Goal: Task Accomplishment & Management: Manage account settings

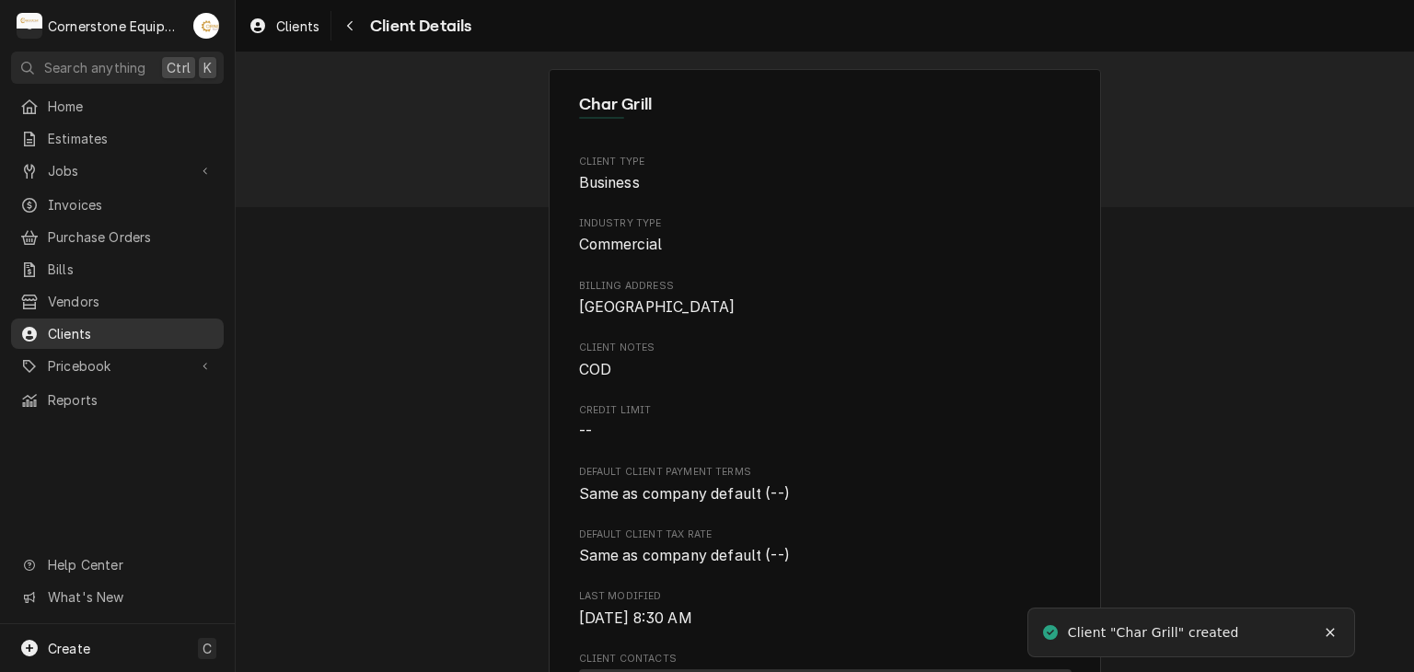
click at [202, 333] on div "Clients" at bounding box center [117, 333] width 205 height 23
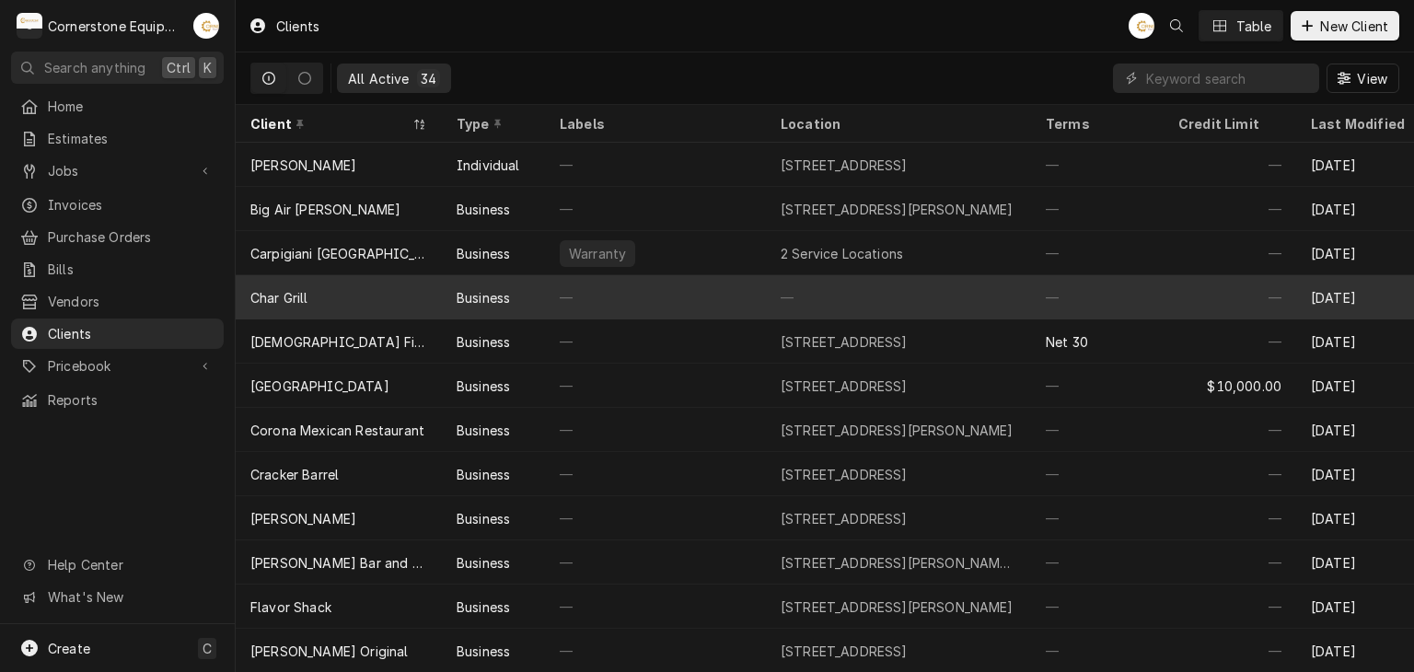
click at [635, 299] on div "—" at bounding box center [655, 297] width 221 height 44
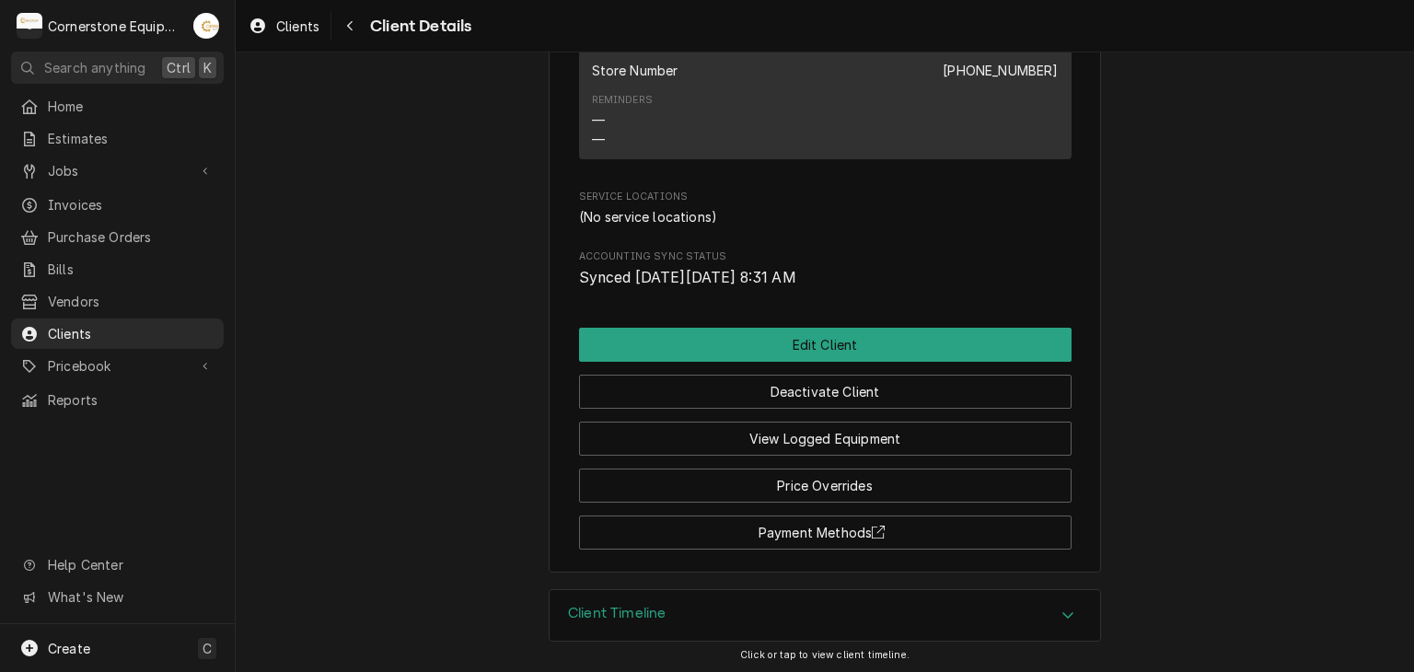
scroll to position [304, 0]
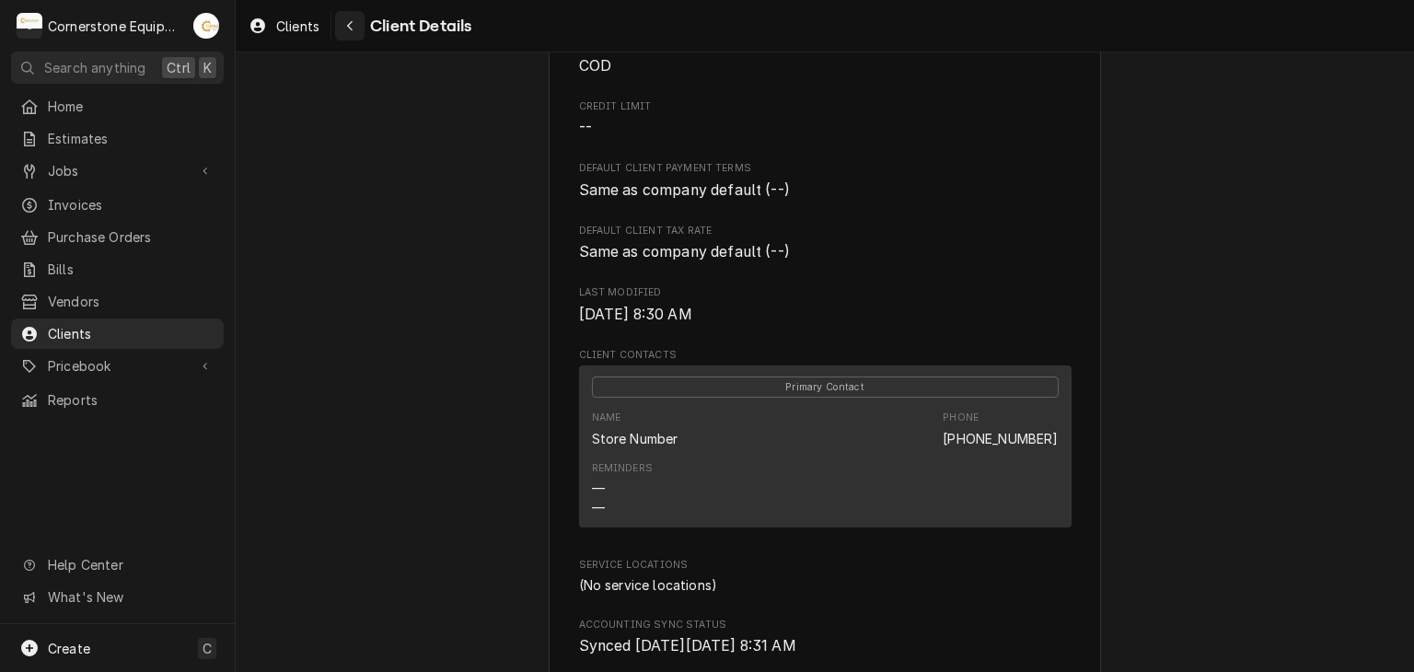
click at [360, 27] on button "Navigate back" at bounding box center [349, 25] width 29 height 29
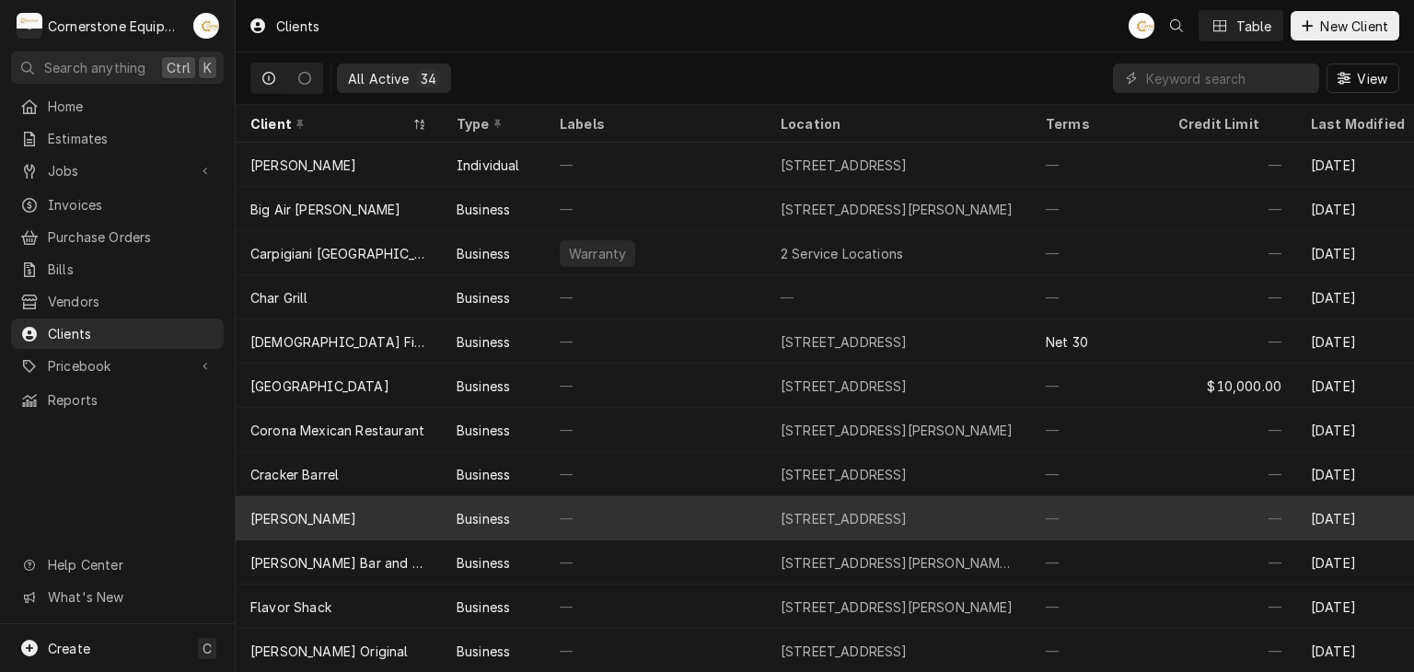
click at [722, 285] on div "—" at bounding box center [655, 297] width 221 height 44
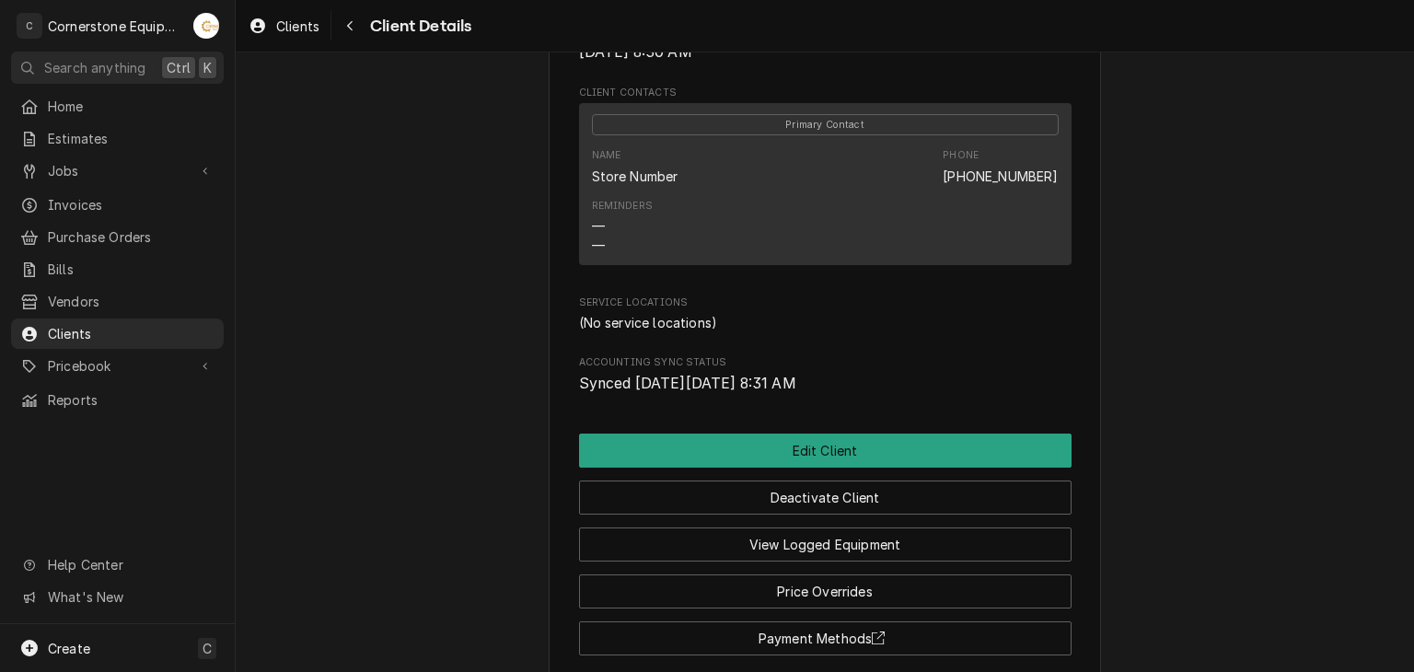
scroll to position [672, 0]
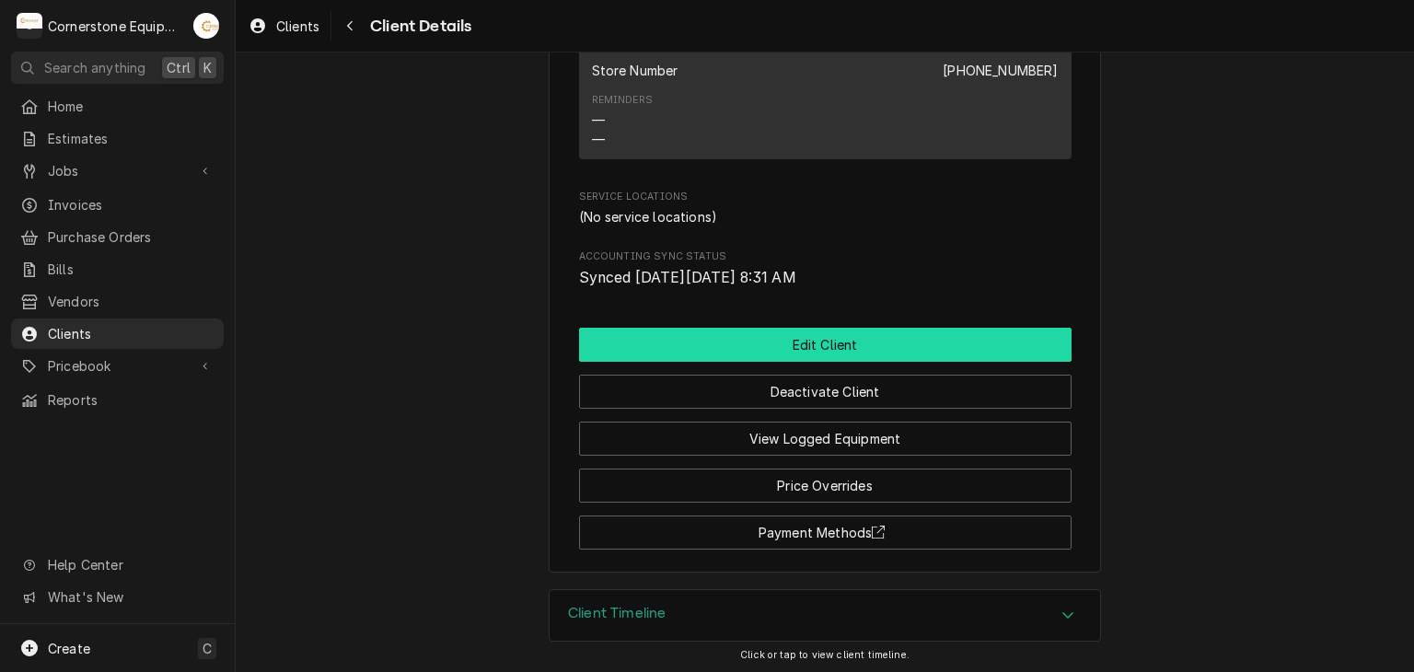
click at [872, 352] on button "Edit Client" at bounding box center [825, 345] width 493 height 34
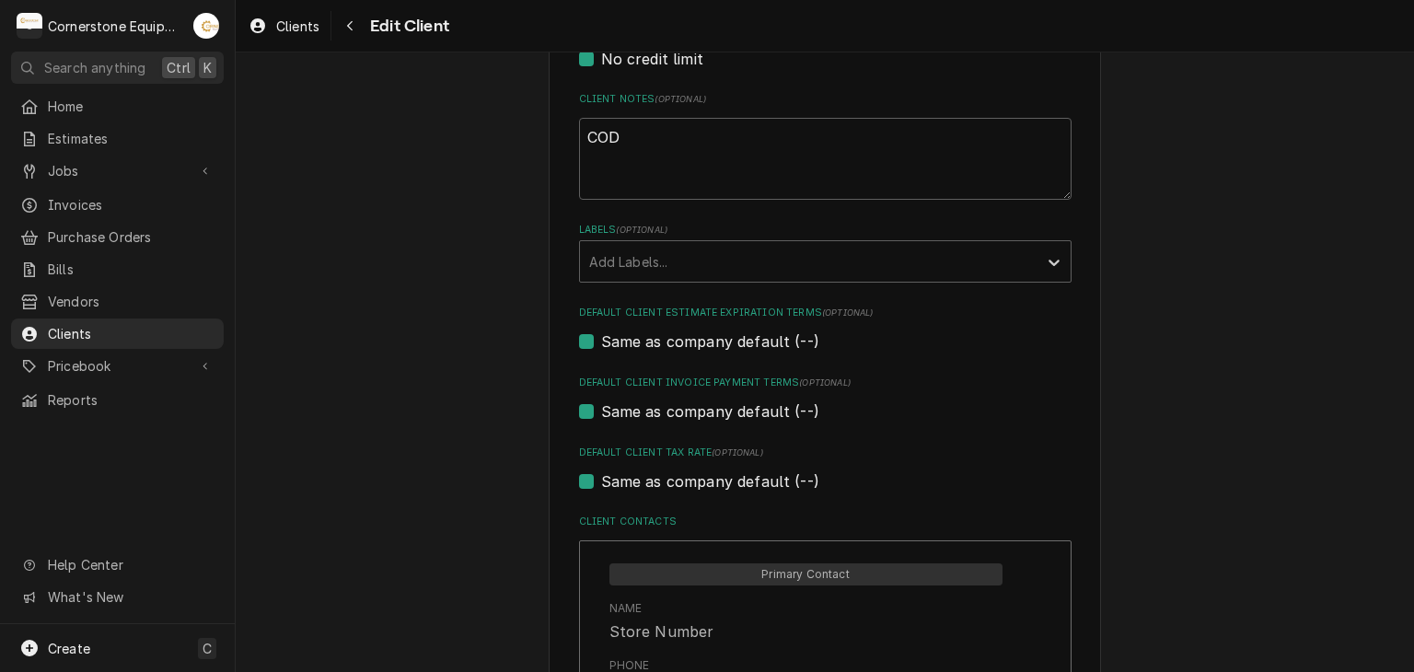
scroll to position [1281, 0]
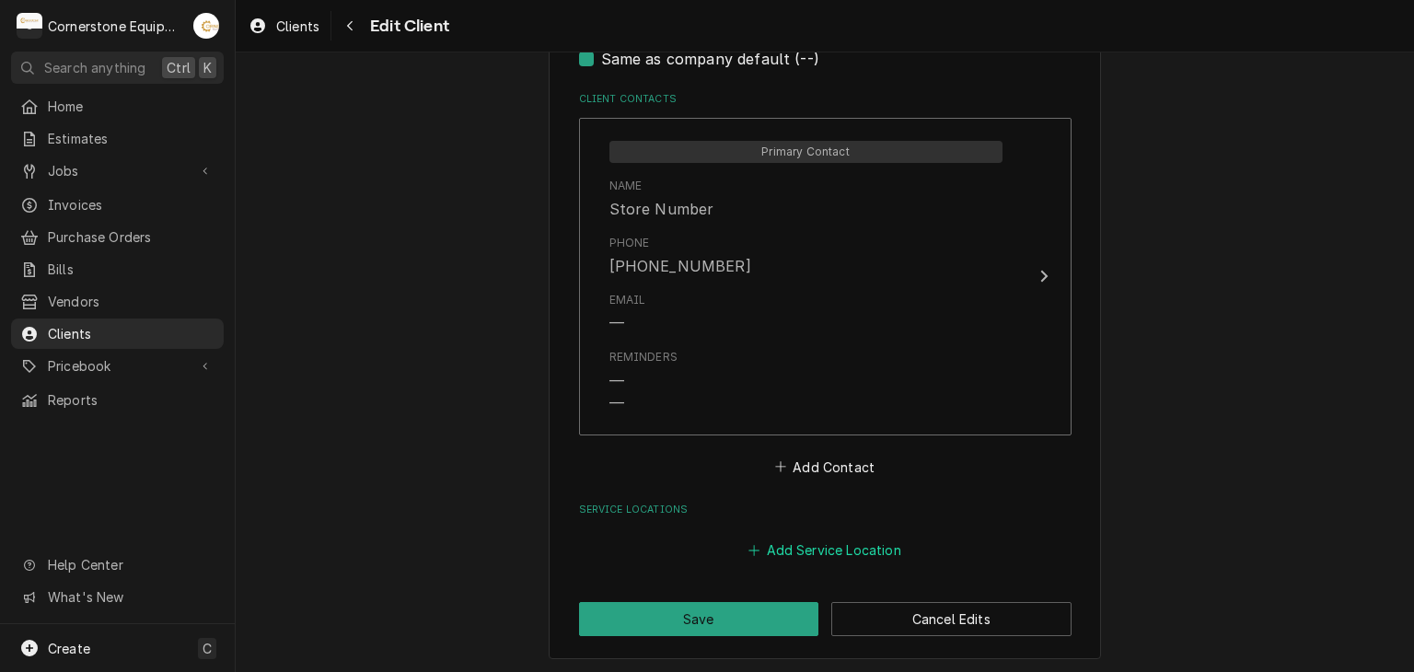
click at [817, 544] on button "Add Service Location" at bounding box center [825, 551] width 158 height 26
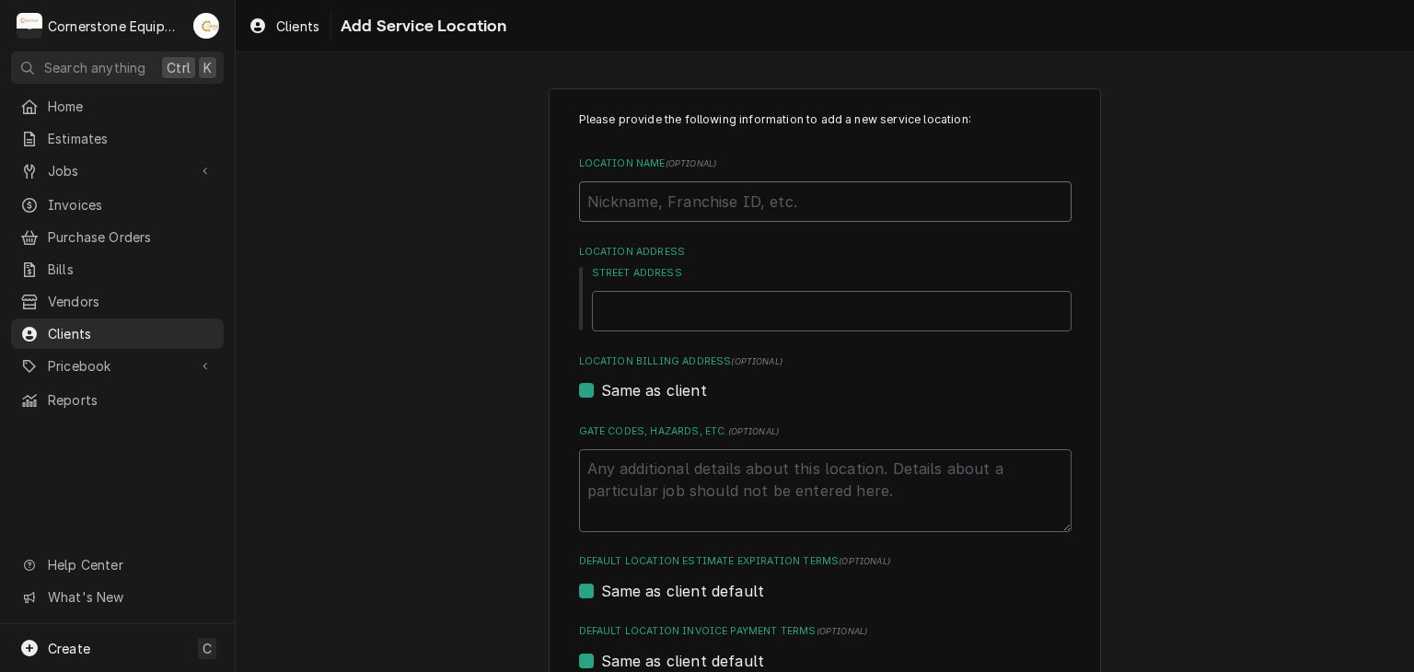
click at [756, 203] on input "Location Name ( optional )" at bounding box center [825, 201] width 493 height 41
type textarea "x"
type input "W"
type textarea "x"
type input "Wa"
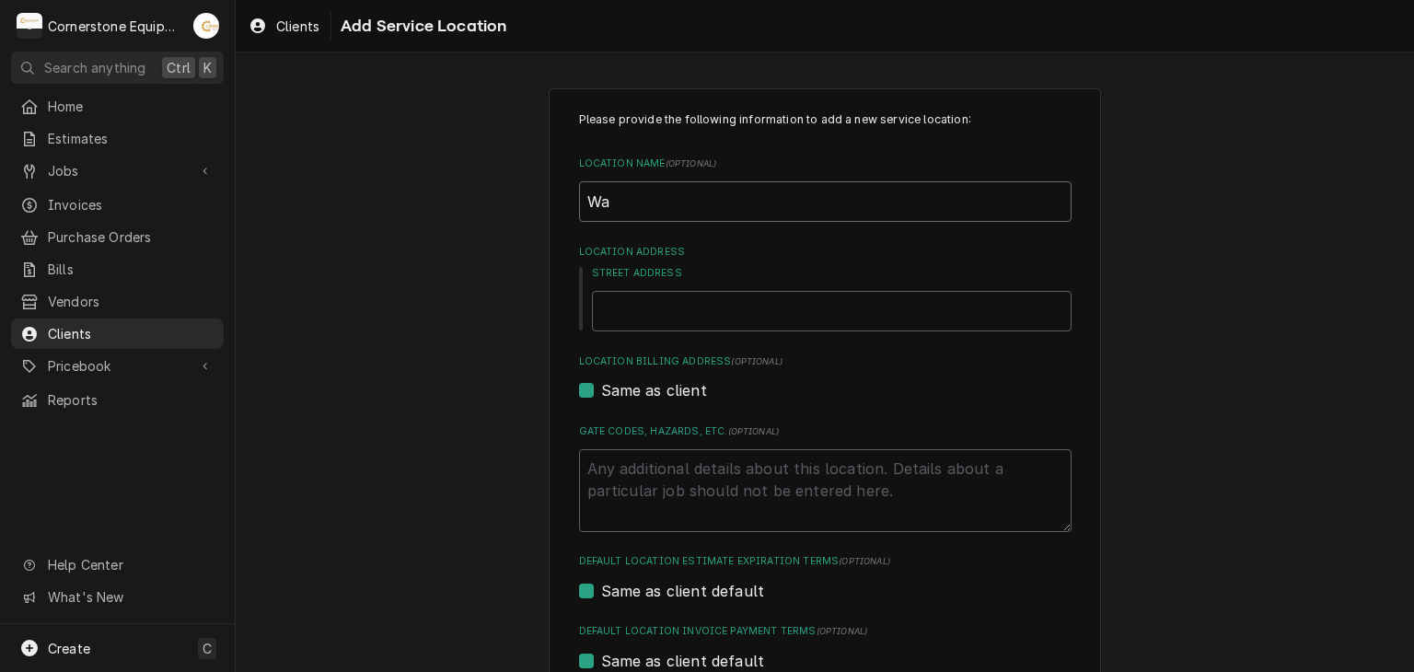
type textarea "x"
type input "Wak"
type textarea "x"
type input "Wake"
type textarea "x"
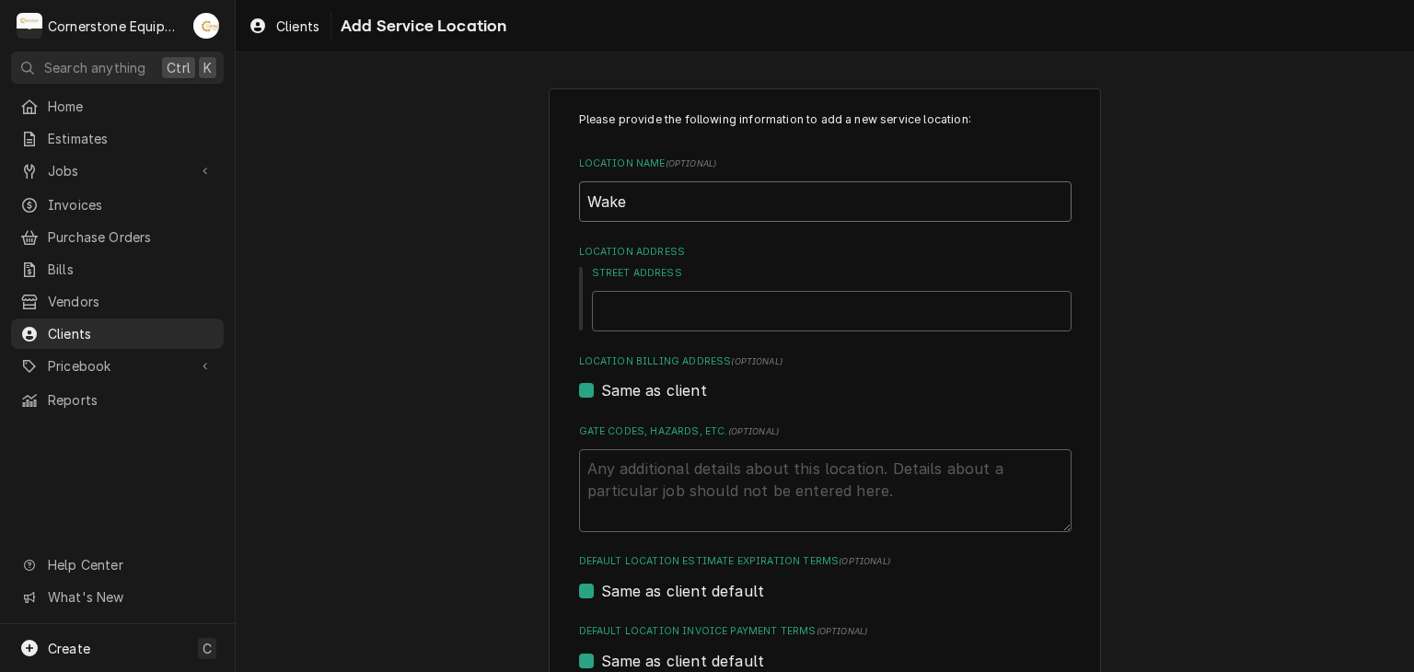
type input "Wake"
type textarea "x"
type input "Wake F"
type textarea "x"
type input "Wake Fo"
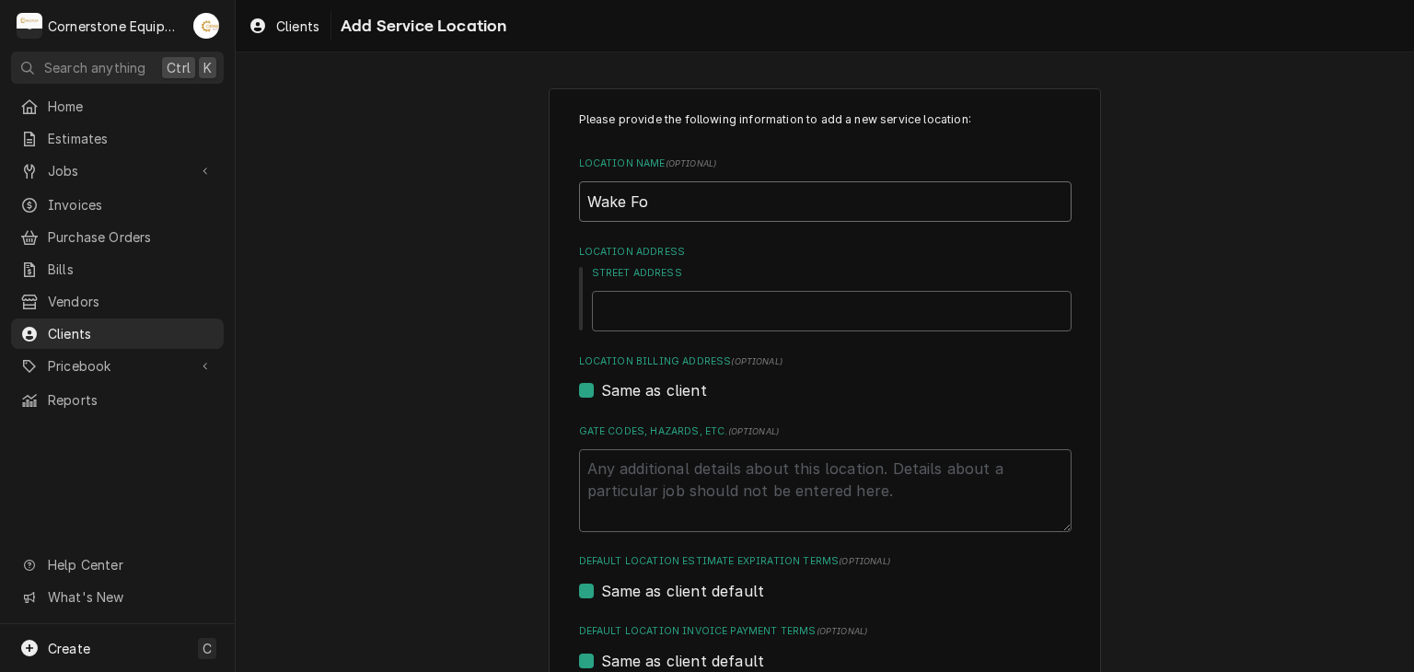
type textarea "x"
type input "Wake For"
type textarea "x"
type input "Wake Fore"
type textarea "x"
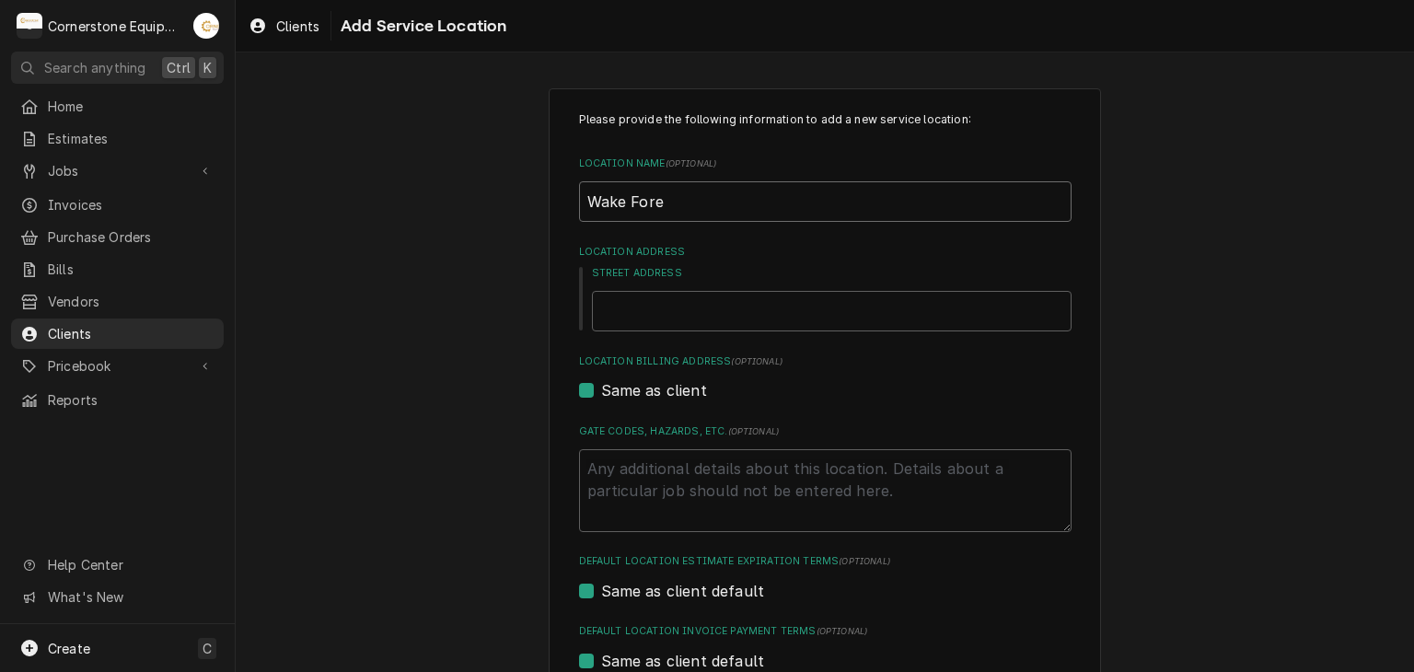
type input "Wake Fores"
type textarea "x"
type input "Wake Forest"
type textarea "x"
type input "Wake Forest"
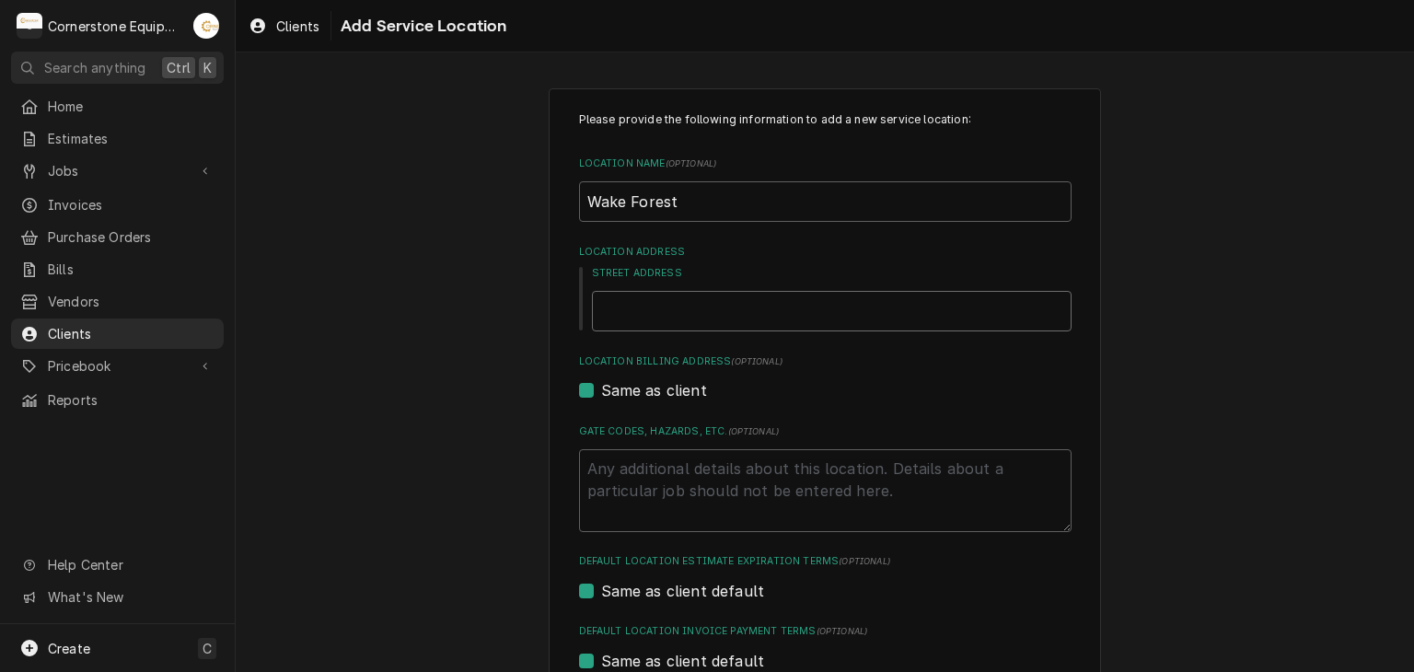
click at [706, 307] on input "Street Address" at bounding box center [832, 311] width 480 height 41
type textarea "x"
type input "1"
type textarea "x"
type input "13"
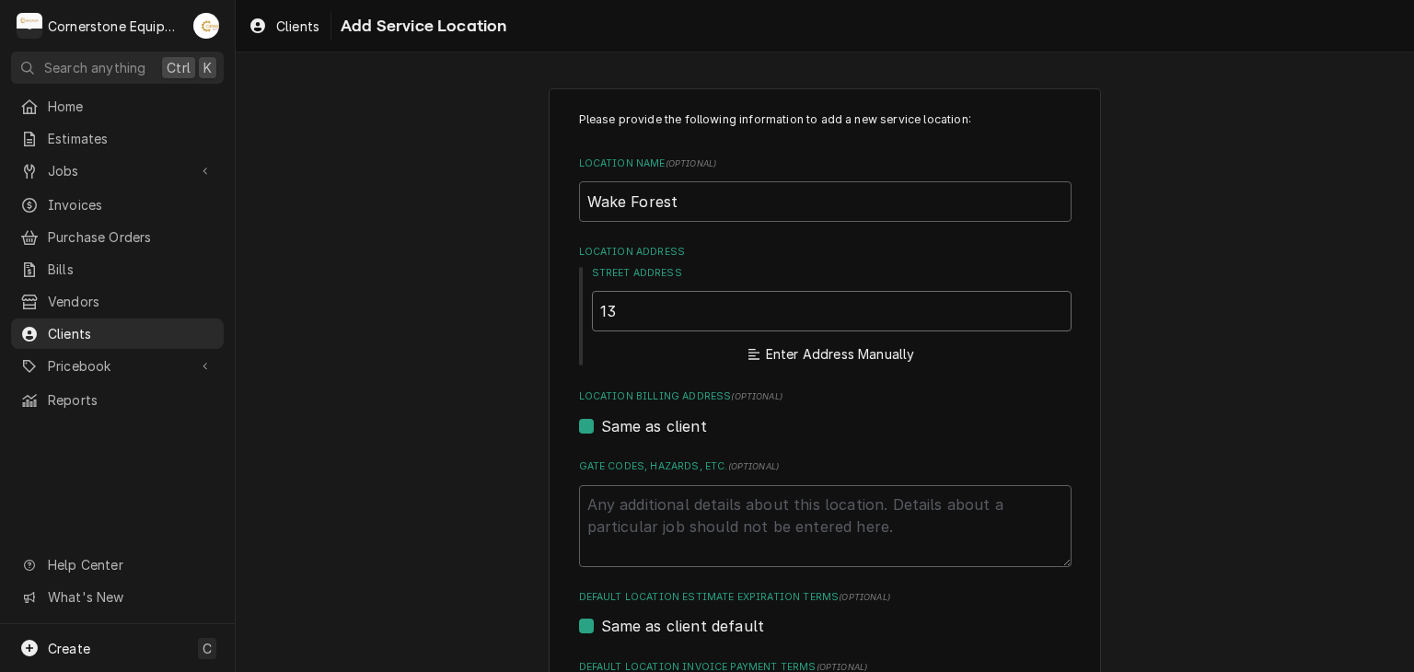
type textarea "x"
type input "136"
type textarea "x"
type input "1360"
type textarea "x"
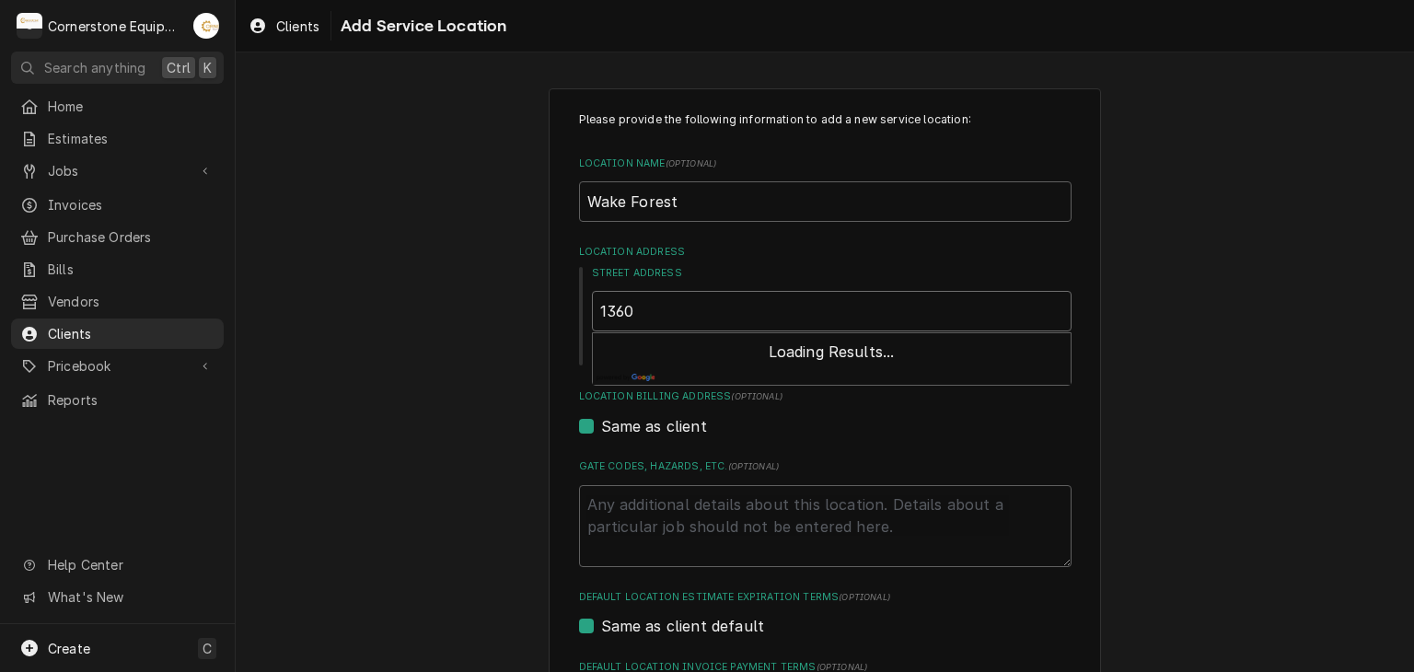
type input "13600"
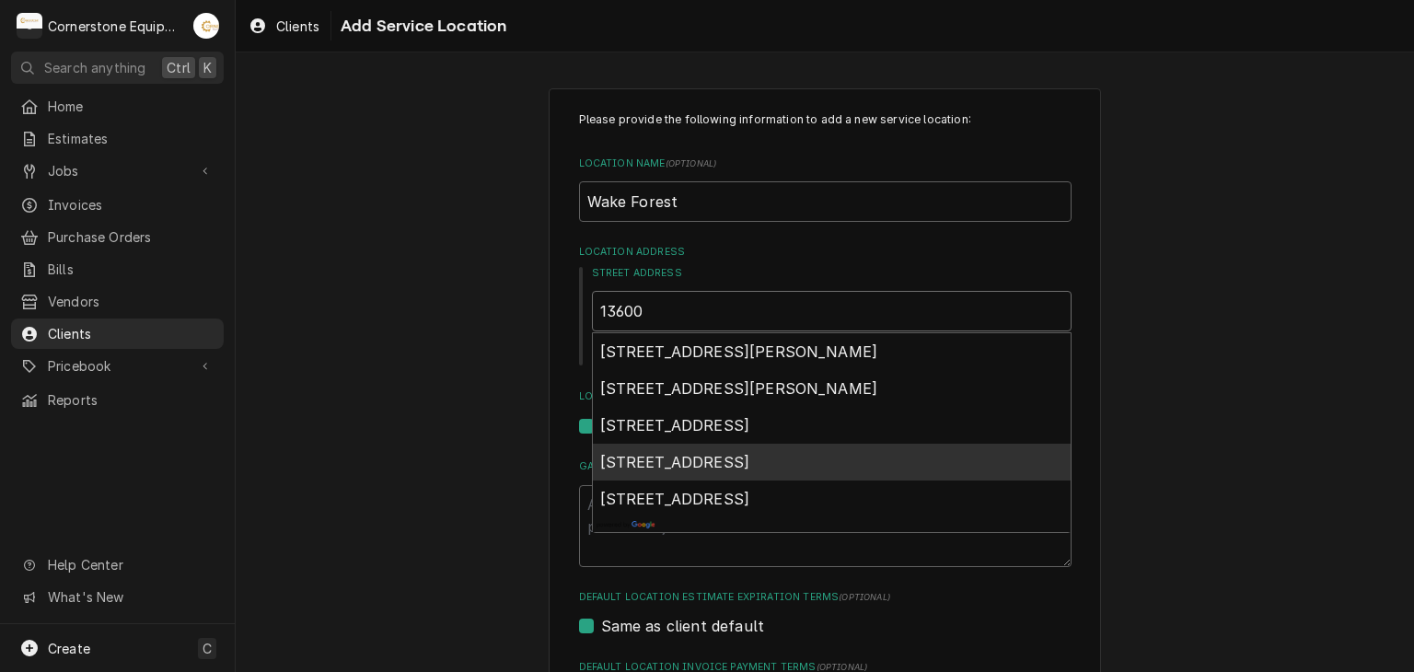
type textarea "x"
type input "13600"
type textarea "x"
type input "13600 c"
type textarea "x"
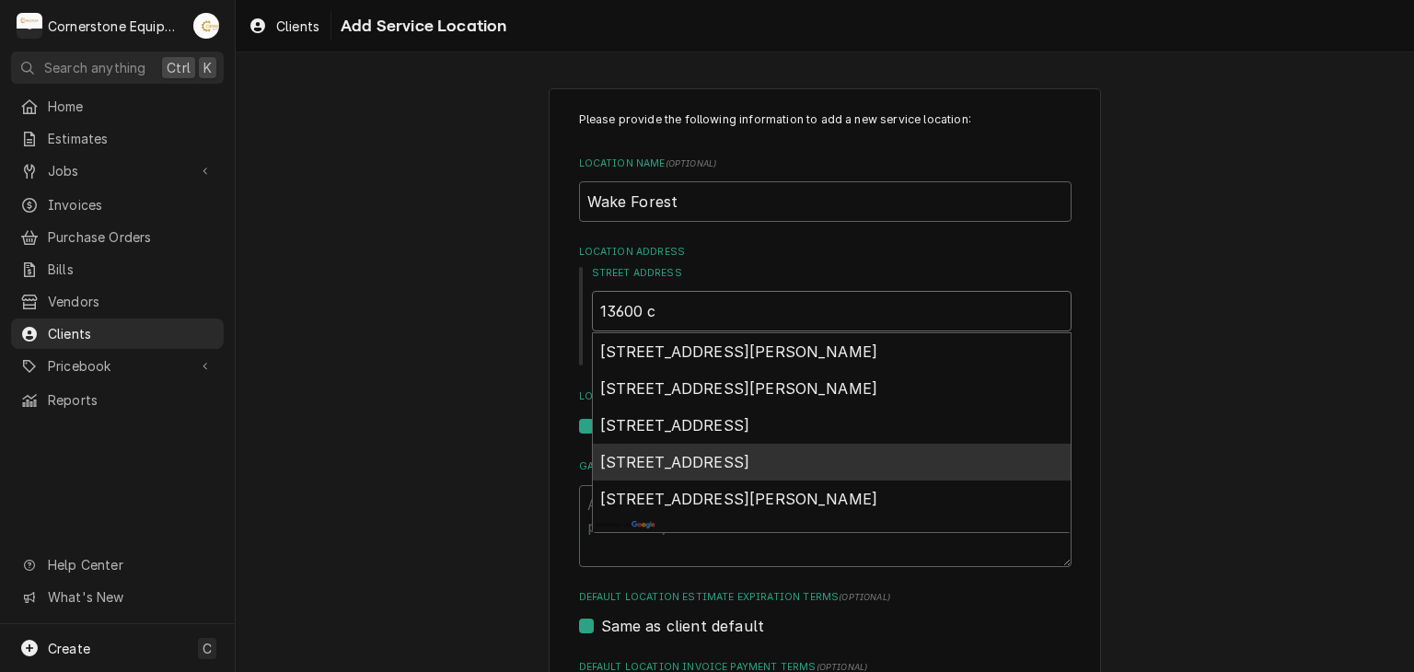
type input "13600 ca"
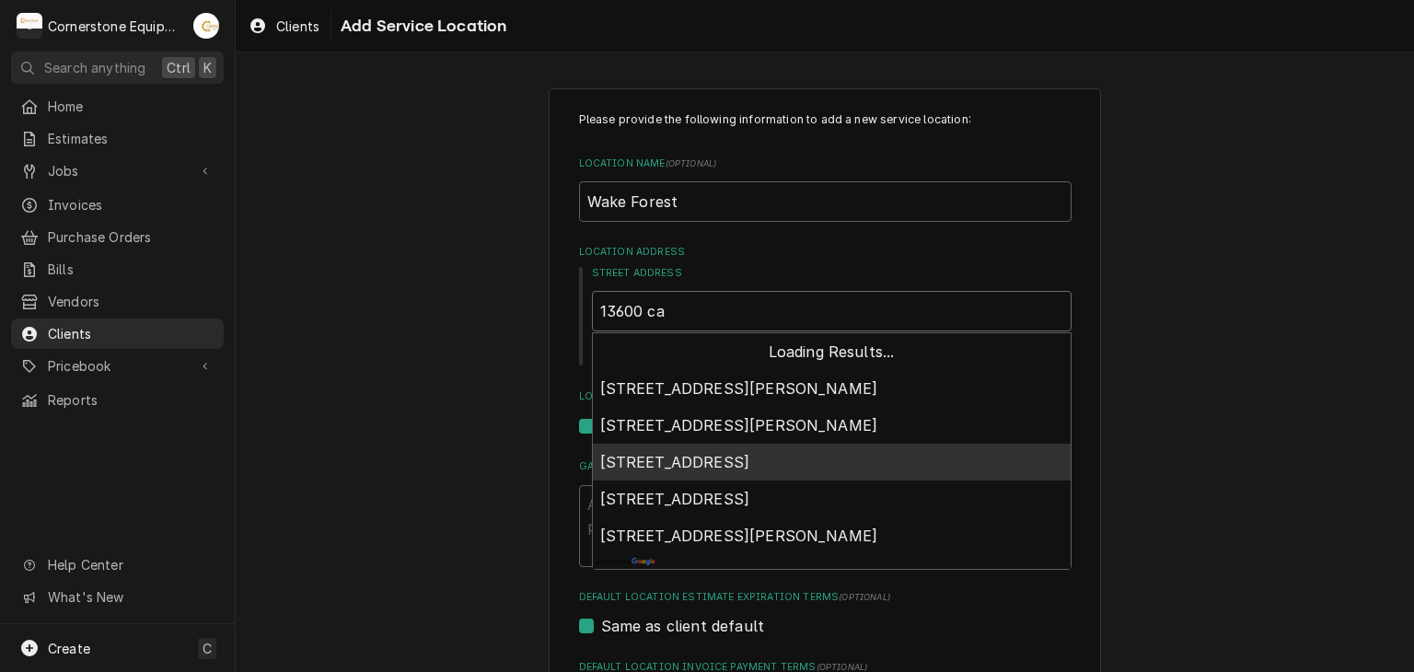
type textarea "x"
type input "13600 cap"
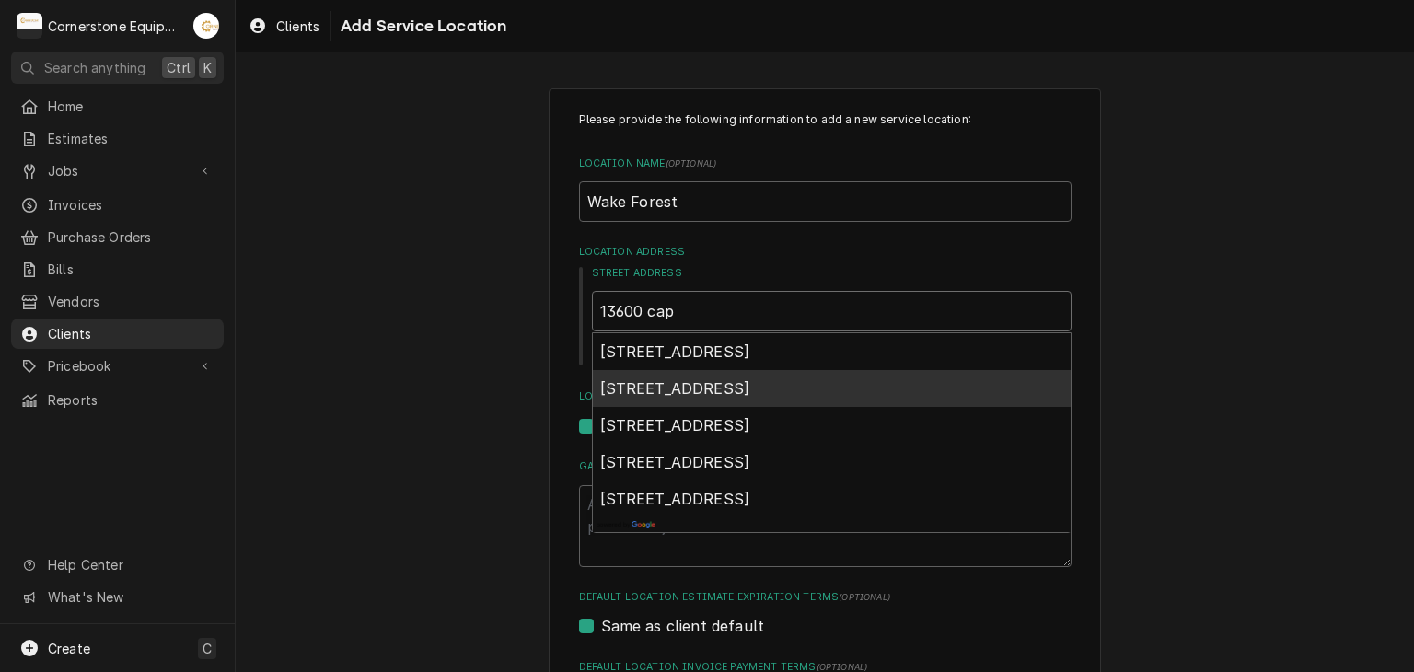
click at [1030, 395] on div "13600 Capital Boulevard, Wake Forest, NC, USA" at bounding box center [832, 388] width 478 height 37
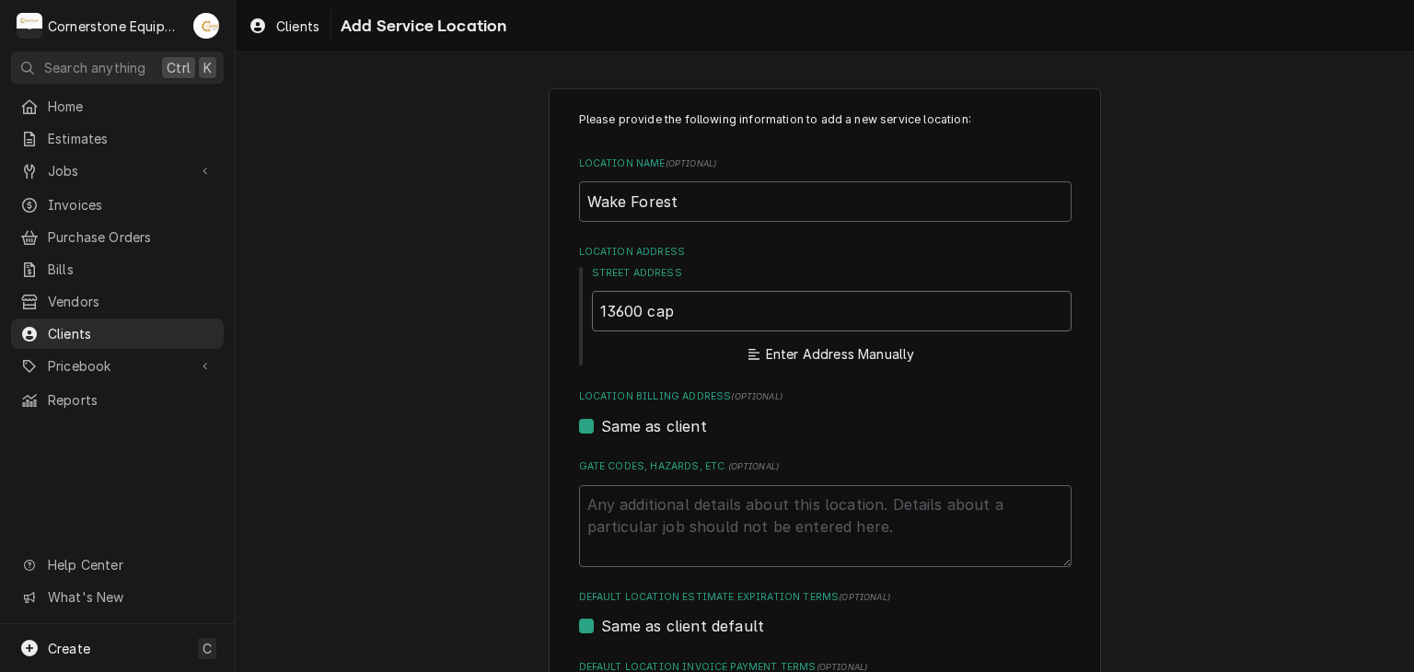
type textarea "x"
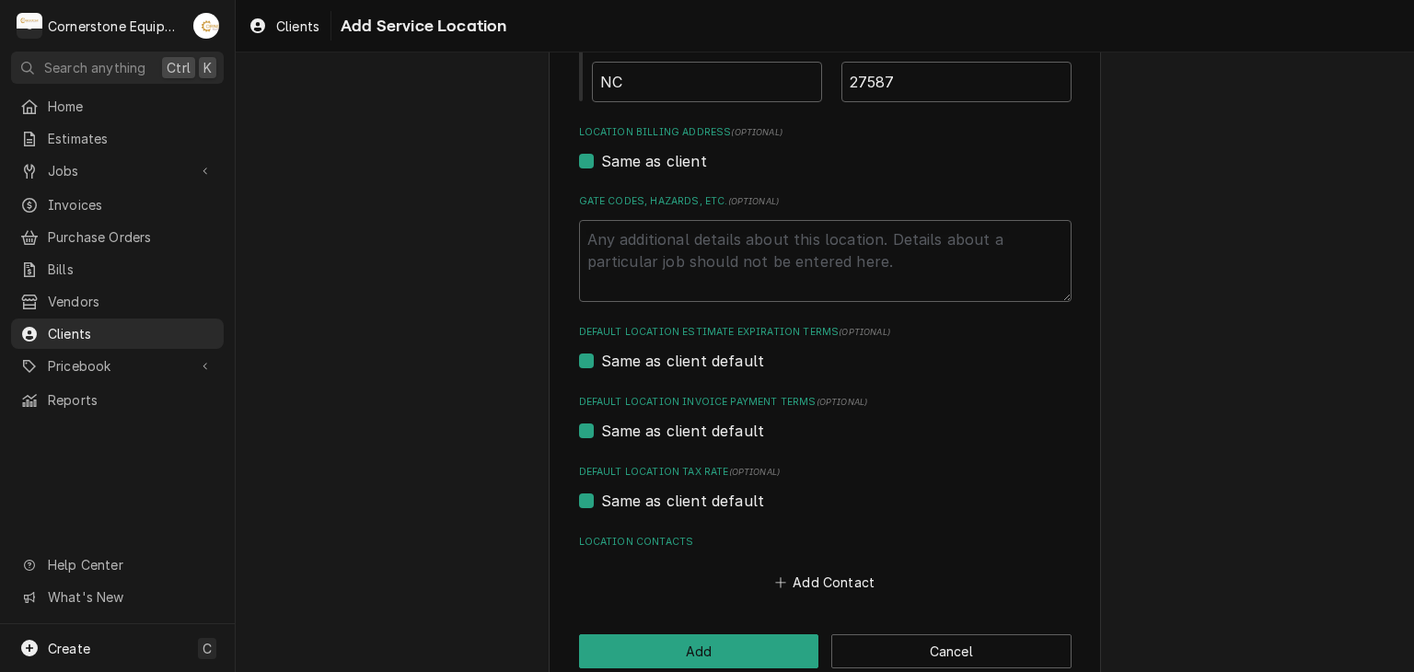
scroll to position [529, 0]
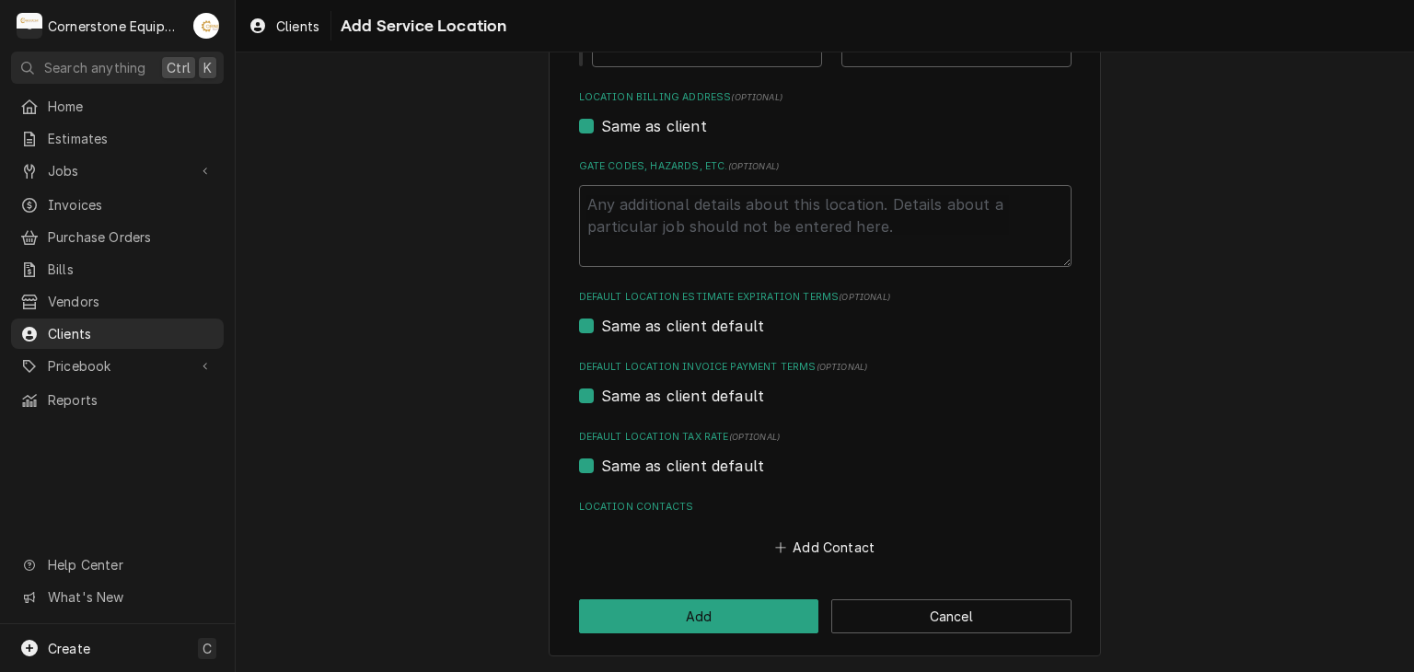
type input "13600 Capital Blvd"
click at [829, 562] on div "Please provide the following information to add a new service location: Locatio…" at bounding box center [825, 108] width 552 height 1098
click at [829, 557] on button "Add Contact" at bounding box center [825, 548] width 106 height 26
type textarea "x"
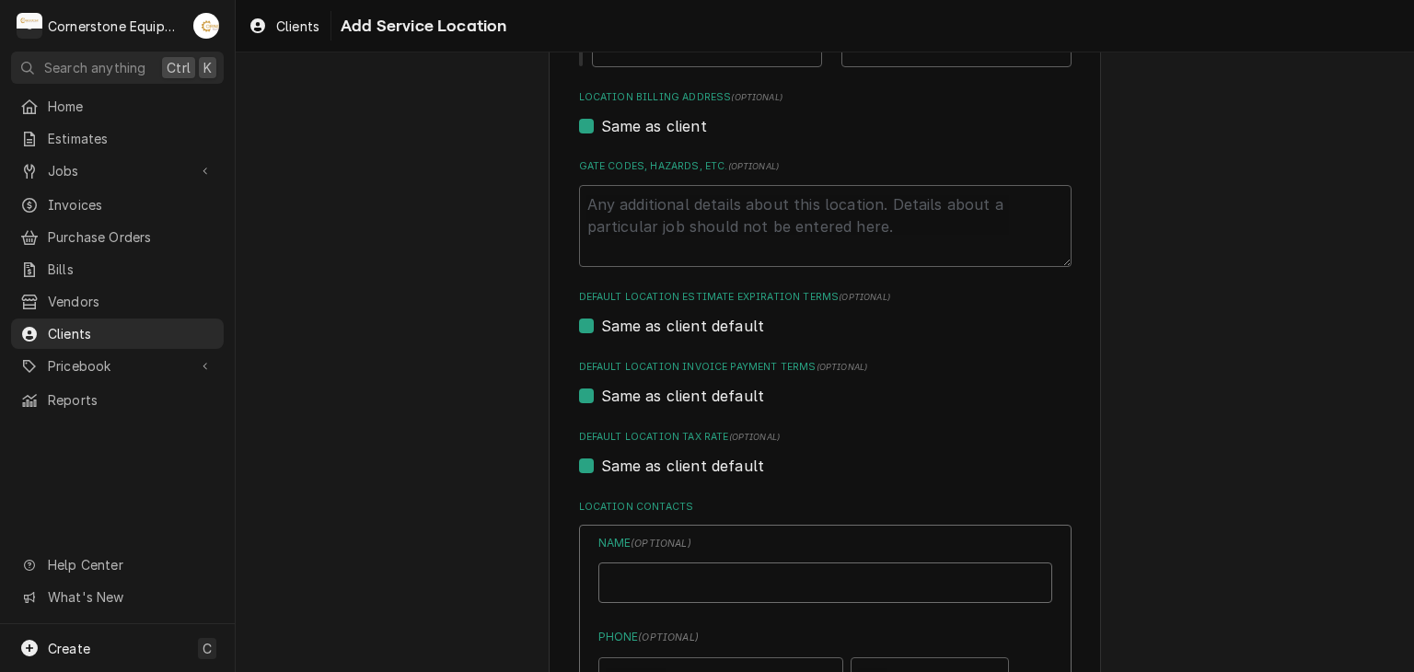
click at [692, 578] on input "Location Name ( optional )" at bounding box center [826, 583] width 454 height 41
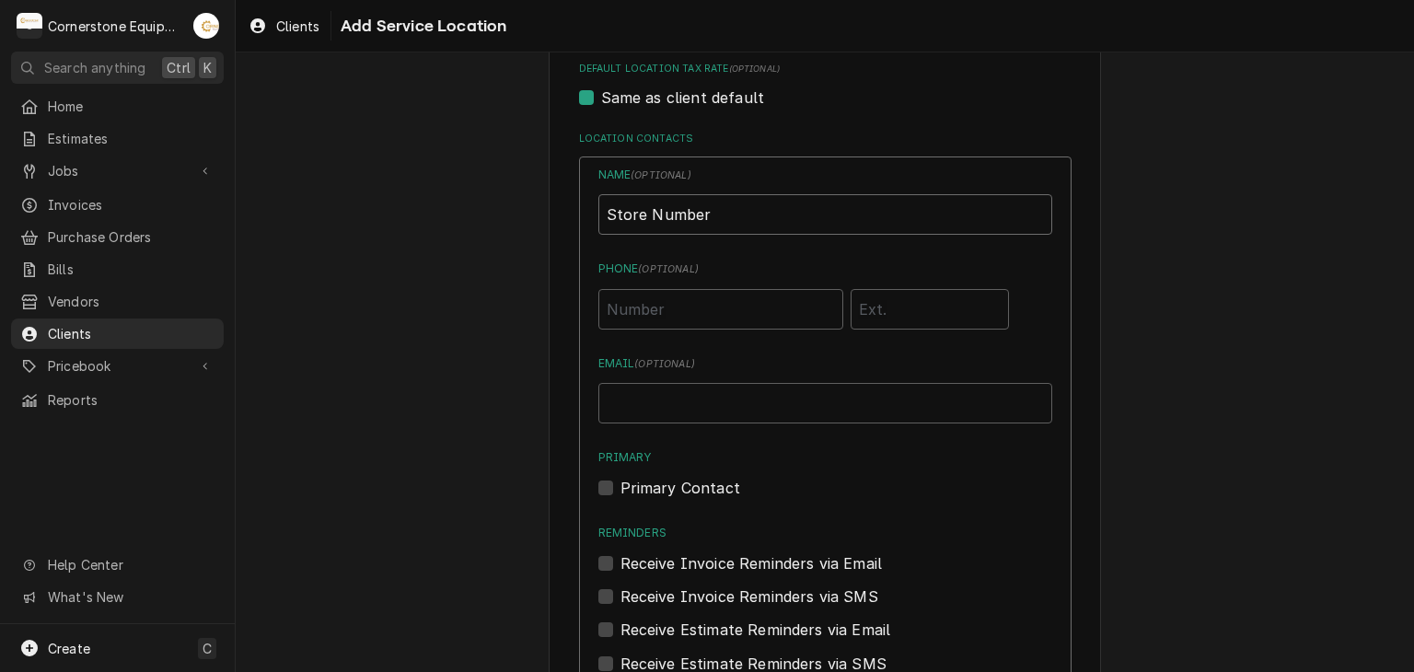
type input "Store Number"
click at [707, 308] on input "Phone ( optional )" at bounding box center [721, 309] width 245 height 41
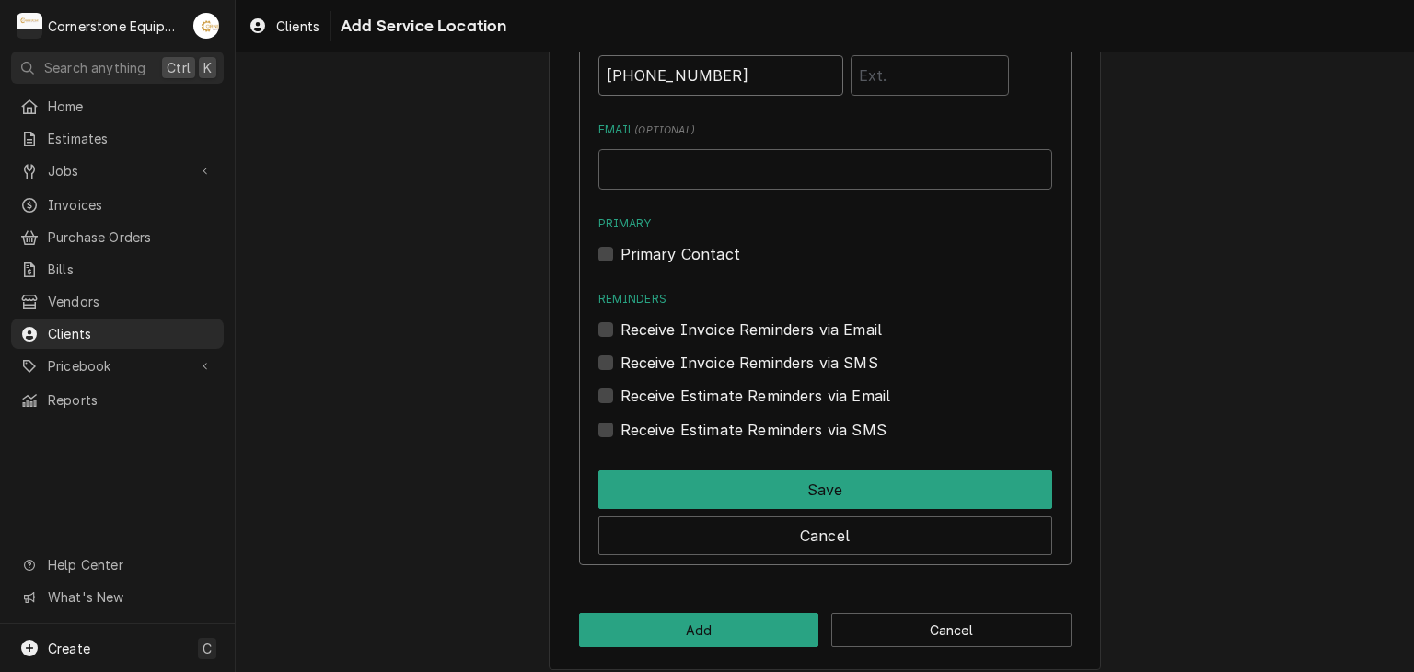
scroll to position [1145, 0]
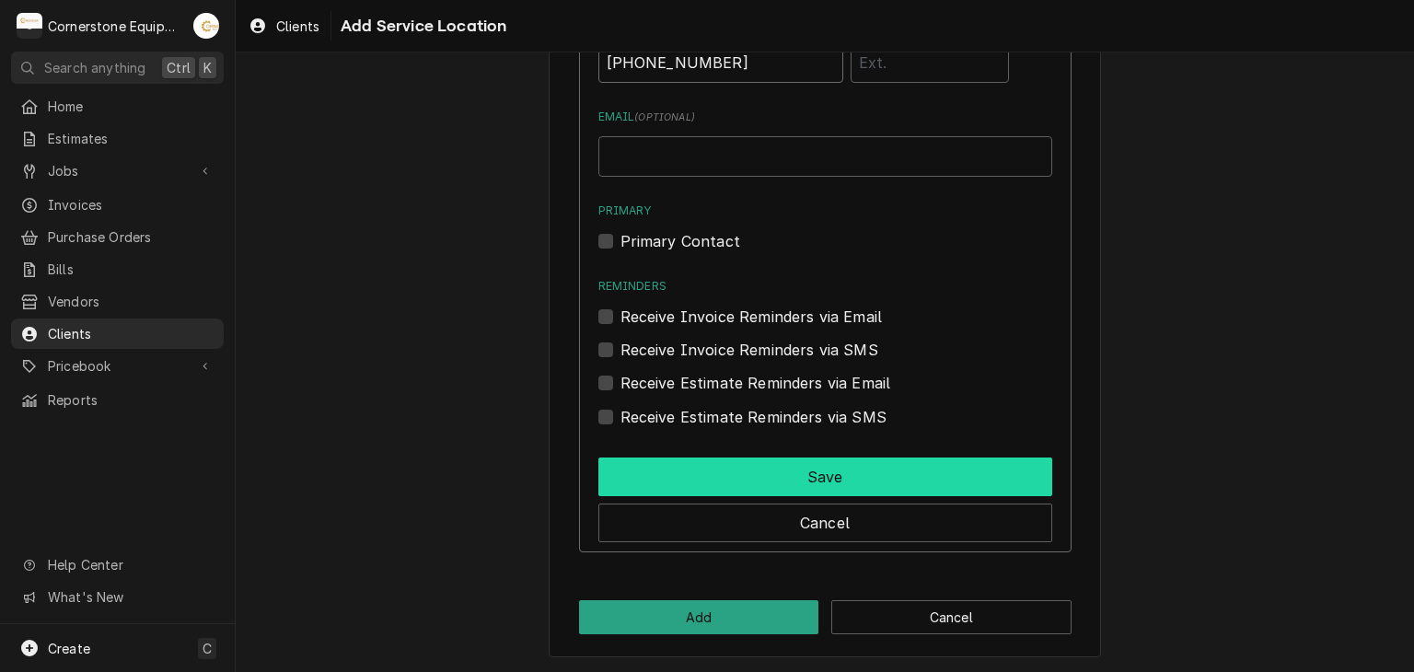
type input "(919) 544-2000"
click at [740, 465] on button "Save" at bounding box center [826, 477] width 454 height 39
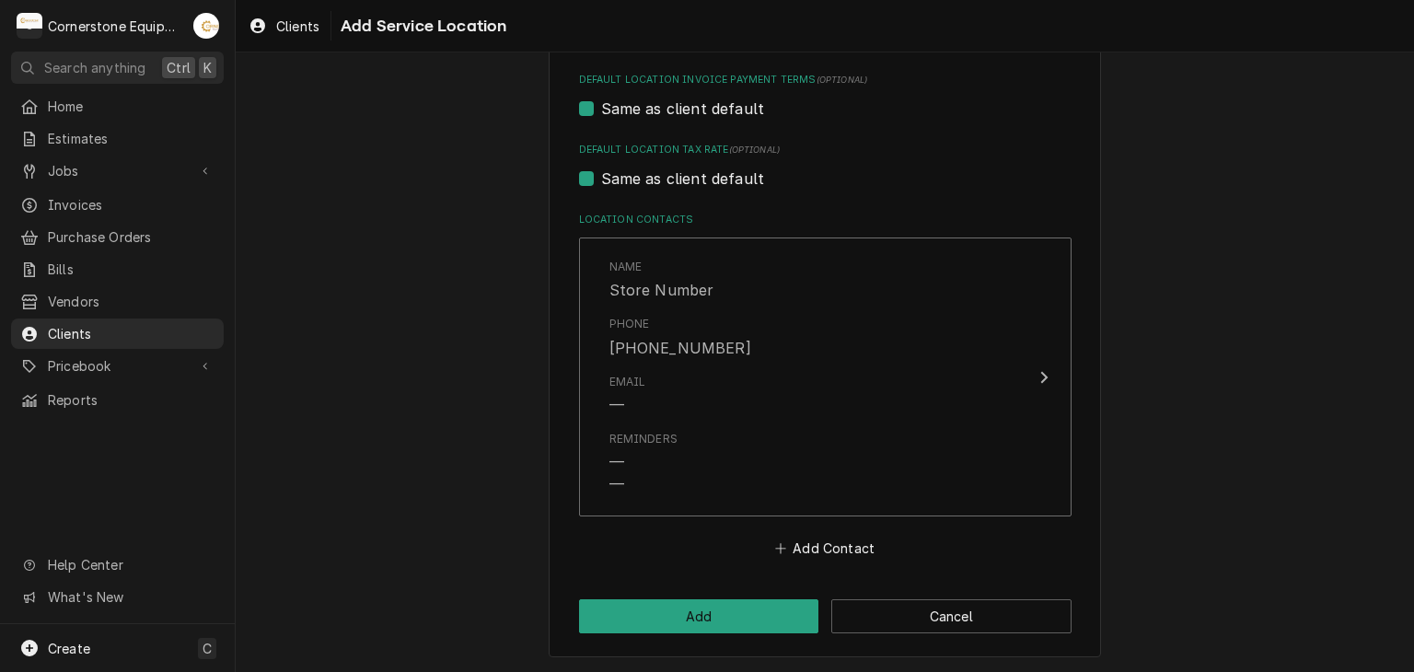
click at [713, 603] on button "Add" at bounding box center [699, 616] width 240 height 34
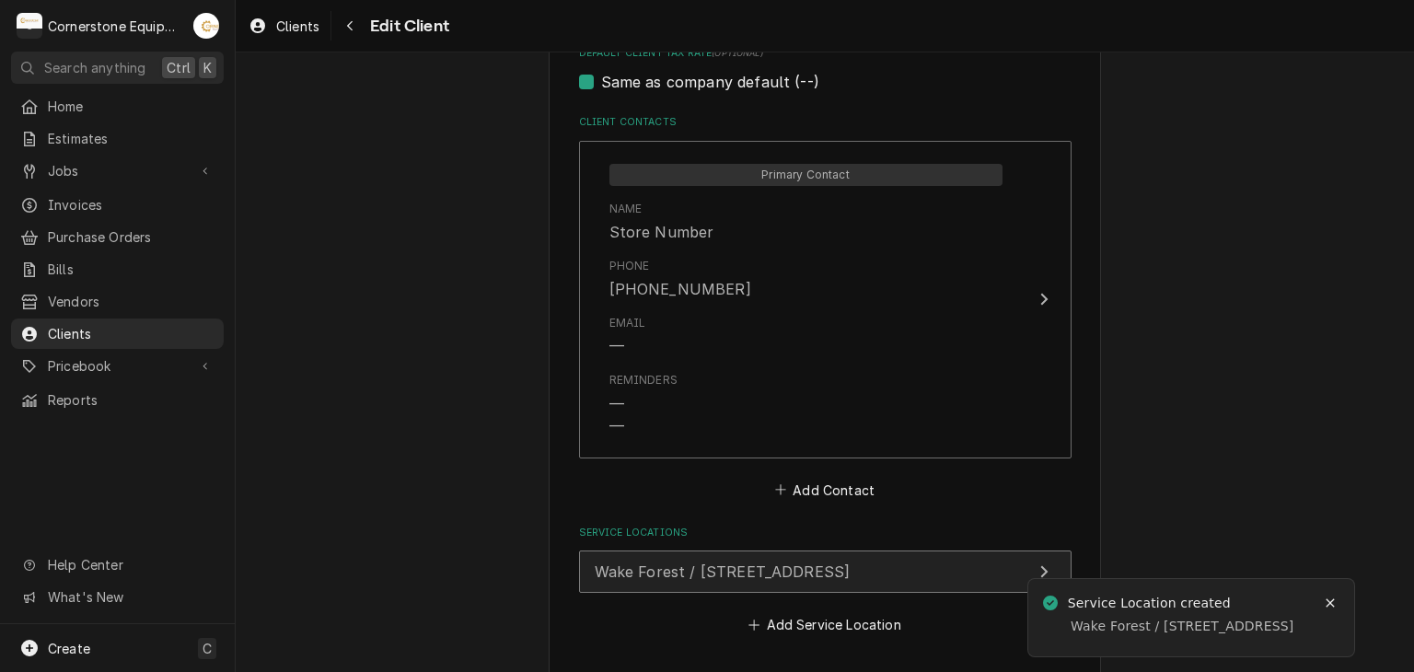
scroll to position [1332, 0]
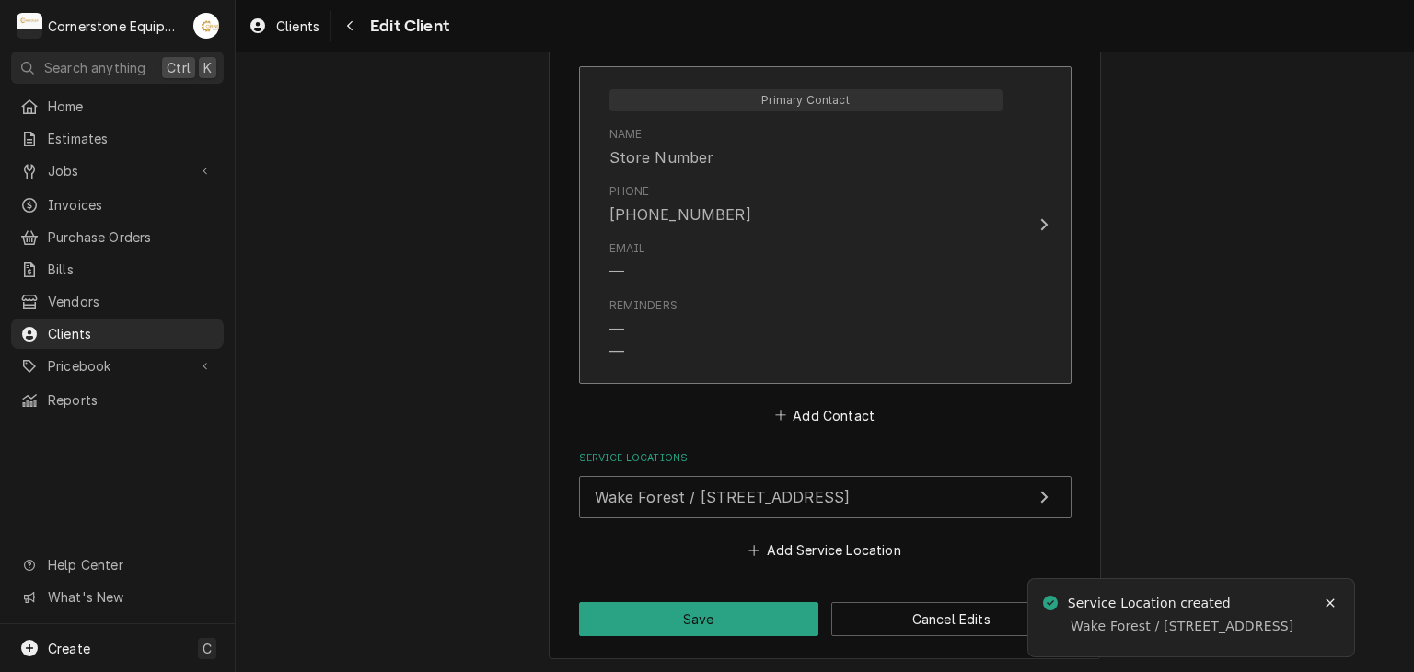
click at [753, 251] on div "Email —" at bounding box center [806, 261] width 393 height 57
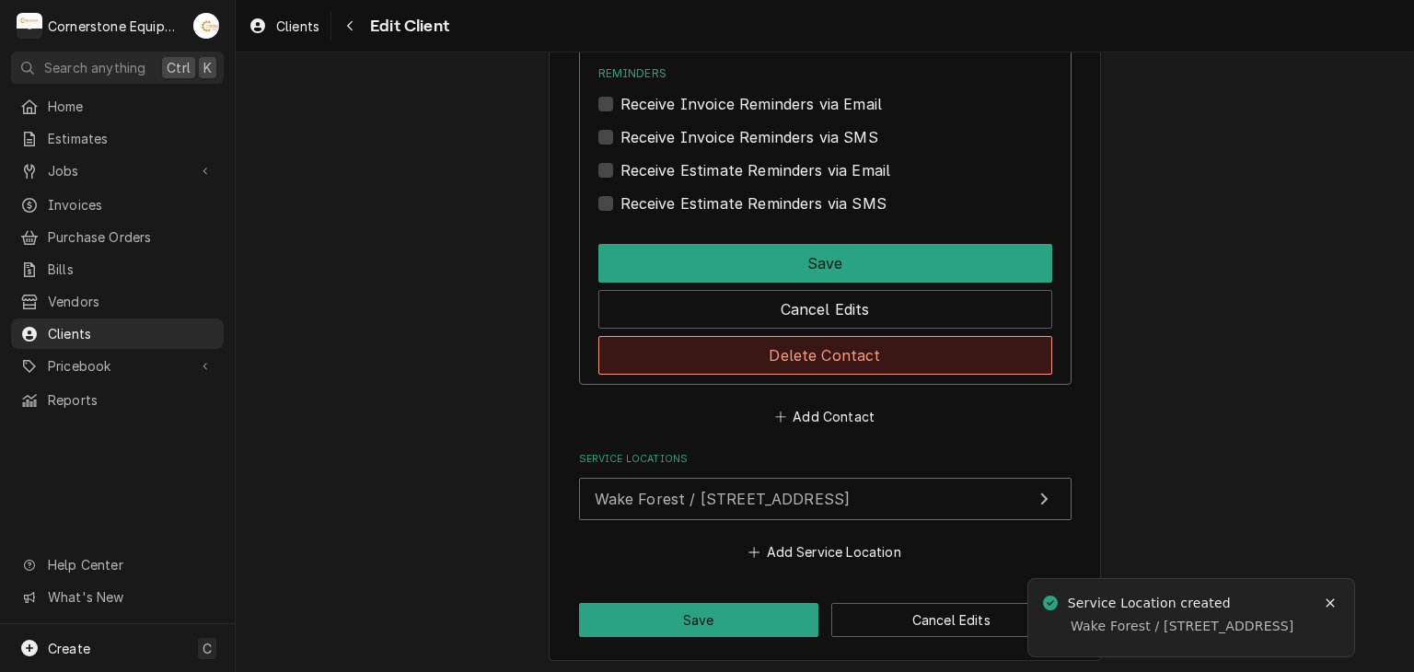
click at [796, 360] on button "Delete Contact" at bounding box center [826, 355] width 454 height 39
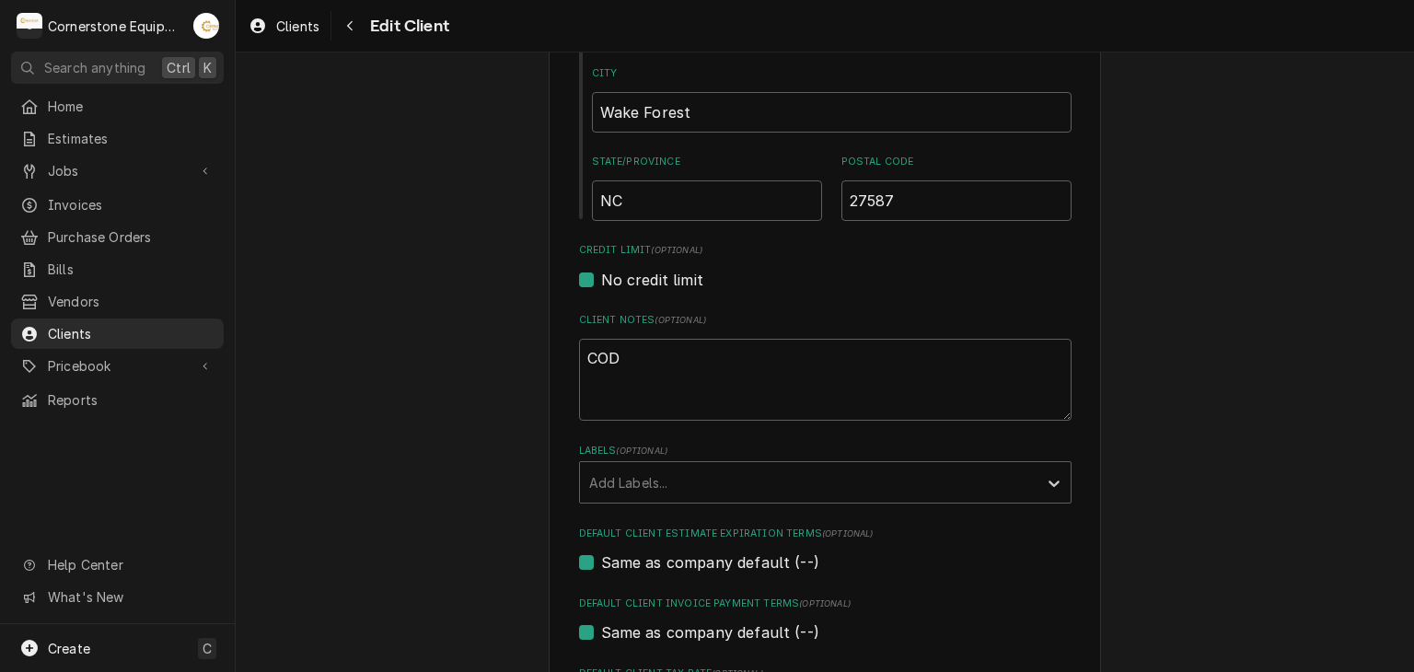
scroll to position [1005, 0]
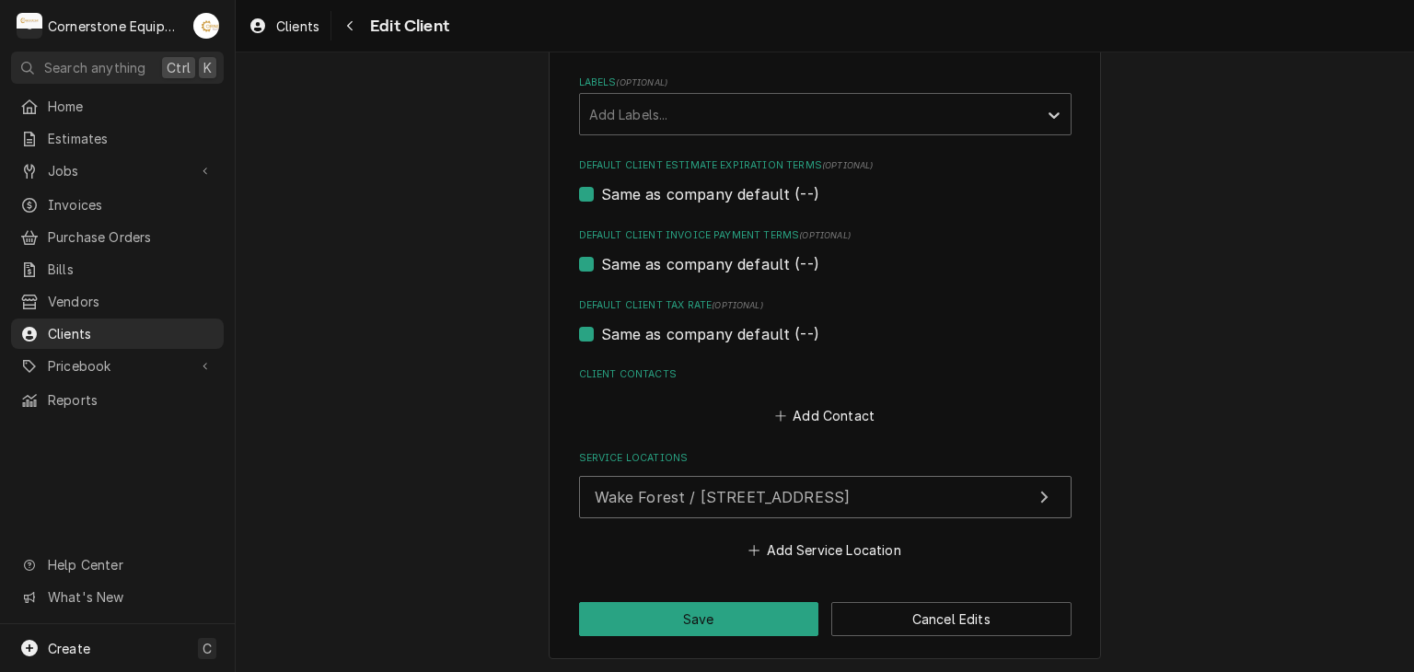
click at [747, 619] on button "Save" at bounding box center [699, 619] width 240 height 34
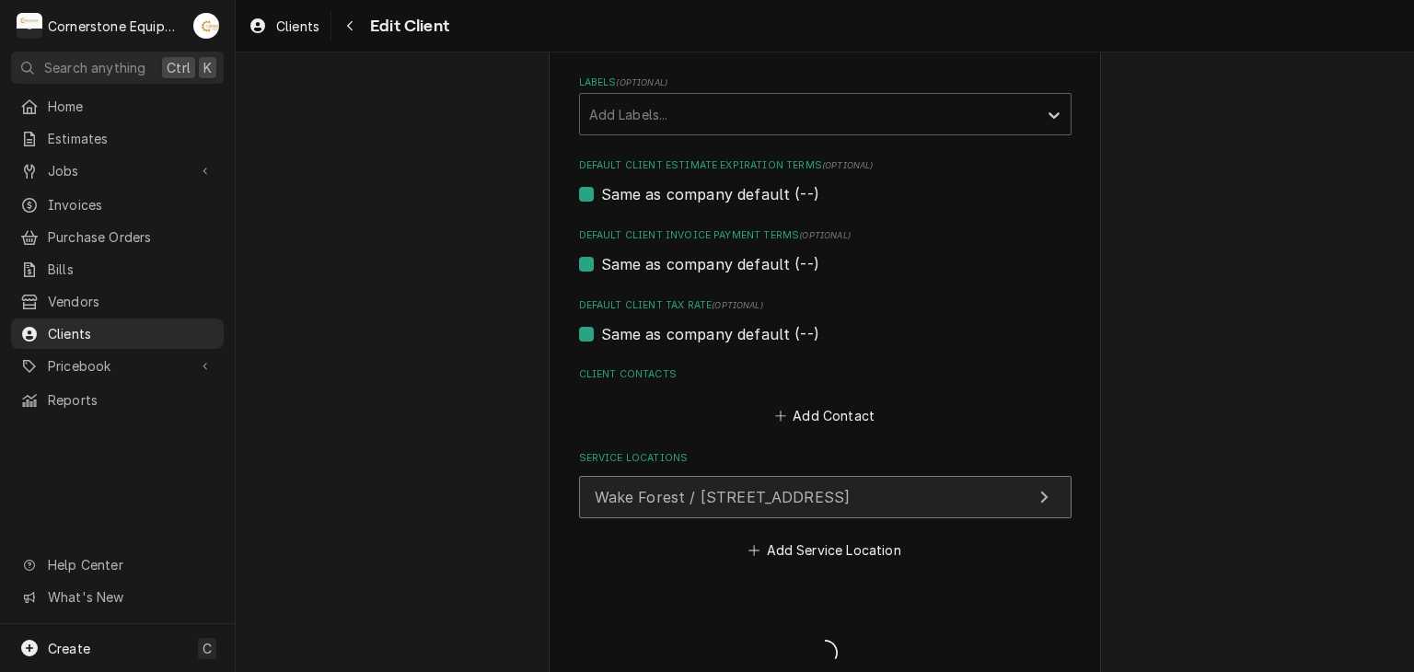
type textarea "x"
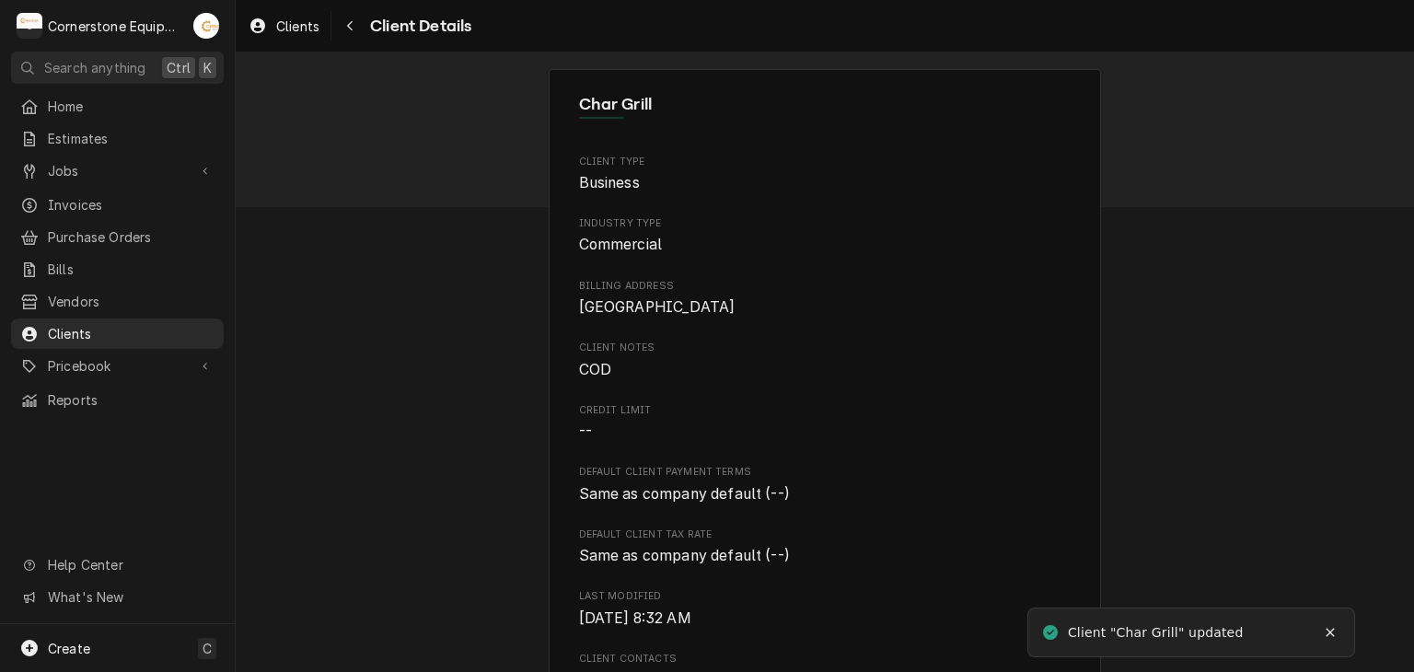
scroll to position [368, 0]
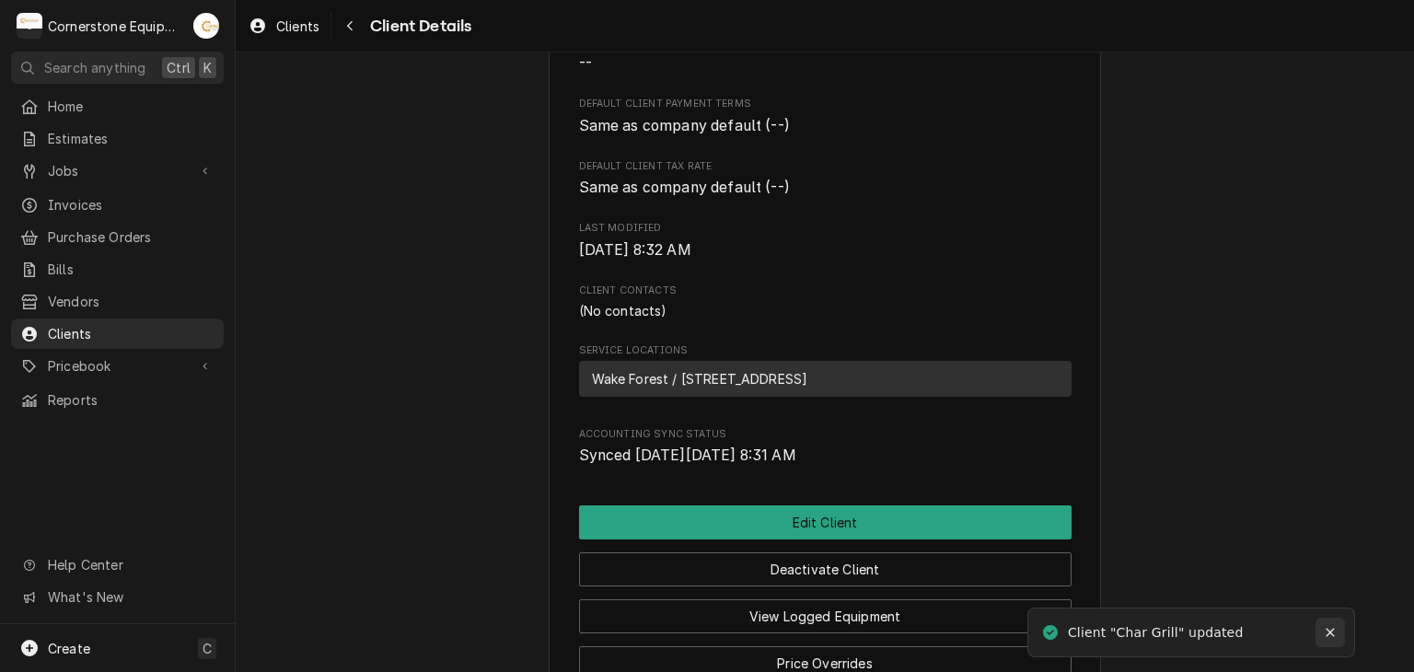
click at [1330, 628] on icon "Notifications alt+T" at bounding box center [1330, 632] width 13 height 13
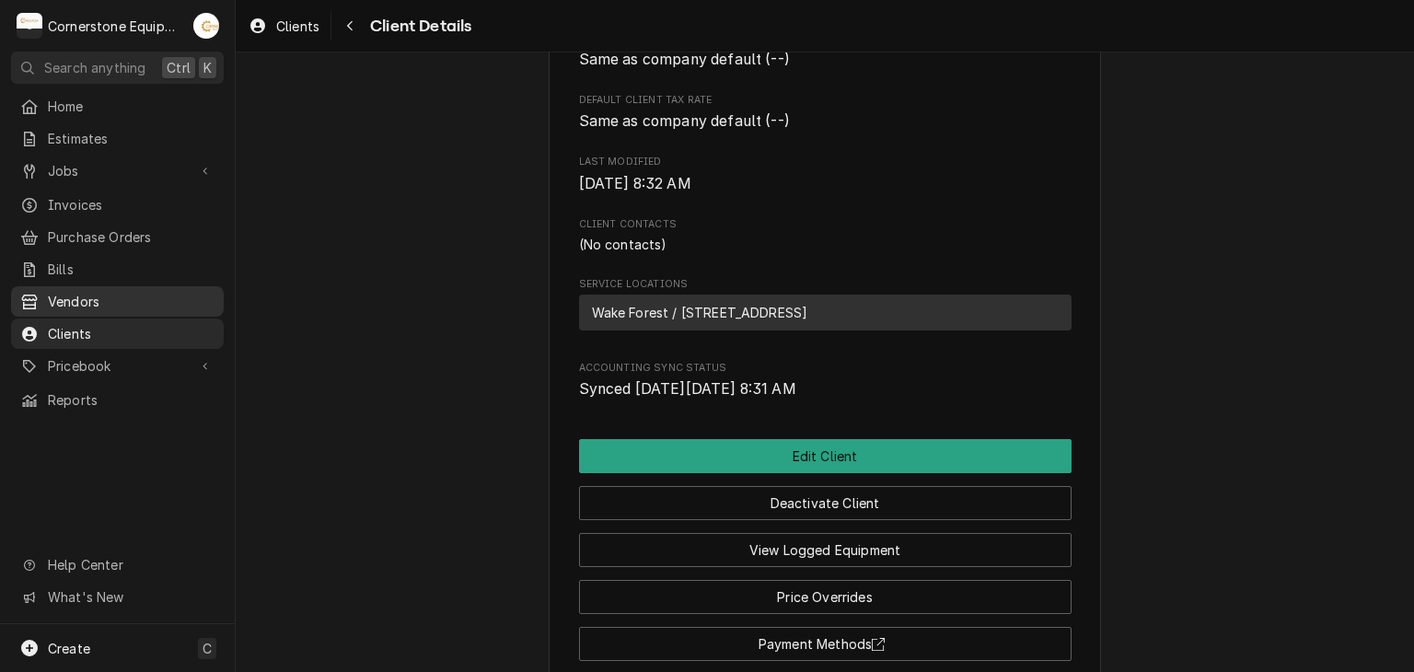
scroll to position [548, 0]
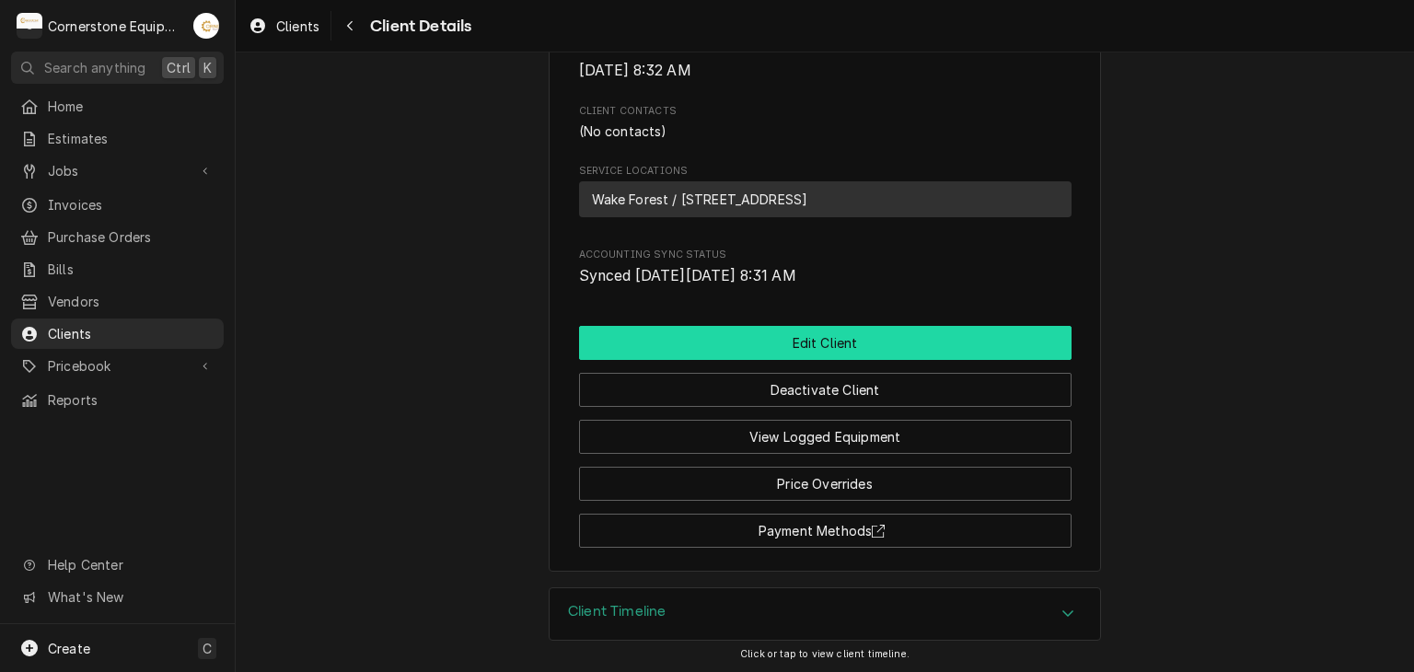
click at [759, 346] on button "Edit Client" at bounding box center [825, 343] width 493 height 34
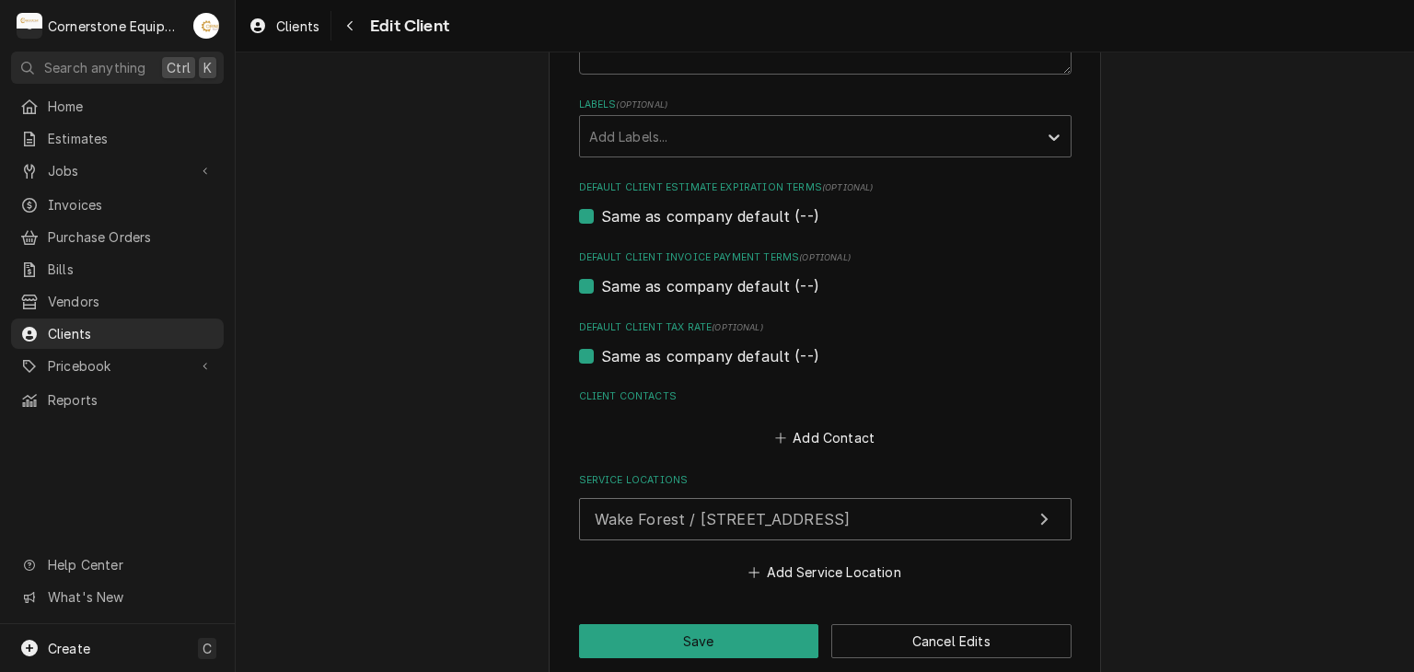
scroll to position [1005, 0]
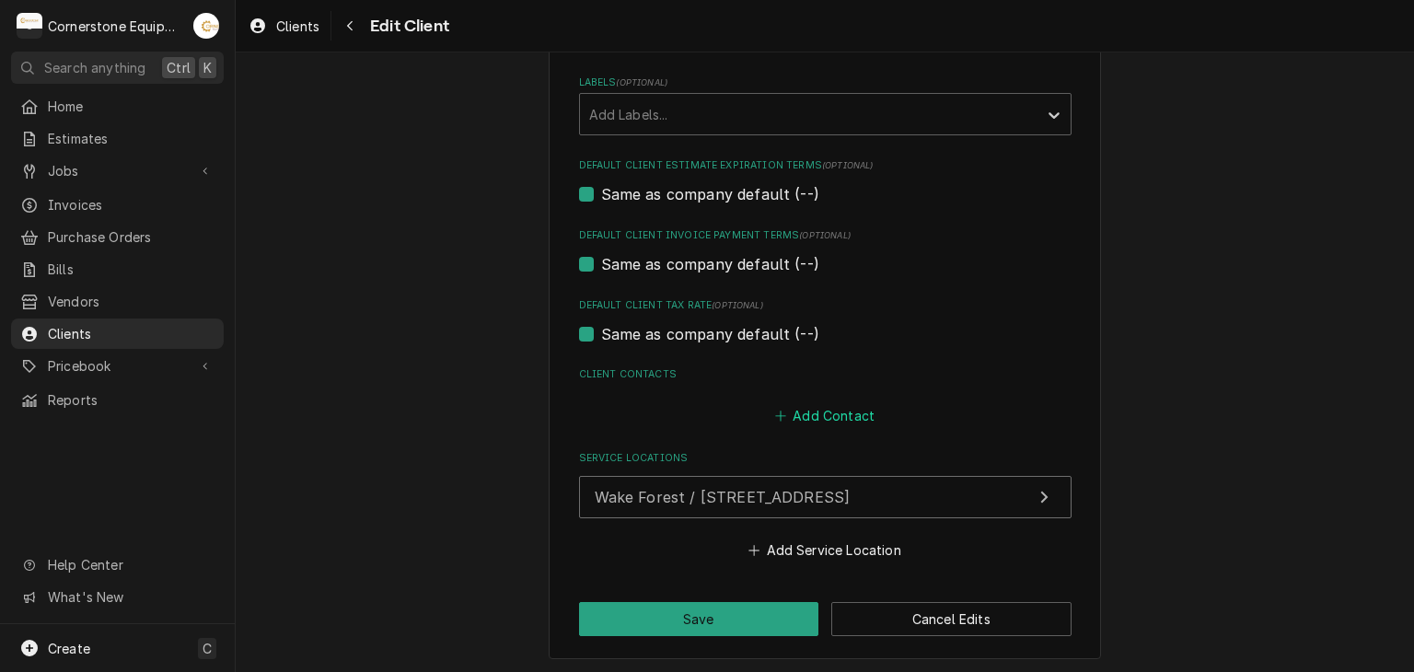
click at [807, 415] on button "Add Contact" at bounding box center [825, 415] width 106 height 26
type textarea "x"
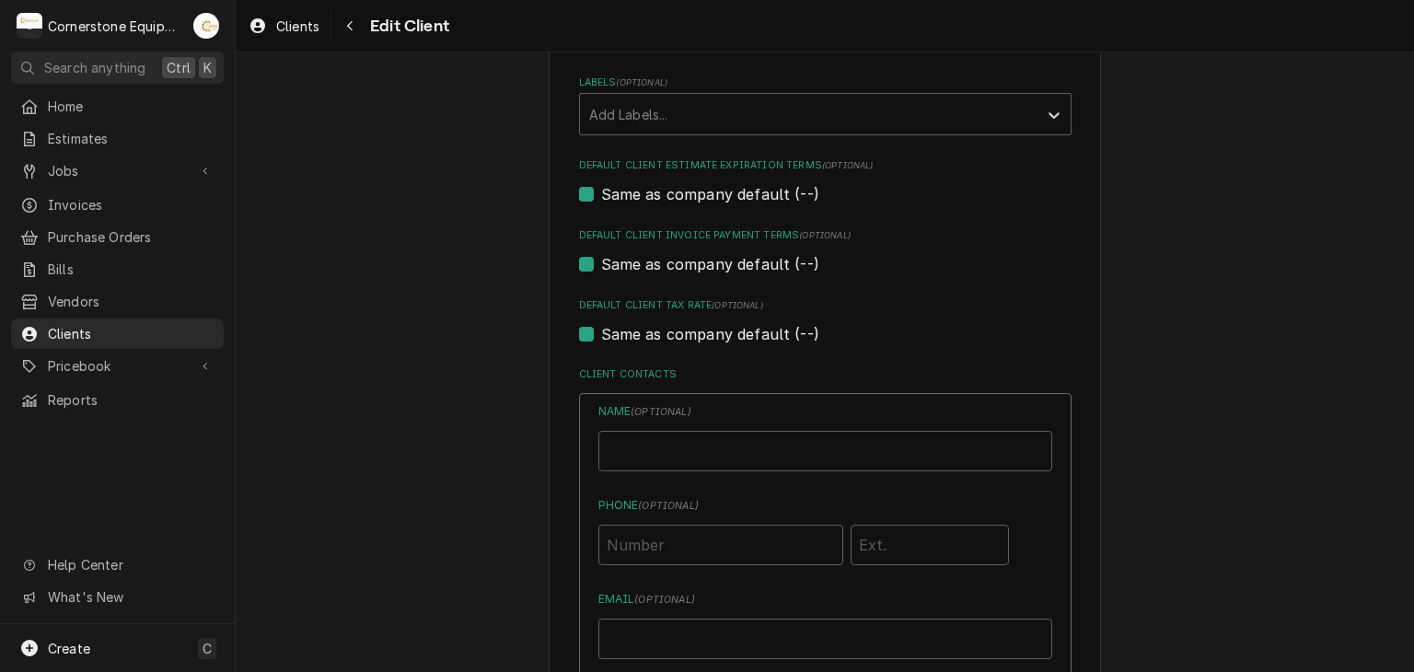
drag, startPoint x: 788, startPoint y: 424, endPoint x: 786, endPoint y: 439, distance: 14.8
click at [788, 423] on div "Name ( optional )" at bounding box center [826, 437] width 454 height 68
click at [785, 446] on input "Business Name" at bounding box center [826, 451] width 454 height 41
type input "[PERSON_NAME]"
click at [645, 653] on input "Email ( optional )" at bounding box center [826, 639] width 454 height 41
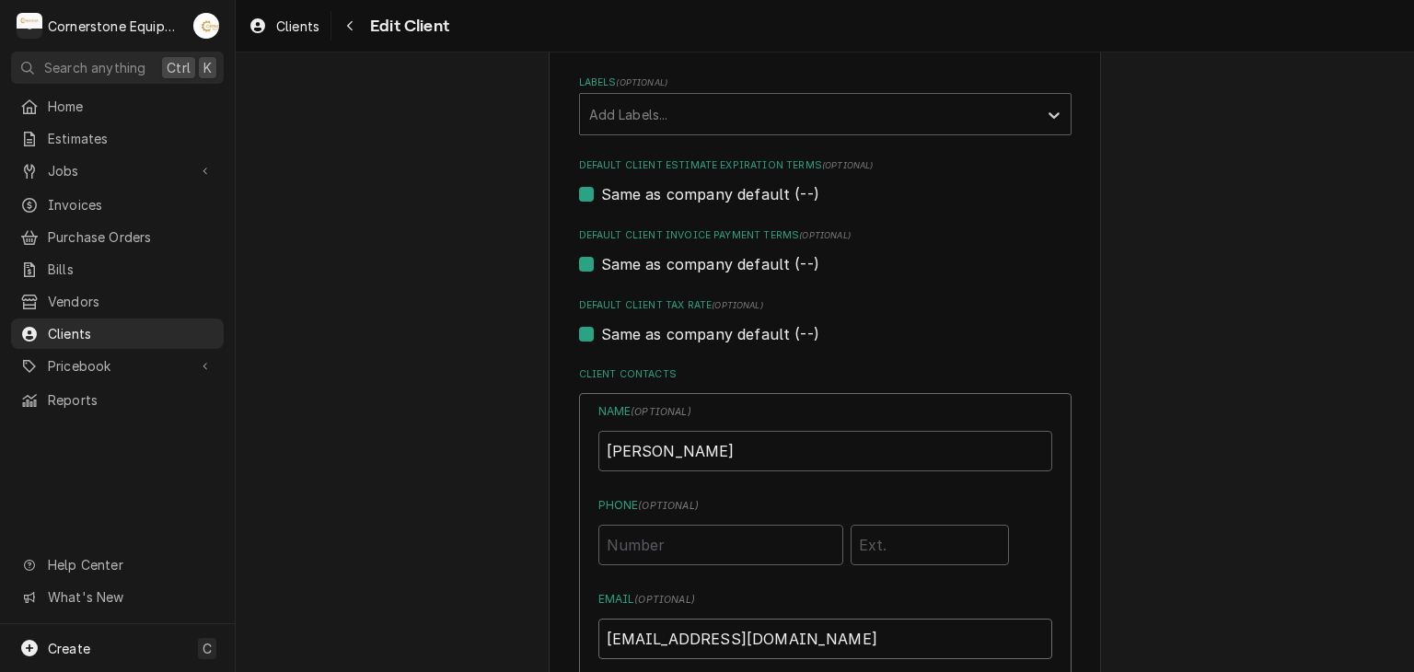
scroll to position [1374, 0]
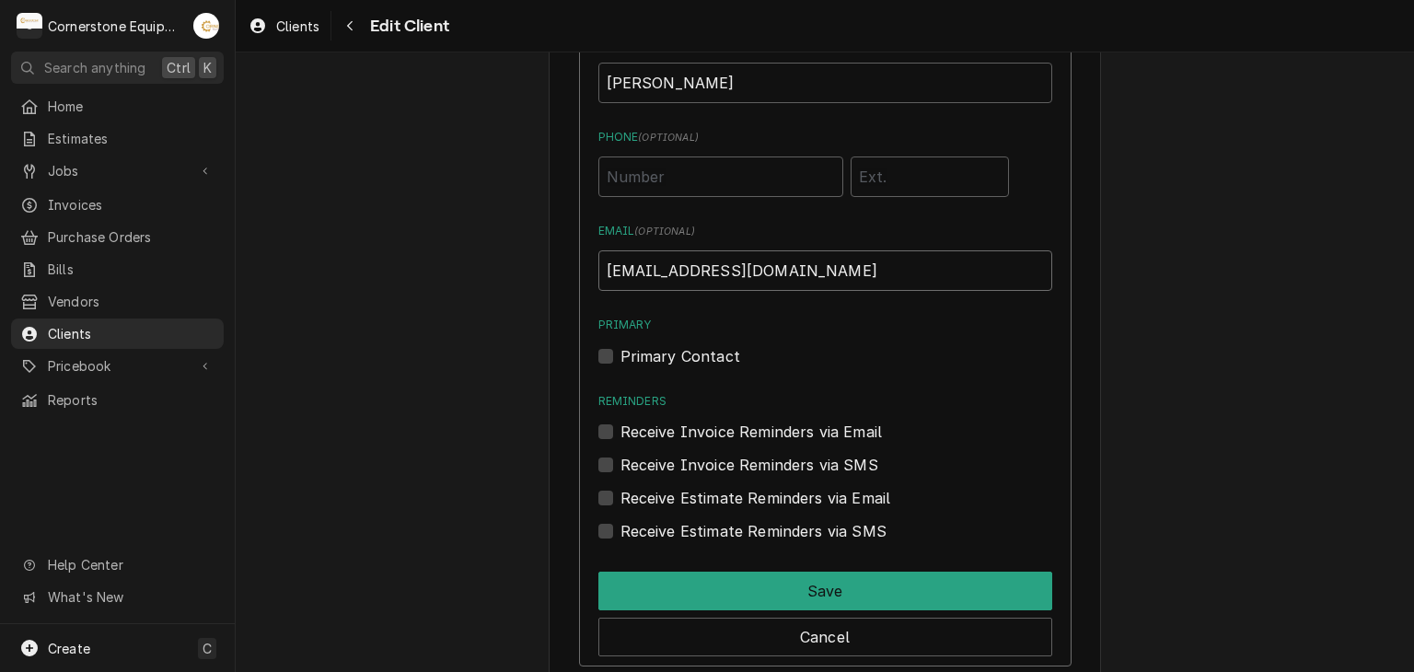
type input "[EMAIL_ADDRESS][DOMAIN_NAME]"
click at [843, 421] on label "Receive Invoice Reminders via Email" at bounding box center [752, 432] width 262 height 22
click at [843, 421] on input "Reminders" at bounding box center [848, 441] width 454 height 41
checkbox input "true"
click at [853, 500] on label "Receive Estimate Reminders via Email" at bounding box center [756, 498] width 271 height 22
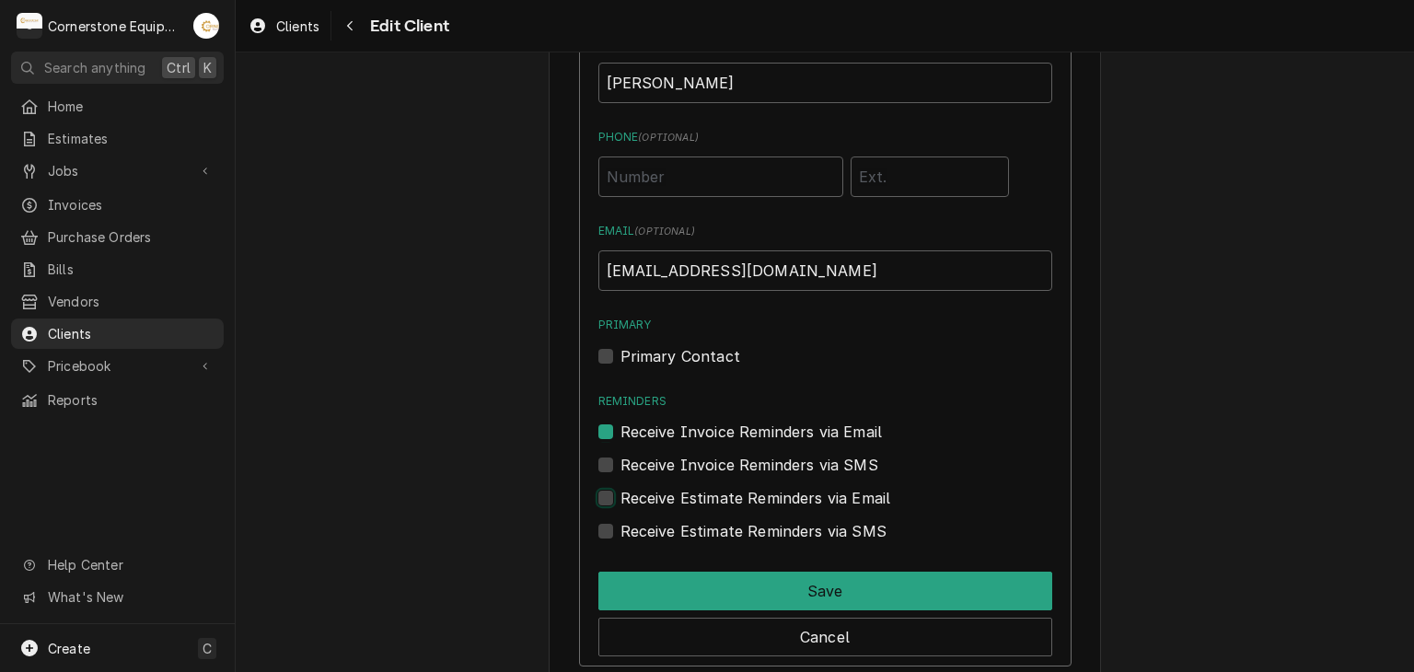
click at [853, 500] on input "Contact Edit Form" at bounding box center [848, 507] width 454 height 41
checkbox input "true"
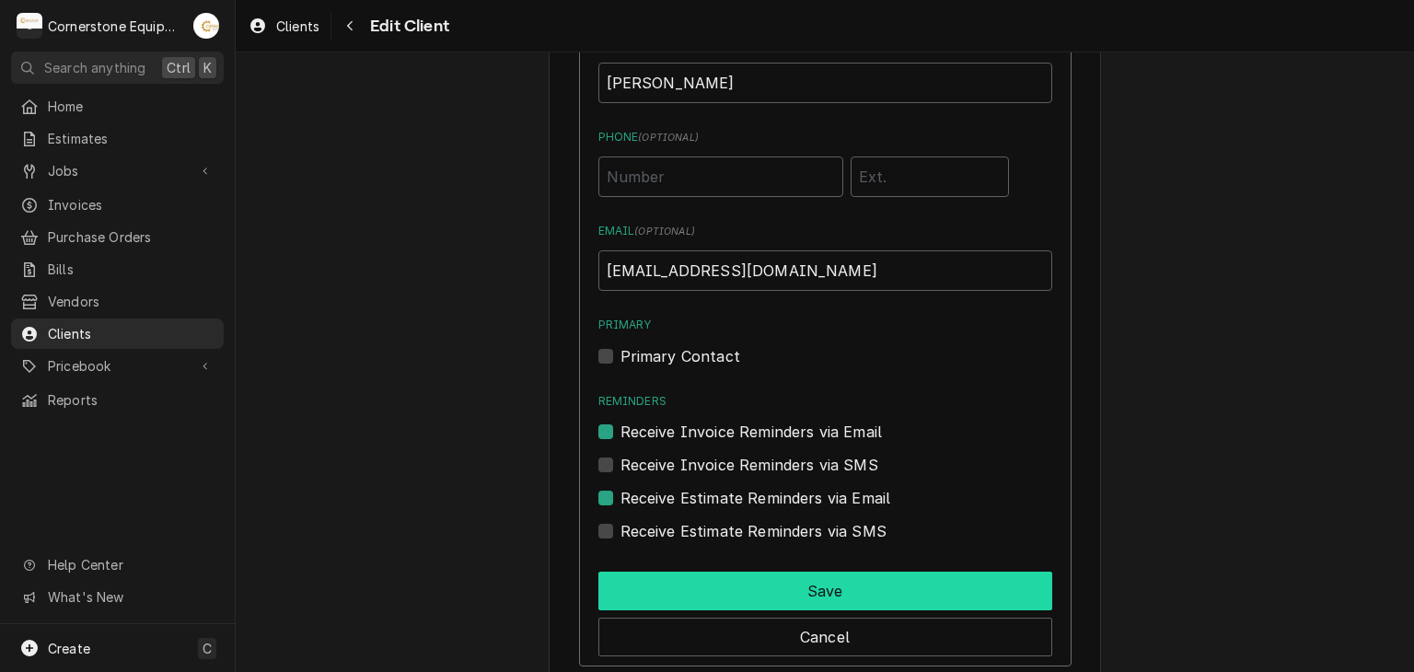
click at [836, 580] on button "Save" at bounding box center [826, 591] width 454 height 39
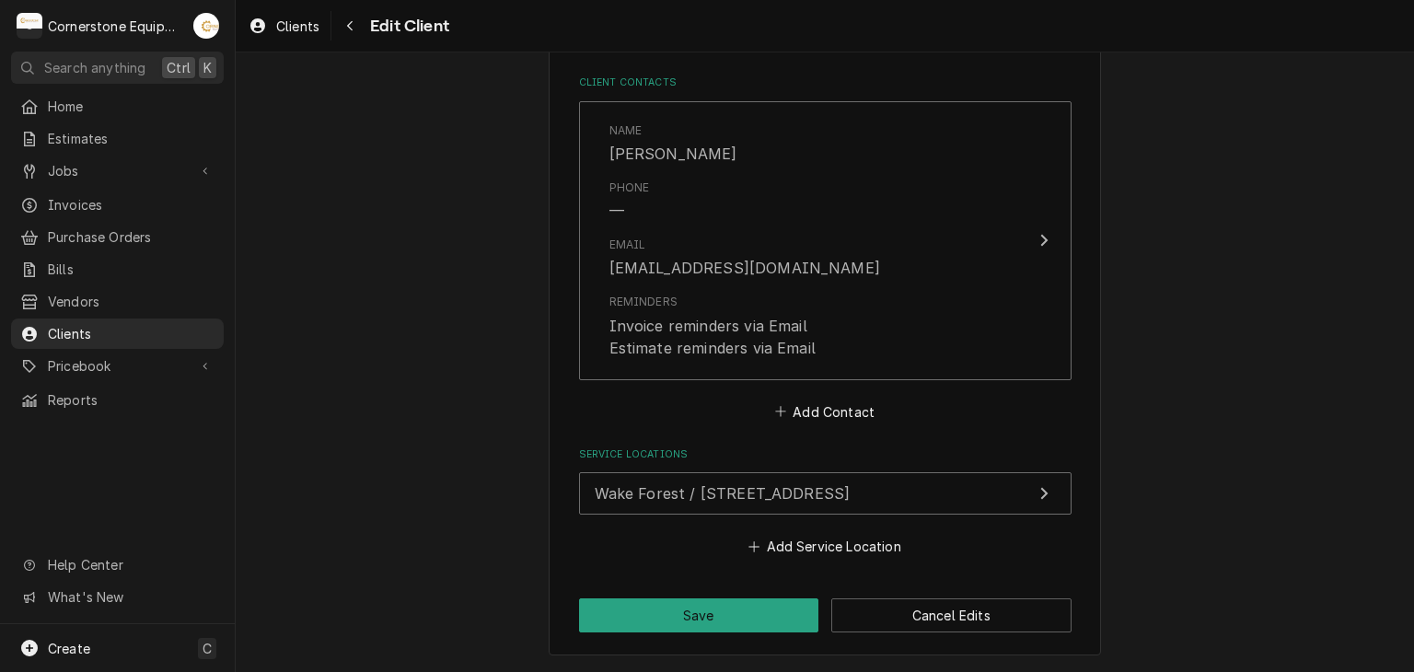
scroll to position [1294, 0]
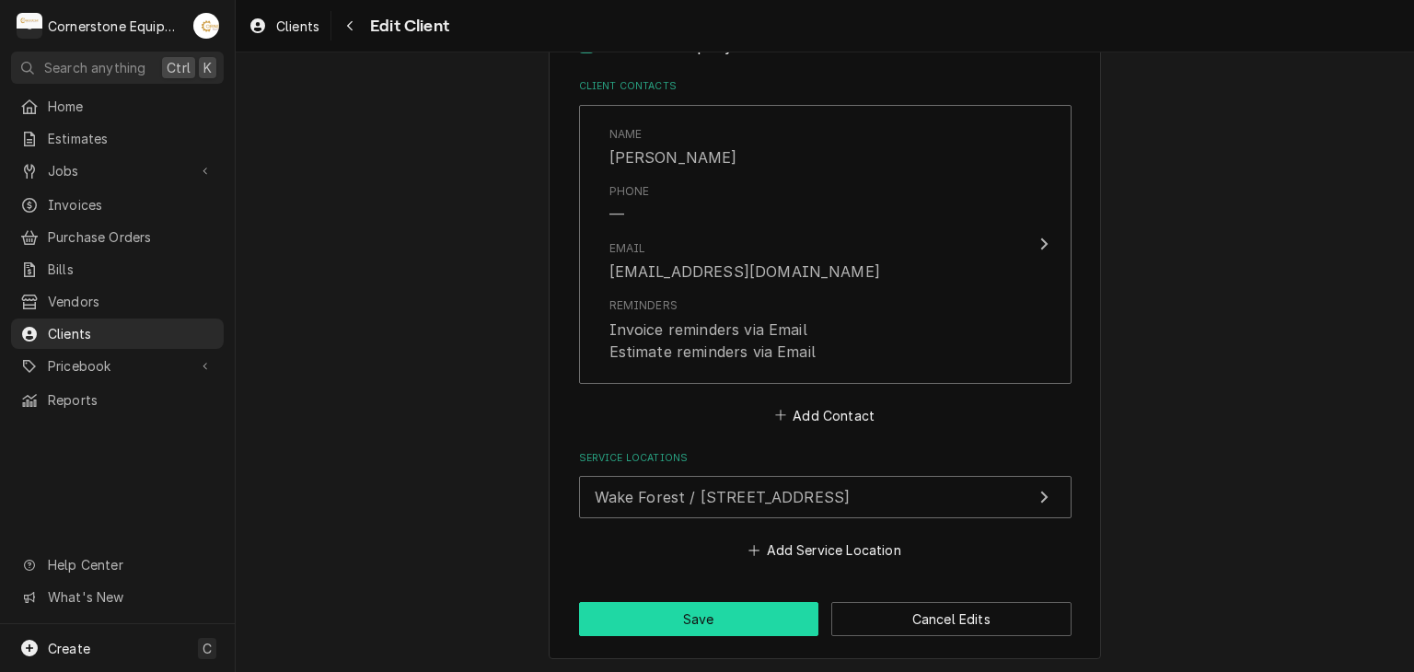
click at [760, 616] on button "Save" at bounding box center [699, 619] width 240 height 34
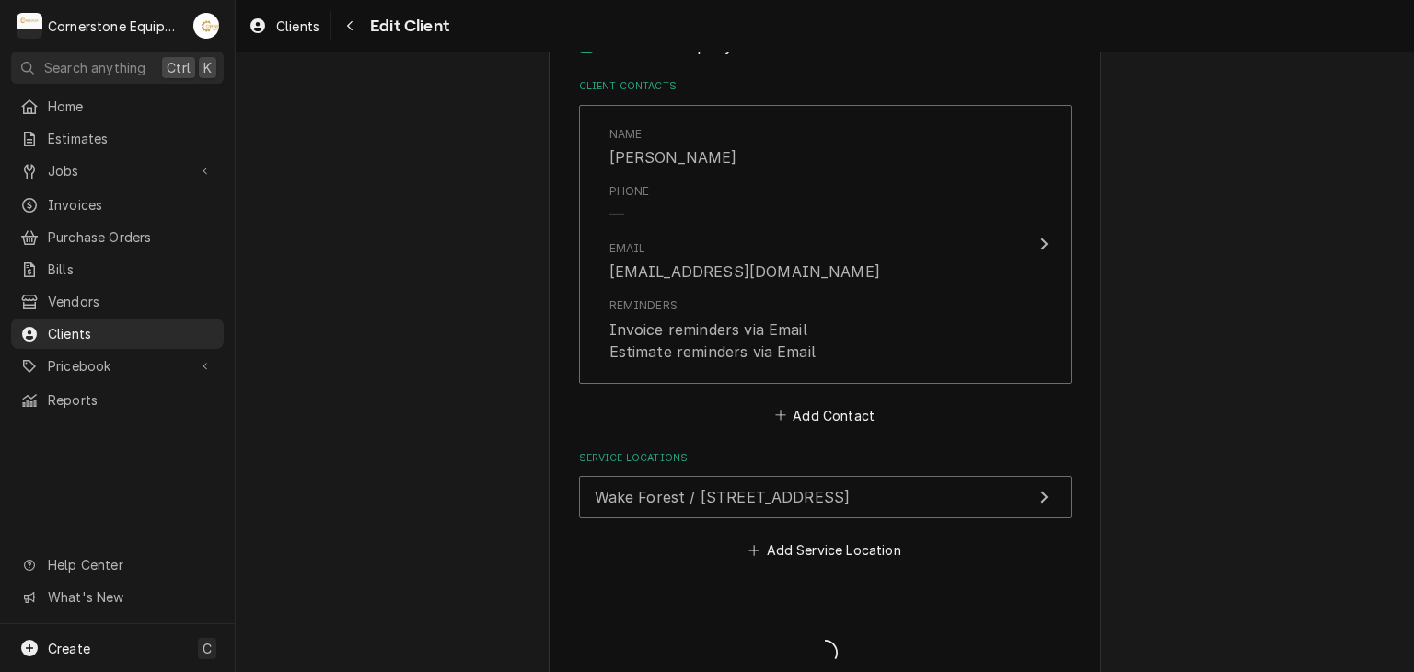
type textarea "x"
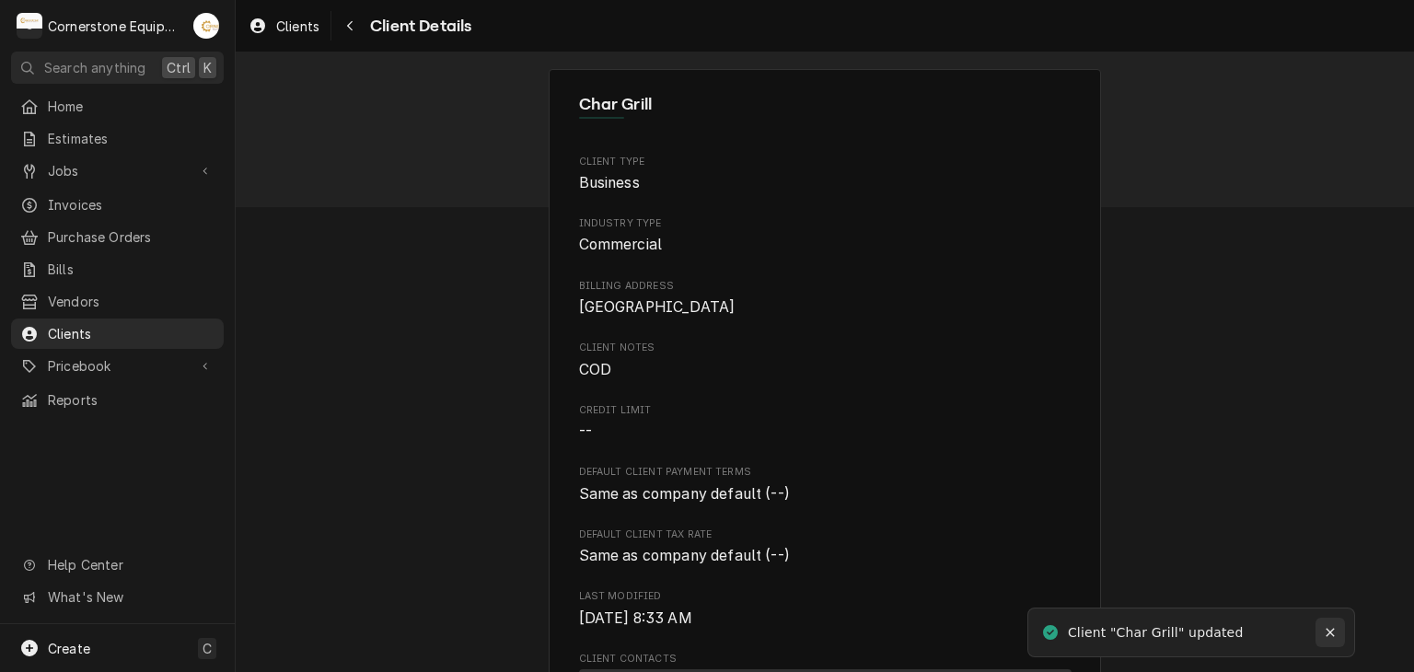
click at [1325, 627] on icon "Notifications alt+T" at bounding box center [1330, 632] width 13 height 13
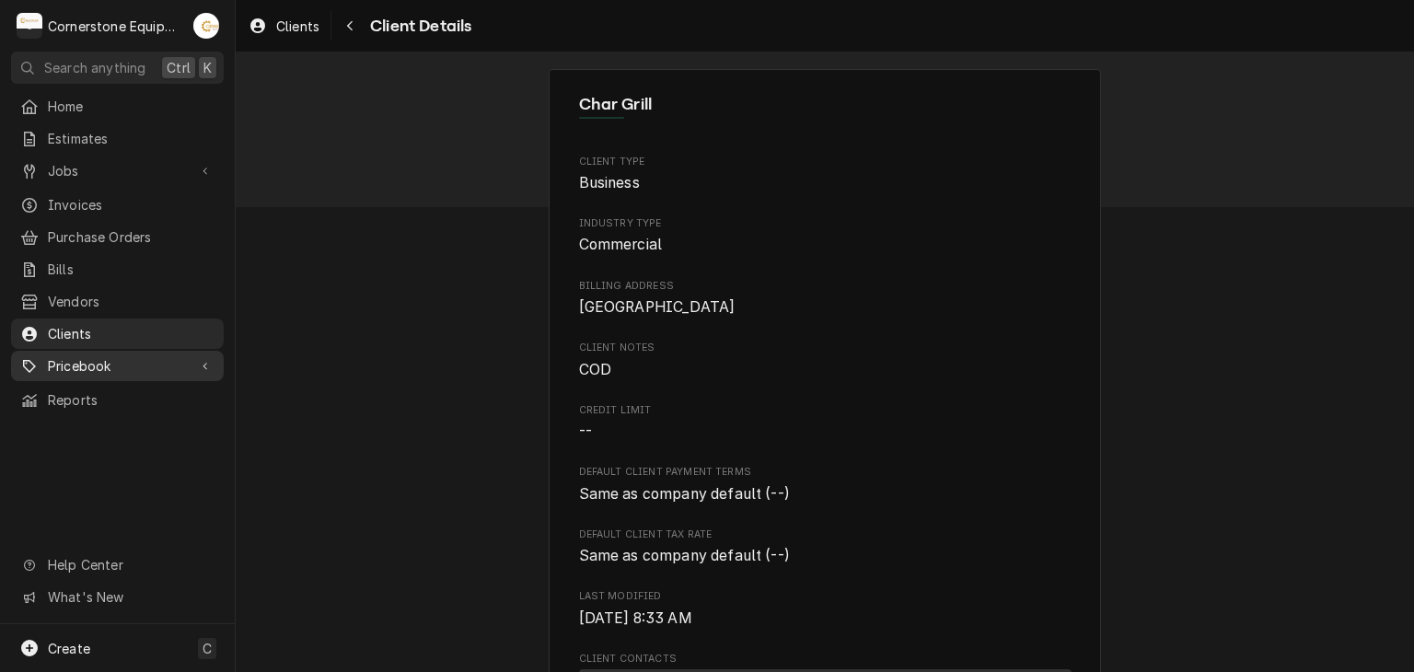
click at [111, 356] on span "Pricebook" at bounding box center [117, 365] width 139 height 19
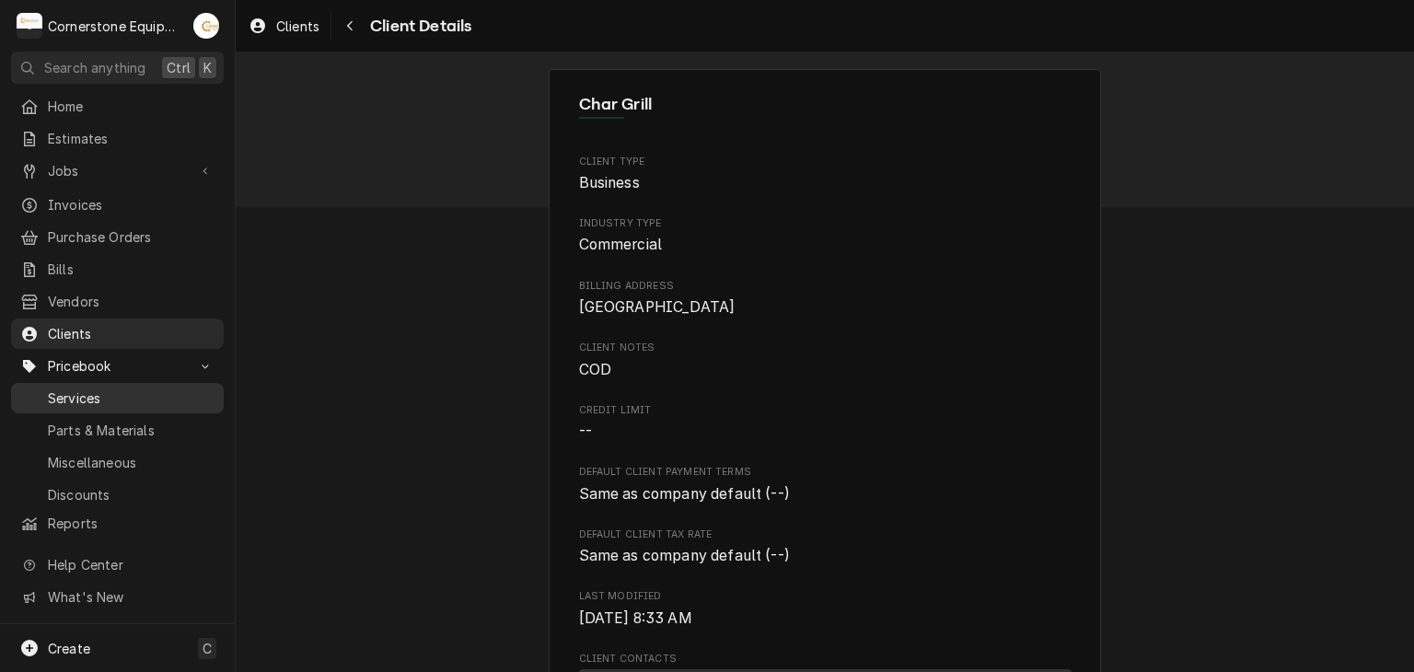
click at [128, 393] on span "Services" at bounding box center [131, 398] width 167 height 19
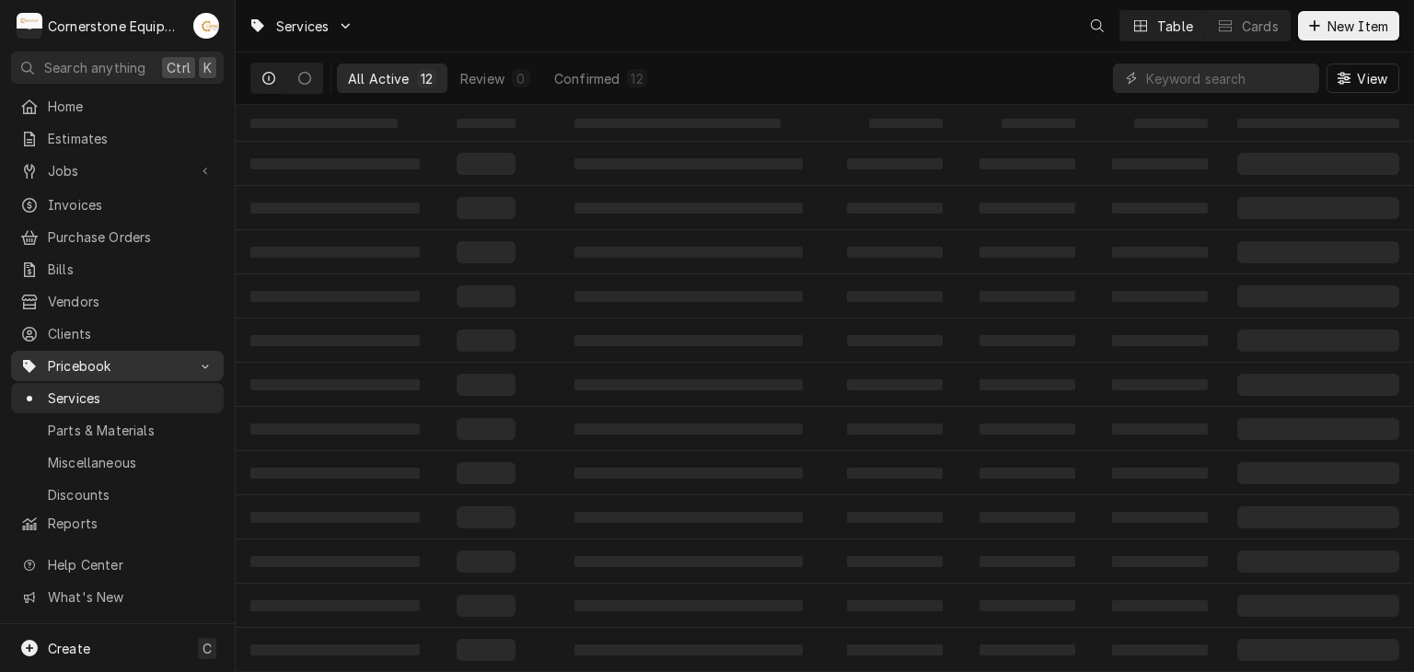
click at [142, 360] on span "Pricebook" at bounding box center [117, 365] width 139 height 19
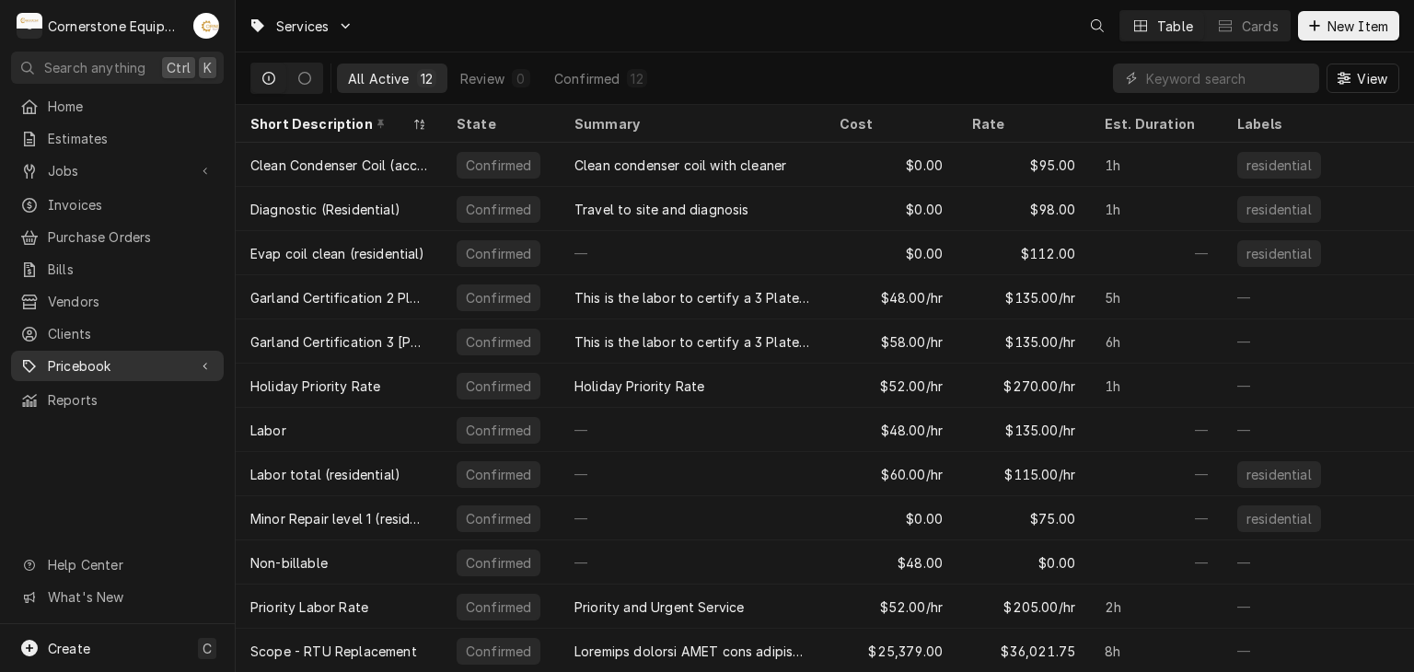
click at [133, 356] on span "Pricebook" at bounding box center [117, 365] width 139 height 19
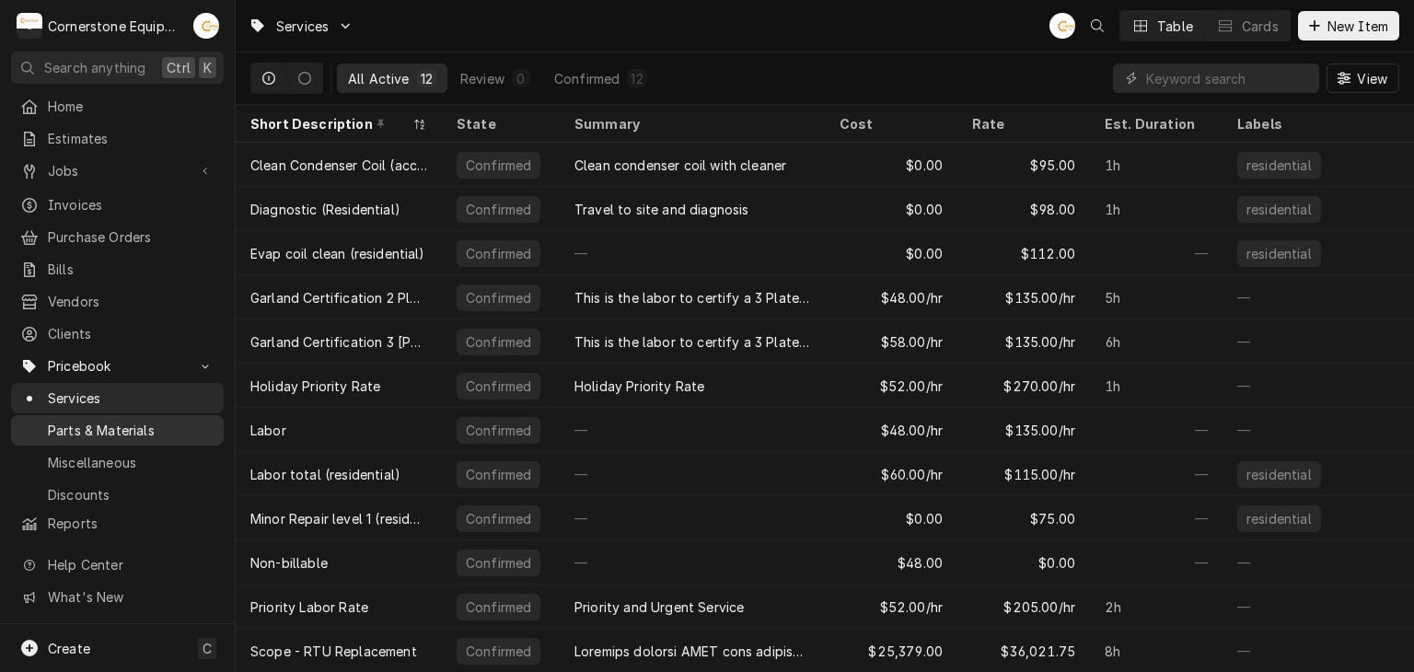
click at [134, 432] on link "Parts & Materials" at bounding box center [117, 430] width 213 height 30
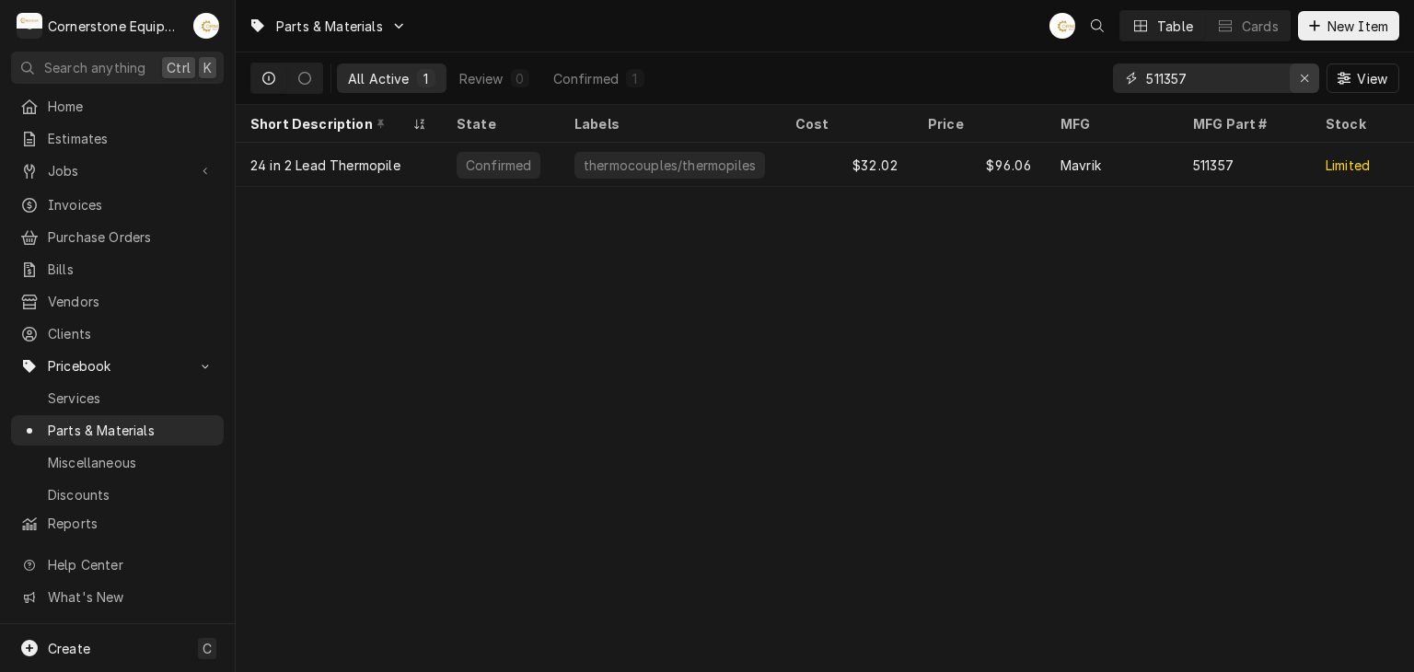
click at [1312, 73] on div "Erase input" at bounding box center [1305, 78] width 18 height 18
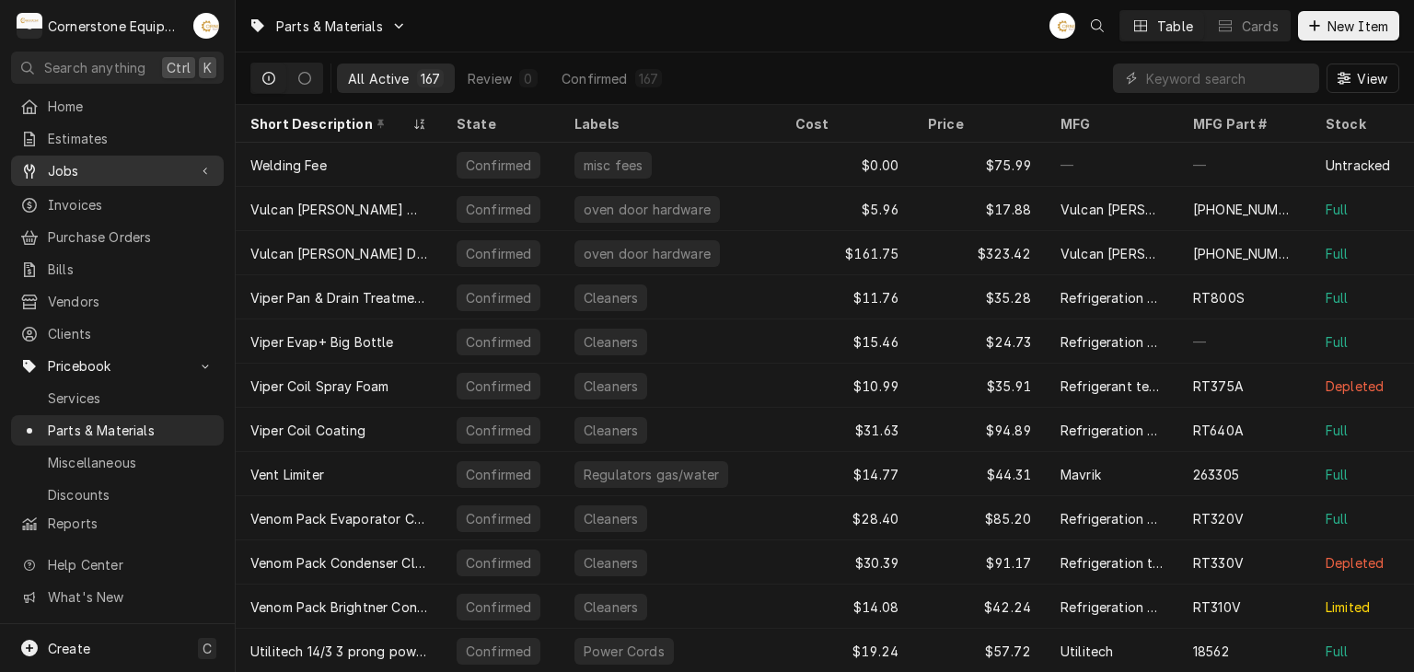
click at [105, 164] on span "Jobs" at bounding box center [117, 170] width 139 height 19
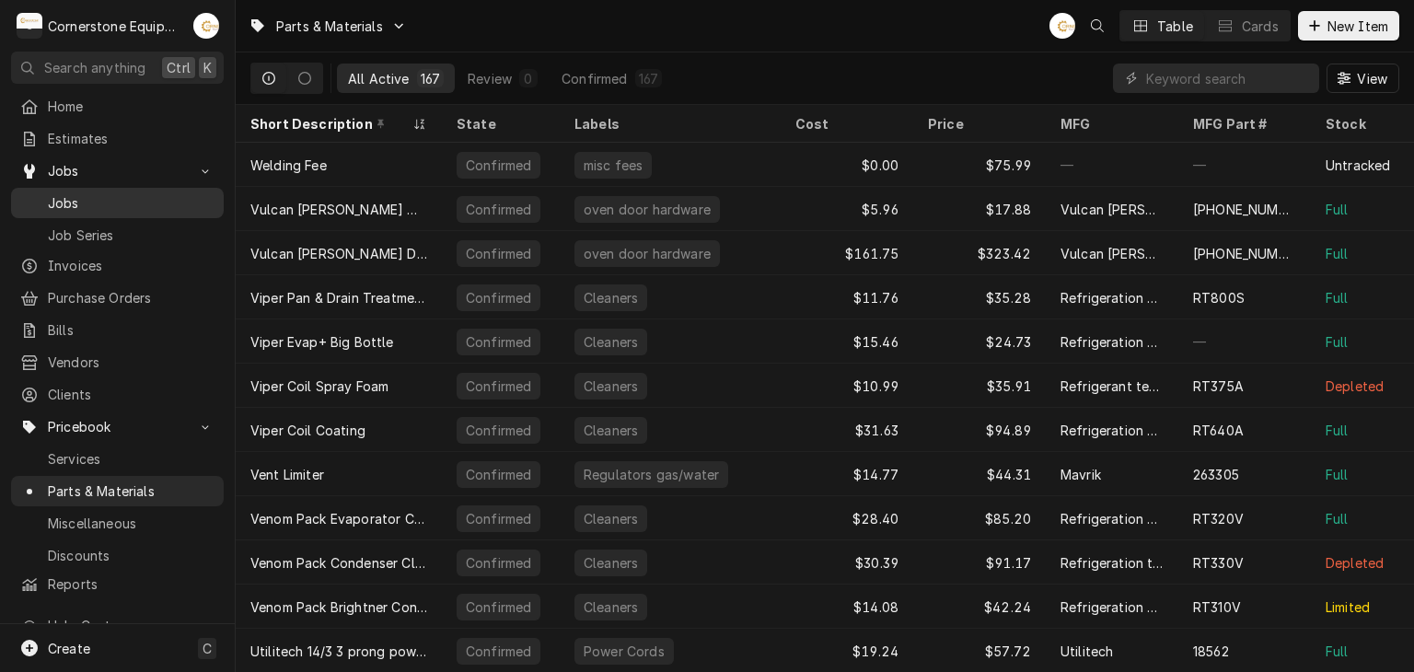
click at [114, 193] on span "Jobs" at bounding box center [131, 202] width 167 height 19
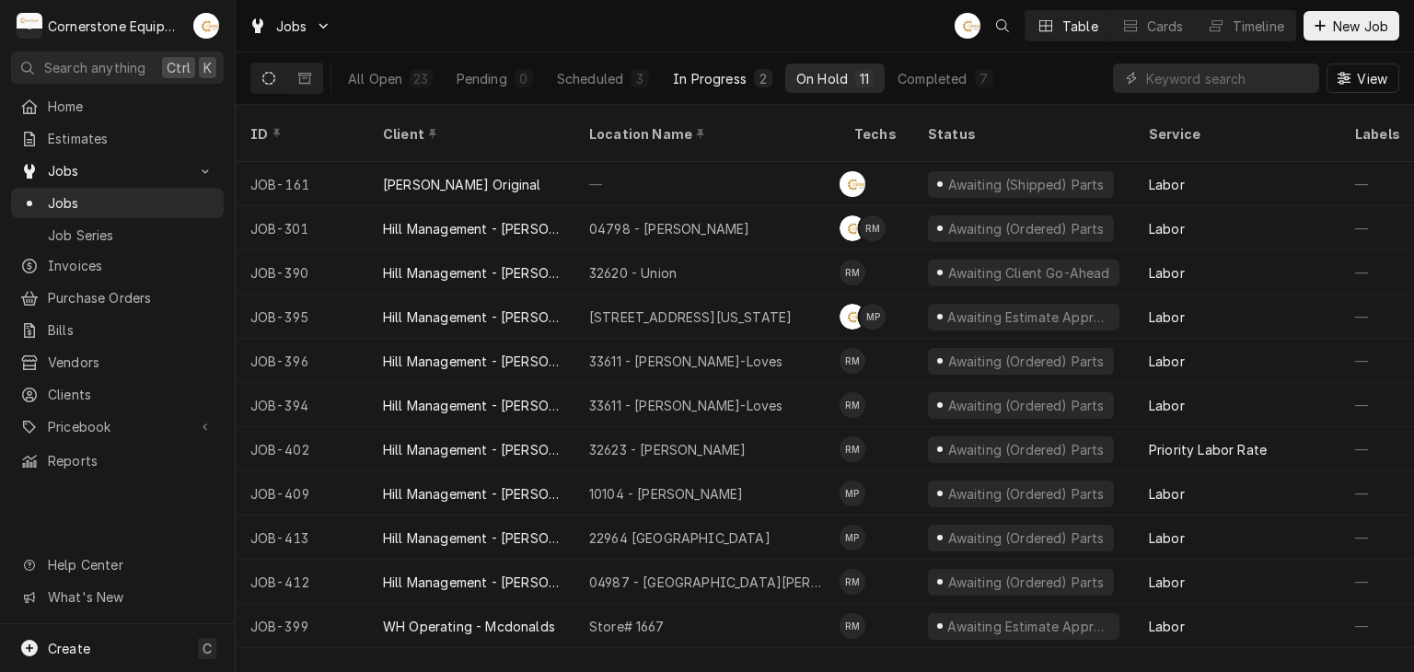
click at [687, 69] on div "In Progress" at bounding box center [710, 78] width 74 height 19
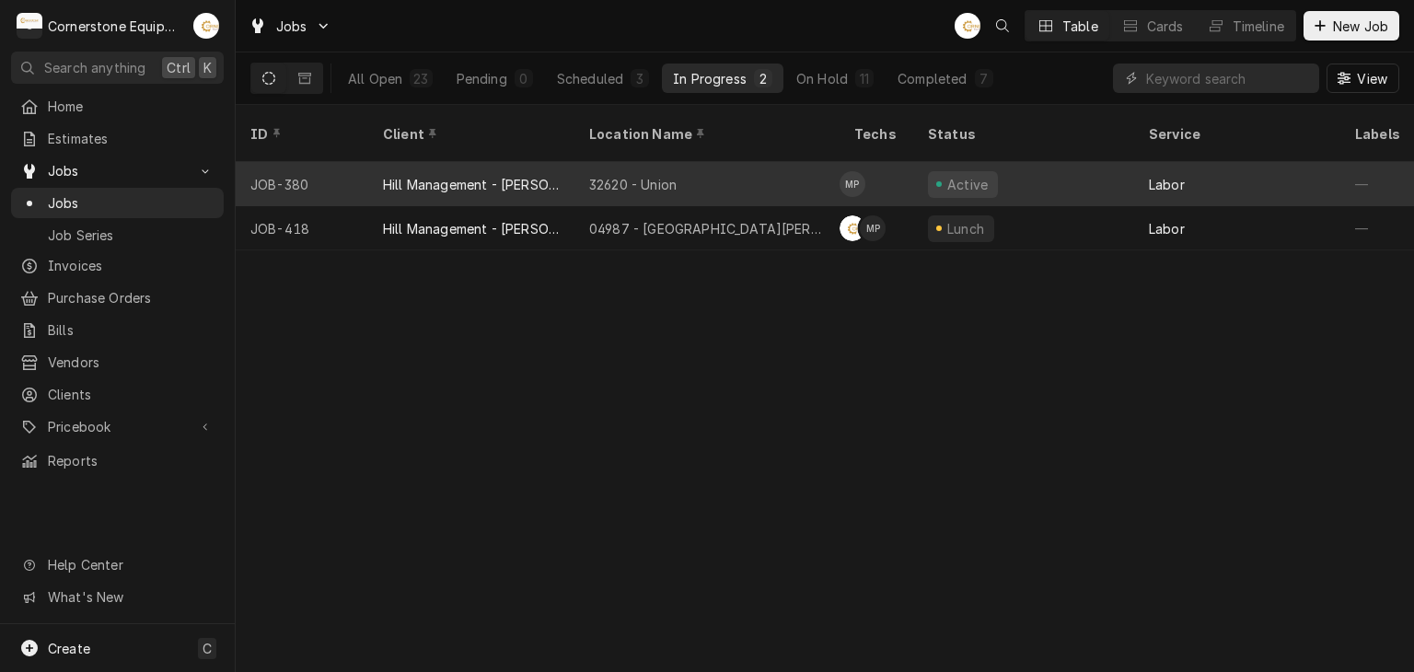
click at [684, 167] on div "32620 - Union" at bounding box center [707, 184] width 265 height 44
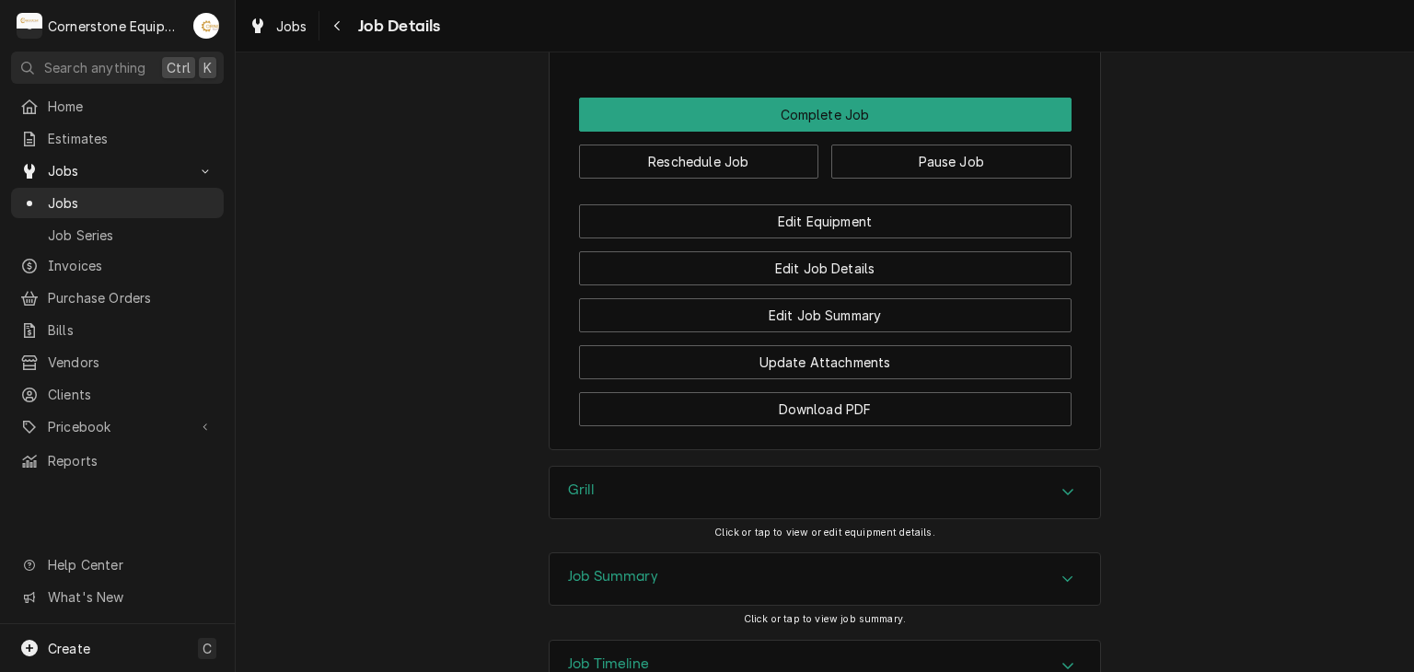
scroll to position [1779, 0]
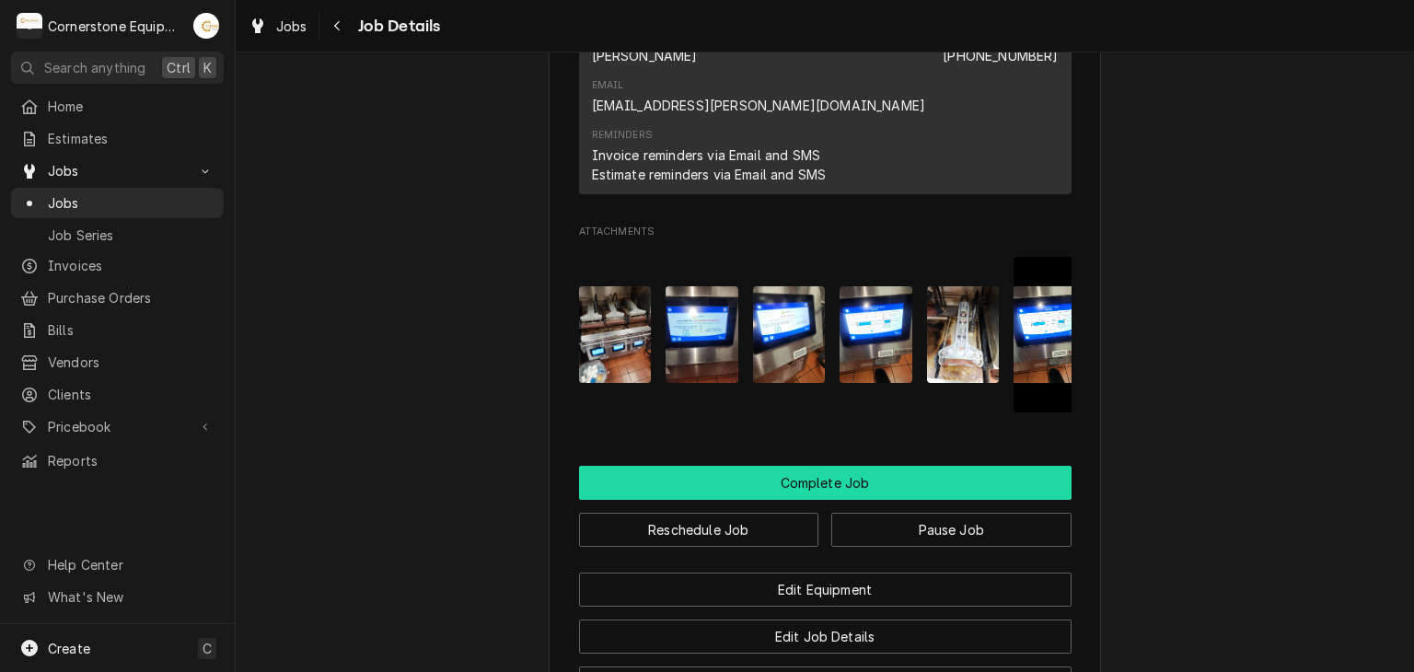
click at [742, 466] on button "Complete Job" at bounding box center [825, 483] width 493 height 34
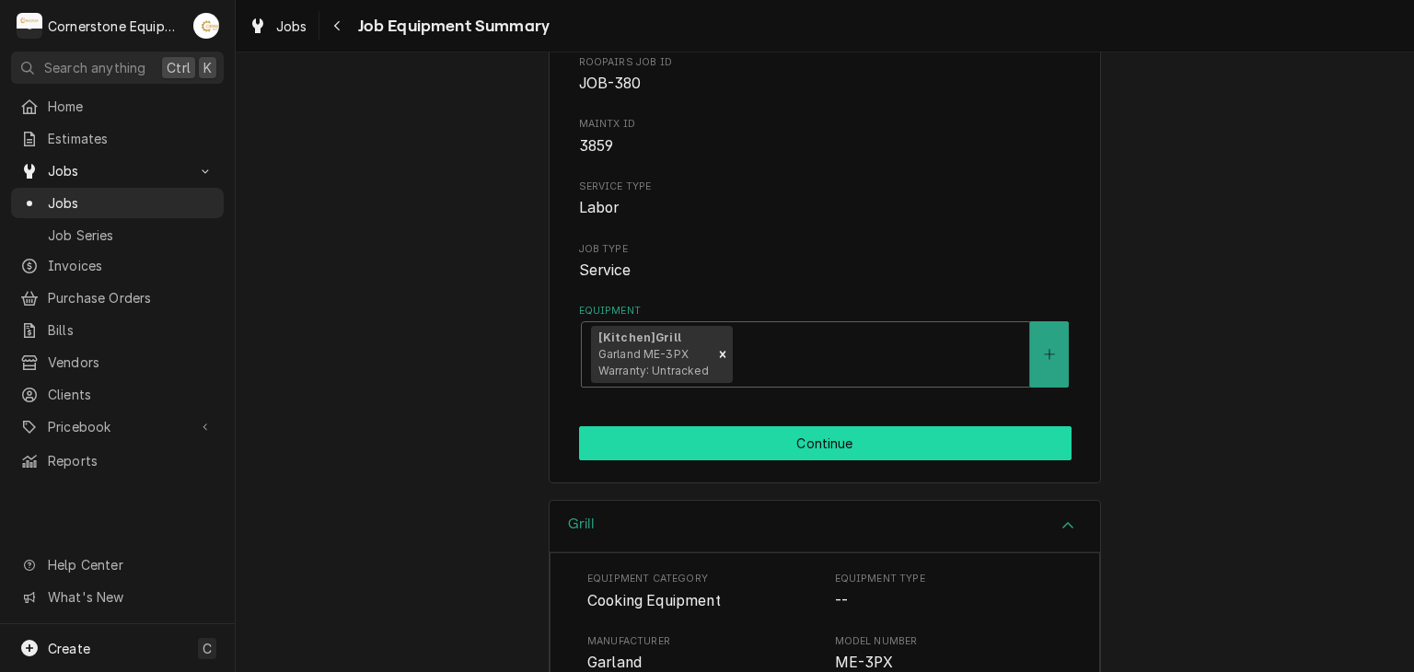
click at [842, 454] on button "Continue" at bounding box center [825, 443] width 493 height 34
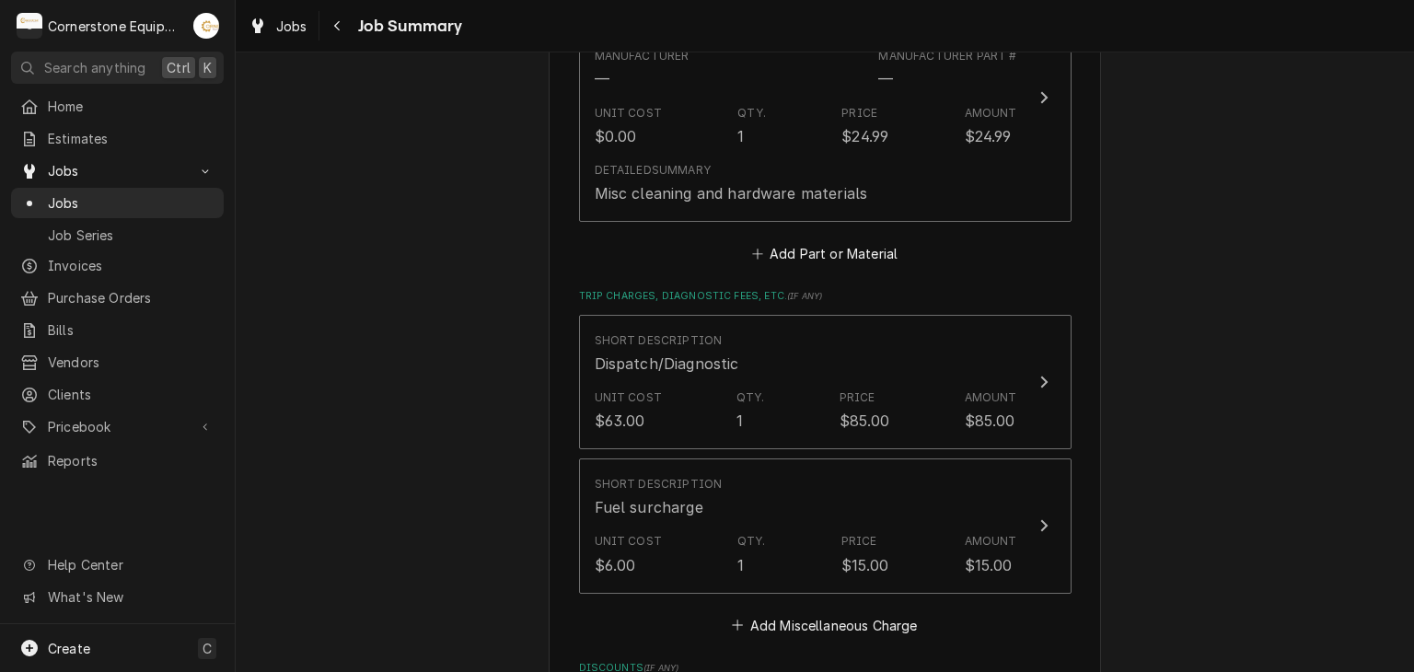
scroll to position [2210, 0]
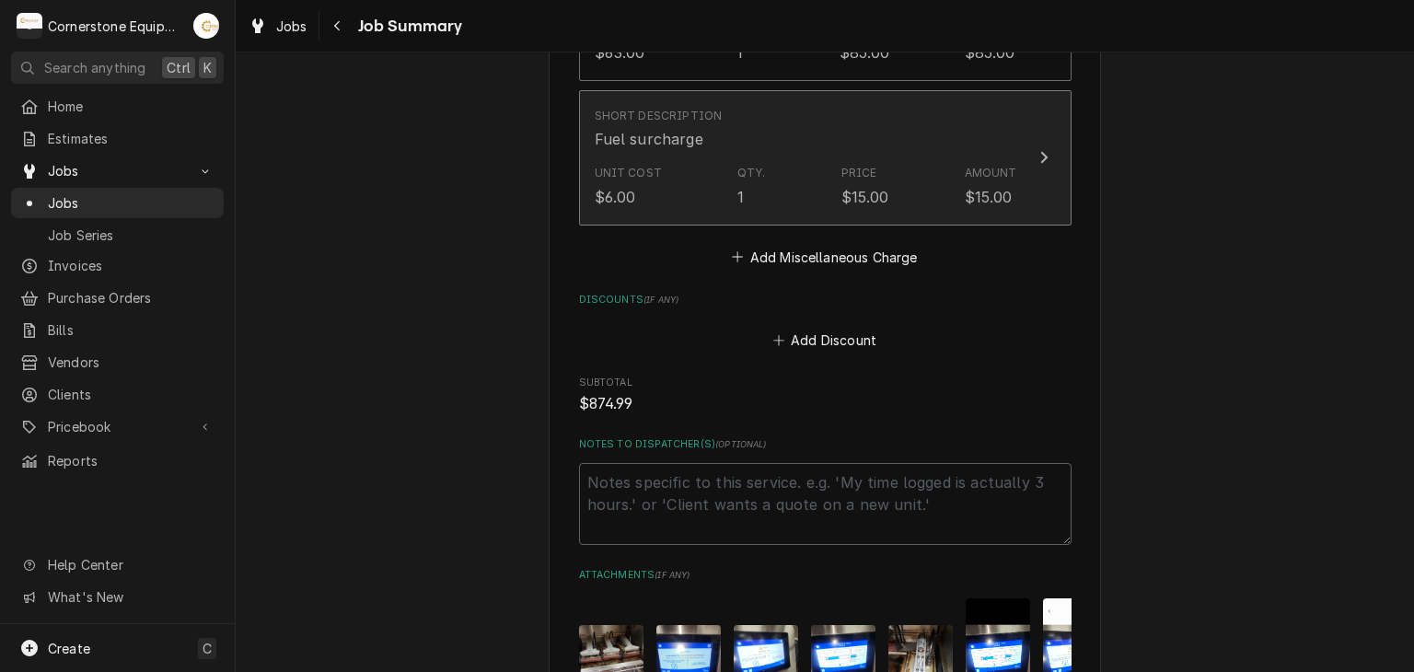
click at [895, 190] on div "Unit Cost $6.00 Qty. 1 Price $15.00 Amount $15.00" at bounding box center [806, 185] width 423 height 57
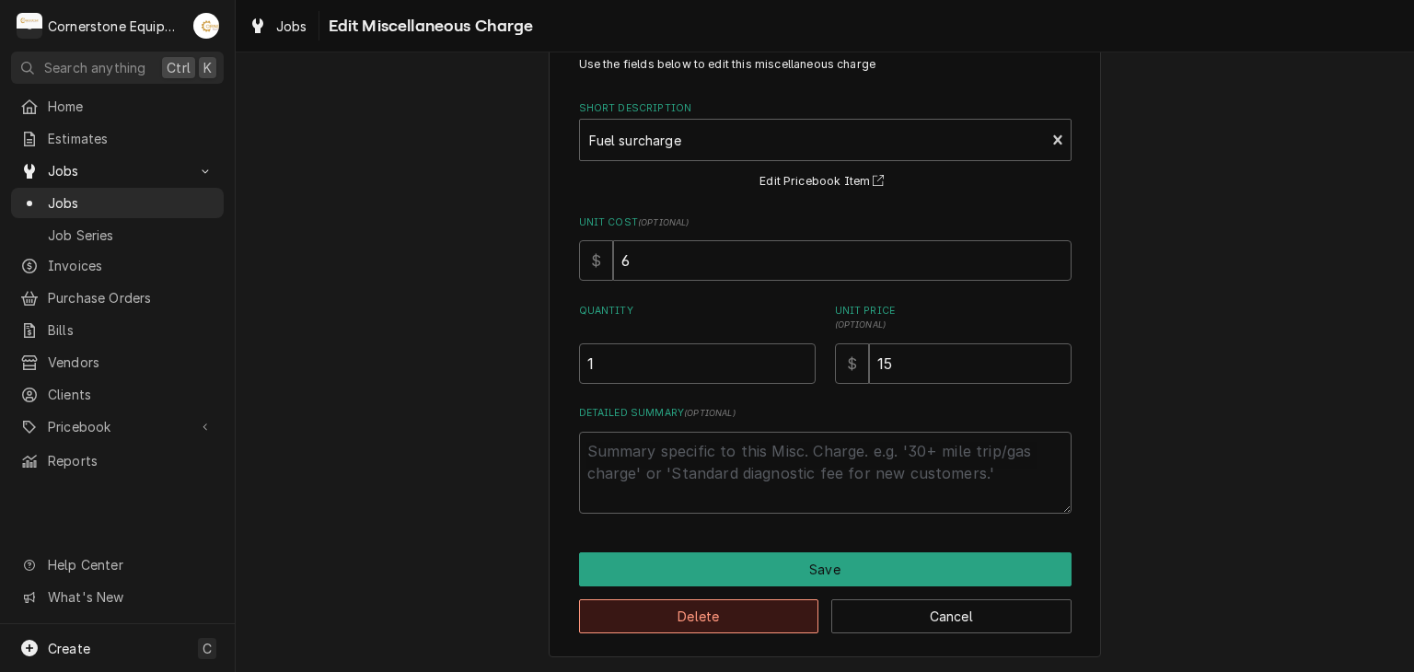
click at [714, 628] on button "Delete" at bounding box center [699, 616] width 240 height 34
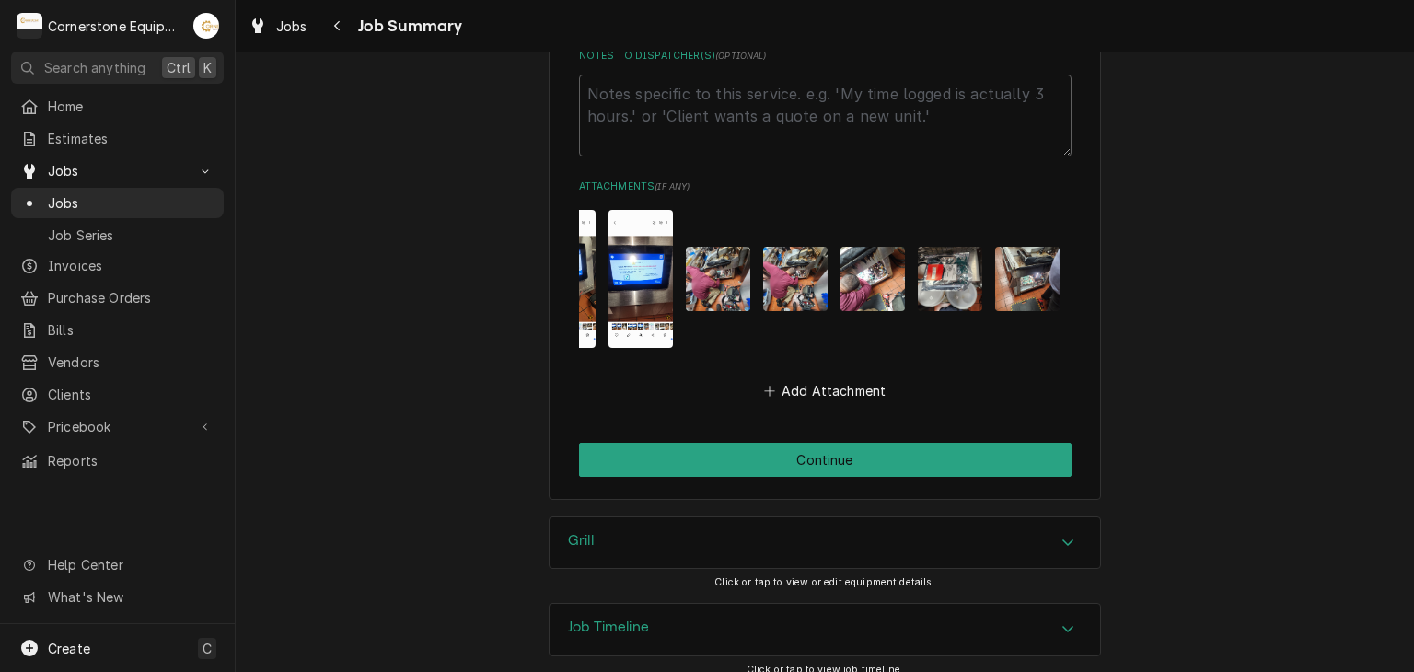
scroll to position [2462, 0]
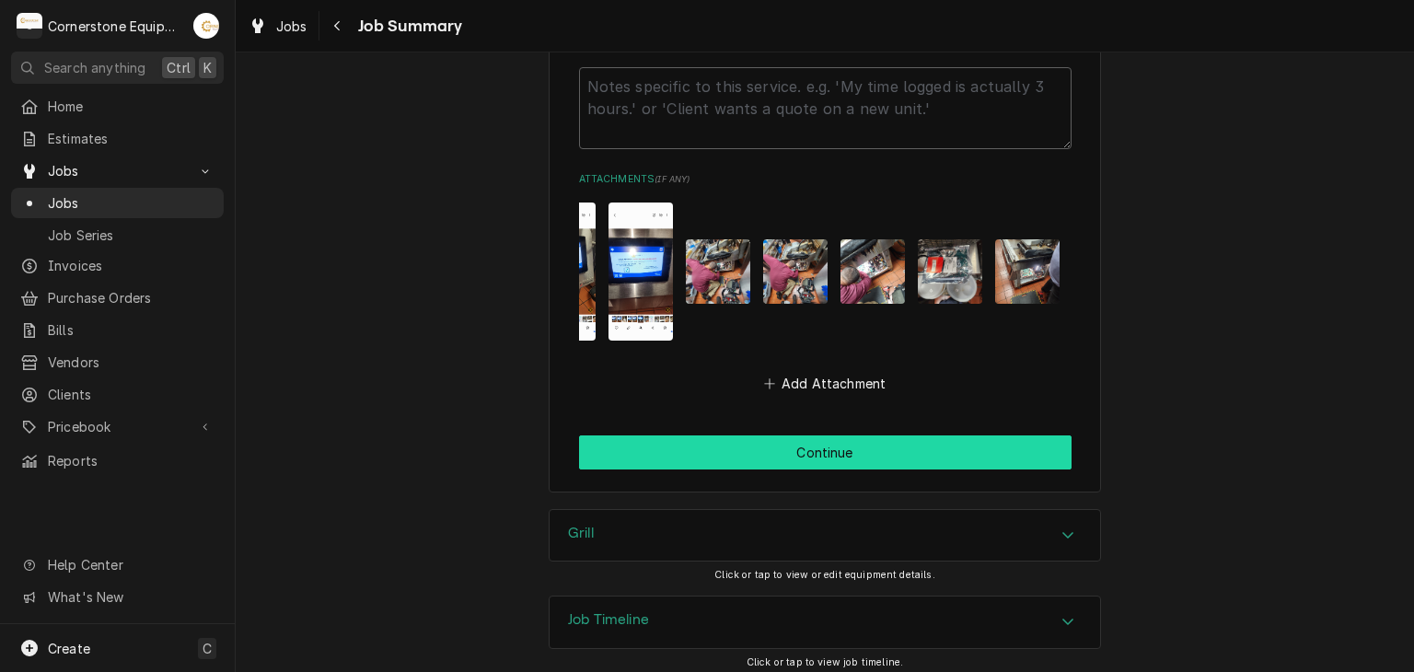
click at [724, 450] on button "Continue" at bounding box center [825, 453] width 493 height 34
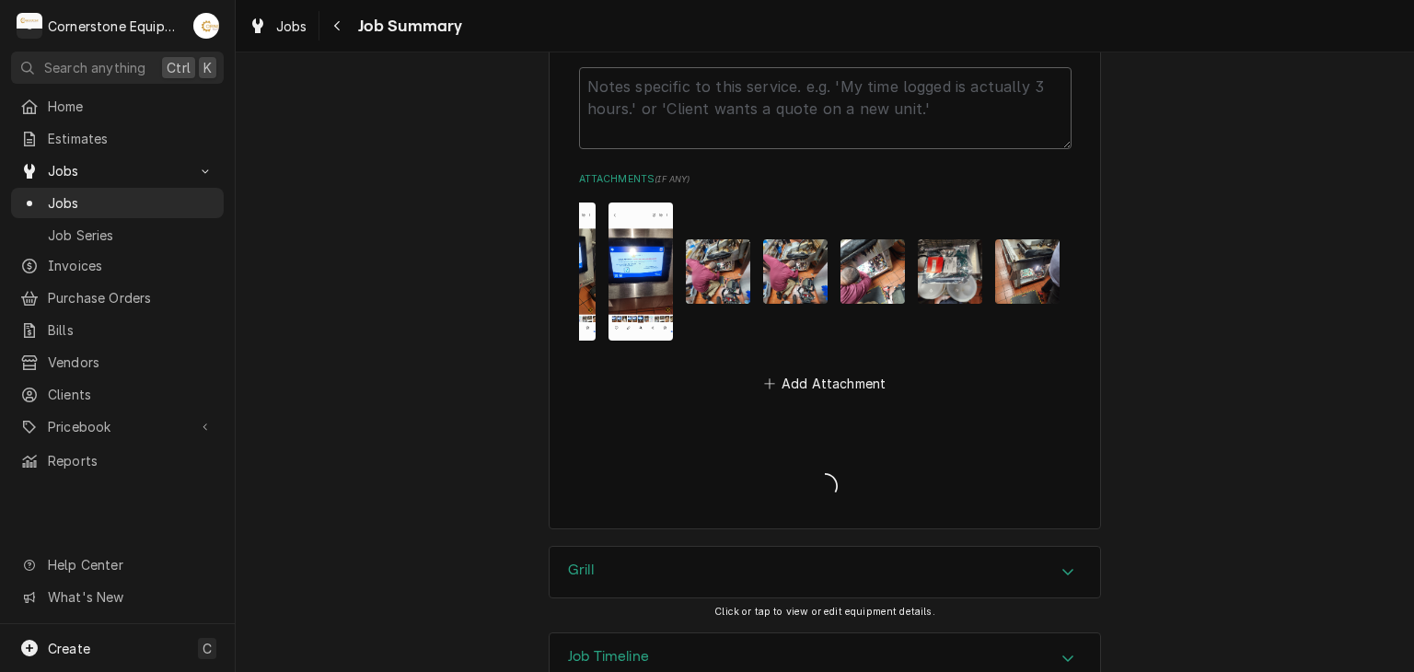
type textarea "x"
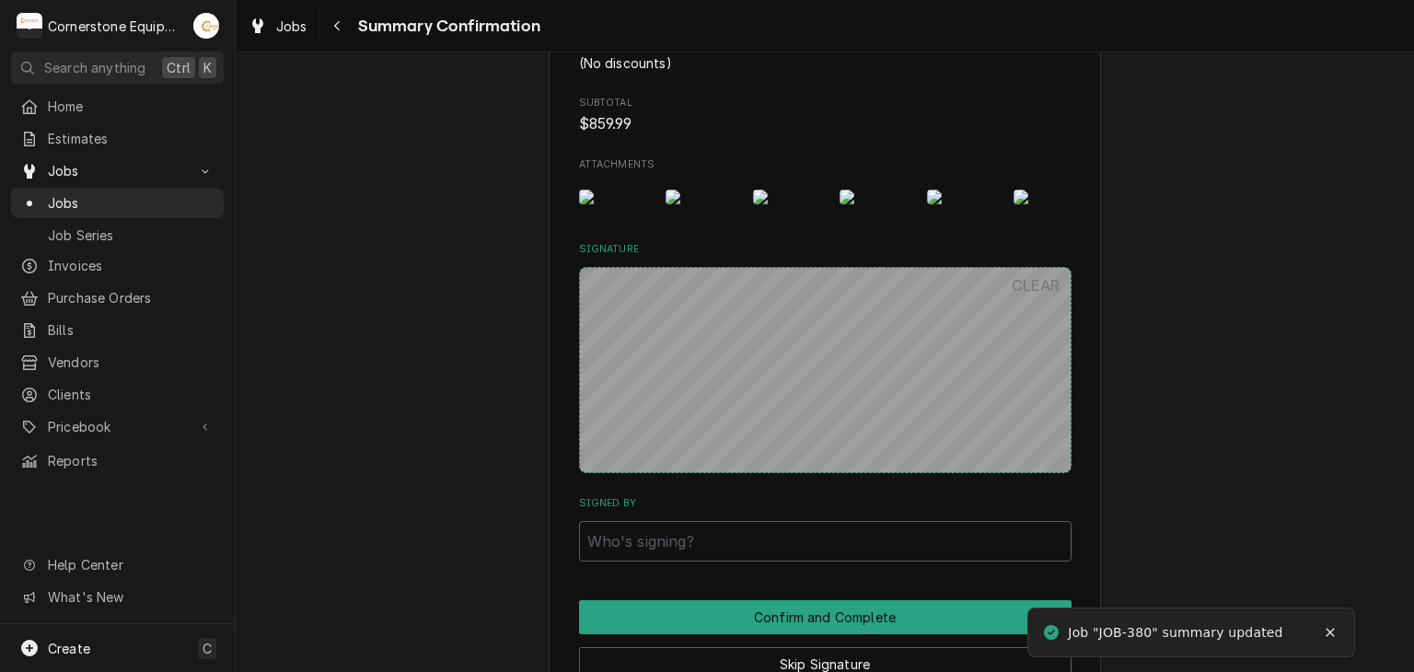
scroll to position [2210, 0]
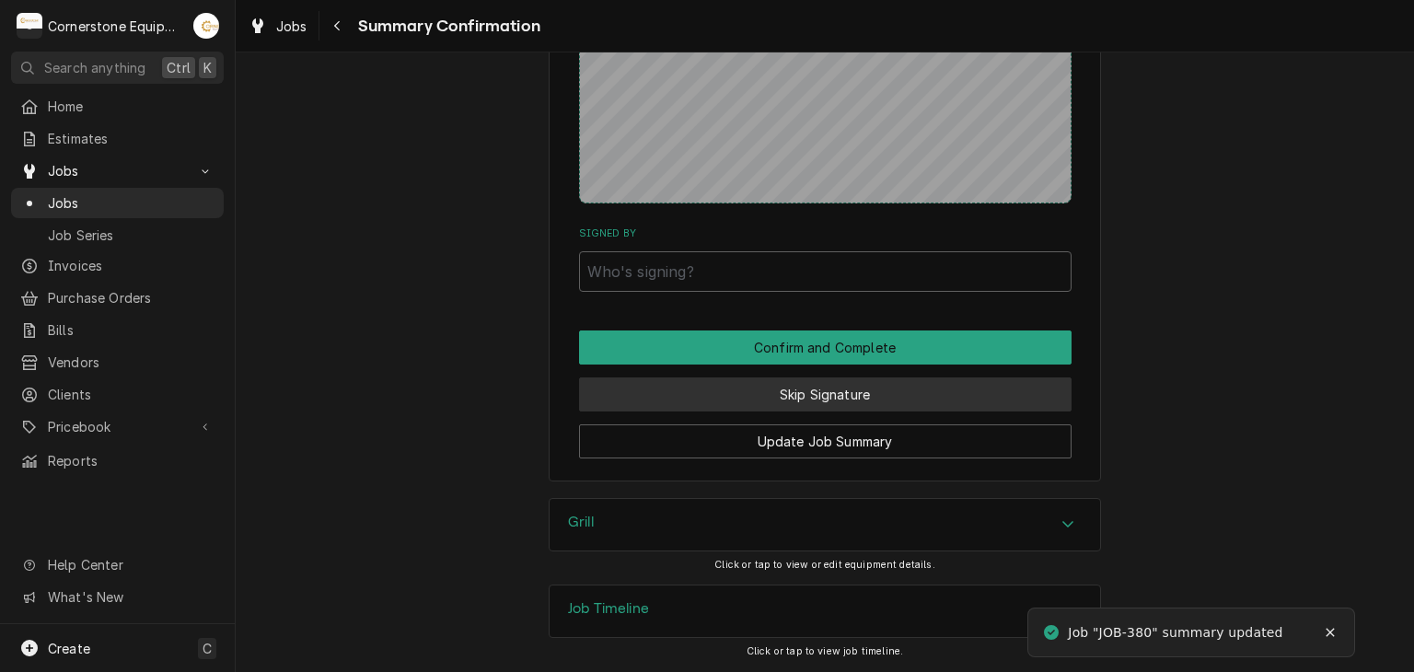
click at [692, 412] on button "Skip Signature" at bounding box center [825, 395] width 493 height 34
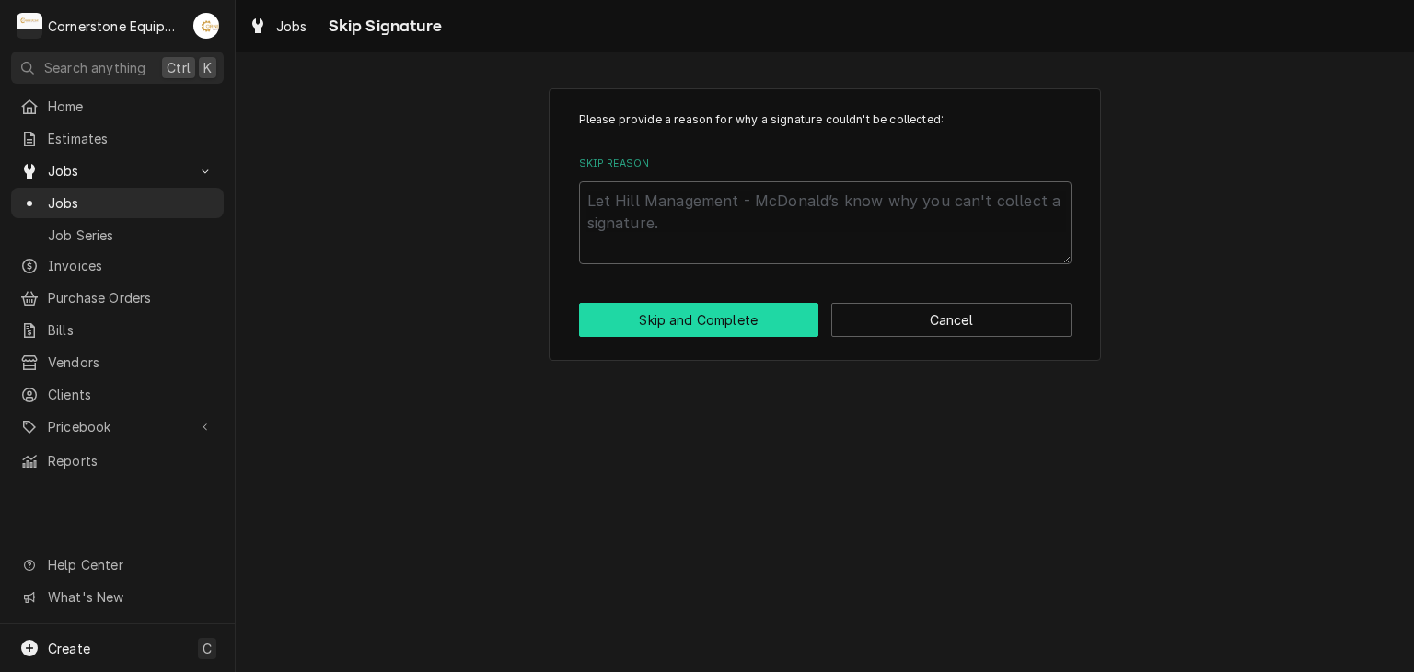
click at [699, 329] on button "Skip and Complete" at bounding box center [699, 320] width 240 height 34
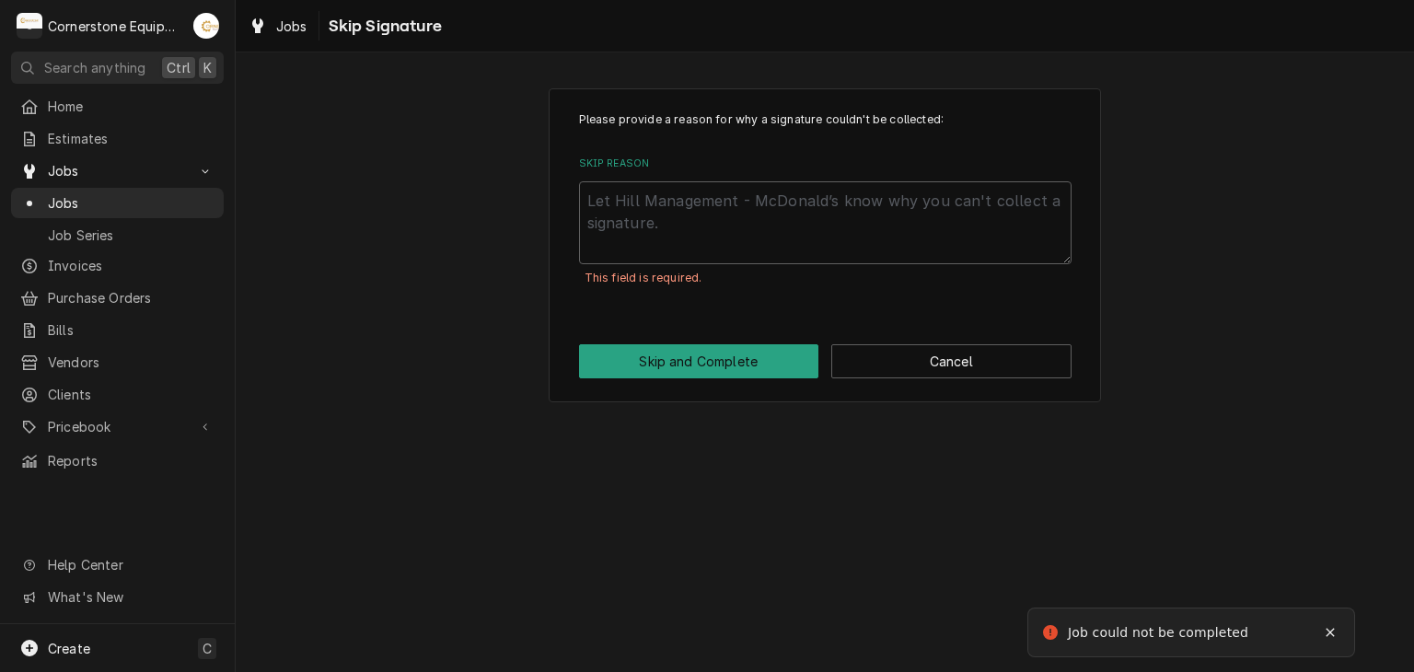
click at [710, 180] on div "Skip Reason This field is required." at bounding box center [825, 231] width 493 height 149
click at [711, 226] on textarea "Skip Reason" at bounding box center [825, 222] width 493 height 83
type textarea "x"
type textarea "A"
type textarea "x"
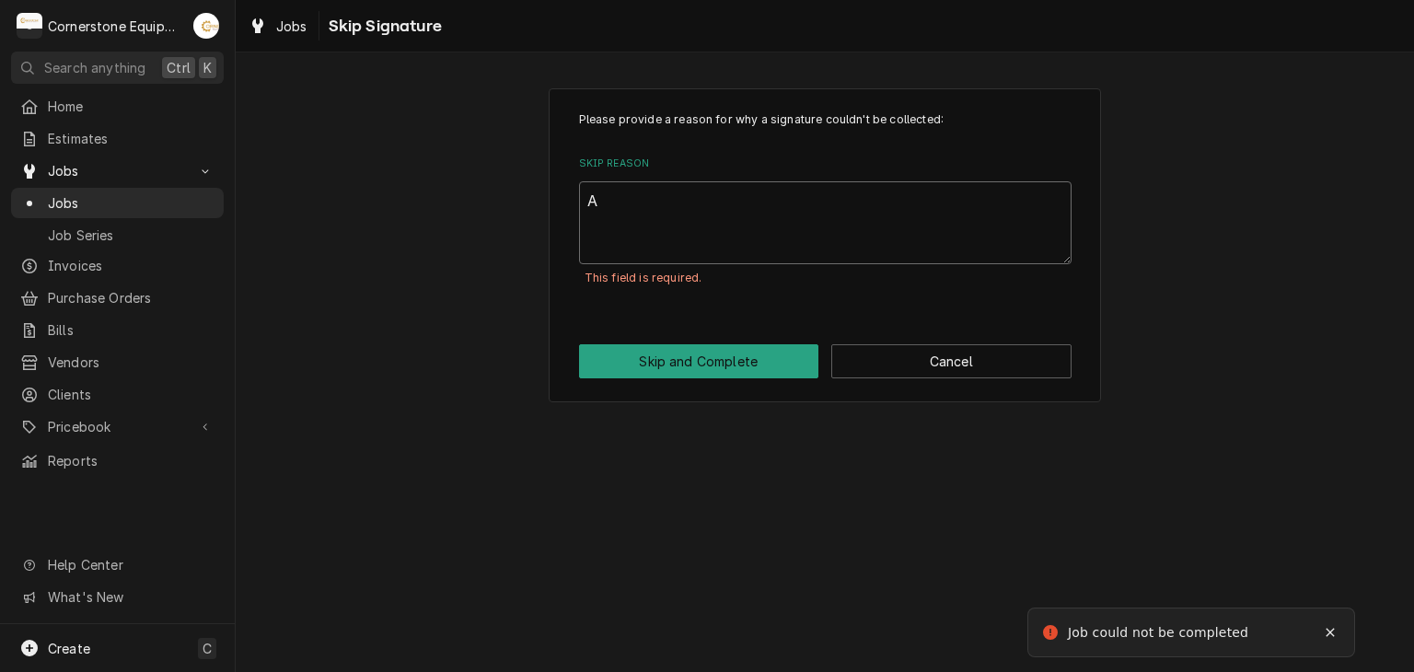
type textarea "An"
type textarea "x"
type textarea "And"
type textarea "x"
type textarea "Andr"
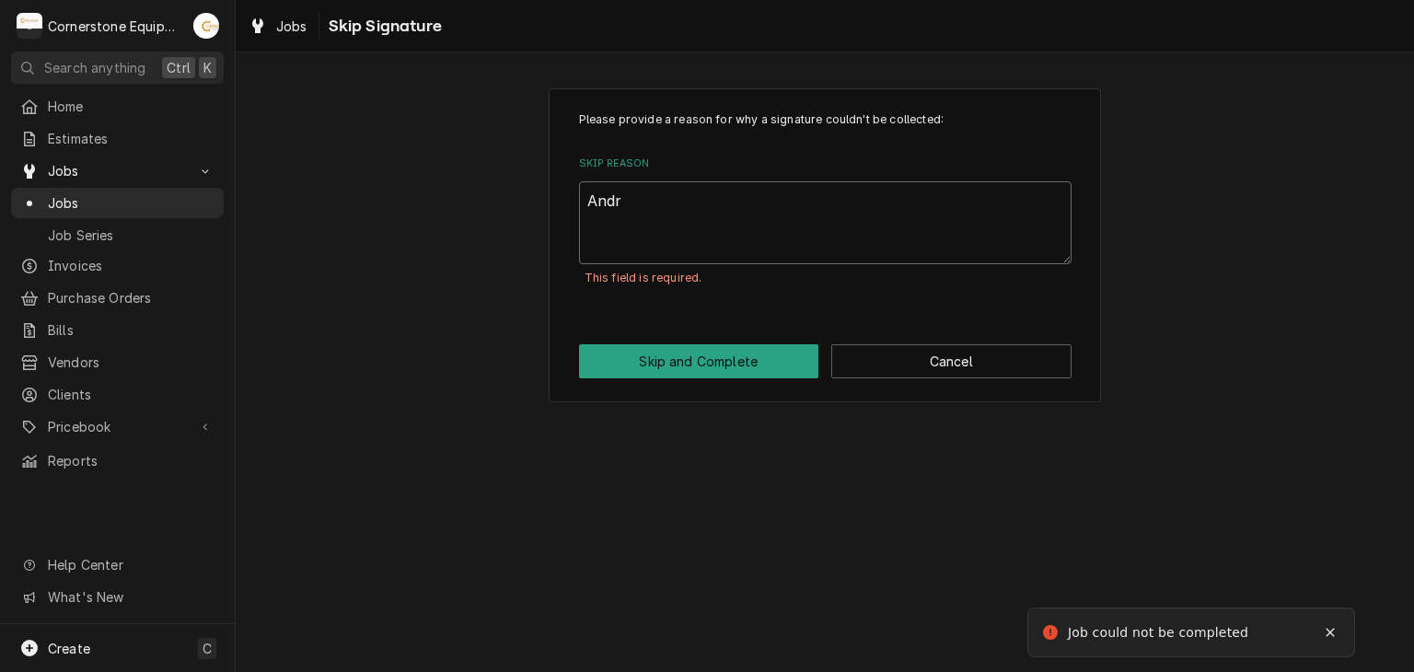
type textarea "x"
type textarea "Andrw"
type textarea "x"
type textarea "Andrwq"
type textarea "x"
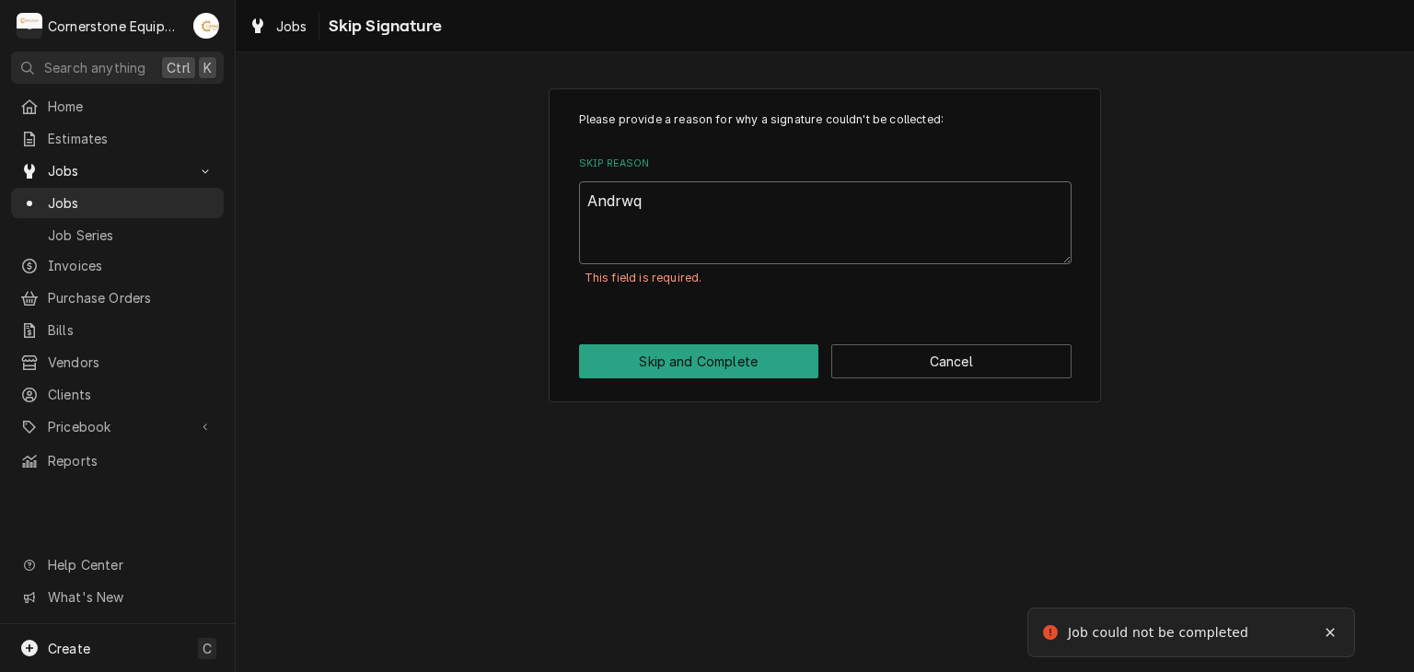
type textarea "Andrw"
type textarea "x"
type textarea "Andr"
type textarea "x"
type textarea "Andrw"
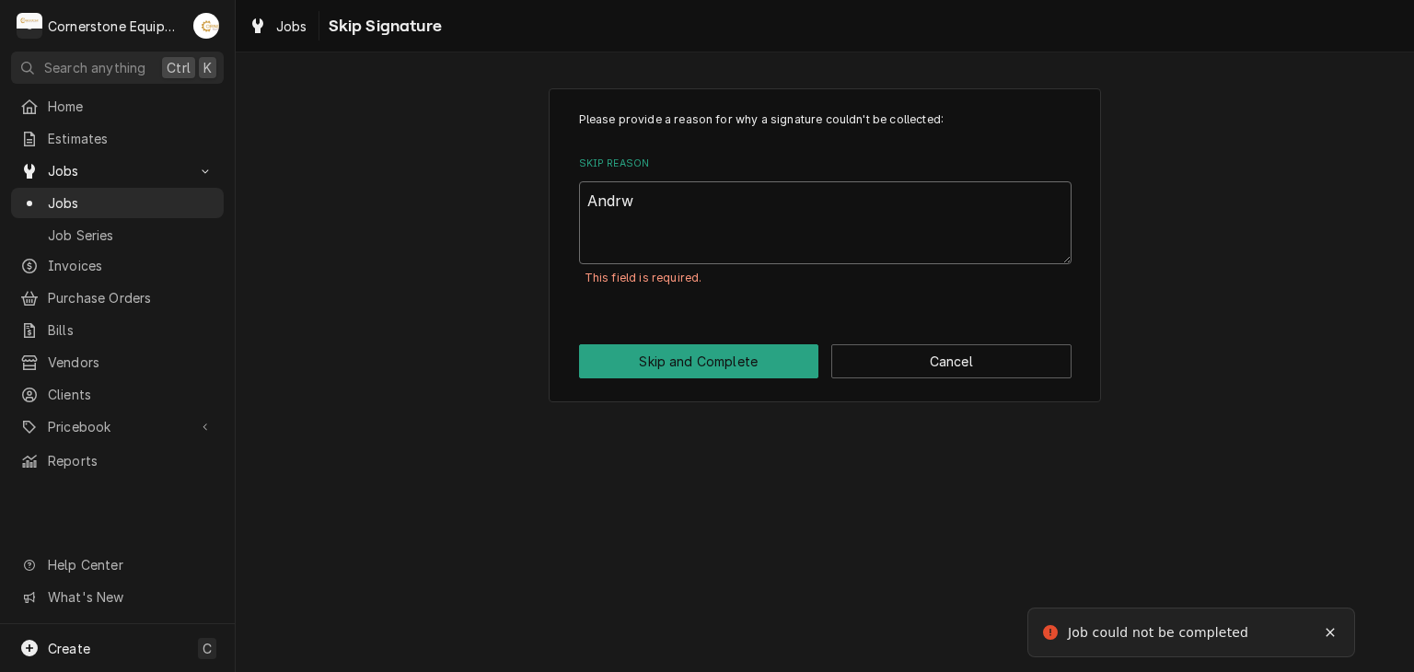
type textarea "x"
type textarea "Andrwq"
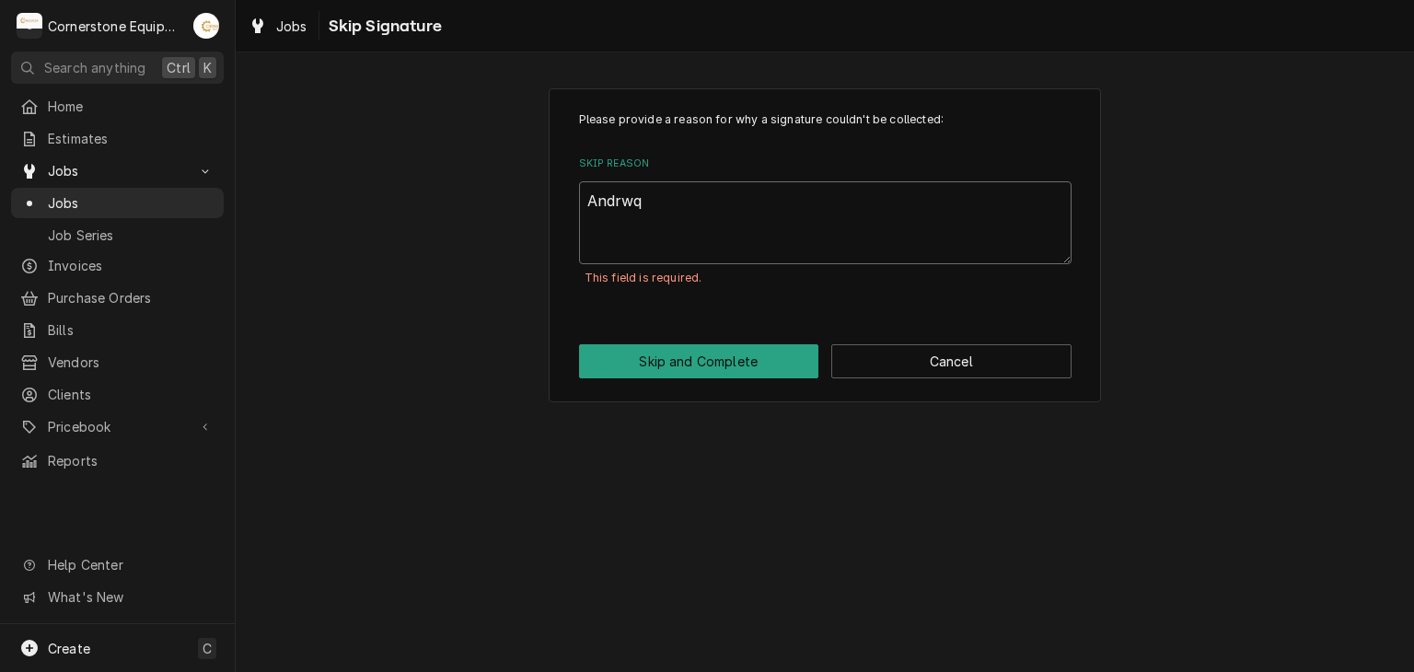
type textarea "x"
type textarea "Andrw"
type textarea "x"
type textarea "Andr"
type textarea "x"
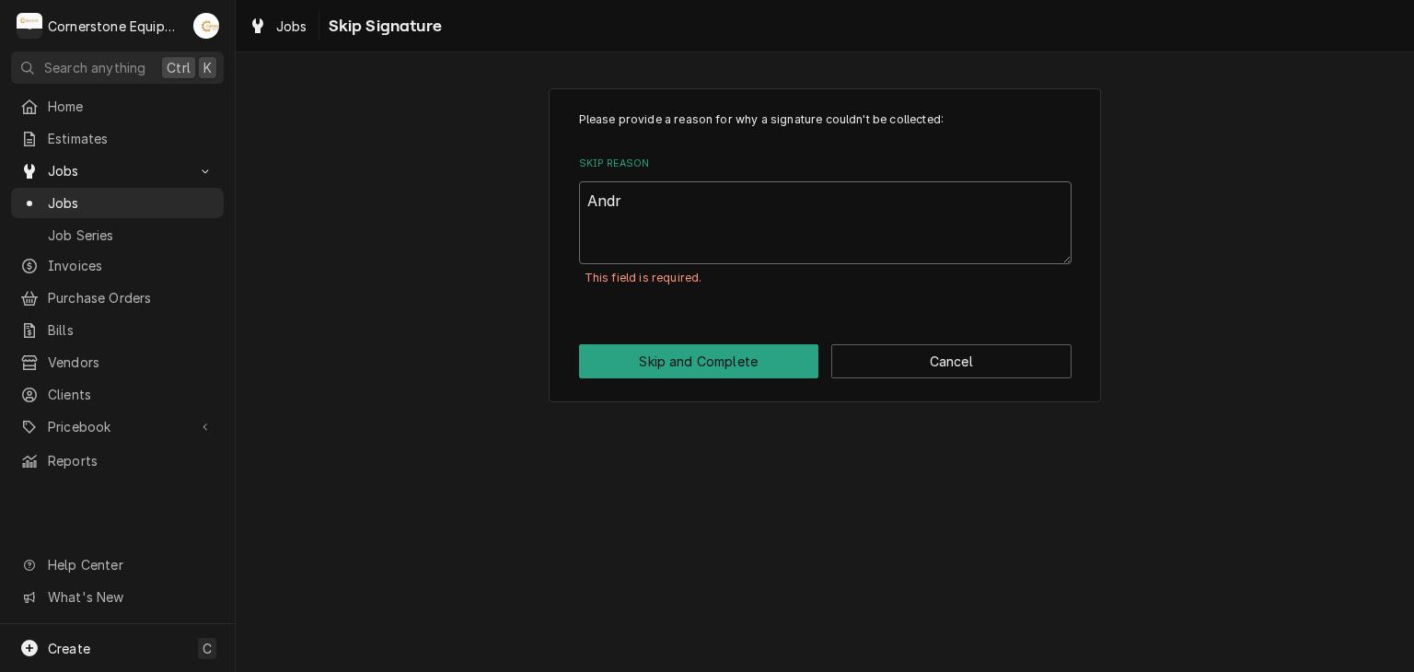
type textarea "Andre"
type textarea "x"
type textarea "Andrew"
type textarea "x"
type textarea "Andrew"
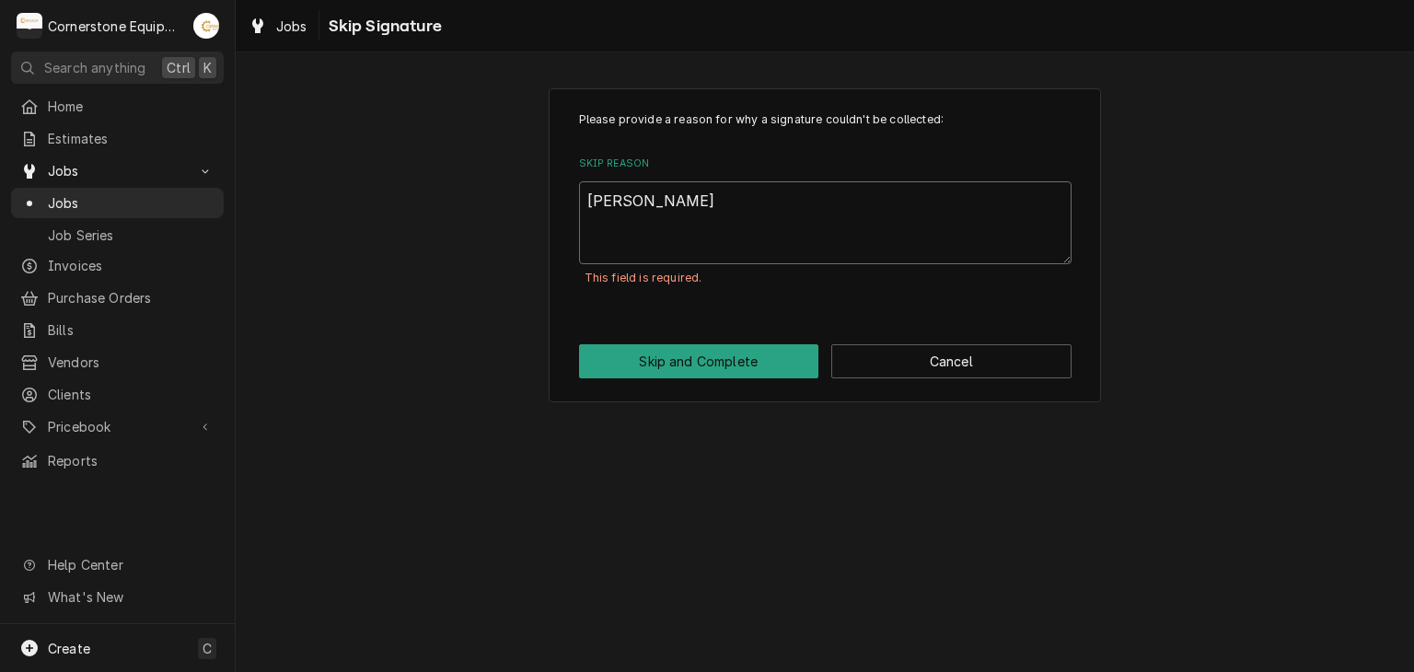
type textarea "x"
type textarea "Andrew A"
type textarea "x"
type textarea "Andrew Ap"
type textarea "x"
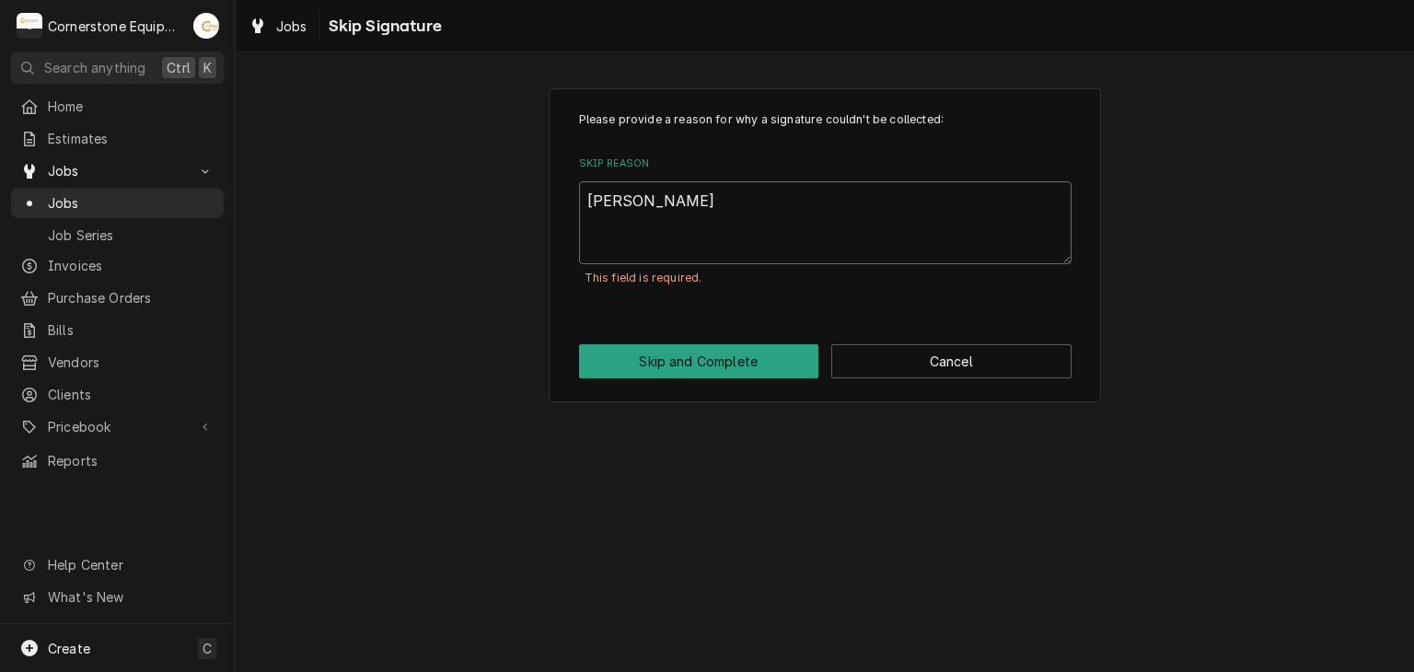
type textarea "Andrew App"
type textarea "x"
type textarea "Andrew Appr"
type textarea "x"
type textarea "Andrew Appro"
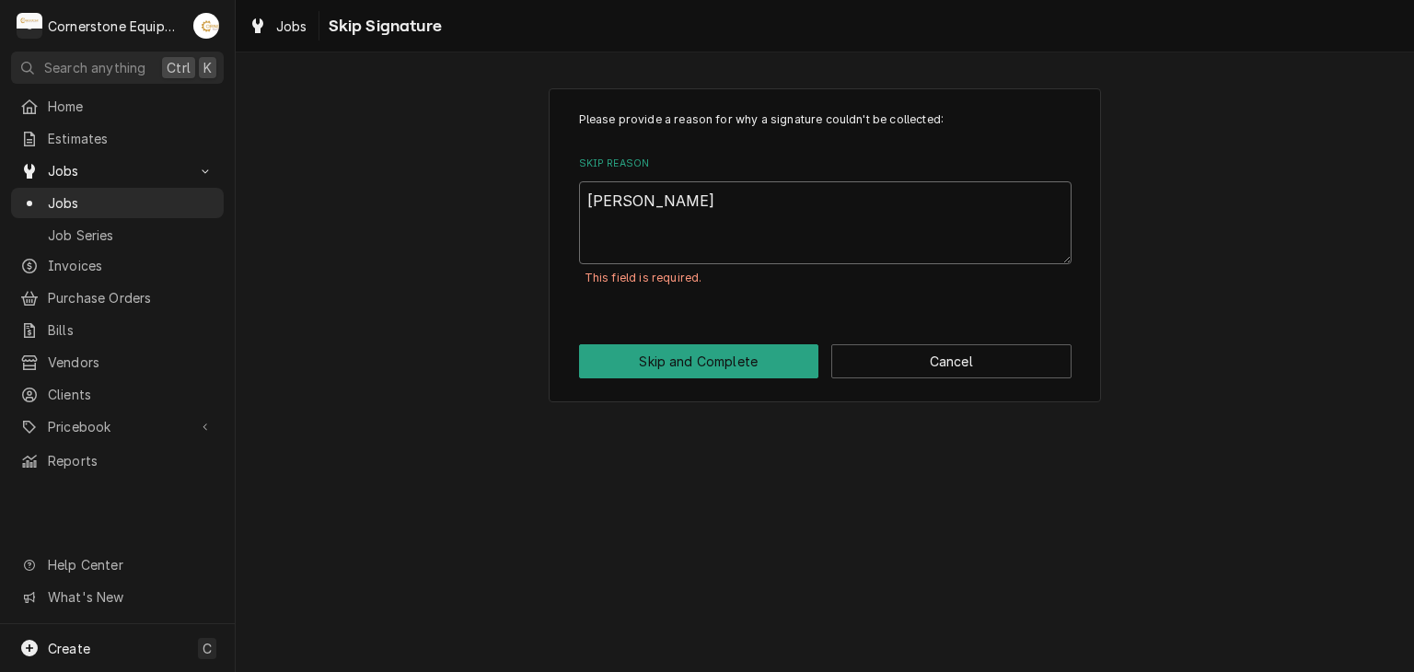
type textarea "x"
type textarea "Andrew Approv"
type textarea "x"
type textarea "Andrew Approve"
type textarea "x"
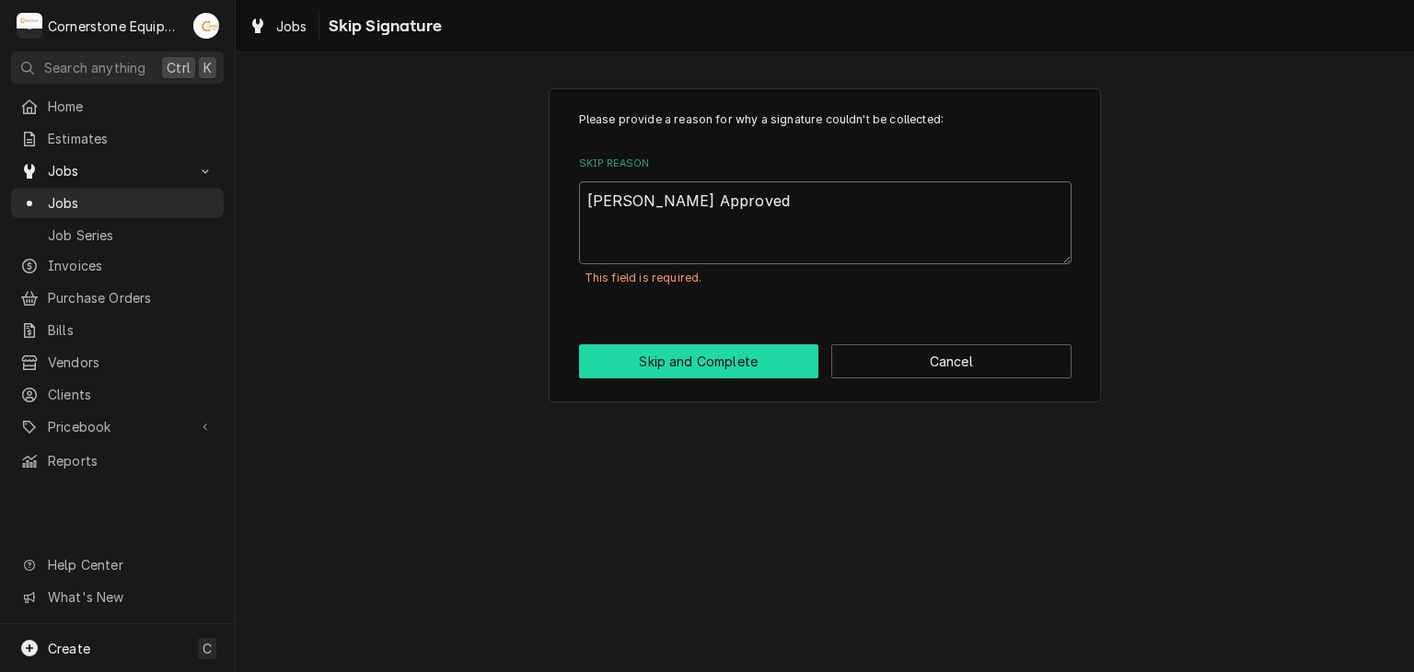
type textarea "Andrew Approved"
click at [656, 359] on button "Skip and Complete" at bounding box center [699, 361] width 240 height 34
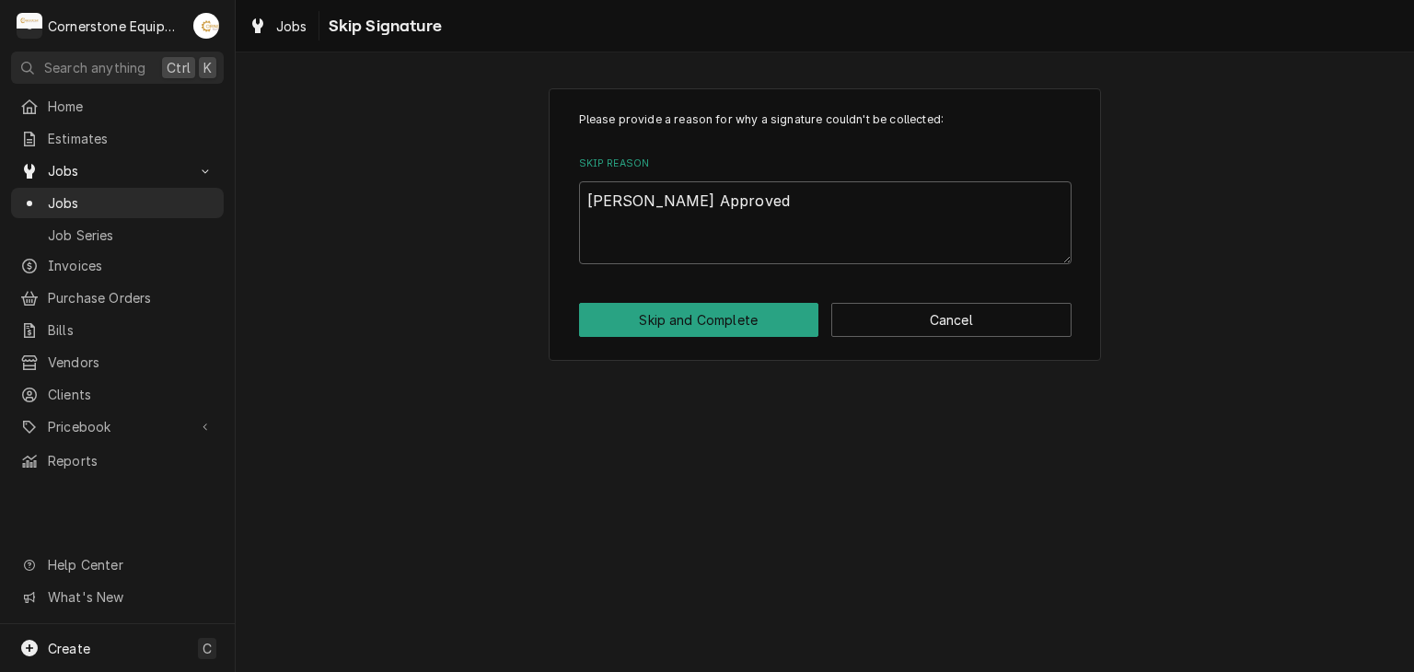
type textarea "x"
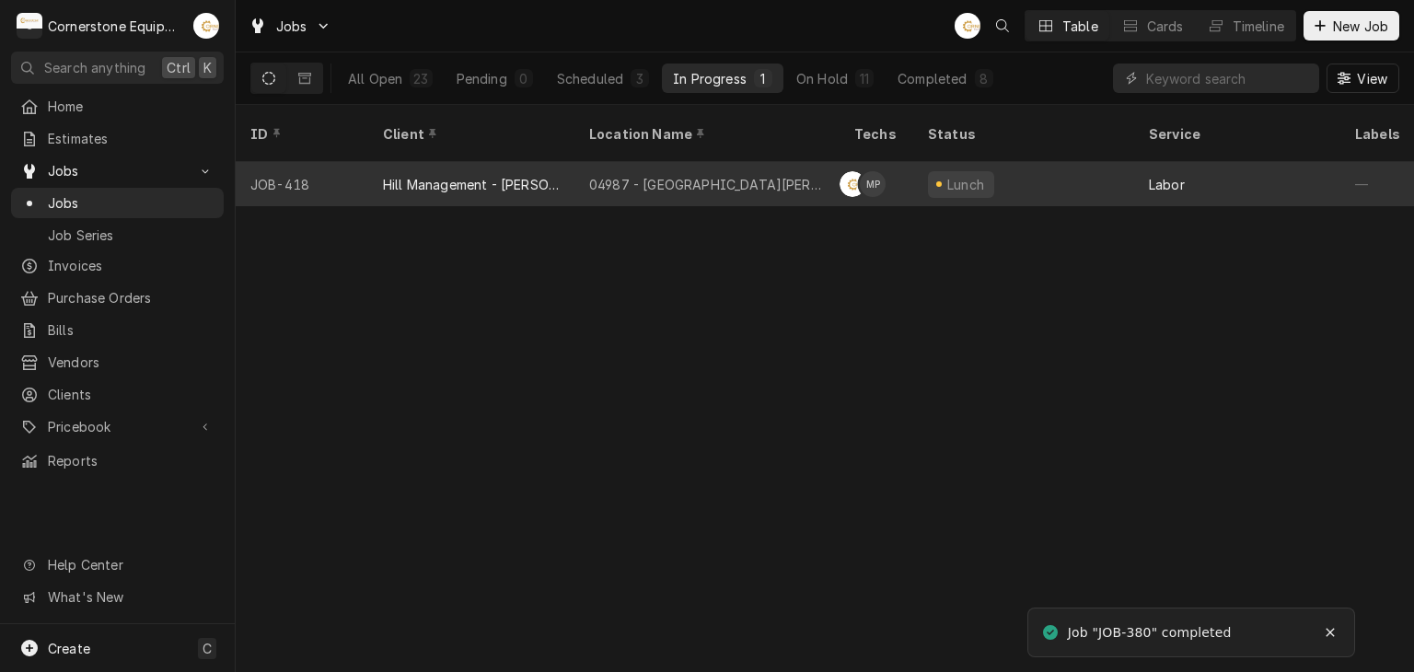
click at [678, 170] on div "04987 - [GEOGRAPHIC_DATA][PERSON_NAME]" at bounding box center [707, 184] width 265 height 44
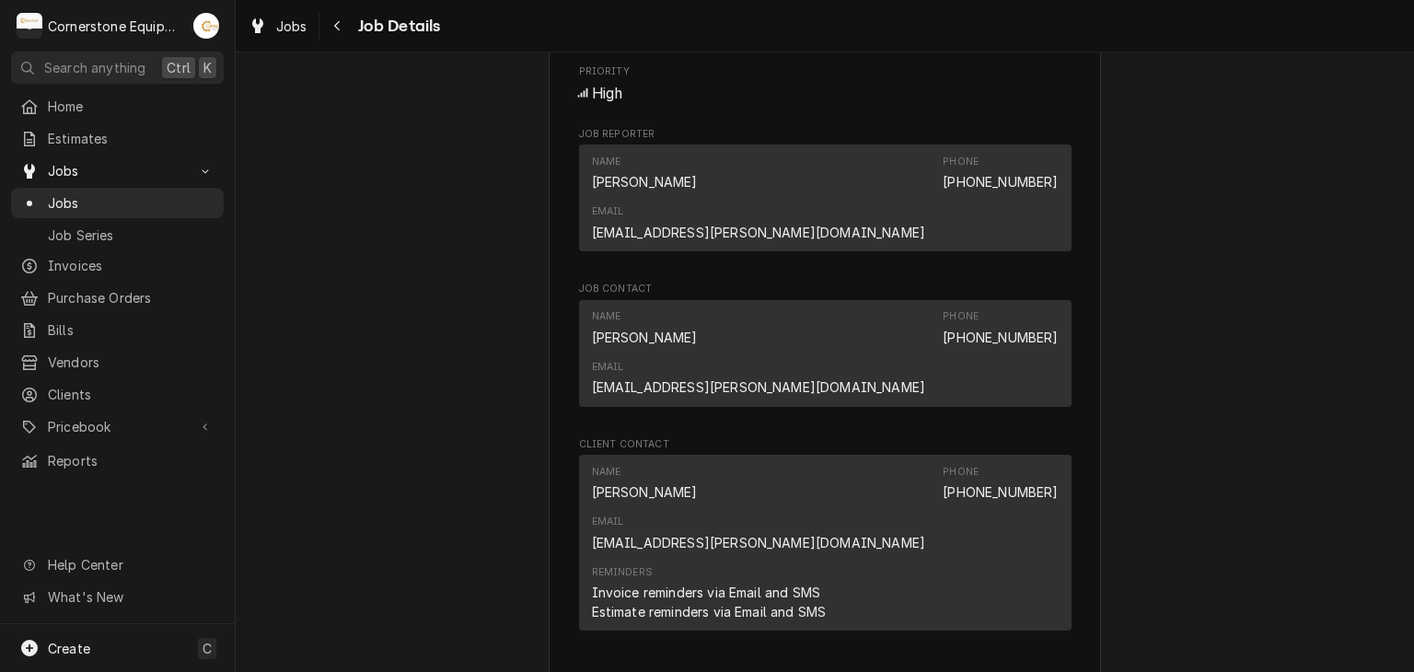
scroll to position [1473, 0]
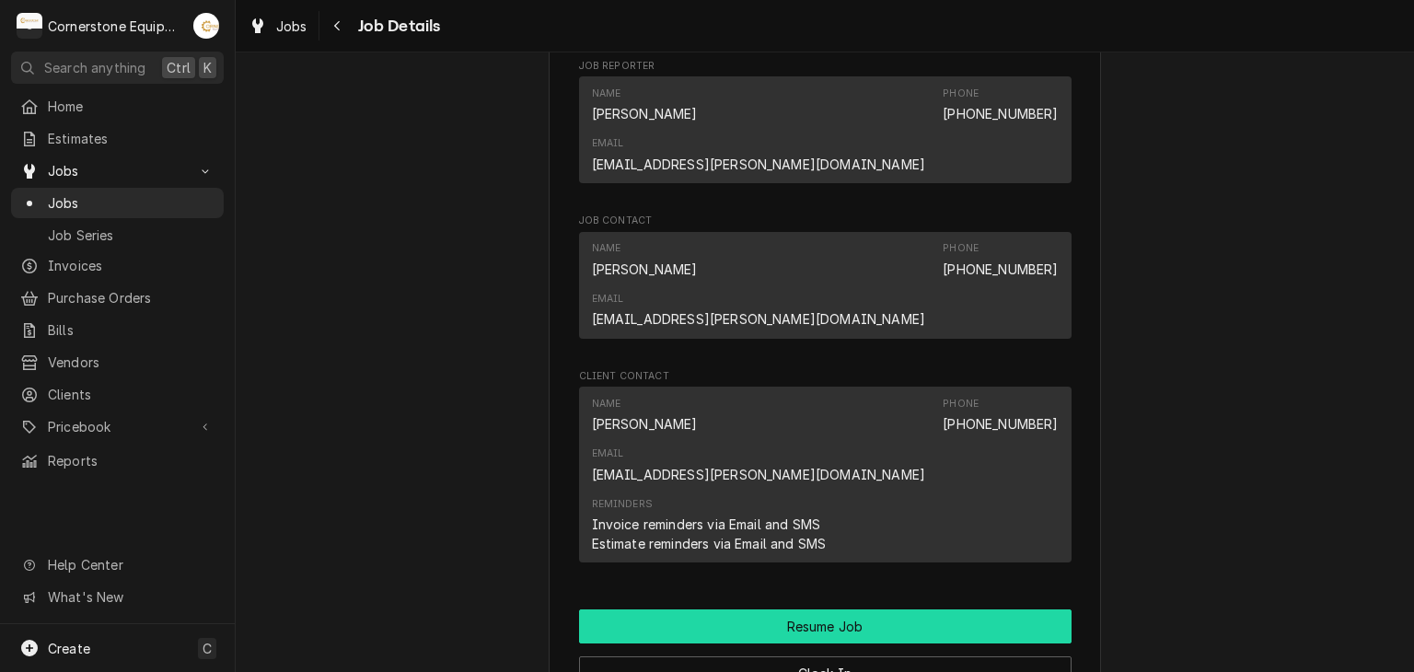
click at [738, 610] on button "Resume Job" at bounding box center [825, 627] width 493 height 34
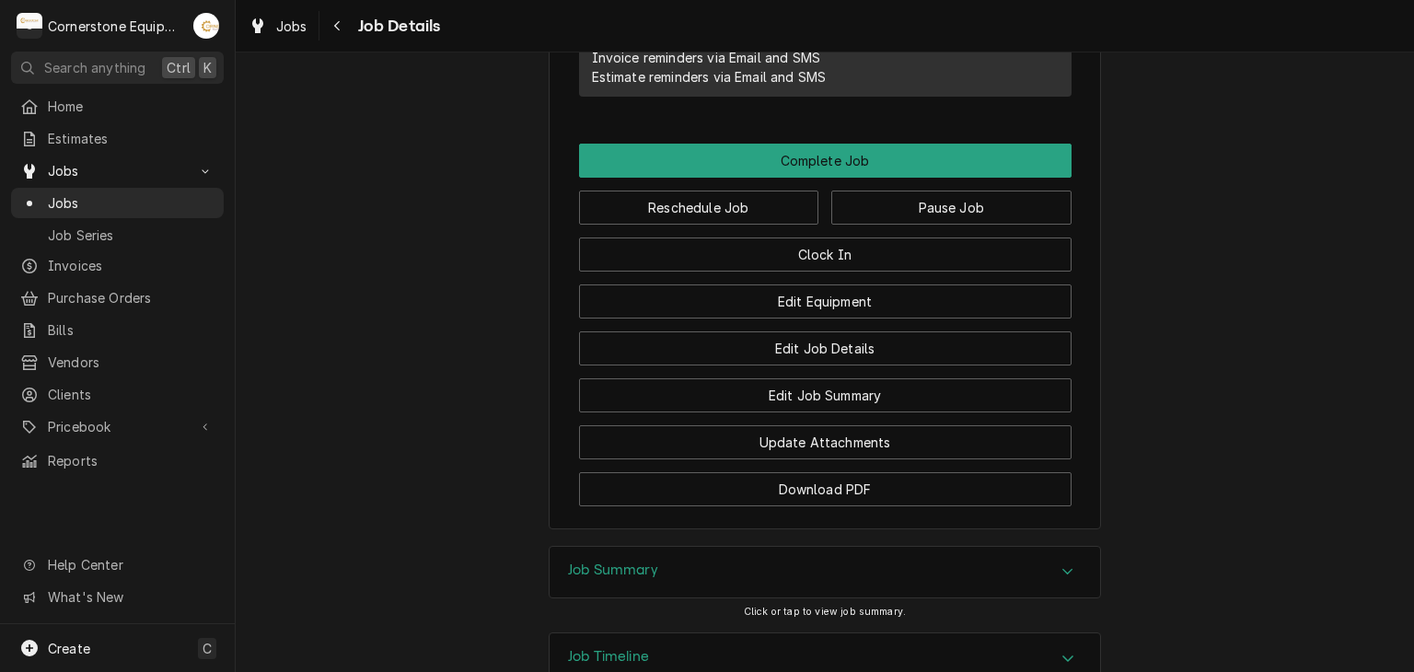
scroll to position [1425, 0]
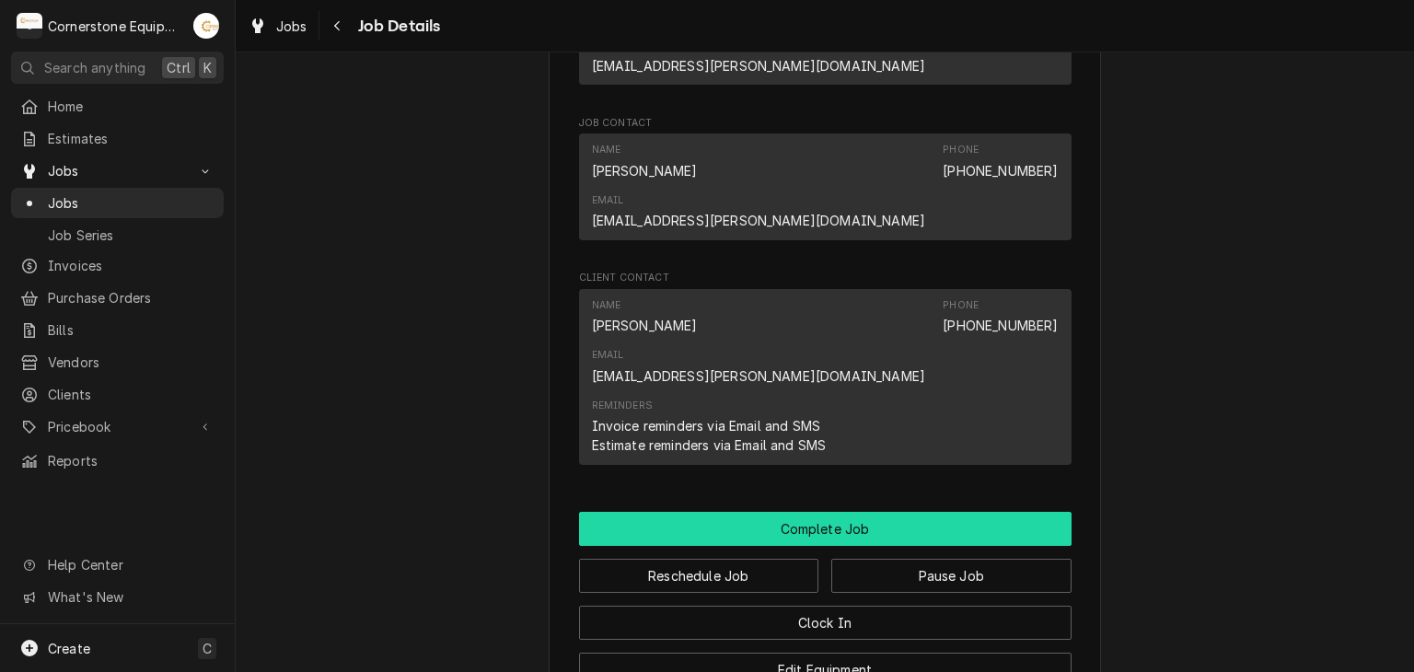
click at [834, 512] on button "Complete Job" at bounding box center [825, 529] width 493 height 34
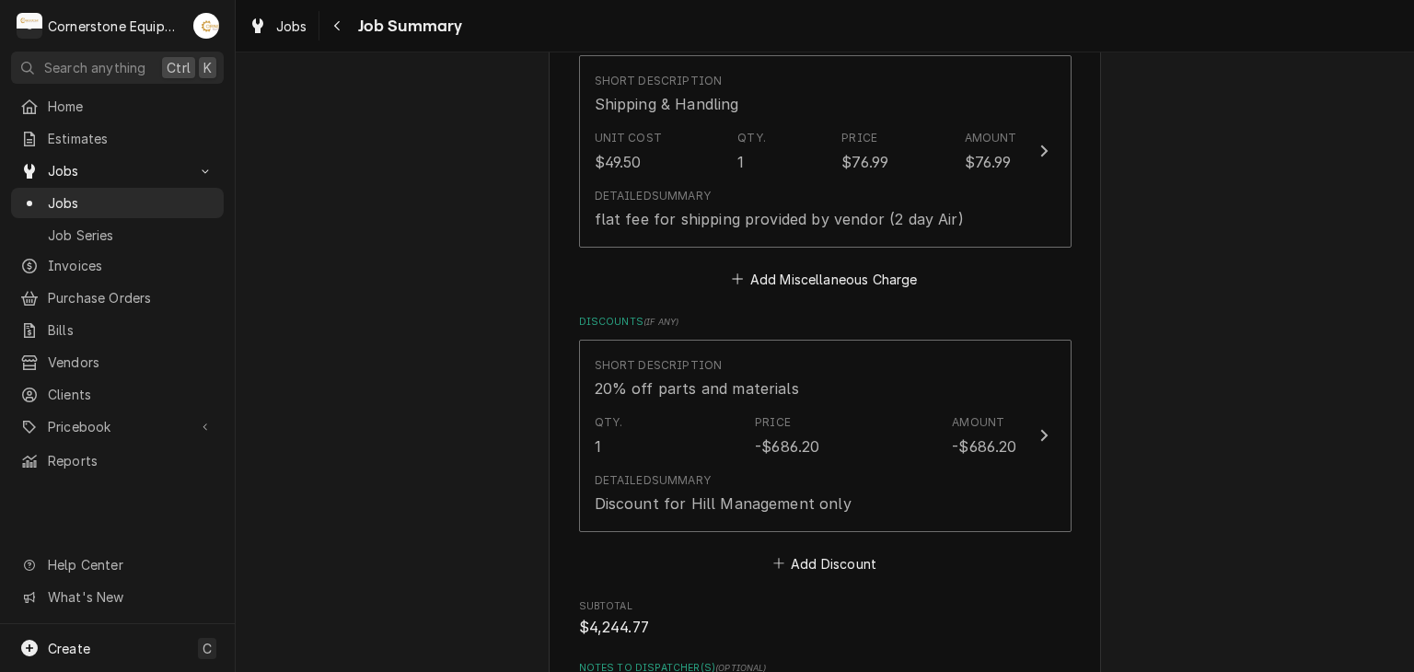
scroll to position [2947, 0]
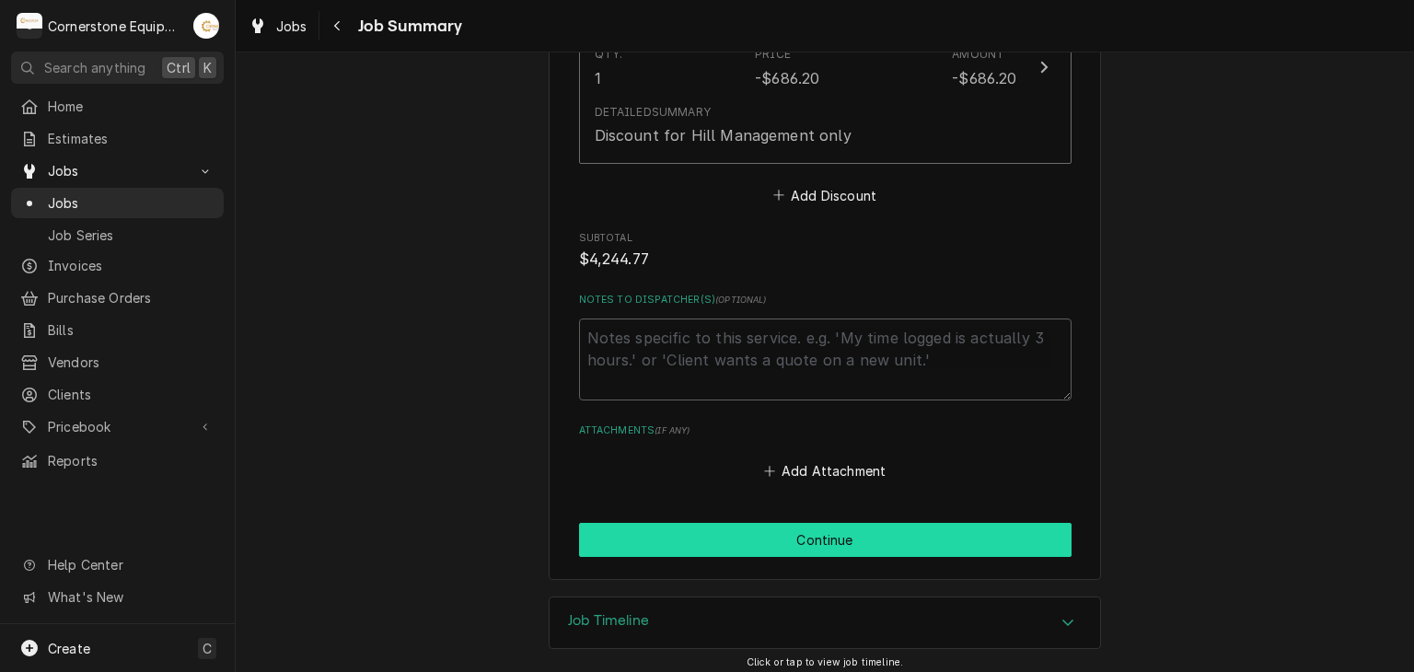
click at [764, 526] on button "Continue" at bounding box center [825, 540] width 493 height 34
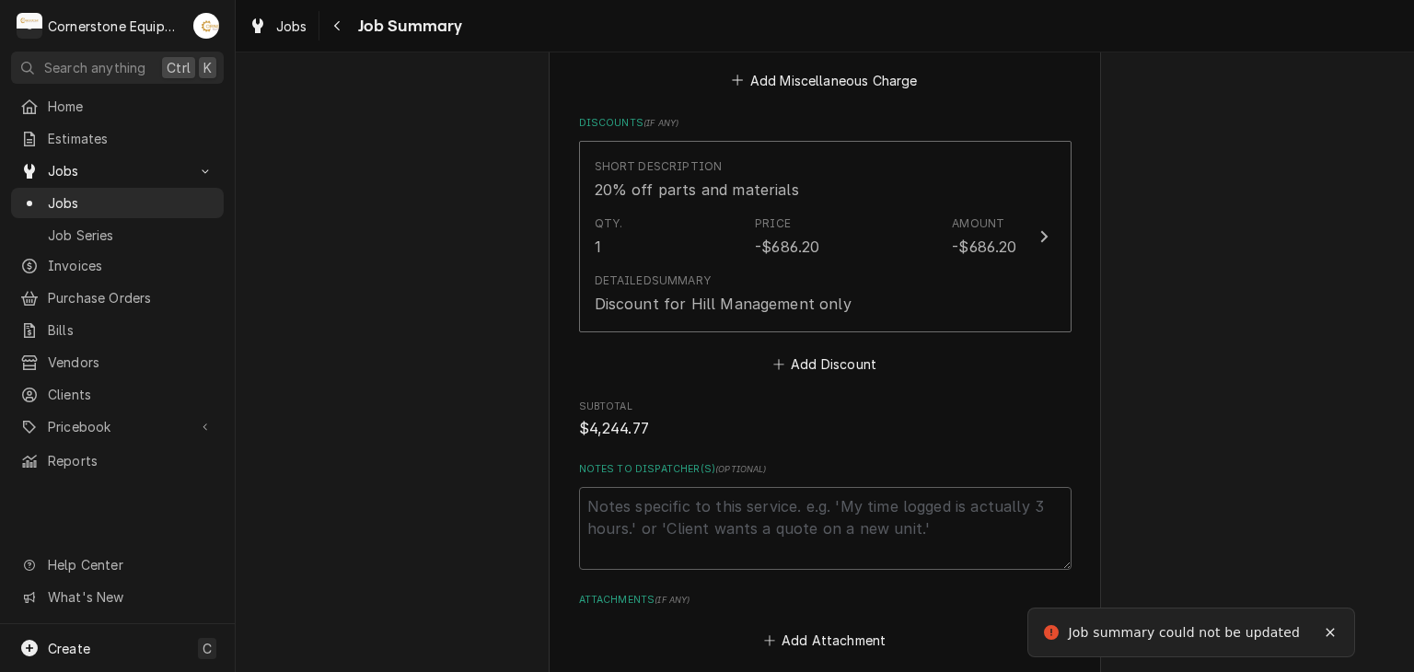
scroll to position [3116, 0]
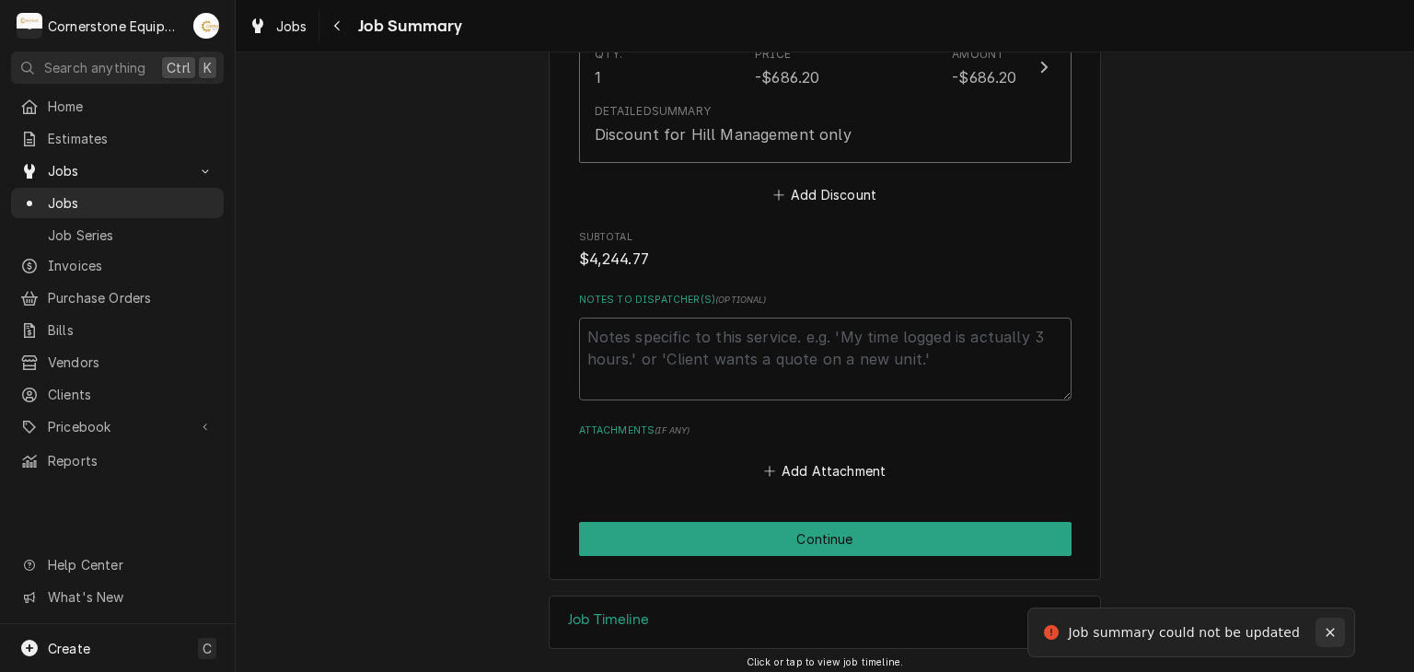
click at [1337, 634] on icon "Notifications alt+T" at bounding box center [1330, 632] width 13 height 13
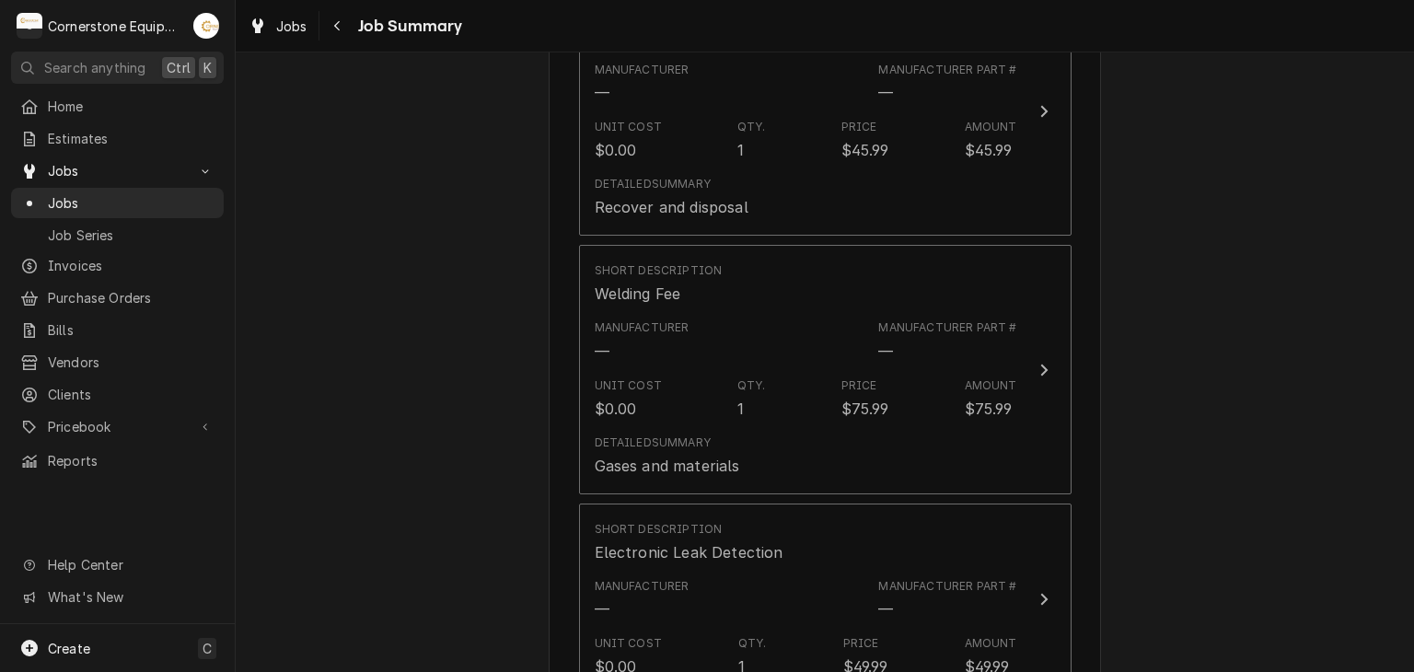
scroll to position [538, 0]
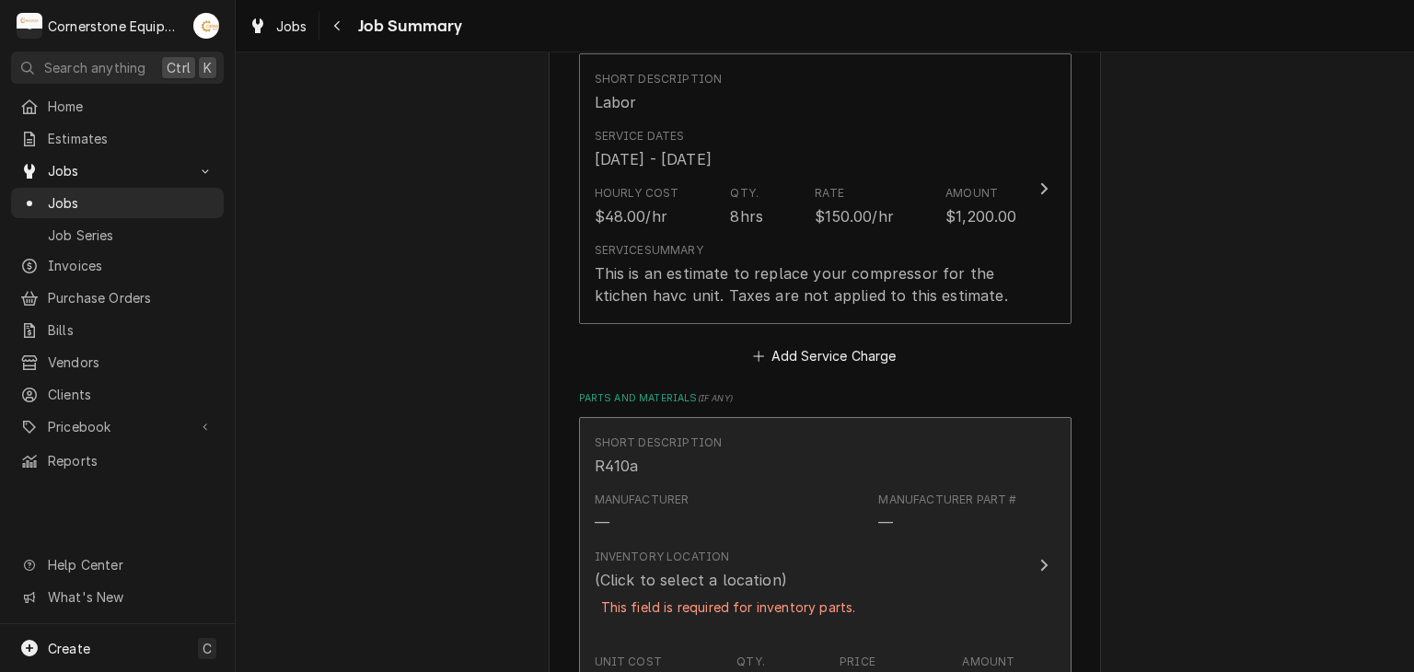
click at [731, 518] on div "Manufacturer — Manufacturer Part # —" at bounding box center [806, 512] width 423 height 57
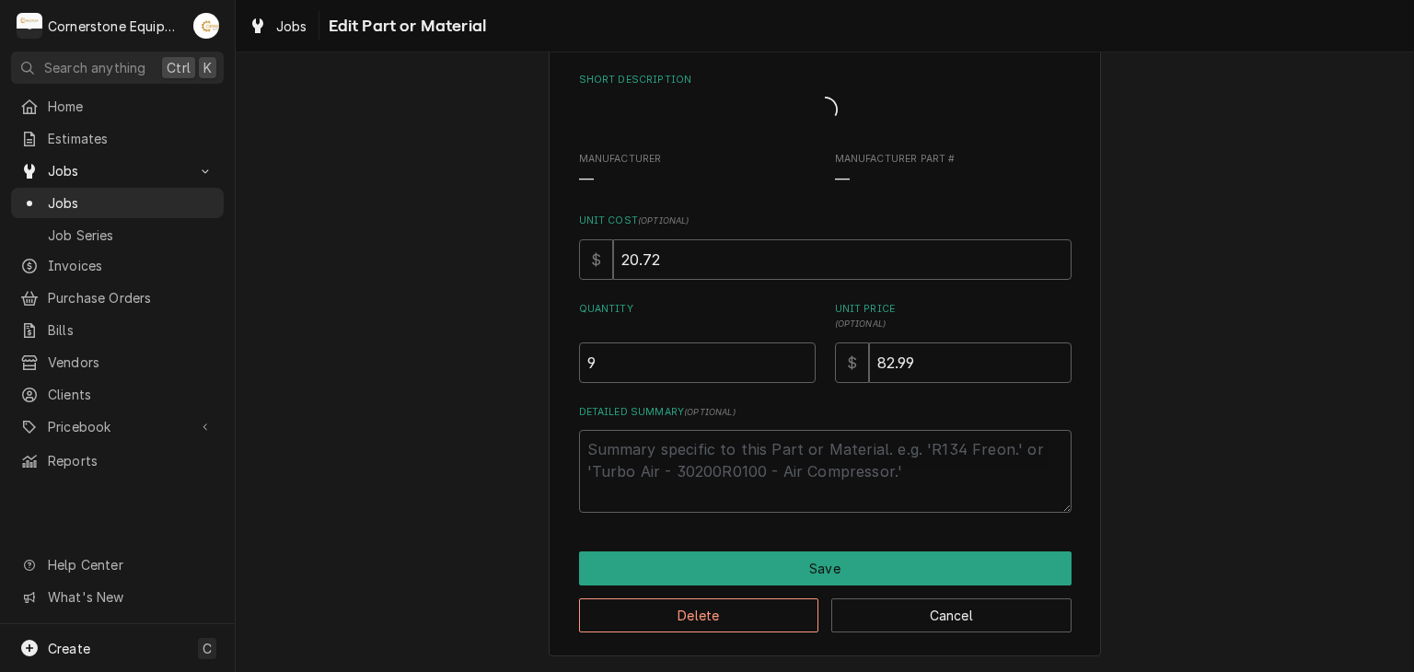
scroll to position [83, 0]
type textarea "x"
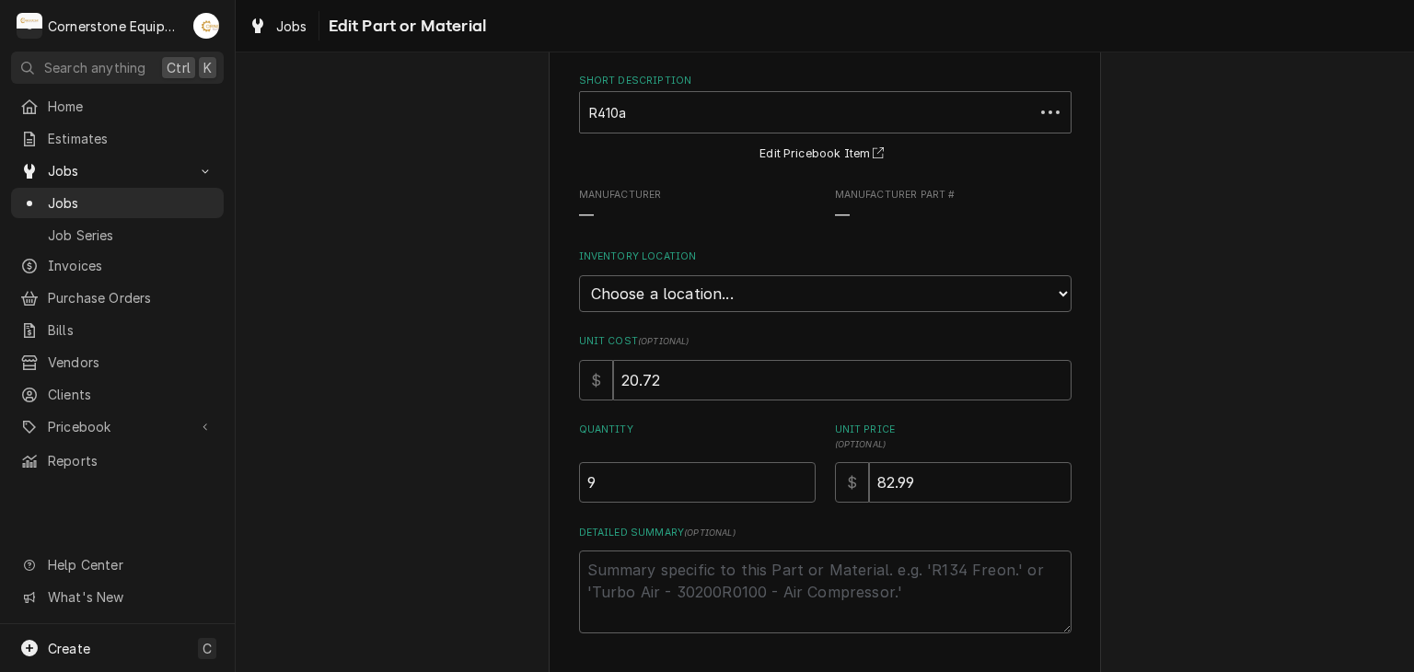
scroll to position [0, 0]
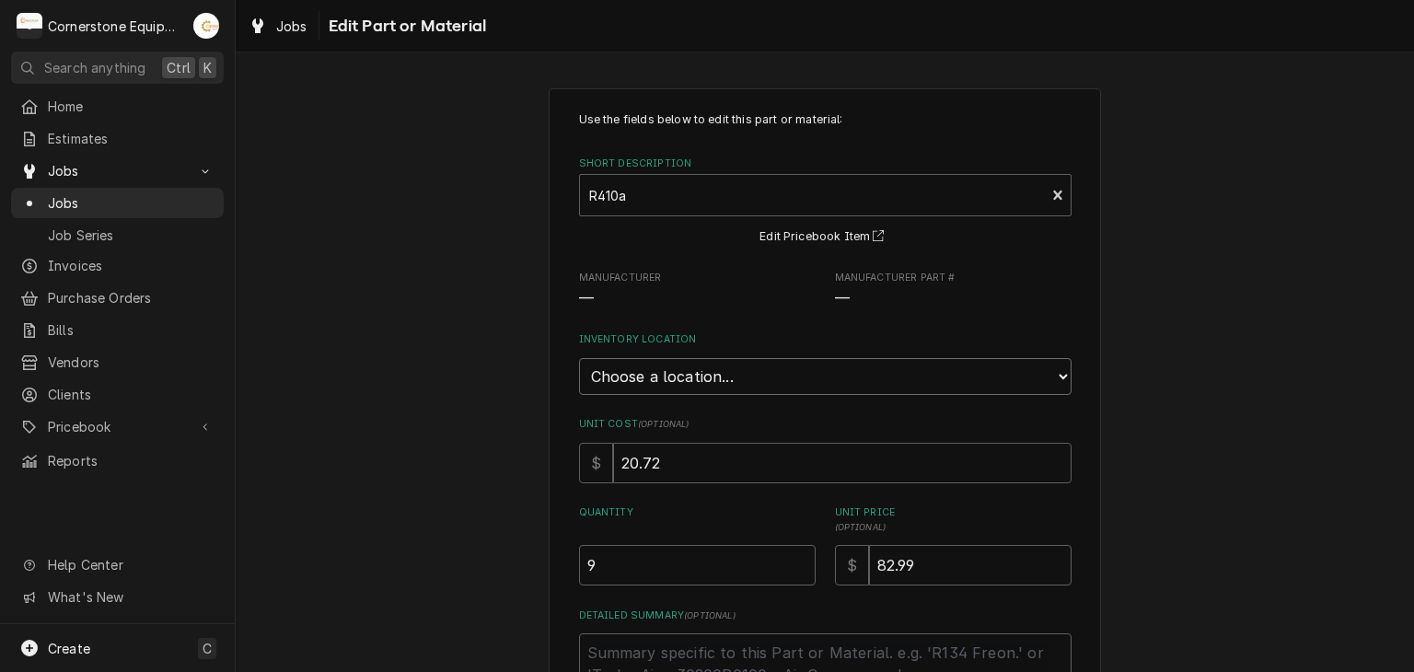
click at [674, 373] on select "Choose a location... Truck 101 Truck 102 Truck 103 Warehouse H" at bounding box center [825, 376] width 493 height 37
select select "160"
click at [579, 358] on select "Choose a location... Truck 101 Truck 102 Truck 103 Warehouse H" at bounding box center [825, 376] width 493 height 37
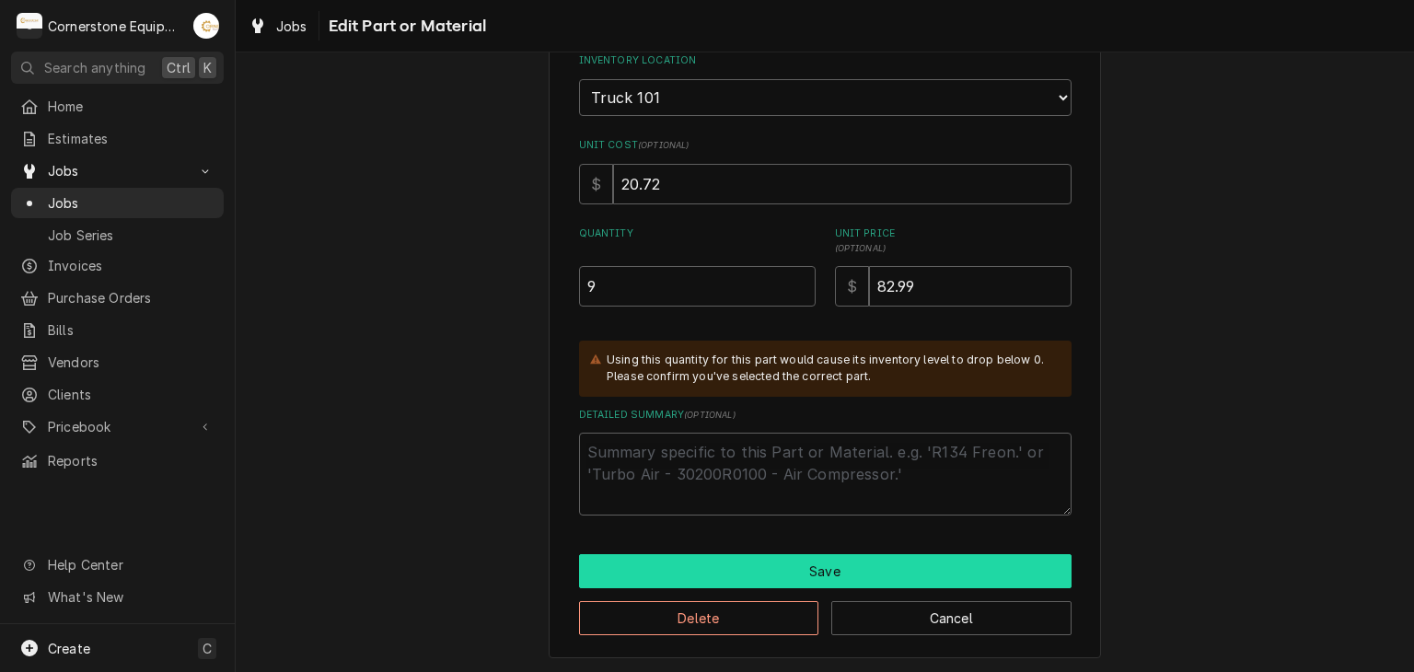
click at [667, 583] on button "Save" at bounding box center [825, 571] width 493 height 34
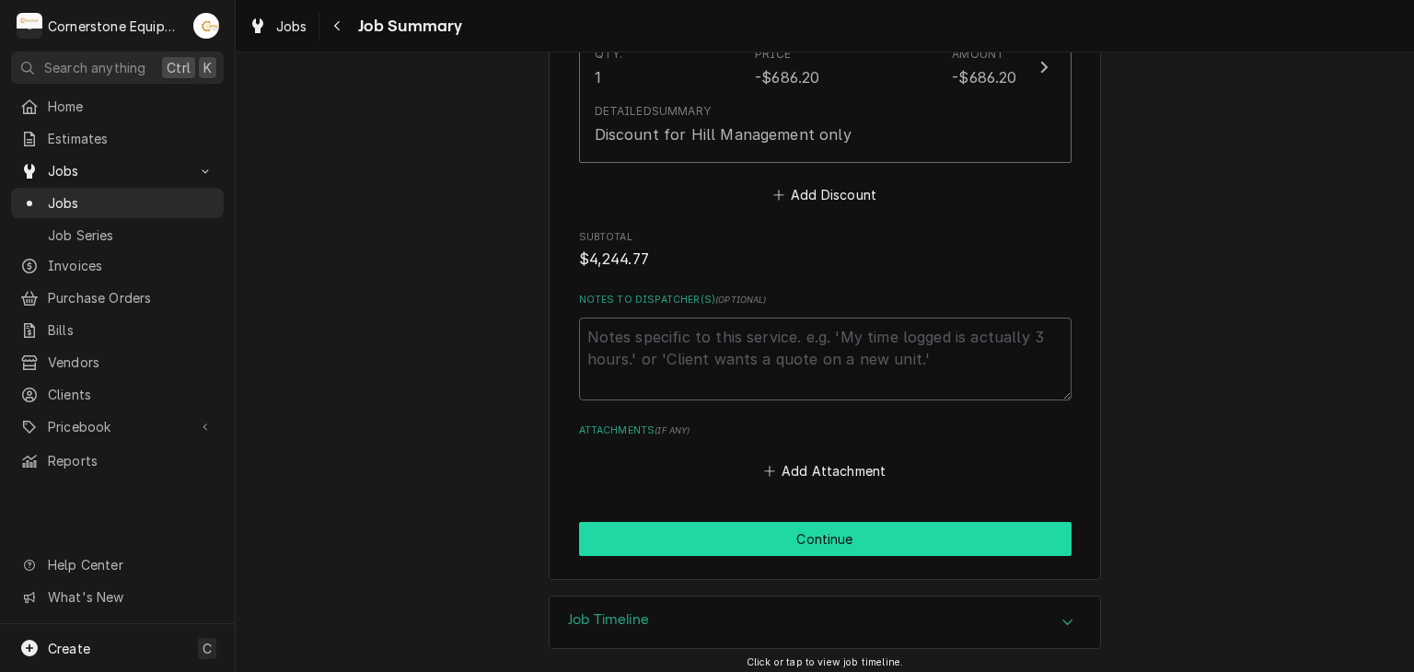
click at [689, 539] on button "Continue" at bounding box center [825, 539] width 493 height 34
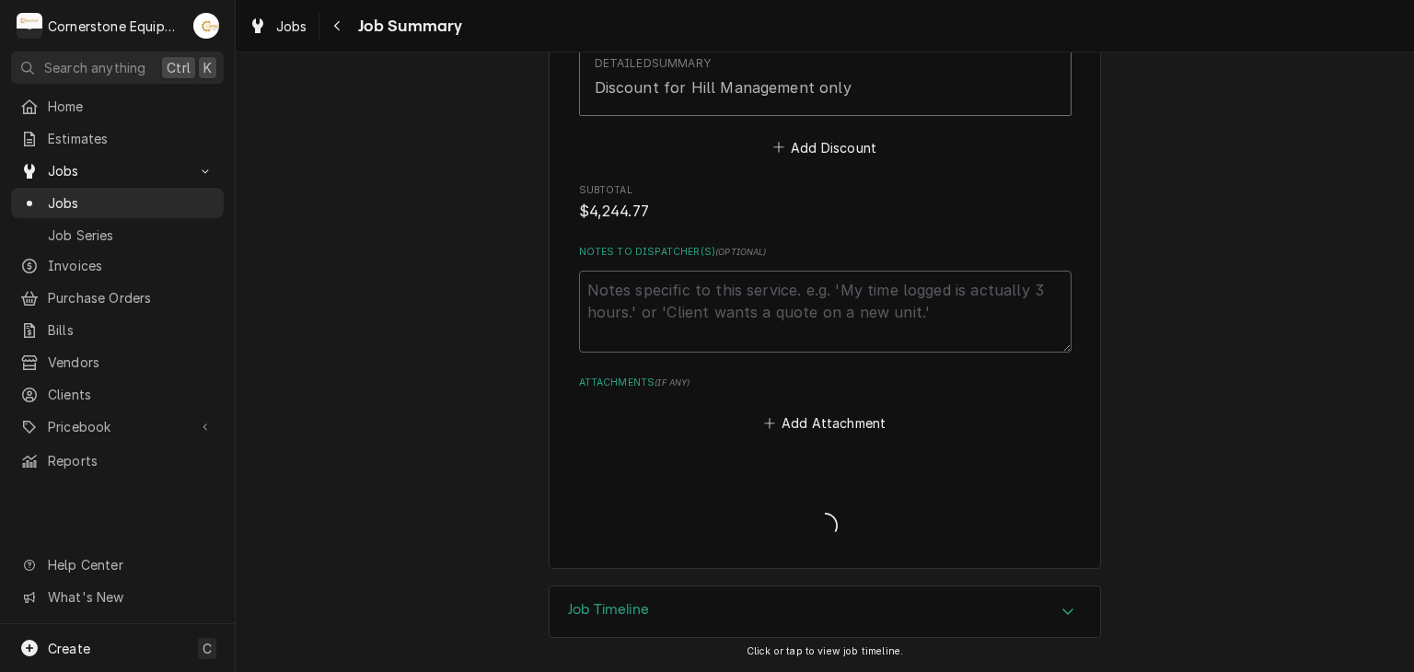
scroll to position [3051, 0]
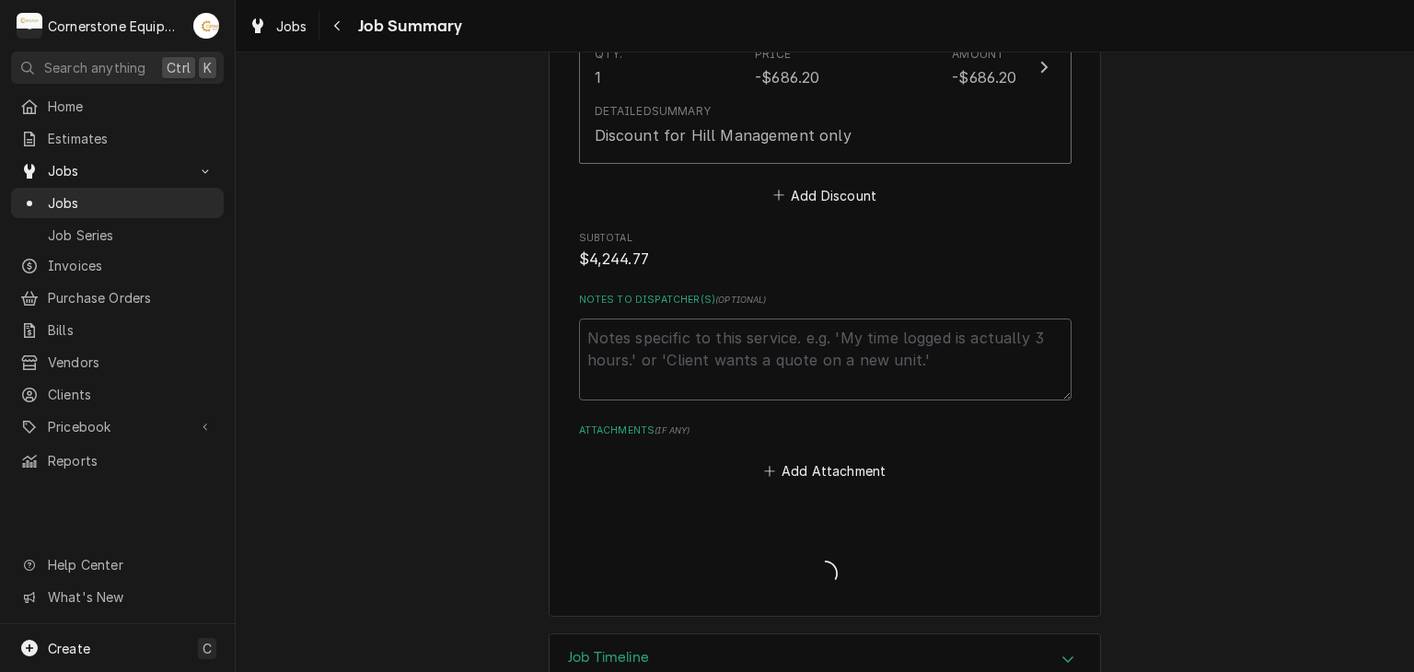
type textarea "x"
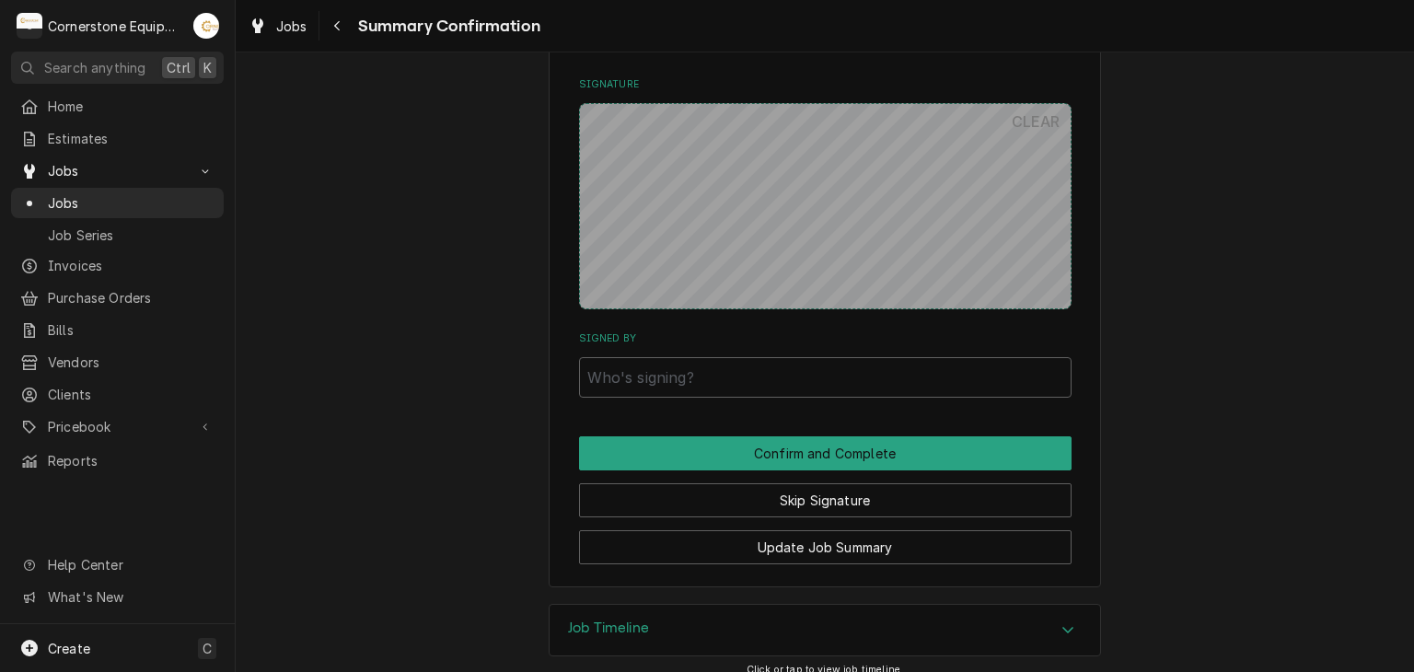
scroll to position [2749, 0]
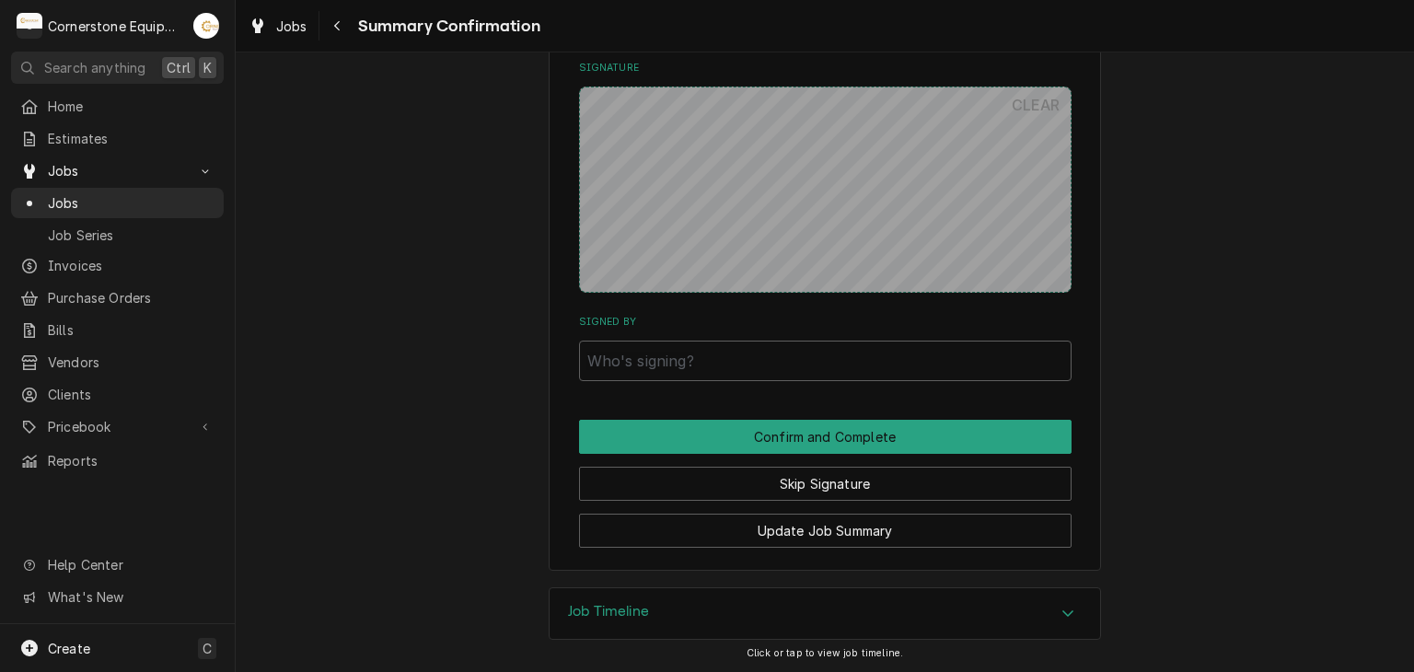
drag, startPoint x: 696, startPoint y: 338, endPoint x: 694, endPoint y: 349, distance: 11.2
click at [696, 339] on div "Signed By" at bounding box center [825, 347] width 493 height 65
click at [700, 358] on input "Signed By" at bounding box center [825, 361] width 493 height 41
type input "A"
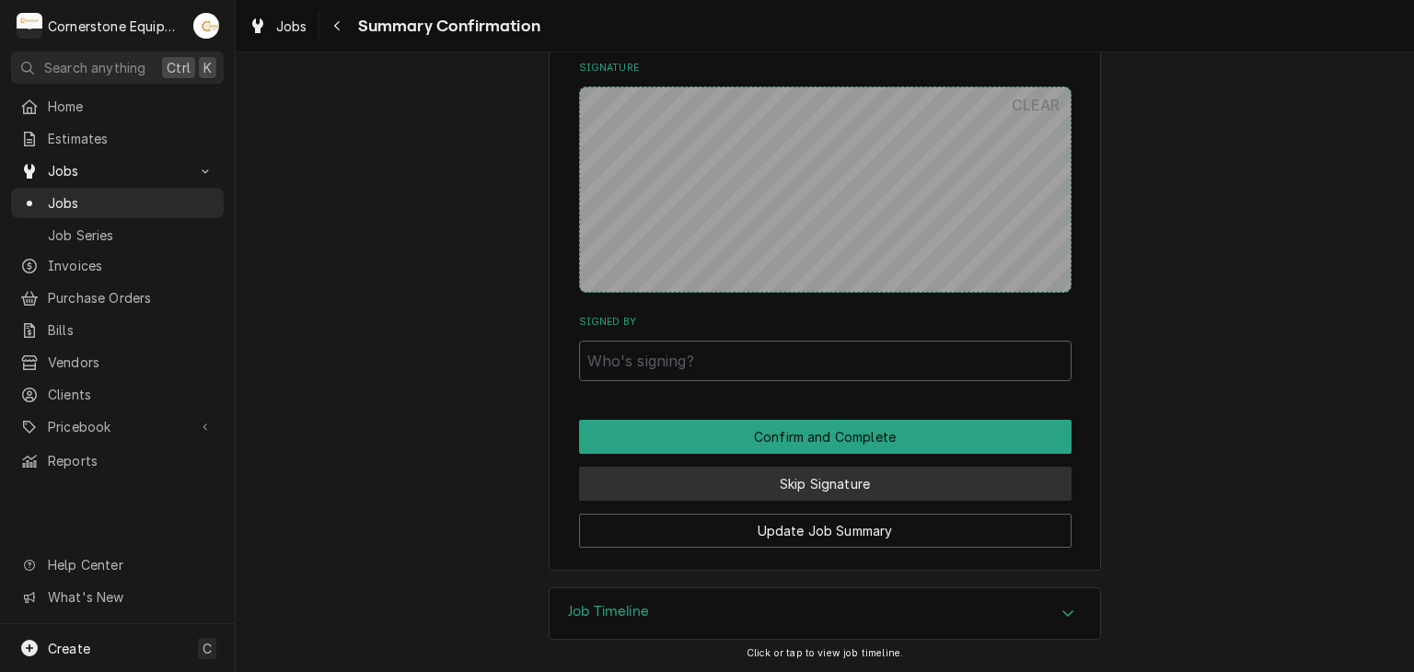
click at [708, 476] on button "Skip Signature" at bounding box center [825, 484] width 493 height 34
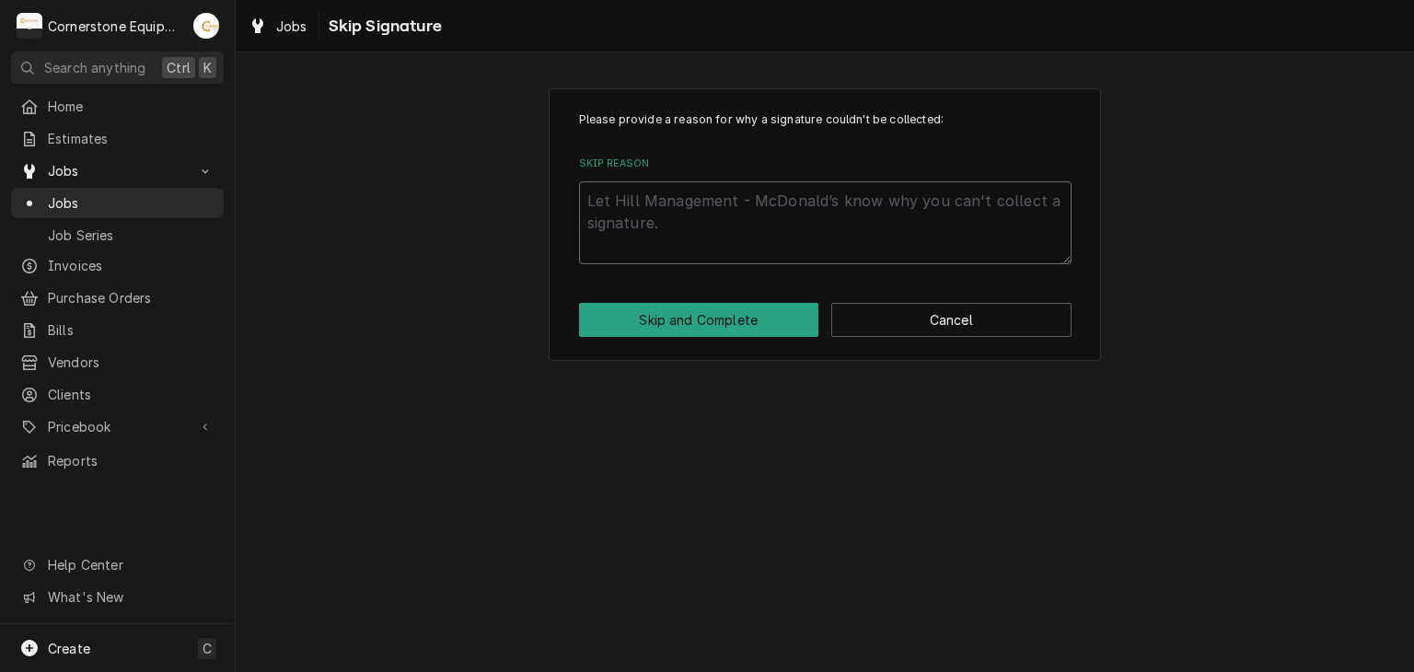
click at [703, 248] on textarea "Skip Reason" at bounding box center [825, 222] width 493 height 83
type textarea "x"
type textarea "A"
type textarea "x"
type textarea "Ap"
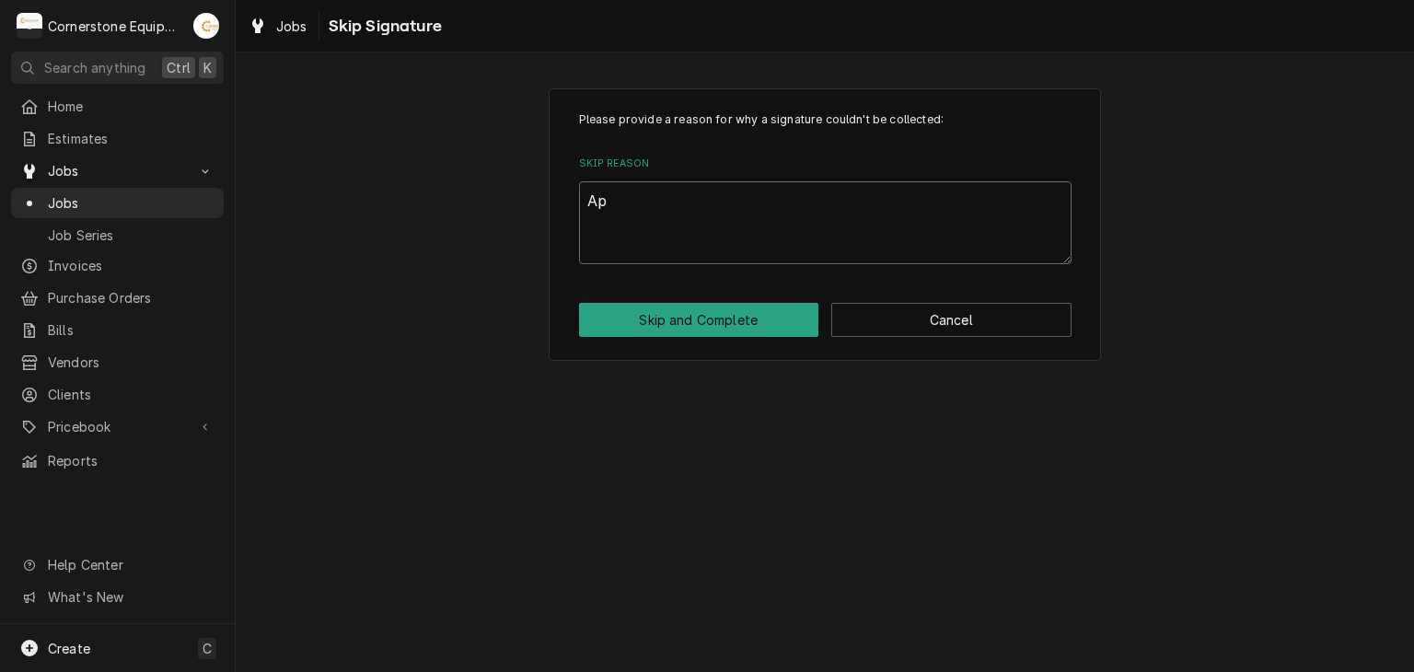
type textarea "x"
type textarea "App"
type textarea "x"
type textarea "Appr"
type textarea "x"
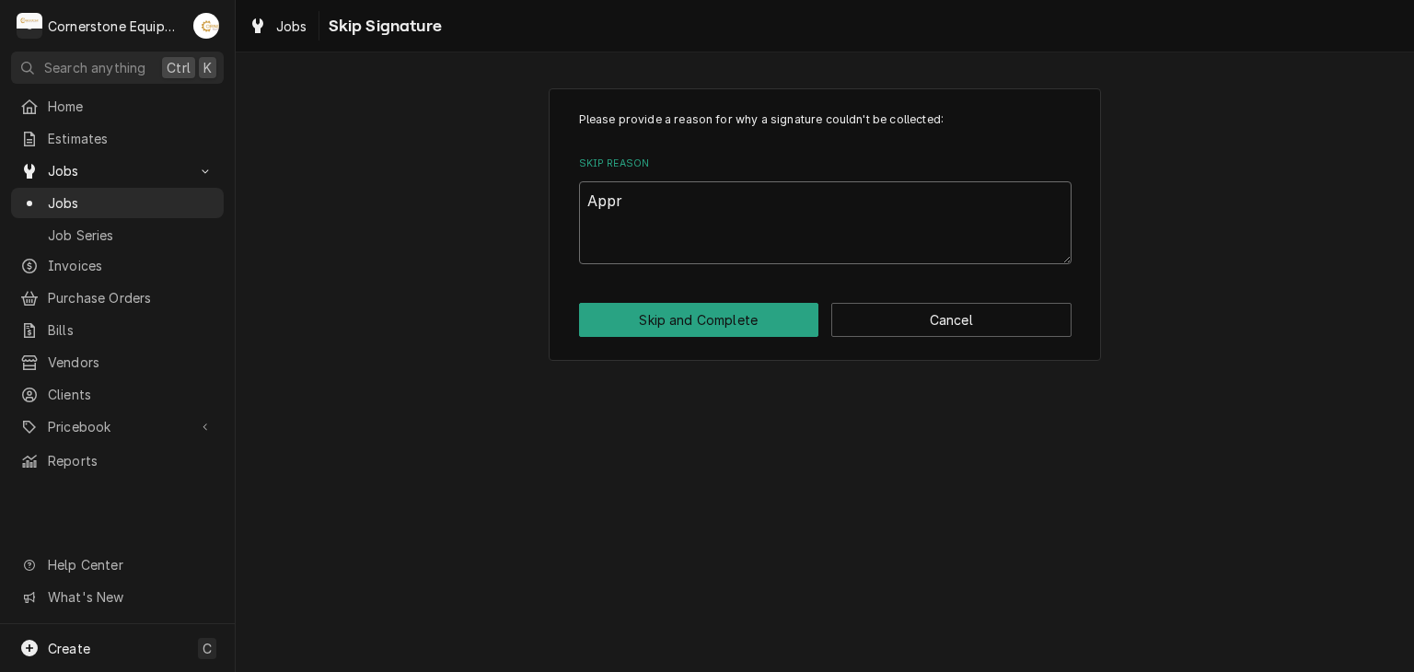
type textarea "Appro"
type textarea "x"
type textarea "Approv"
type textarea "x"
type textarea "Approve"
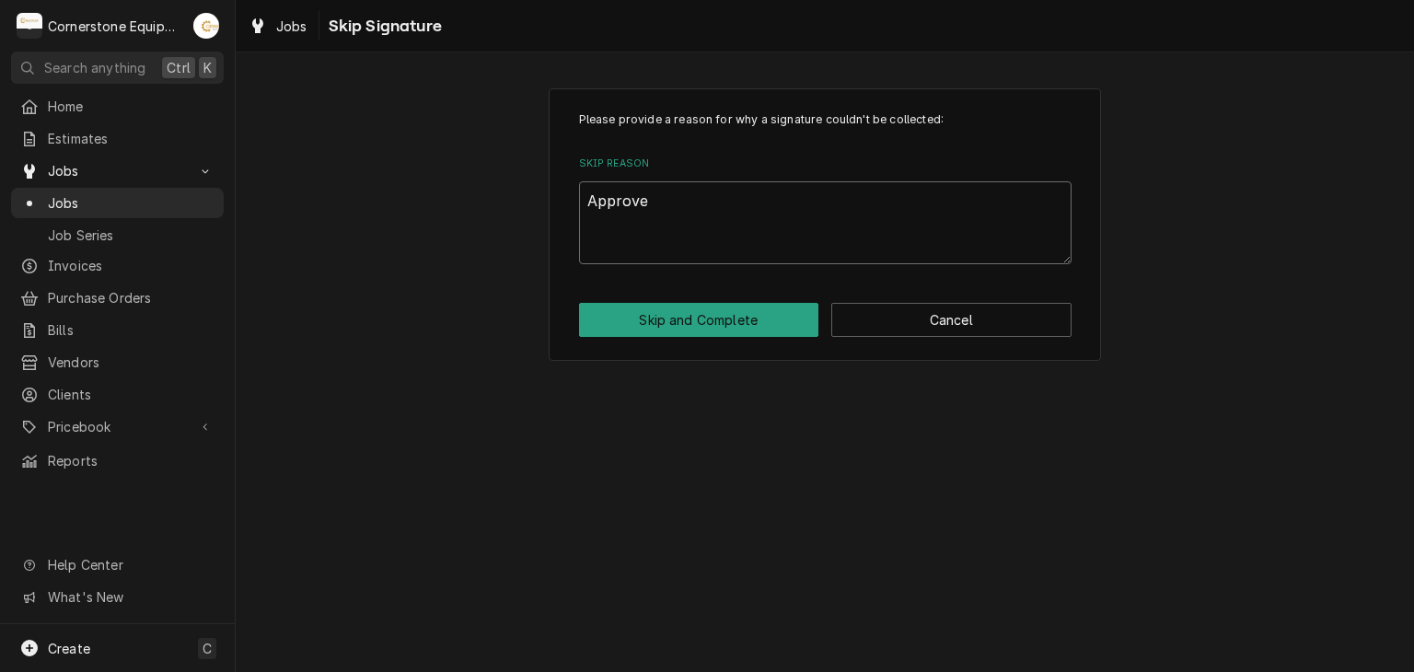
type textarea "x"
type textarea "Approved"
type textarea "x"
type textarea "Approved"
type textarea "x"
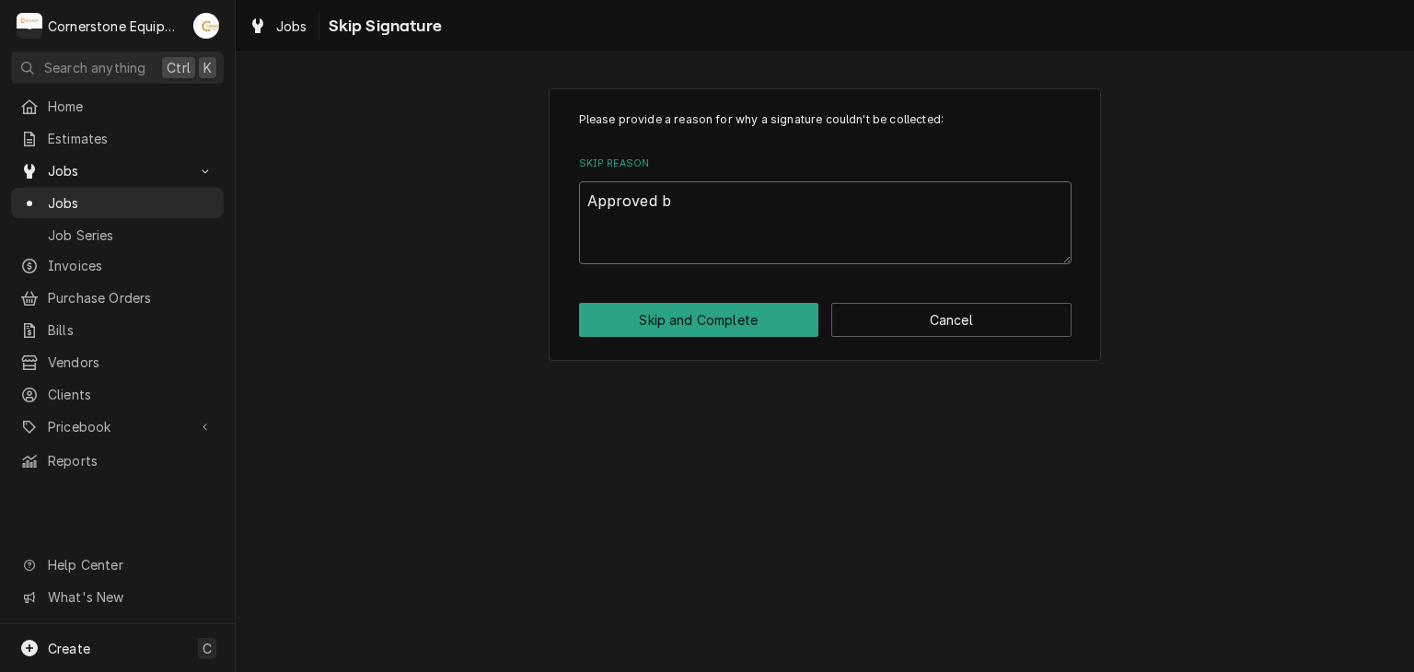
type textarea "Approved by"
type textarea "x"
type textarea "Approved by"
type textarea "x"
type textarea "Approved by A"
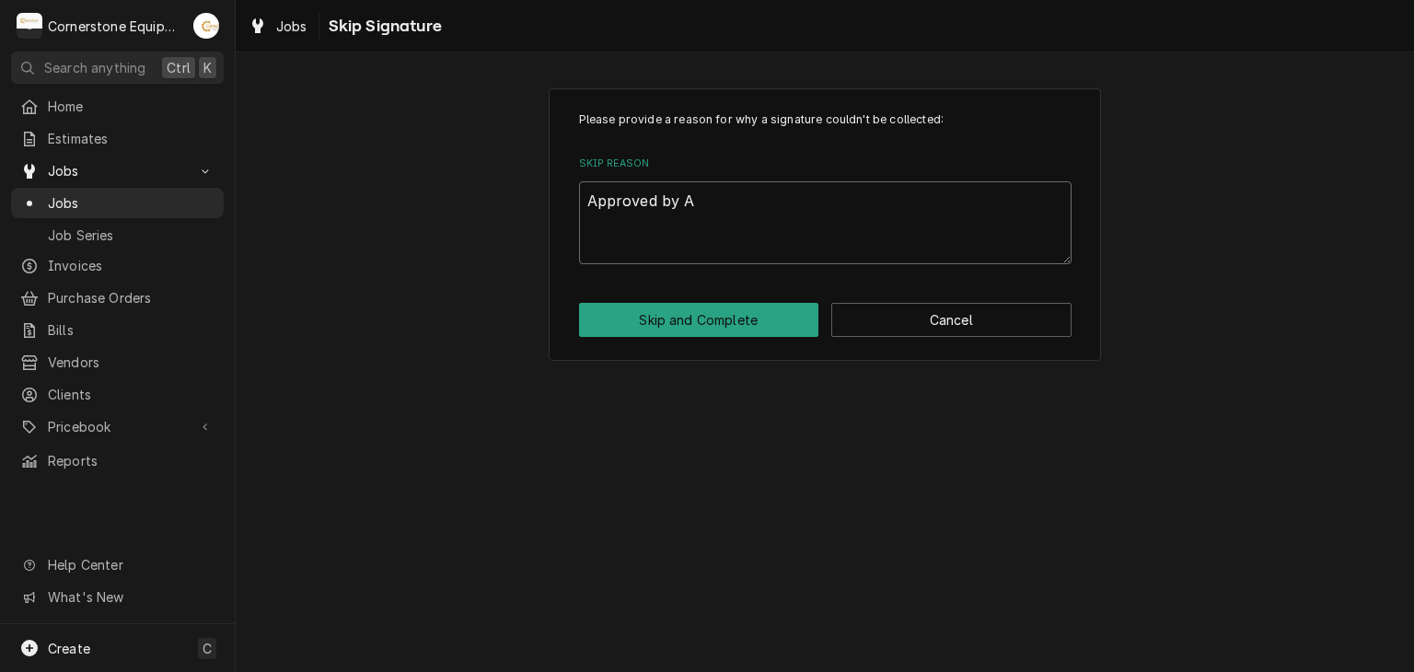
type textarea "x"
type textarea "Approved by AN"
type textarea "x"
type textarea "Approved by ANd"
type textarea "x"
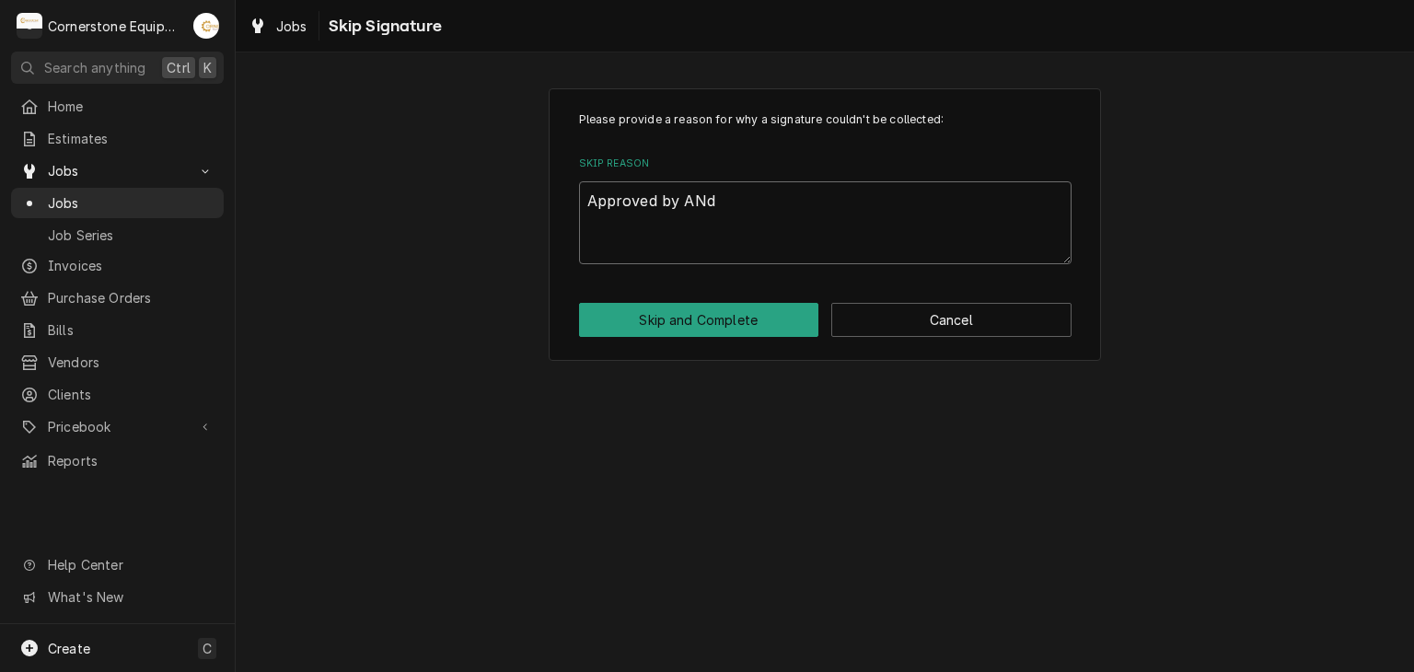
type textarea "Approved by ANdr"
type textarea "x"
type textarea "Approved by ANdre"
type textarea "x"
type textarea "Approved by ANdrew"
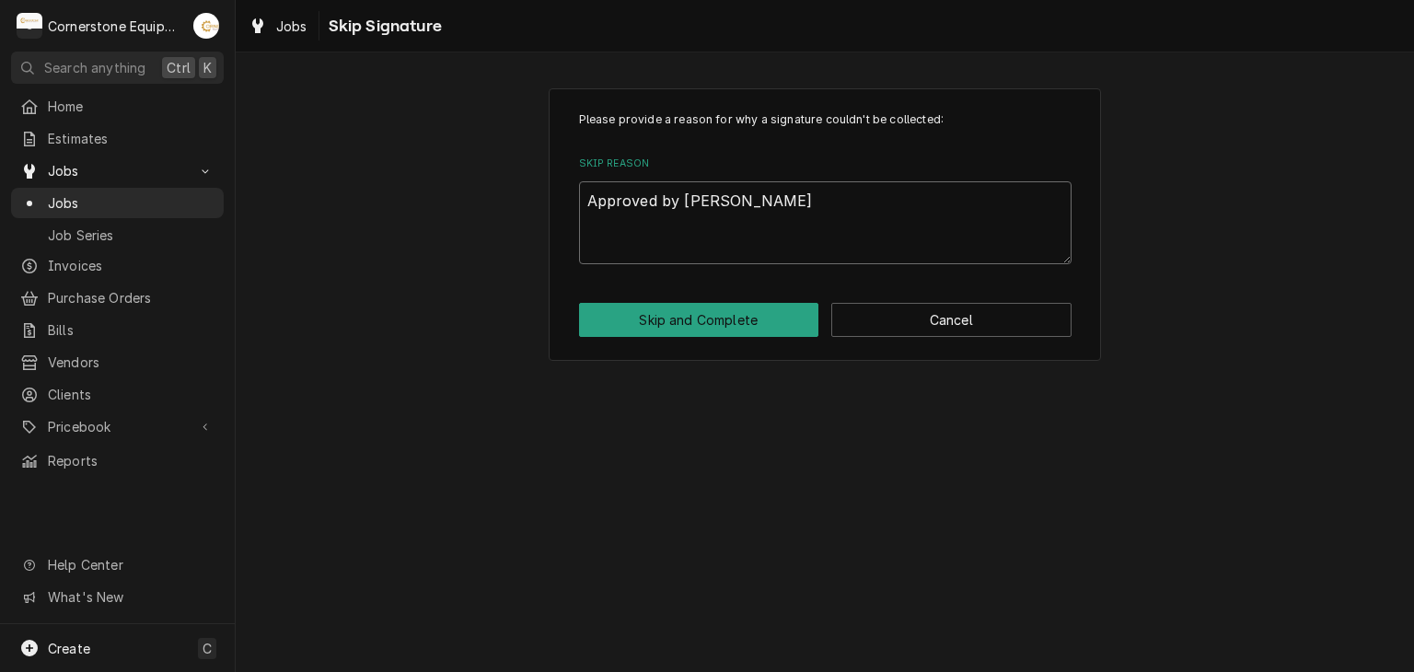
click at [706, 192] on textarea "Approved by ANdrew" at bounding box center [825, 222] width 493 height 83
type textarea "x"
type textarea "Approved by Adrew"
type textarea "x"
type textarea "Approved by Andrew"
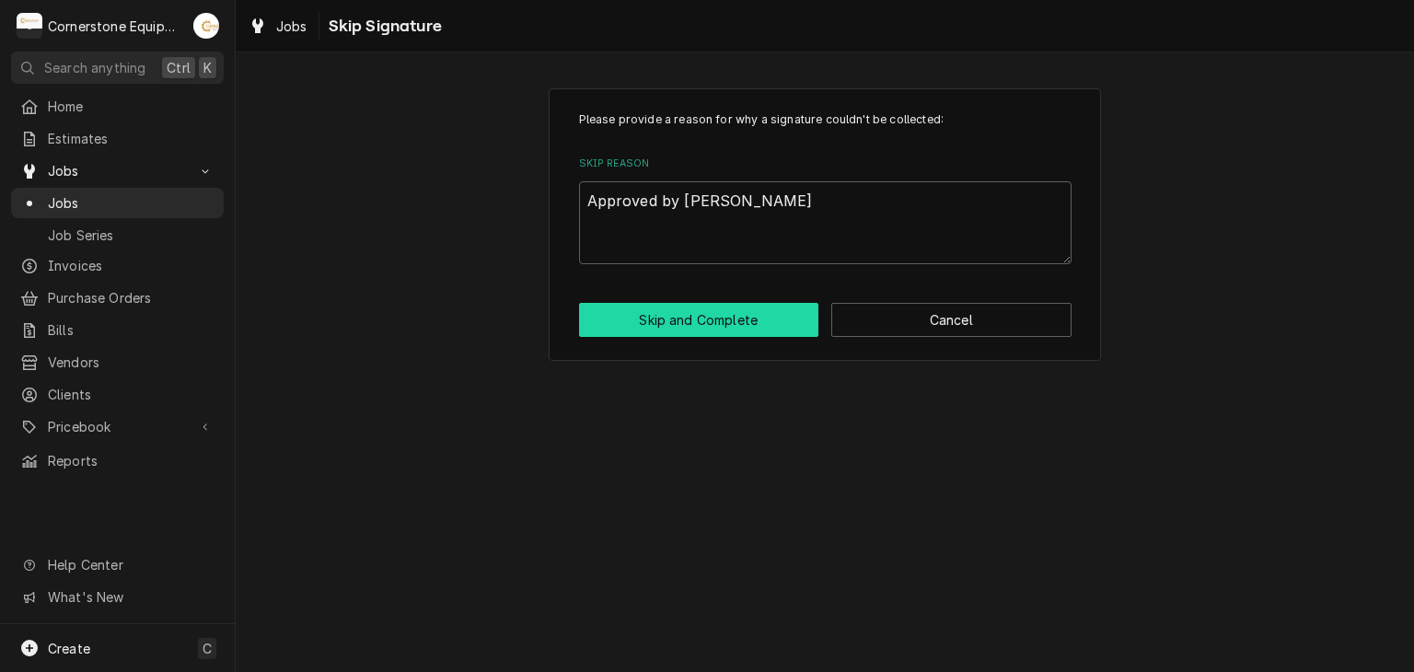
click at [710, 334] on button "Skip and Complete" at bounding box center [699, 320] width 240 height 34
type textarea "x"
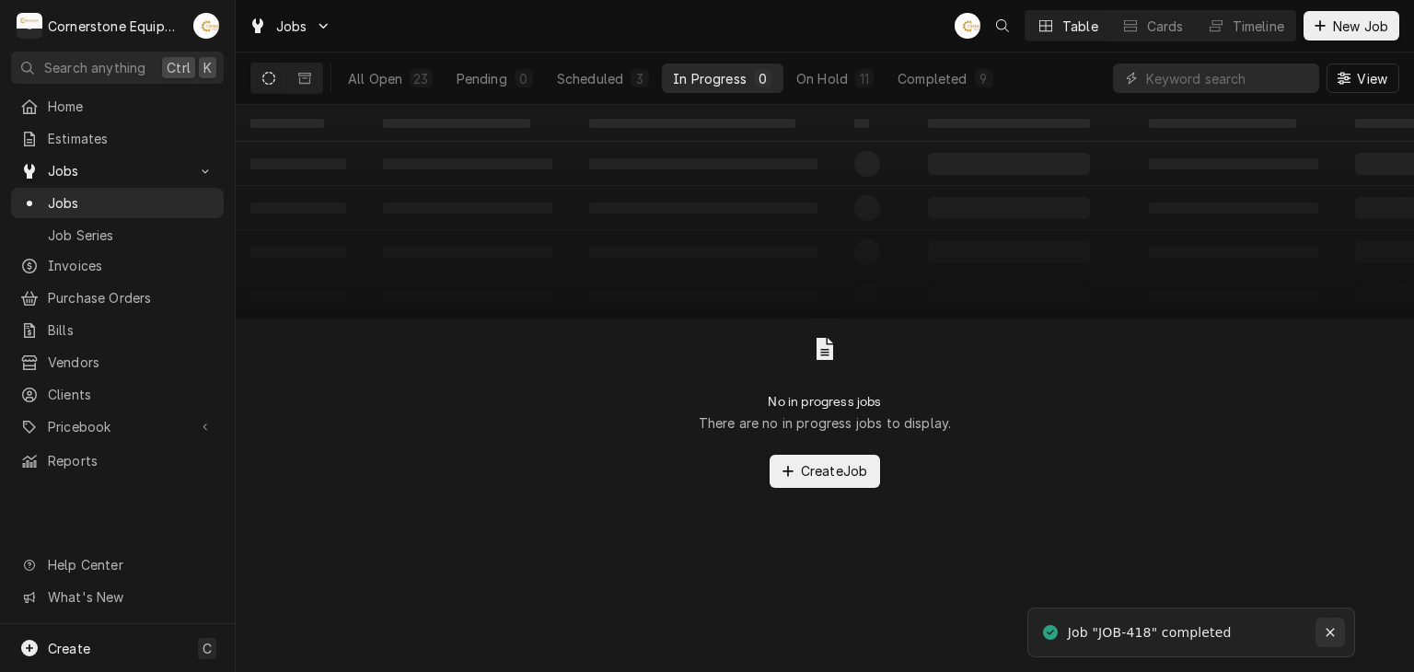
click at [1336, 631] on icon "Notifications alt+T" at bounding box center [1330, 632] width 13 height 13
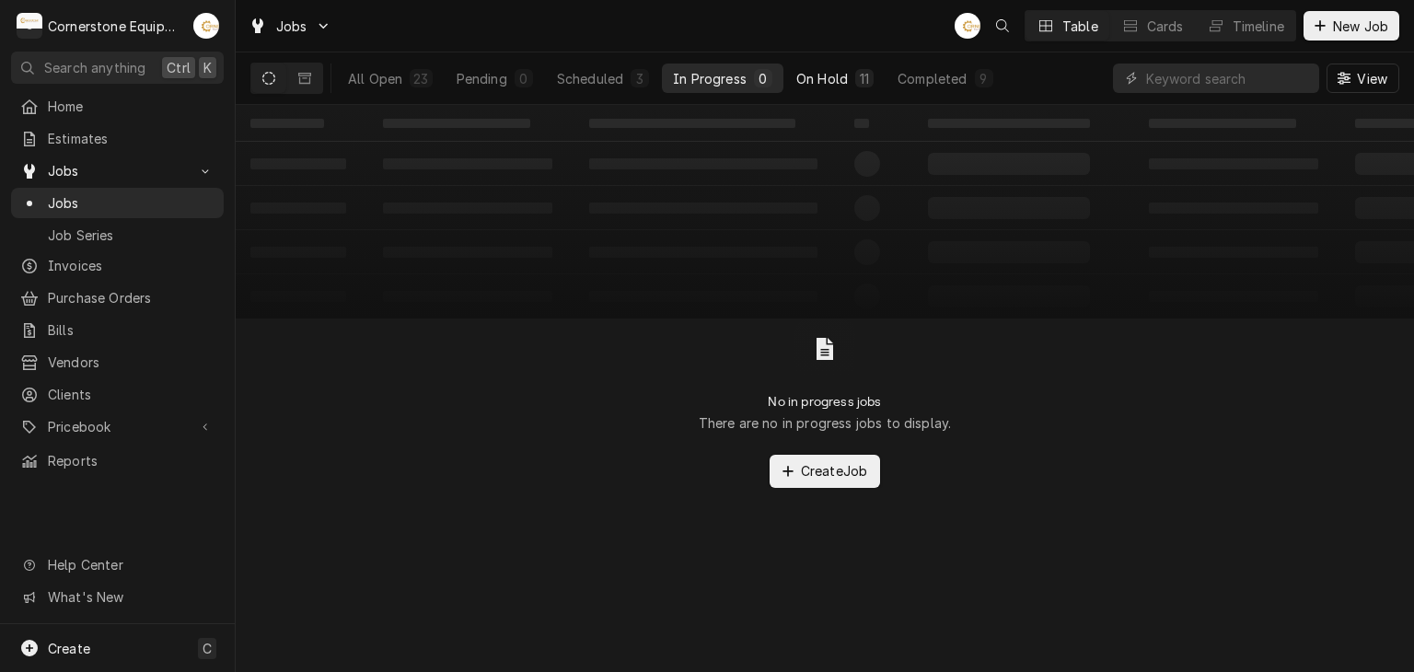
click at [814, 73] on div "On Hold" at bounding box center [822, 78] width 52 height 19
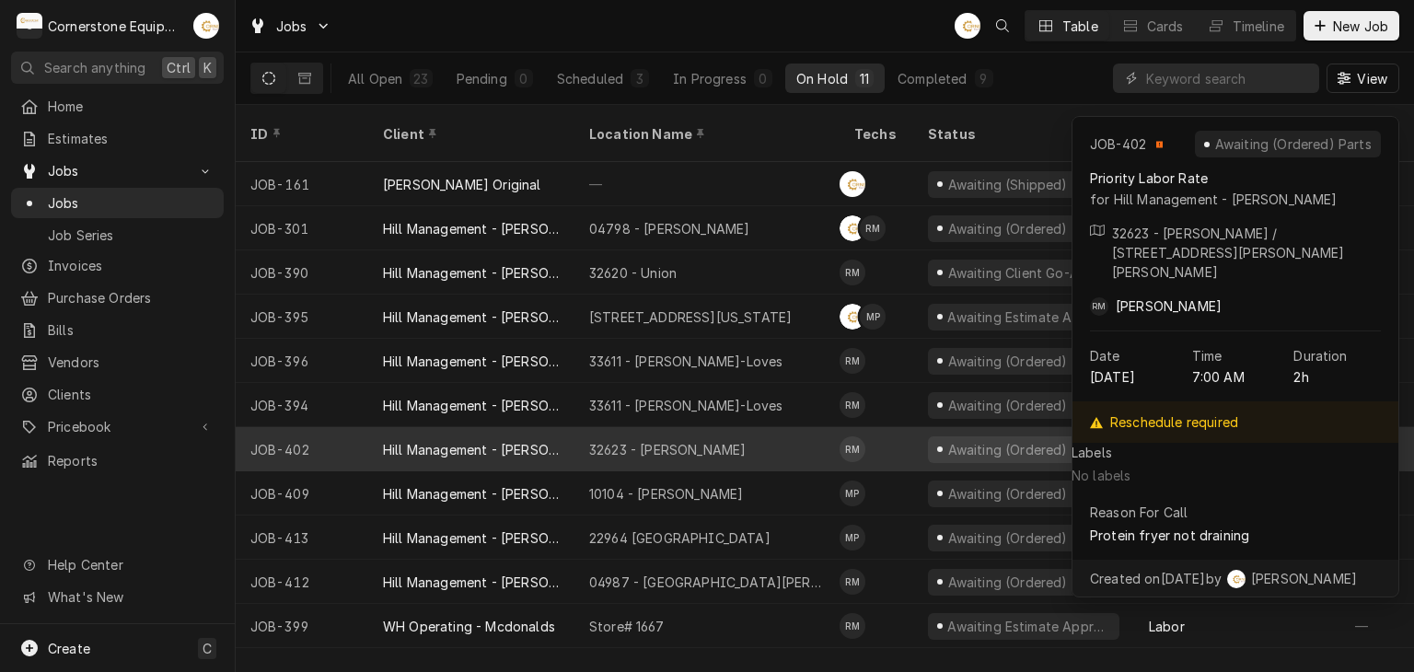
click at [715, 427] on div "32623 - Taylors" at bounding box center [707, 449] width 265 height 44
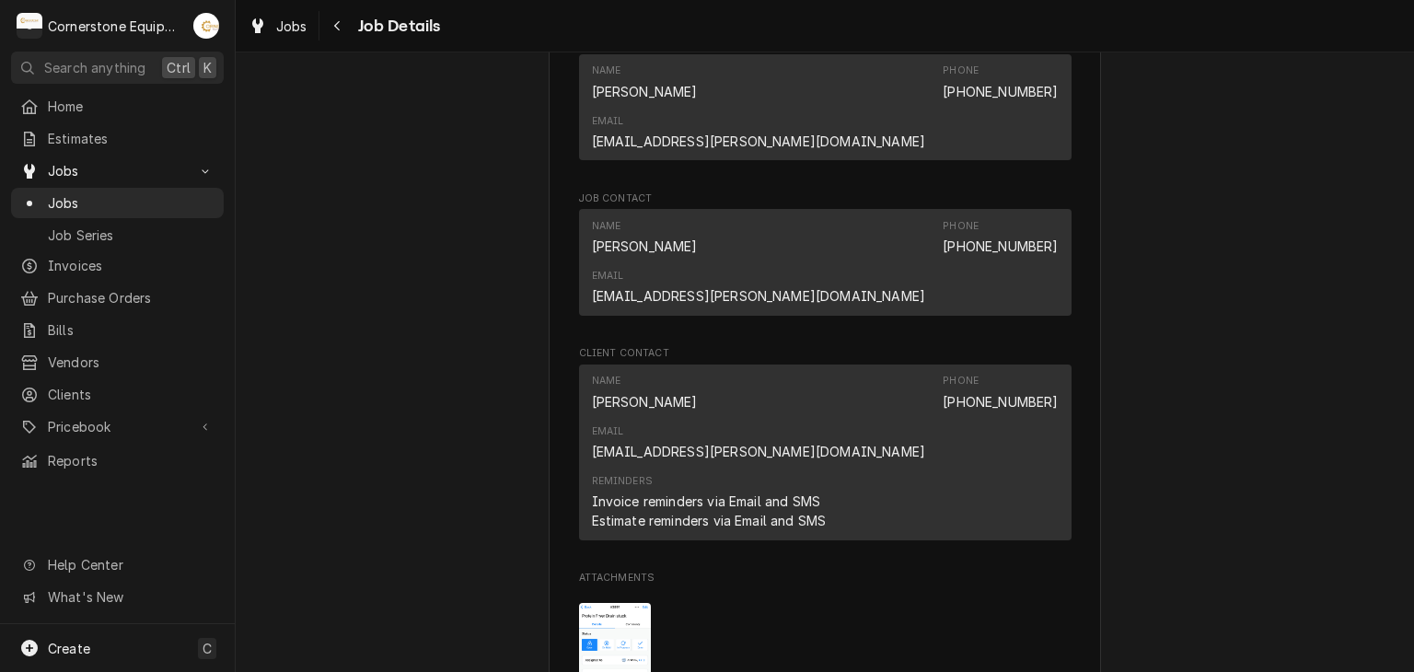
scroll to position [1842, 0]
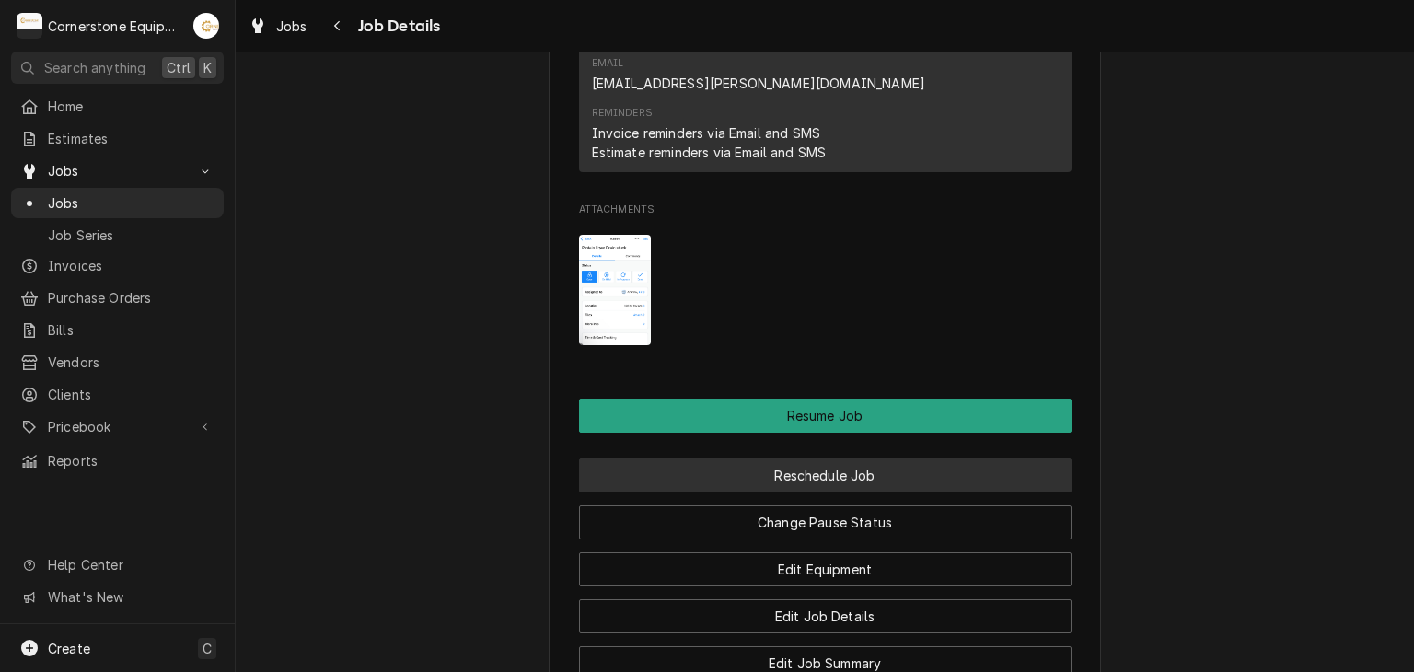
click at [748, 459] on button "Reschedule Job" at bounding box center [825, 476] width 493 height 34
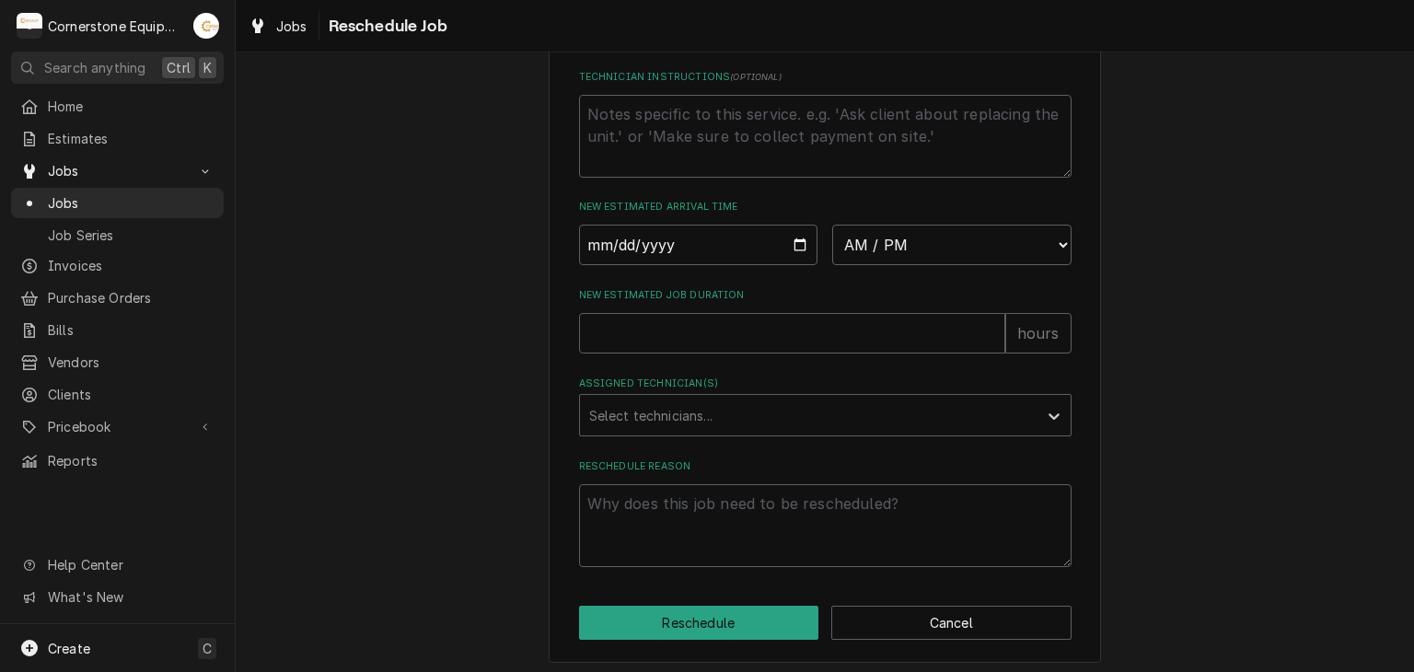
scroll to position [368, 0]
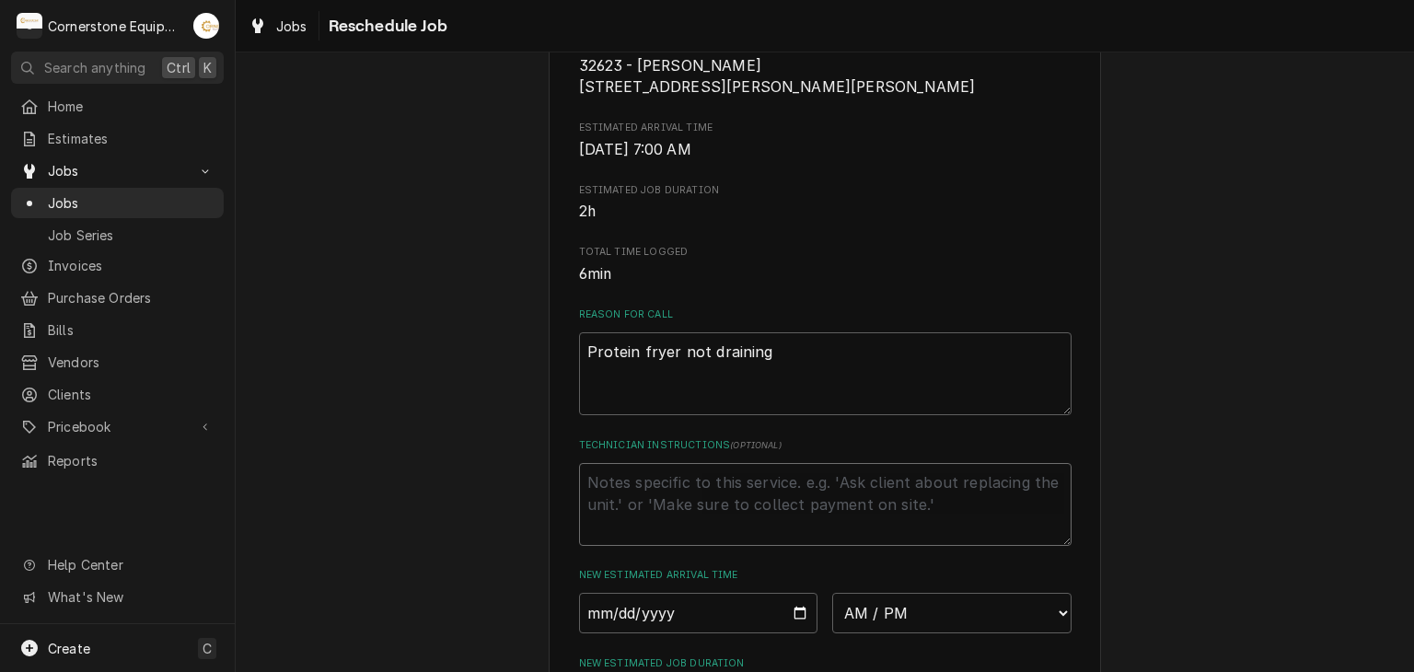
click at [685, 499] on textarea "Technician Instructions ( optional )" at bounding box center [825, 504] width 493 height 83
type textarea "x"
type textarea "p"
type textarea "x"
type textarea "pa"
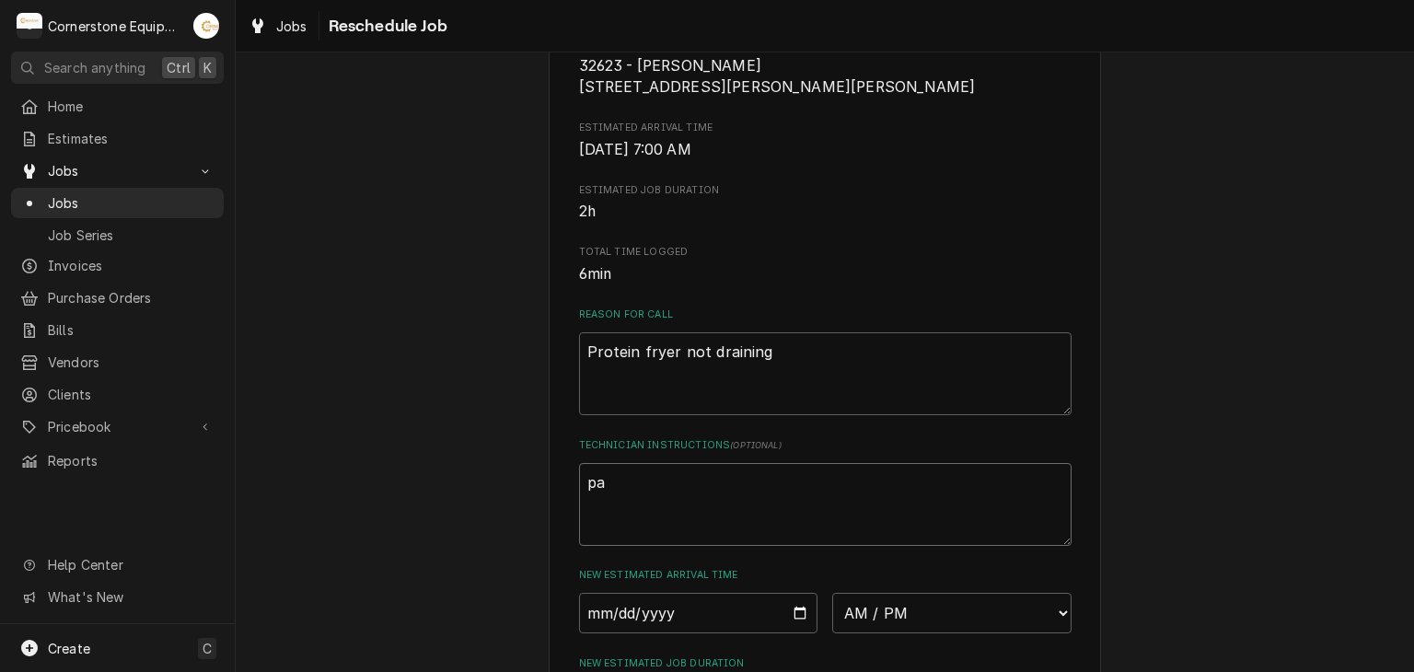
type textarea "x"
type textarea "par"
type textarea "x"
type textarea "part"
type textarea "x"
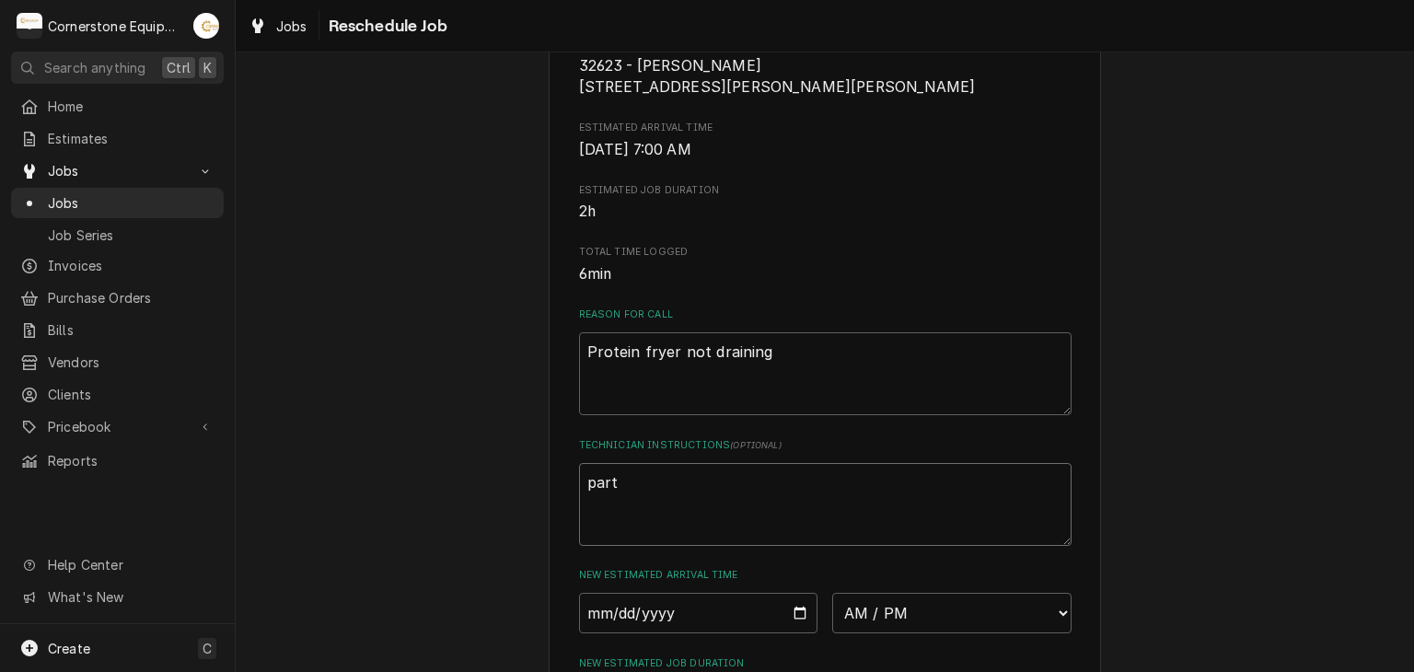
type textarea "part"
type textarea "x"
type textarea "part i"
type textarea "x"
type textarea "part in"
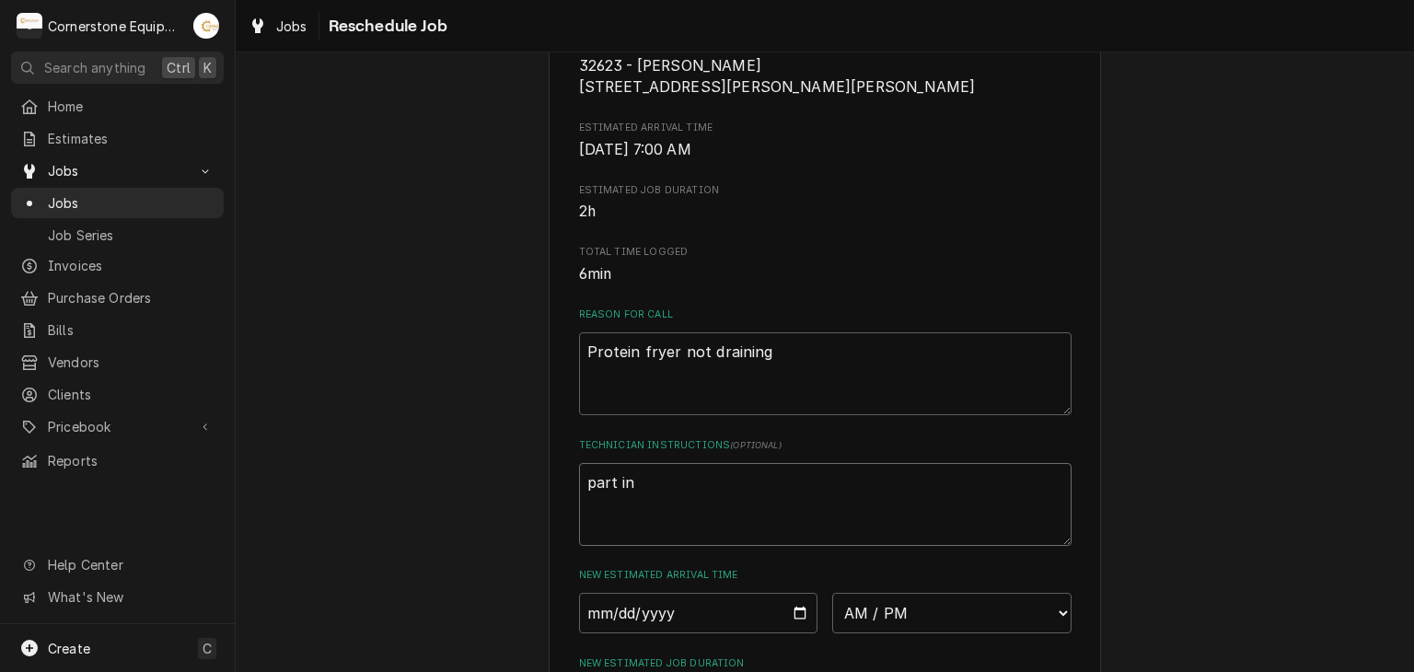
type textarea "x"
type textarea "part in"
type textarea "x"
type textarea "part in o"
type textarea "x"
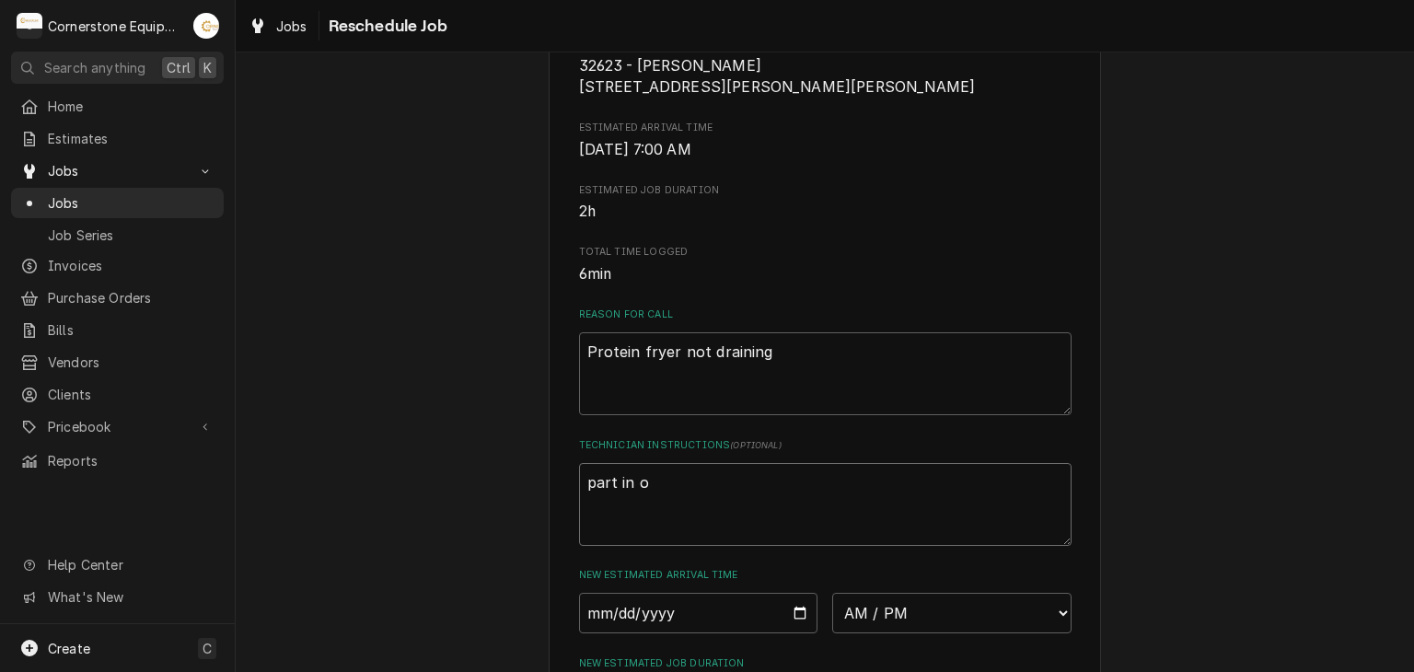
type textarea "part in of"
type textarea "x"
type textarea "part in off"
type textarea "x"
type textarea "part in offi"
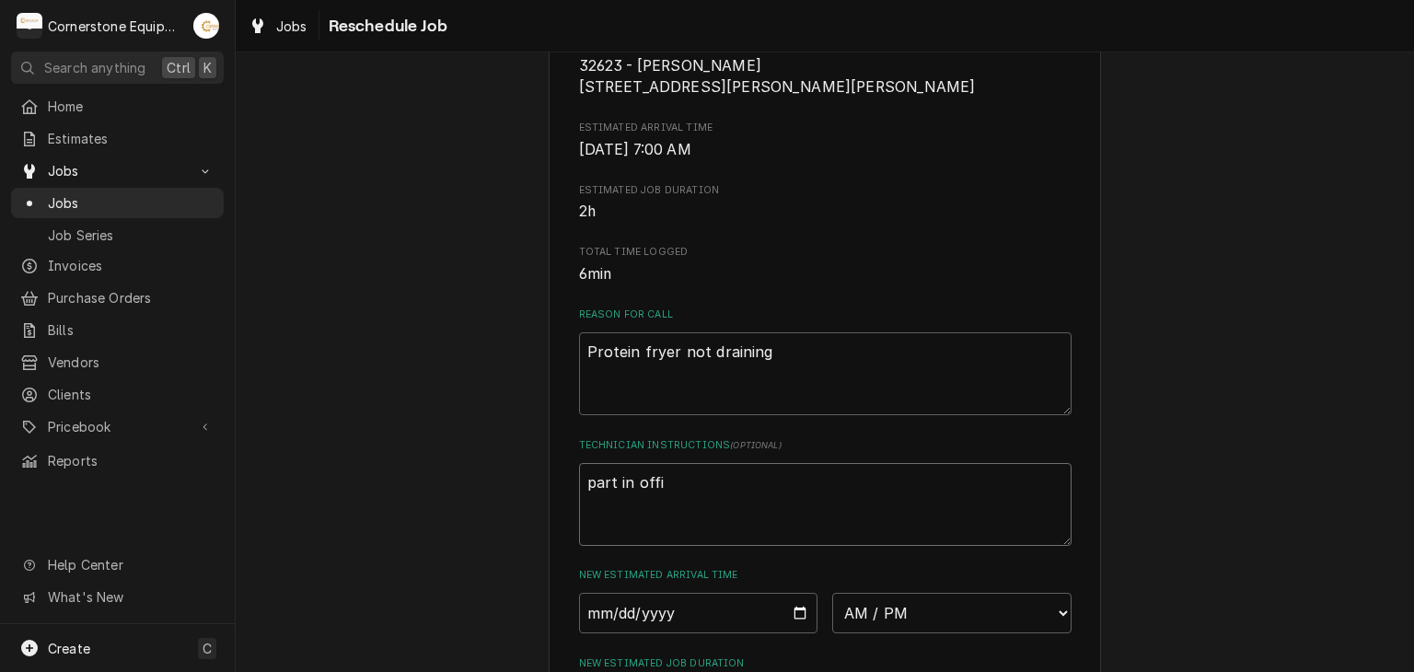
type textarea "x"
type textarea "part in offic"
type textarea "x"
type textarea "part in office"
type textarea "x"
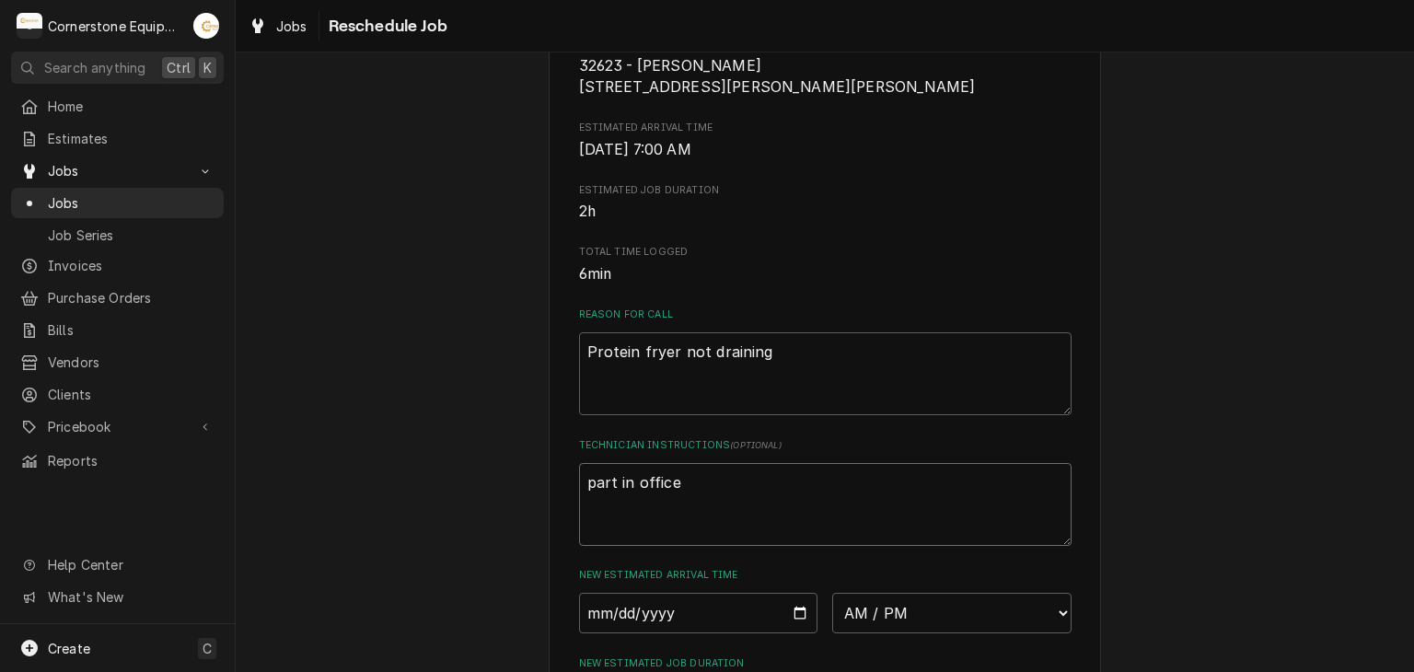
type textarea "part in office."
type textarea "x"
type textarea "part in office."
click at [803, 633] on input "Date" at bounding box center [698, 613] width 239 height 41
click at [800, 633] on input "Date" at bounding box center [698, 613] width 239 height 41
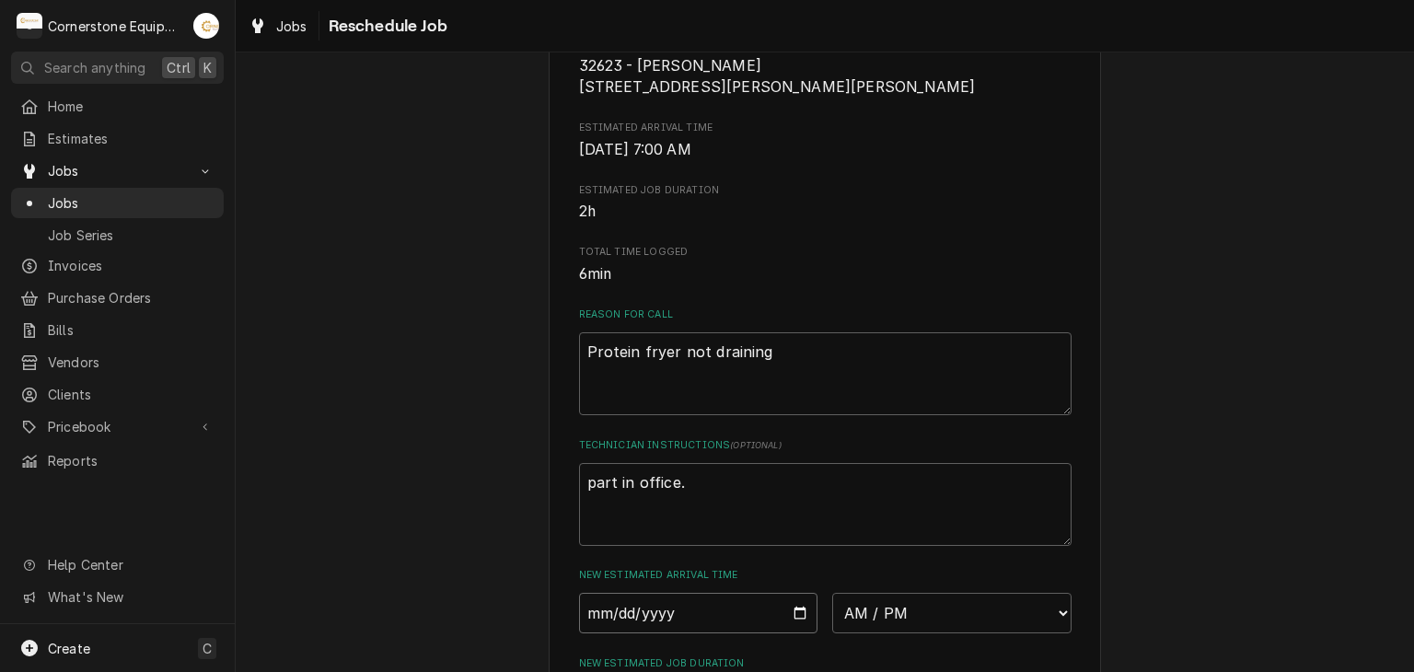
type textarea "x"
type input "2025-09-22"
click at [908, 633] on select "AM / PM 6:00 AM 6:15 AM 6:30 AM 6:45 AM 7:00 AM 7:15 AM 7:30 AM 7:45 AM 8:00 AM…" at bounding box center [951, 613] width 239 height 41
select select "08:00:00"
click at [832, 614] on select "AM / PM 6:00 AM 6:15 AM 6:30 AM 6:45 AM 7:00 AM 7:15 AM 7:30 AM 7:45 AM 8:00 AM…" at bounding box center [951, 613] width 239 height 41
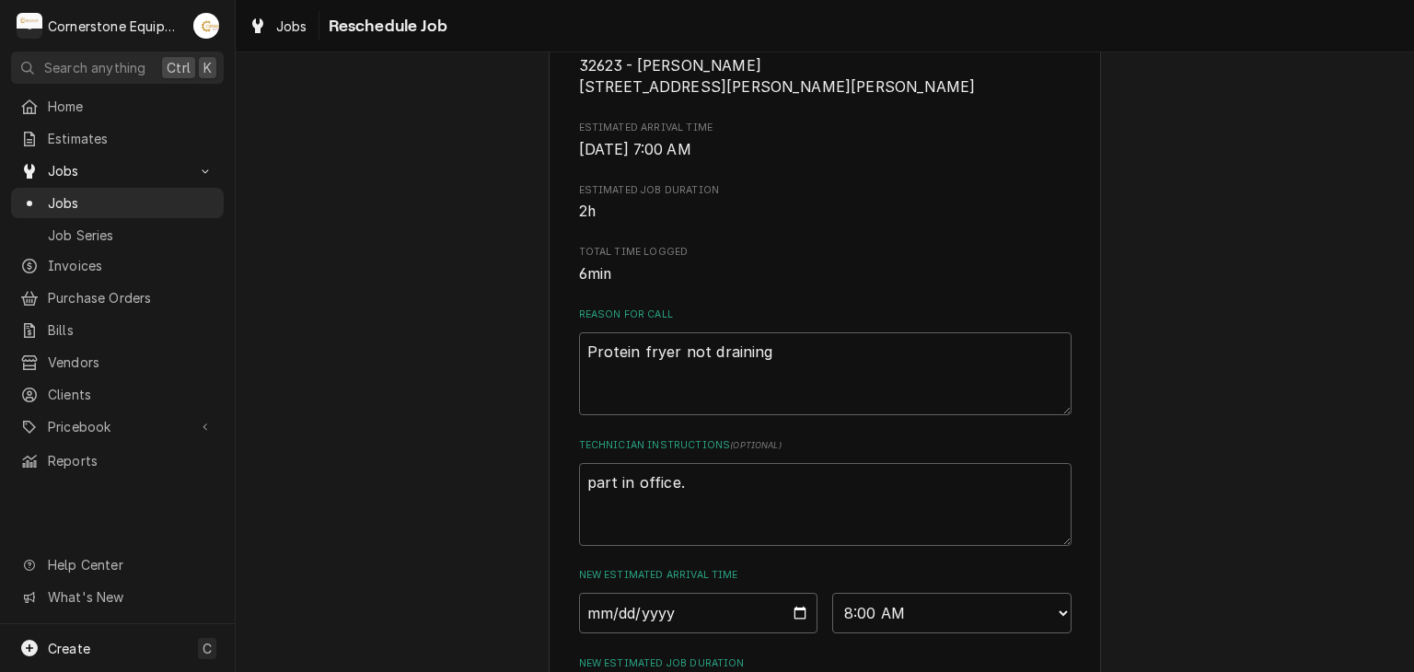
click at [258, 472] on div "Please provide some additional details to reschedule this job. Roopairs Job ID …" at bounding box center [825, 376] width 1179 height 1344
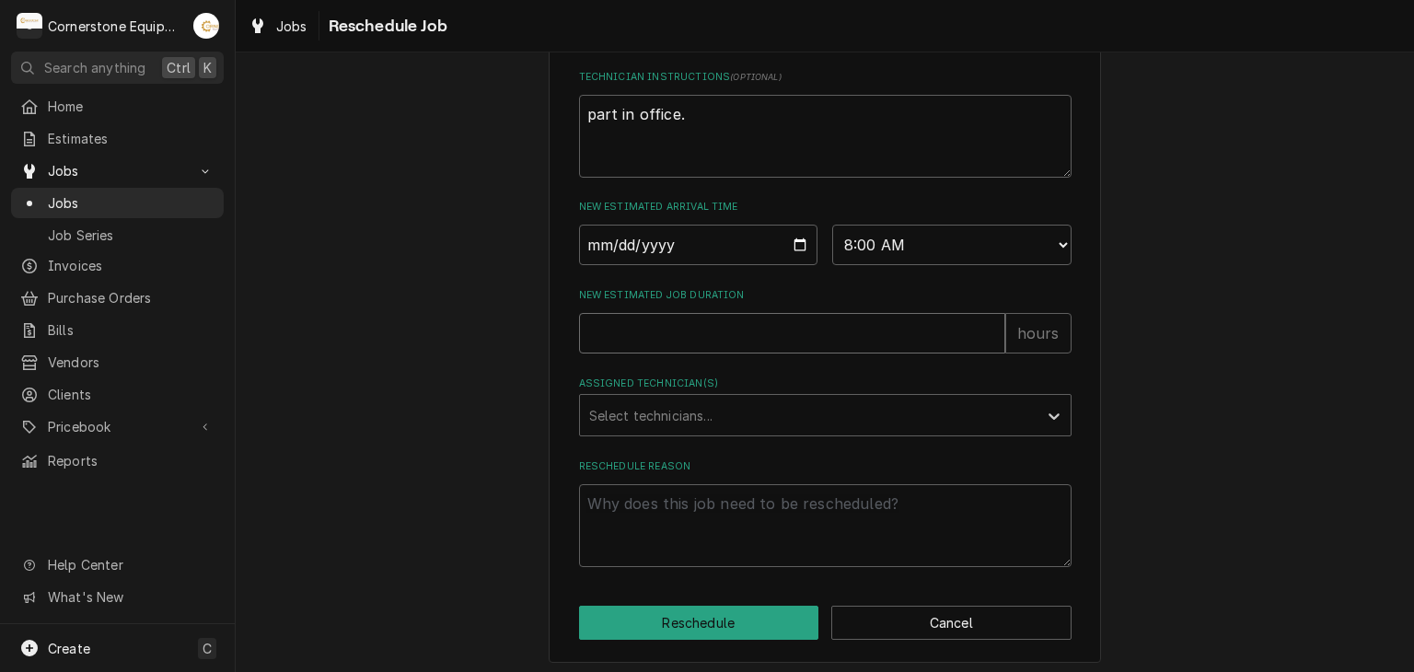
click at [744, 354] on input "New Estimated Job Duration" at bounding box center [792, 333] width 426 height 41
type textarea "x"
type input "2"
click at [711, 432] on div "Assigned Technician(s)" at bounding box center [808, 415] width 439 height 33
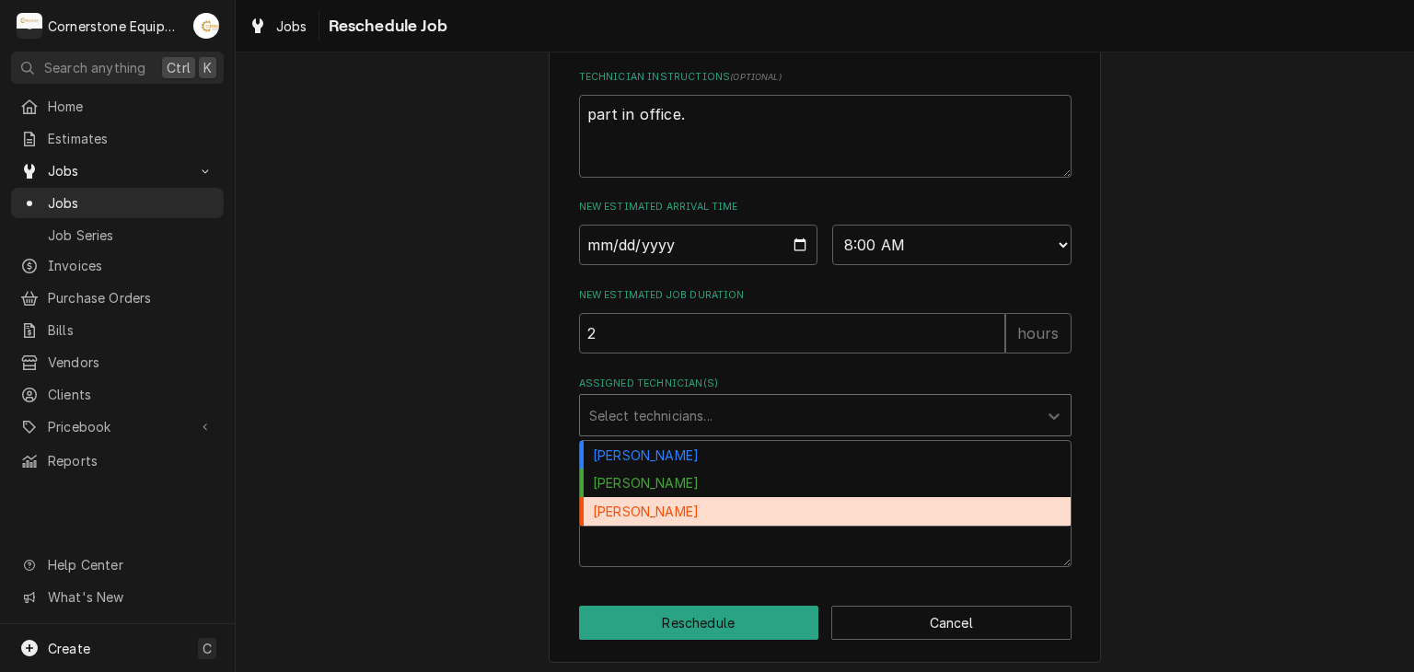
click at [678, 523] on div "Roberto Martinez" at bounding box center [825, 511] width 491 height 29
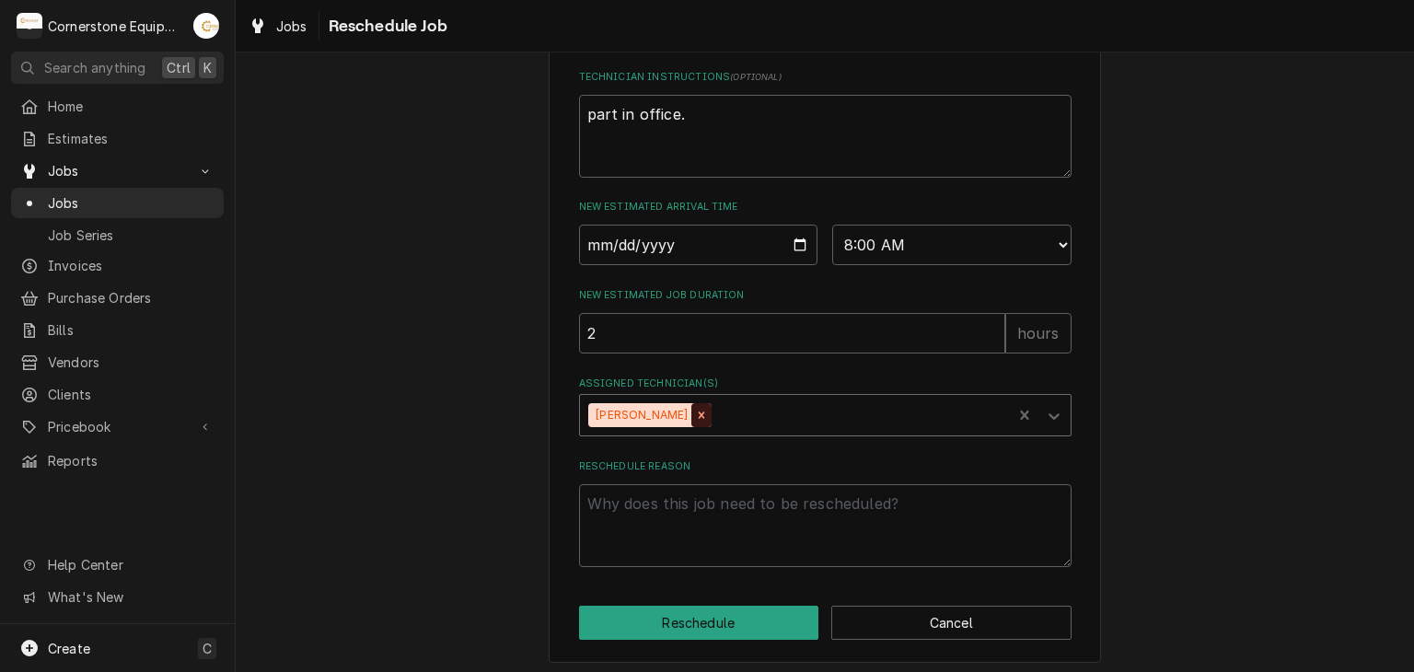
click at [695, 422] on icon "Remove Roberto Martinez" at bounding box center [701, 415] width 13 height 13
click at [675, 431] on div "Assigned Technician(s)" at bounding box center [808, 415] width 439 height 33
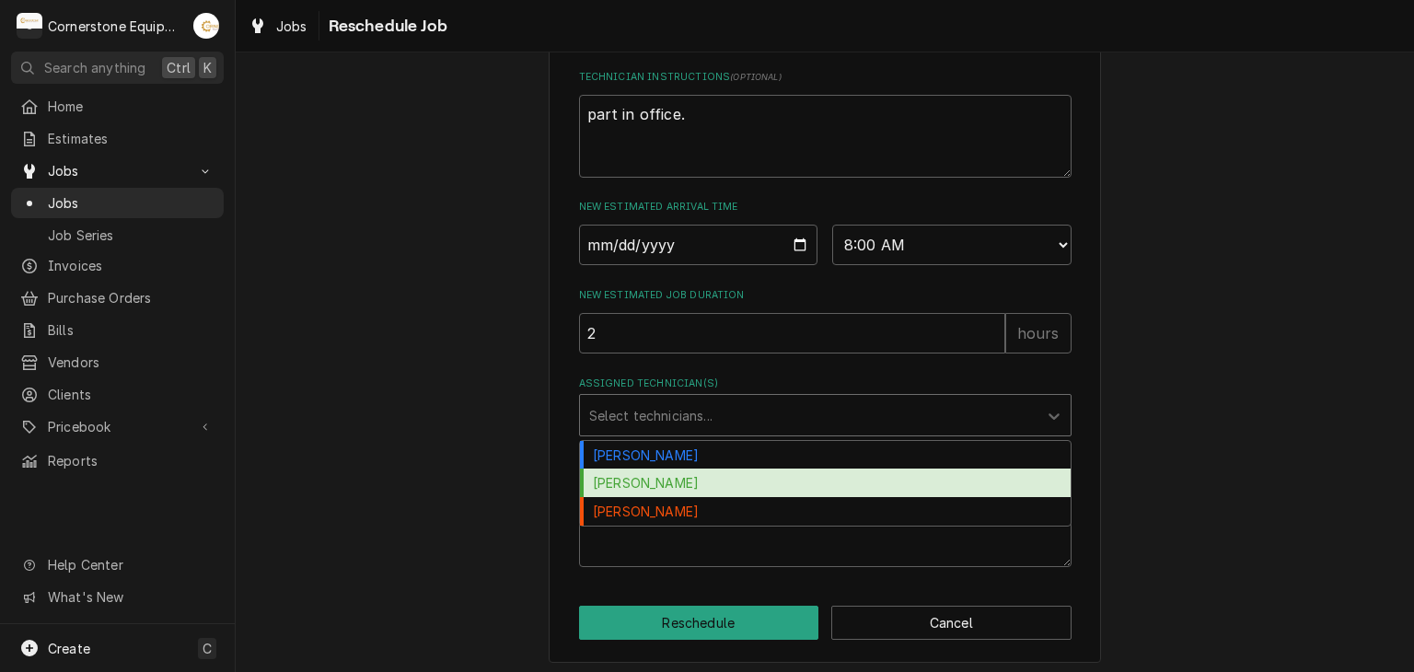
click at [674, 497] on div "[PERSON_NAME]" at bounding box center [825, 483] width 491 height 29
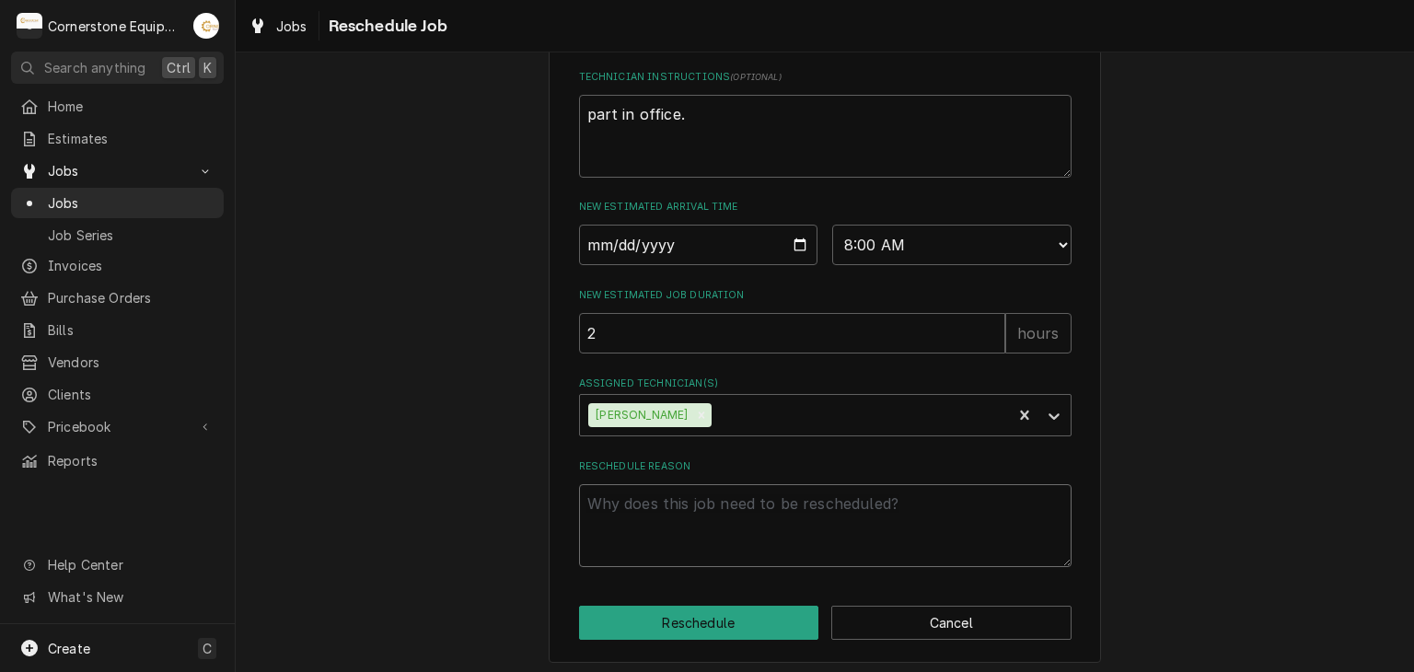
click at [629, 557] on textarea "Reschedule Reason" at bounding box center [825, 525] width 493 height 83
type textarea "x"
type textarea "p"
type textarea "x"
type textarea "pa"
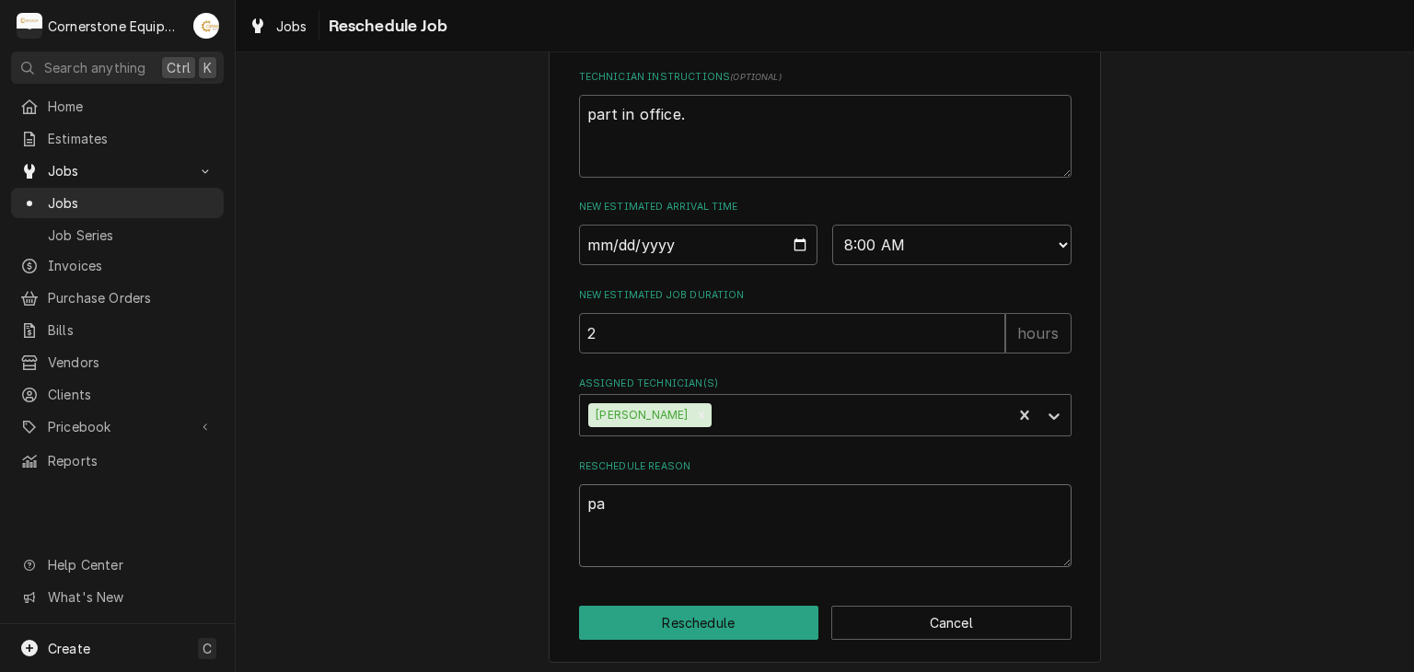
type textarea "x"
type textarea "par"
type textarea "x"
type textarea "part"
type textarea "x"
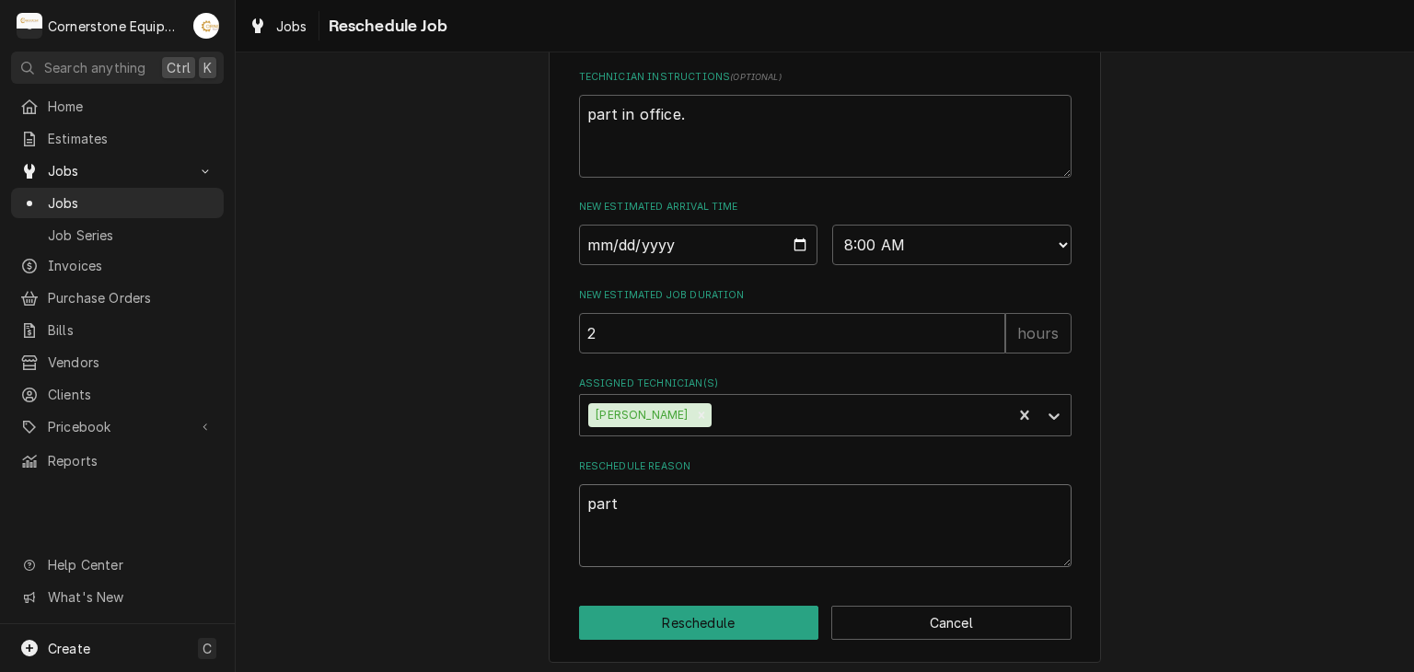
type textarea "part"
type textarea "x"
type textarea "part r"
type textarea "x"
type textarea "part re"
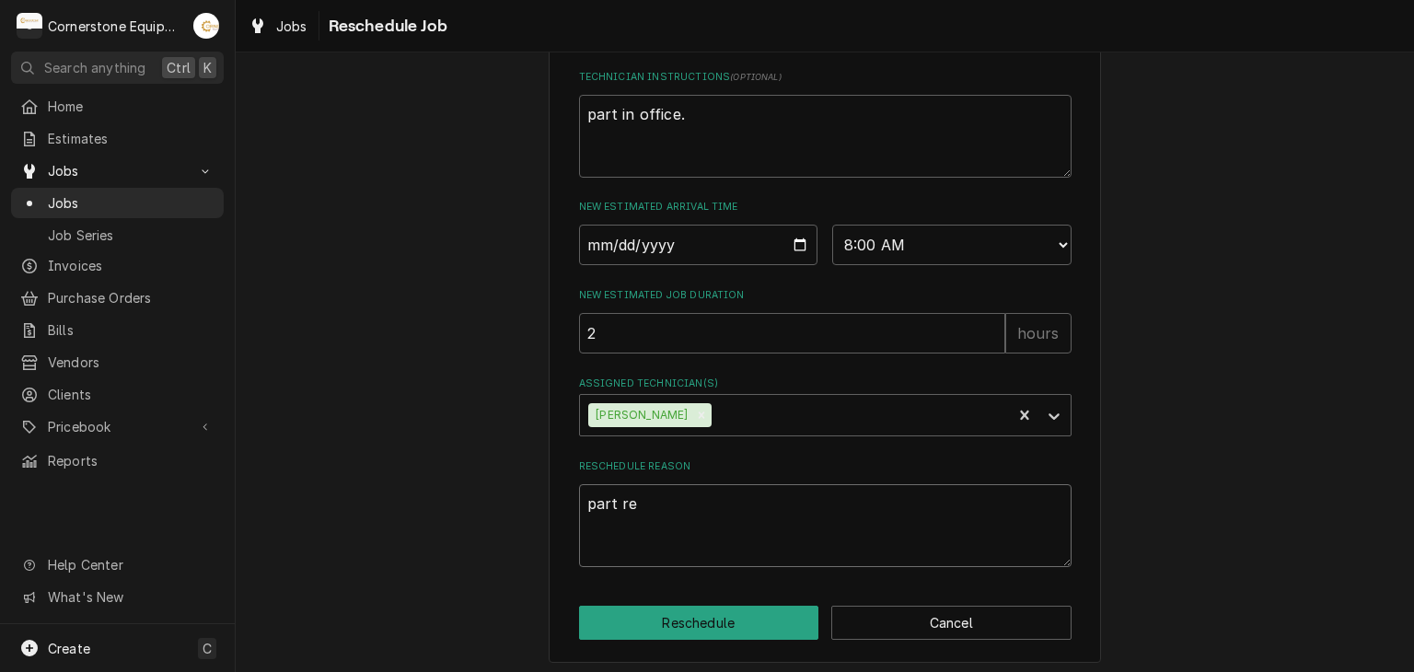
type textarea "x"
type textarea "part rec"
type textarea "x"
type textarea "part reci"
type textarea "x"
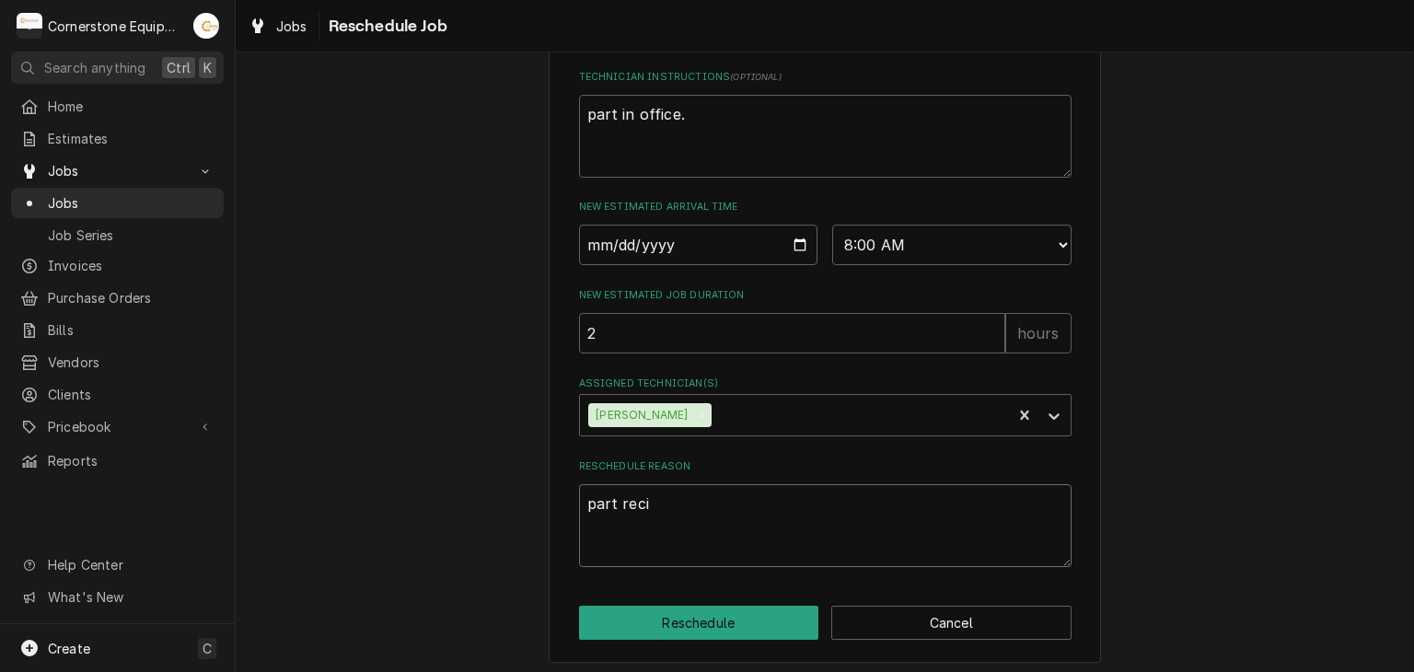
type textarea "part recie"
type textarea "x"
type textarea "part reciev"
type textarea "x"
type textarea "part recieve"
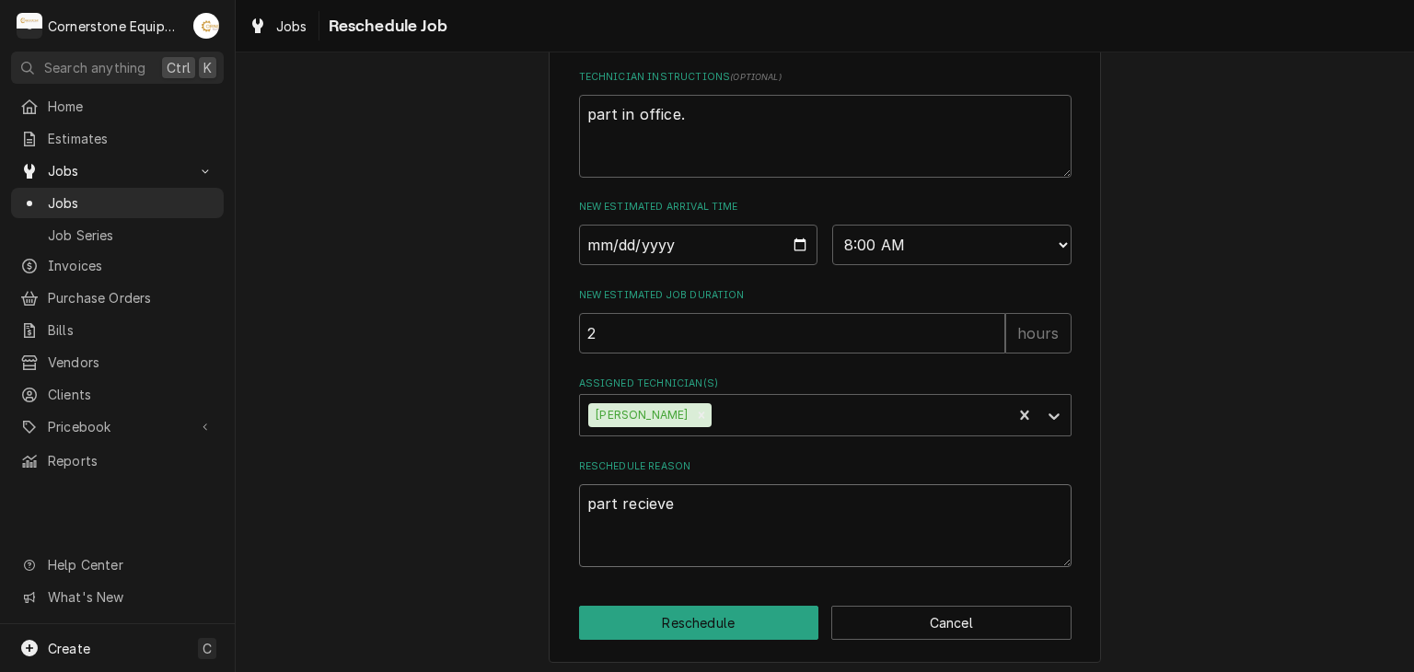
type textarea "x"
type textarea "part recieved"
type textarea "x"
type textarea "part recieved"
type textarea "x"
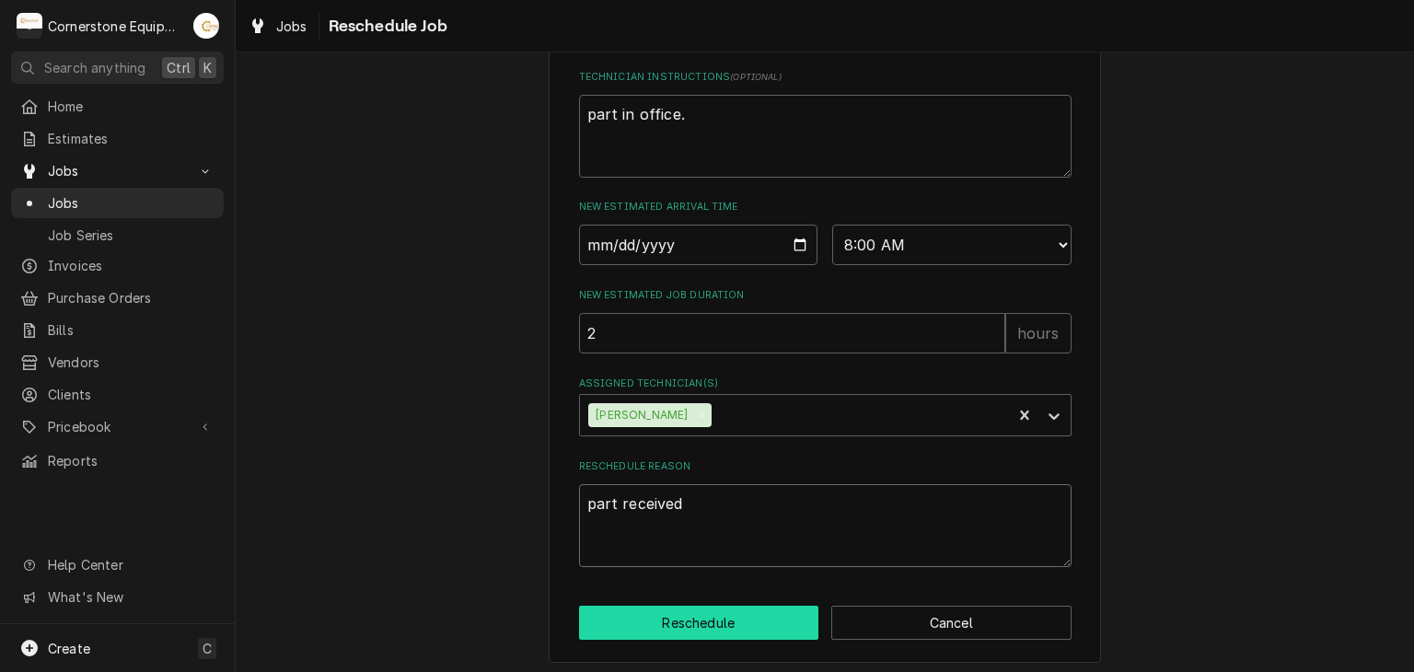
type textarea "part received"
click at [667, 631] on button "Reschedule" at bounding box center [699, 623] width 240 height 34
type textarea "x"
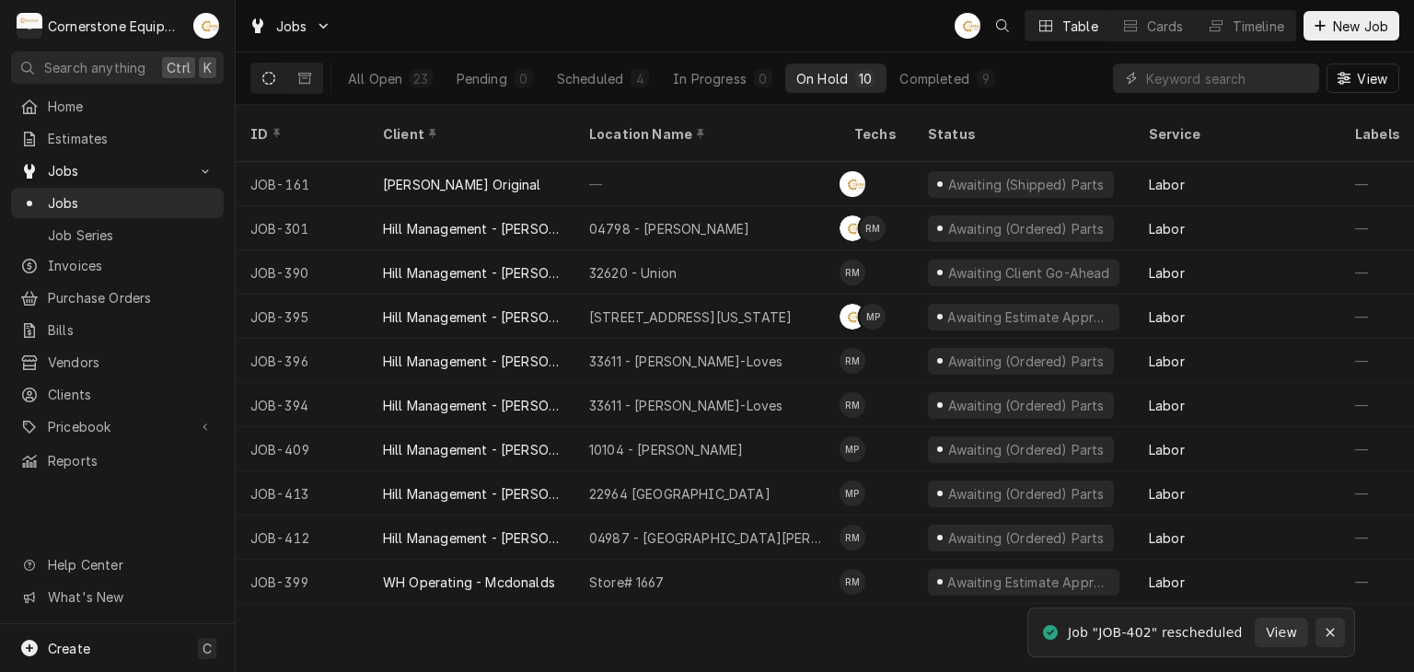
click at [1336, 629] on icon "Notifications alt+T" at bounding box center [1330, 632] width 13 height 13
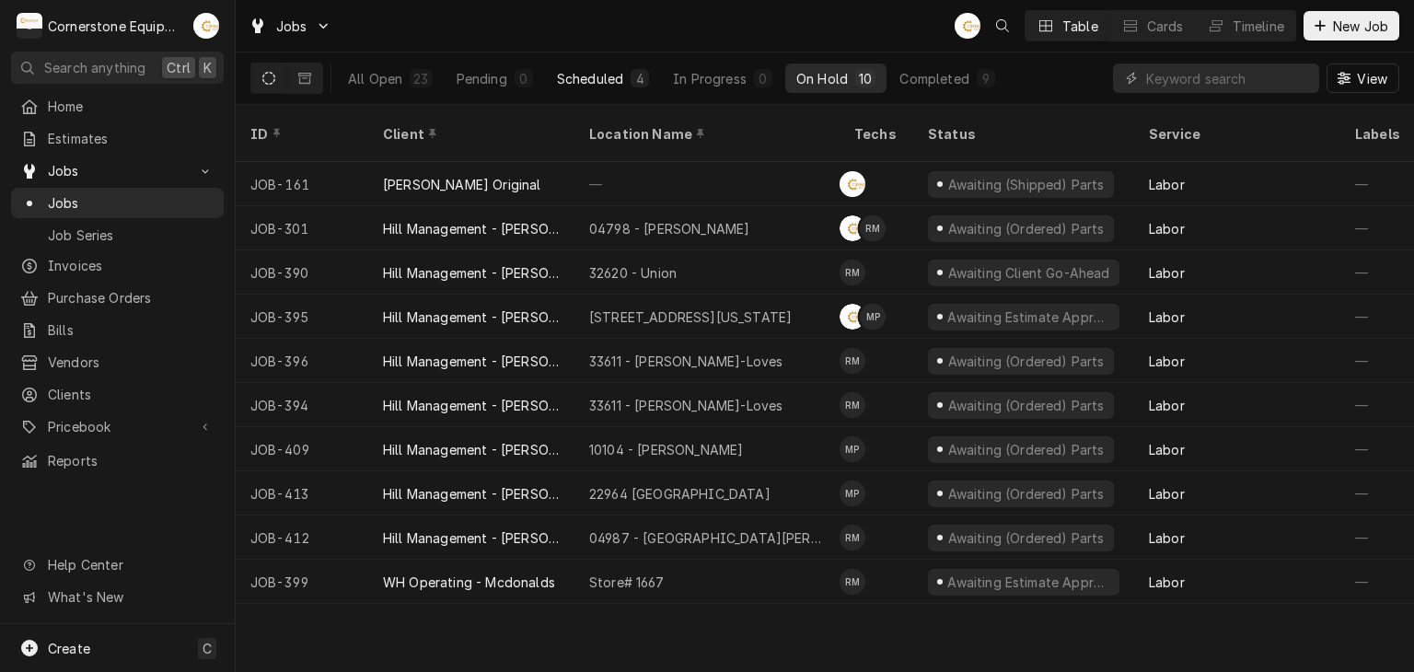
click at [576, 78] on div "Scheduled" at bounding box center [590, 78] width 66 height 19
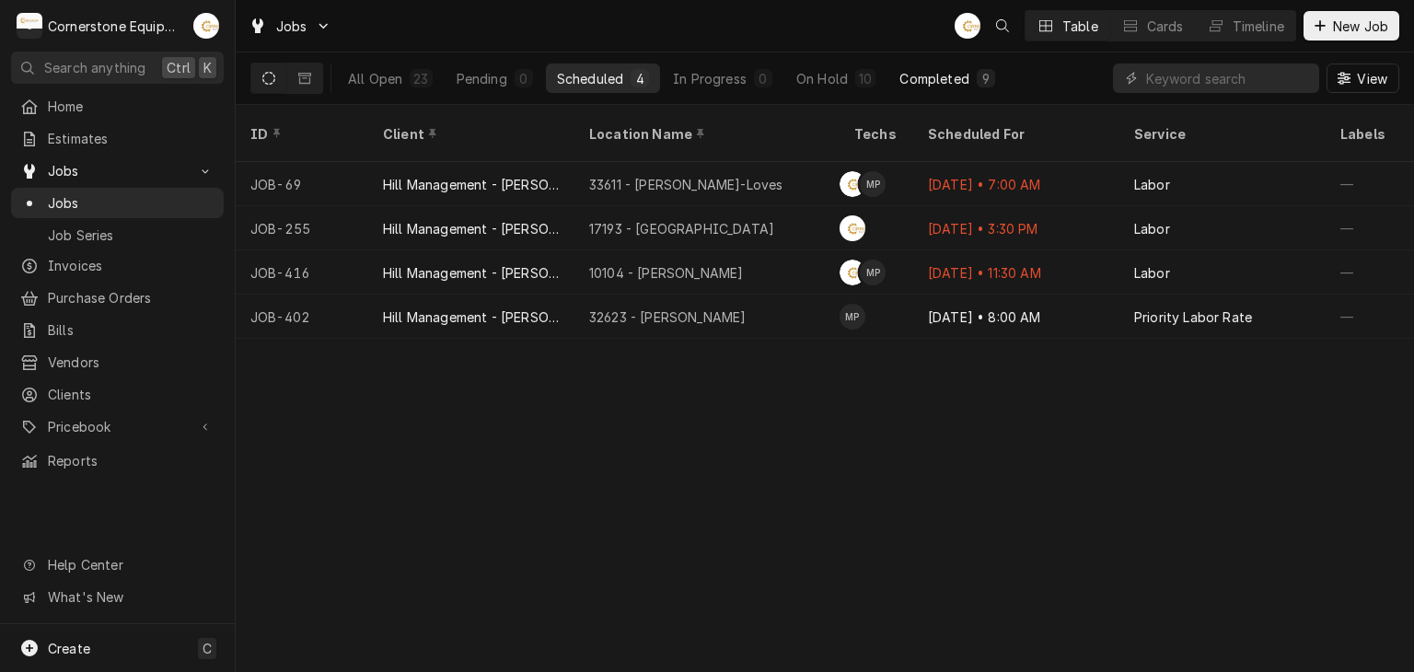
click at [889, 75] on button "Completed 9" at bounding box center [947, 78] width 117 height 29
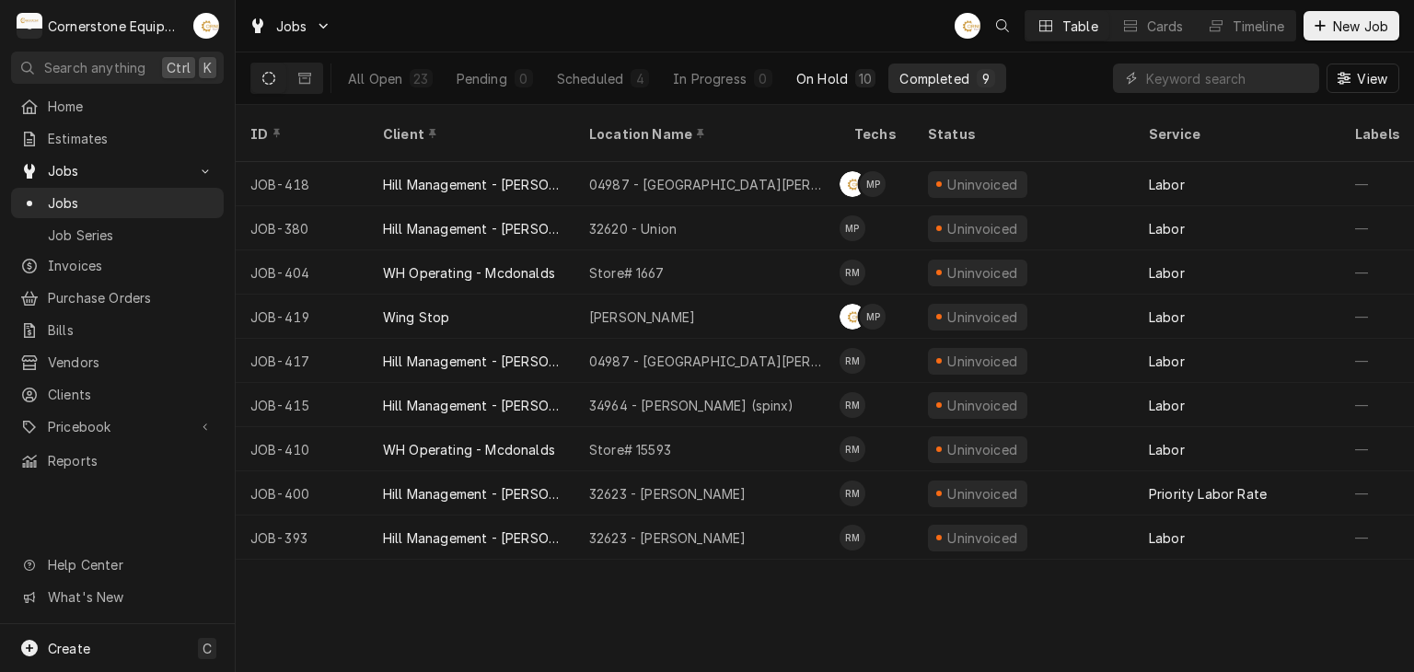
click at [839, 83] on div "On Hold" at bounding box center [822, 78] width 52 height 19
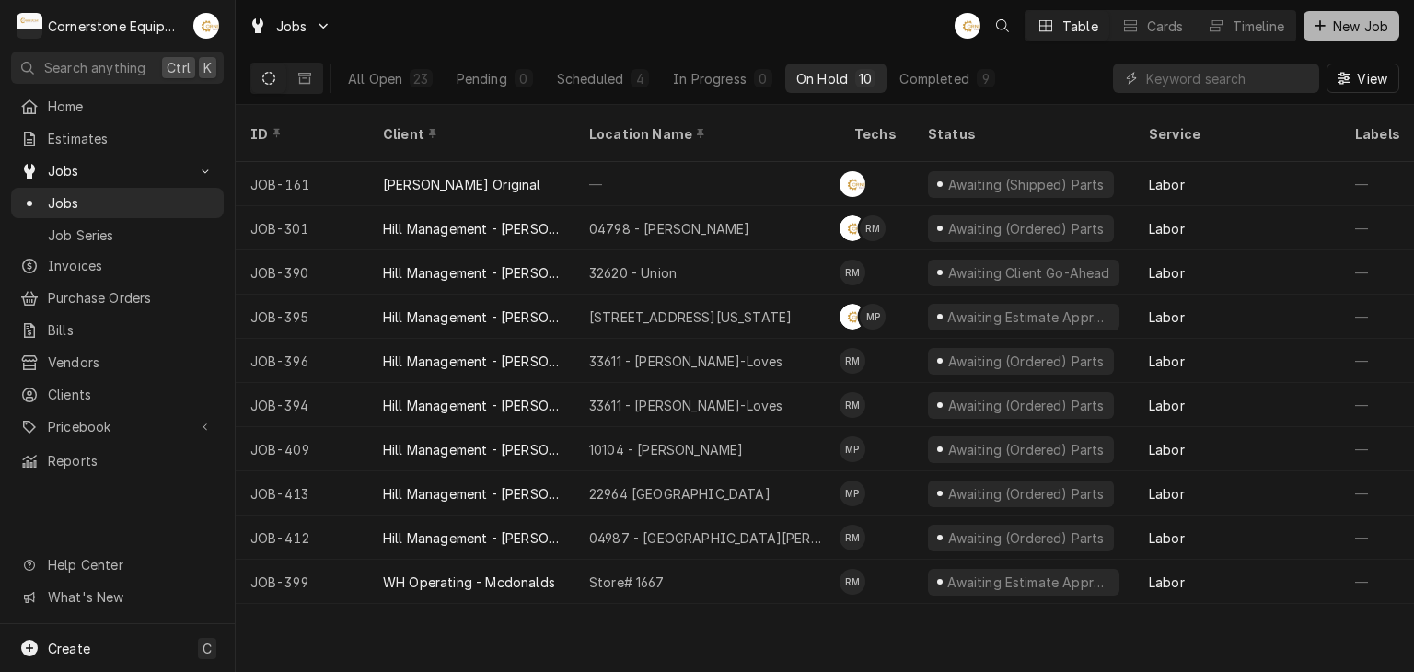
click at [1343, 36] on button "New Job" at bounding box center [1352, 25] width 96 height 29
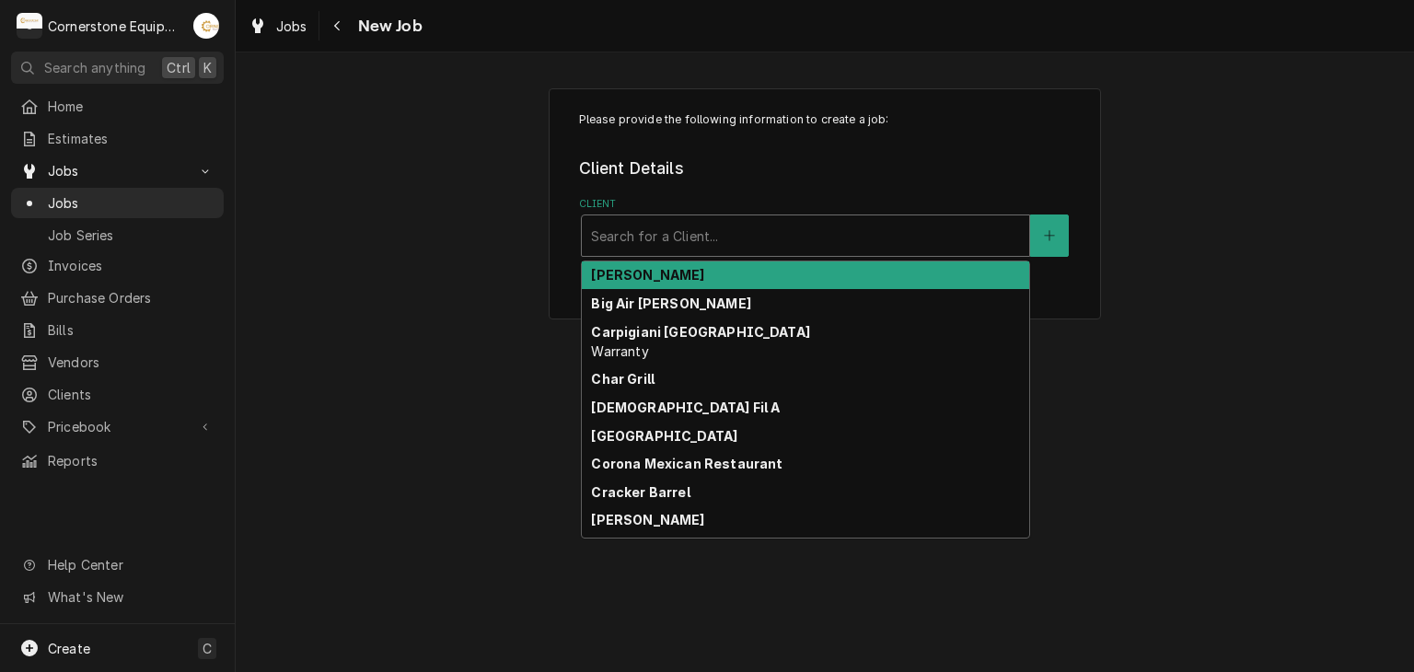
click at [672, 228] on div "Client" at bounding box center [805, 235] width 429 height 33
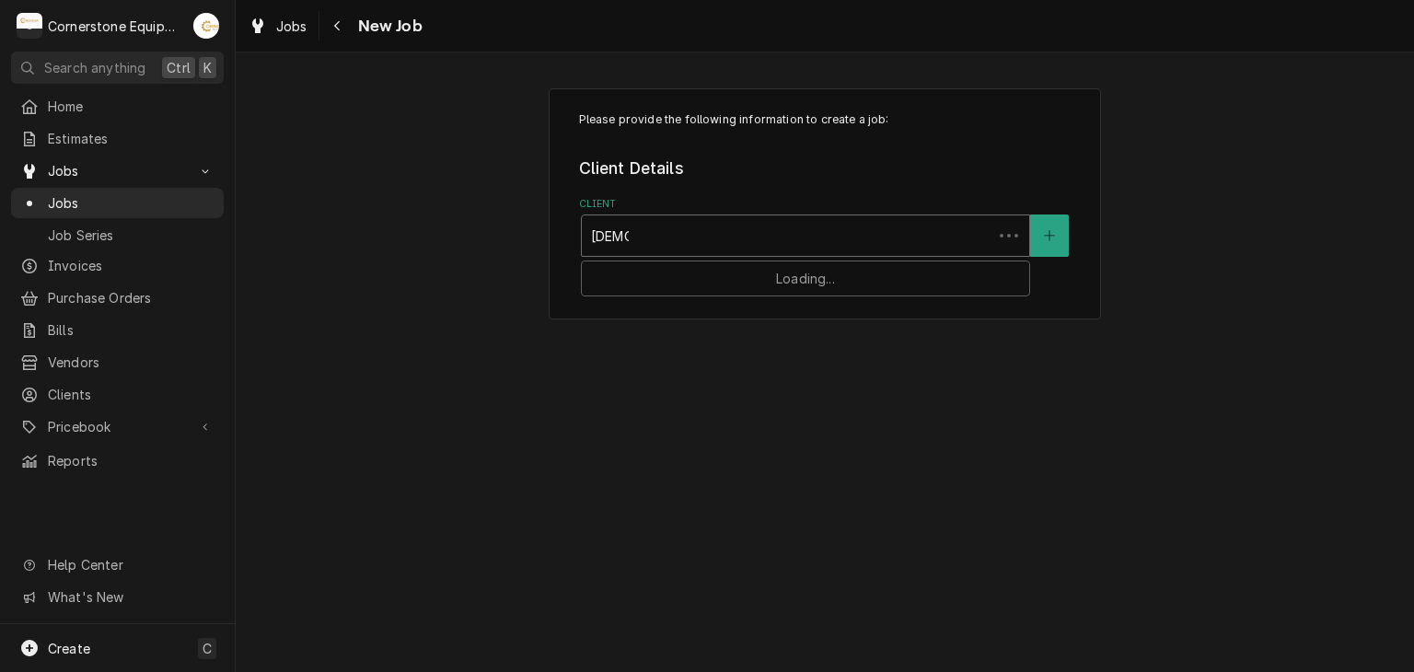
type input "Chick"
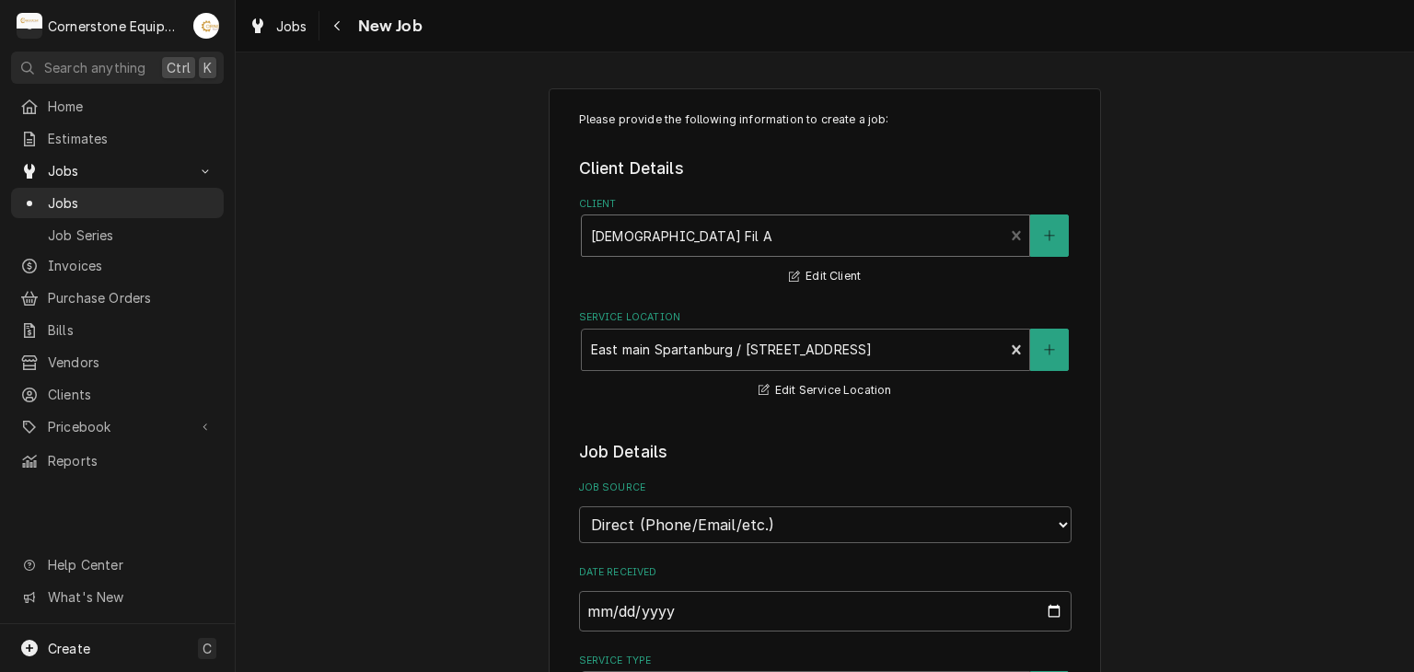
scroll to position [368, 0]
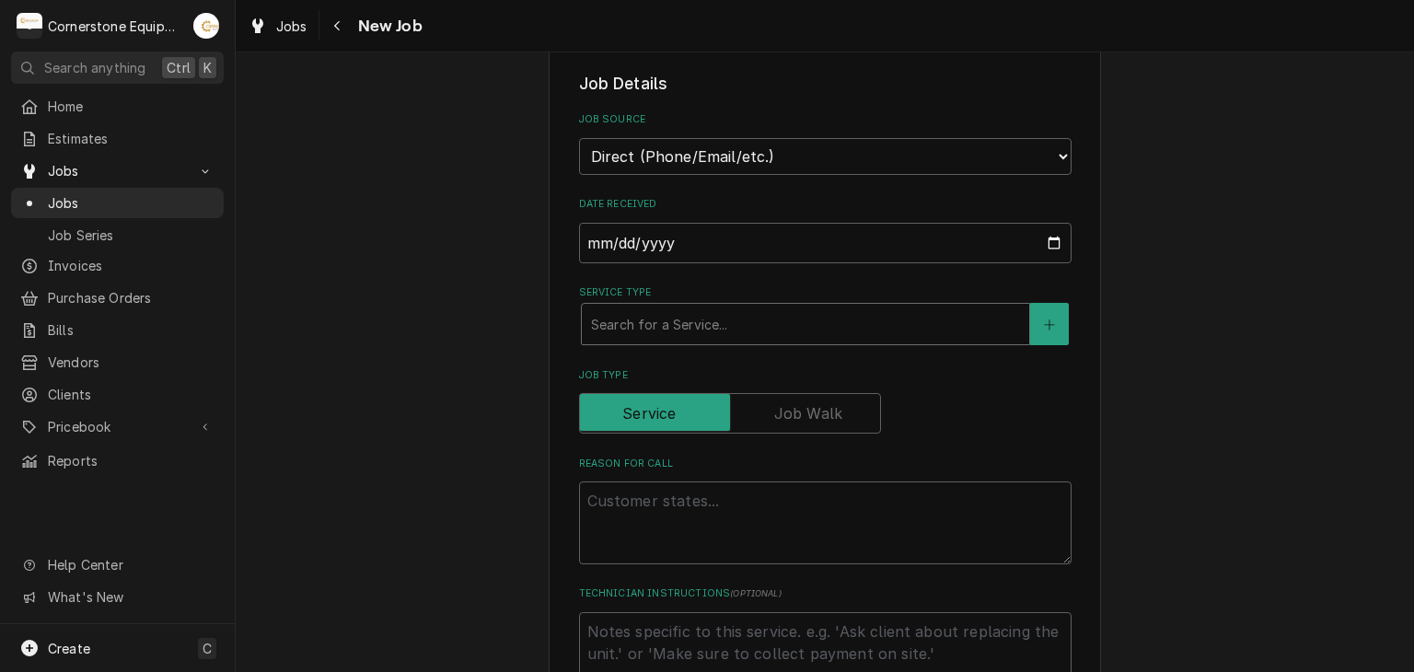
click at [692, 335] on div "Service Type" at bounding box center [805, 324] width 429 height 33
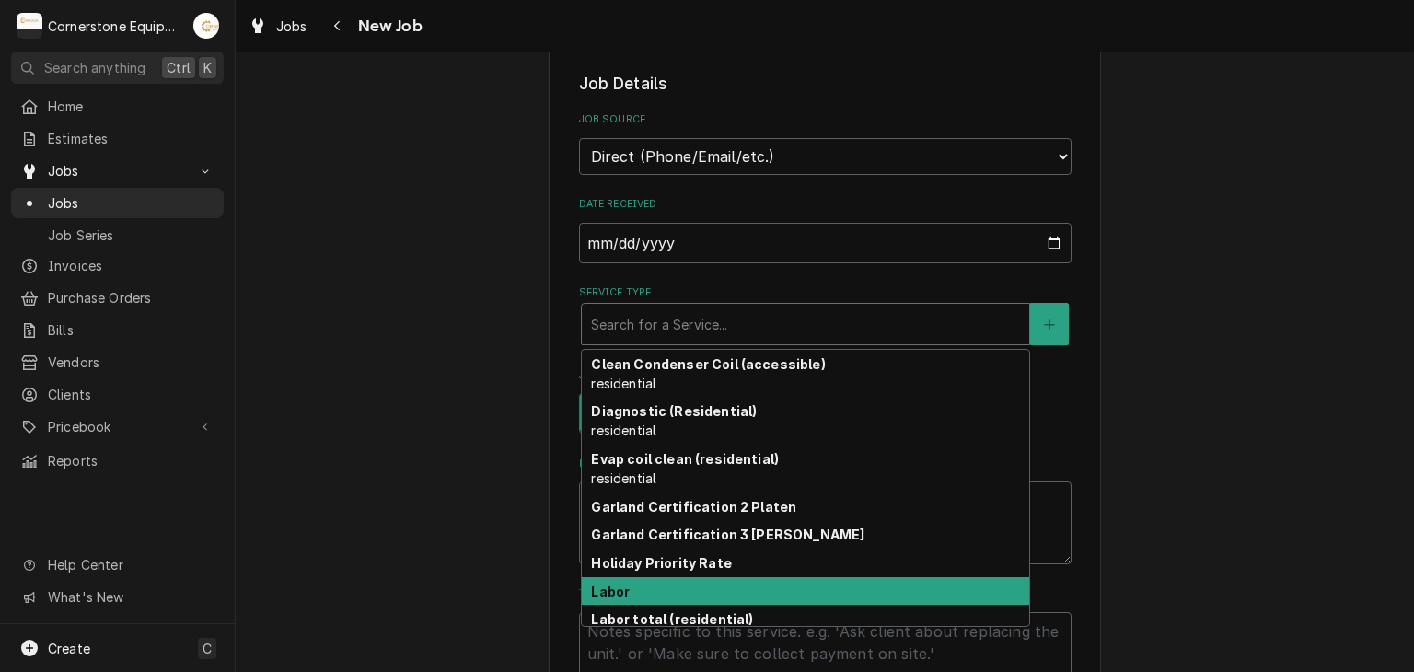
click at [692, 587] on div "Labor" at bounding box center [806, 591] width 448 height 29
click at [682, 326] on div "Service Type" at bounding box center [793, 324] width 404 height 33
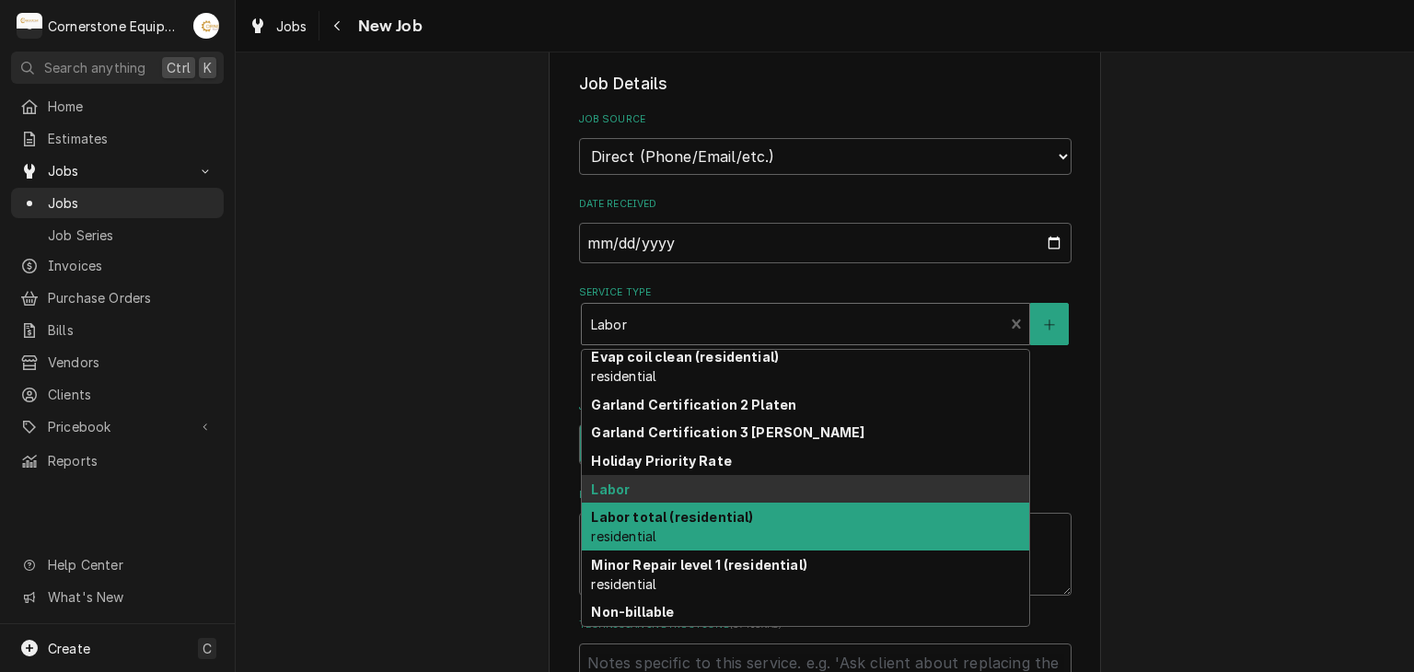
scroll to position [158, 0]
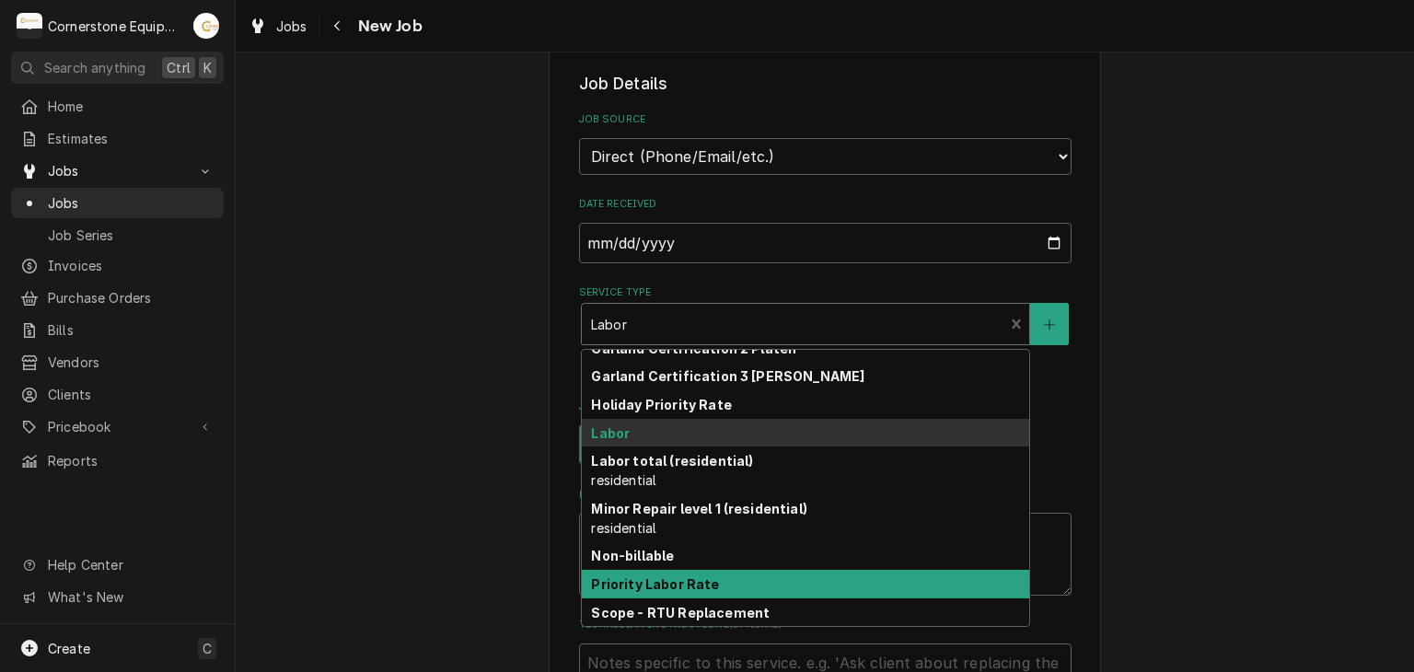
click at [676, 576] on strong "Priority Labor Rate" at bounding box center [655, 584] width 128 height 16
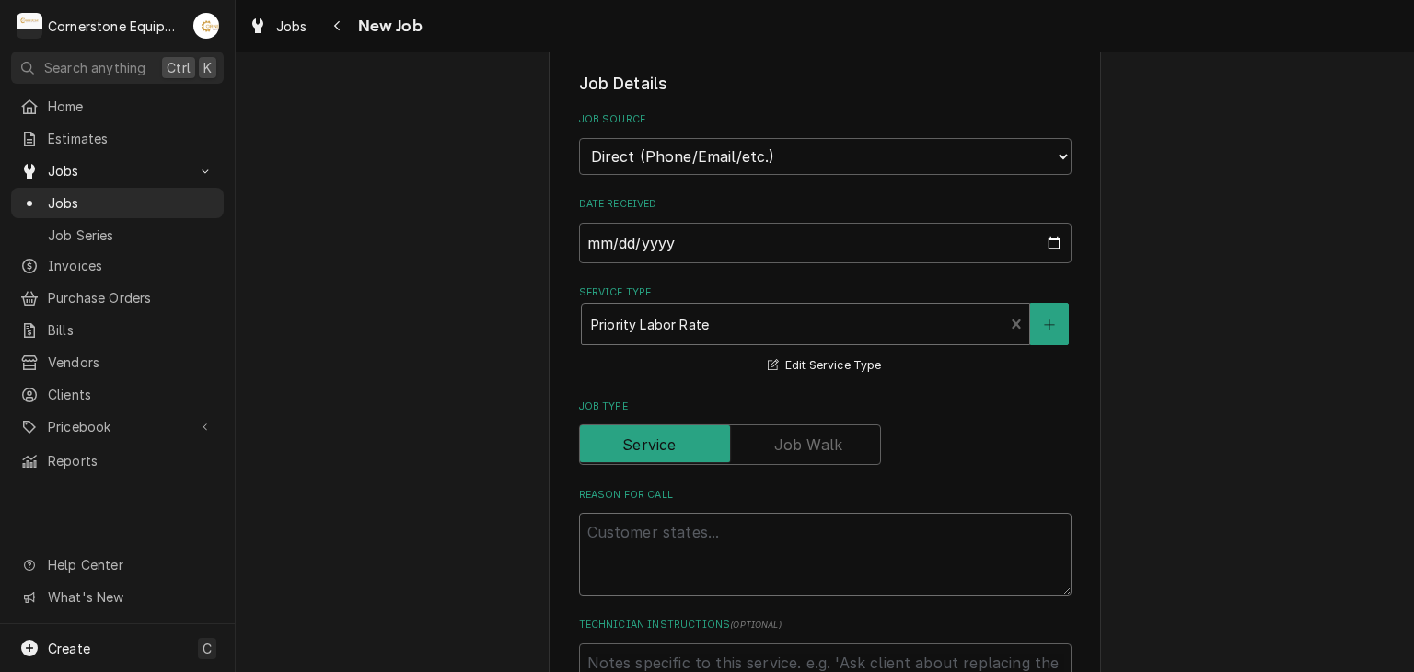
click at [669, 555] on textarea "Reason For Call" at bounding box center [825, 554] width 493 height 83
type textarea "x"
type textarea "T"
type textarea "x"
type textarea "To"
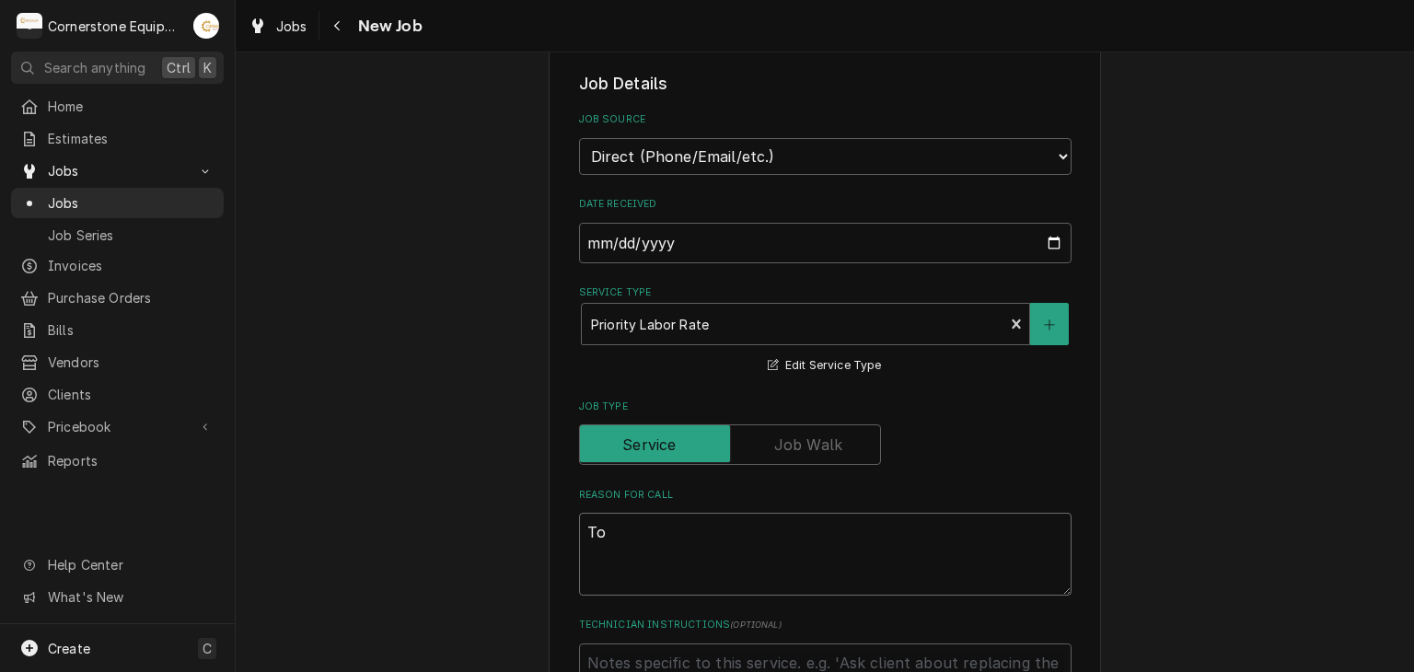
type textarea "x"
type textarea "Toa"
type textarea "x"
type textarea "Toas"
type textarea "x"
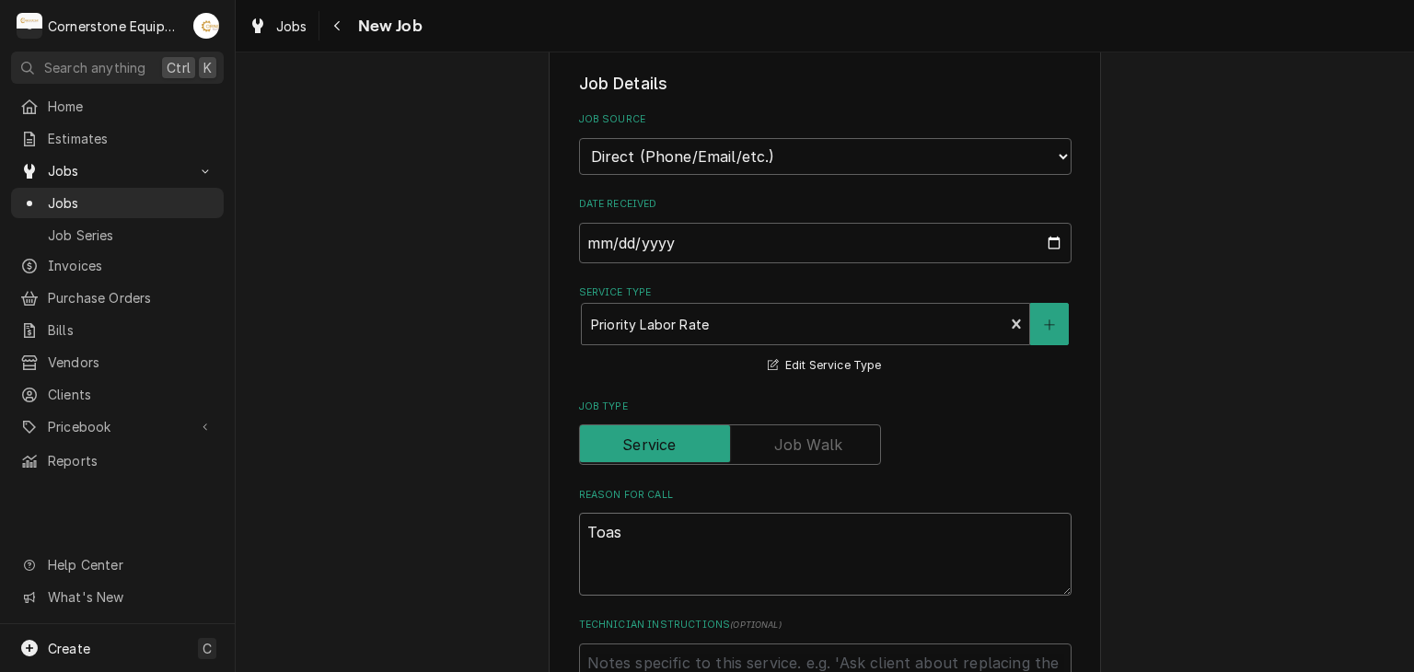
type textarea "Toast"
type textarea "x"
type textarea "Toast"
type textarea "x"
type textarea "Toast c"
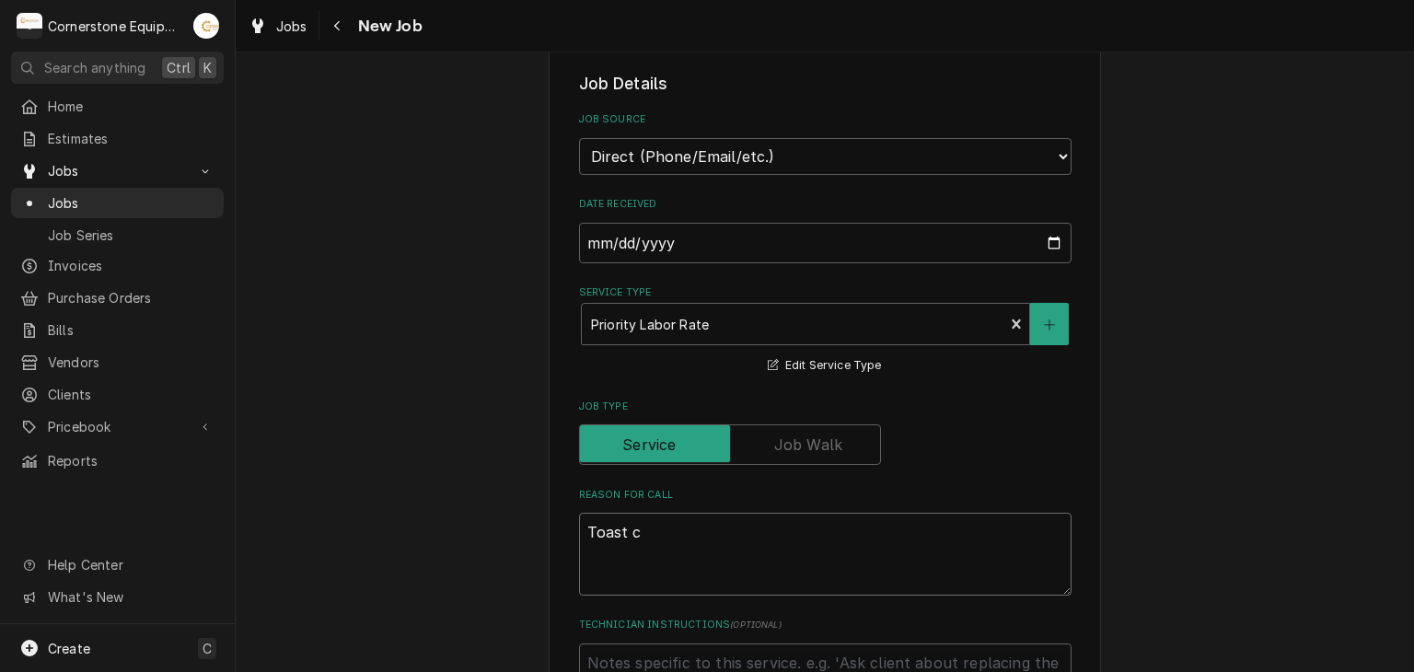
type textarea "x"
type textarea "Toast ca"
type textarea "x"
type textarea "Toast cau"
type textarea "x"
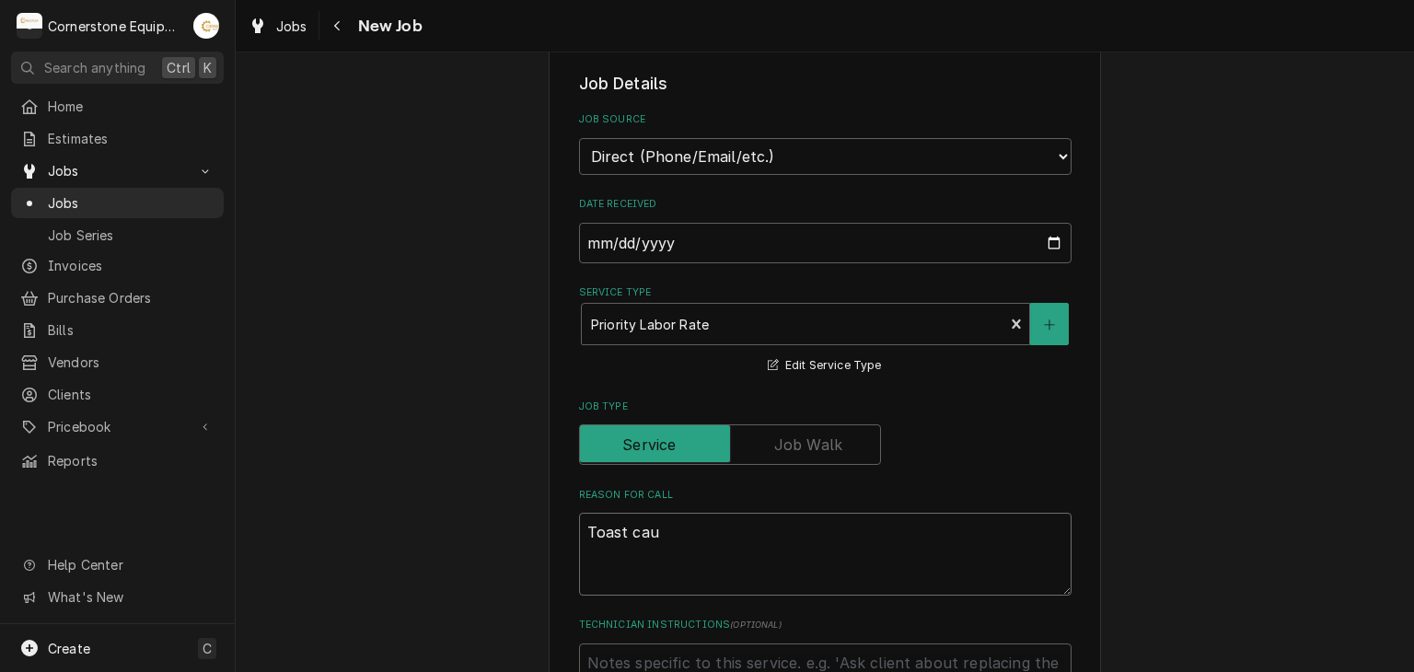
type textarea "Toast caug"
type textarea "x"
type textarea "Toast caugh"
type textarea "x"
type textarea "Toast caught"
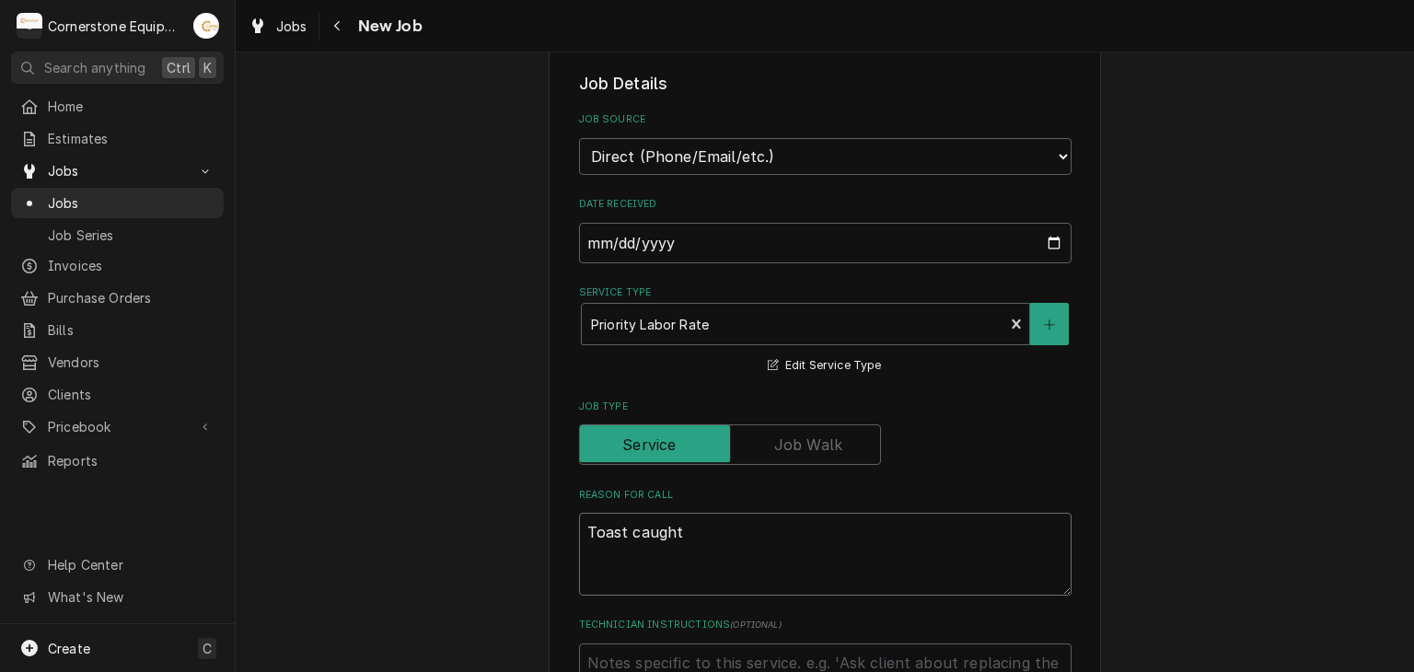
type textarea "x"
type textarea "Toast caught"
type textarea "x"
type textarea "Toast caught o"
type textarea "x"
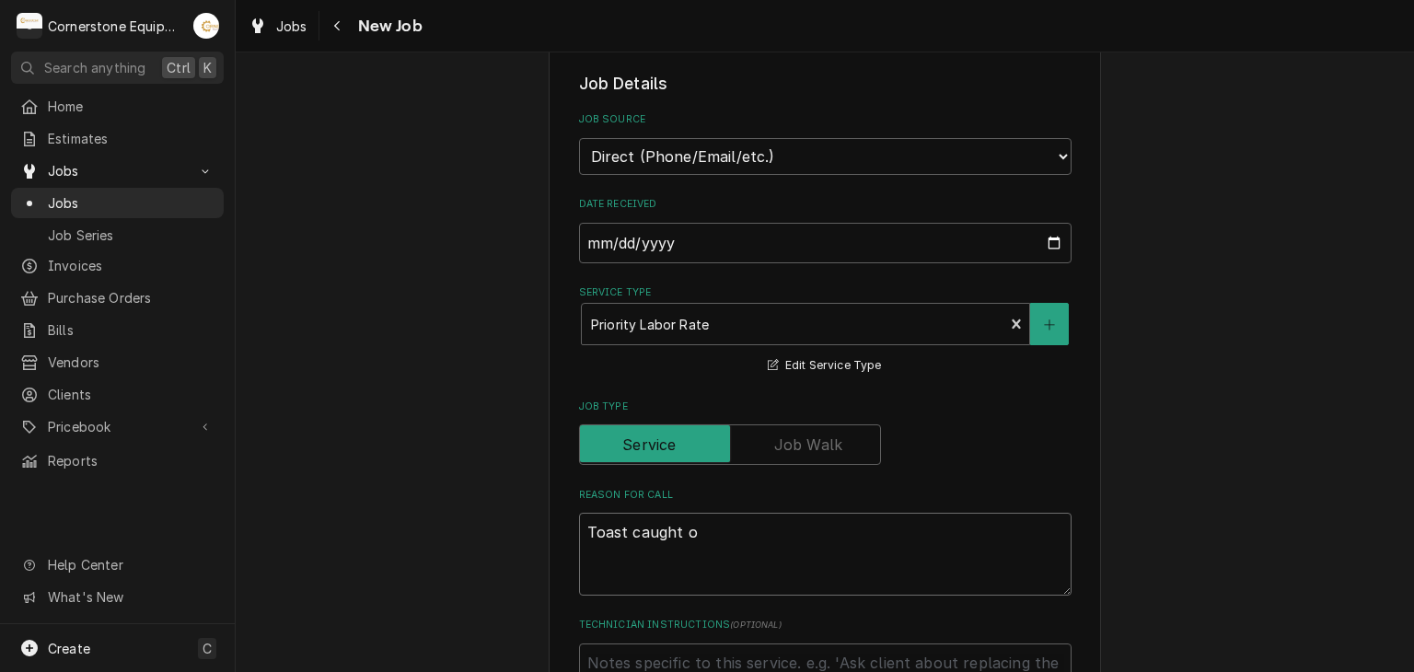
type textarea "Toast caught on"
type textarea "x"
type textarea "Toast caught on"
type textarea "x"
type textarea "Toast caught on f"
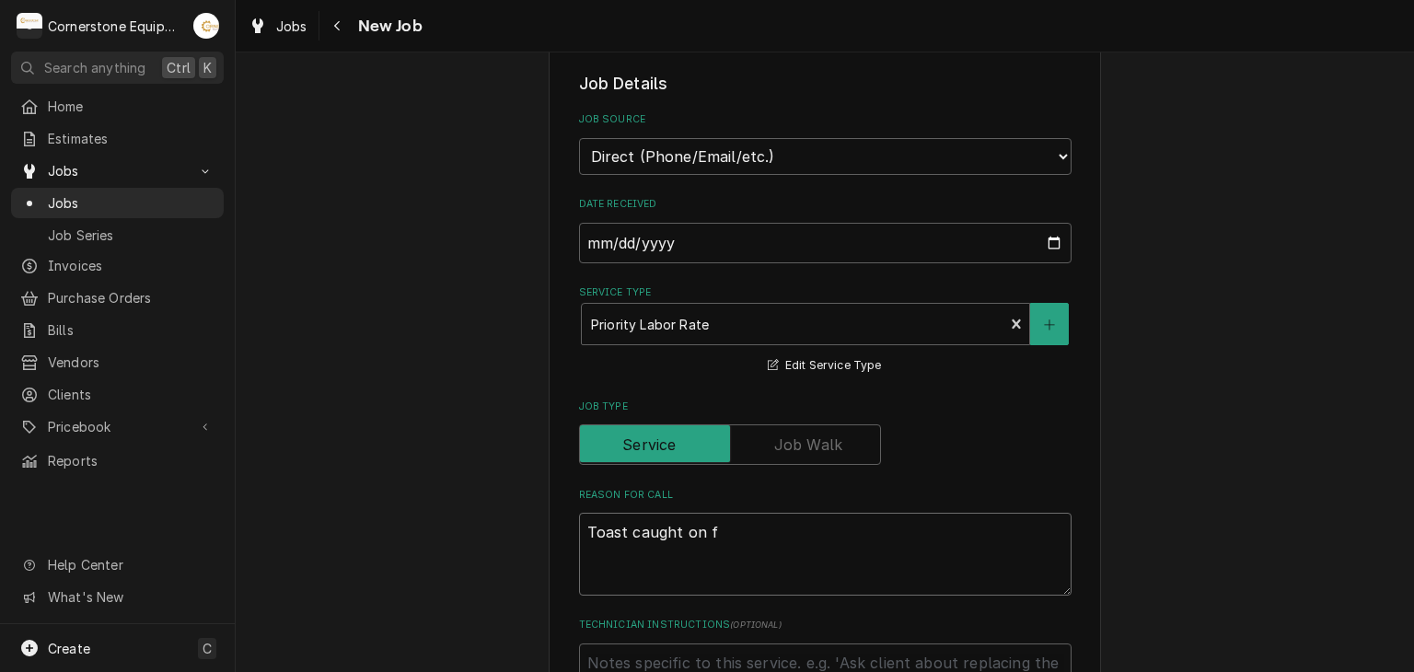
type textarea "x"
type textarea "Toast caught on fi"
type textarea "x"
type textarea "Toast caught on fir"
type textarea "x"
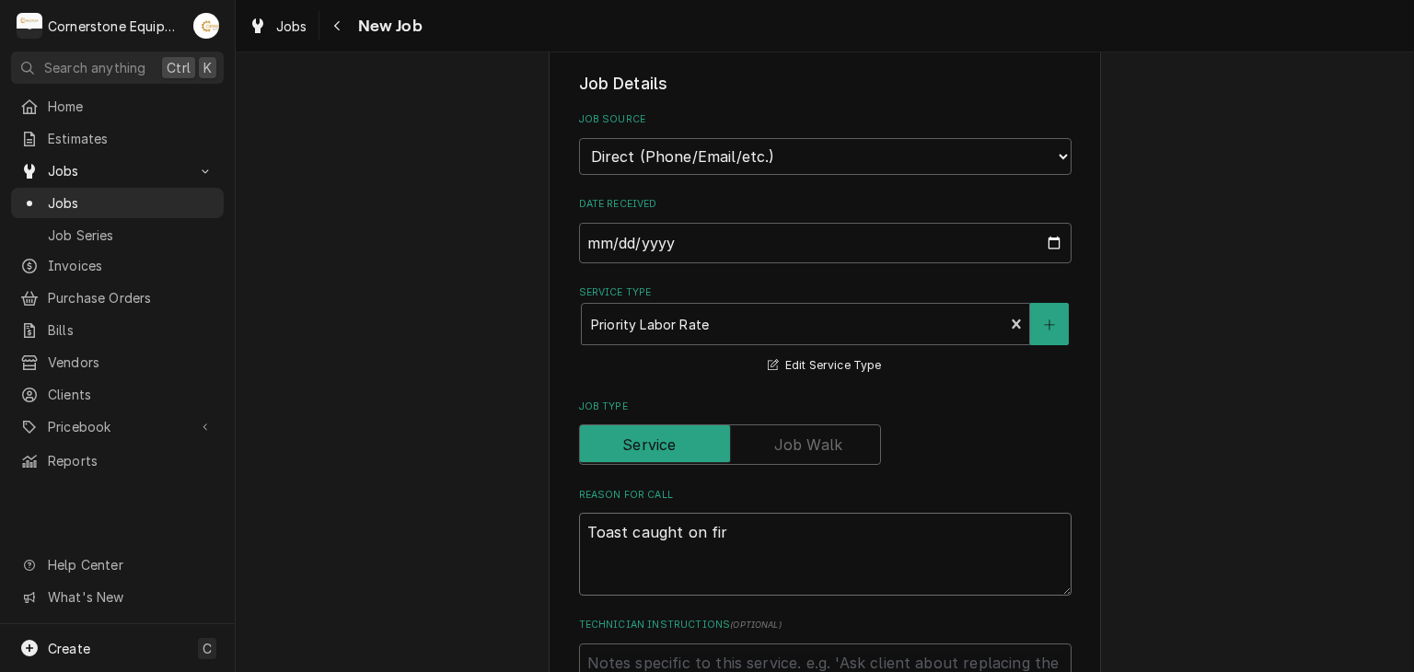
type textarea "Toast caught on fire"
type textarea "x"
type textarea "Toast caught on fire"
type textarea "x"
type textarea "Toast caught on fire a"
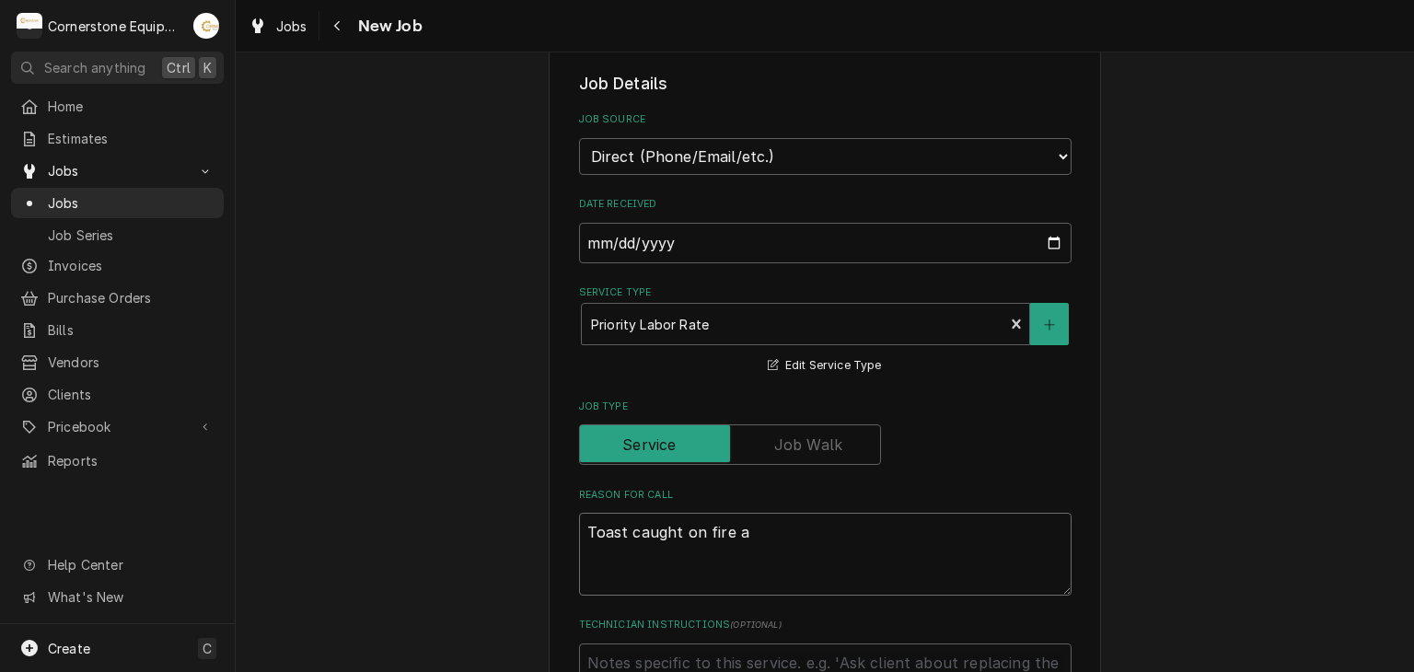
type textarea "x"
type textarea "Toast caught on fire an"
type textarea "x"
type textarea "Toast caught on fire and"
type textarea "x"
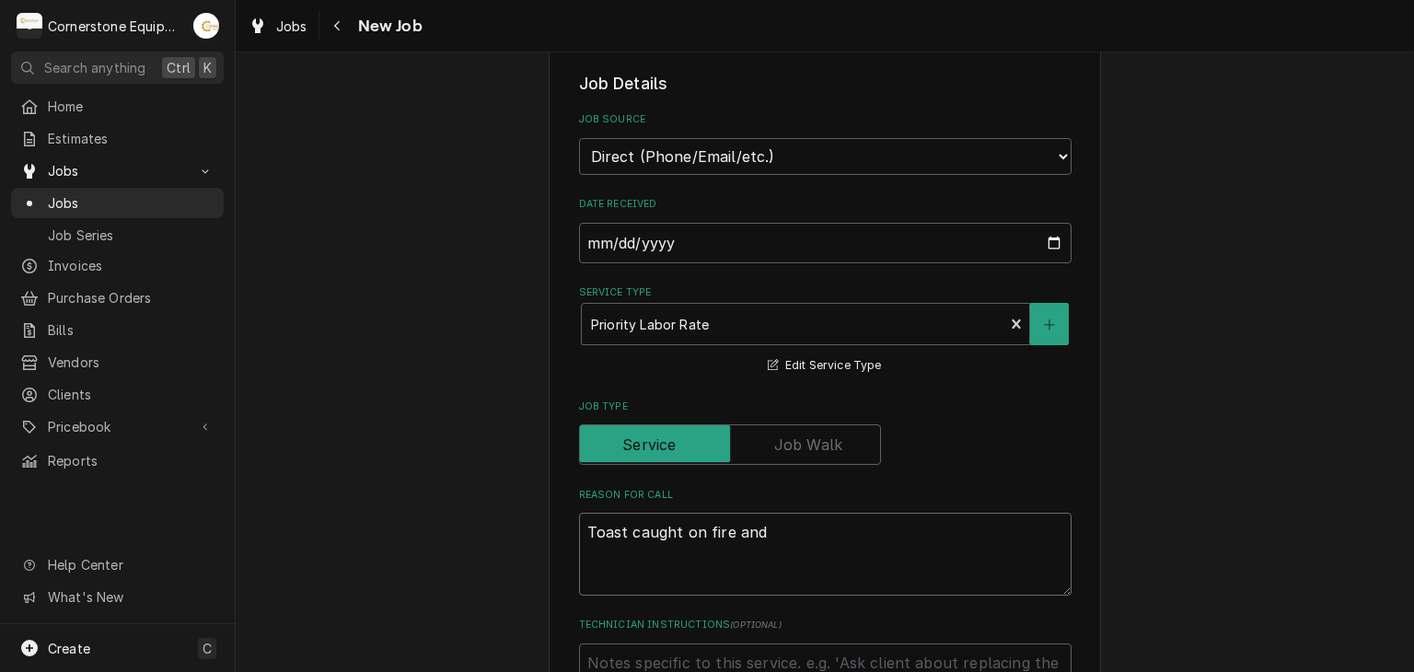
type textarea "Toast caught on fire and"
type textarea "x"
type textarea "Toast caught on fire and n"
type textarea "x"
type textarea "Toast caught on fire and ne"
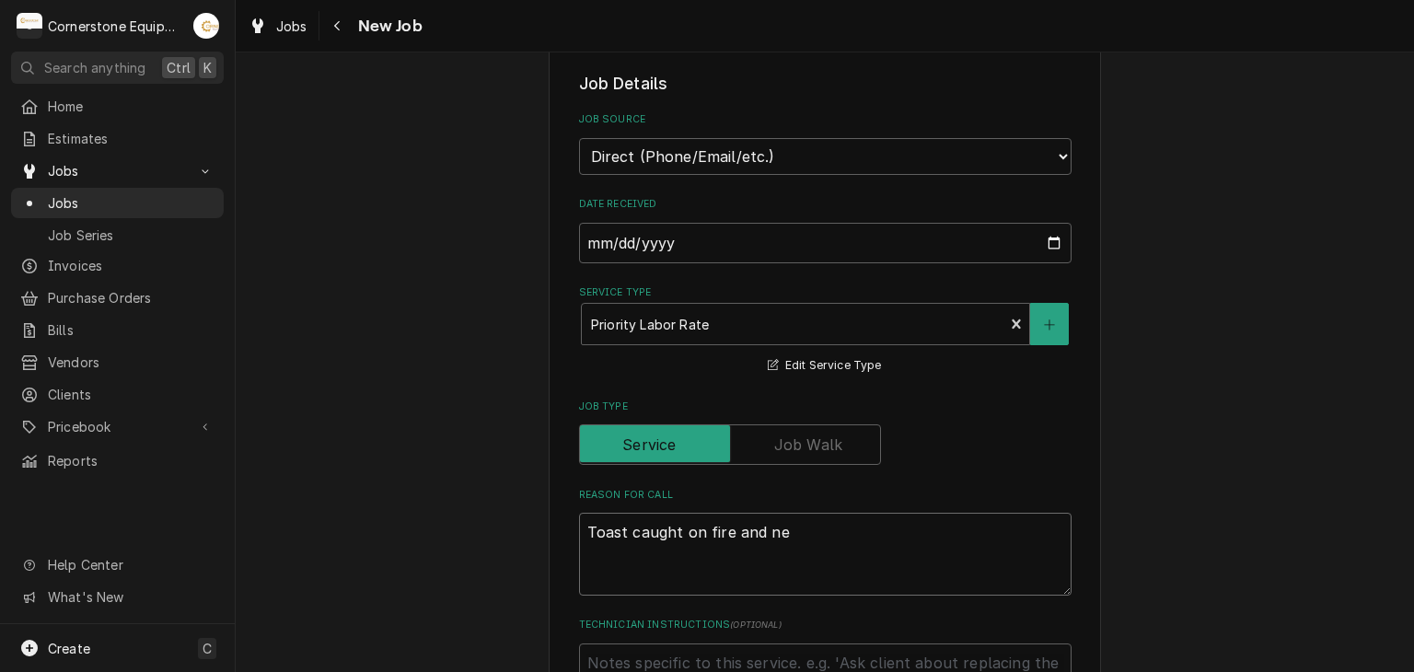
type textarea "x"
type textarea "Toast caught on fire and nee"
type textarea "x"
type textarea "Toast caught on fire and need"
type textarea "x"
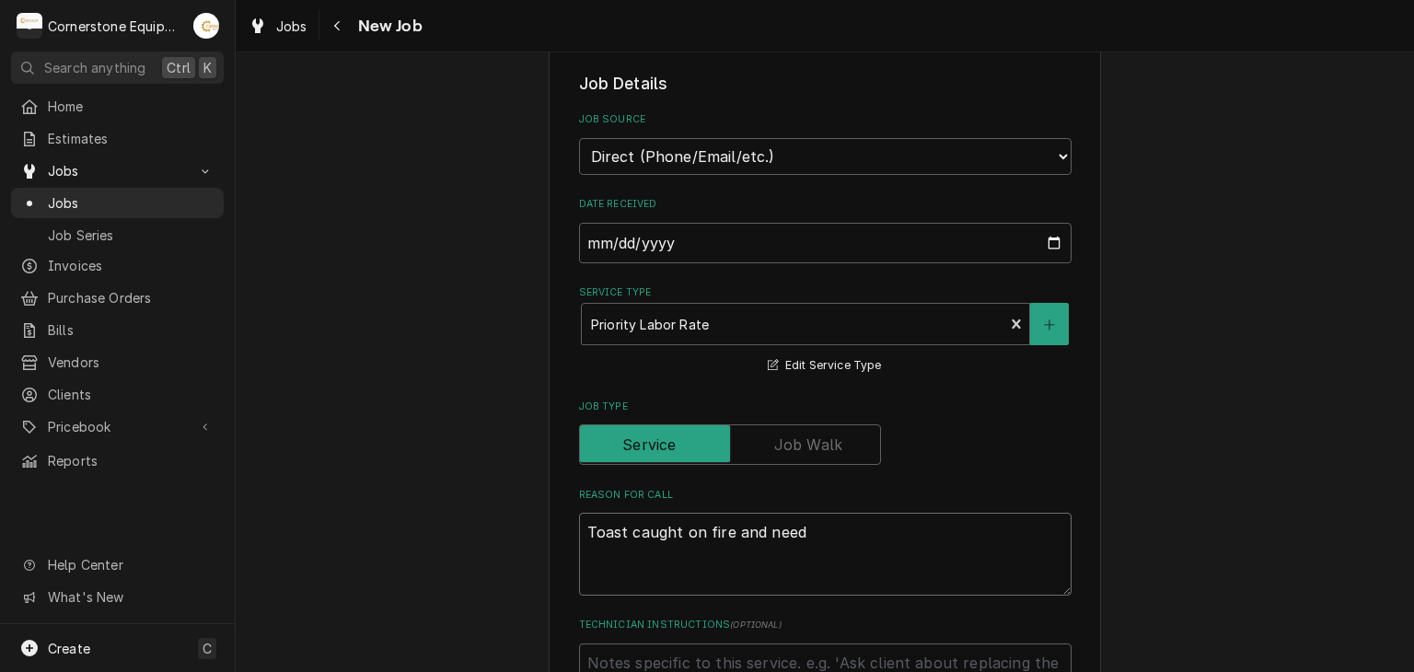
type textarea "Toast caught on fire and need"
type textarea "x"
type textarea "Toast caught on fire and need"
type textarea "x"
type textarea "Toast caught on fire and needs"
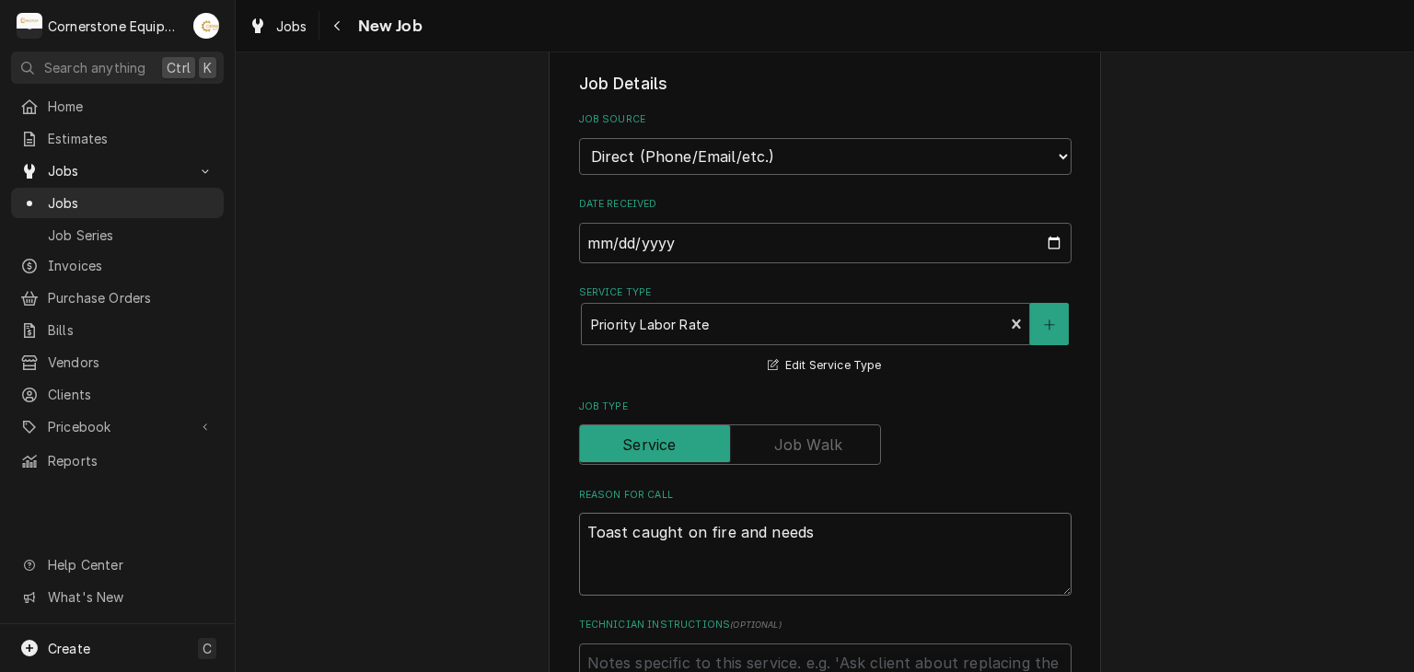
type textarea "x"
type textarea "Toast caught on fire and needs"
type textarea "x"
type textarea "Toast caught on fire and needs t"
type textarea "x"
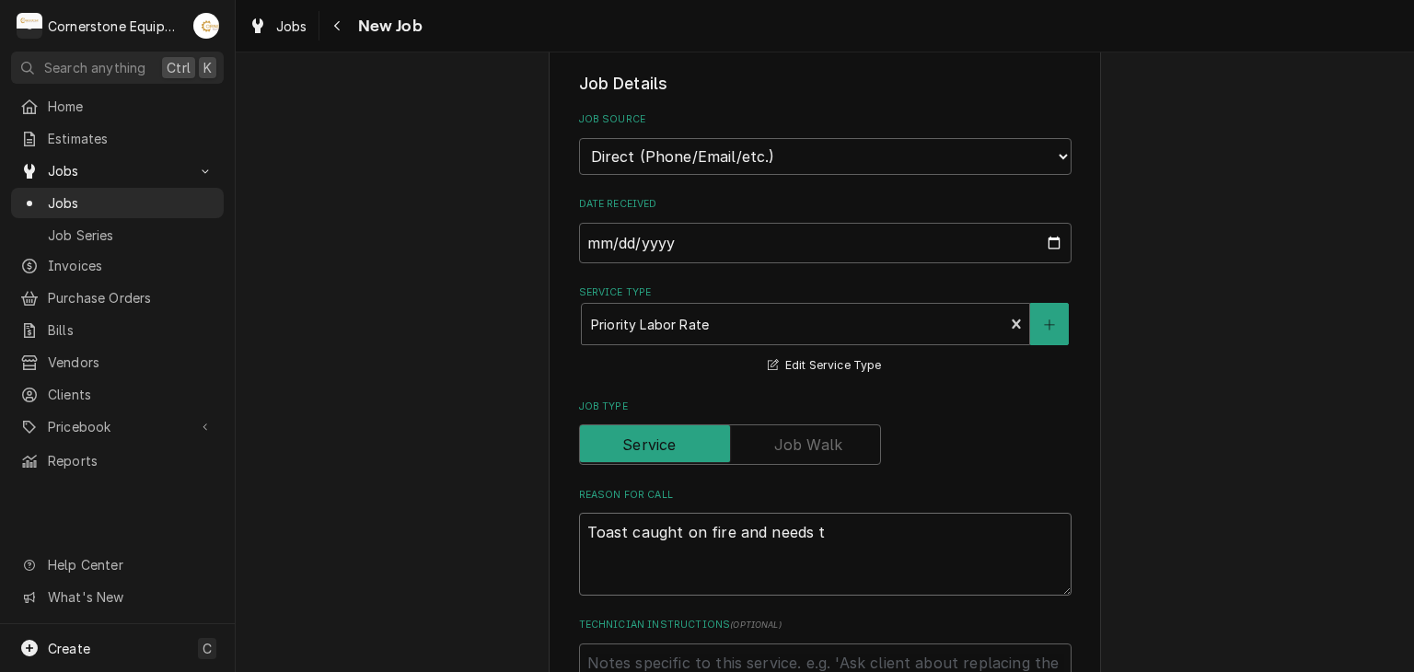
type textarea "Toast caught on fire and needs to"
type textarea "x"
type textarea "Toast caught on fire and needs to"
type textarea "x"
type textarea "Toast caught on fire and needs to b"
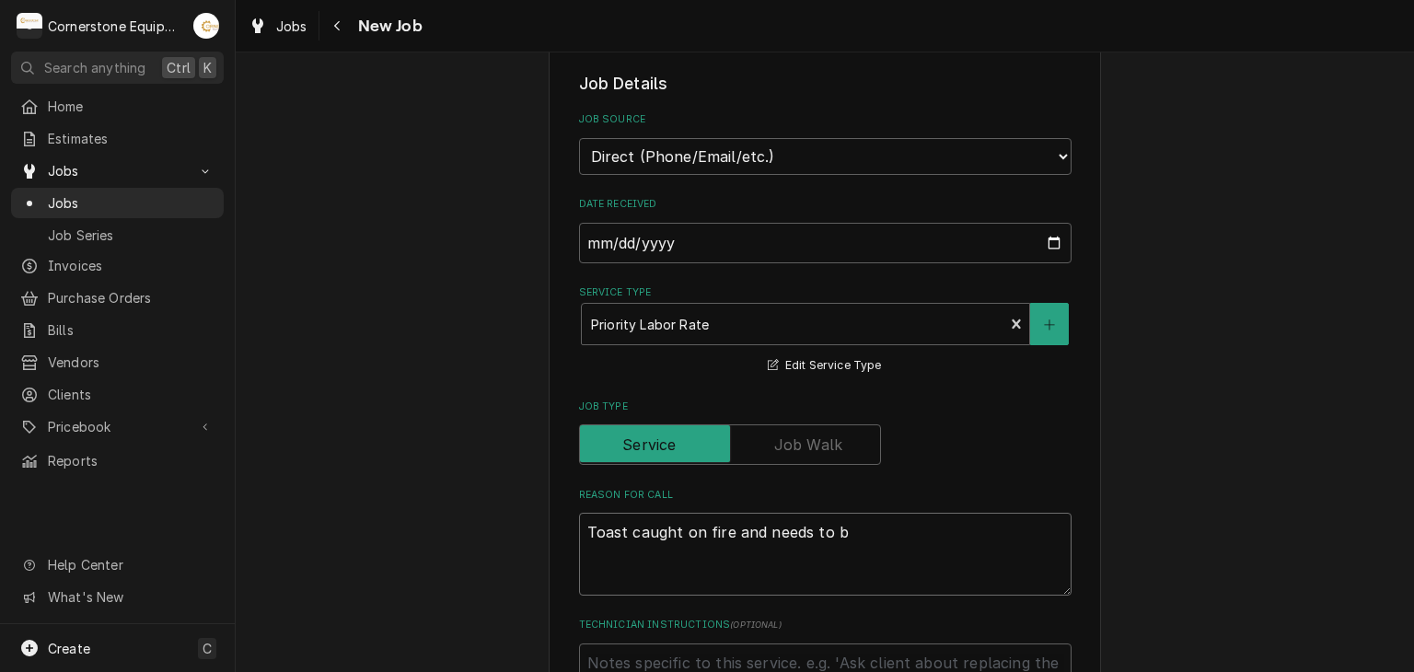
type textarea "x"
type textarea "Toast caught on fire and needs to be"
type textarea "x"
type textarea "Toast caught on fire and needs to be"
type textarea "x"
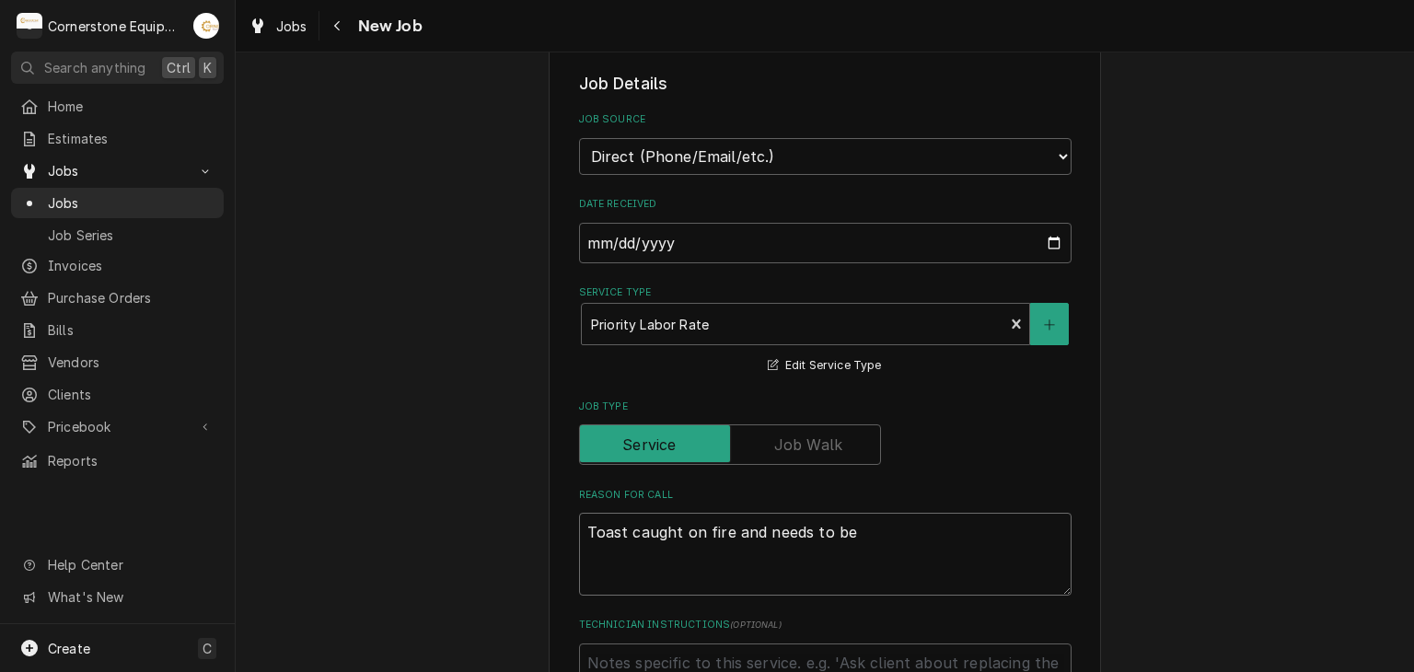
type textarea "Toast caught on fire and needs to be d"
type textarea "x"
type textarea "Toast caught on fire and needs to be di"
type textarea "x"
type textarea "Toast caught on fire and needs to be dia"
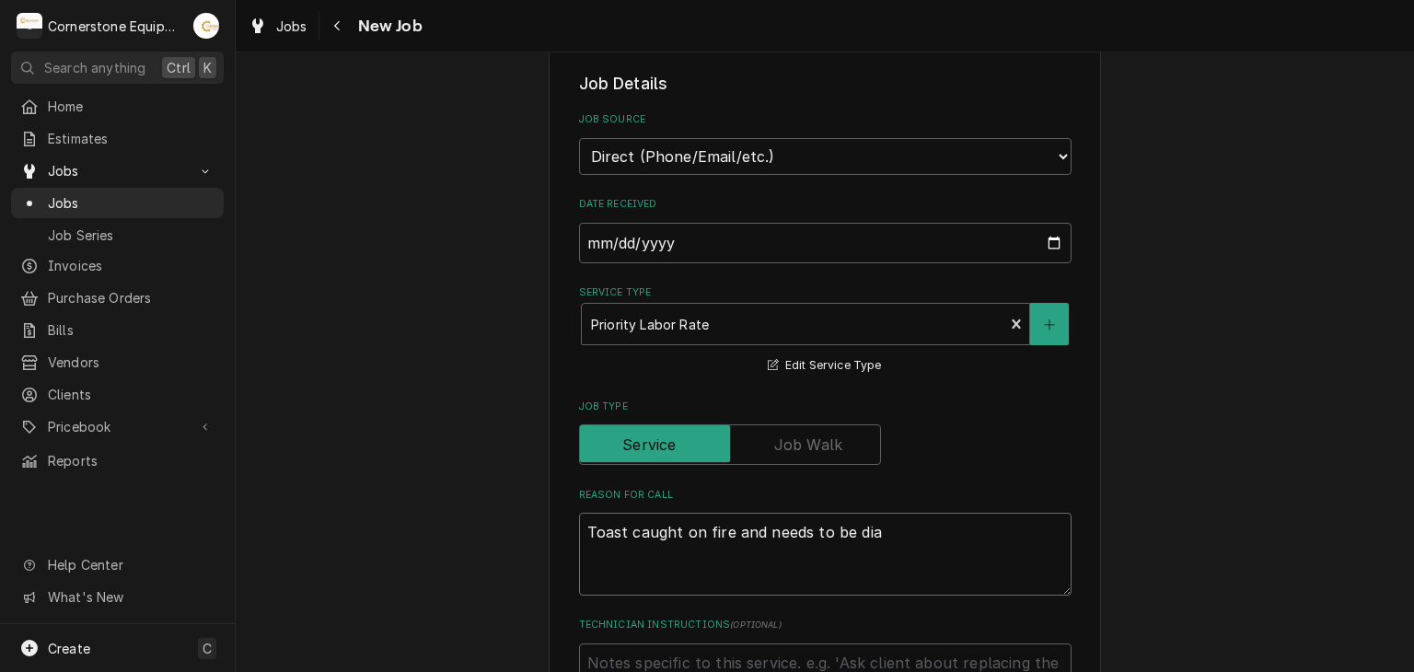
type textarea "x"
type textarea "Toast caught on fire and needs to be diag"
type textarea "x"
type textarea "Toast caught on fire and needs to be diagn"
type textarea "x"
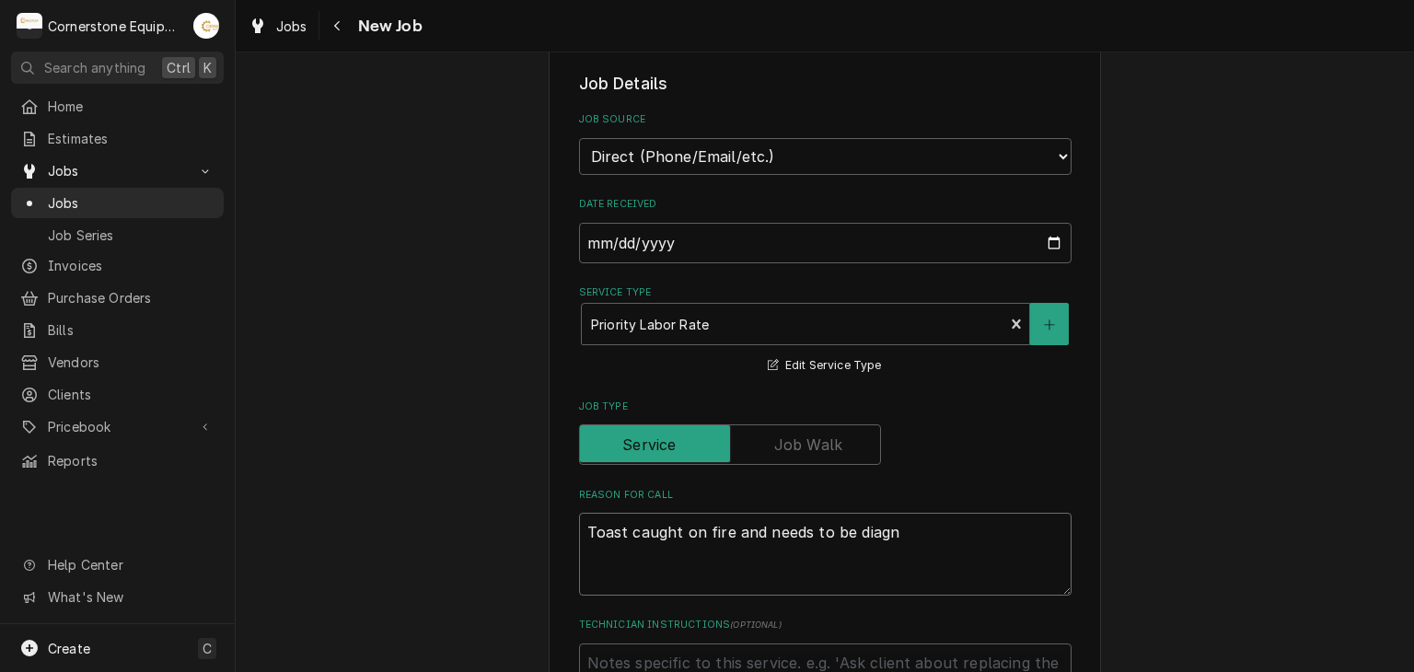
type textarea "Toast caught on fire and needs to be diagno"
type textarea "x"
type textarea "Toast caught on fire and needs to be diagnos"
type textarea "x"
type textarea "Toast caught on fire and needs to be diagnose"
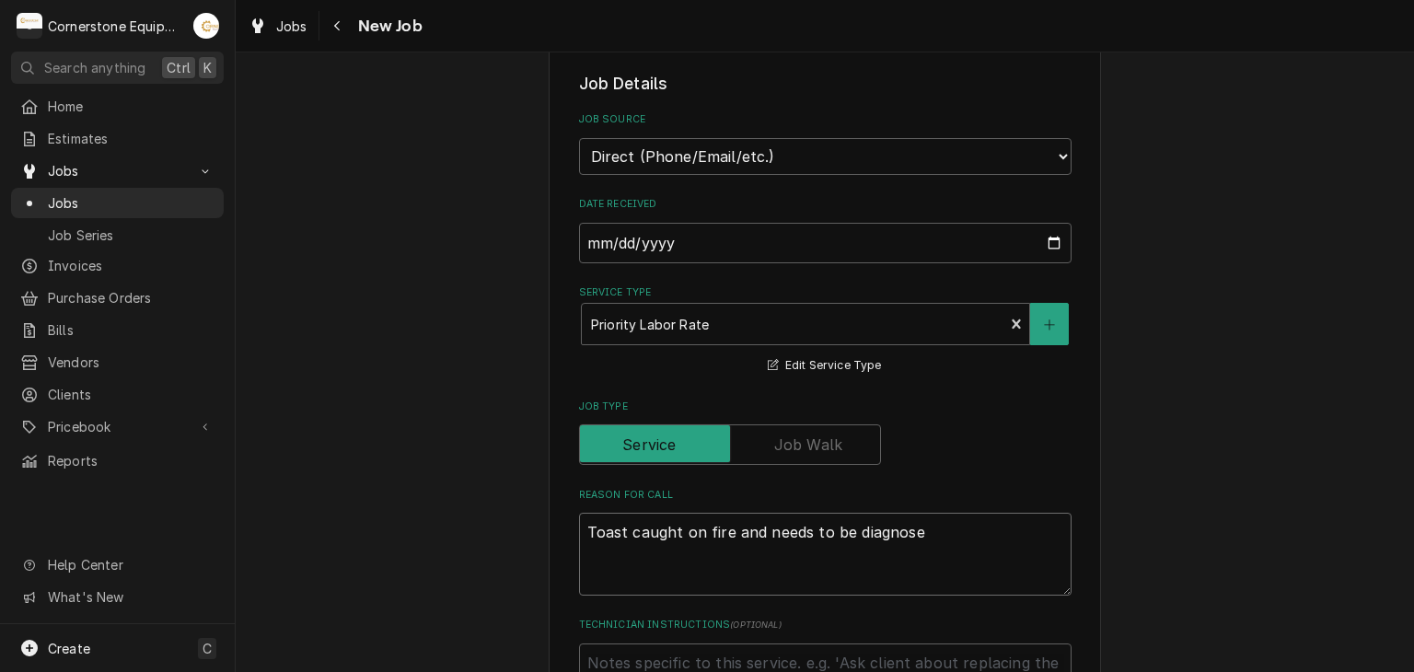
type textarea "x"
type textarea "Toast caught on fire and needs to be diagnosed"
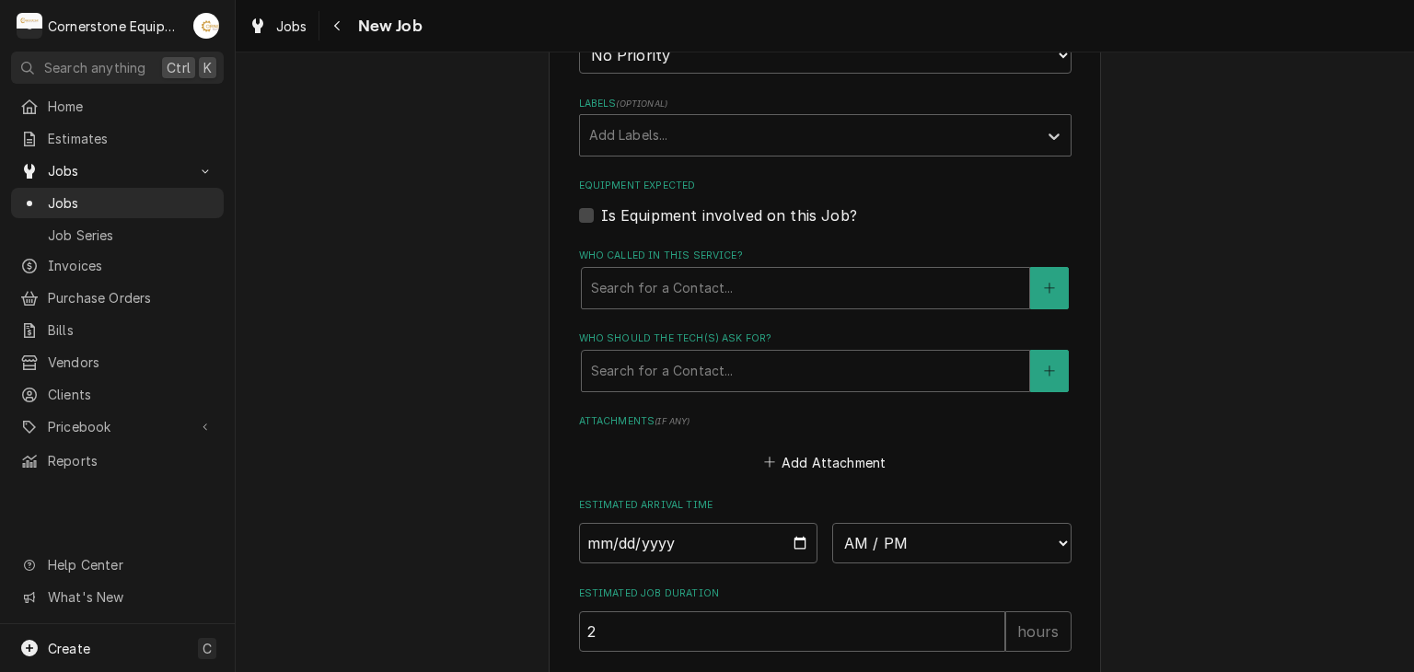
scroll to position [737, 0]
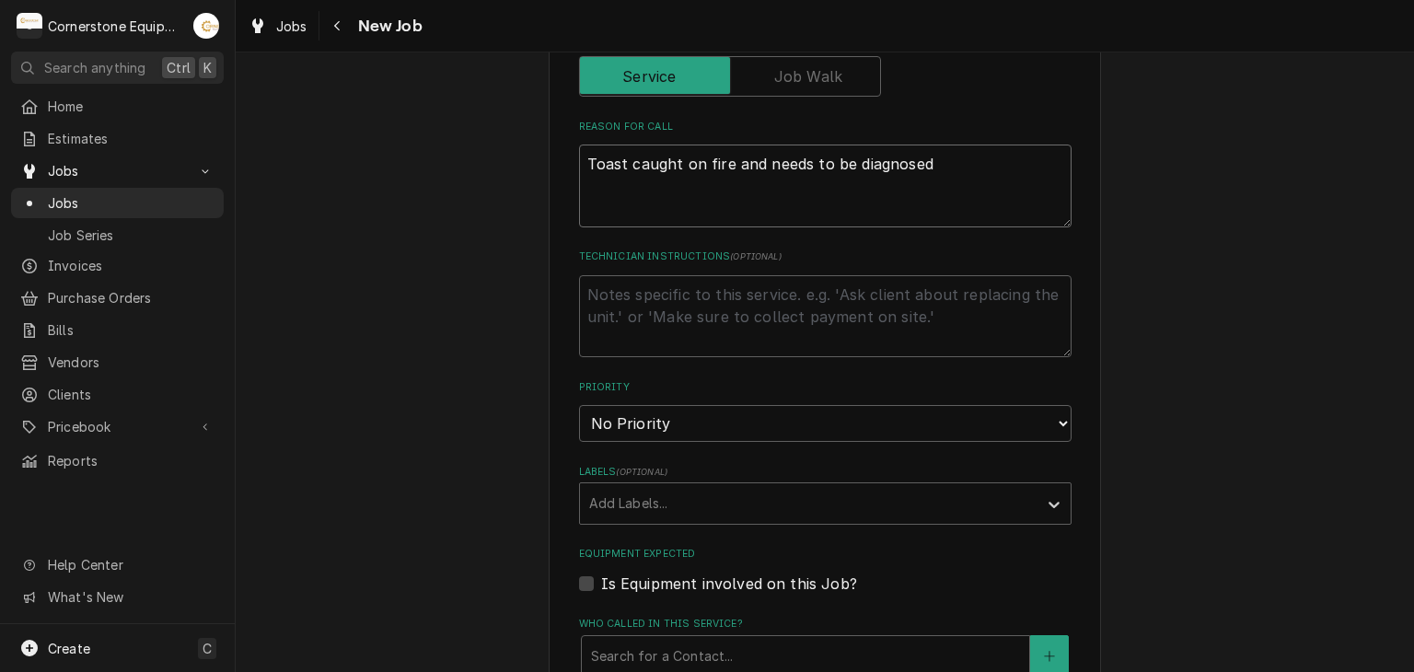
click at [618, 165] on textarea "Toast caught on fire and needs to be diagnosed" at bounding box center [825, 186] width 493 height 83
type textarea "x"
type textarea "Toaste caught on fire and needs to be diagnosed"
type textarea "x"
type textarea "Toaster caught on fire and needs to be diagnosed"
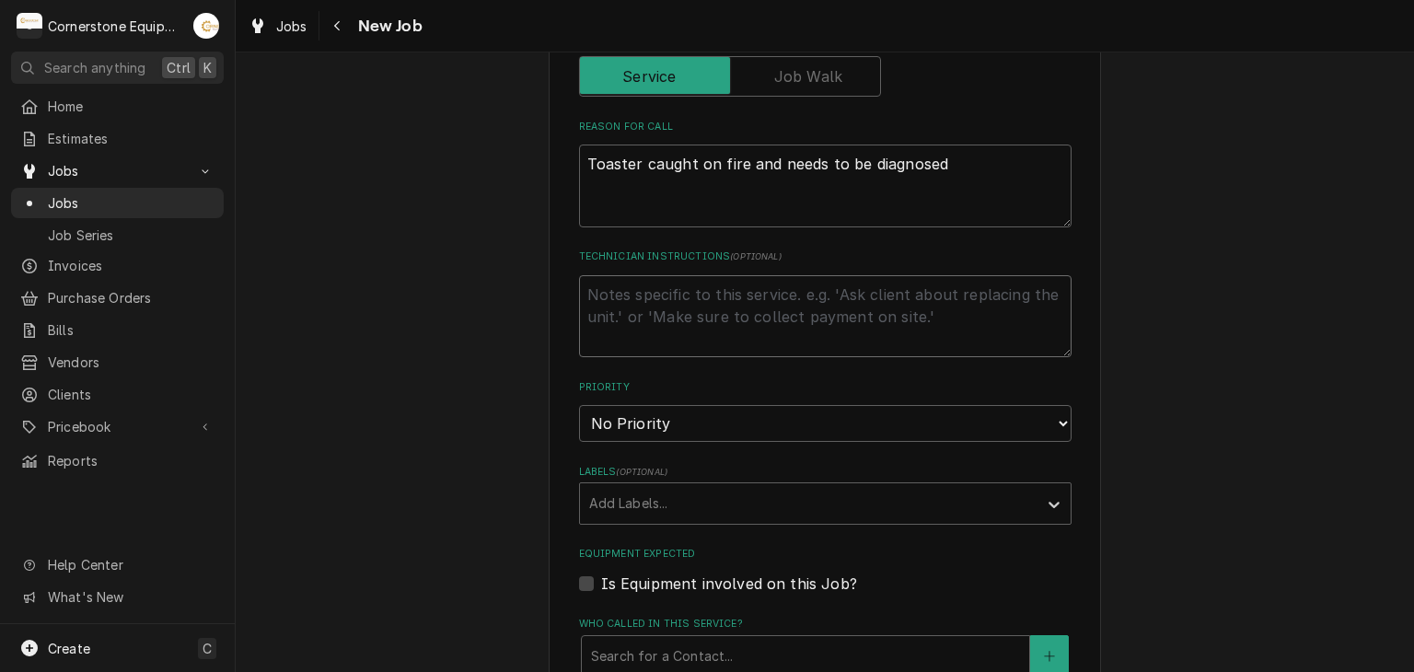
type textarea "x"
click at [591, 292] on textarea "Technician Instructions ( optional )" at bounding box center [825, 316] width 493 height 83
click at [630, 447] on fieldset "Job Details Job Source Direct (Phone/Email/etc.) Other Date Received 2025-09-20…" at bounding box center [825, 403] width 493 height 1399
click at [632, 422] on select "No Priority Urgent High Medium Low" at bounding box center [825, 423] width 493 height 37
select select "2"
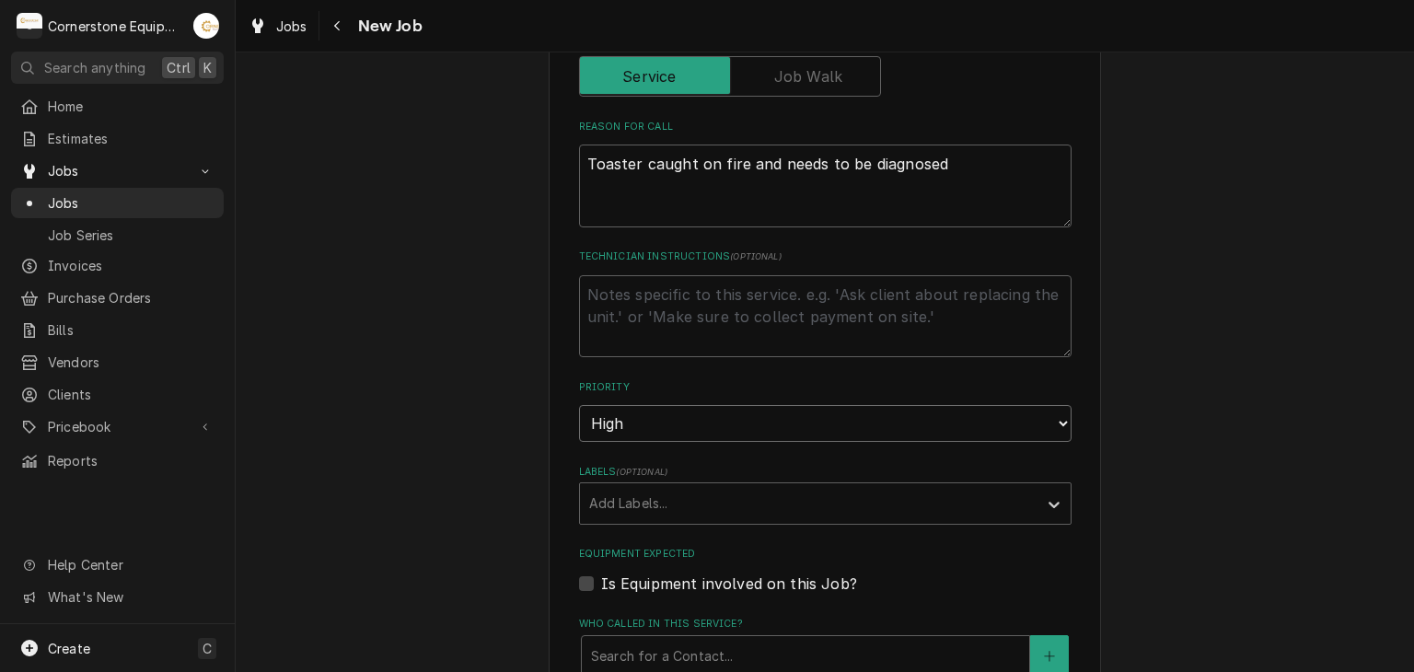
click at [579, 405] on select "No Priority Urgent High Medium Low" at bounding box center [825, 423] width 493 height 37
type textarea "x"
click at [601, 575] on label "Is Equipment involved on this Job?" at bounding box center [729, 584] width 256 height 22
click at [601, 575] on input "Equipment Expected" at bounding box center [847, 593] width 493 height 41
checkbox input "true"
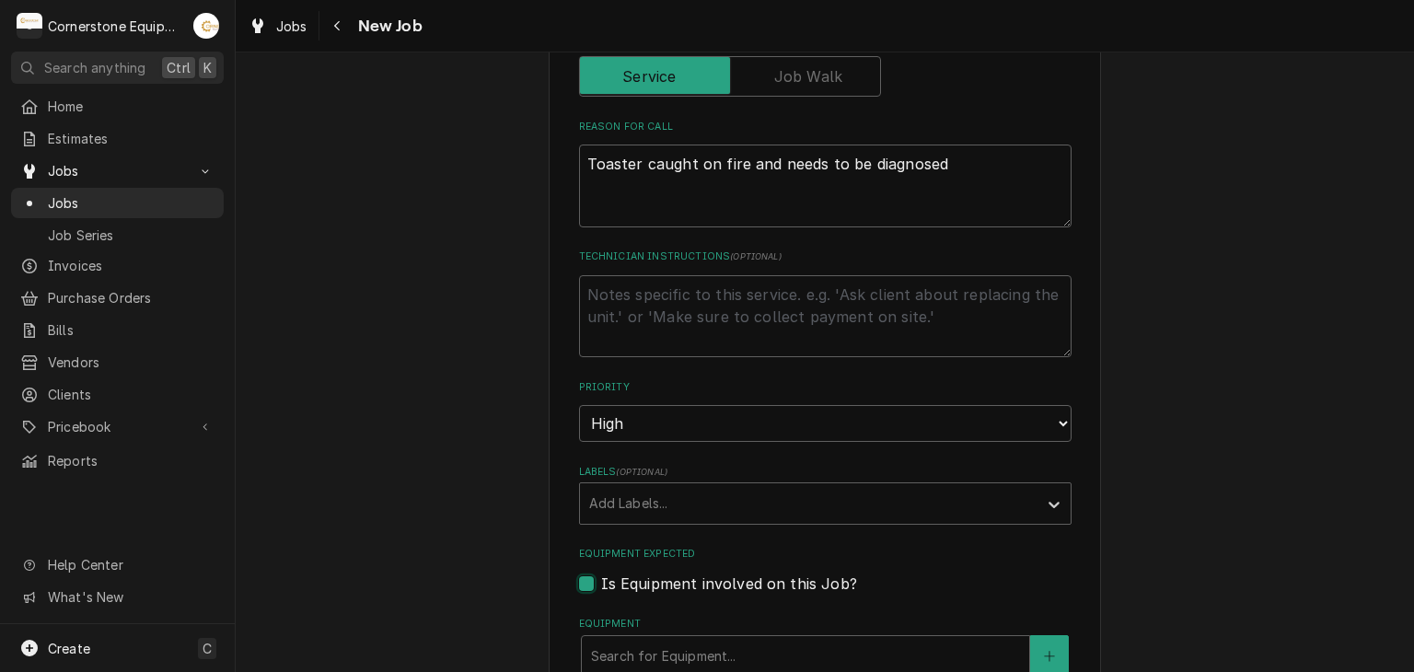
scroll to position [1105, 0]
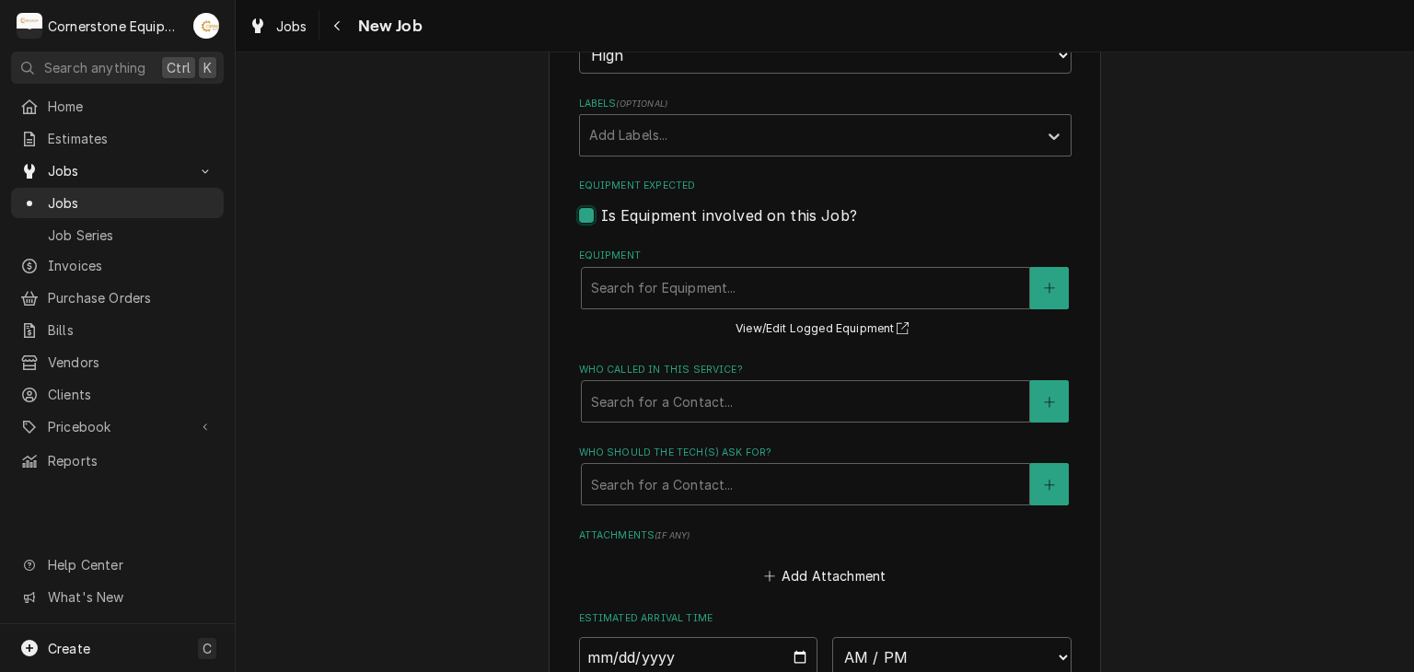
type textarea "x"
click at [652, 272] on div "Equipment" at bounding box center [805, 288] width 429 height 33
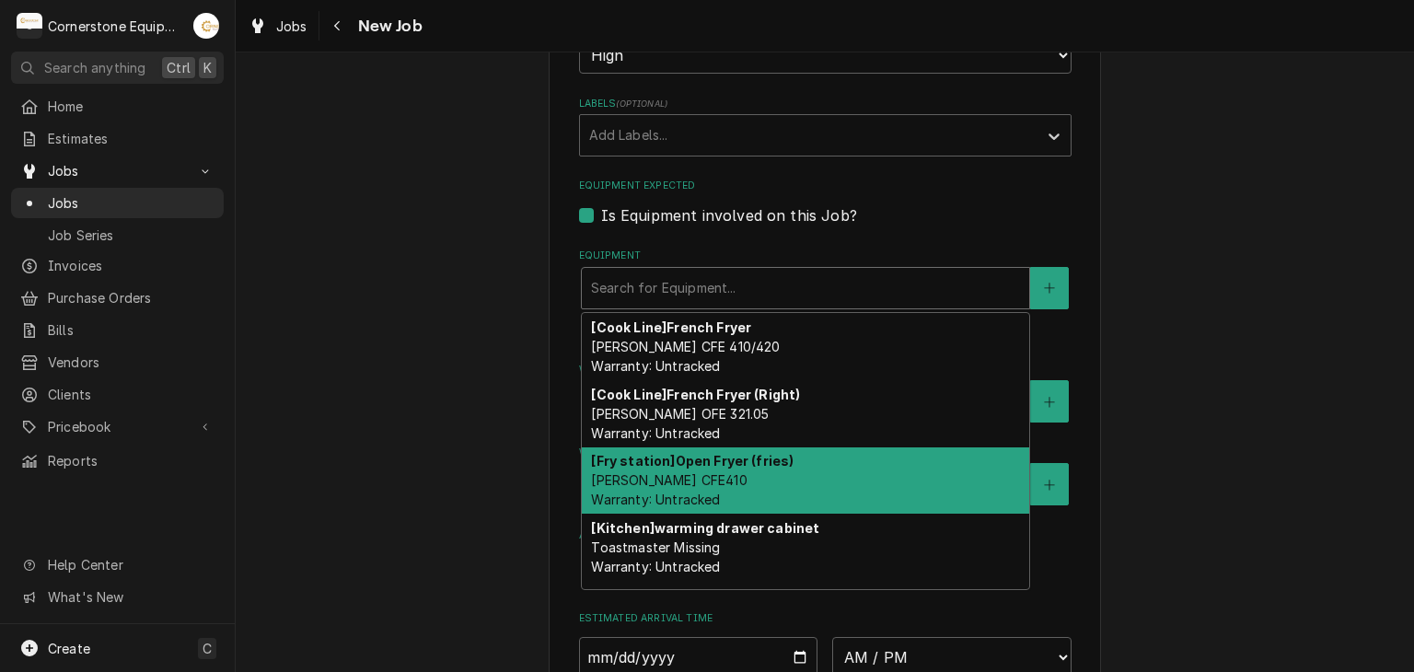
scroll to position [125, 0]
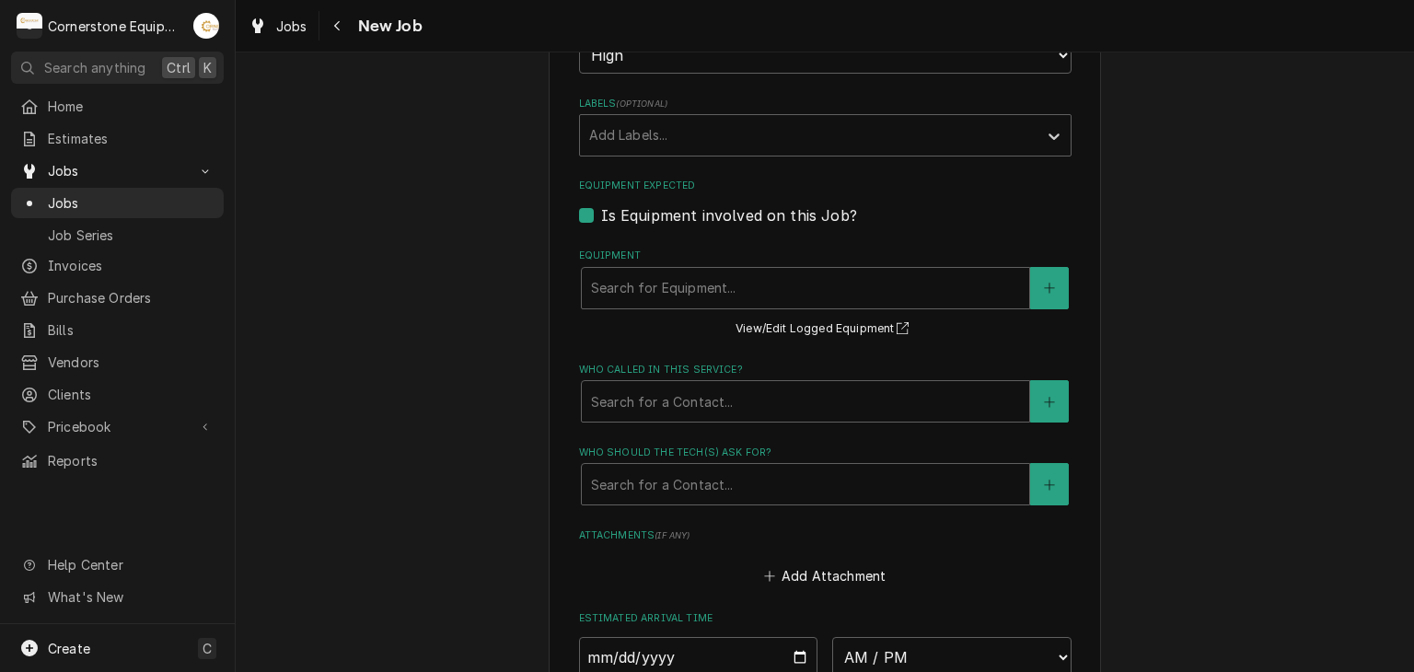
click at [672, 204] on label "Is Equipment involved on this Job?" at bounding box center [729, 215] width 256 height 22
click at [672, 204] on input "Equipment Expected" at bounding box center [847, 224] width 493 height 41
checkbox input "false"
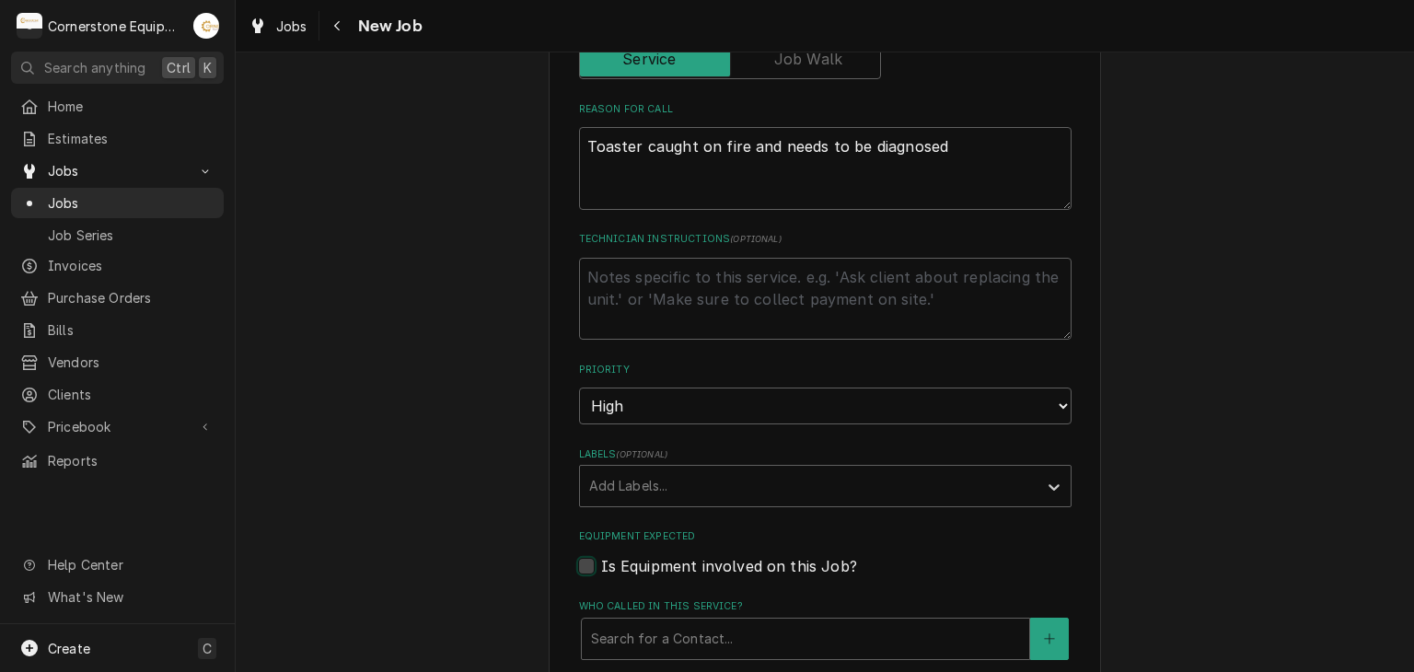
scroll to position [737, 0]
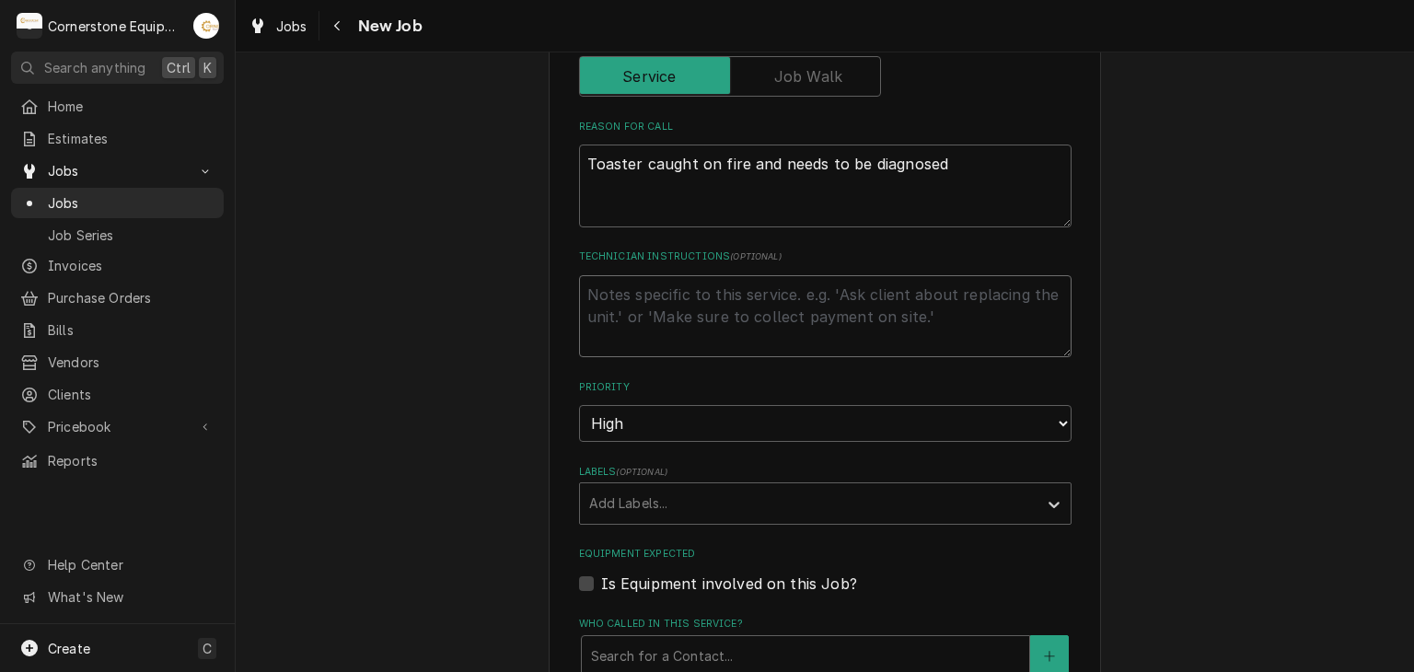
click at [686, 321] on textarea "Technician Instructions ( optional )" at bounding box center [825, 316] width 493 height 83
type textarea "x"
type textarea "P"
type textarea "x"
type textarea "Pl"
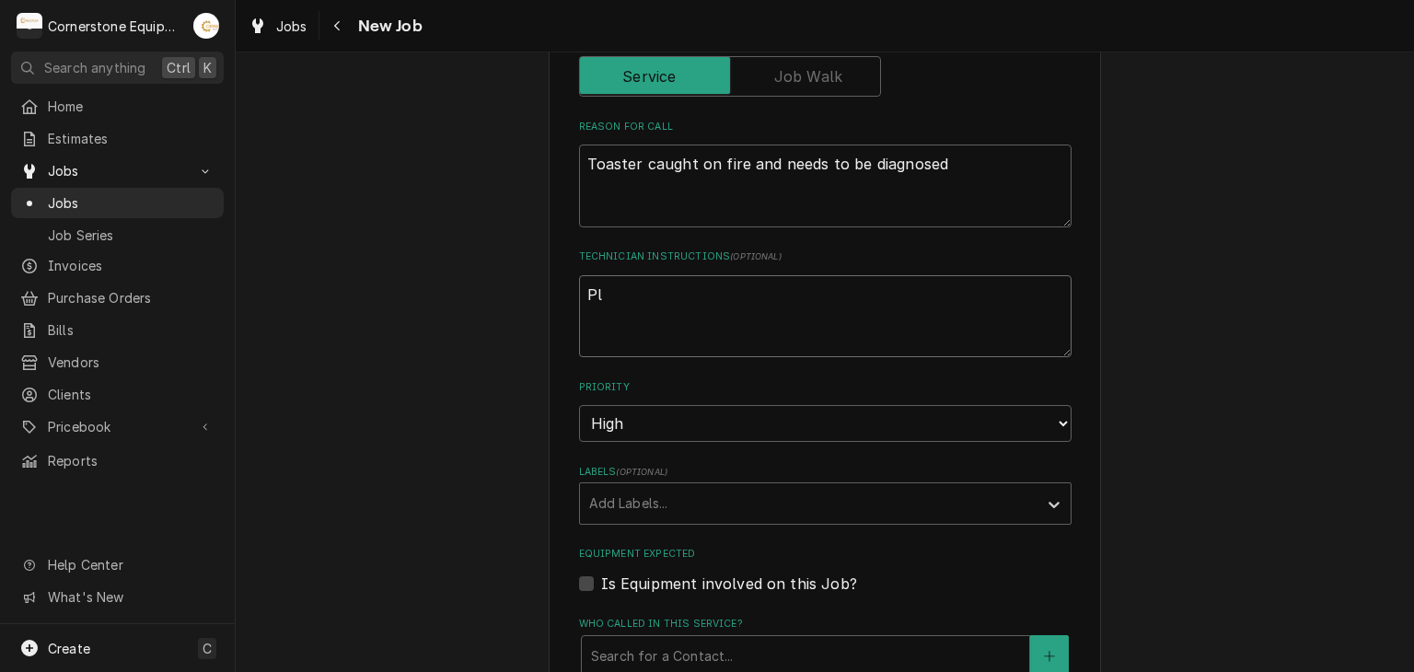
type textarea "x"
type textarea "Ple"
type textarea "x"
type textarea "Plea"
type textarea "x"
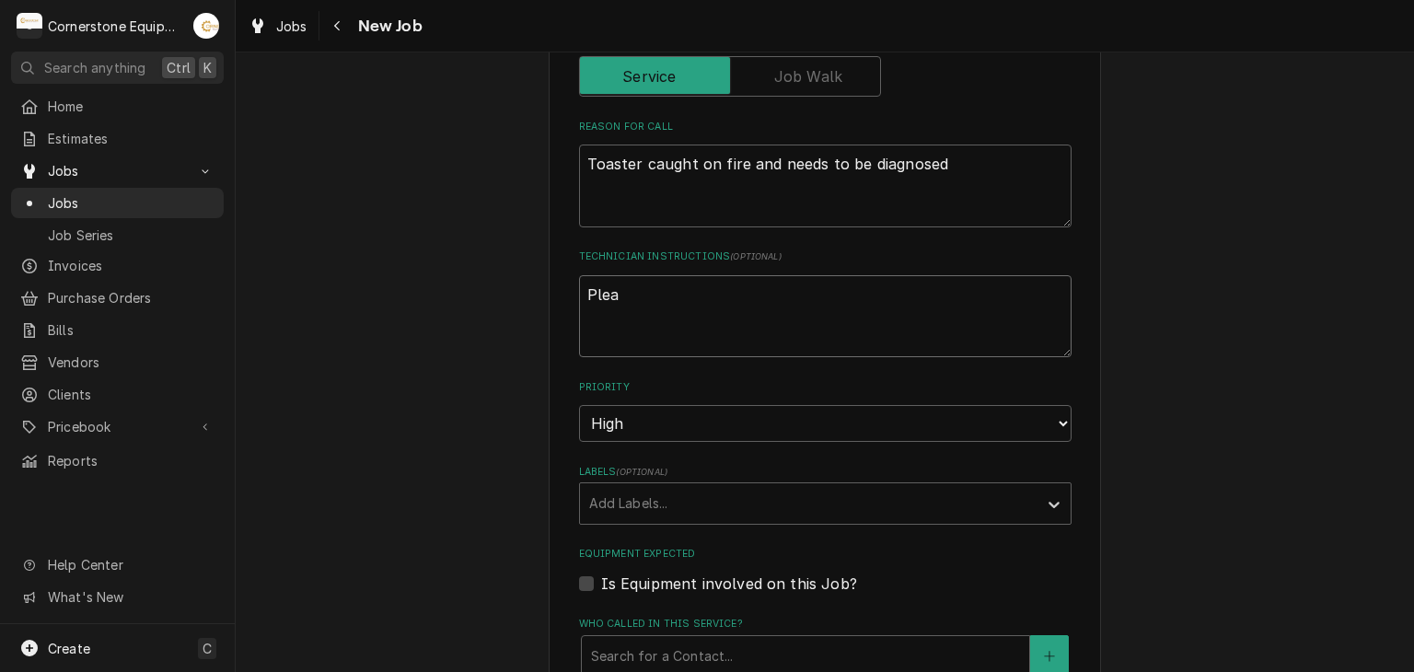
type textarea "Pleas"
type textarea "x"
type textarea "Please"
type textarea "x"
type textarea "Please"
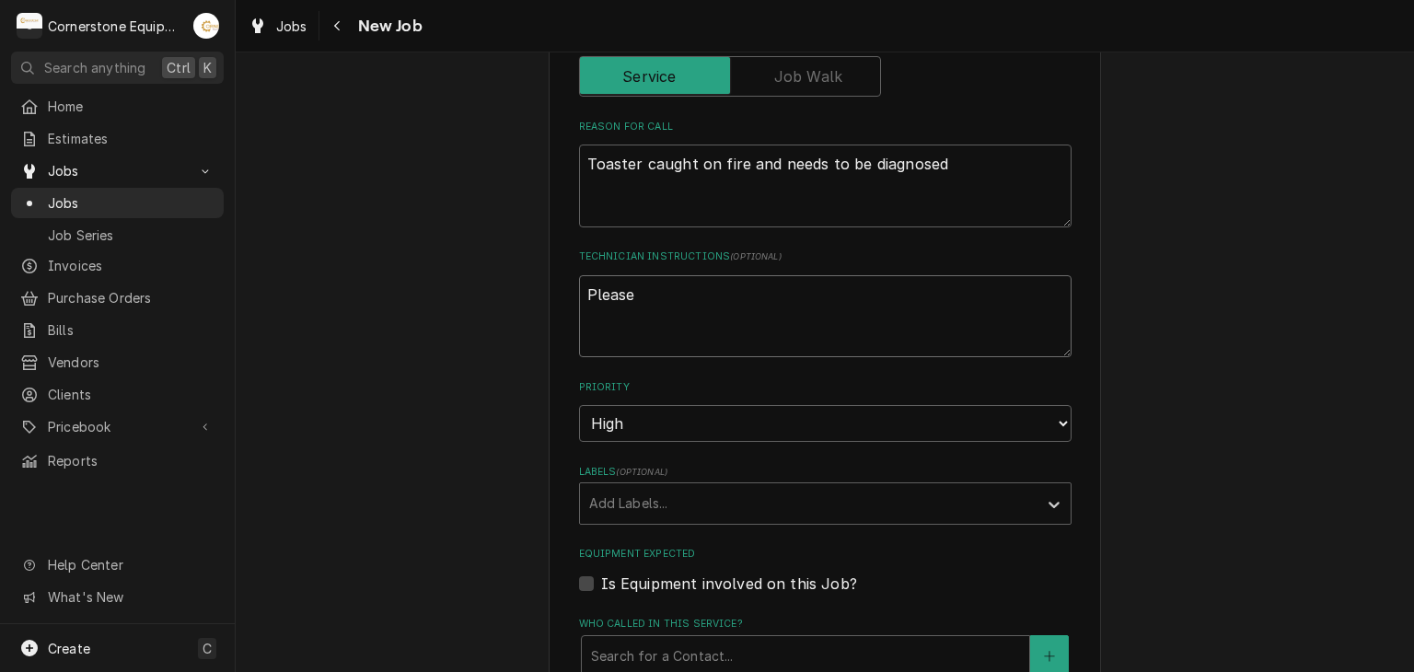
type textarea "x"
type textarea "Please r"
type textarea "x"
type textarea "Please re"
type textarea "x"
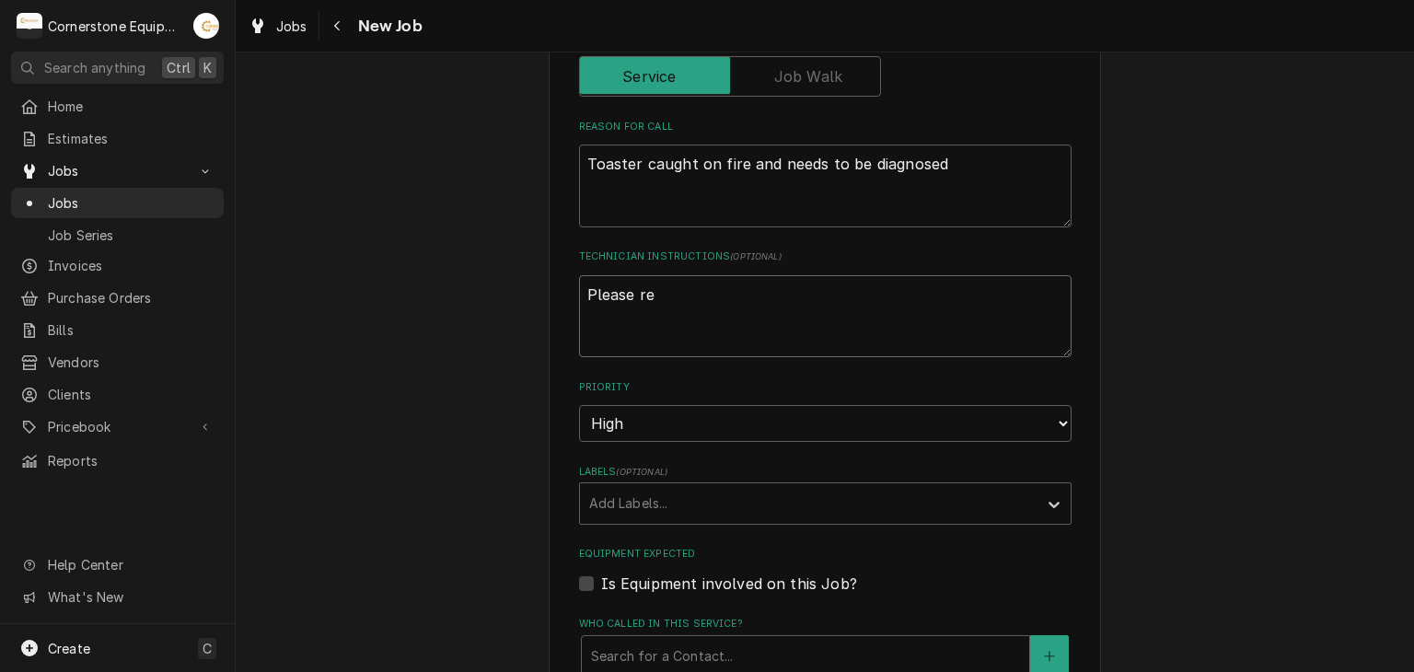
type textarea "Please rec"
type textarea "x"
type textarea "Please reco"
type textarea "x"
type textarea "Please recor"
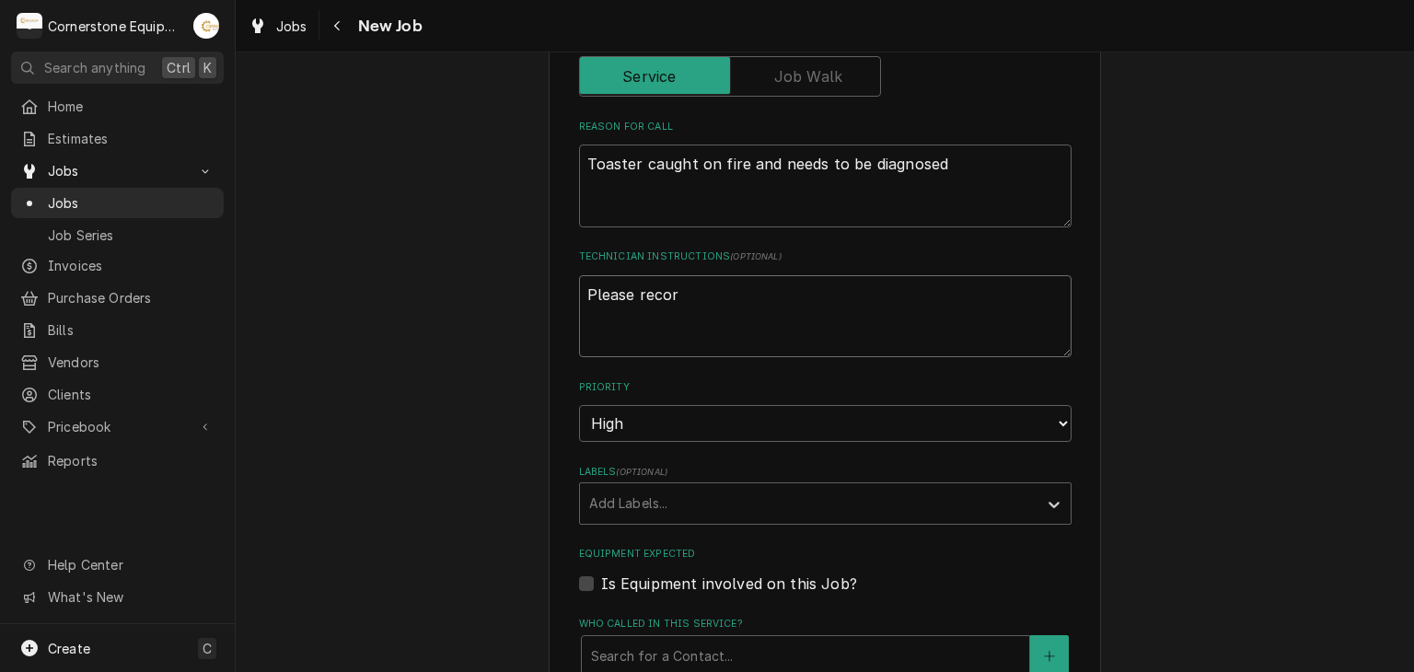
type textarea "x"
type textarea "Please record"
type textarea "x"
type textarea "Please recorde"
type textarea "x"
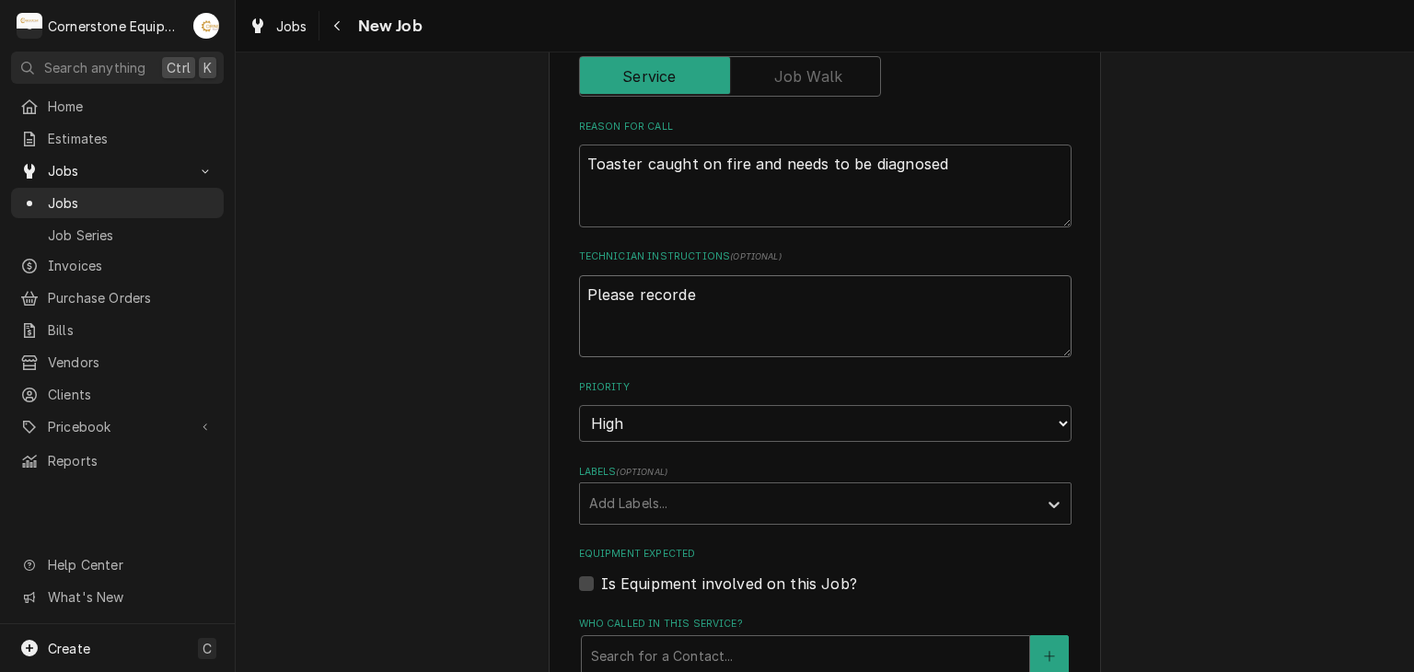
type textarea "Please recorde"
type textarea "x"
type textarea "Please recorde e"
type textarea "x"
type textarea "Please recorde eq"
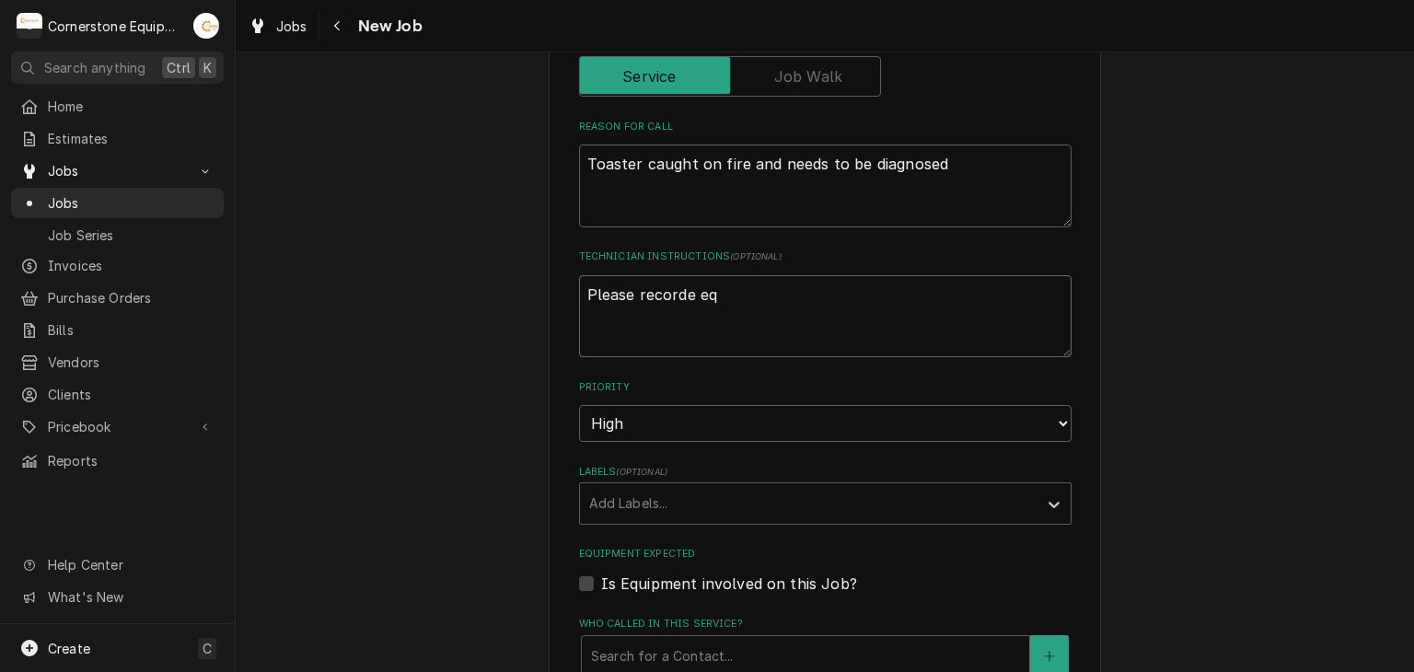
type textarea "x"
type textarea "Please recorde equ"
type textarea "x"
type textarea "Please recorde equi"
type textarea "x"
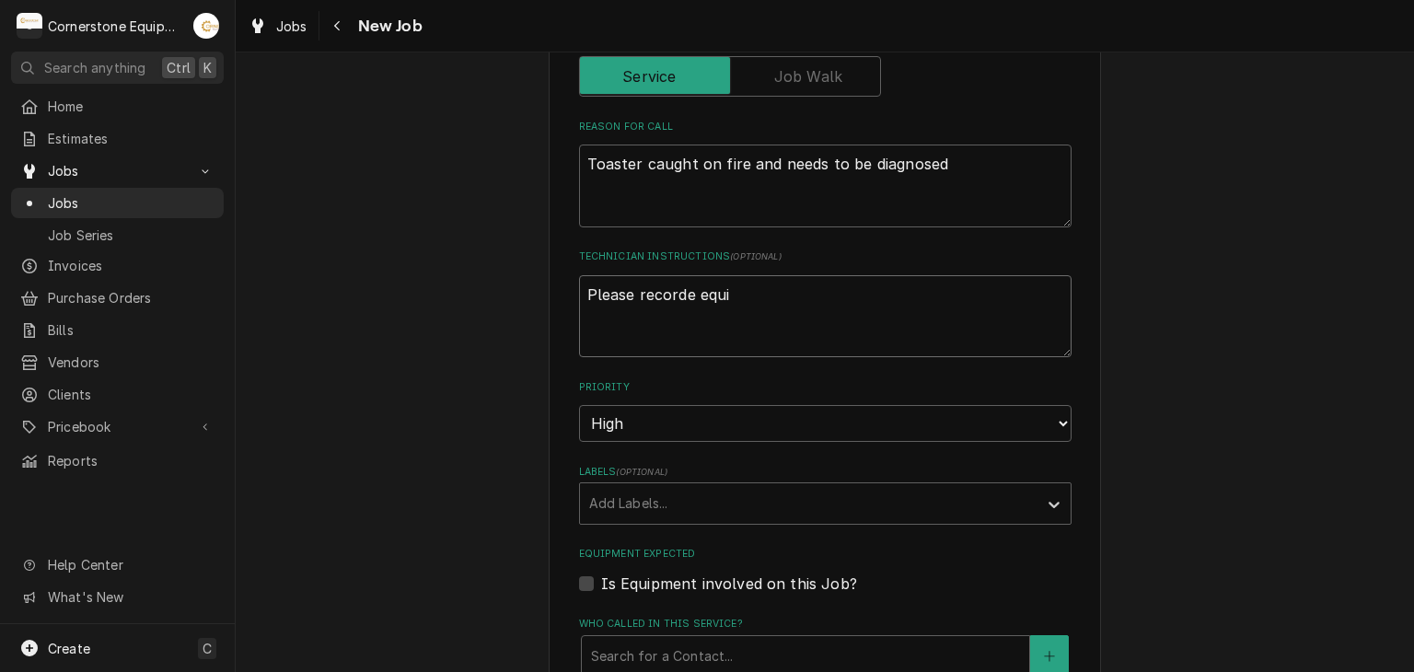
type textarea "Please recorde equip"
type textarea "x"
type textarea "Please recorde equipm"
type textarea "x"
type textarea "Please recorde equipme"
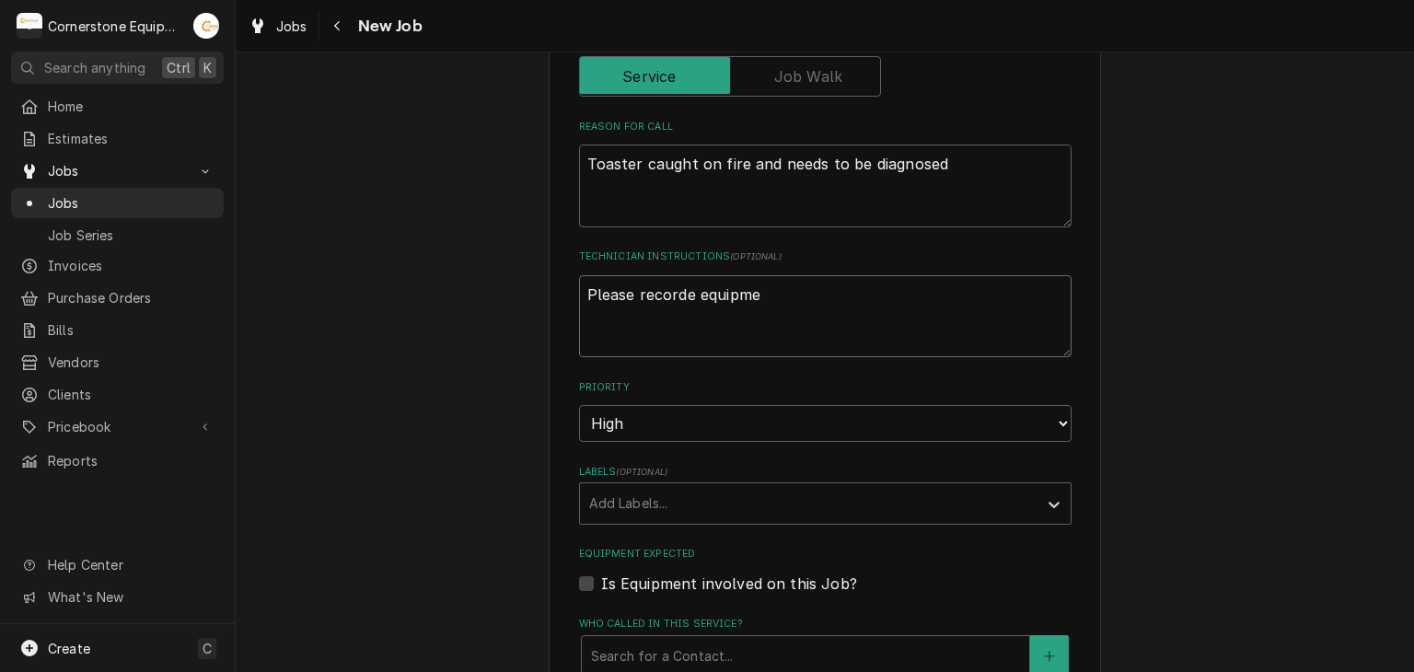
type textarea "x"
type textarea "Please recorde equipmen"
type textarea "x"
type textarea "Please recorde equipment"
type textarea "x"
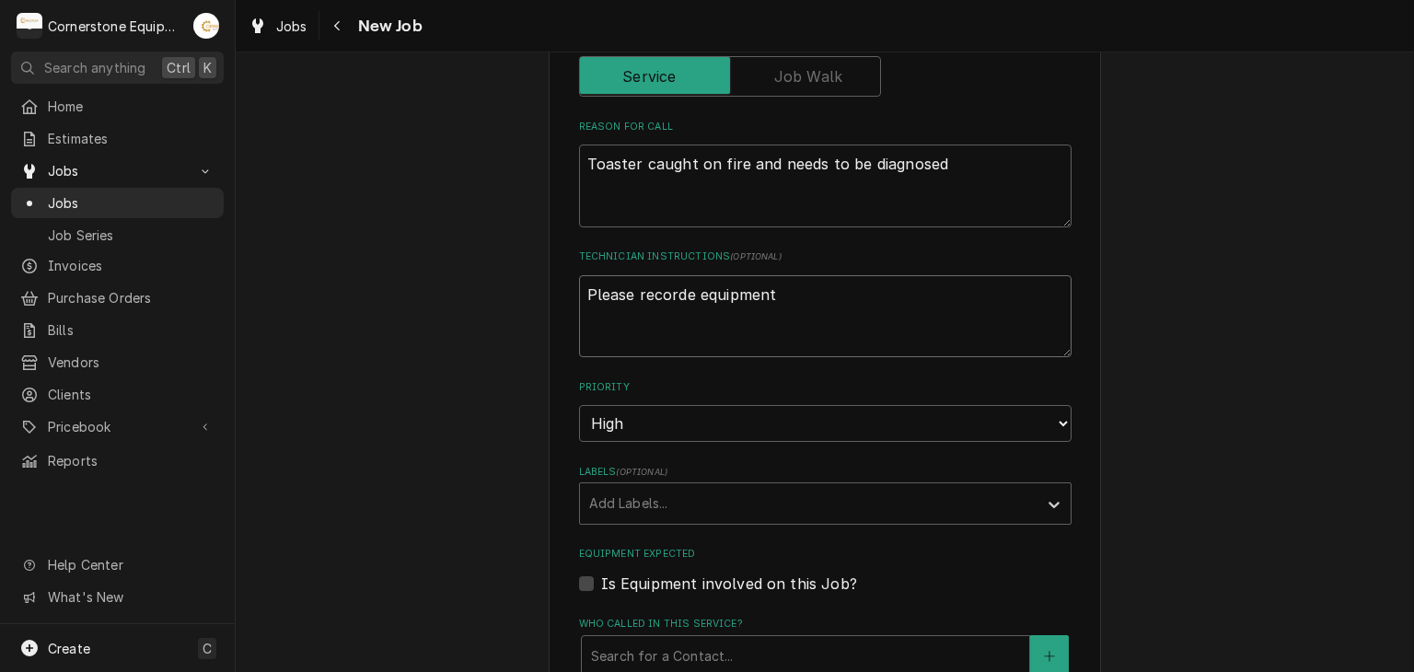
type textarea "Please recorde equipment"
type textarea "x"
type textarea "Please recorde equipment d"
type textarea "x"
type textarea "Please recorde equipment da"
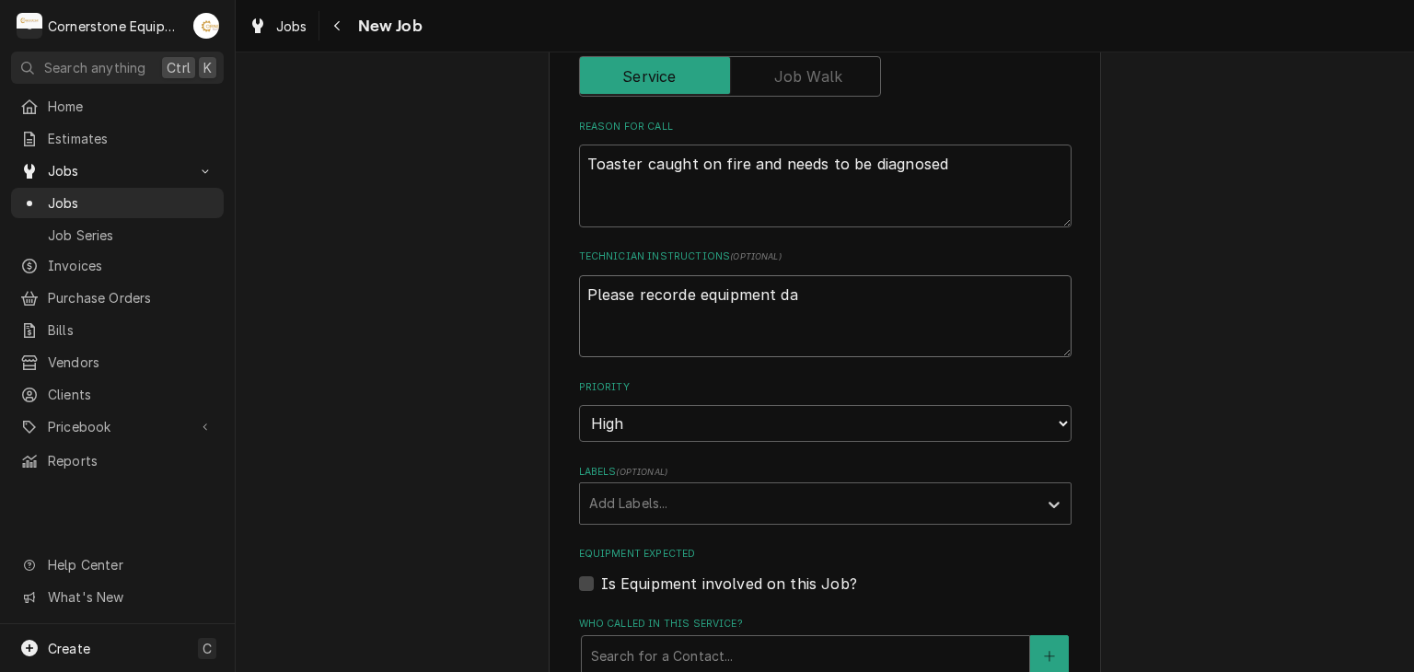
type textarea "x"
type textarea "Please recorde equipment dat"
type textarea "x"
type textarea "Please recorde equipment data"
type textarea "x"
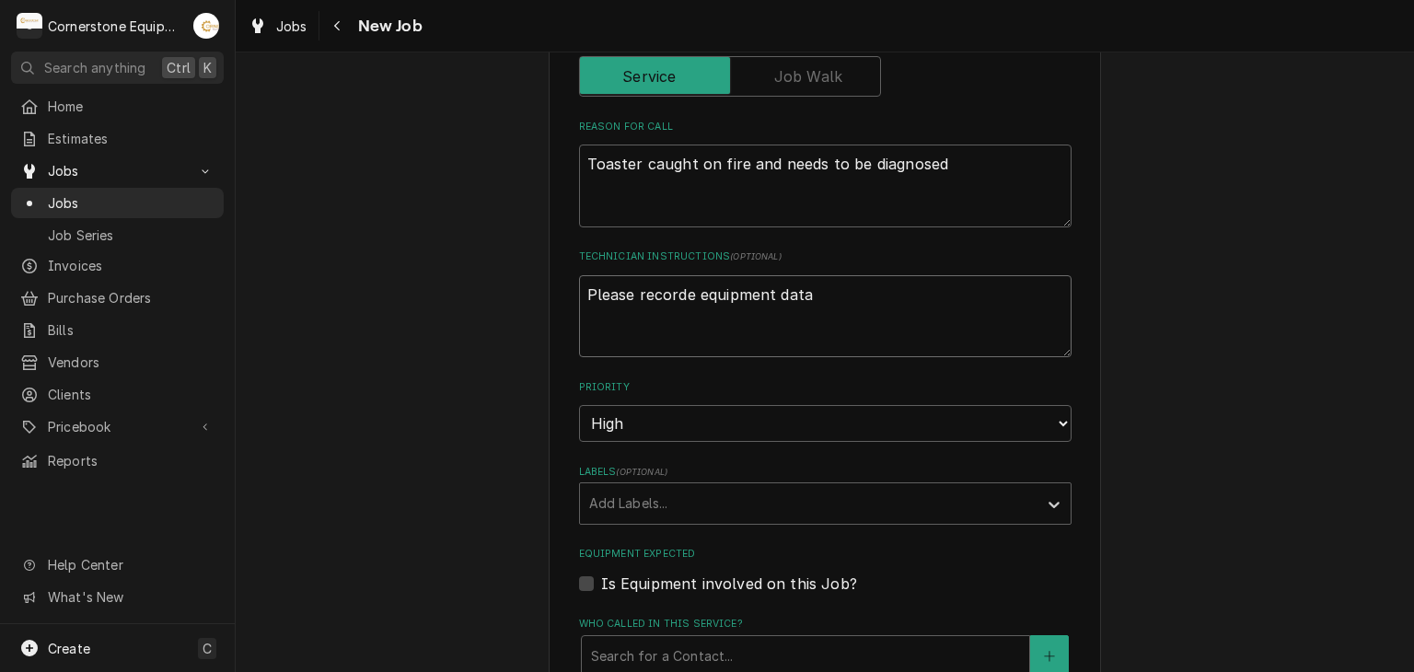
type textarea "Please recorde equipment datat"
type textarea "x"
type textarea "Please recorde equipment data"
type textarea "x"
type textarea "Please record equipment data"
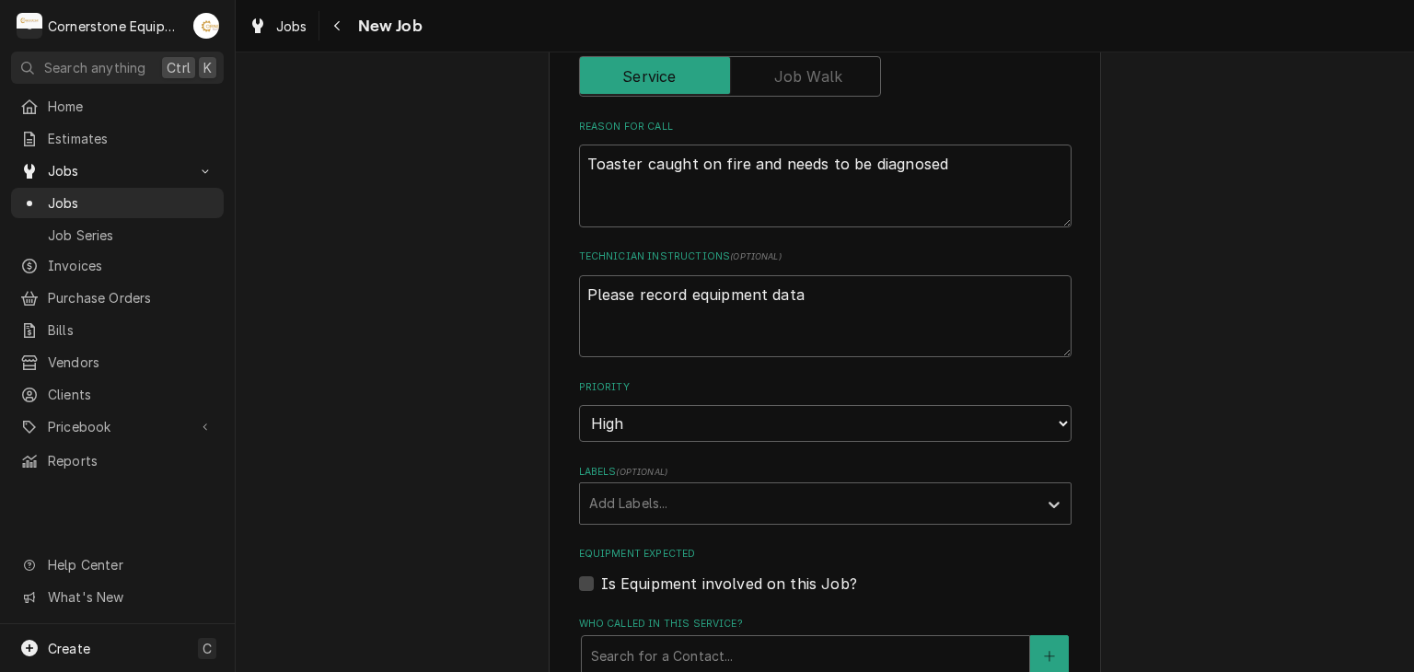
click at [474, 305] on div "Please provide the following information to create a job: Client Details Client…" at bounding box center [825, 298] width 1179 height 1927
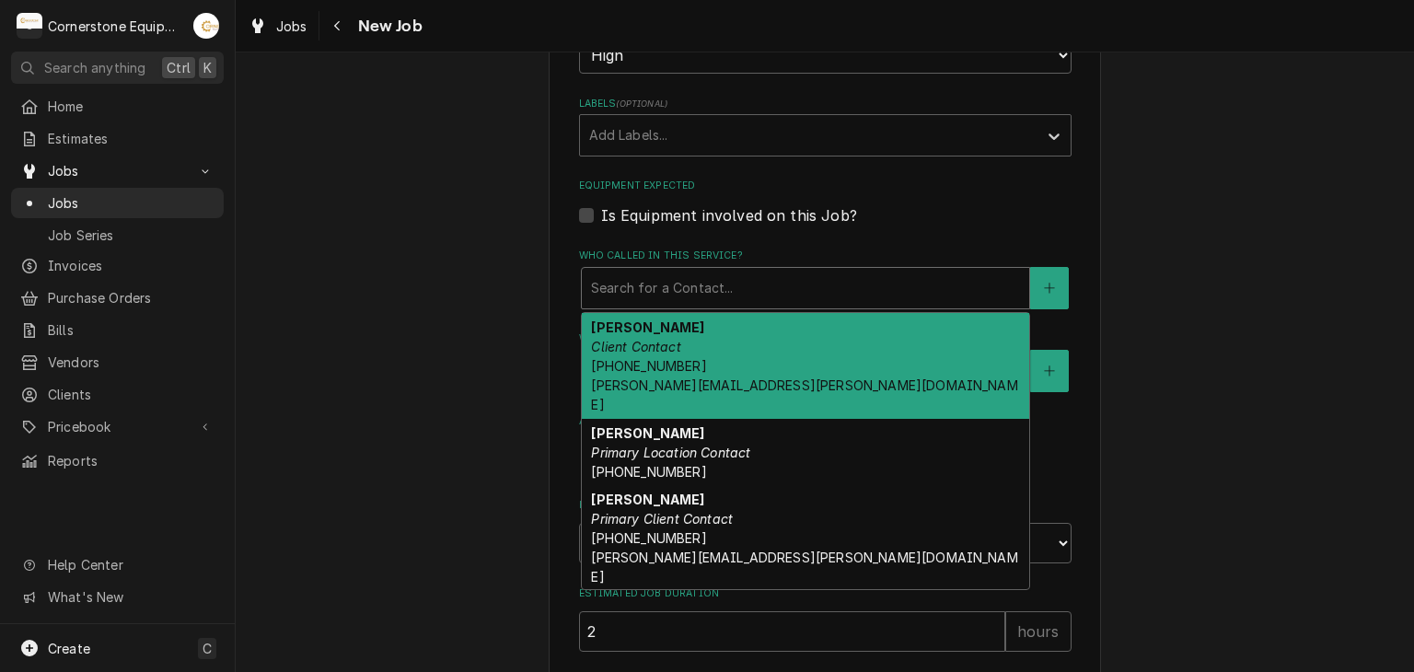
click at [645, 285] on div "Who called in this service?" at bounding box center [805, 288] width 429 height 33
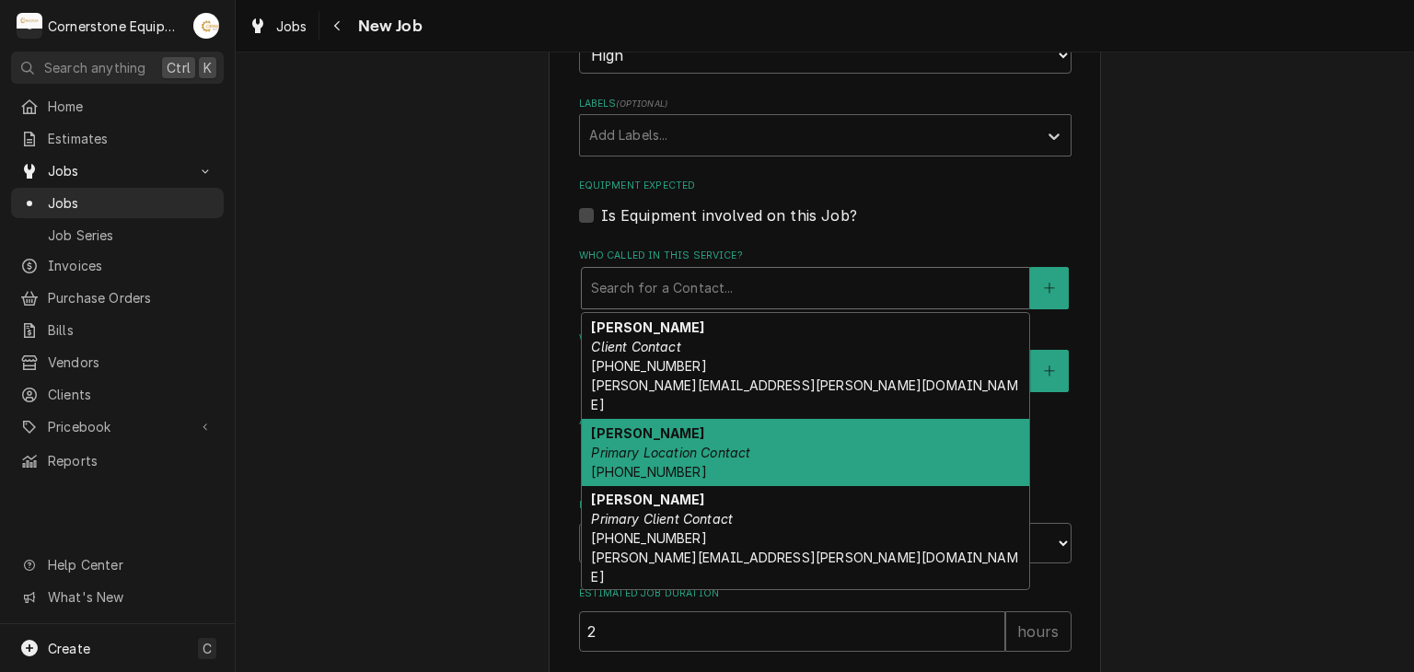
scroll to position [29, 0]
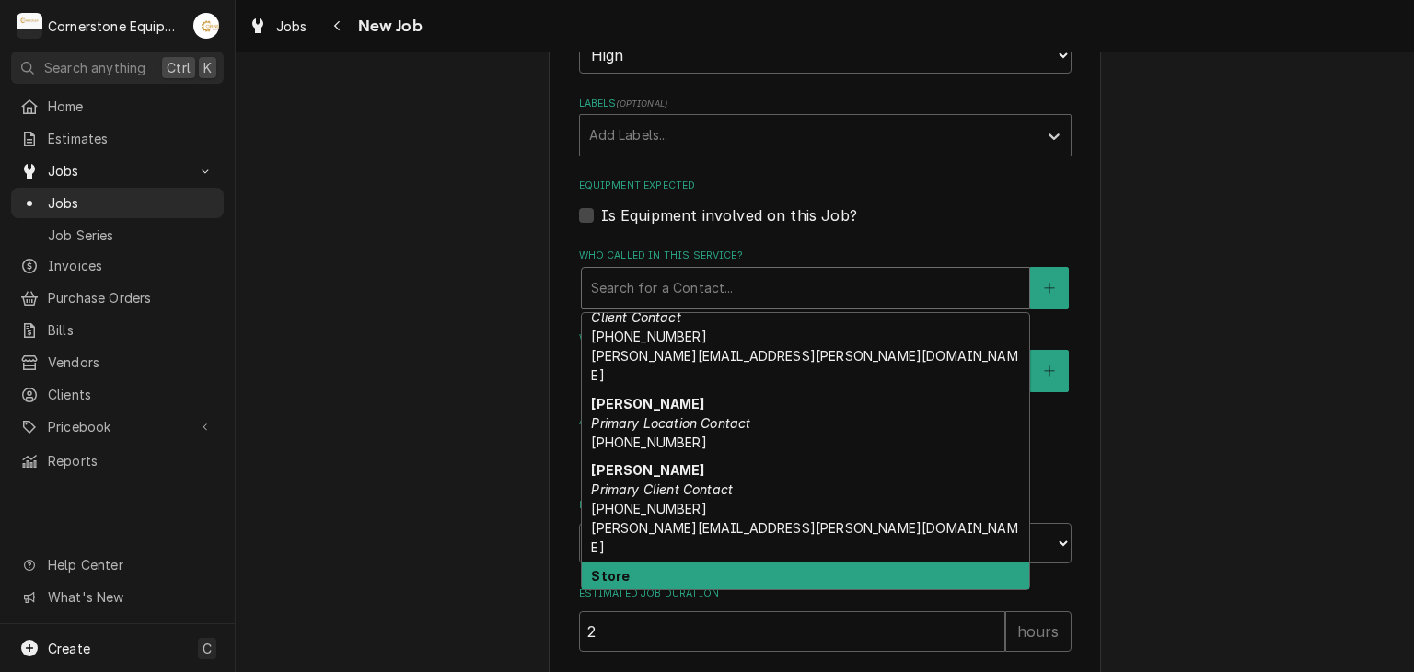
click at [677, 562] on div "Store Client Contact 01017@chick-fil-a.com" at bounding box center [806, 595] width 448 height 67
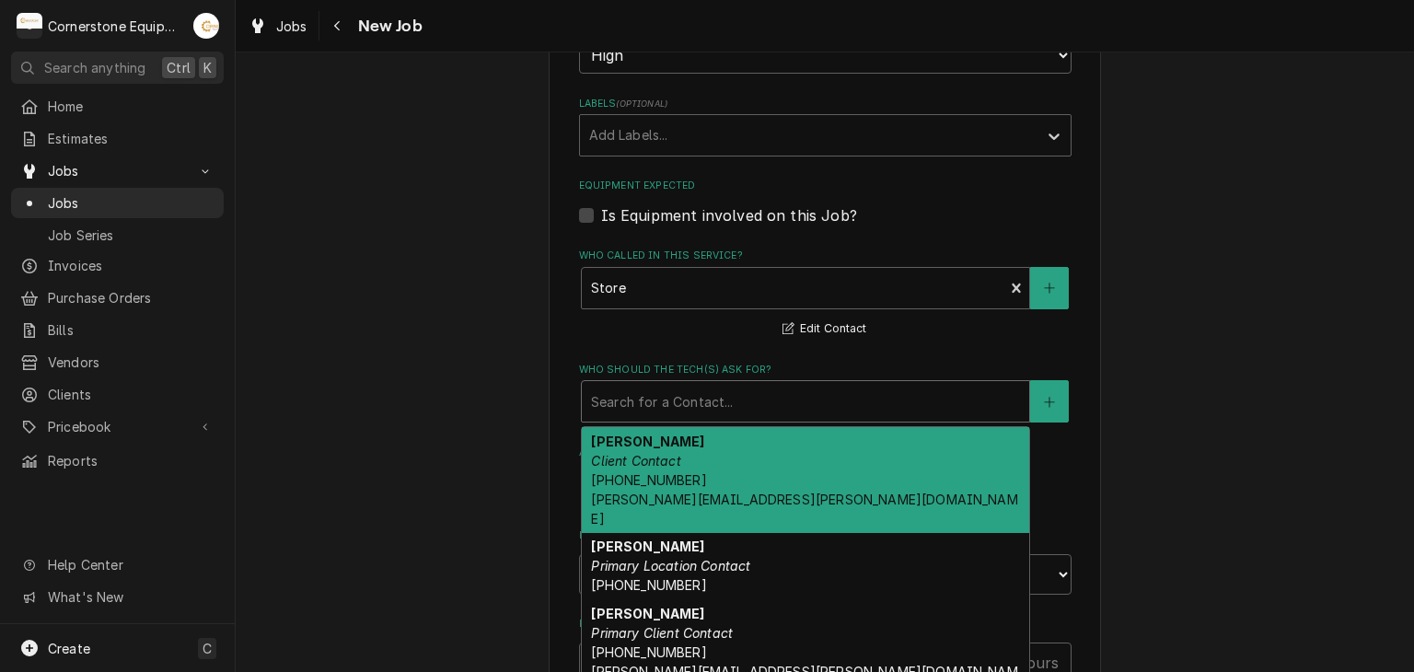
click at [681, 408] on div "Who should the tech(s) ask for?" at bounding box center [805, 401] width 429 height 33
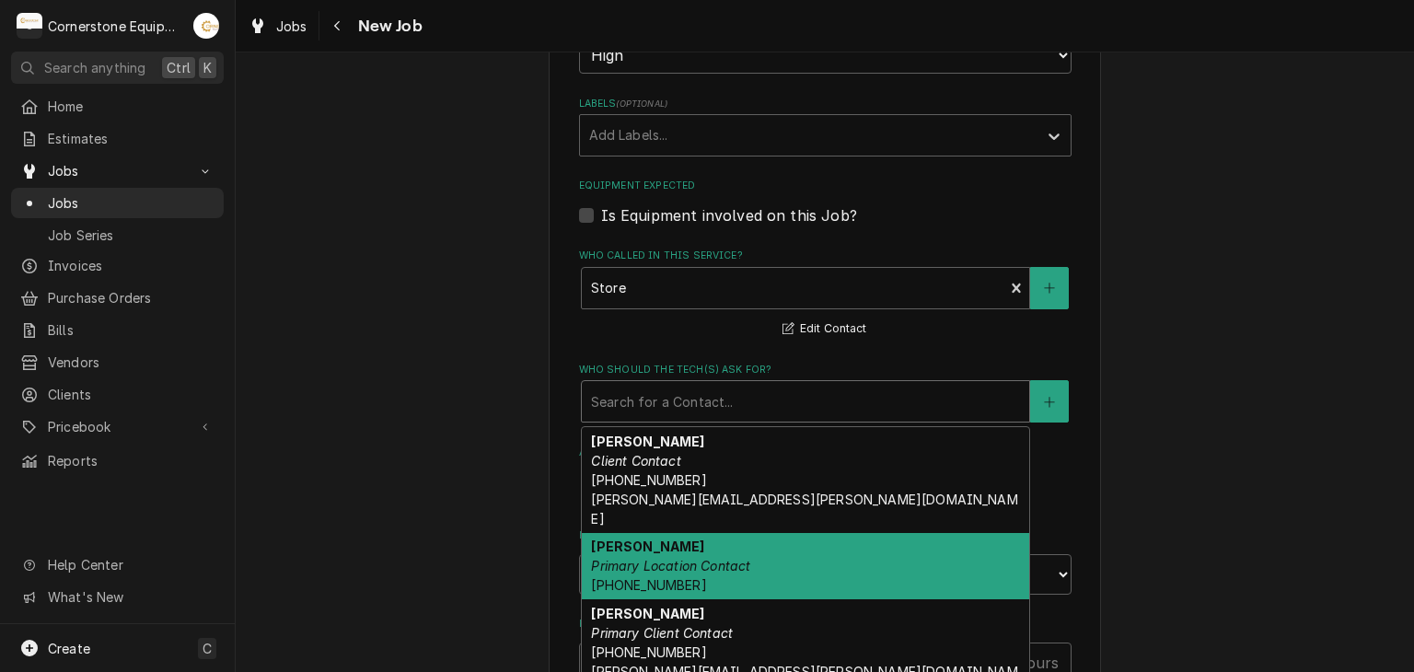
click at [659, 558] on em "Primary Location Contact" at bounding box center [670, 566] width 159 height 16
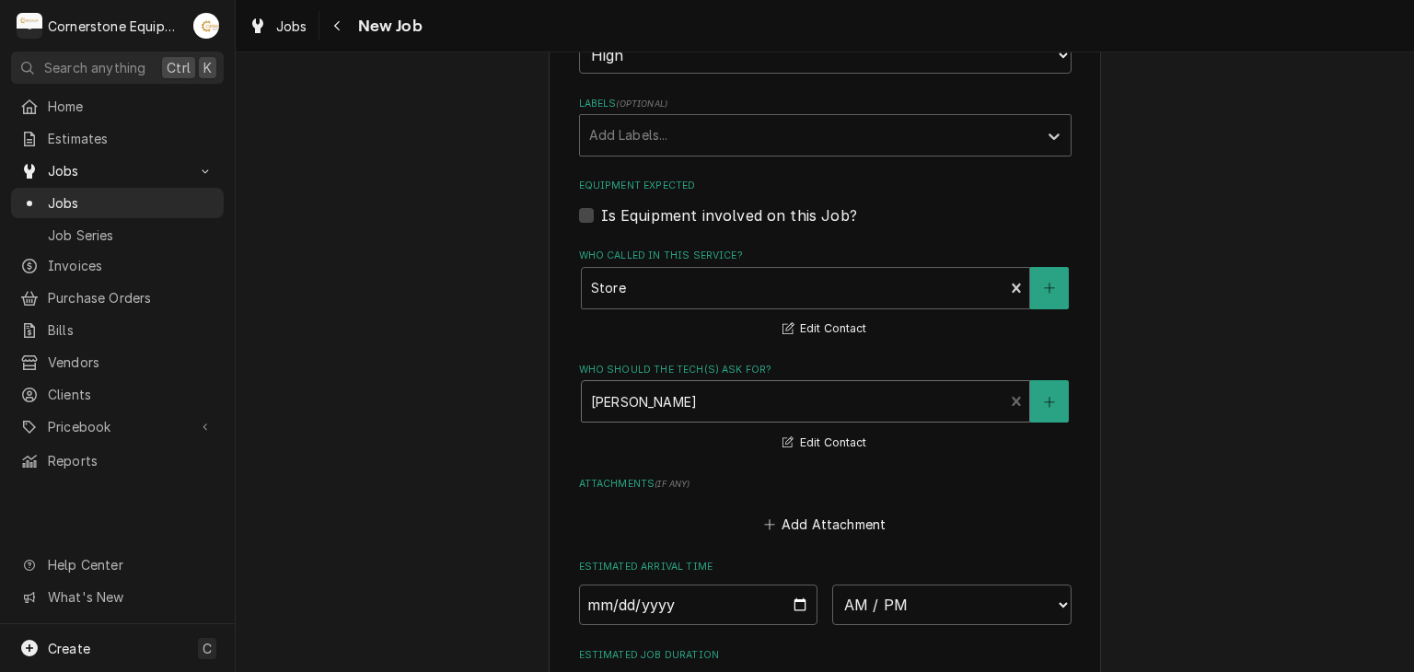
click at [792, 591] on input "Date" at bounding box center [698, 605] width 239 height 41
type textarea "x"
type input "2025-09-21"
type textarea "x"
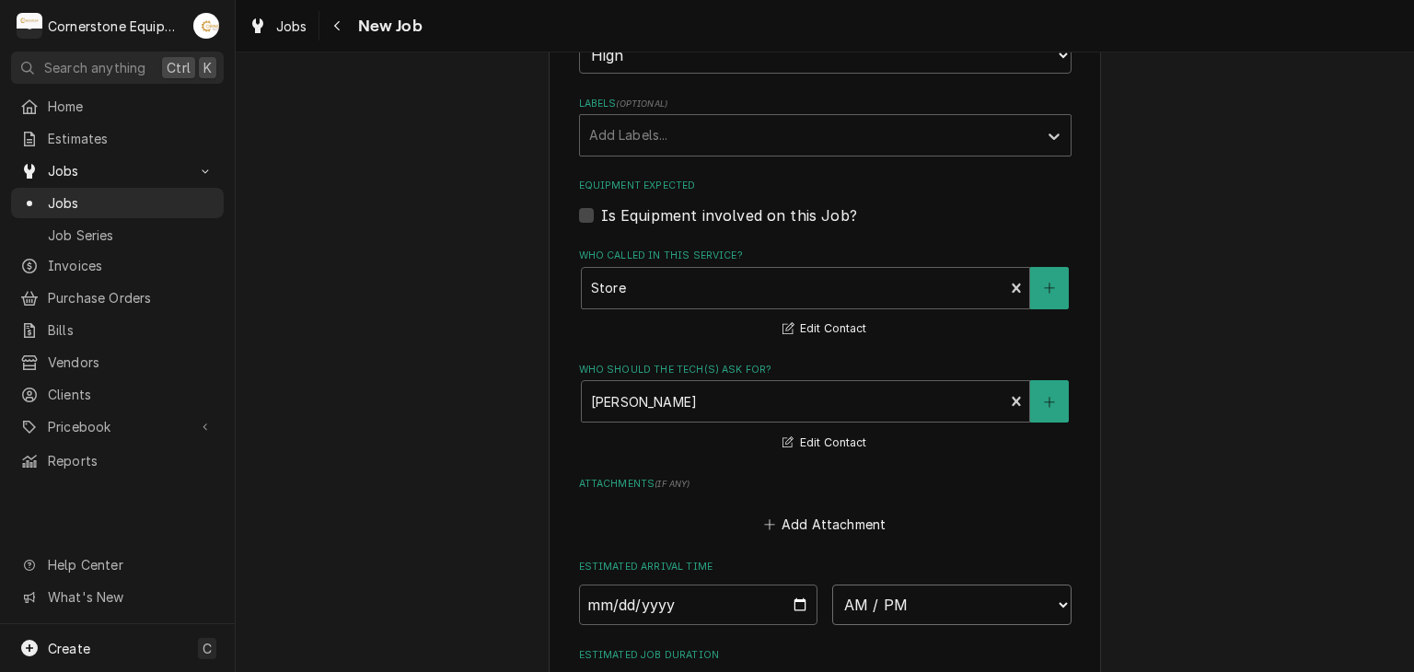
drag, startPoint x: 858, startPoint y: 581, endPoint x: 854, endPoint y: 595, distance: 14.3
click at [858, 585] on select "AM / PM 6:00 AM 6:15 AM 6:30 AM 6:45 AM 7:00 AM 7:15 AM 7:30 AM 7:45 AM 8:00 AM…" at bounding box center [951, 605] width 239 height 41
select select "10:00:00"
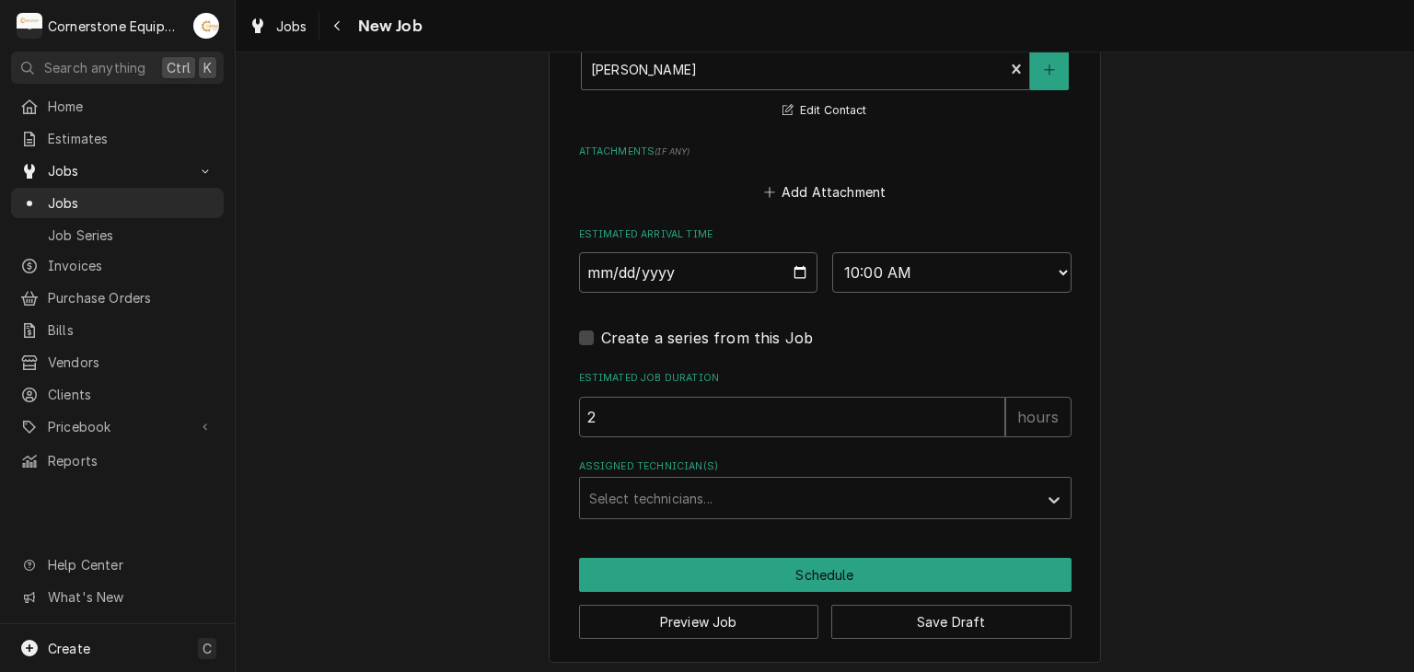
click at [777, 505] on div "Assigned Technician(s)" at bounding box center [808, 498] width 439 height 33
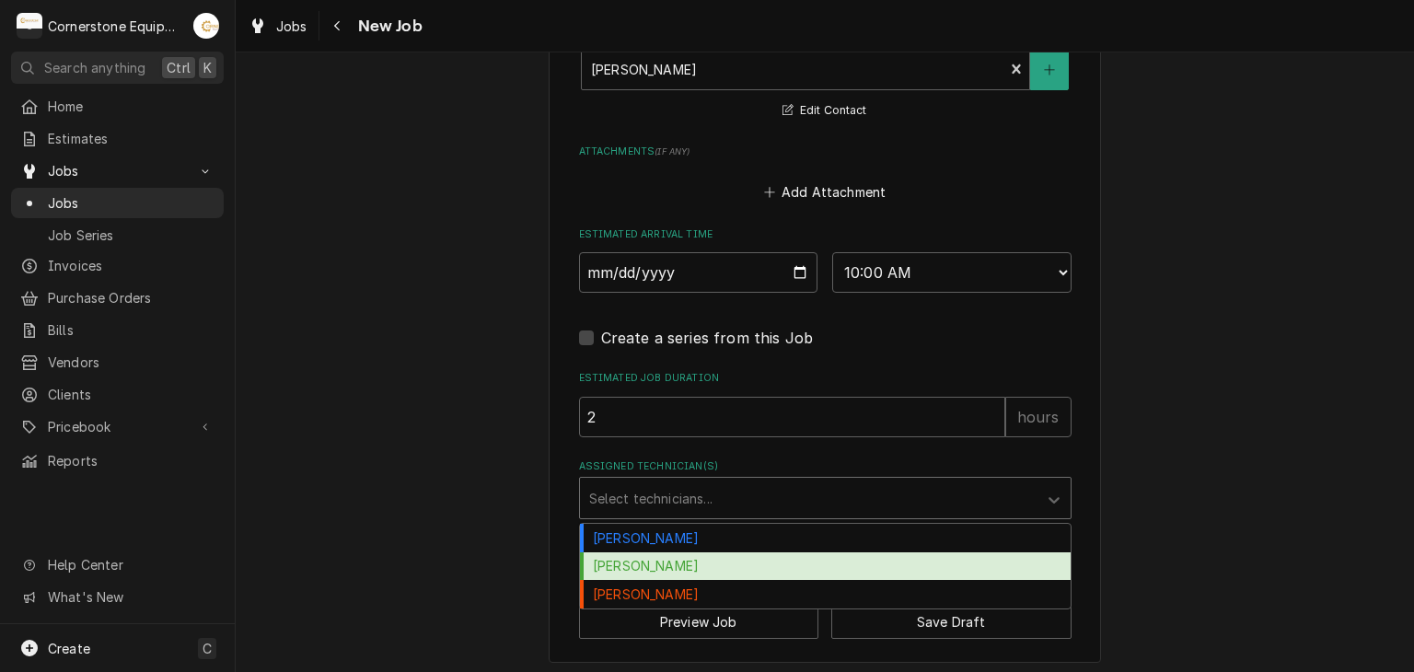
click at [717, 565] on div "Matthew Pennington" at bounding box center [825, 566] width 491 height 29
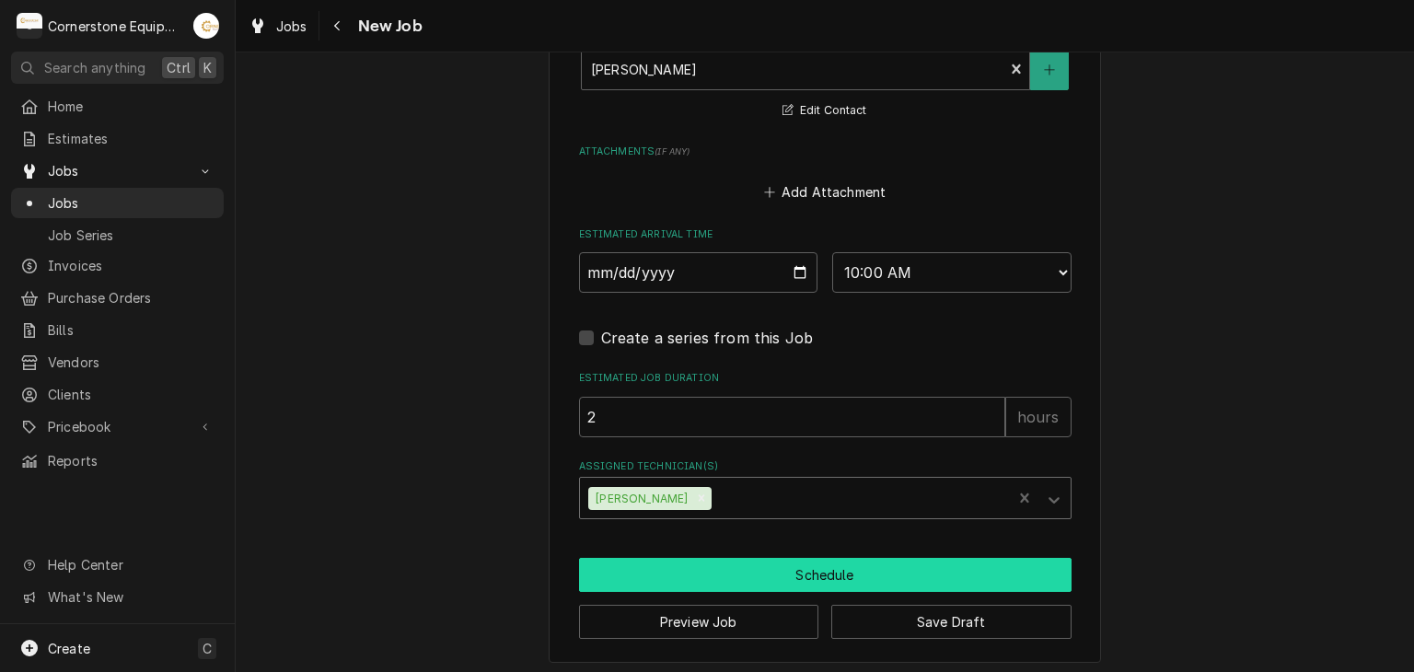
click at [783, 575] on button "Schedule" at bounding box center [825, 575] width 493 height 34
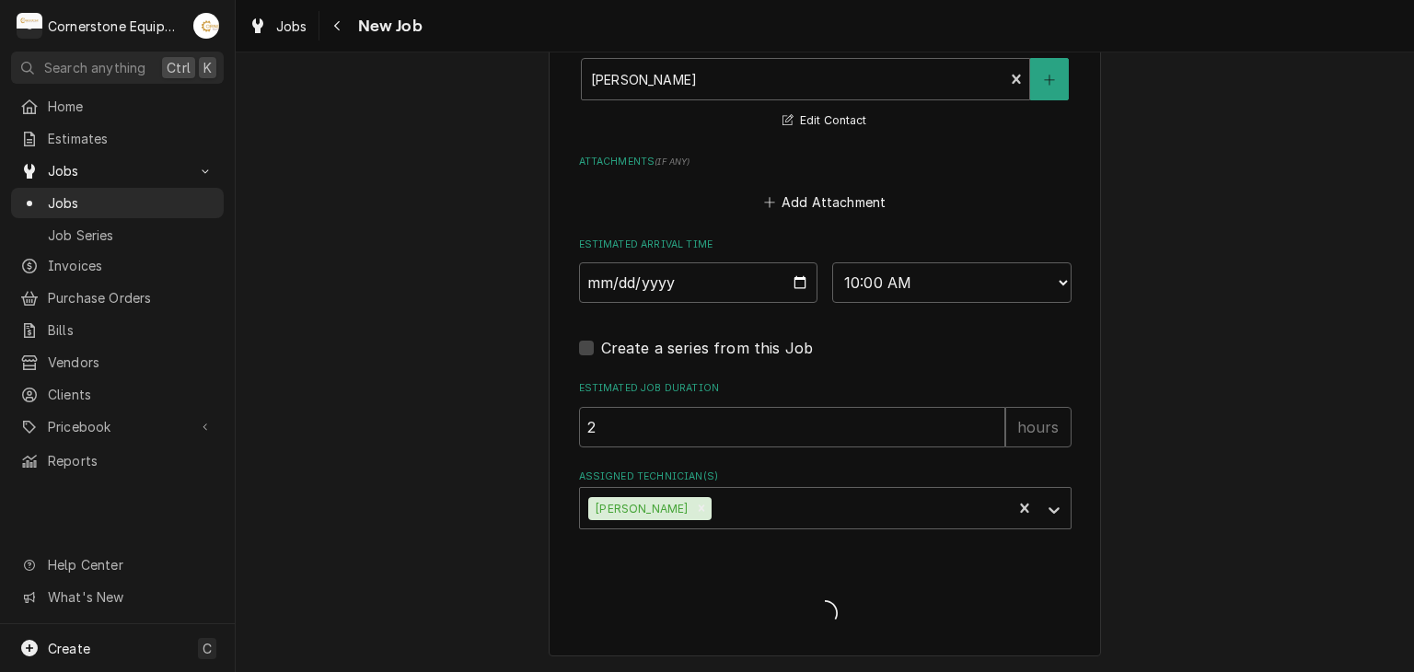
scroll to position [1422, 0]
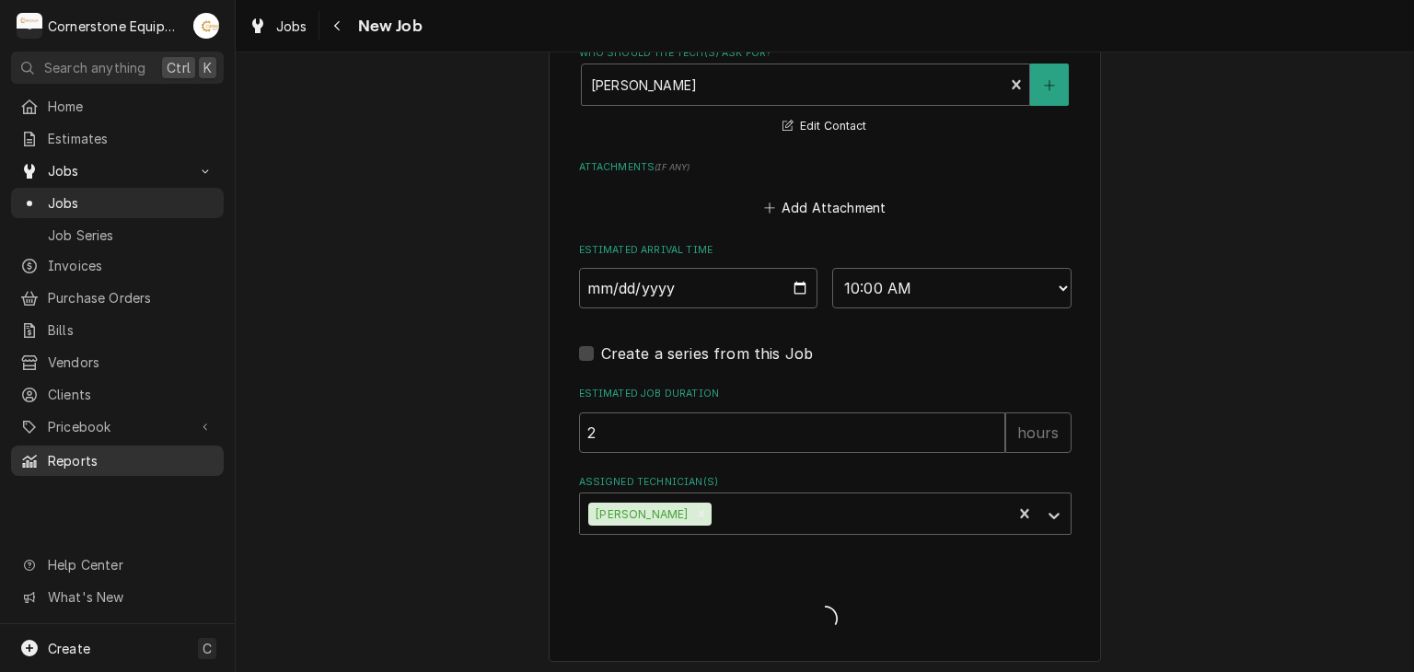
type textarea "x"
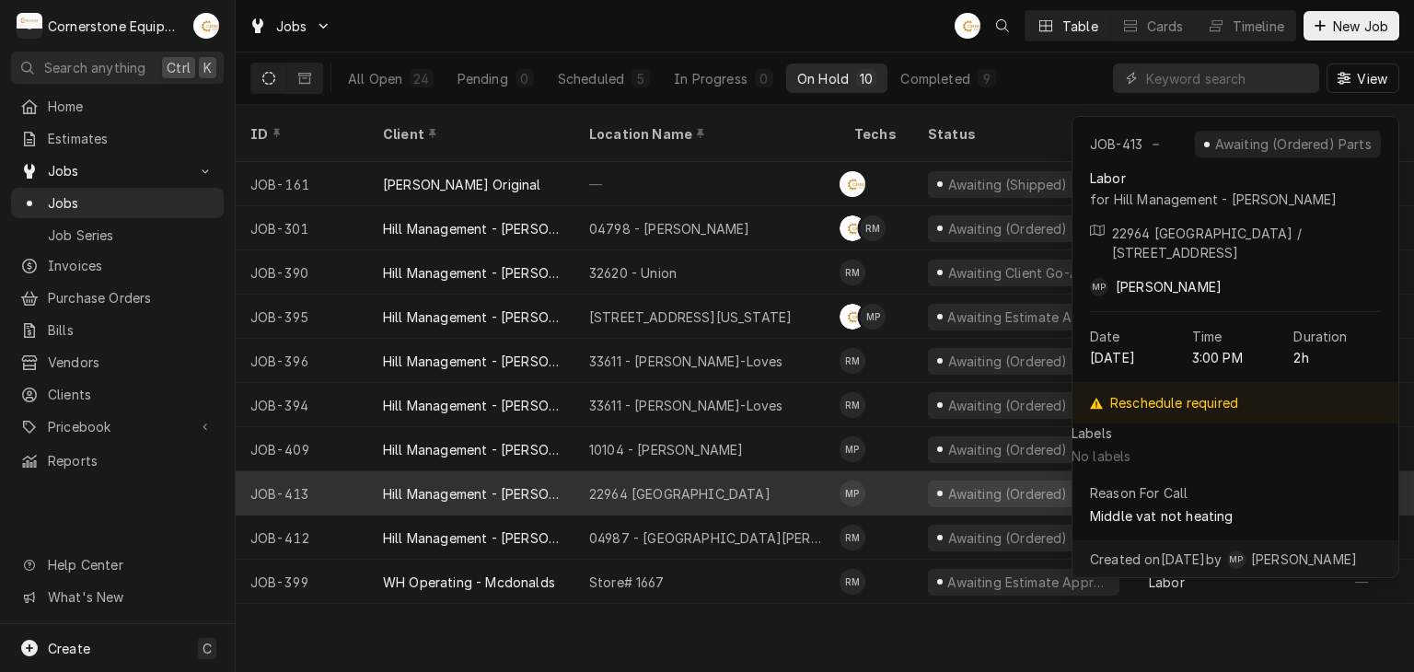
click at [677, 487] on div "22964 Moonville" at bounding box center [707, 493] width 265 height 44
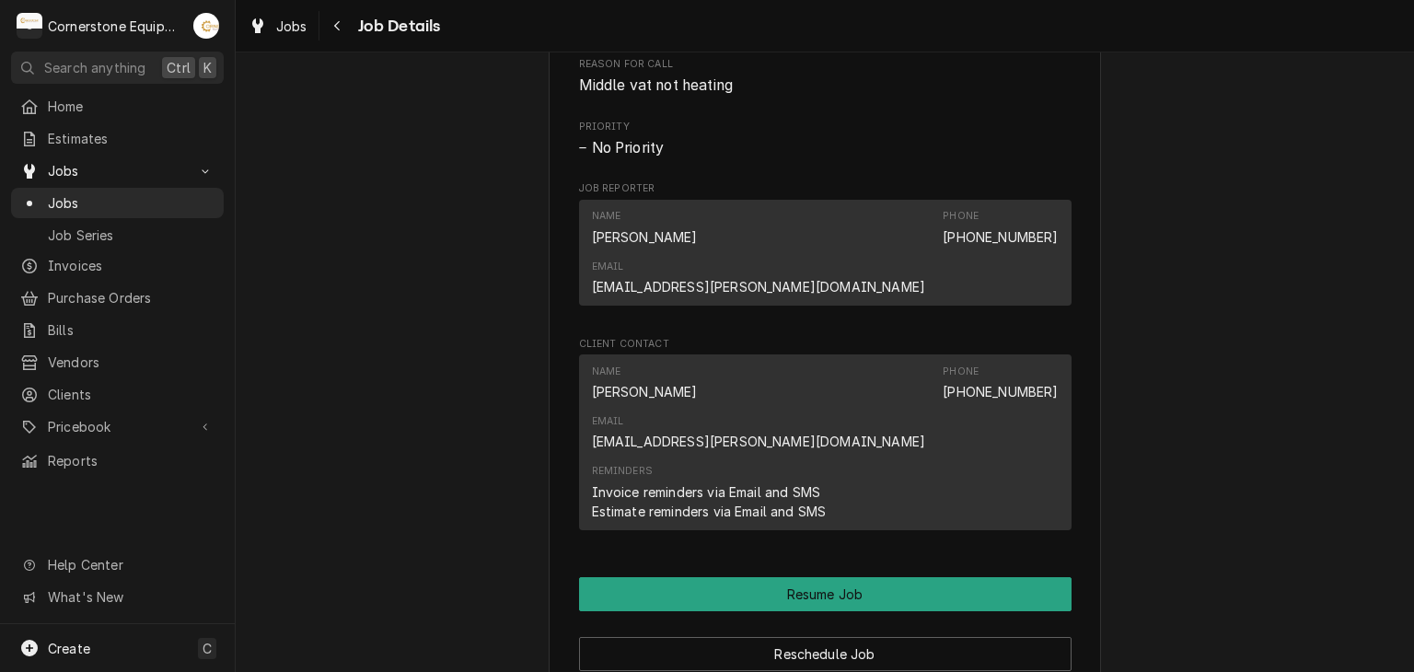
scroll to position [1473, 0]
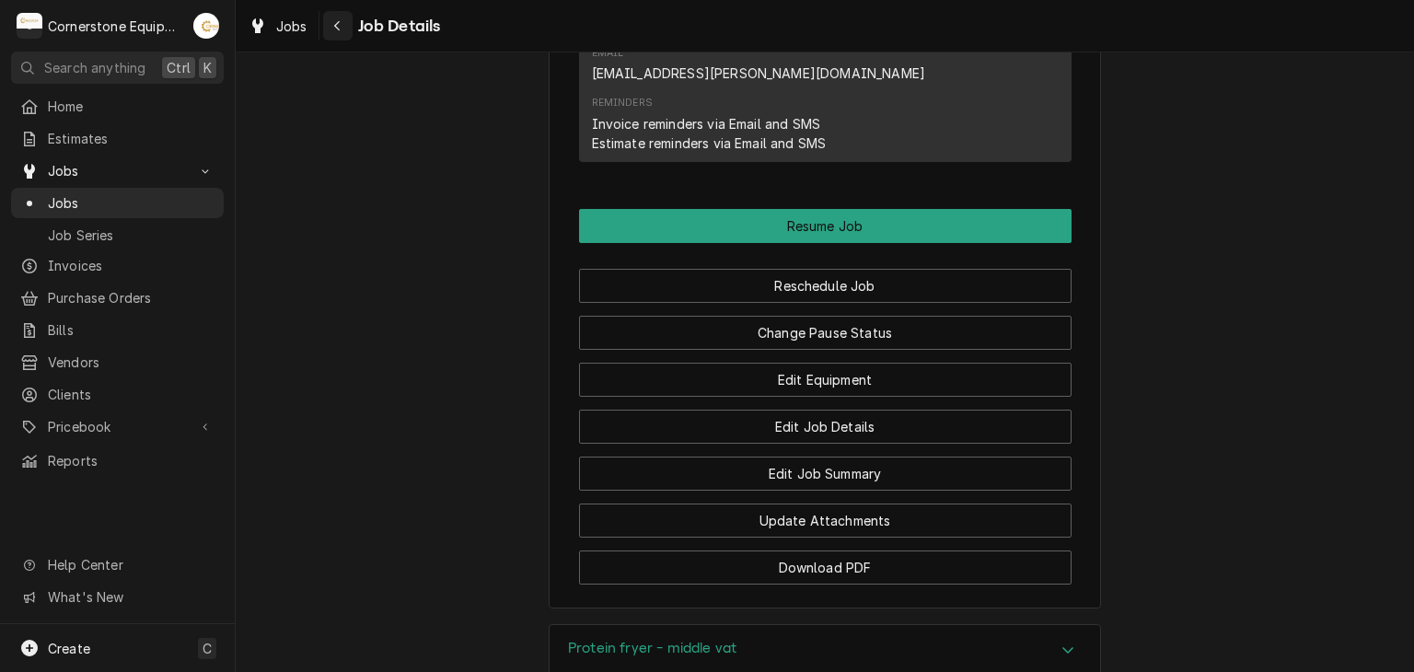
click at [333, 29] on icon "Navigate back" at bounding box center [337, 25] width 8 height 13
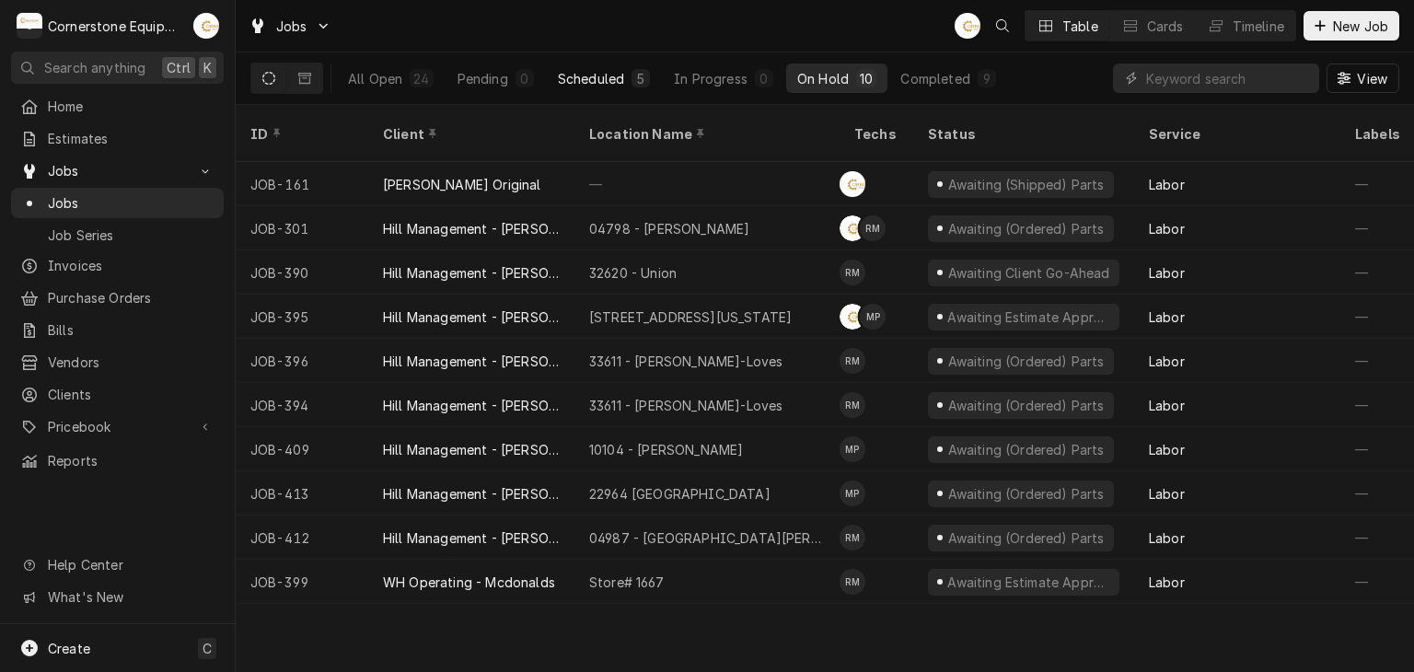
click at [635, 74] on div "5" at bounding box center [640, 78] width 11 height 19
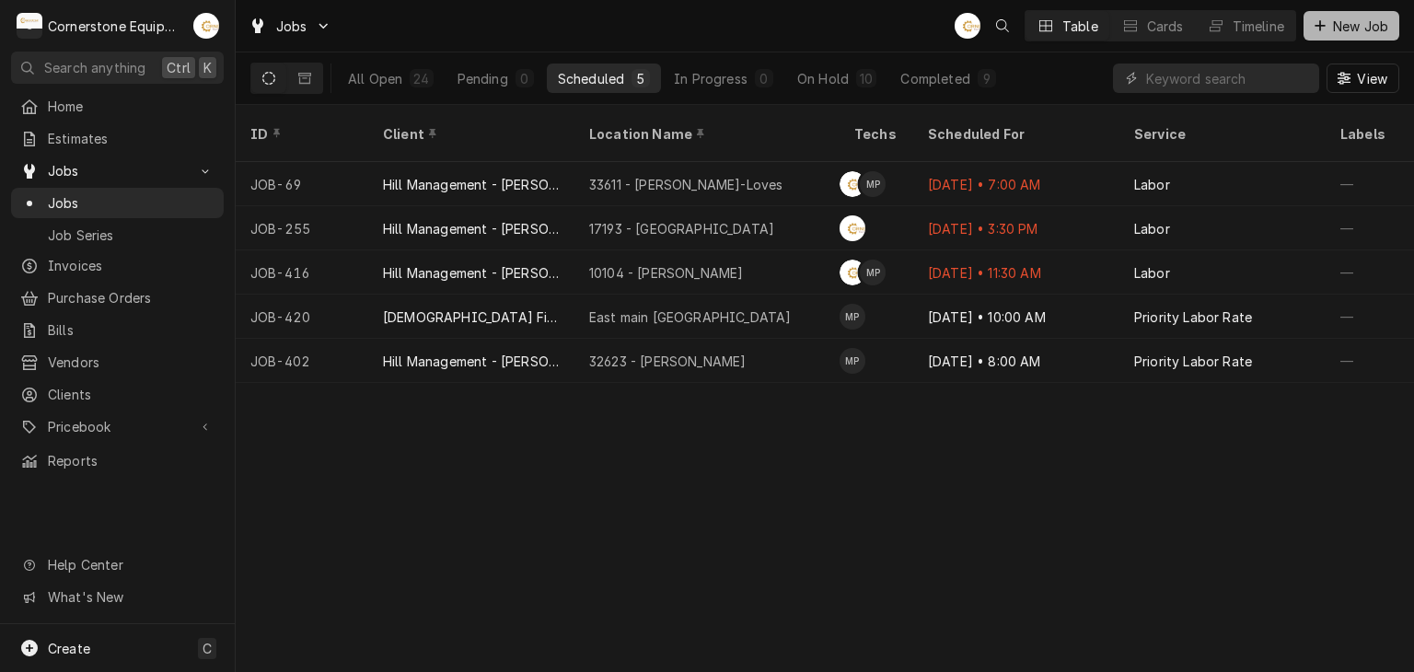
click at [1333, 14] on button "New Job" at bounding box center [1352, 25] width 96 height 29
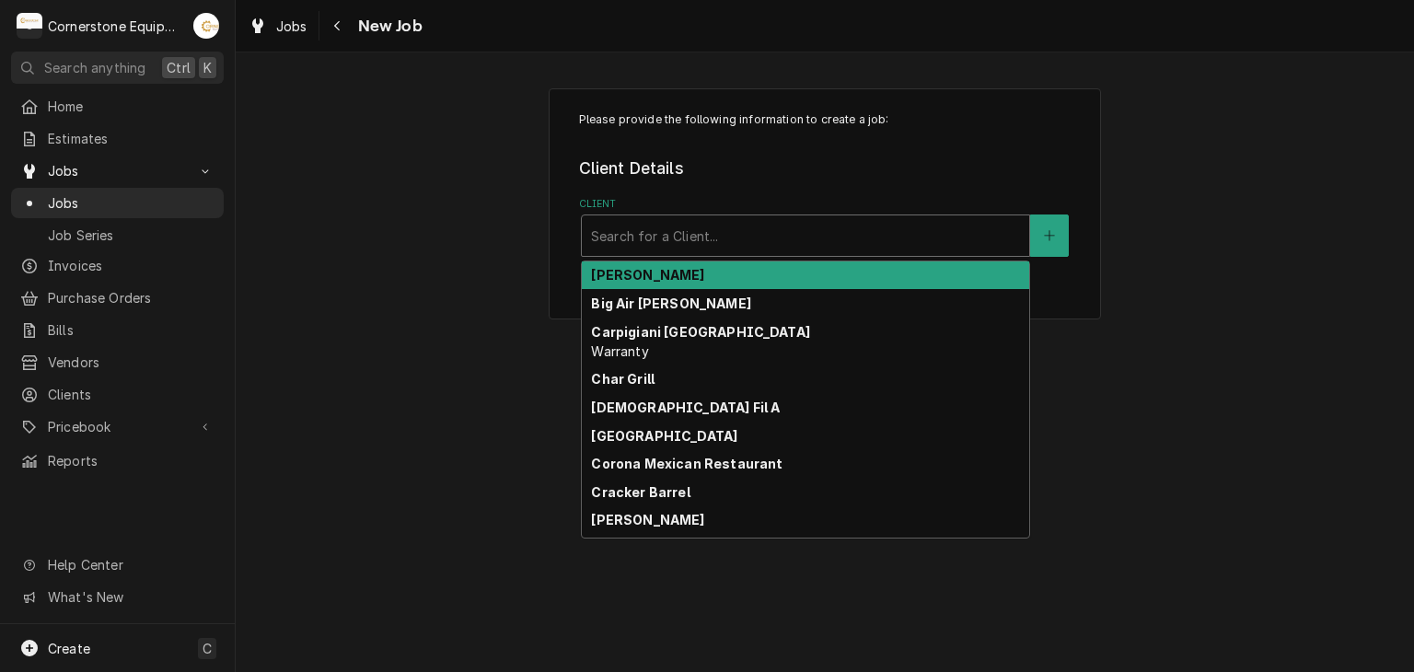
click at [803, 251] on div "Client" at bounding box center [805, 235] width 429 height 33
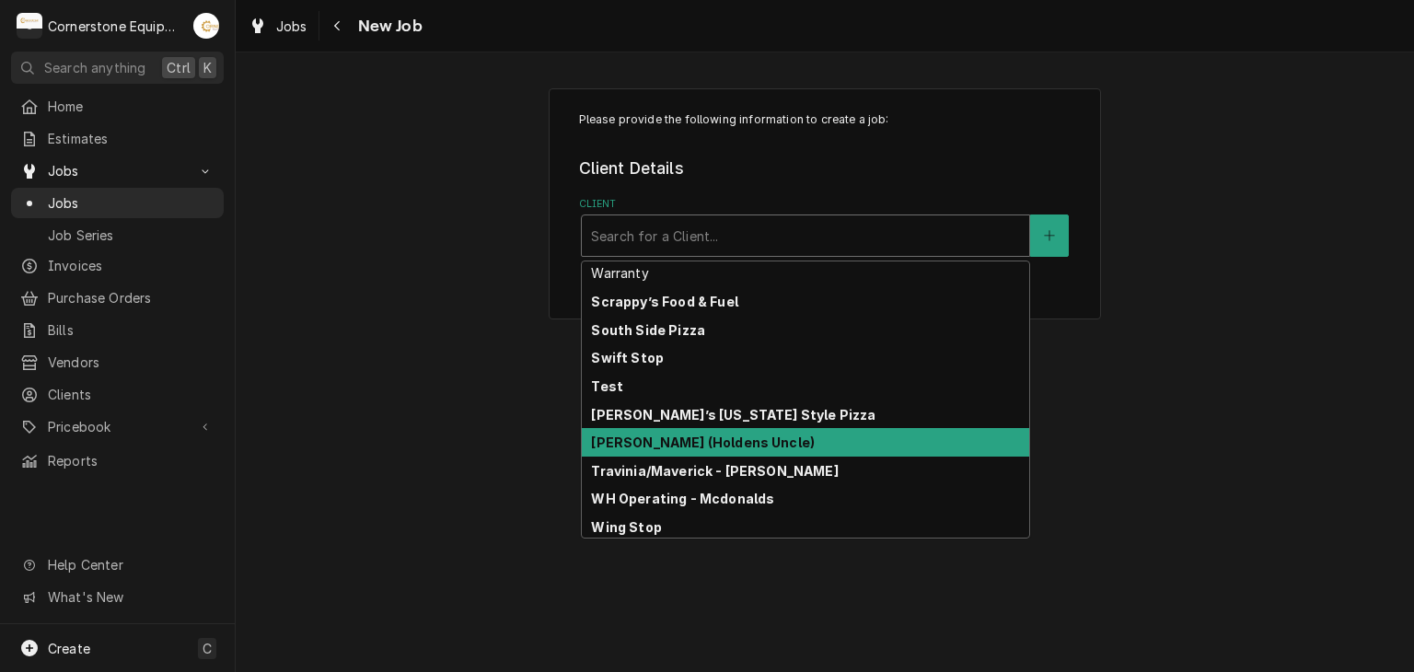
scroll to position [740, 0]
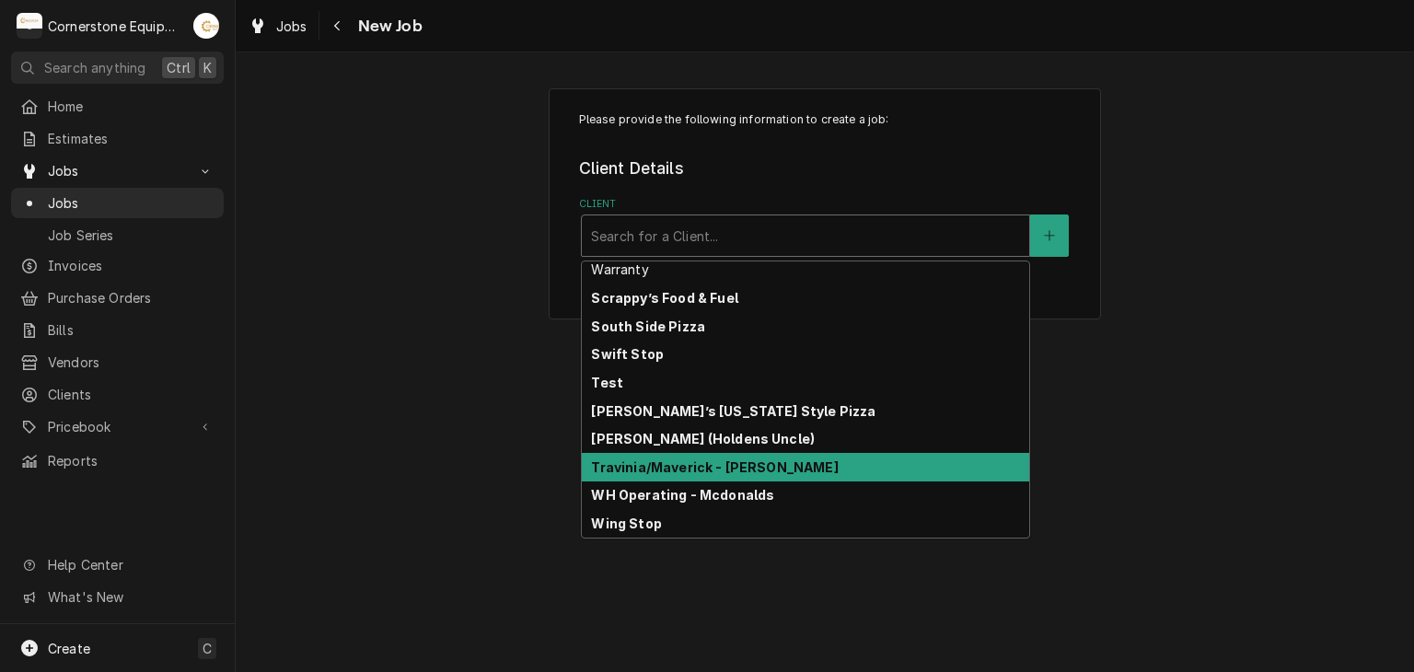
click at [540, 454] on div "Please provide the following information to create a job: Client Details Client…" at bounding box center [825, 362] width 1179 height 620
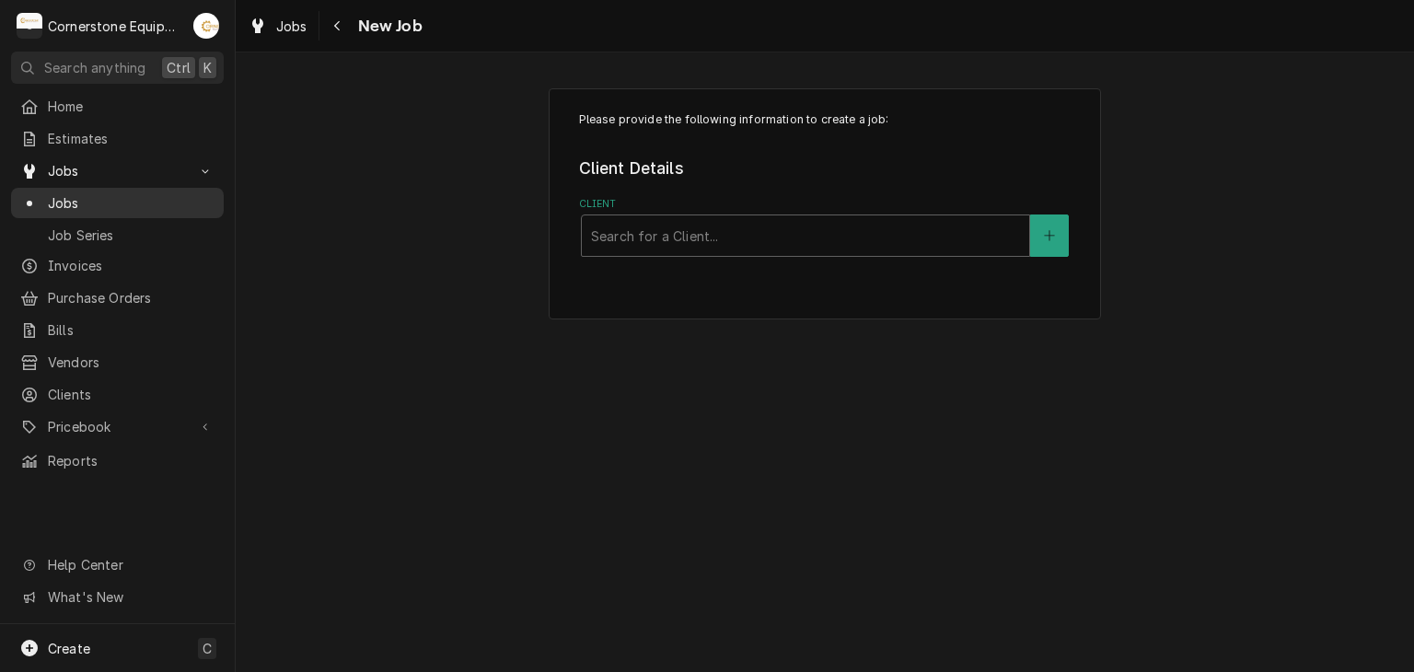
click at [184, 193] on span "Jobs" at bounding box center [131, 202] width 167 height 19
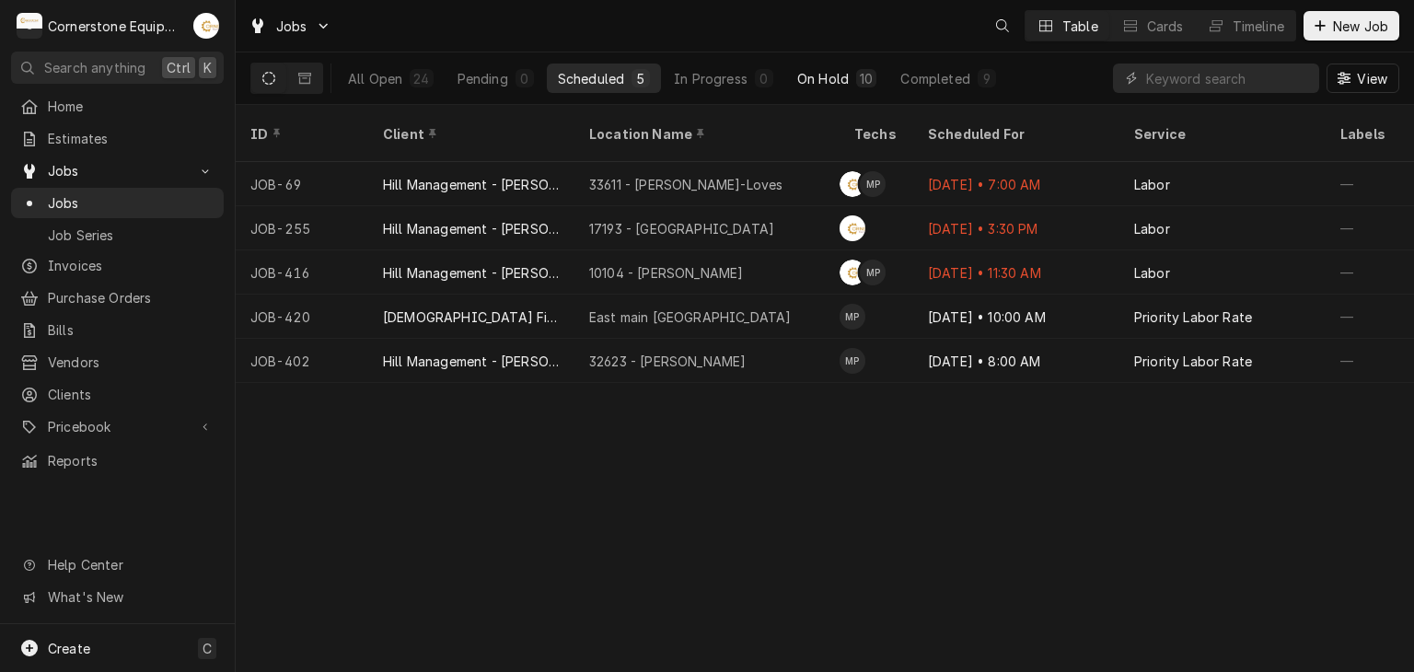
drag, startPoint x: 839, startPoint y: 88, endPoint x: 858, endPoint y: 72, distance: 25.5
click at [840, 83] on button "On Hold 10" at bounding box center [836, 78] width 101 height 29
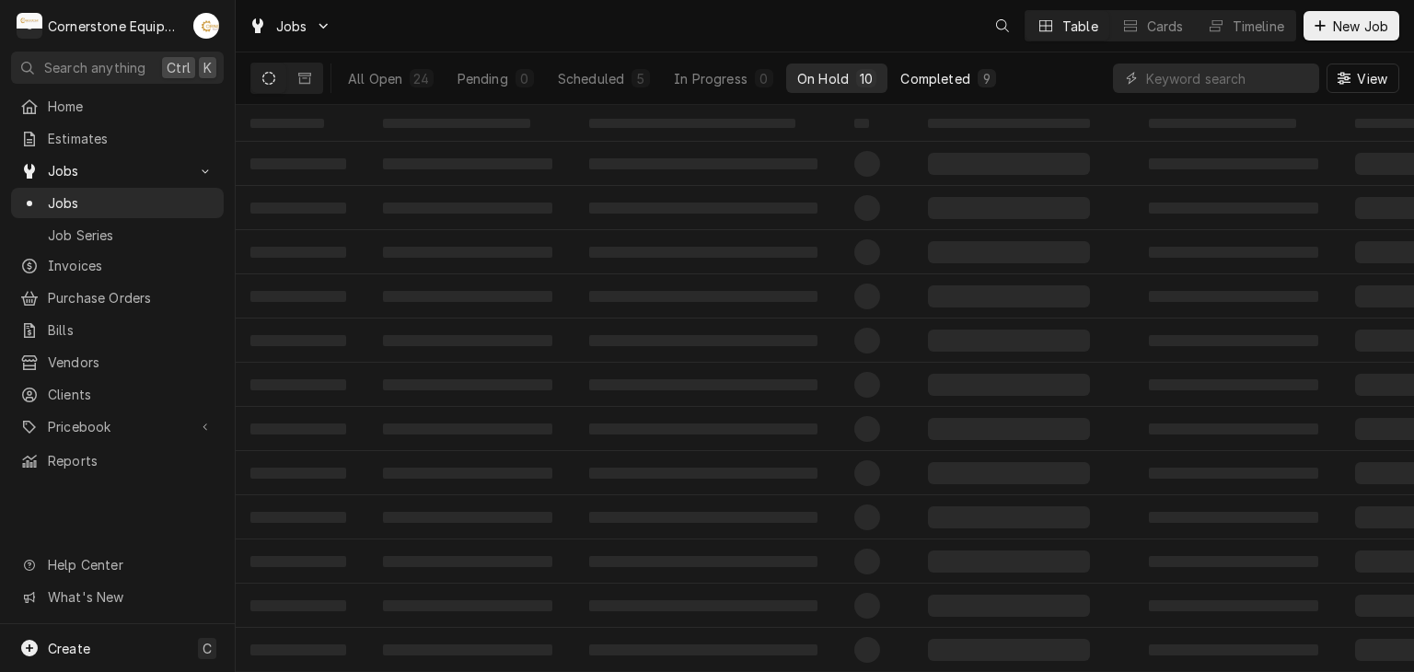
click at [905, 69] on div "Completed" at bounding box center [935, 78] width 69 height 19
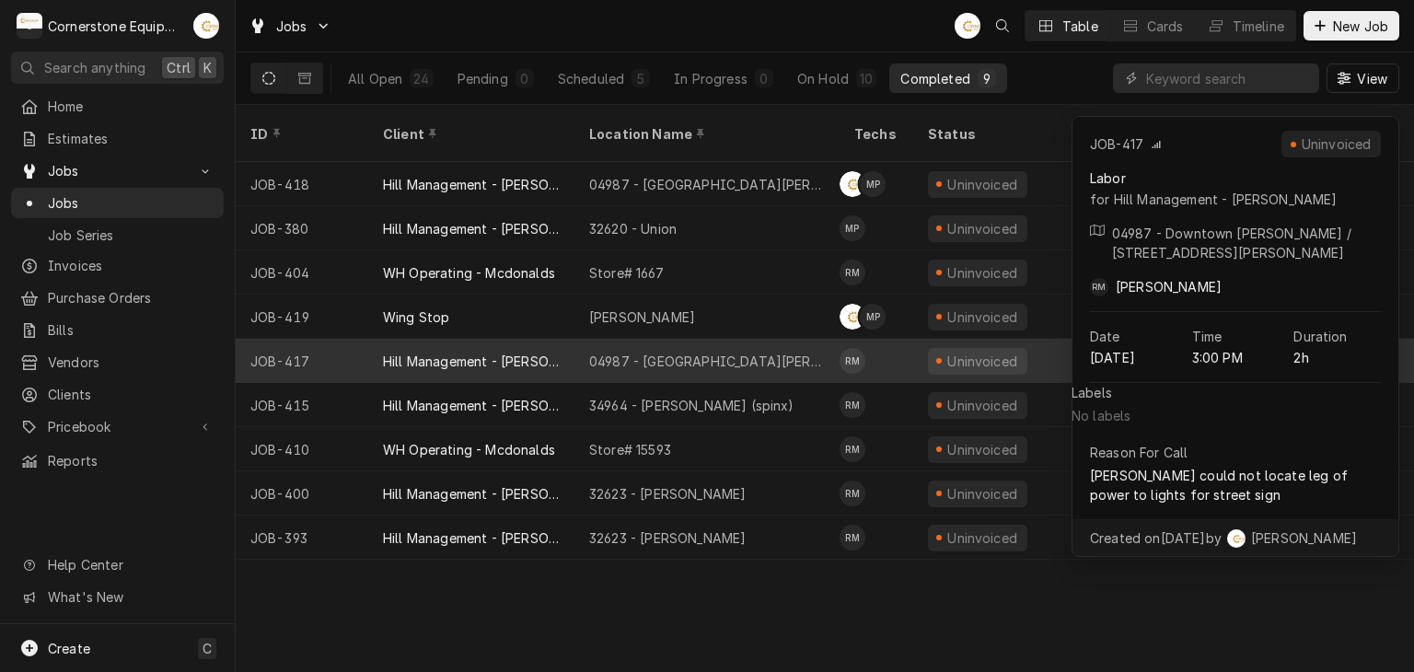
click at [748, 347] on div "04987 - Downtown Newberry" at bounding box center [707, 361] width 265 height 44
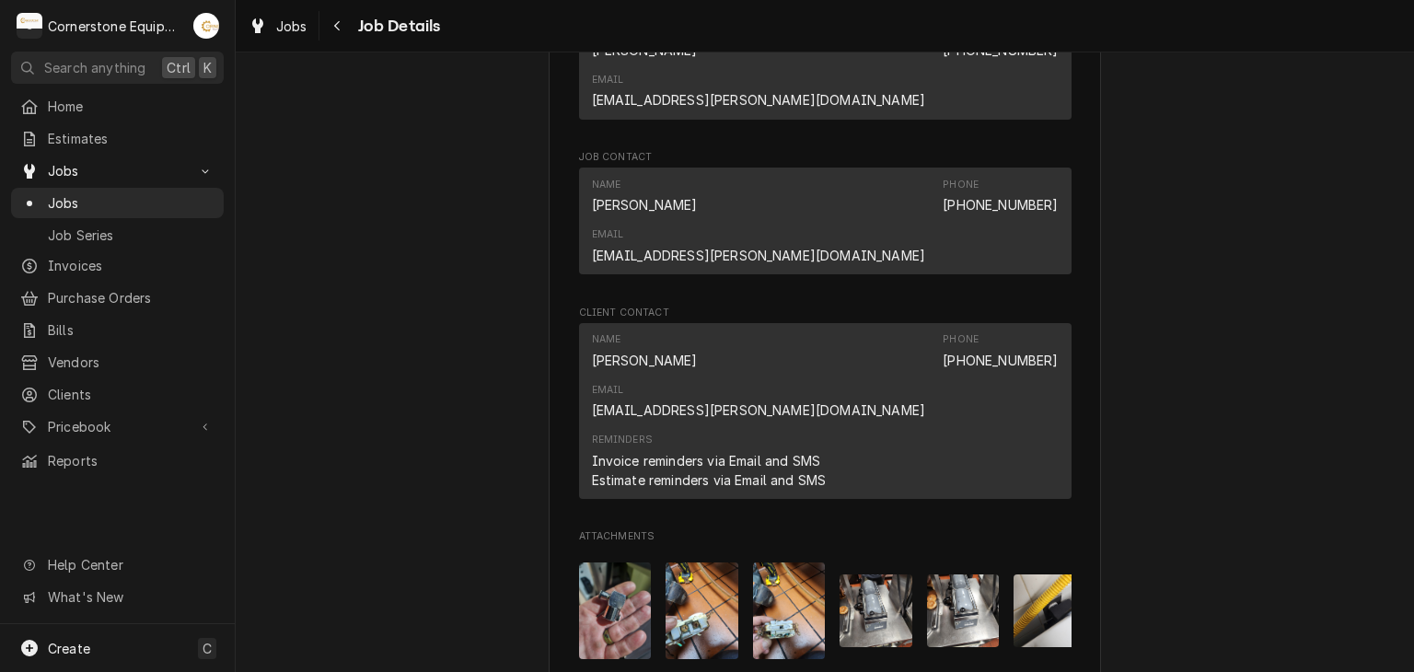
scroll to position [1713, 0]
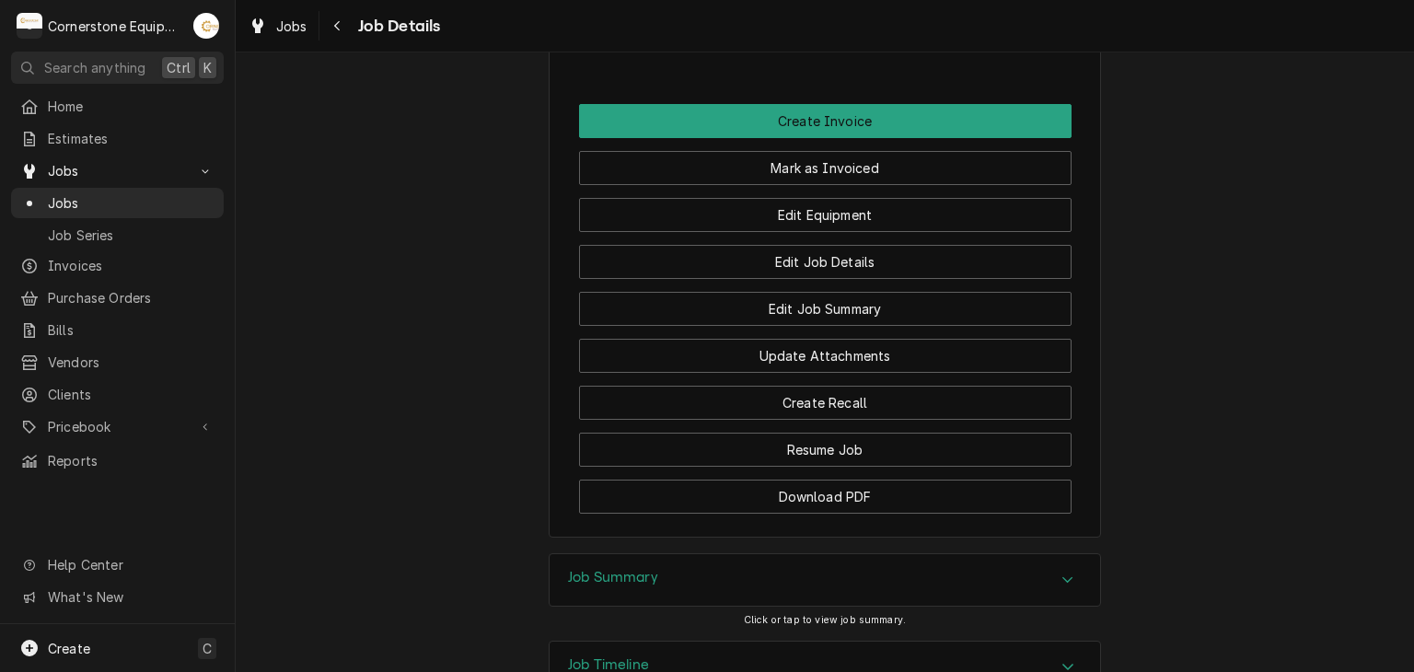
click at [739, 554] on div "Job Summary" at bounding box center [825, 580] width 551 height 52
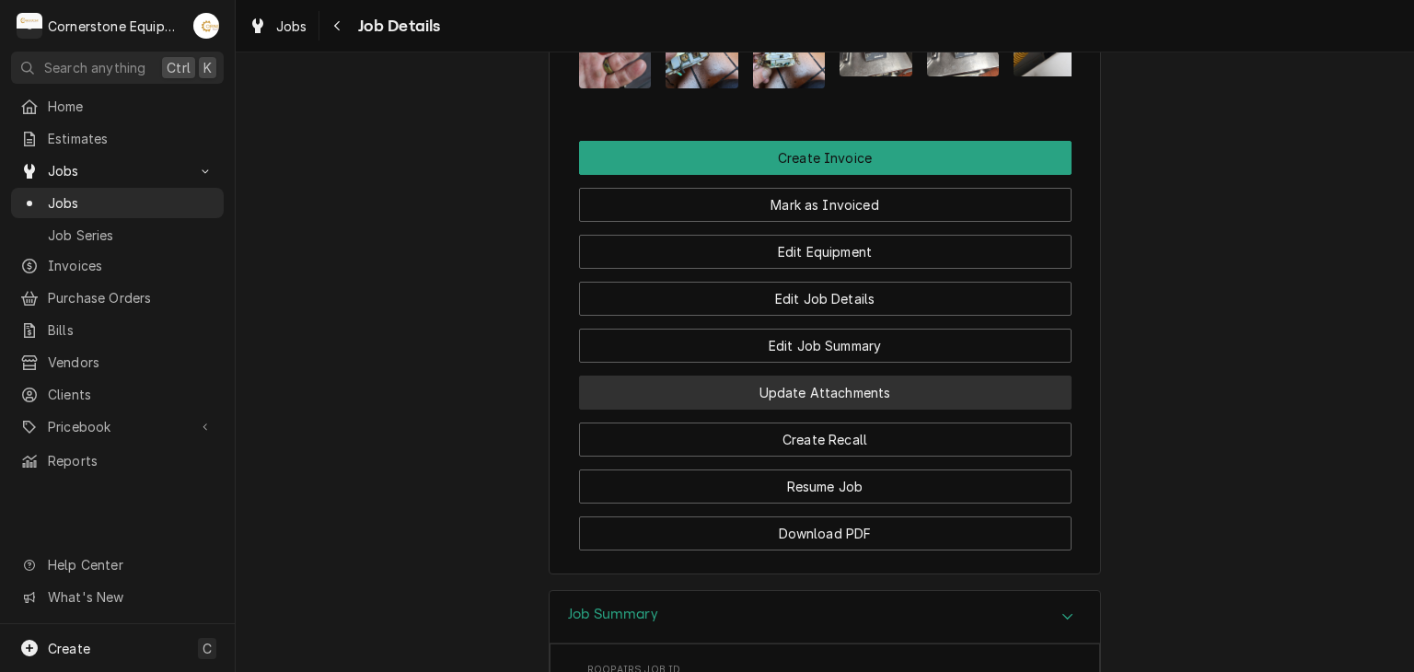
scroll to position [1308, 0]
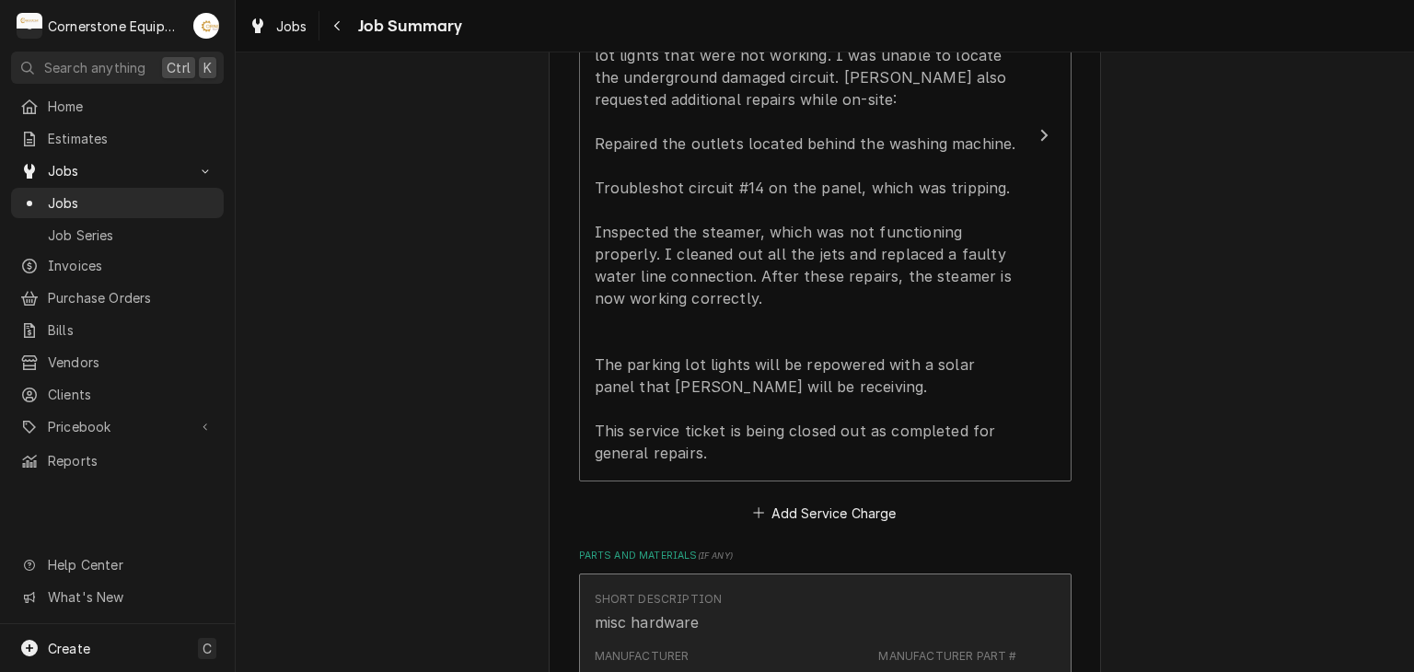
scroll to position [1105, 0]
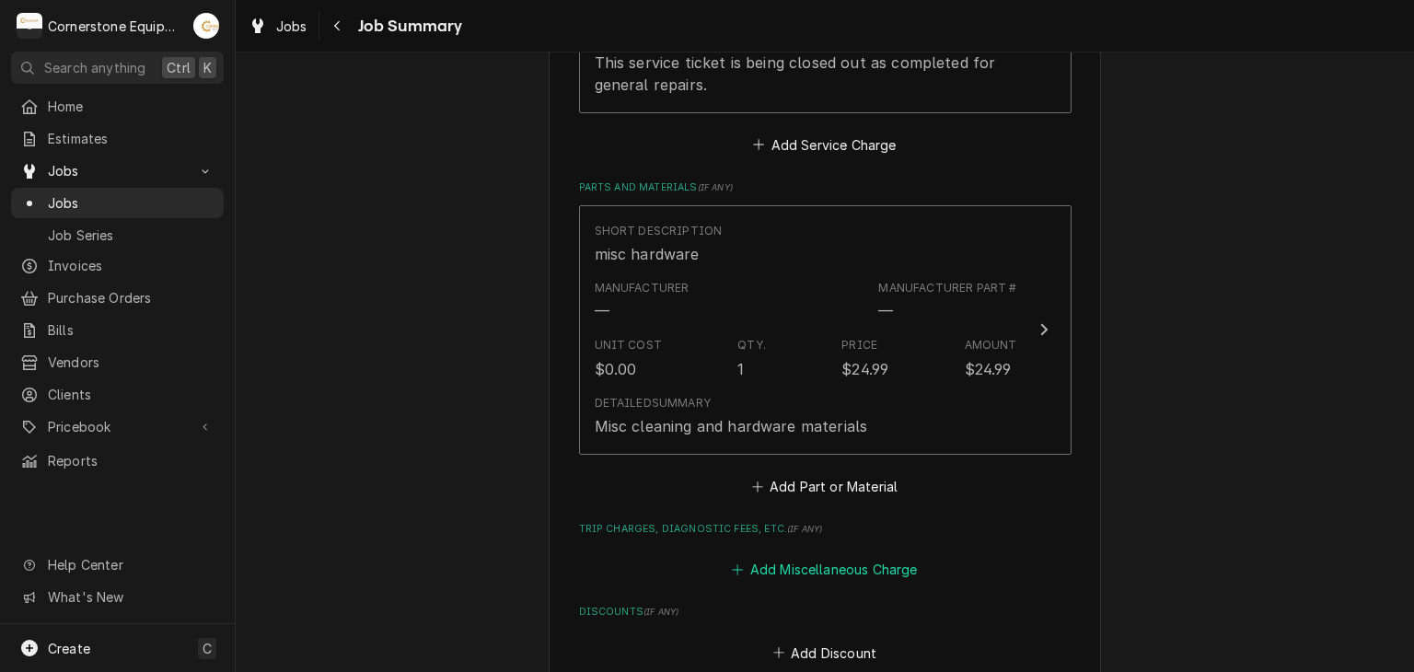
click at [794, 570] on button "Add Miscellaneous Charge" at bounding box center [825, 570] width 192 height 26
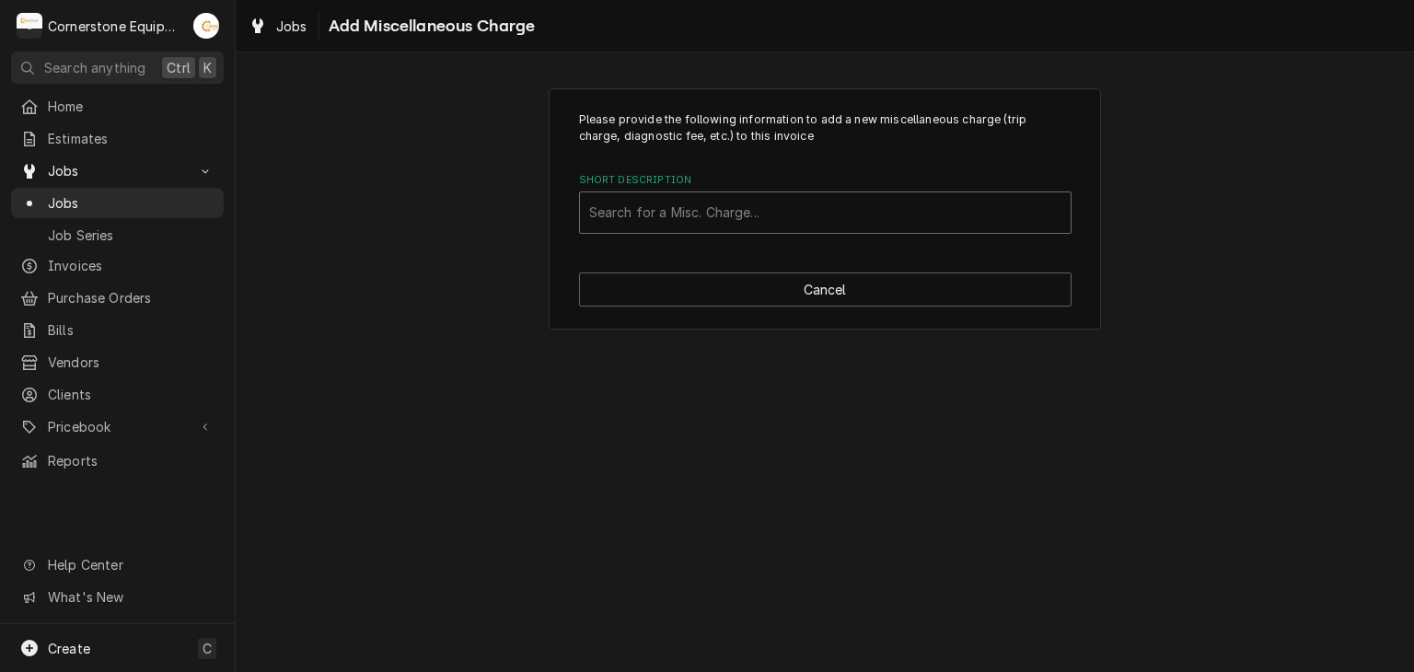
click at [835, 223] on div "Short Description" at bounding box center [825, 212] width 472 height 33
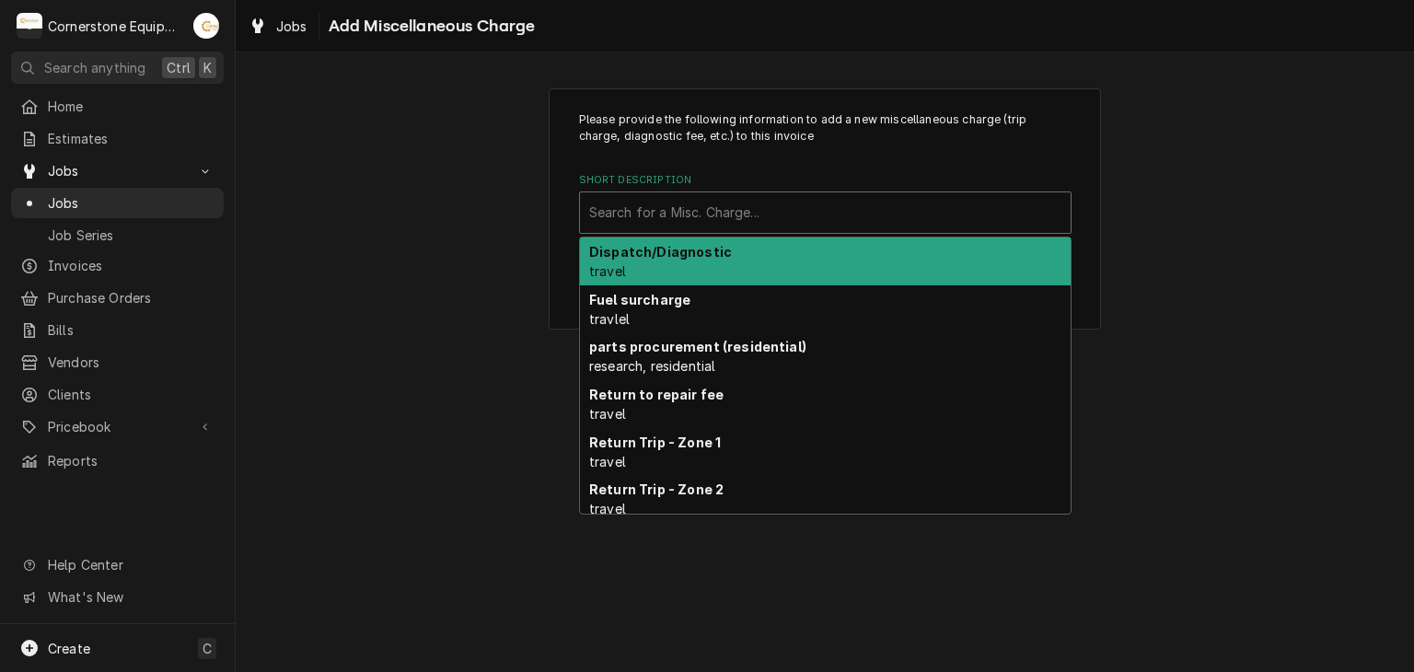
click at [796, 274] on div "Dispatch/Diagnostic travel" at bounding box center [825, 262] width 491 height 48
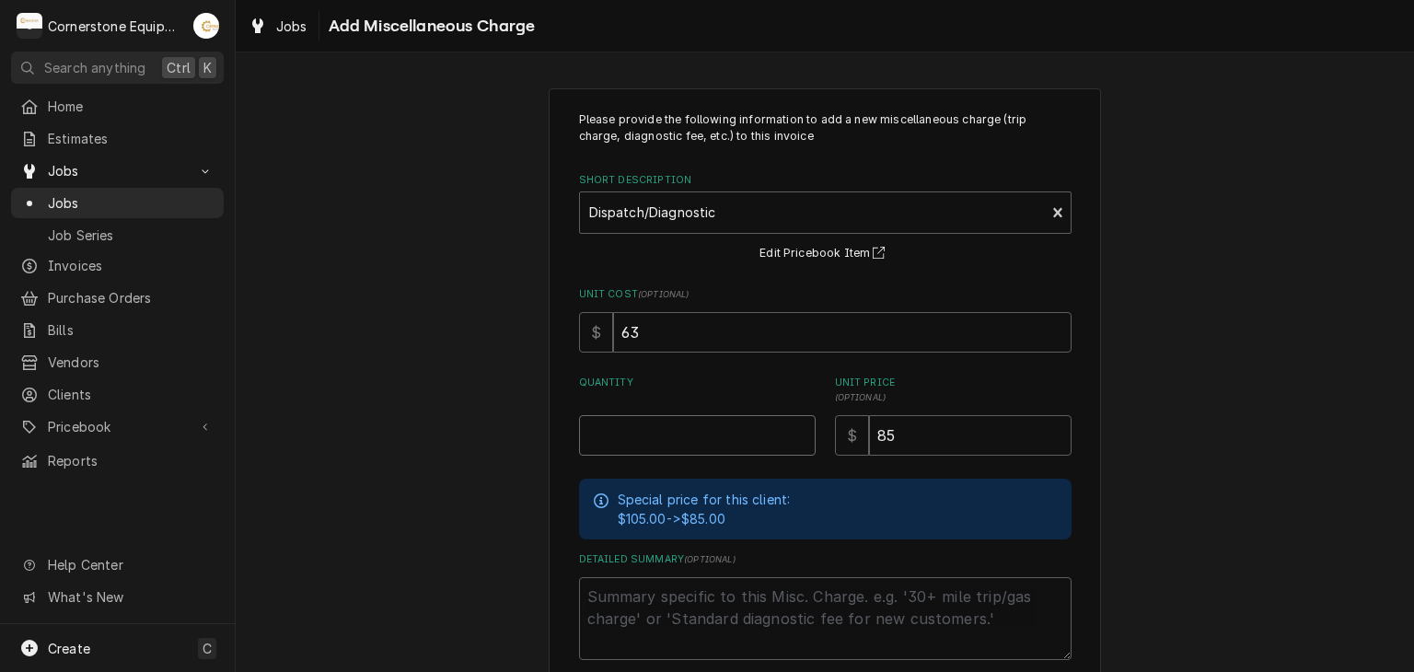
click at [718, 445] on input "Quantity" at bounding box center [697, 435] width 237 height 41
type textarea "x"
type input "1"
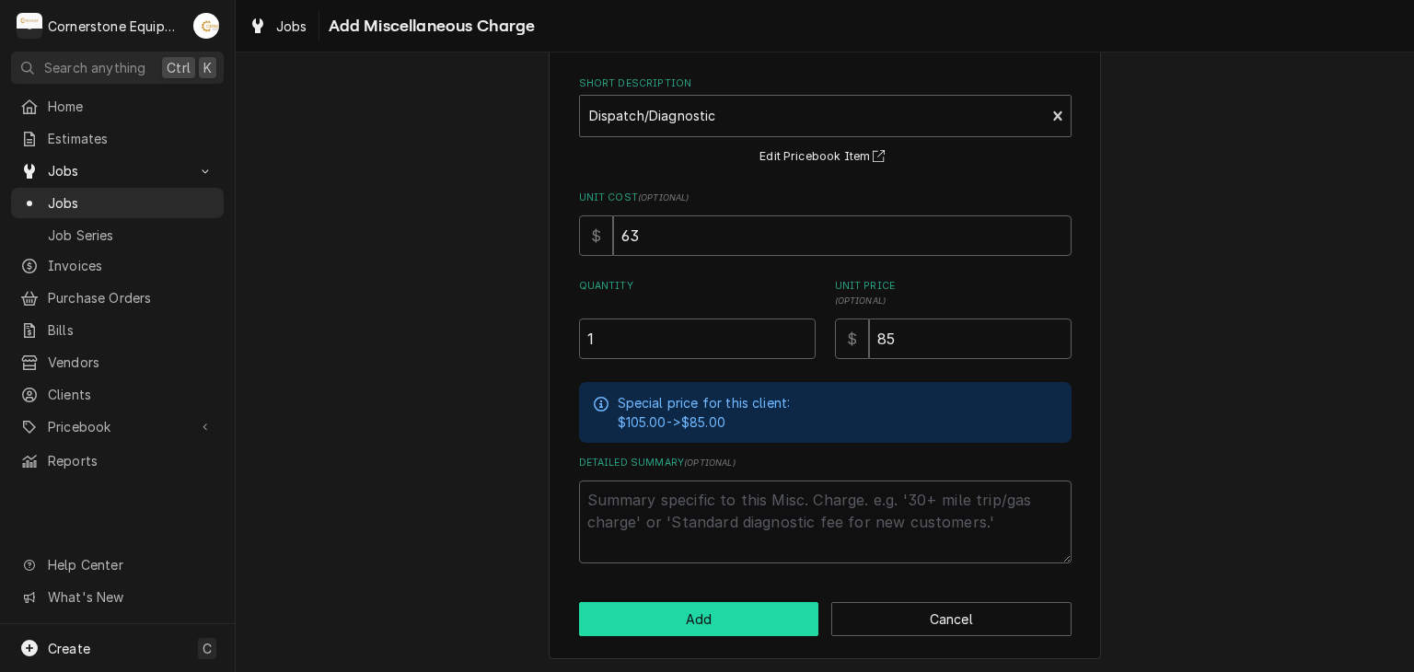
click at [657, 609] on button "Add" at bounding box center [699, 619] width 240 height 34
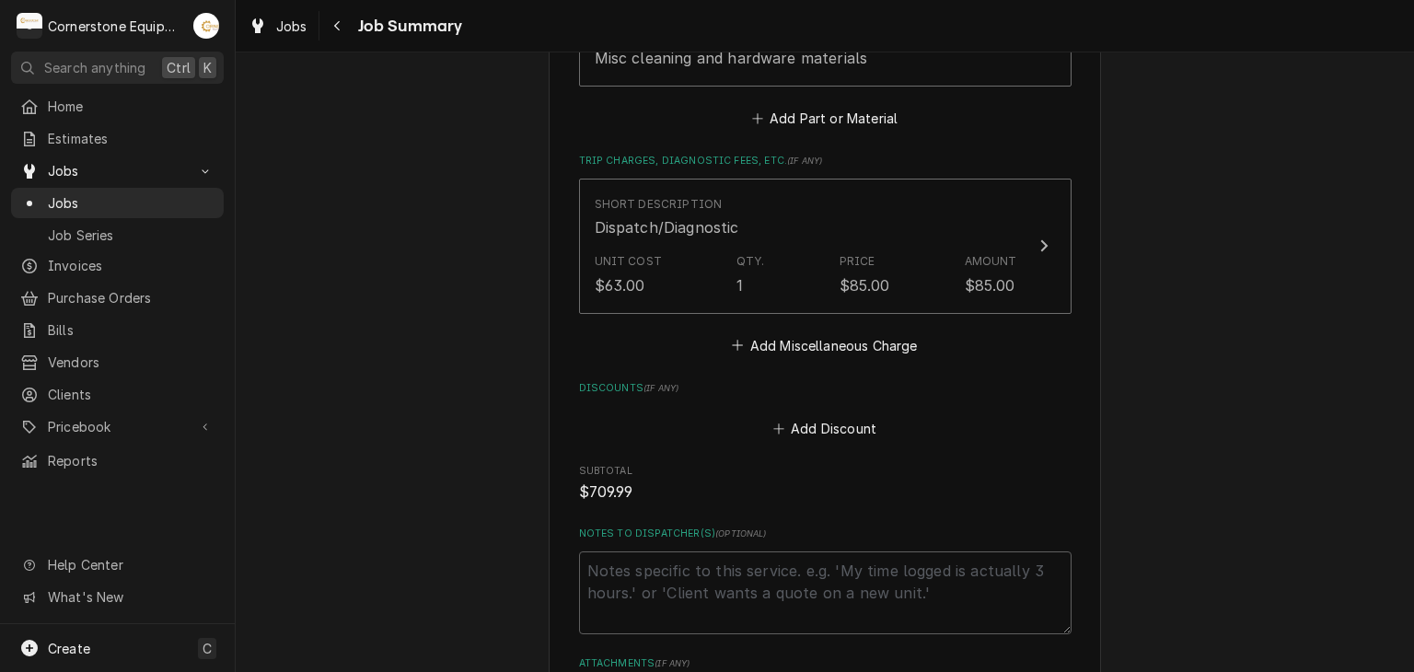
scroll to position [1842, 0]
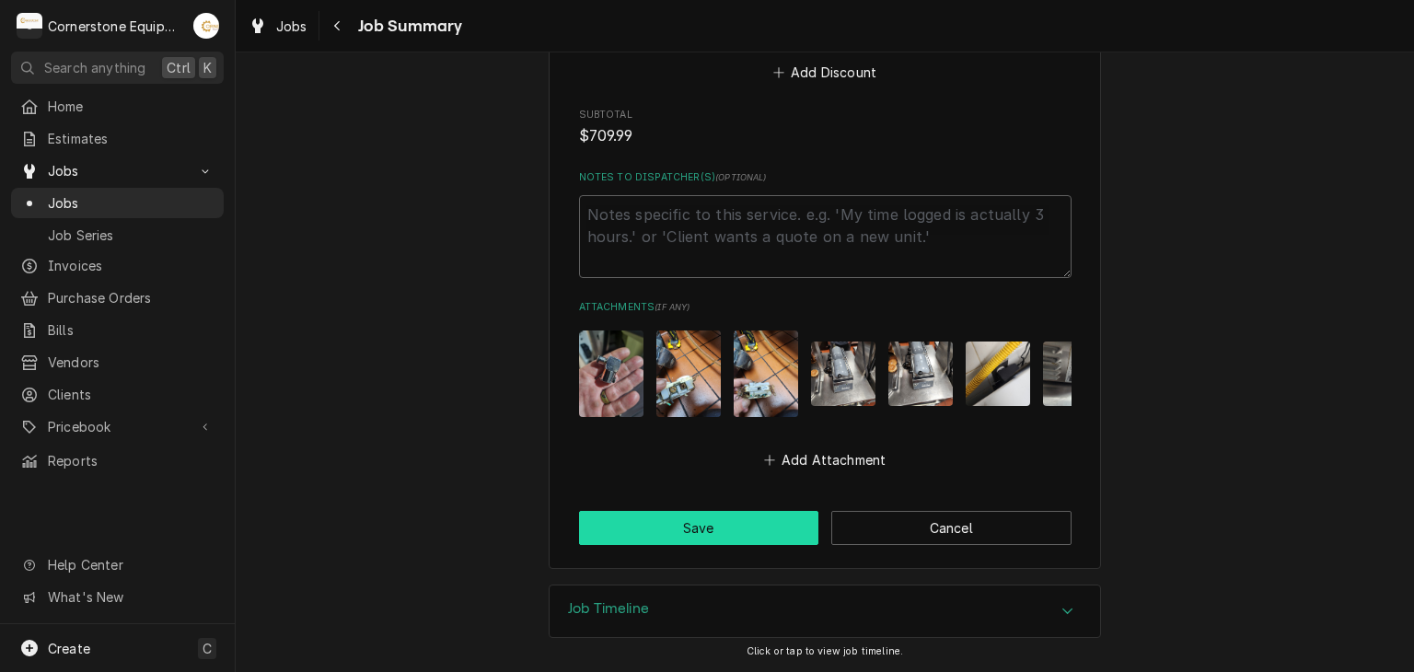
click at [738, 520] on button "Save" at bounding box center [699, 528] width 240 height 34
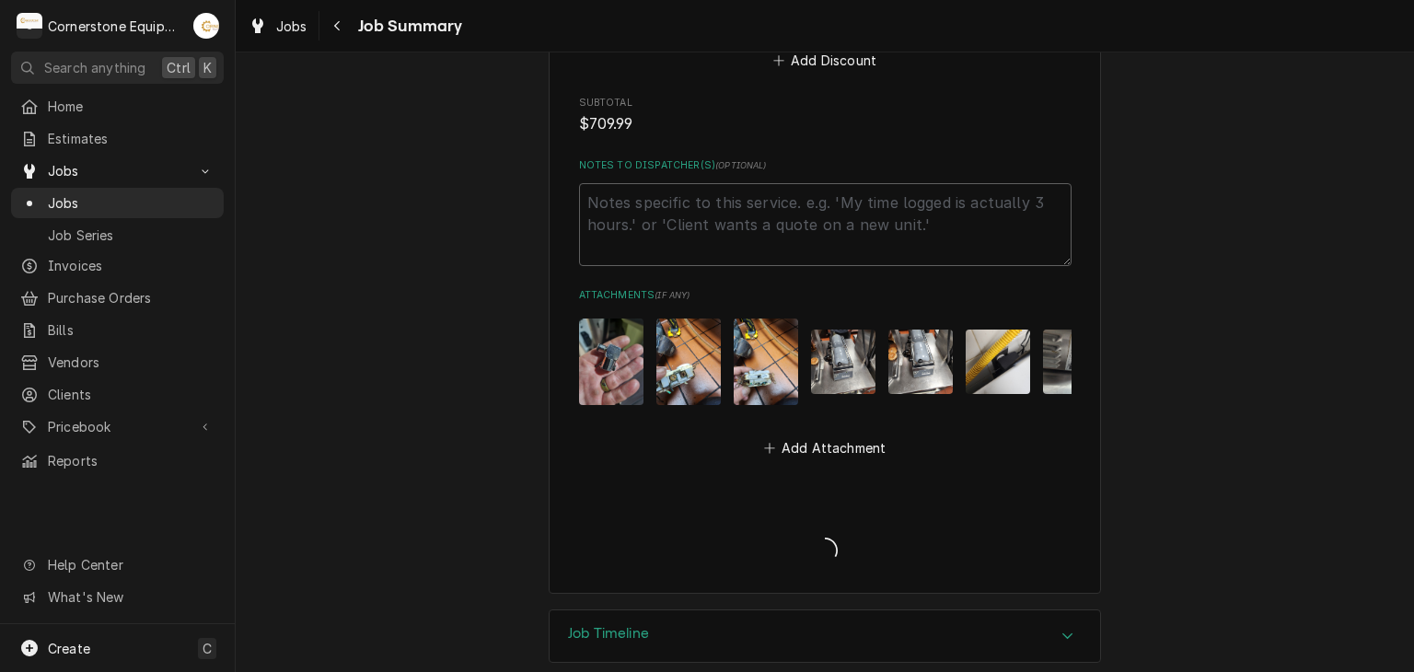
type textarea "x"
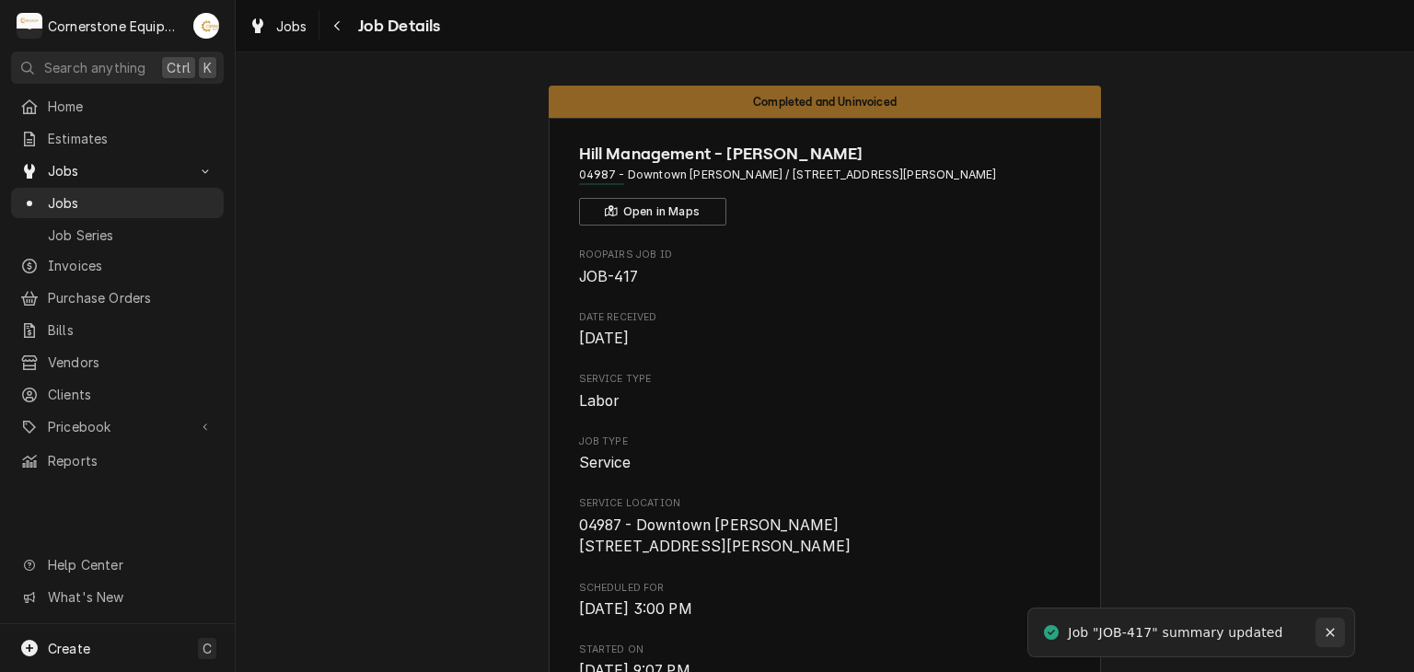
click at [1324, 628] on icon "Notifications alt+T" at bounding box center [1330, 632] width 13 height 13
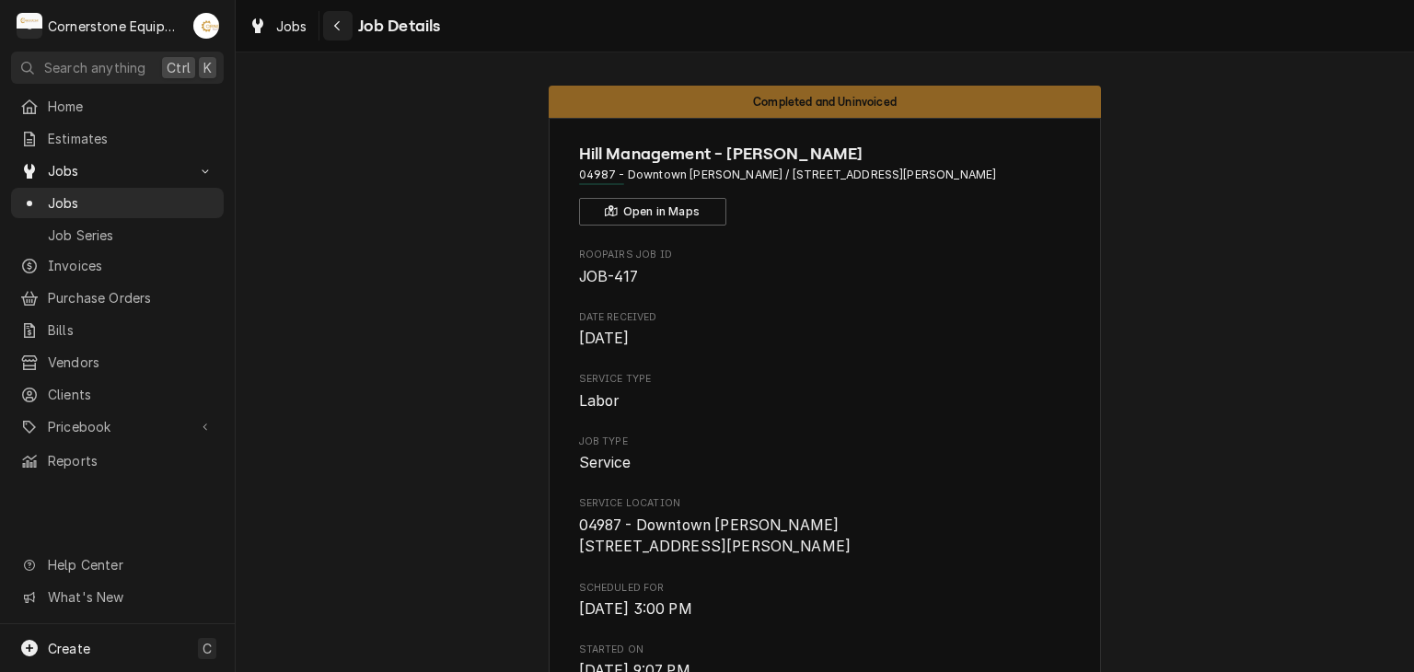
click at [331, 27] on div "Navigate back" at bounding box center [338, 26] width 18 height 18
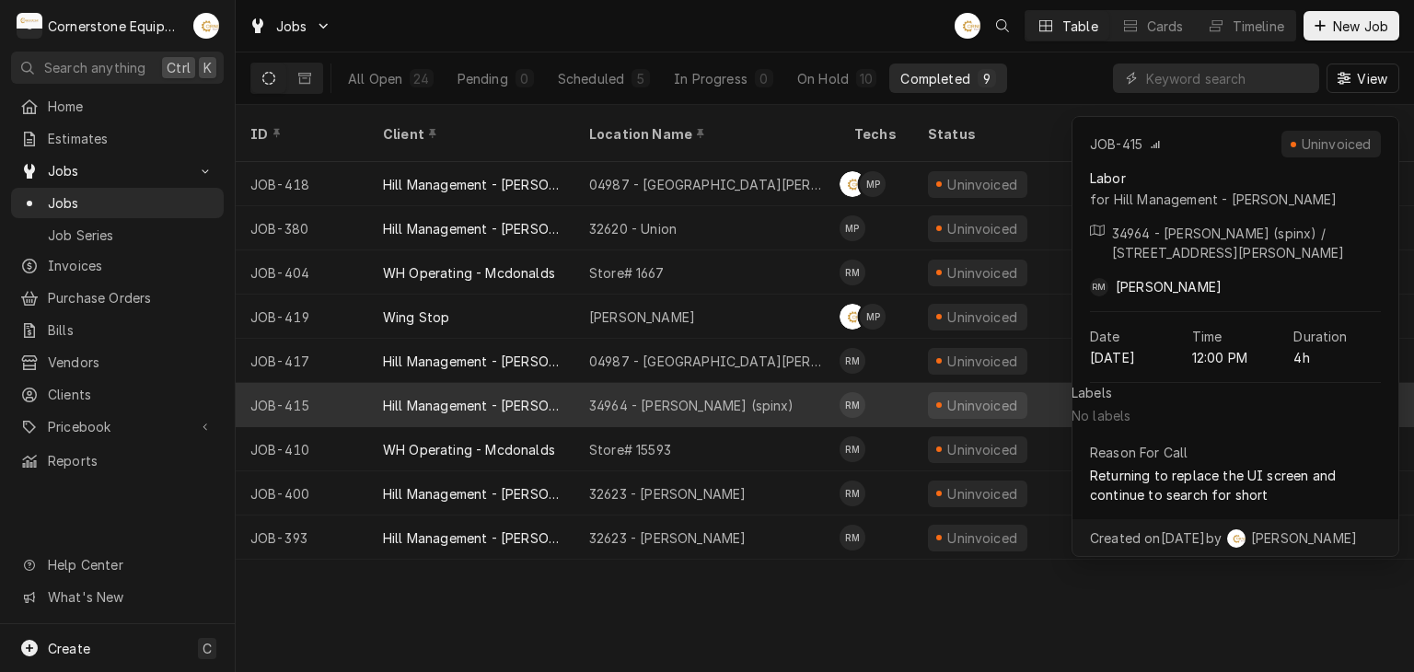
click at [686, 396] on div "34964 - Woodruff (spinx)" at bounding box center [691, 405] width 205 height 19
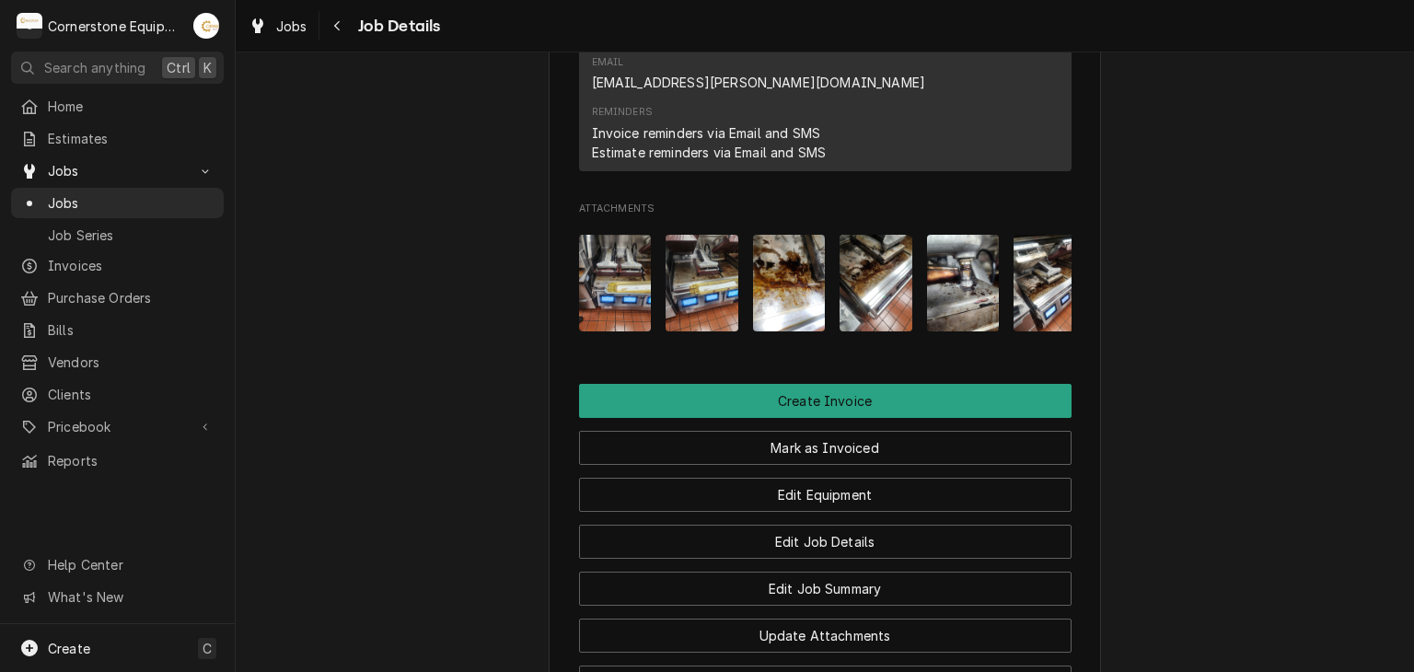
scroll to position [1862, 0]
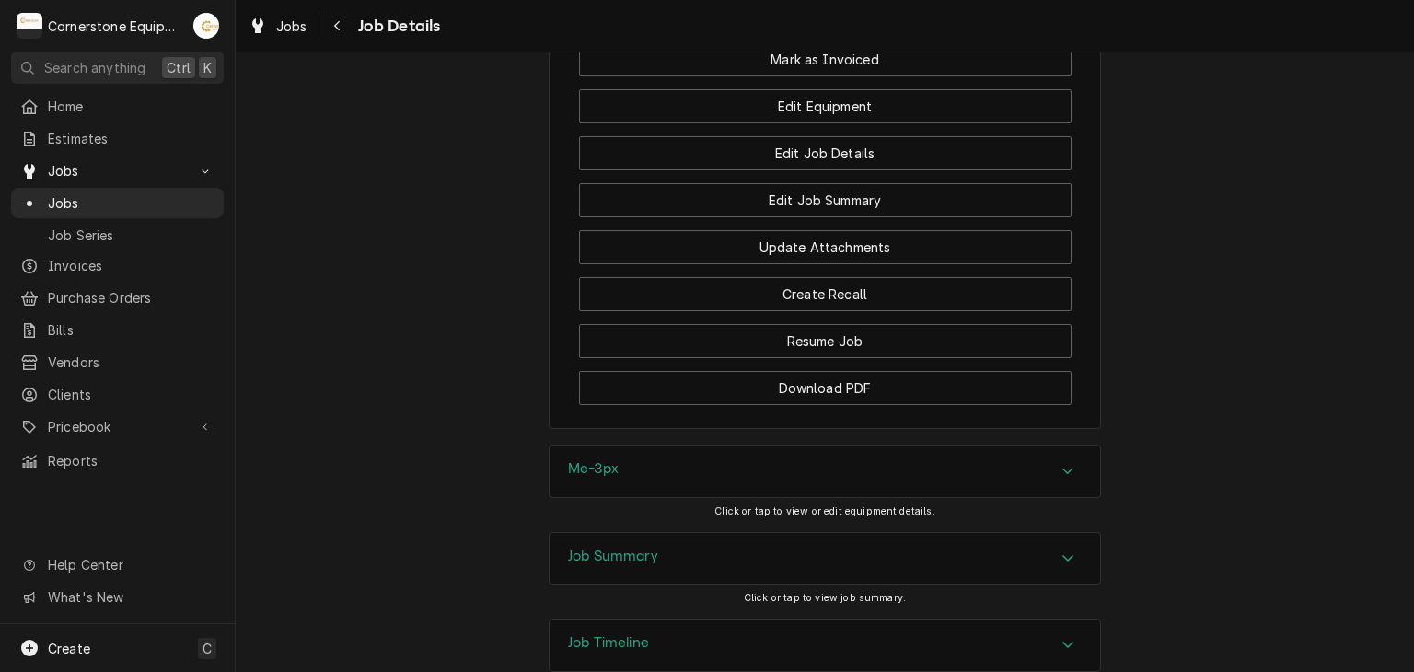
click at [626, 548] on h3 "Job Summary" at bounding box center [613, 556] width 90 height 17
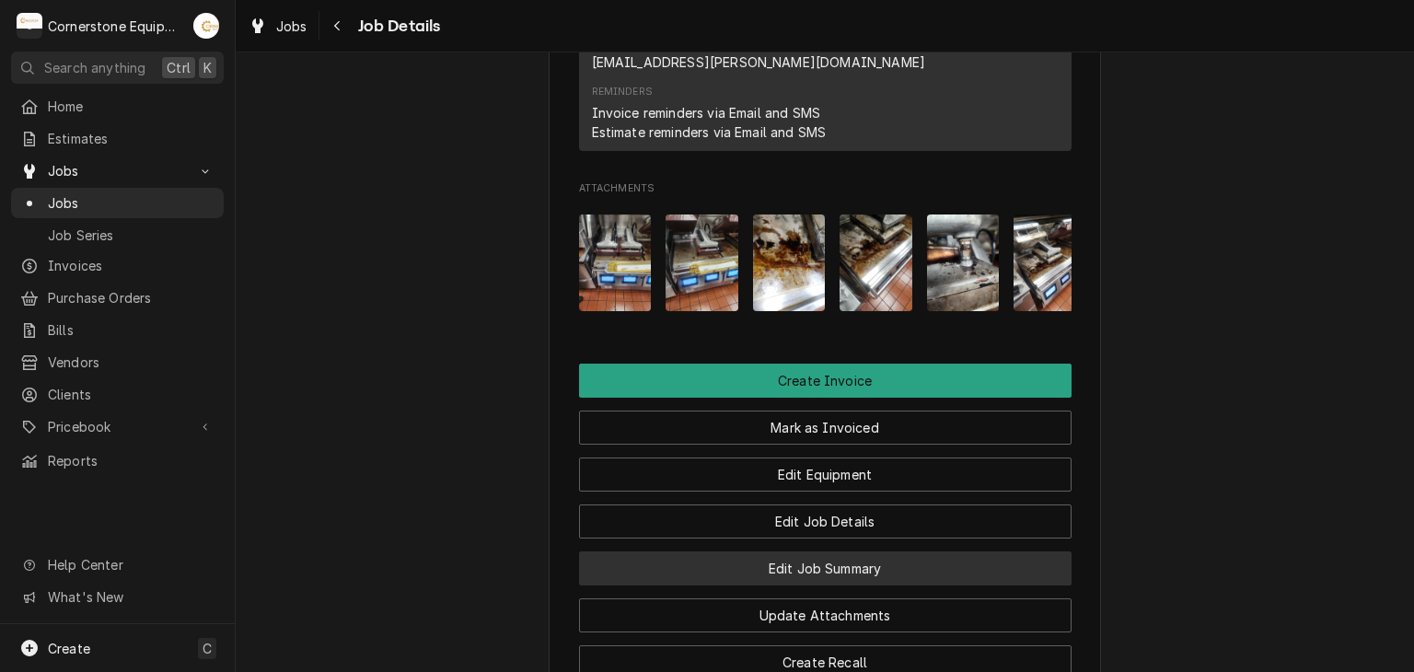
click at [777, 552] on button "Edit Job Summary" at bounding box center [825, 569] width 493 height 34
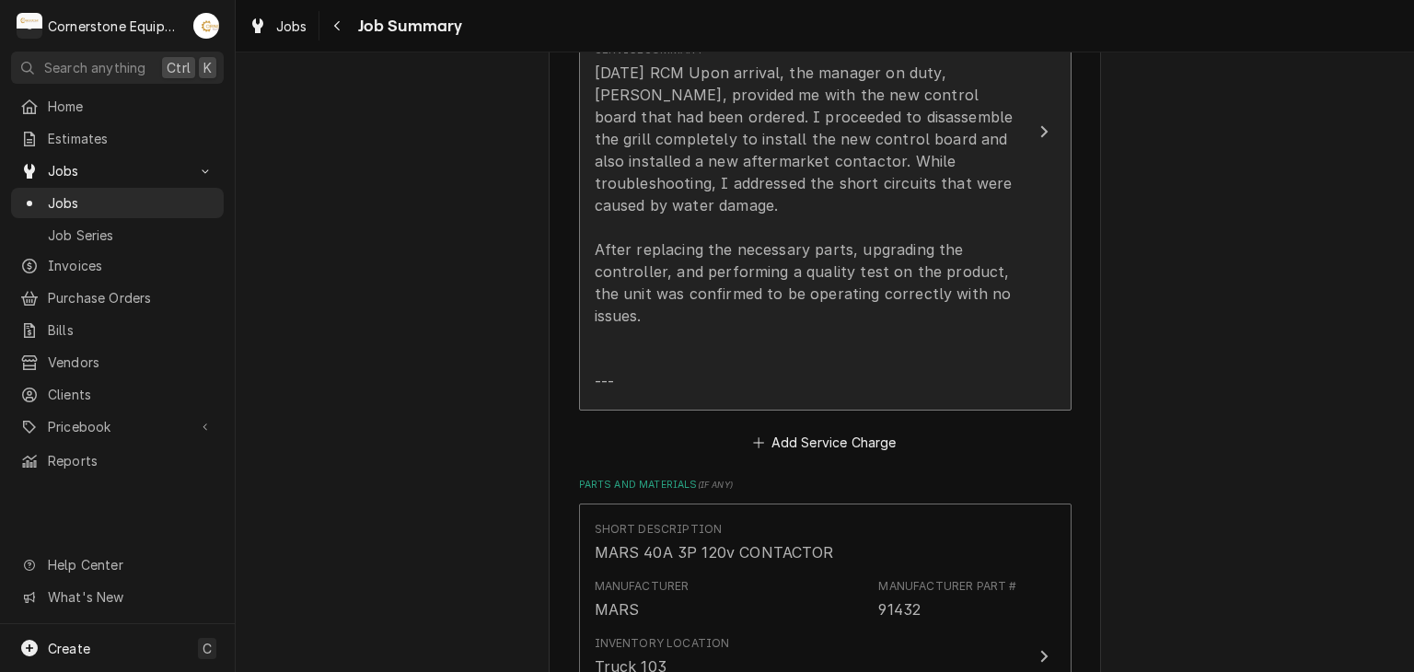
click at [698, 212] on div "[DATE] RCM Upon arrival, the manager on duty, [PERSON_NAME], provided me with t…" at bounding box center [806, 227] width 423 height 331
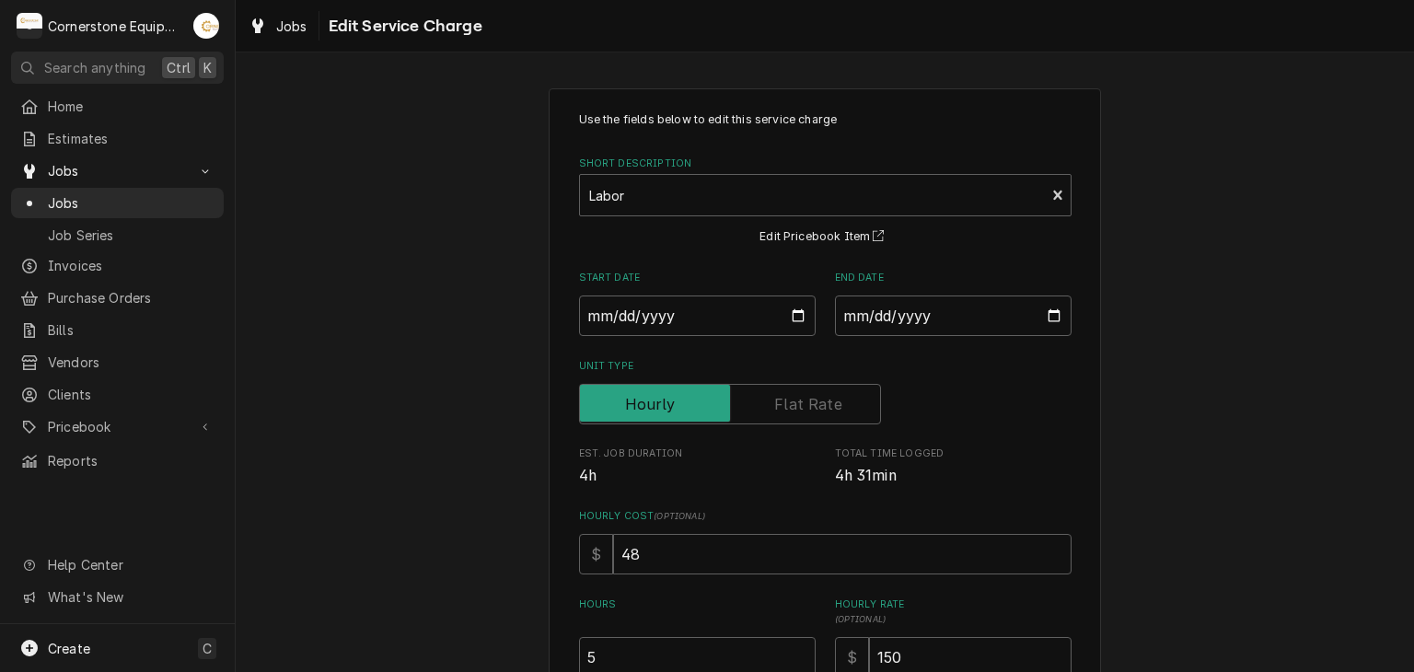
scroll to position [368, 0]
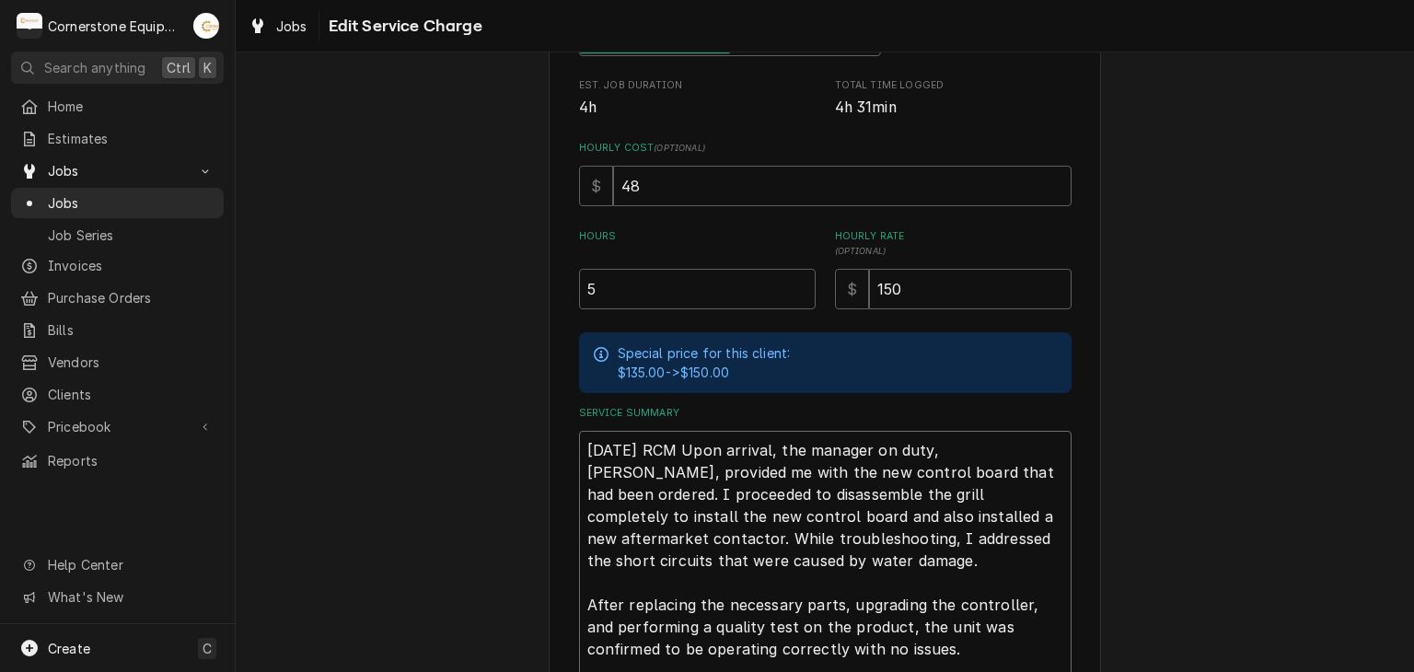
click at [777, 450] on textarea "[DATE] RCM Upon arrival, the manager on duty, [PERSON_NAME], provided me with t…" at bounding box center [825, 583] width 493 height 304
type textarea "x"
type textarea "[DATE] RCM Upon arrival the manager on duty, [PERSON_NAME], provided me with th…"
type textarea "x"
type textarea "[DATE] RCM Upon arriva the manager on duty, [PERSON_NAME], provided me with the…"
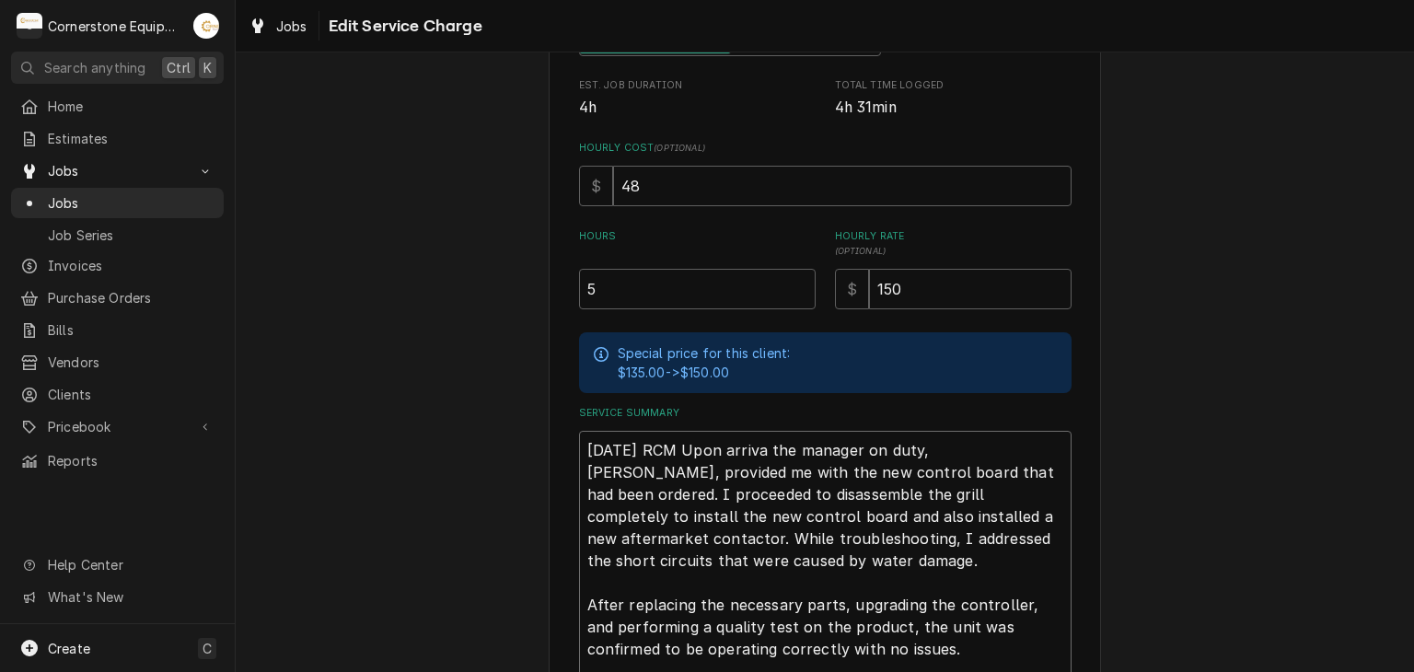
type textarea "x"
type textarea "09/17/25 RCM Upon arriv the manager on duty, Allen, provided me with the new co…"
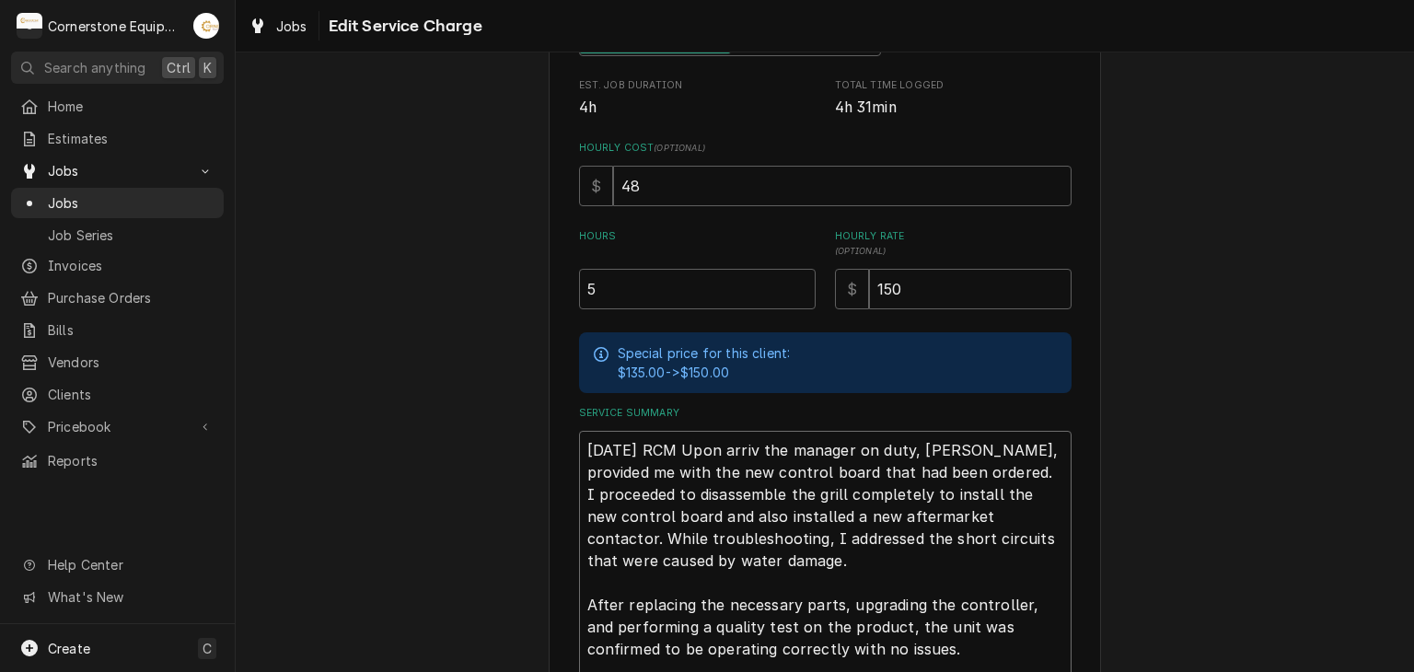
type textarea "x"
type textarea "09/17/25 RCM Upon arri the manager on duty, Allen, provided me with the new con…"
type textarea "x"
type textarea "09/17/25 RCM Upon arr the manager on duty, Allen, provided me with the new cont…"
type textarea "x"
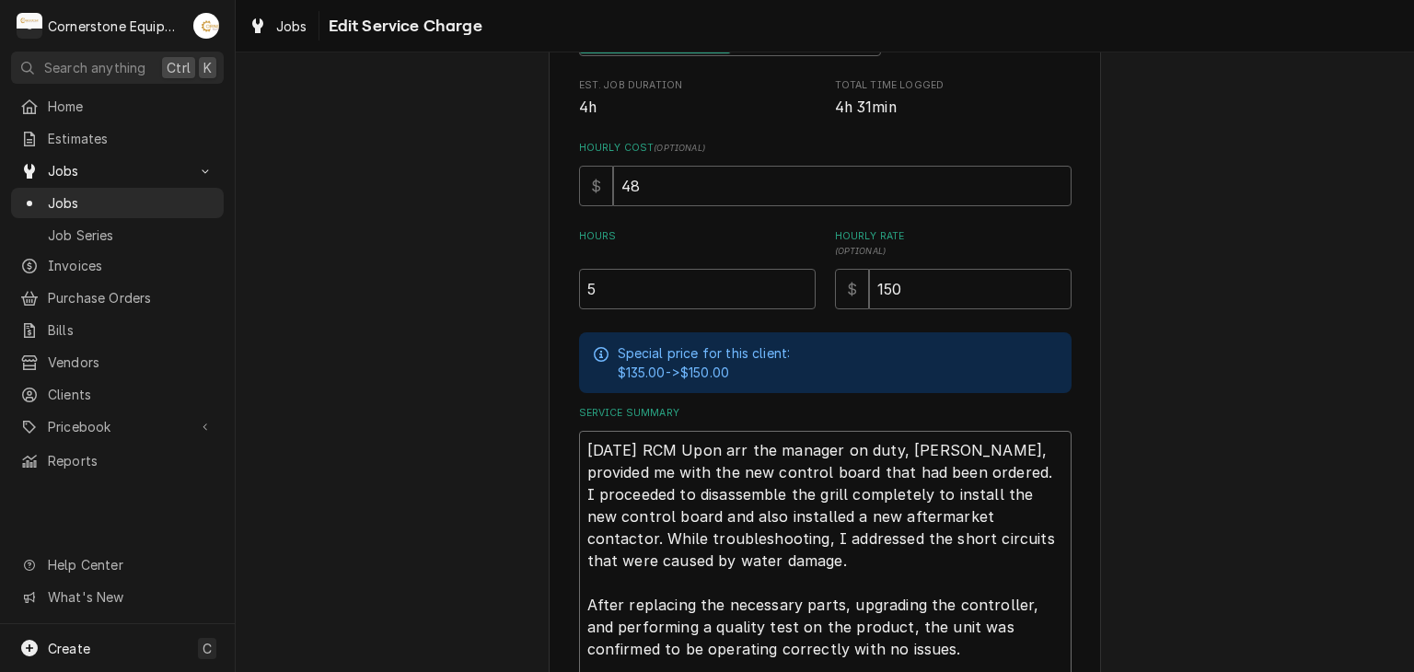
type textarea "09/17/25 RCM Upon ar the manager on duty, Allen, provided me with the new contr…"
type textarea "x"
type textarea "09/17/25 RCM Upon a the manager on duty, Allen, provided me with the new contro…"
type textarea "x"
type textarea "09/17/25 RCM Upon the manager on duty, Allen, provided me with the new control …"
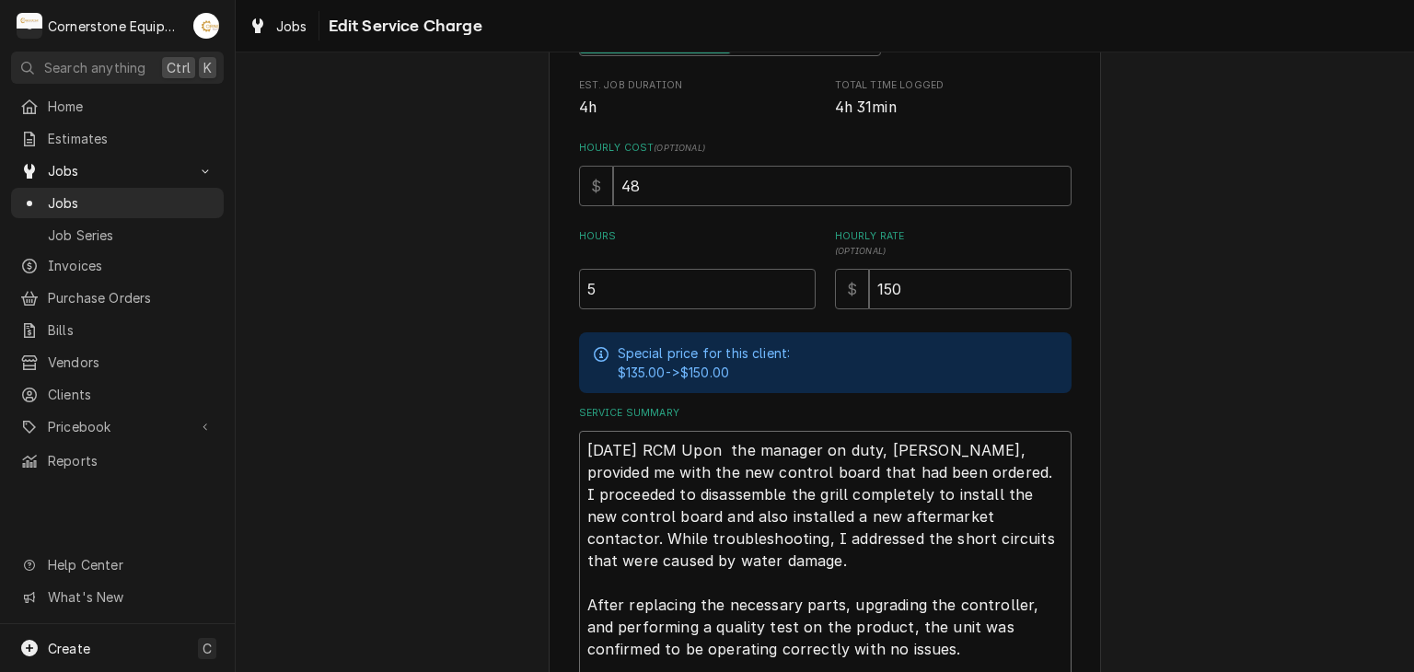
type textarea "x"
type textarea "09/17/25 RCM Upon the manager on duty, Allen, provided me with the new control …"
type textarea "x"
type textarea "09/17/25 RCM Upo the manager on duty, Allen, provided me with the new control b…"
type textarea "x"
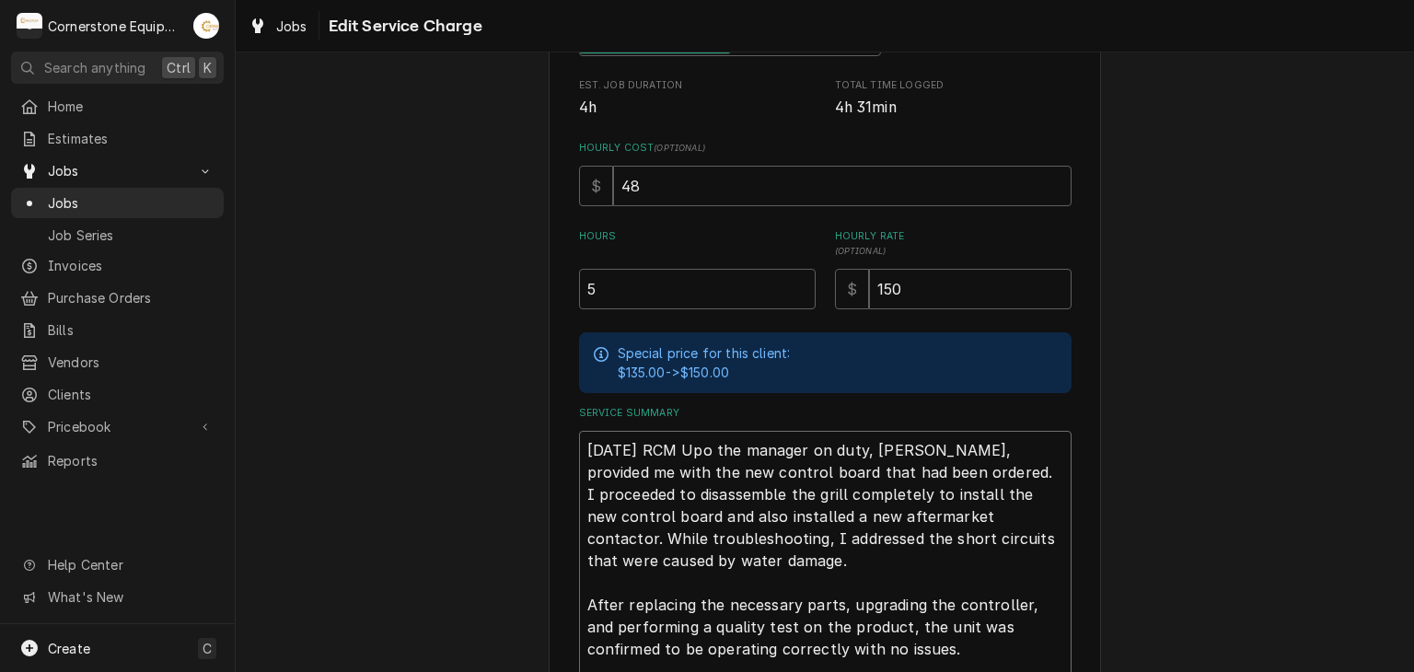
type textarea "09/17/25 RCM Up the manager on duty, Allen, provided me with the new control bo…"
type textarea "x"
type textarea "09/17/25 RCM U the manager on duty, Allen, provided me with the new control boa…"
type textarea "x"
type textarea "09/17/25 RCM the manager on duty, Allen, provided me with the new control board…"
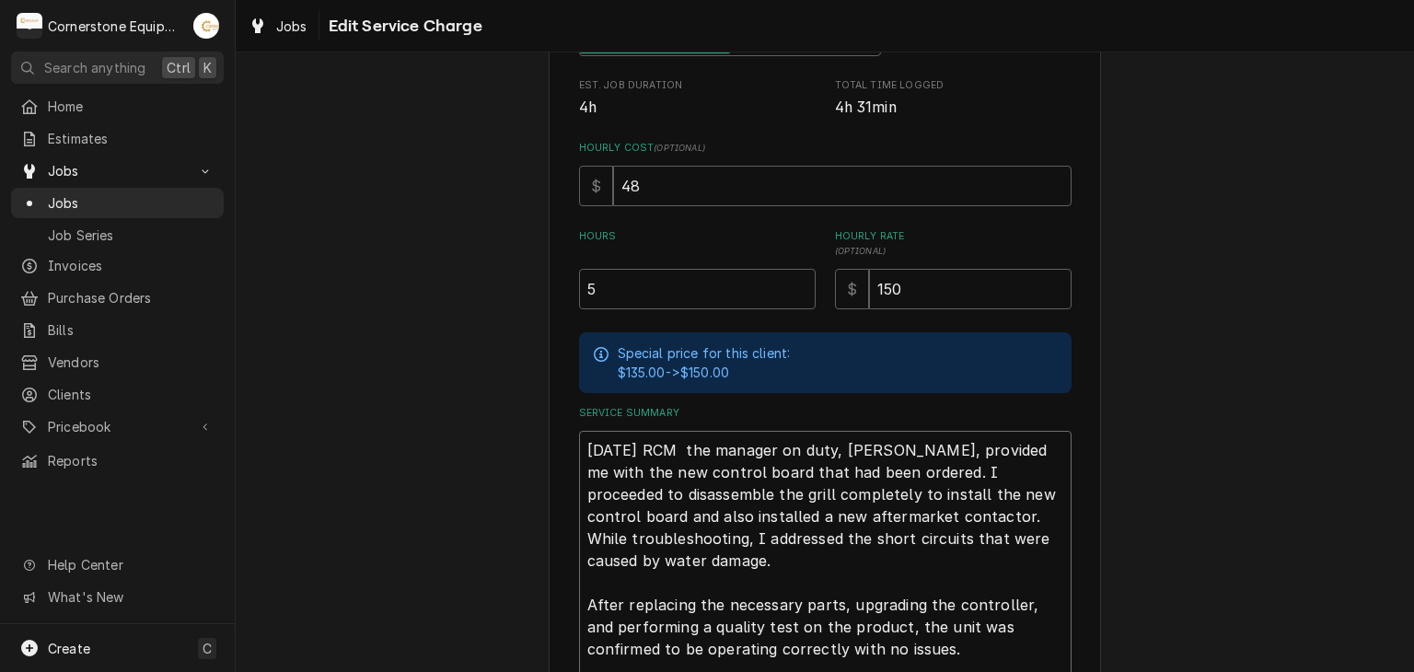
type textarea "x"
type textarea "09/17/25 RCM the manager on duty, Allen, provided me with the new control board…"
type textarea "x"
type textarea "09/17/25 RCM the manager on duty, Allen, provided me with the new control board…"
type textarea "x"
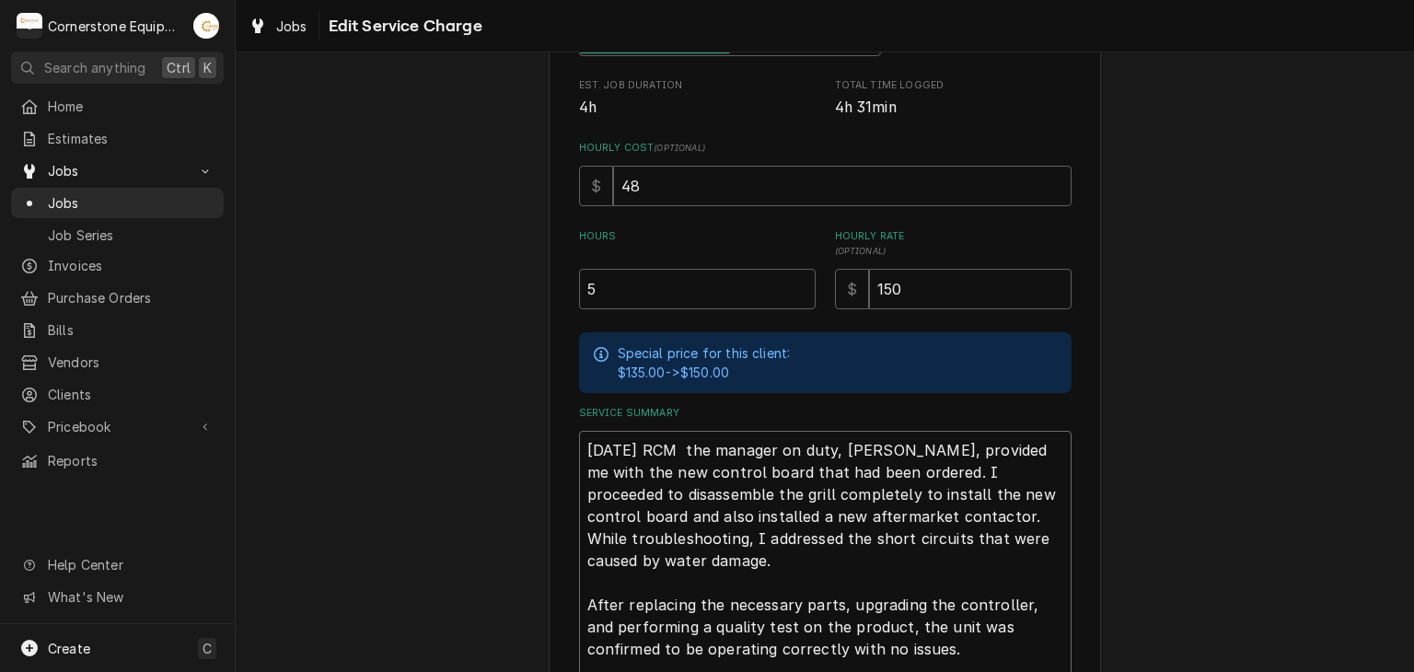
type textarea "09/17/25 RCM R the manager on duty, Allen, provided me with the new control boa…"
type textarea "x"
type textarea "09/17/25 RCM Re the manager on duty, Allen, provided me with the new control bo…"
type textarea "x"
type textarea "09/17/25 RCM Ret the manager on duty, Allen, provided me with the new control b…"
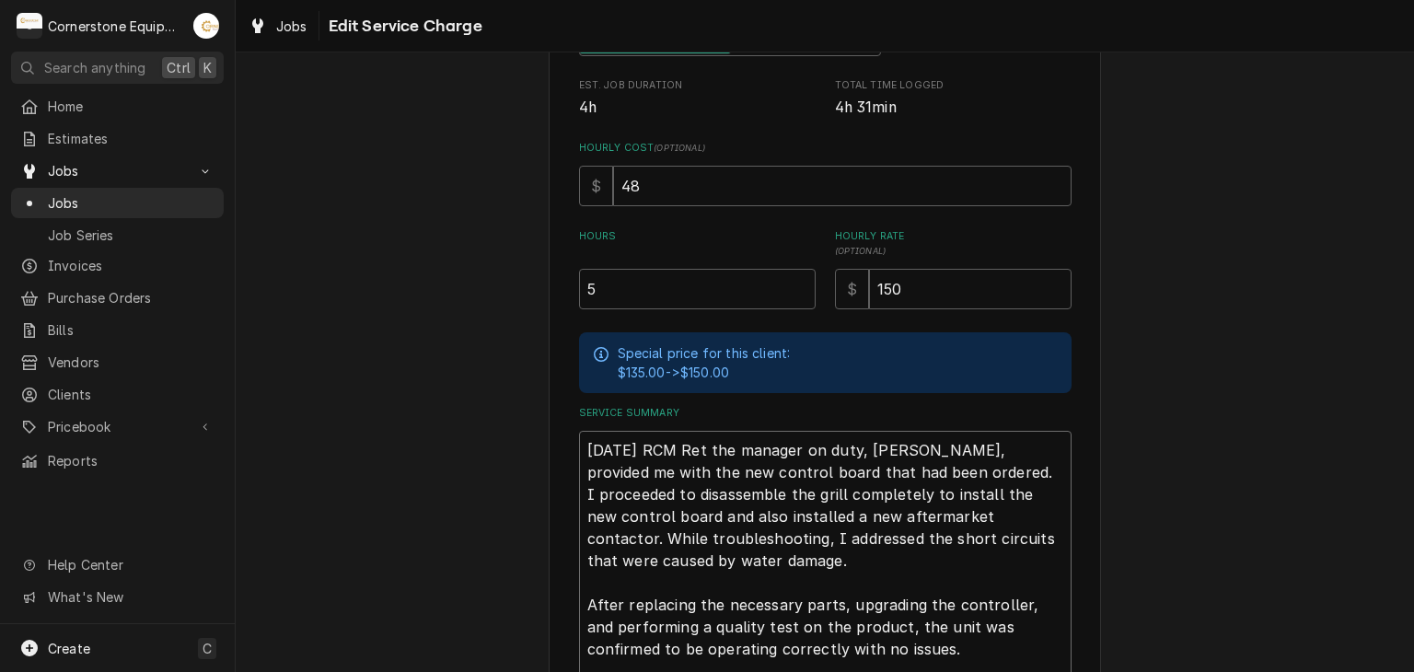
type textarea "x"
type textarea "09/17/25 RCM Retu the manager on duty, Allen, provided me with the new control …"
type textarea "x"
type textarea "09/17/25 RCM Retur the manager on duty, Allen, provided me with the new control…"
type textarea "x"
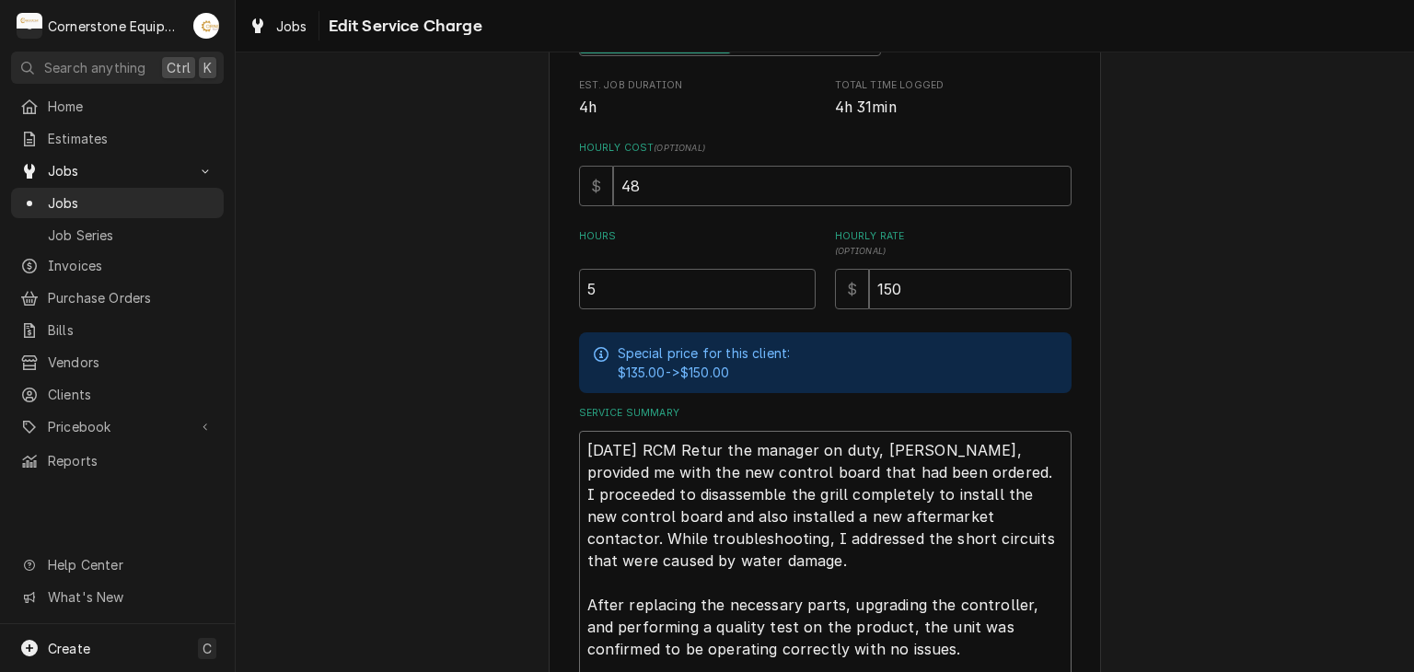
type textarea "09/17/25 RCM Return the manager on duty, Allen, provided me with the new contro…"
type textarea "x"
type textarea "09/17/25 RCM Returne the manager on duty, Allen, provided me with the new contr…"
type textarea "x"
type textarea "09/17/25 RCM Returned the manager on duty, Allen, provided me with the new cont…"
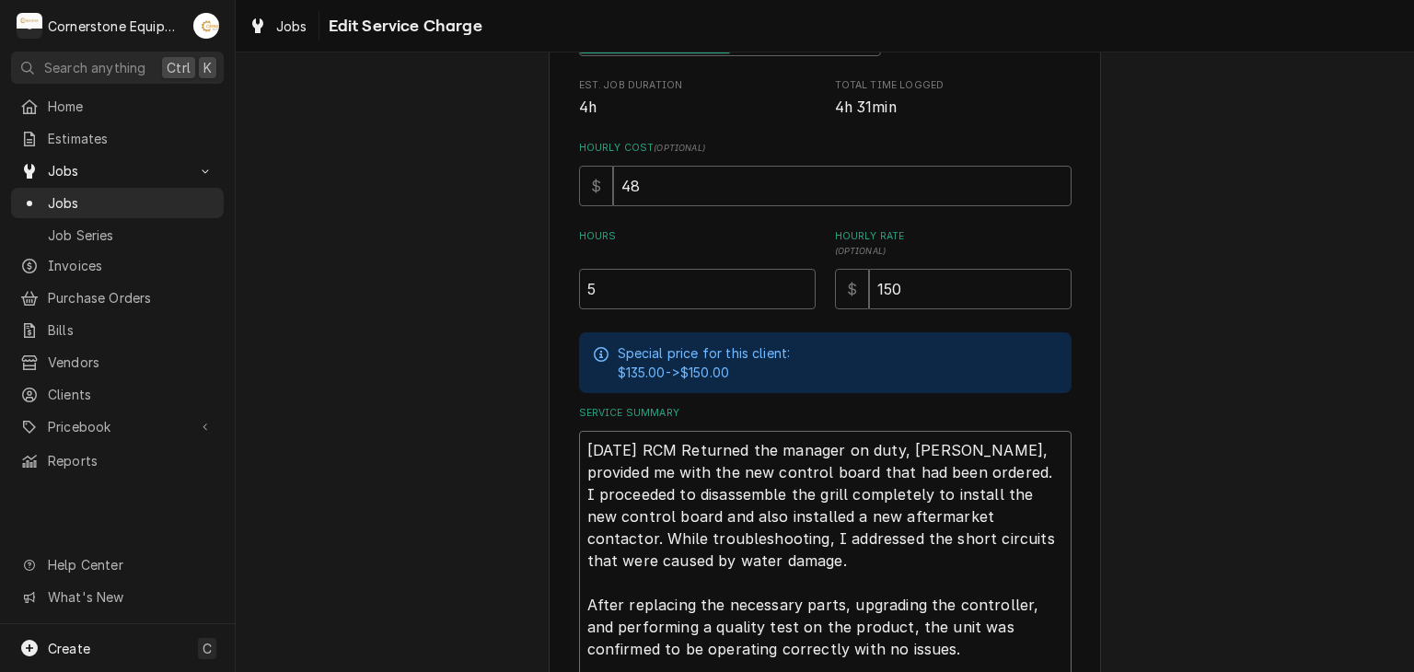
type textarea "x"
type textarea "09/17/25 RCM Returned the manager on duty, Allen, provided me with the new cont…"
type textarea "x"
type textarea "09/17/25 RCM Returned t the manager on duty, Allen, provided me with the new co…"
type textarea "x"
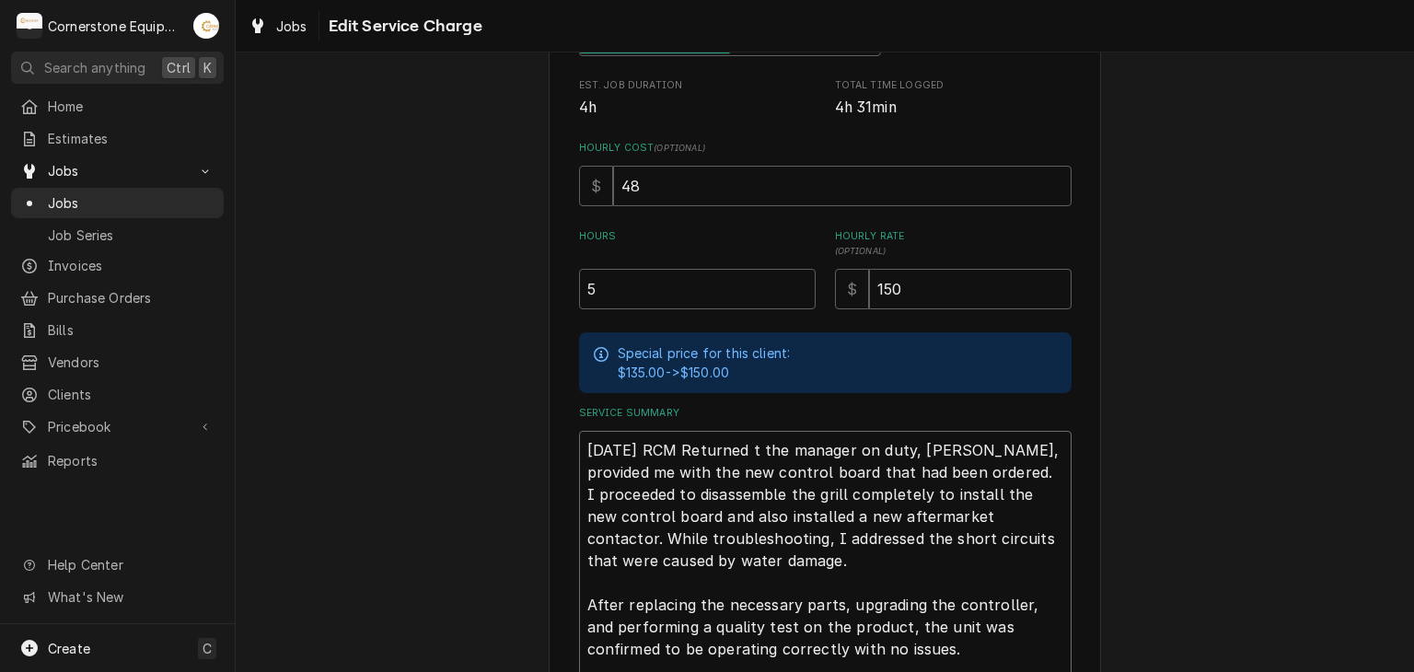
type textarea "09/17/25 RCM Returned to the manager on duty, Allen, provided me with the new c…"
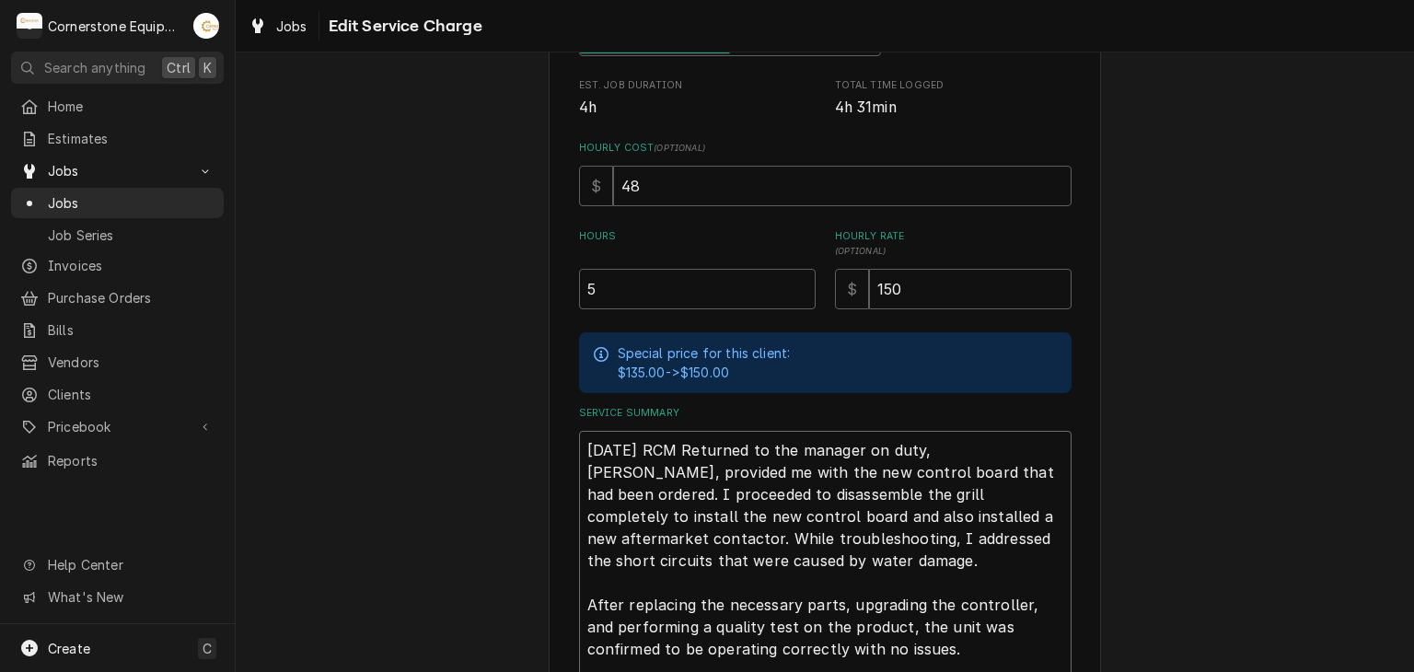
type textarea "x"
type textarea "09/17/25 RCM Returned to the manager on duty, Allen, provided me with the new c…"
type textarea "x"
type textarea "09/17/25 RCM Returned to r the manager on duty, Allen, provided me with the new…"
type textarea "x"
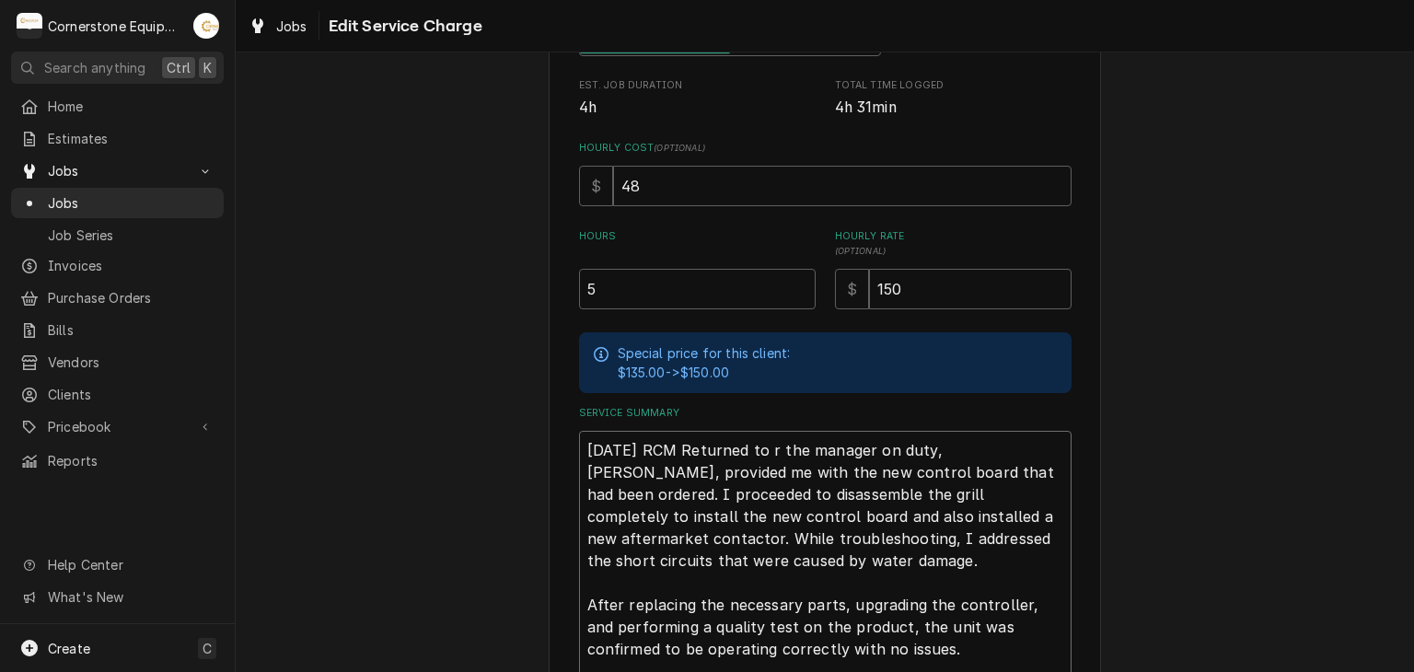
type textarea "09/17/25 RCM Returned to re the manager on duty, Allen, provided me with the ne…"
type textarea "x"
type textarea "09/17/25 RCM Returned to rep the manager on duty, Allen, provided me with the n…"
type textarea "x"
type textarea "09/17/25 RCM Returned to repl the manager on duty, Allen, provided me with the …"
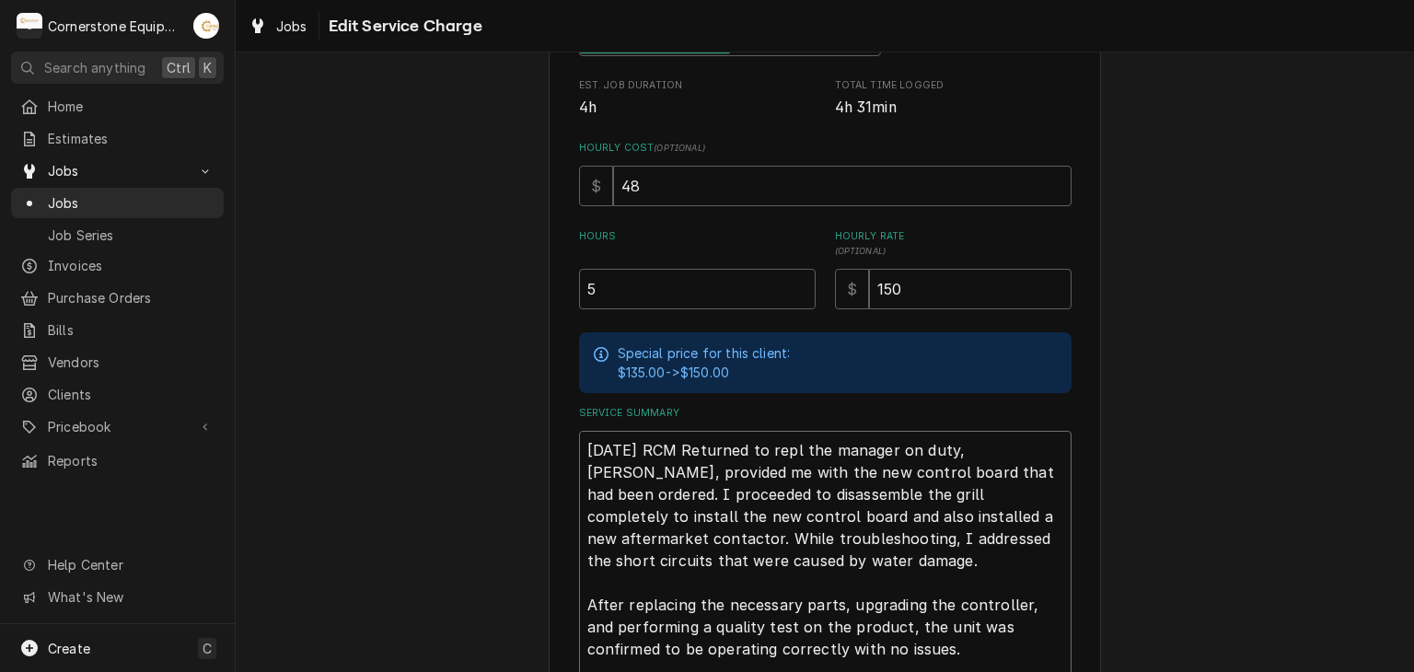
type textarea "x"
type textarea "09/17/25 RCM Returned to repla the manager on duty, Allen, provided me with the…"
type textarea "x"
type textarea "09/17/25 RCM Returned to replac the manager on duty, Allen, provided me with th…"
type textarea "x"
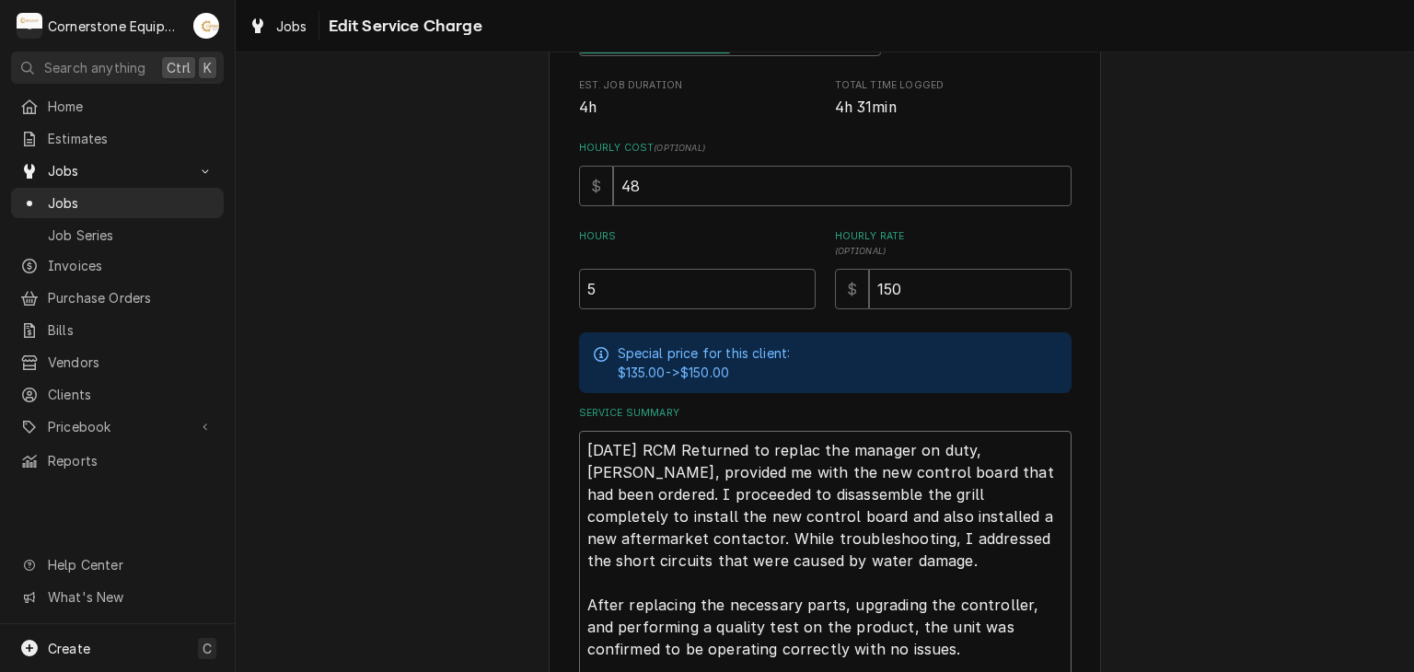
type textarea "09/17/25 RCM Returned to replace the manager on duty, Allen, provided me with t…"
type textarea "x"
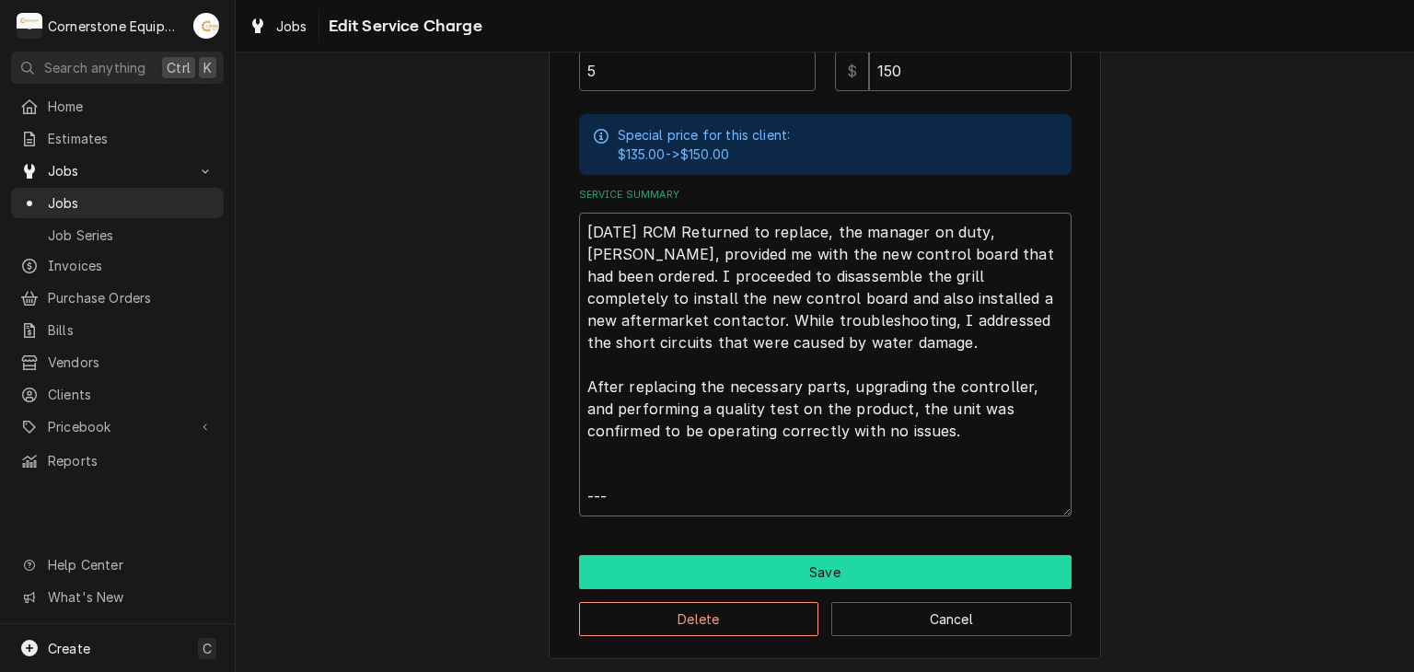
type textarea "09/17/25 RCM Returned to replace, the manager on duty, Allen, provided me with …"
click at [797, 566] on button "Save" at bounding box center [825, 572] width 493 height 34
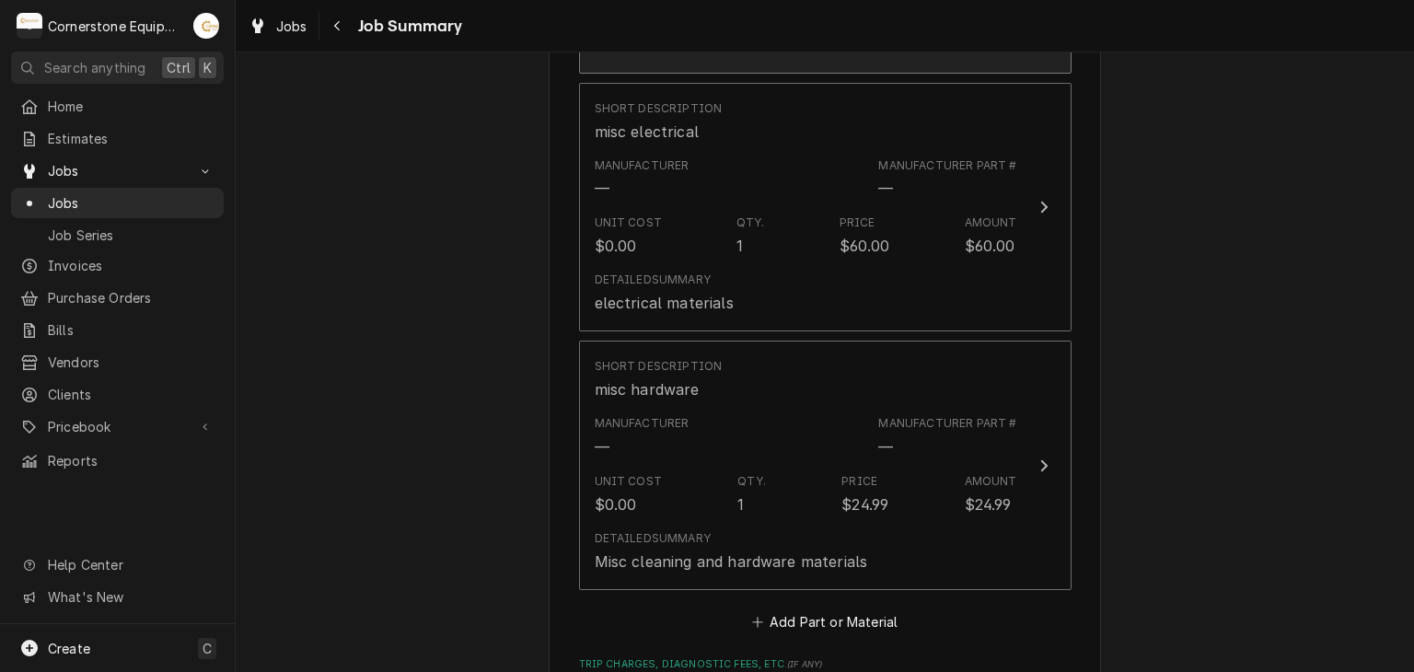
scroll to position [1842, 0]
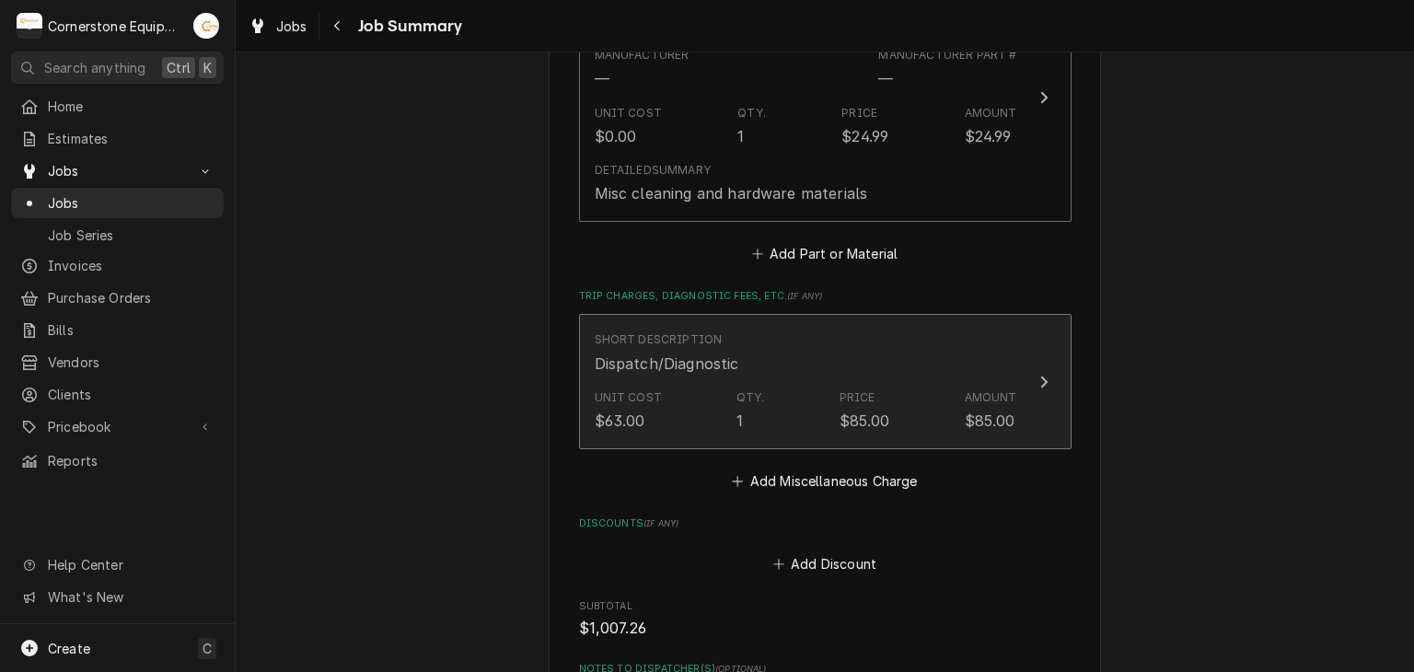
click at [733, 439] on button "Short Description Dispatch/Diagnostic Unit Cost $63.00 Qty. 1 Price $85.00 Amou…" at bounding box center [825, 381] width 493 height 134
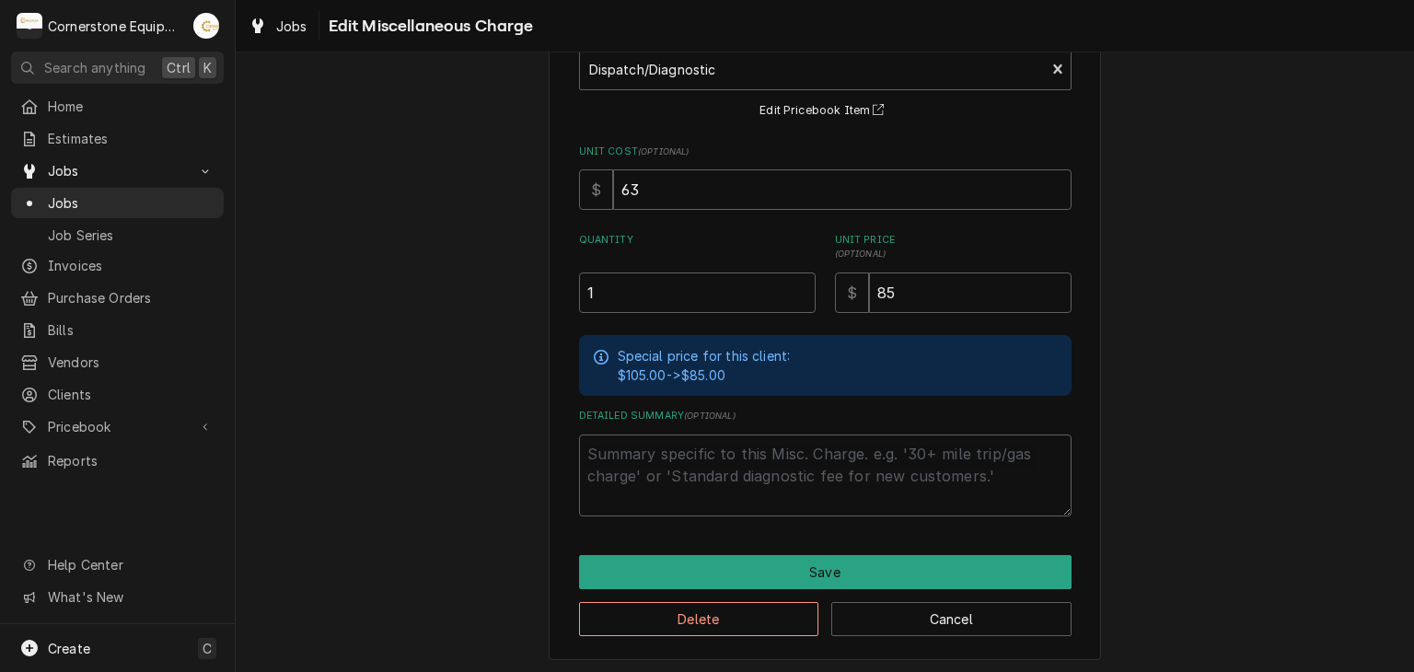
click at [723, 595] on div "Delete Cancel" at bounding box center [825, 612] width 493 height 47
click at [722, 611] on button "Delete" at bounding box center [699, 619] width 240 height 34
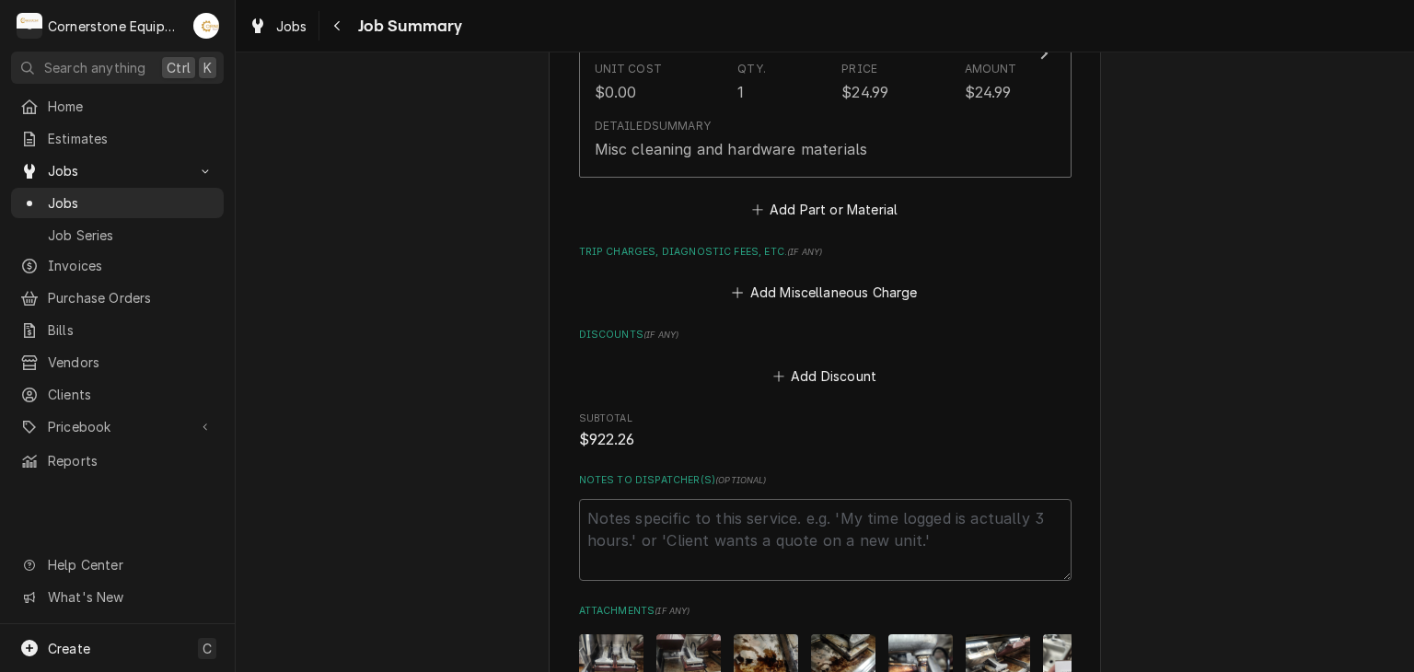
scroll to position [2254, 0]
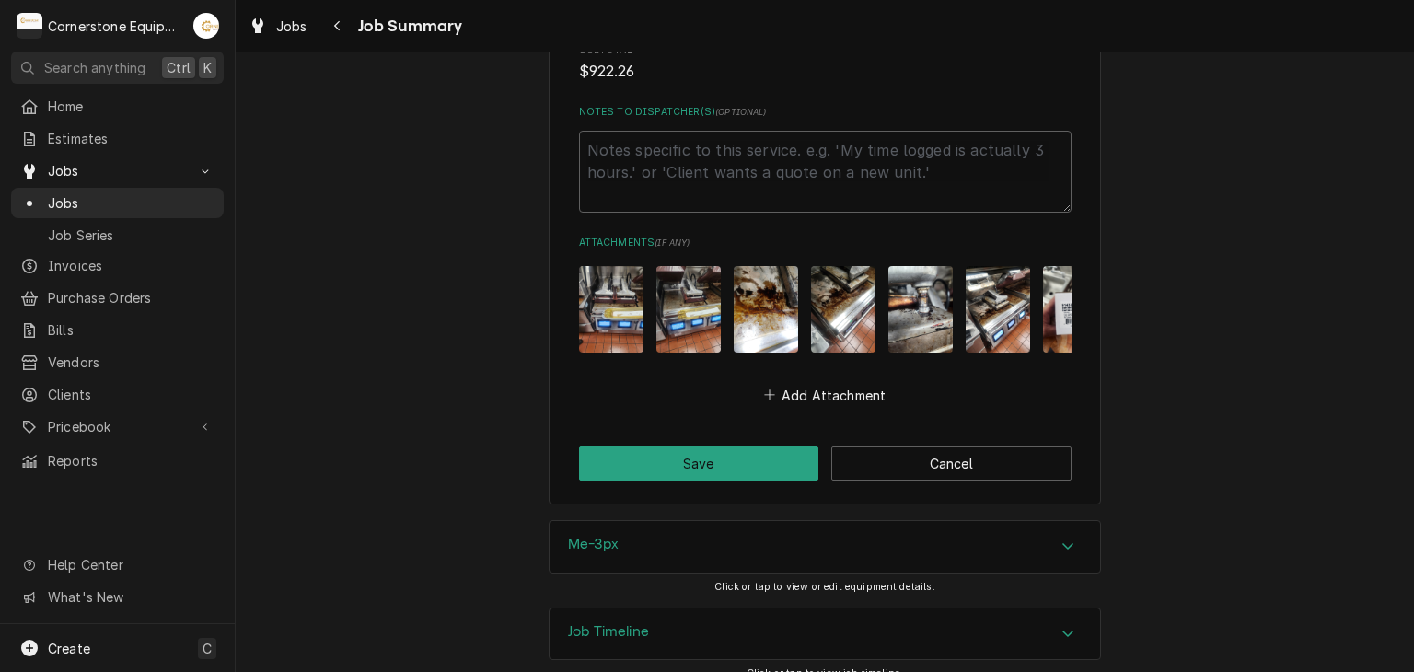
drag, startPoint x: 755, startPoint y: 508, endPoint x: 751, endPoint y: 476, distance: 32.4
click at [751, 471] on button "Save" at bounding box center [699, 464] width 240 height 34
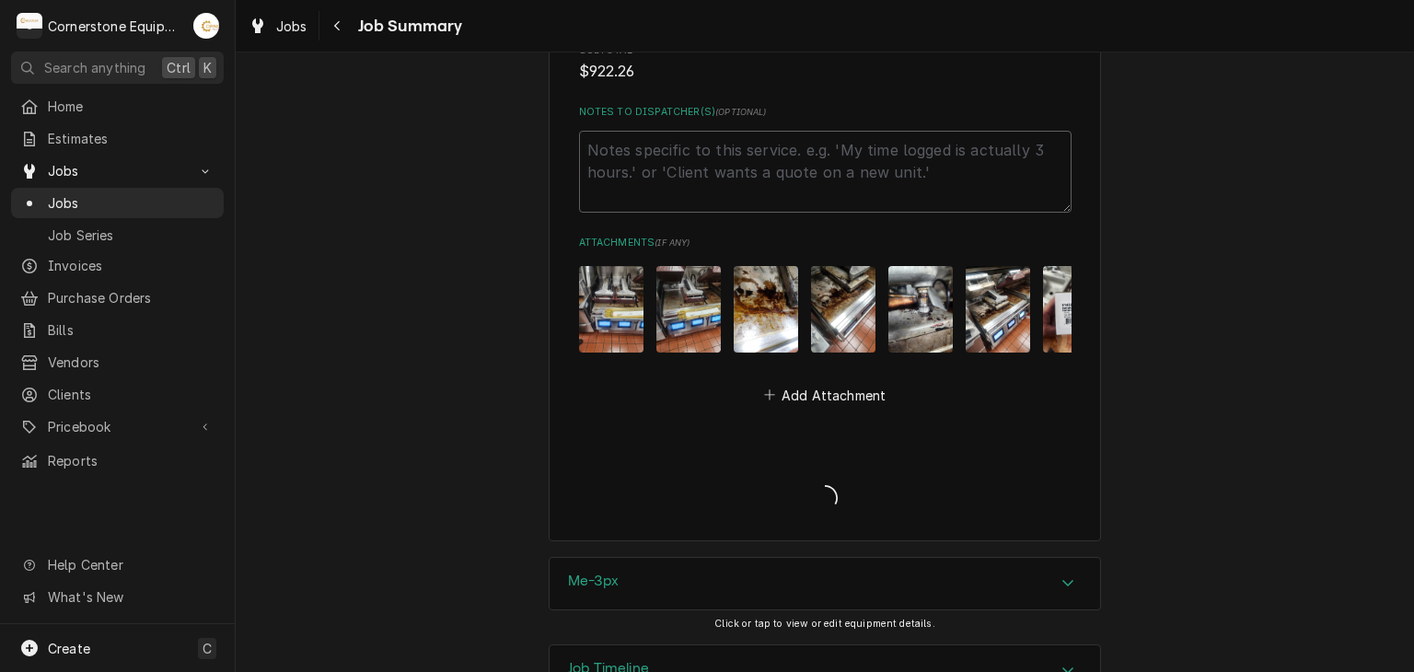
type textarea "x"
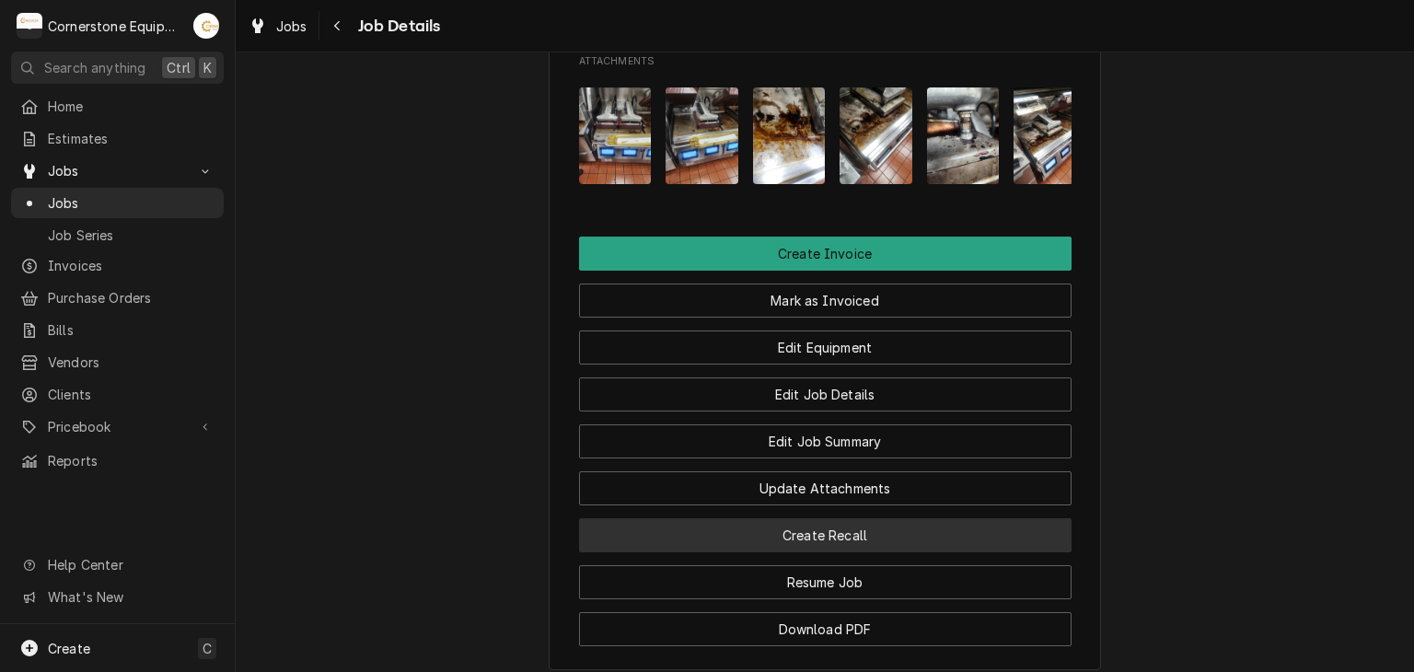
scroll to position [1842, 0]
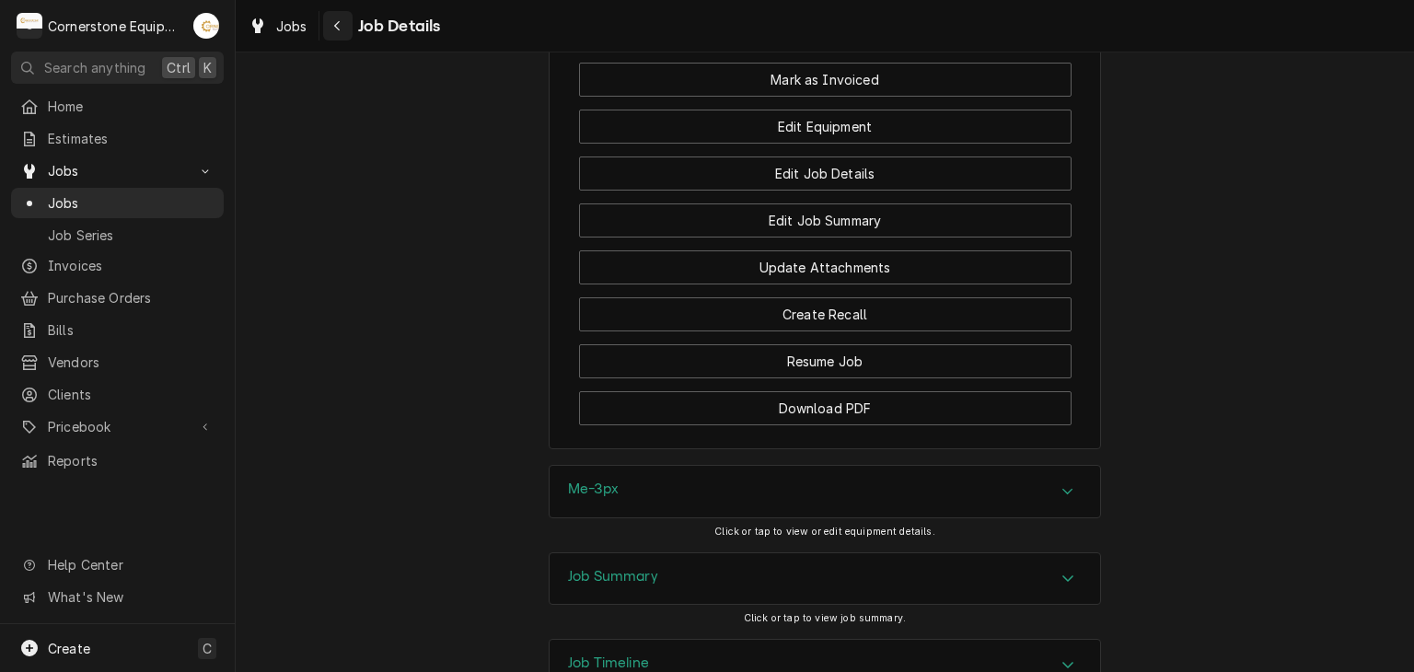
click at [343, 29] on div "Navigate back" at bounding box center [338, 26] width 18 height 18
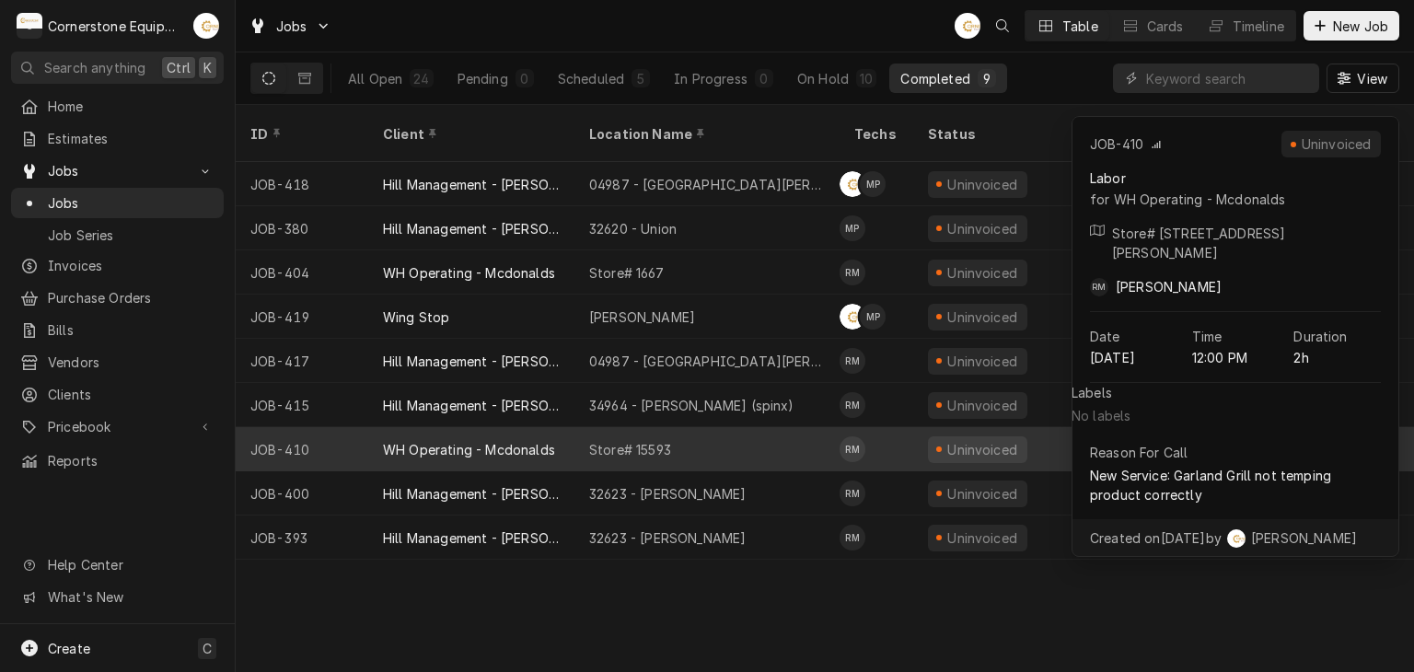
click at [565, 427] on div "WH Operating - Mcdonalds" at bounding box center [471, 449] width 206 height 44
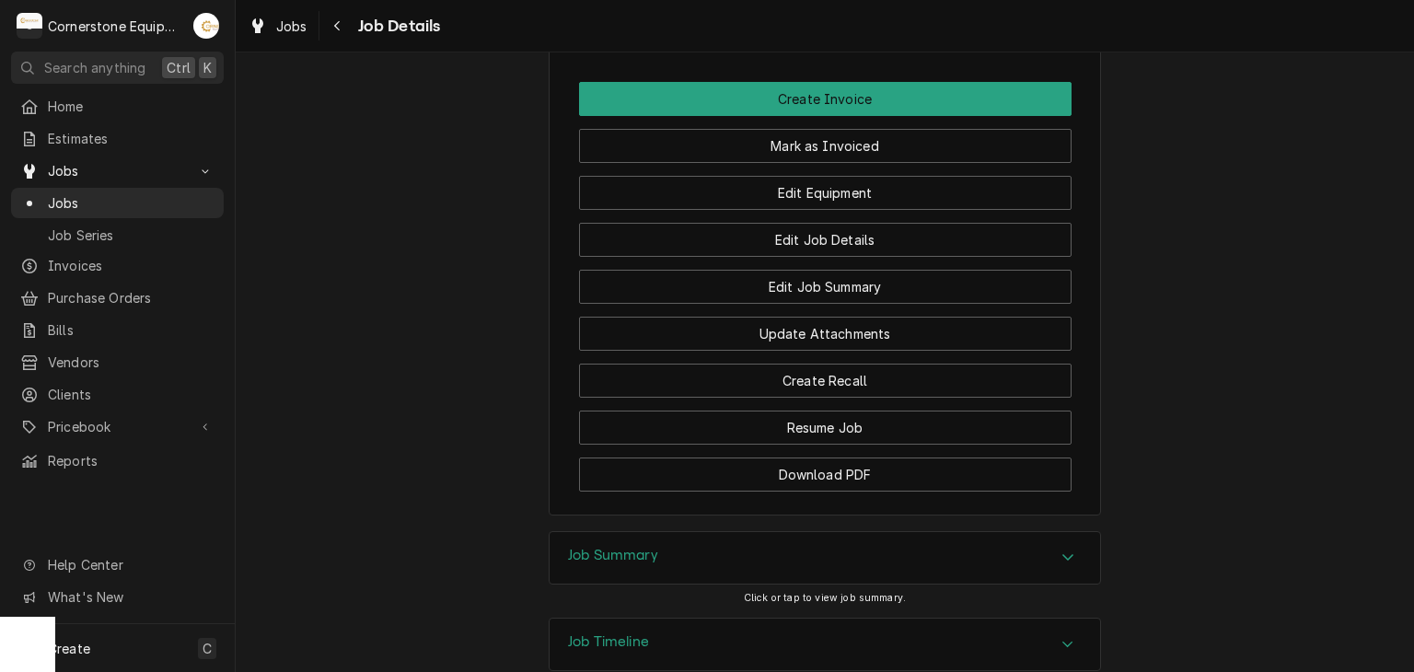
scroll to position [1761, 0]
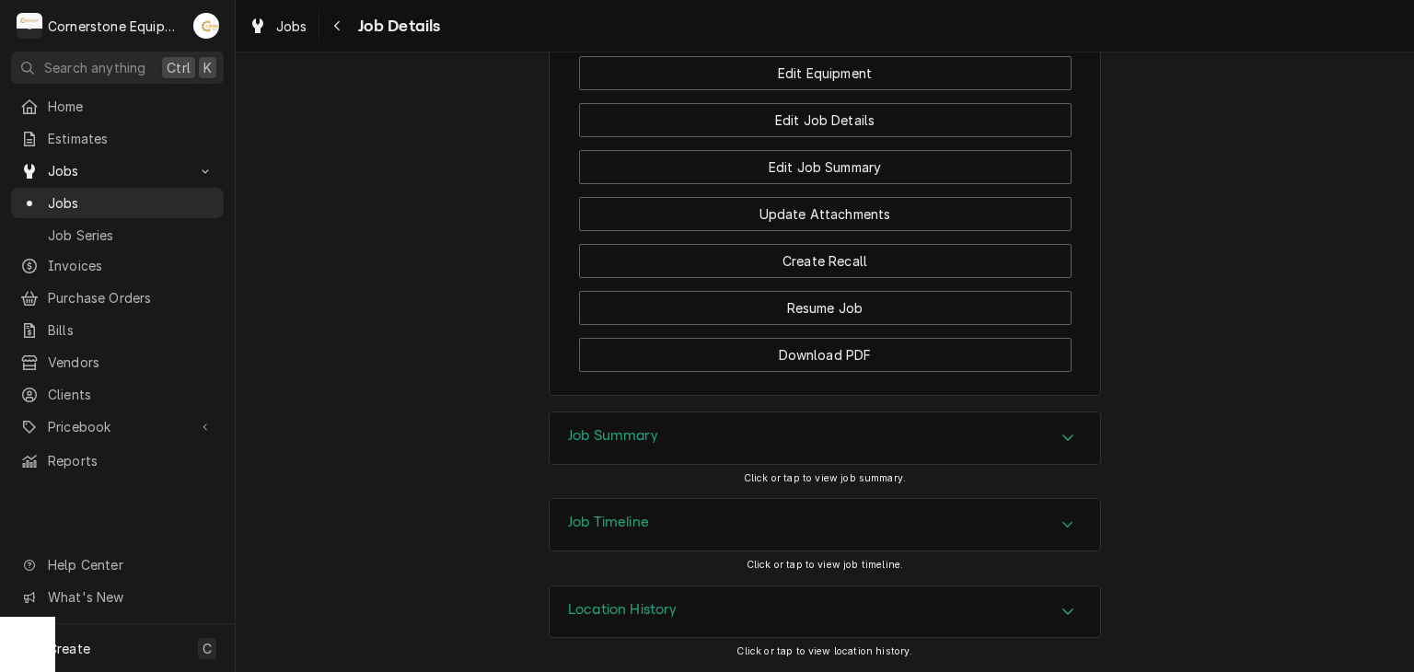
click at [578, 431] on h3 "Job Summary" at bounding box center [613, 435] width 90 height 17
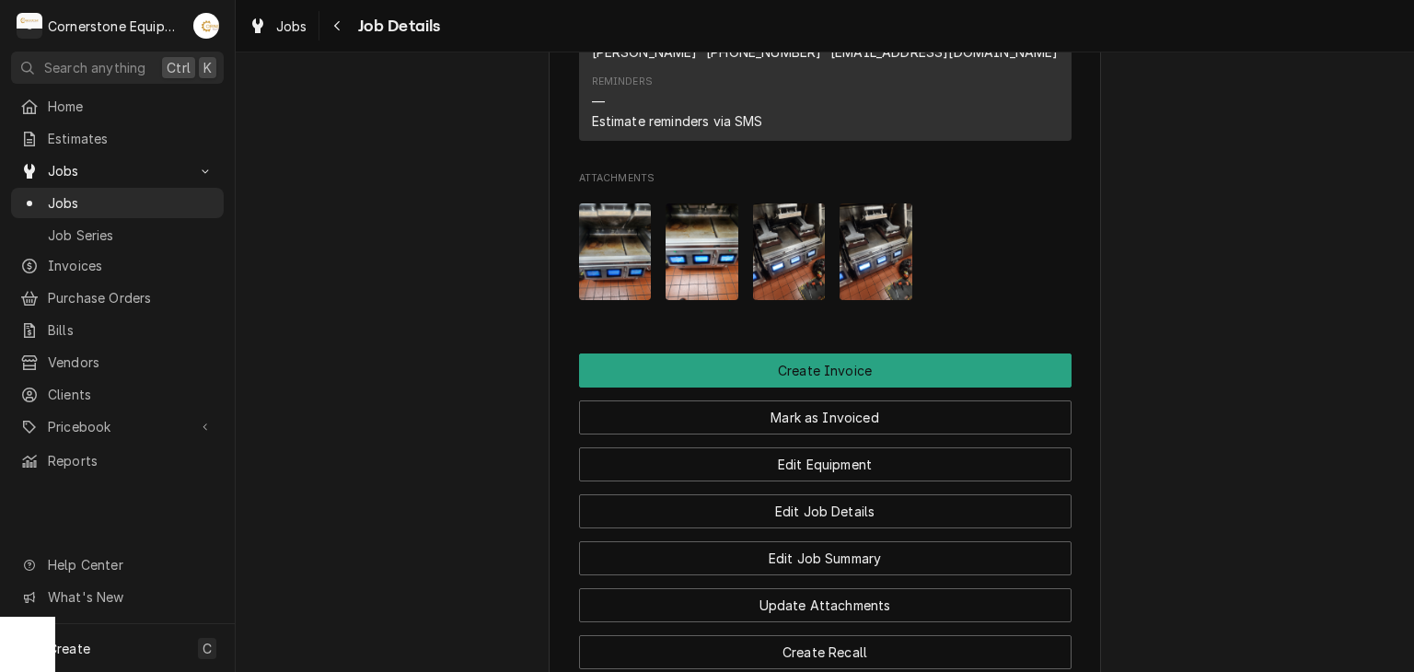
scroll to position [985, 0]
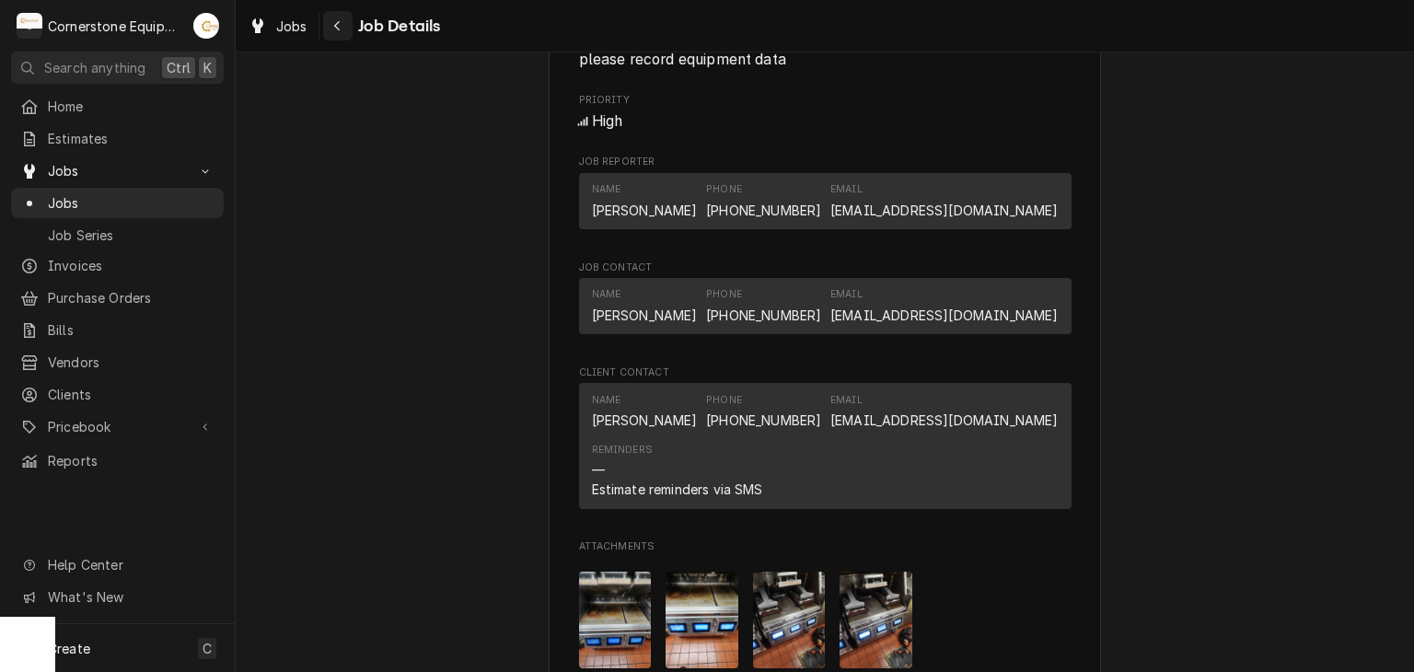
click at [331, 17] on div "Navigate back" at bounding box center [338, 26] width 18 height 18
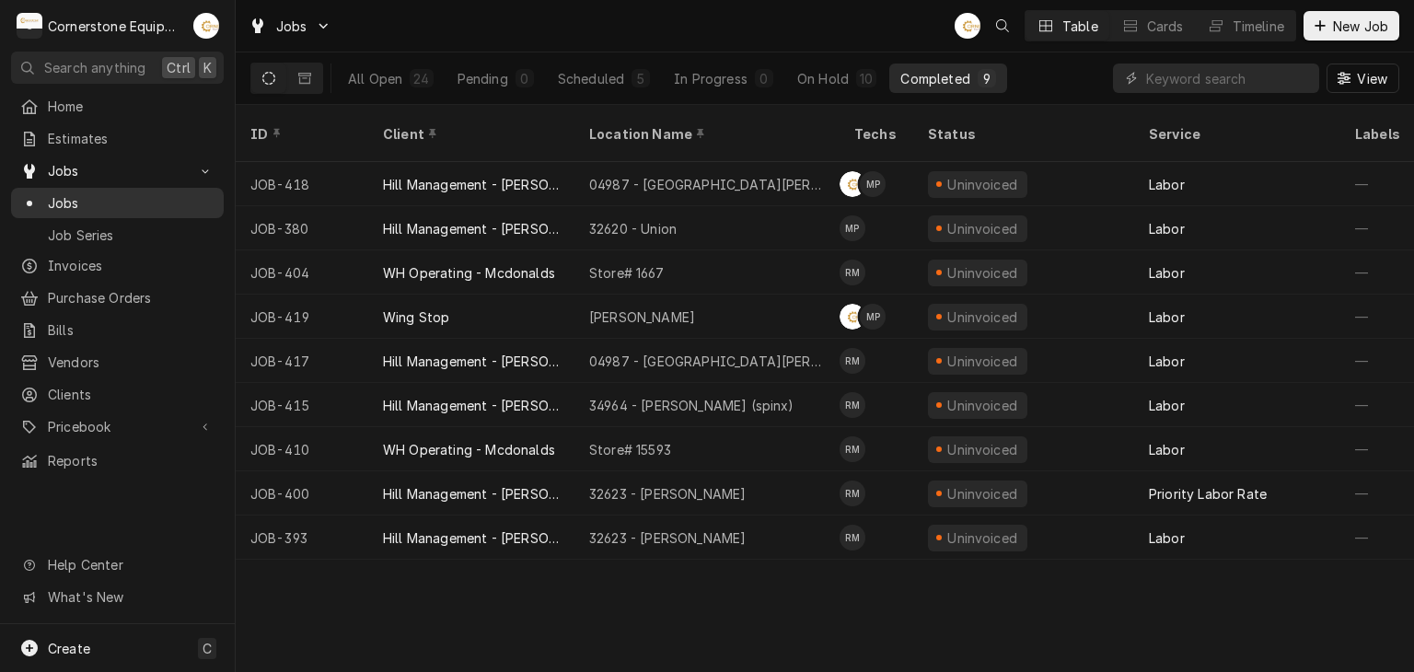
click at [167, 193] on span "Jobs" at bounding box center [131, 202] width 167 height 19
click at [1319, 26] on icon "Dynamic Content Wrapper" at bounding box center [1320, 25] width 10 height 10
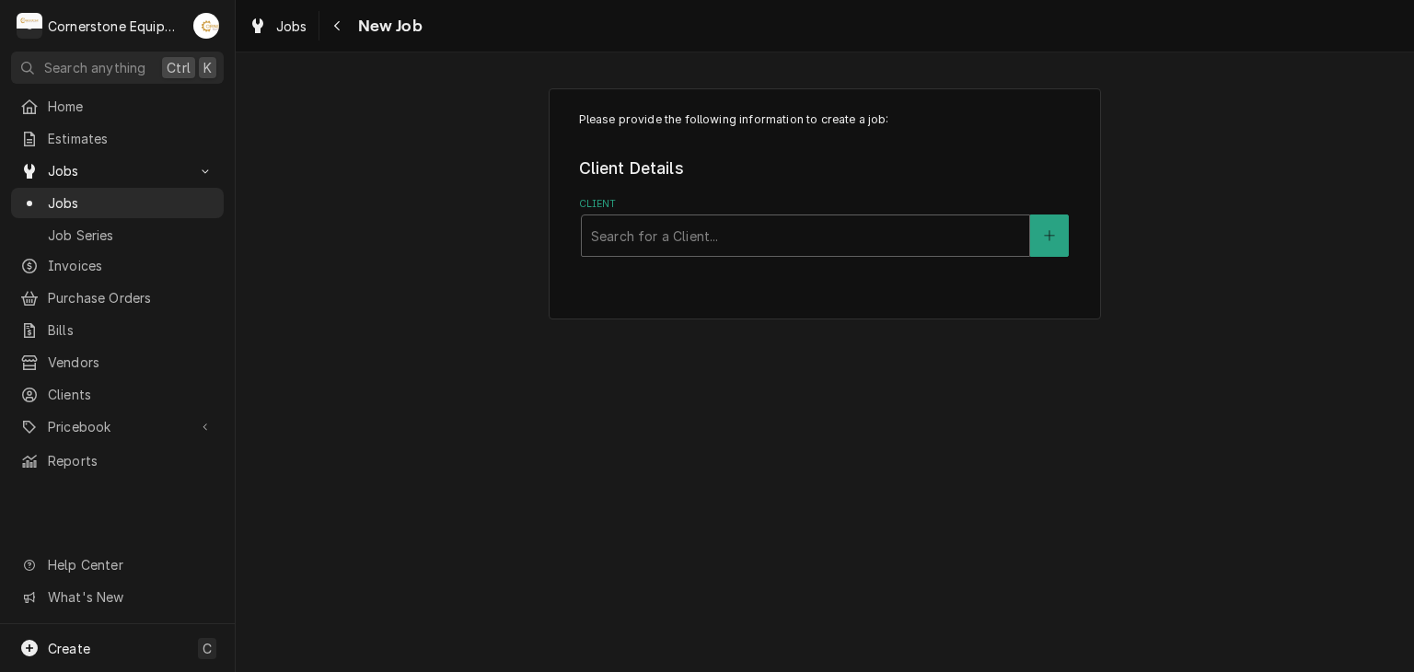
click at [666, 263] on div "Please provide the following information to create a job: Client Details Client…" at bounding box center [825, 203] width 552 height 231
click at [670, 225] on div "Client" at bounding box center [805, 235] width 429 height 33
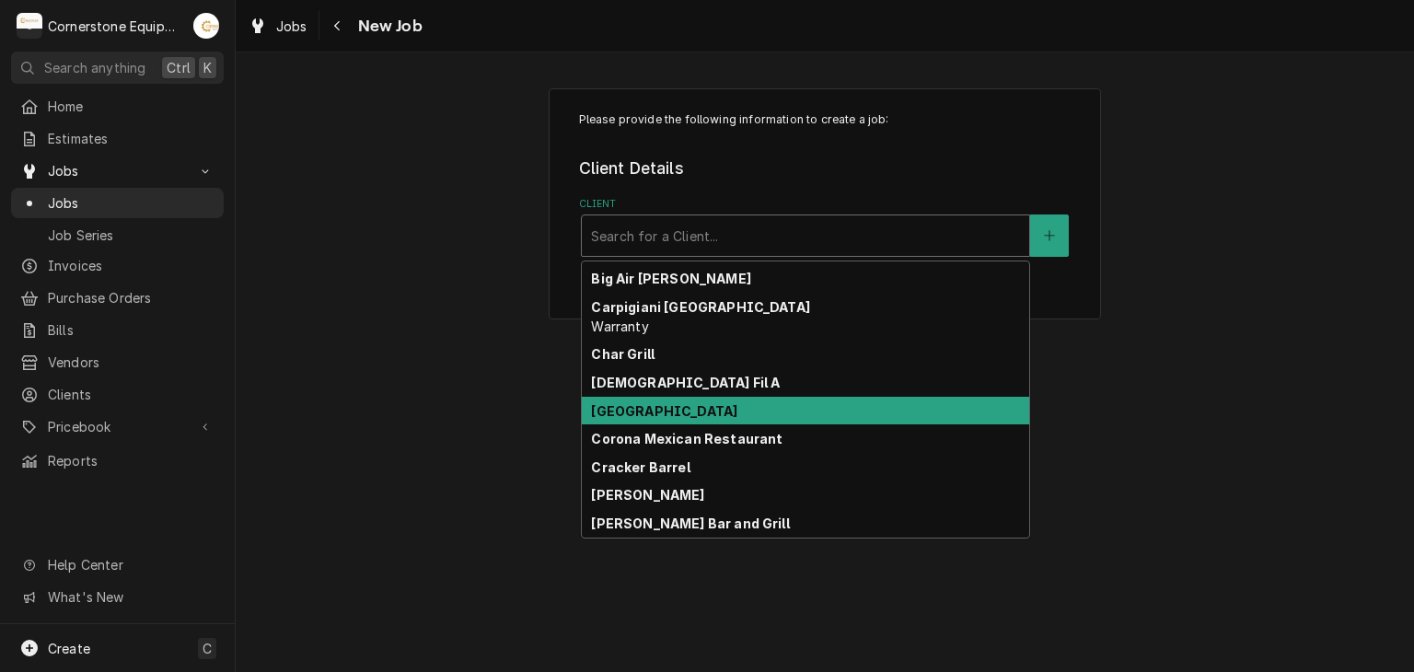
scroll to position [326, 0]
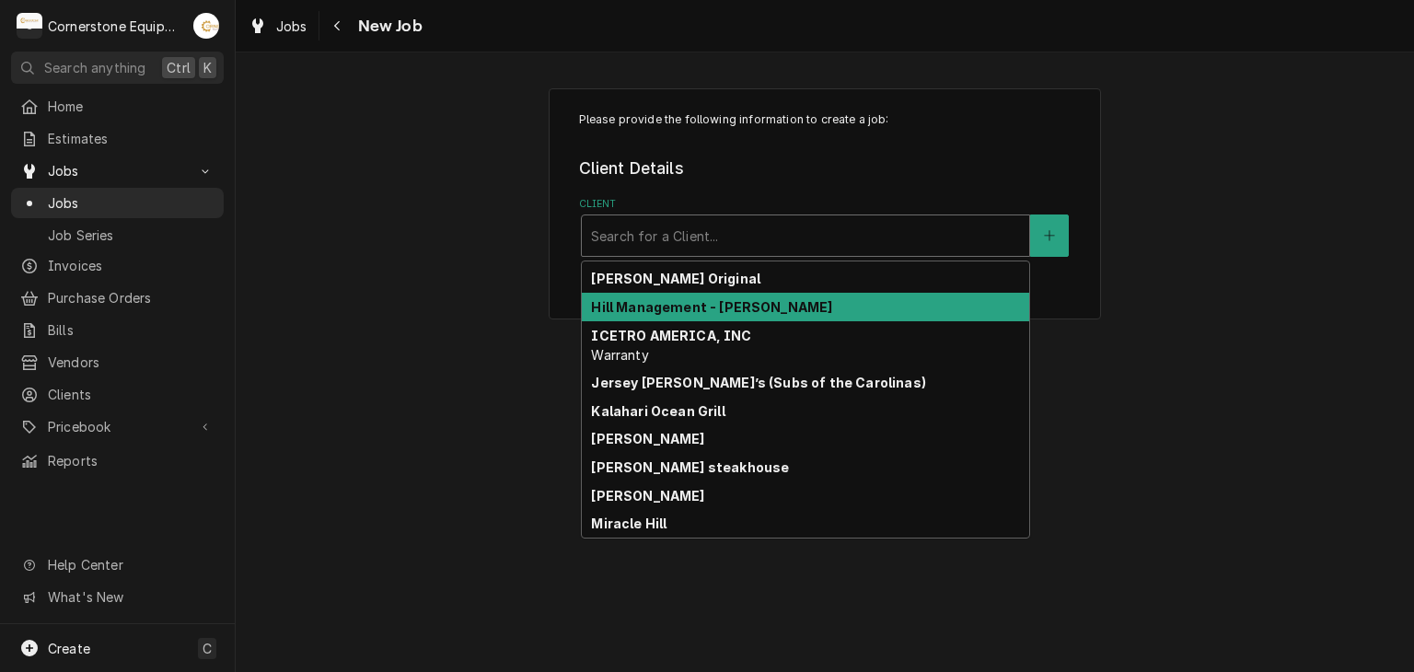
click at [723, 303] on strong "Hill Management - [PERSON_NAME]" at bounding box center [711, 307] width 241 height 16
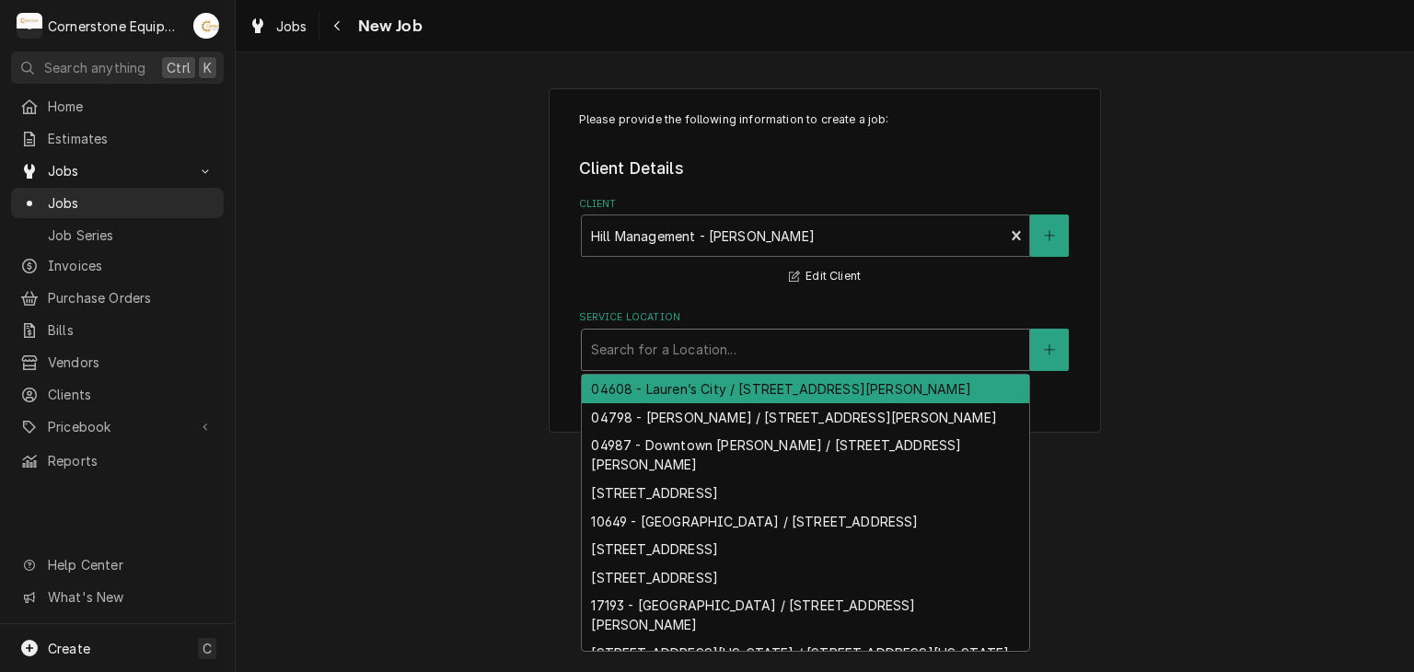
click at [733, 358] on div "Service Location" at bounding box center [805, 349] width 429 height 33
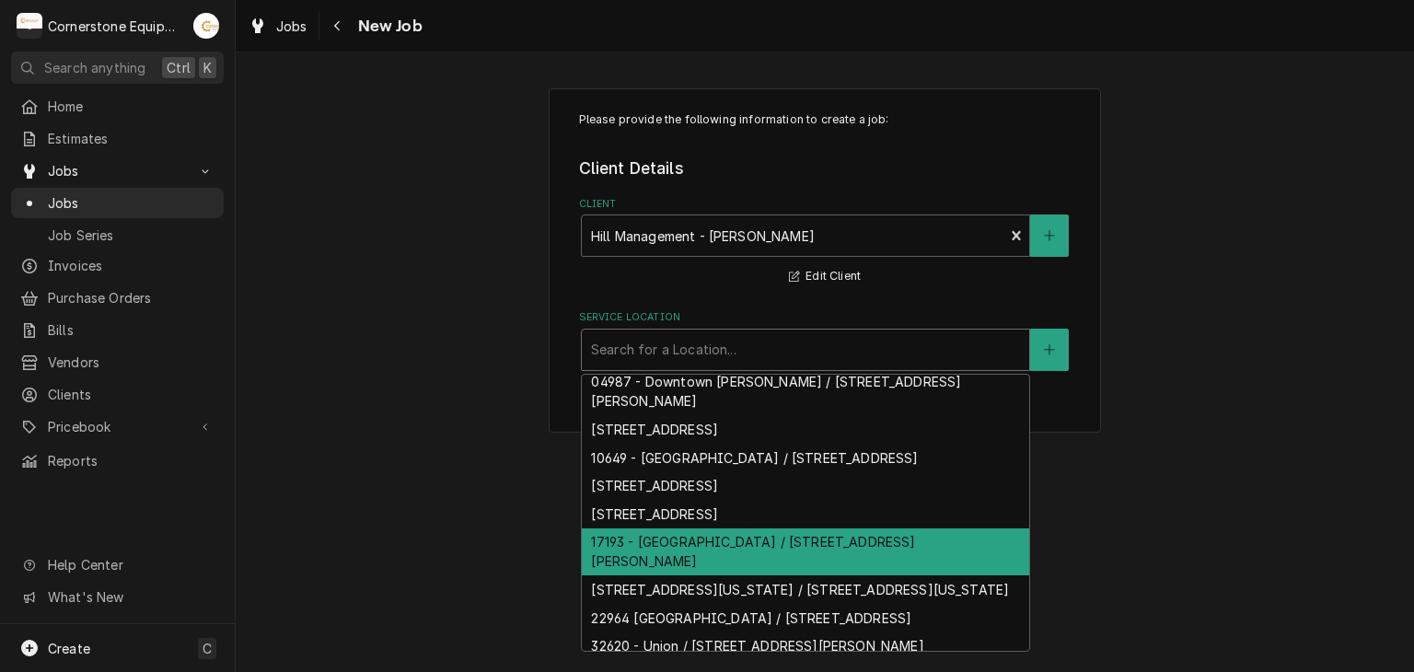
scroll to position [177, 0]
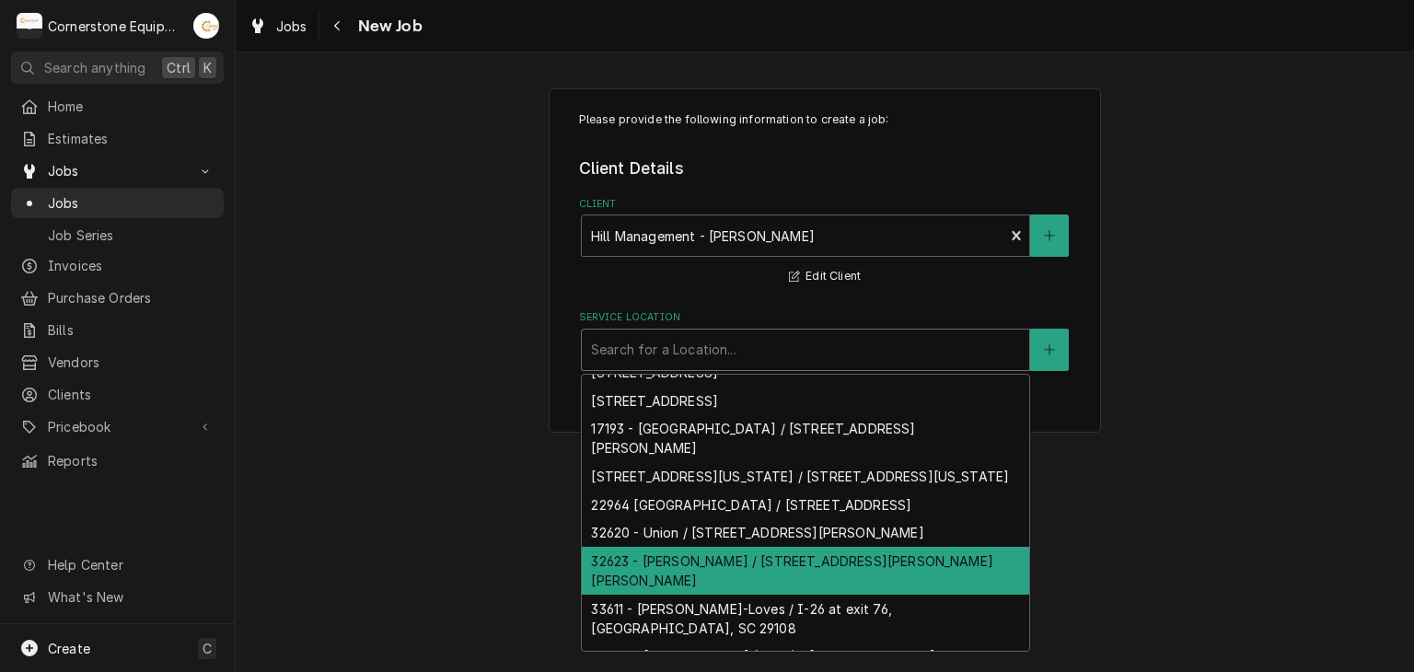
click at [726, 577] on div "32623 - Taylors / 6125 Wade Hampton Blvd, Taylors, SC 29687" at bounding box center [806, 571] width 448 height 48
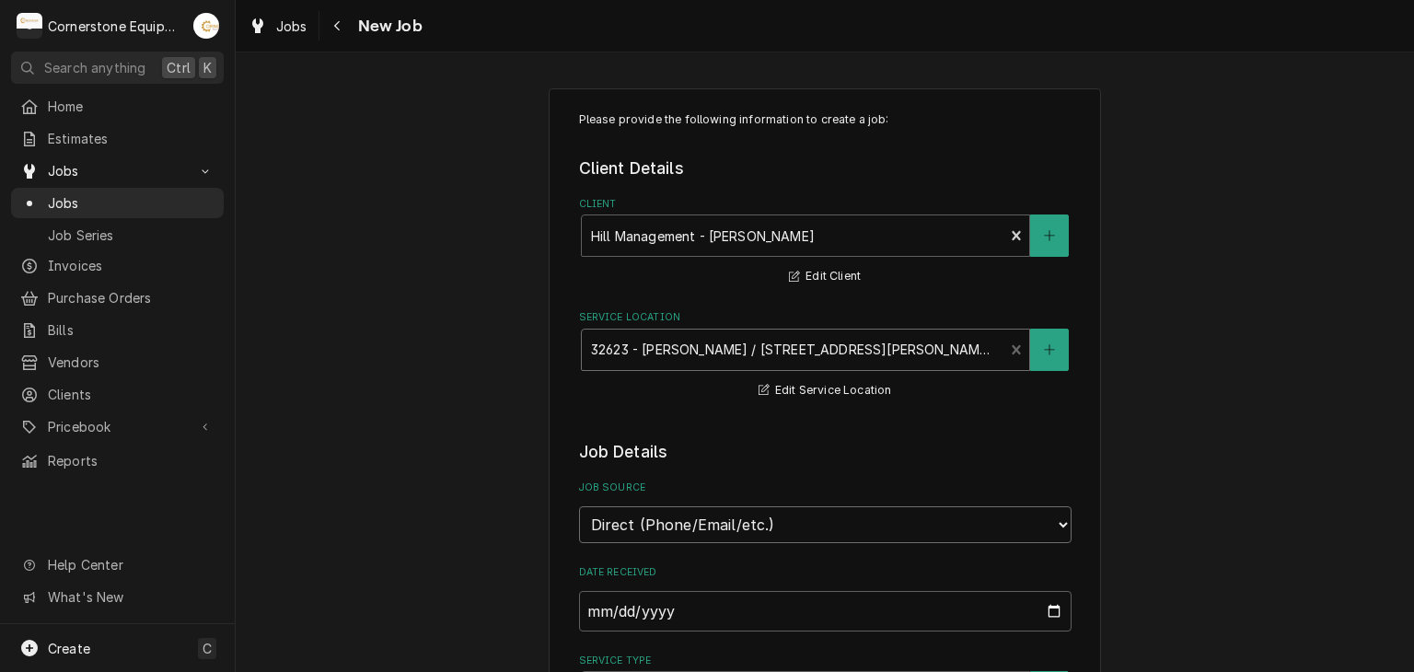
drag, startPoint x: 755, startPoint y: 519, endPoint x: 754, endPoint y: 535, distance: 15.7
click at [756, 519] on select "Direct (Phone/Email/etc.) Other" at bounding box center [825, 524] width 493 height 37
select select "100"
drag, startPoint x: 718, startPoint y: 584, endPoint x: 692, endPoint y: 612, distance: 39.1
click at [718, 587] on div "Job Source Name" at bounding box center [825, 597] width 493 height 65
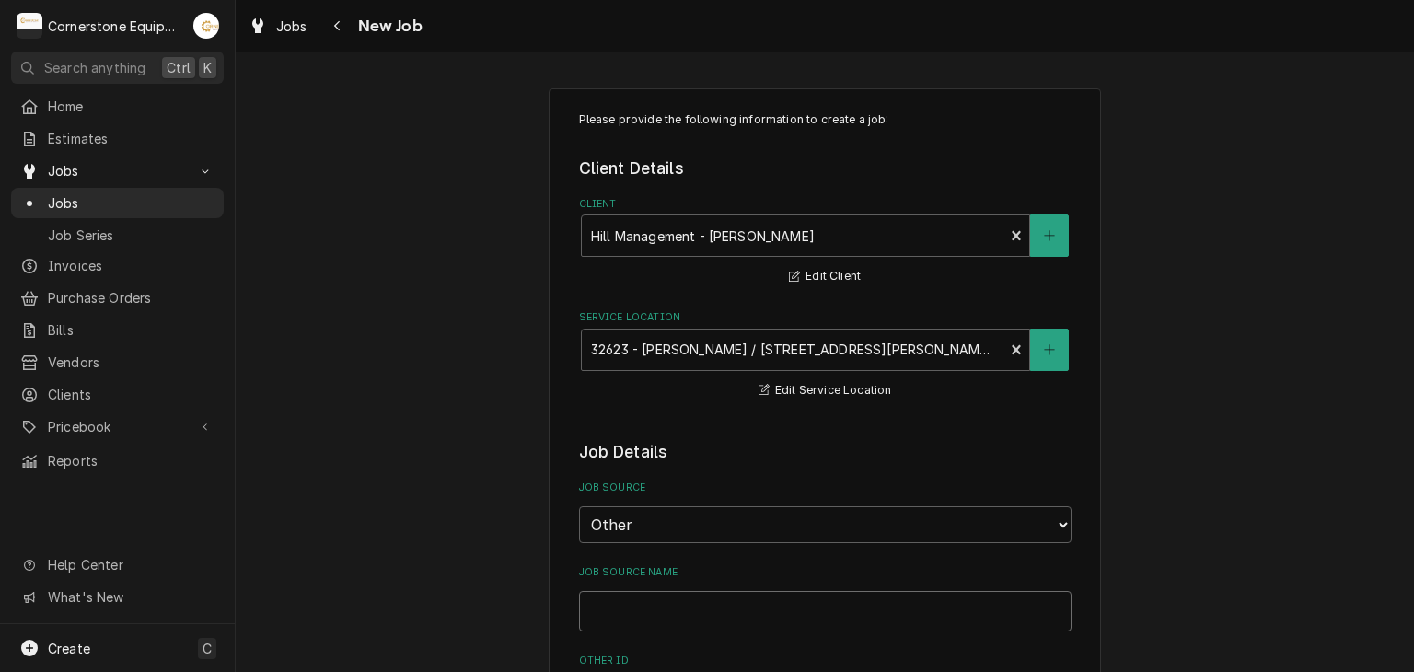
click at [692, 612] on input "Job Source Name" at bounding box center [825, 611] width 493 height 41
type textarea "x"
type input "M"
type textarea "x"
type input "Ma"
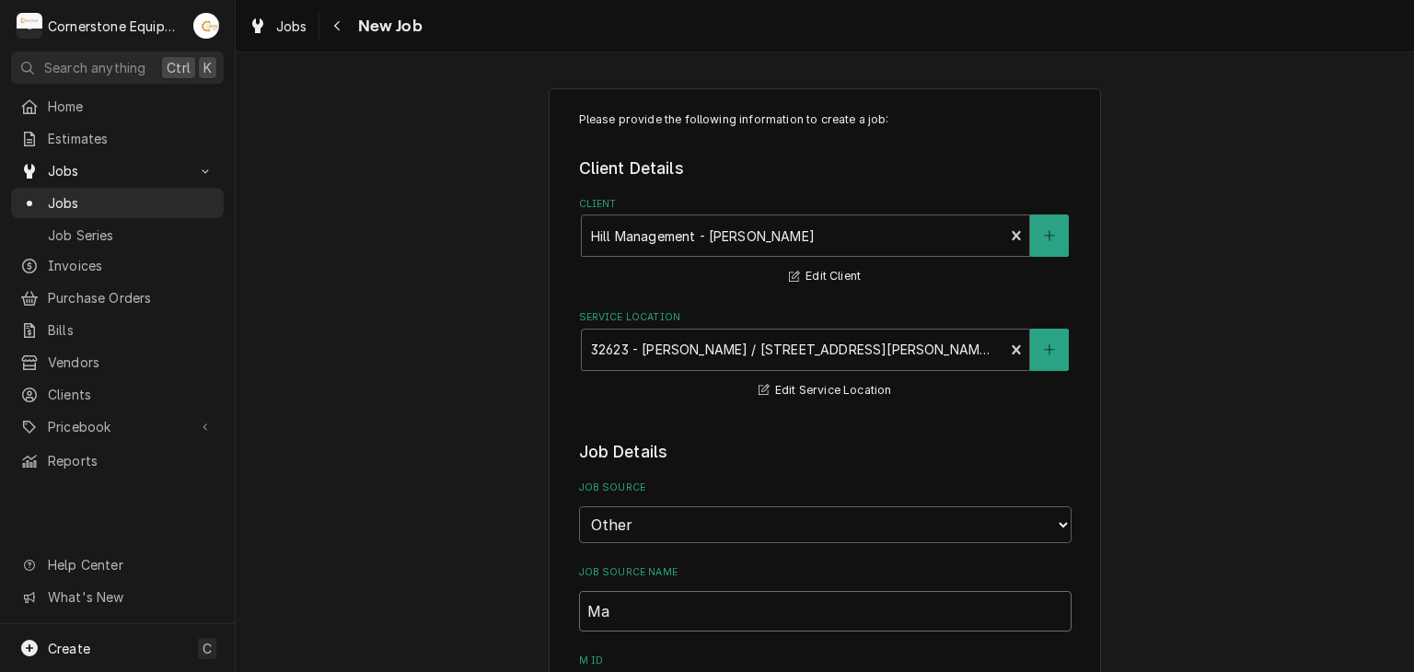
type textarea "x"
type input "Mai"
type textarea "x"
type input "Main"
type textarea "x"
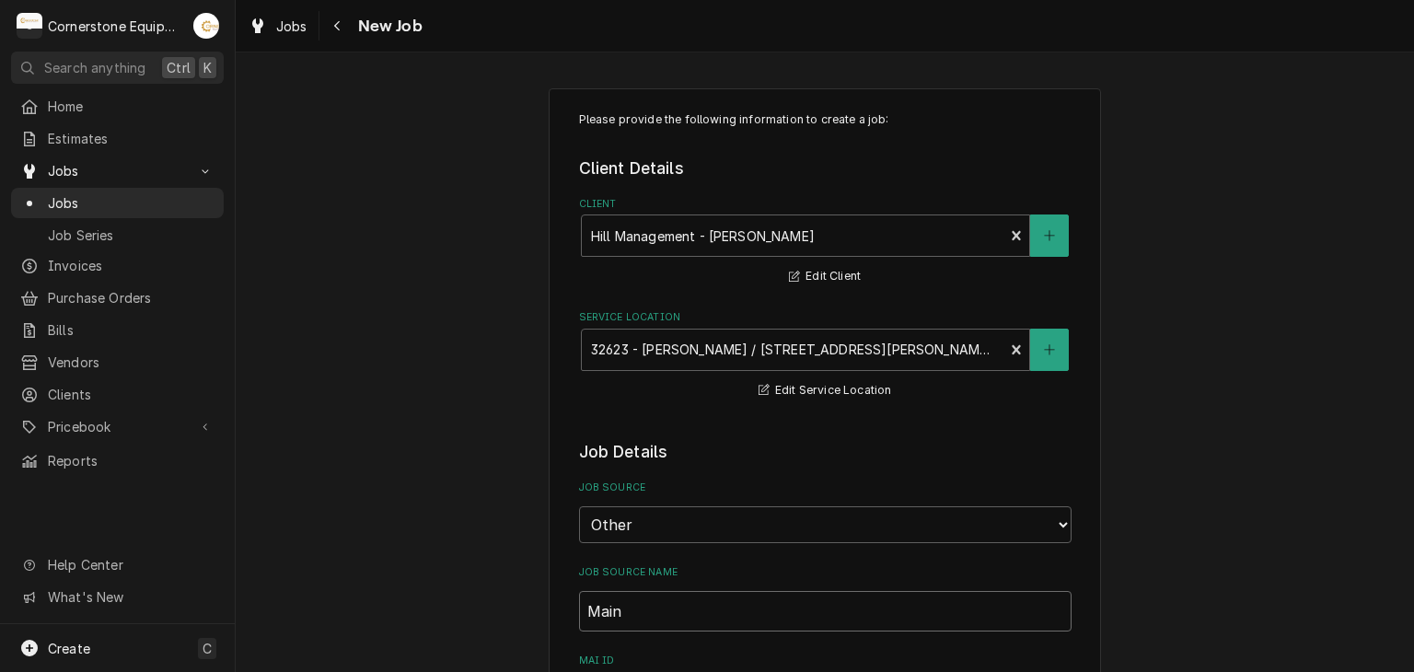
type input "Maint"
type textarea "x"
type input "Maintx"
type textarea "x"
type input "Maint"
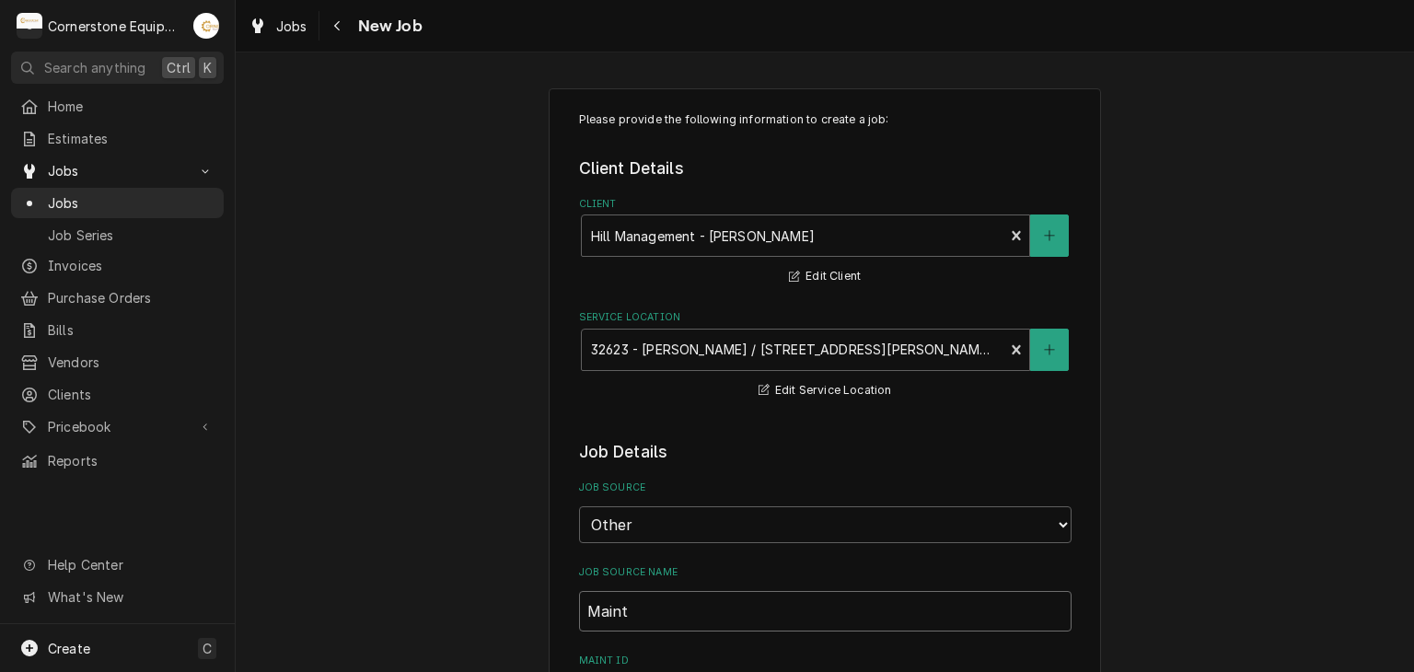
type textarea "x"
type input "MaintX"
type textarea "x"
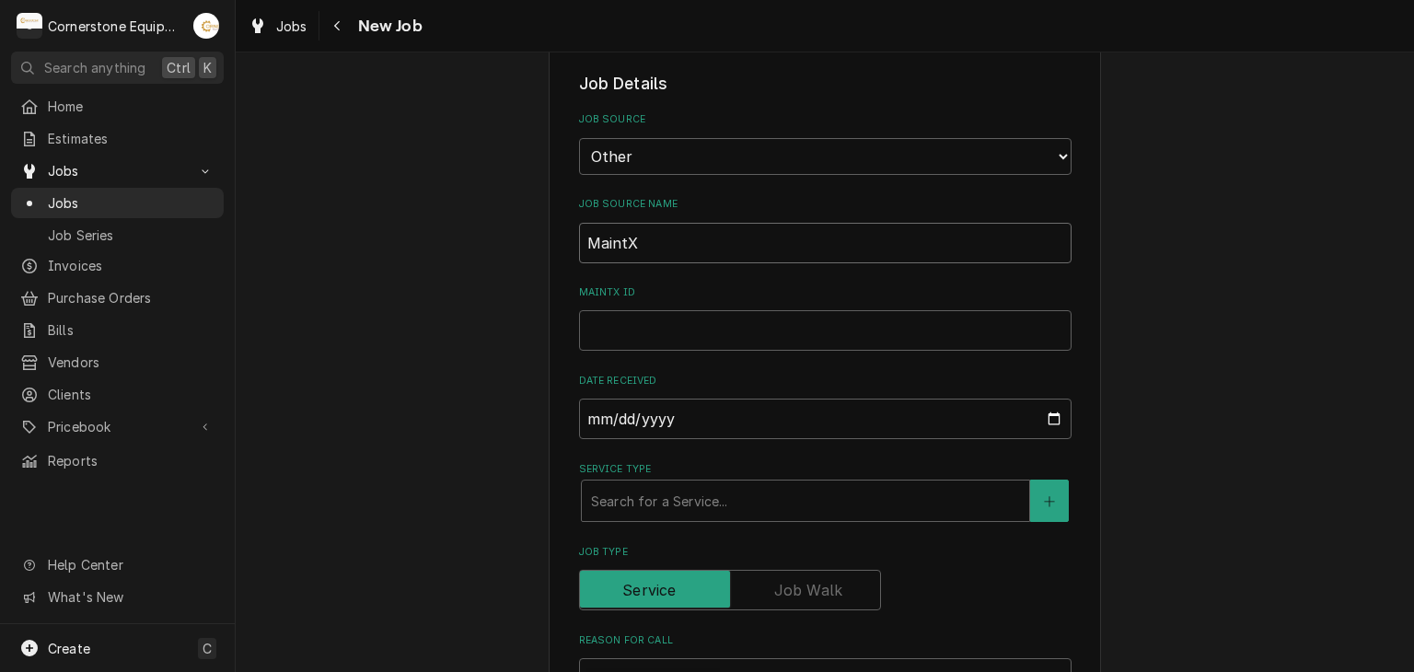
type input "MaintX"
click at [632, 340] on input "MaintX ID" at bounding box center [825, 330] width 493 height 41
type textarea "x"
type input "3"
type textarea "x"
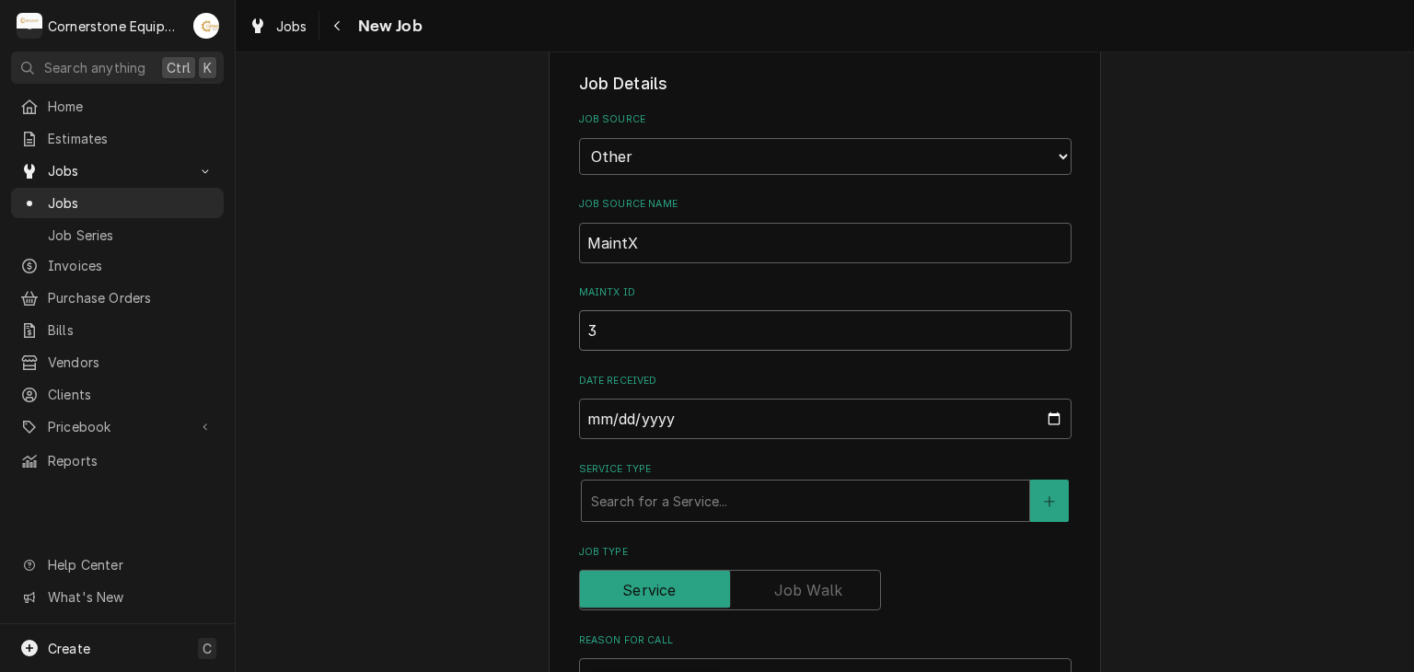
type input "39"
type textarea "x"
type input "394"
type textarea "x"
type input "3943"
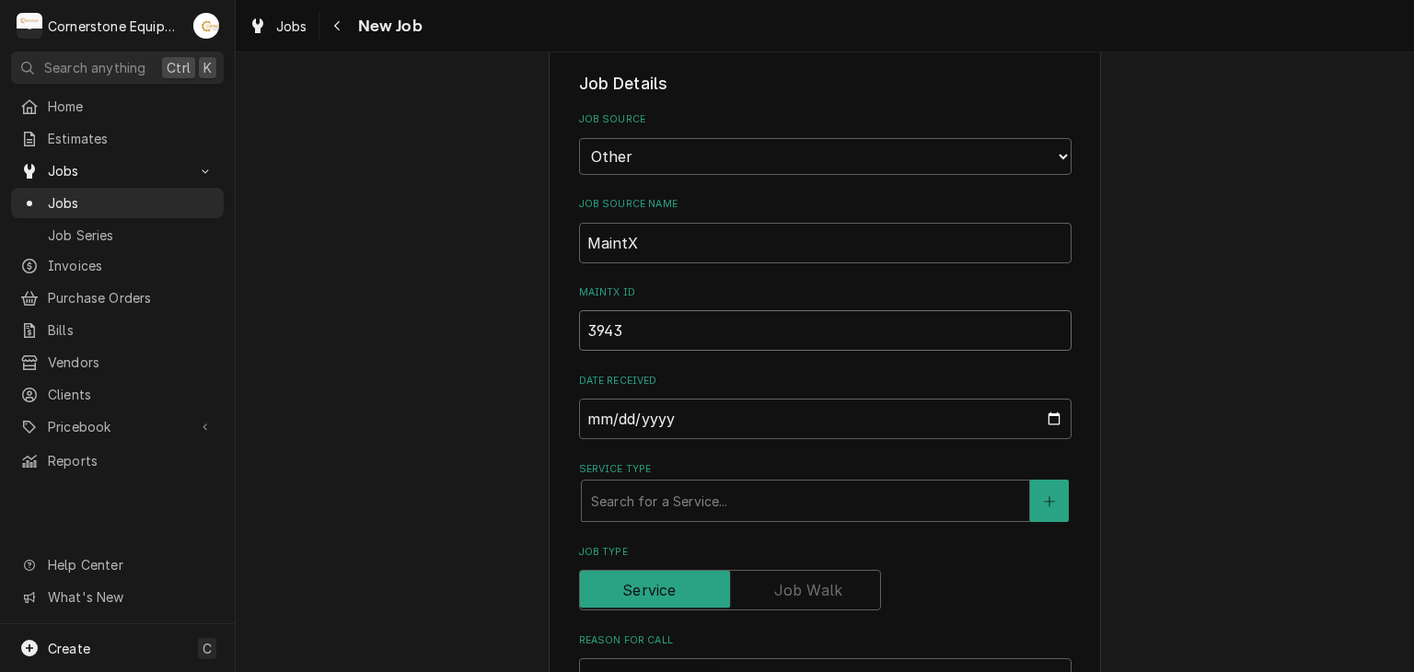
type textarea "x"
type input "3943"
click at [637, 517] on div "Search for a Service..." at bounding box center [806, 501] width 448 height 41
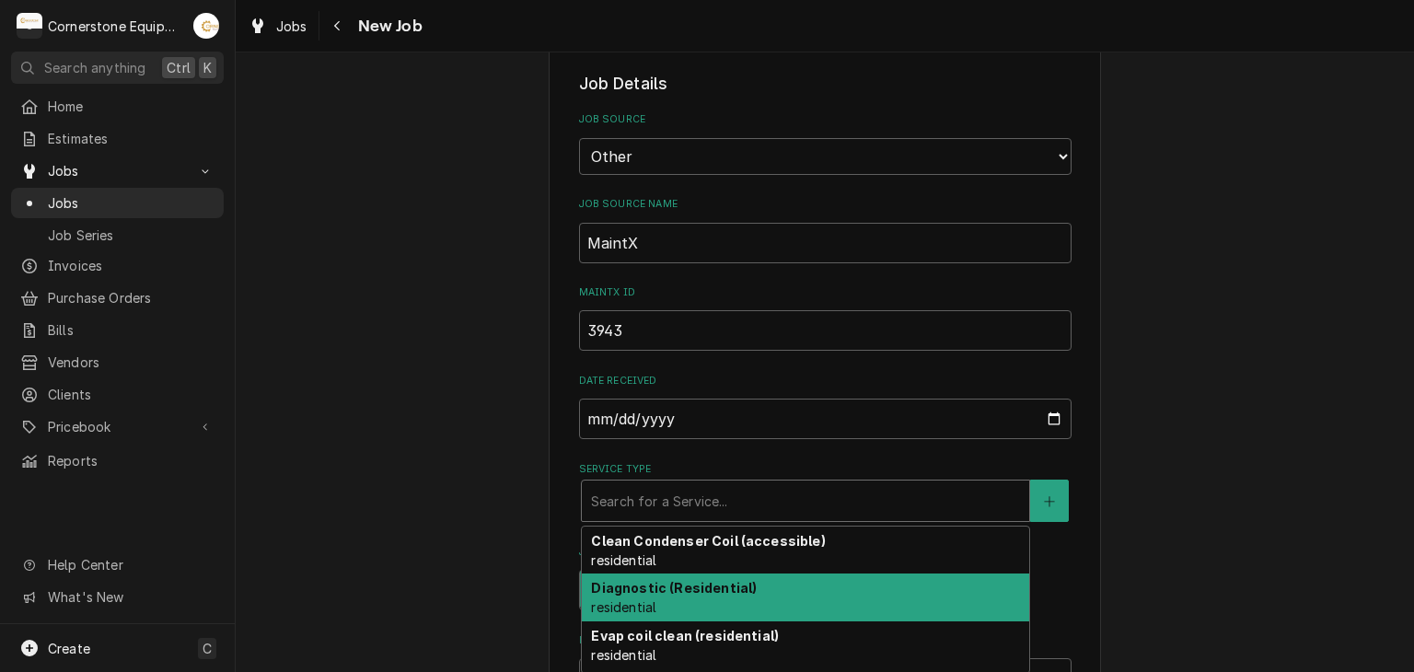
scroll to position [232, 0]
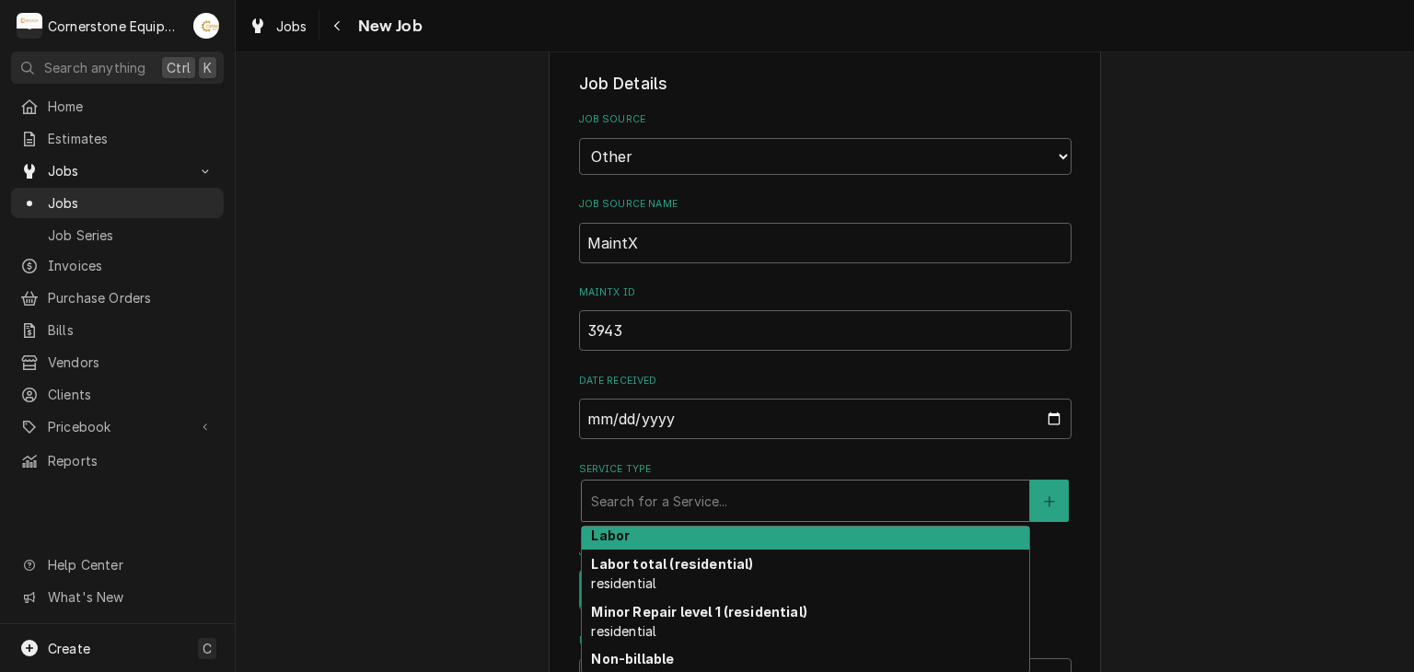
click at [646, 541] on div "Labor" at bounding box center [806, 536] width 448 height 29
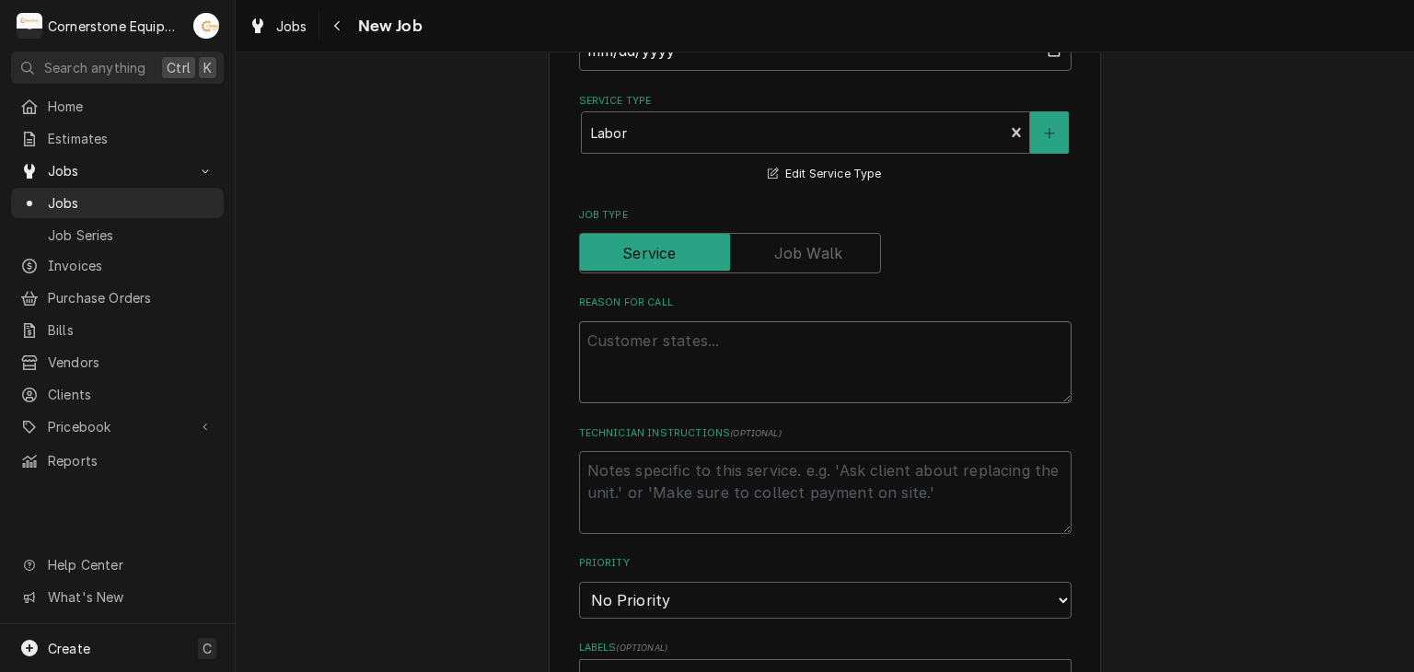
click at [729, 347] on textarea "Reason For Call" at bounding box center [825, 362] width 493 height 83
type textarea "x"
type textarea "W"
type textarea "x"
type textarea "WI"
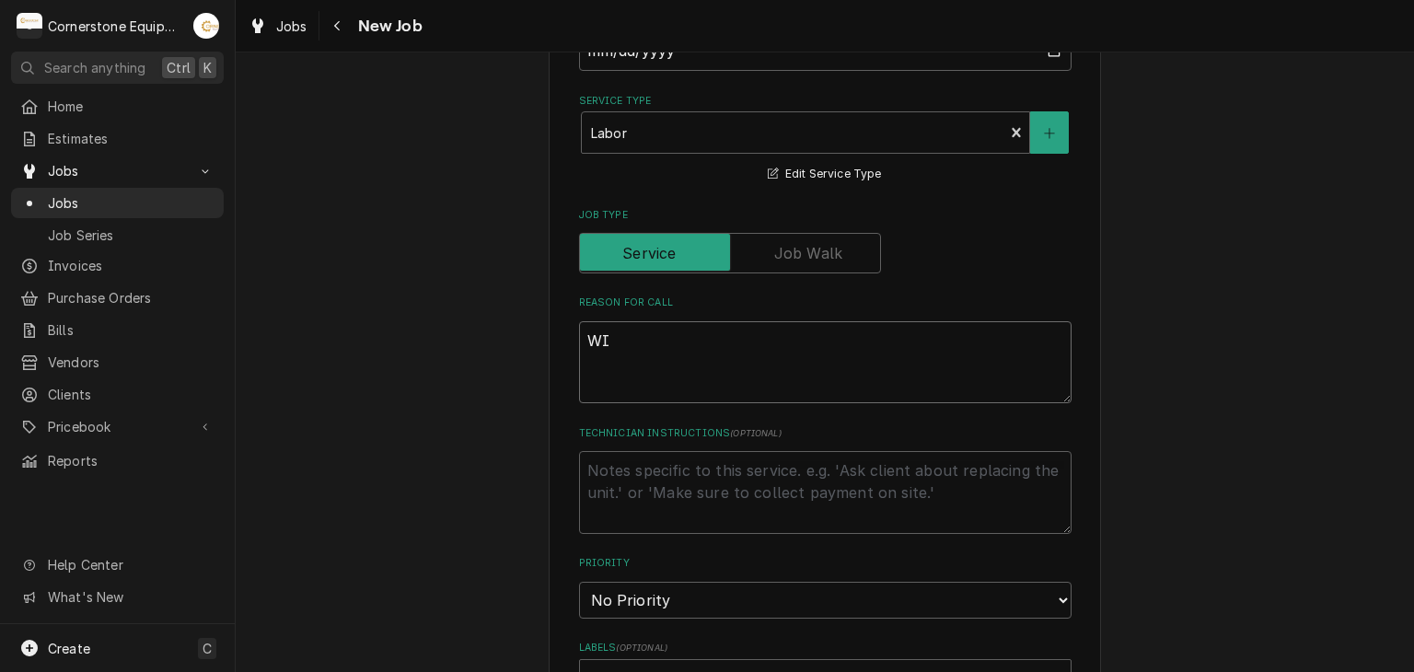
type textarea "x"
type textarea "WIF"
type textarea "x"
type textarea "WIF"
type textarea "x"
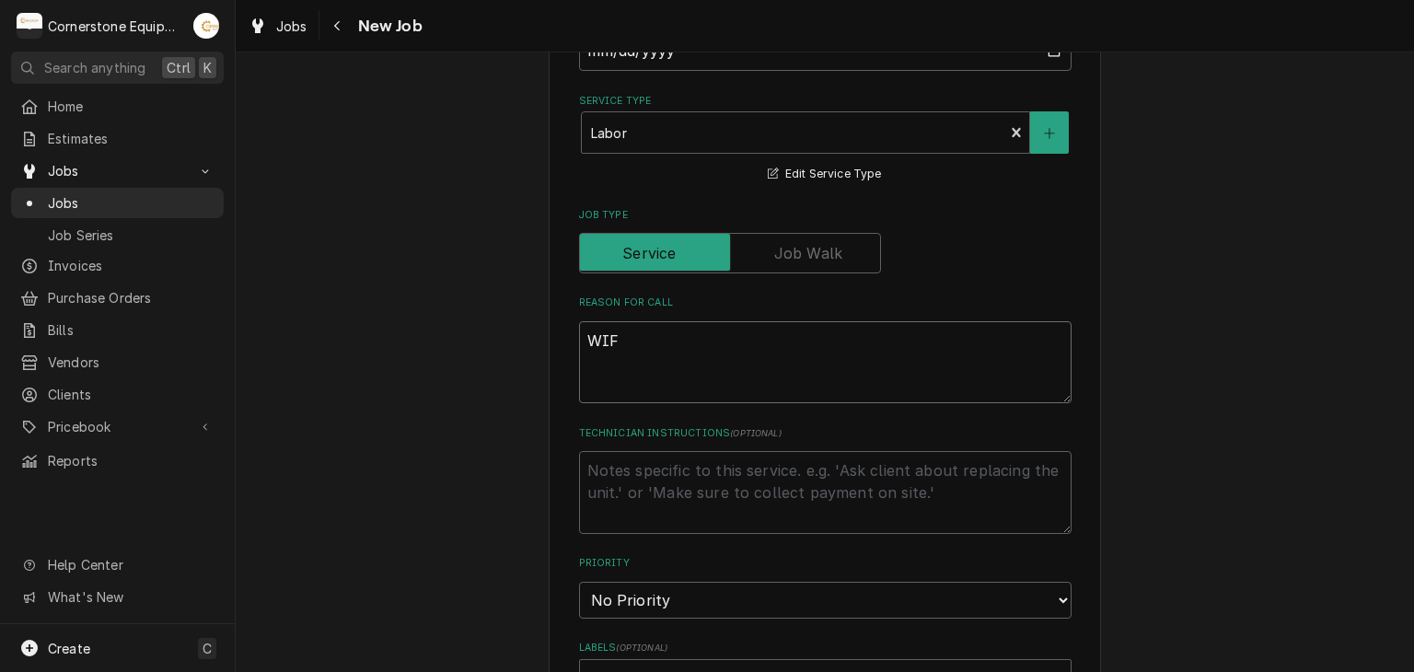
type textarea "WIF a"
type textarea "x"
type textarea "WIF an"
type textarea "x"
type textarea "WIF and"
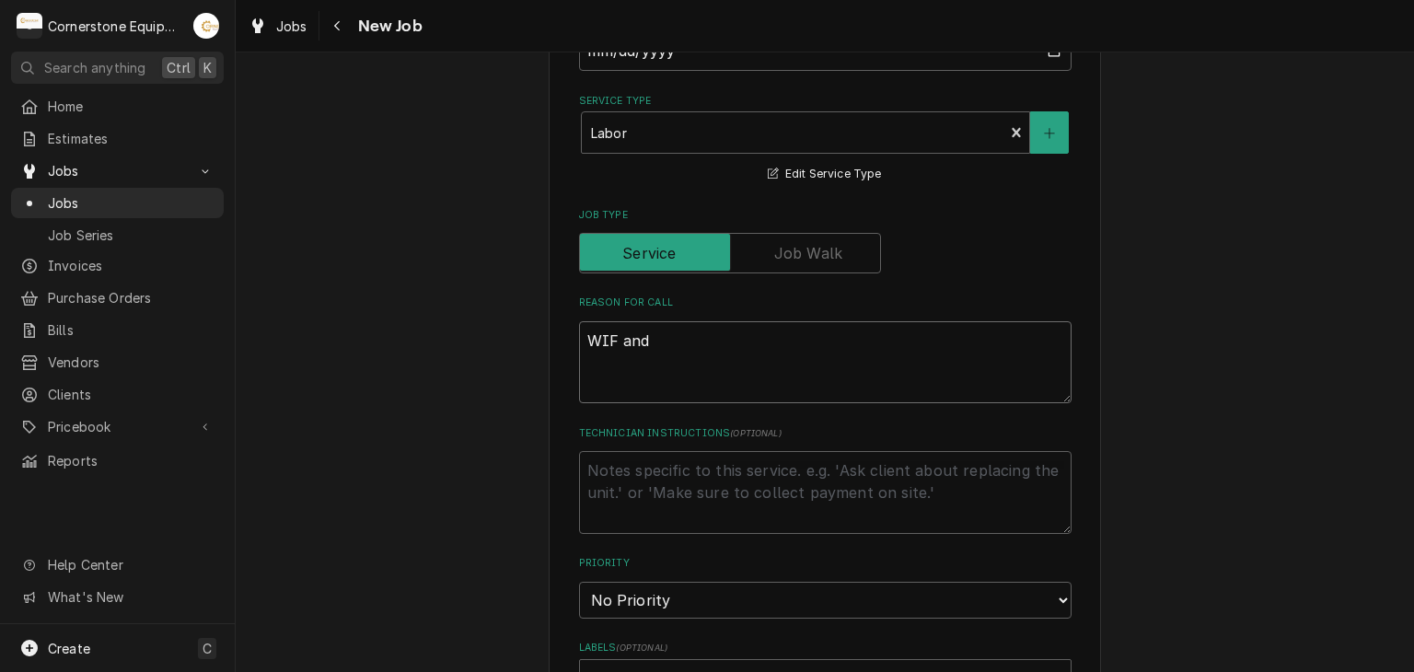
type textarea "x"
type textarea "WIF and"
type textarea "x"
type textarea "WIF and D"
type textarea "x"
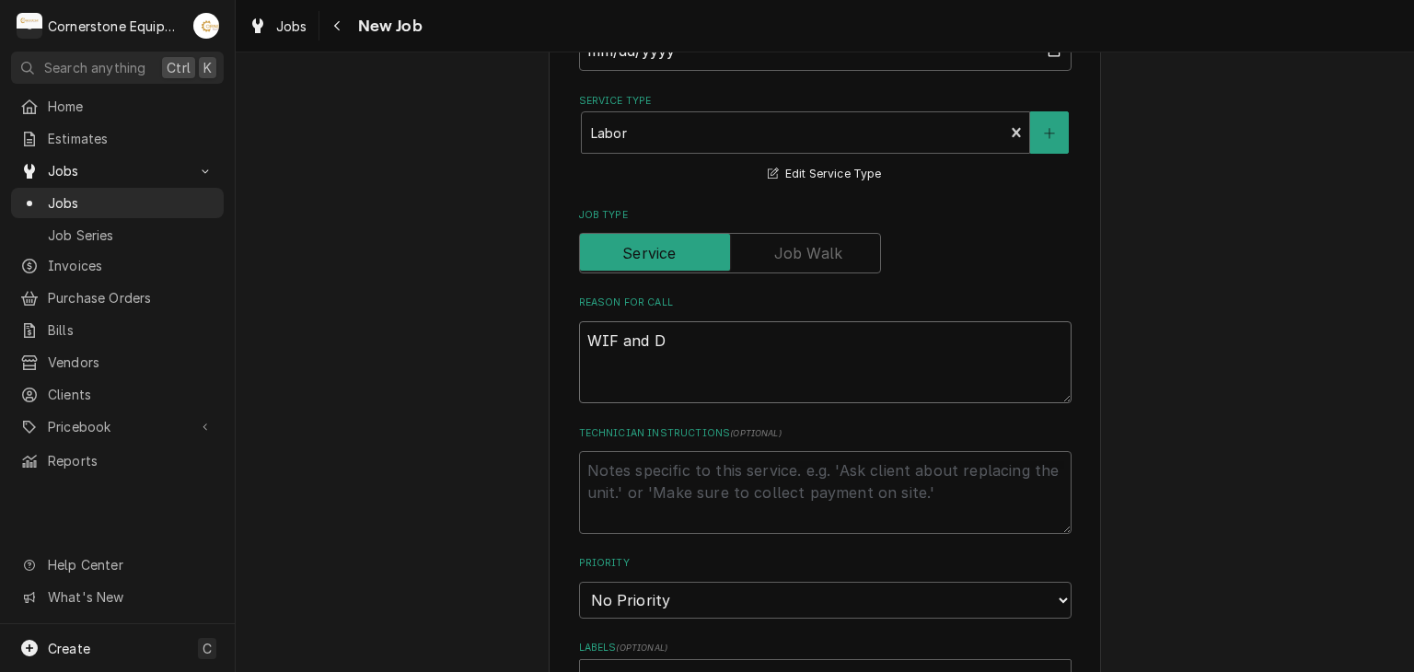
type textarea "WIF and Dr"
type textarea "x"
type textarea "WIF and Dri"
type textarea "x"
type textarea "WIF and Driv"
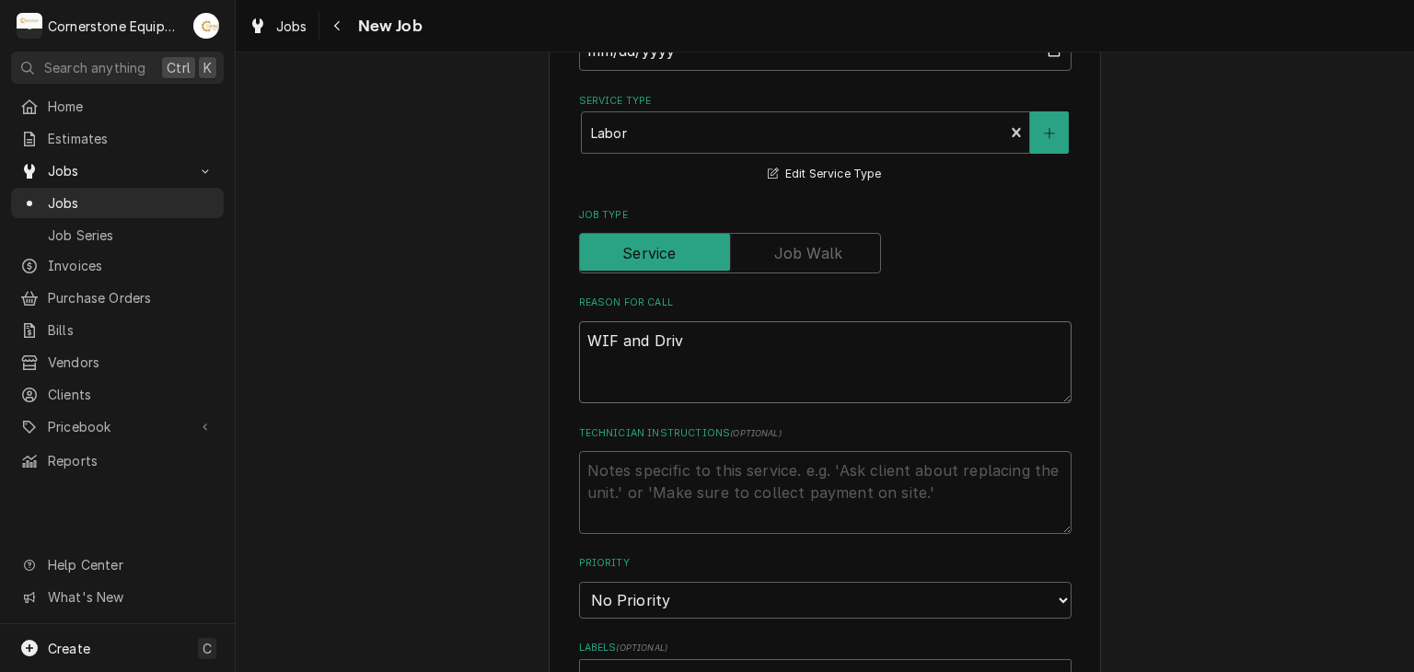
type textarea "x"
type textarea "WIF and Drive"
type textarea "x"
type textarea "WIF and Drive"
type textarea "x"
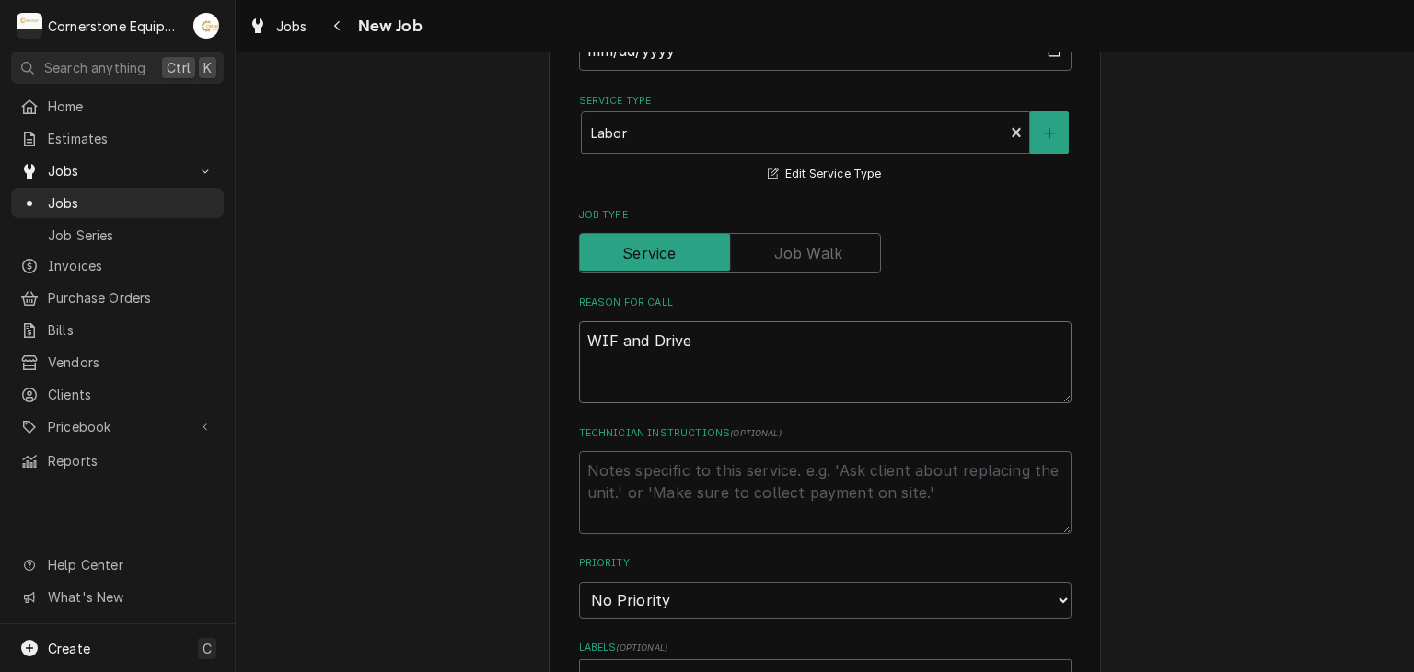
type textarea "WIF and Drive t"
type textarea "x"
type textarea "WIF and Drive th"
type textarea "x"
type textarea "WIF and Drive thr"
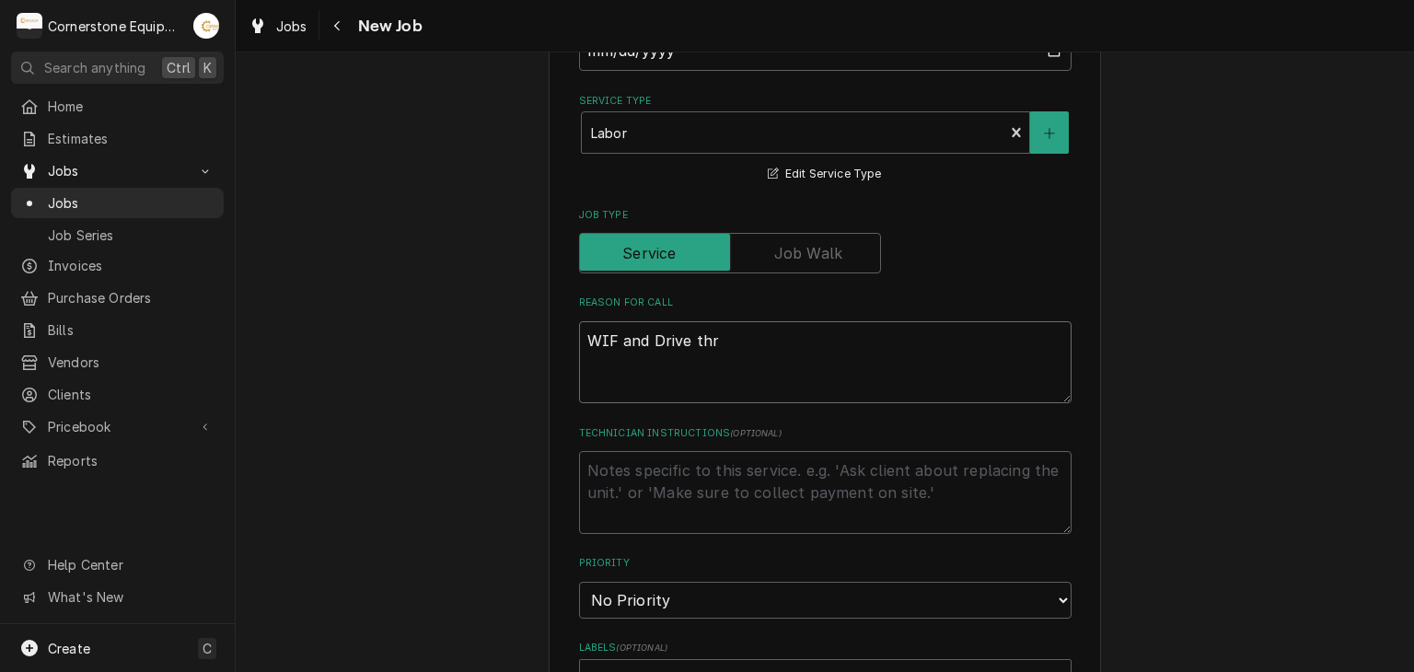
type textarea "x"
type textarea "WIF and Drive thru"
type textarea "x"
type textarea "WIF and Drive thru"
type textarea "x"
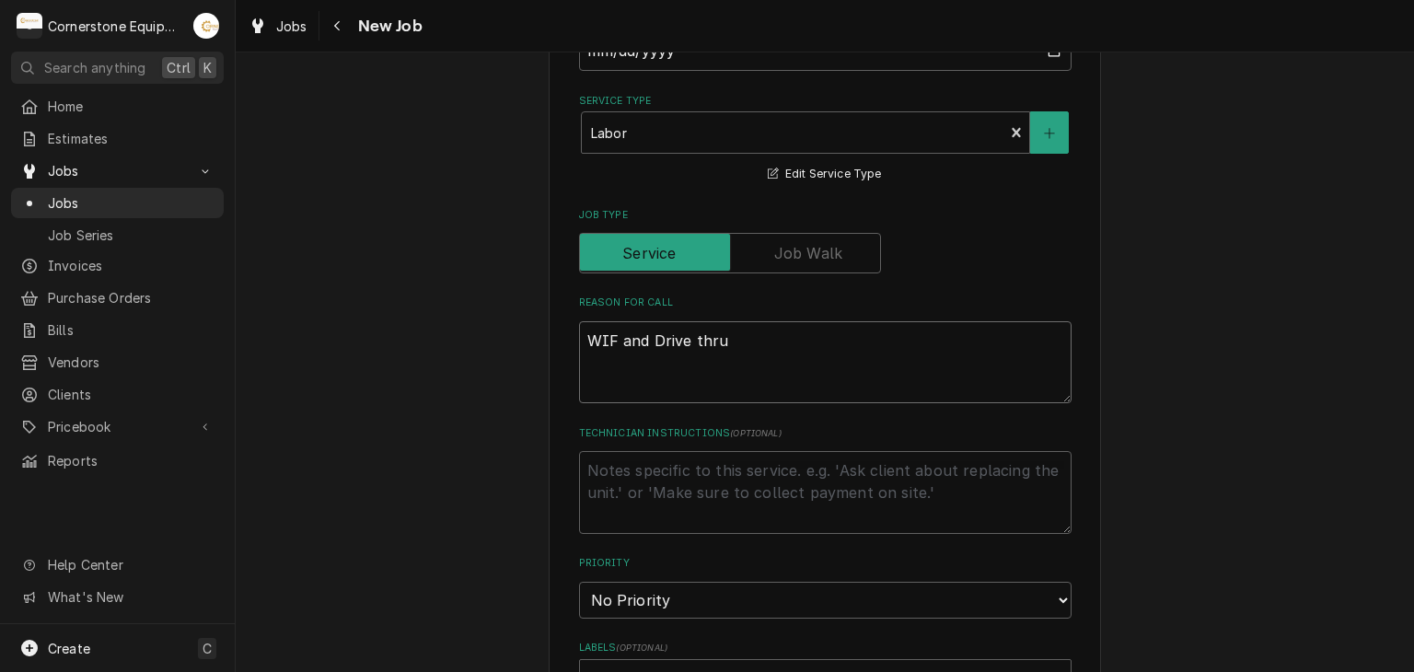
type textarea "WIF and Drive thru I"
type textarea "x"
type textarea "WIF and Drive thru Ic"
type textarea "x"
type textarea "WIF and Drive thru Ica"
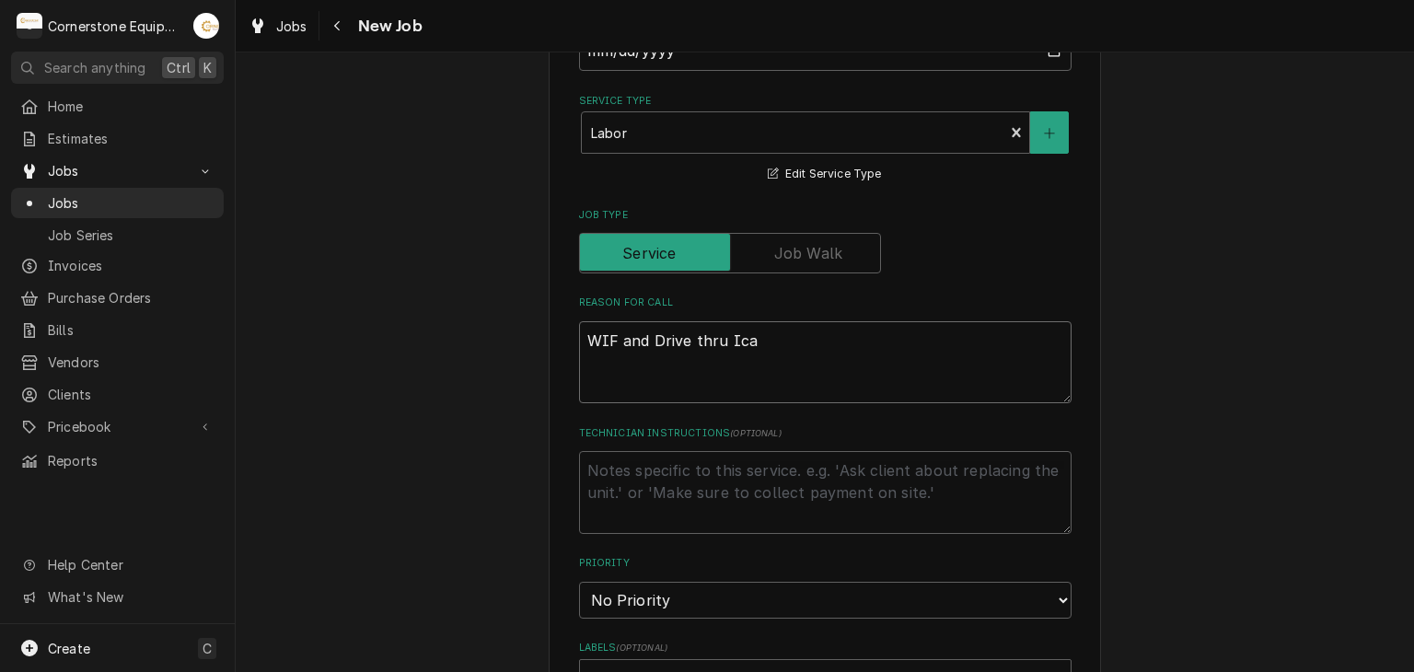
type textarea "x"
type textarea "WIF and Drive thru Ic"
type textarea "x"
type textarea "WIF and Drive thru Ice"
type textarea "x"
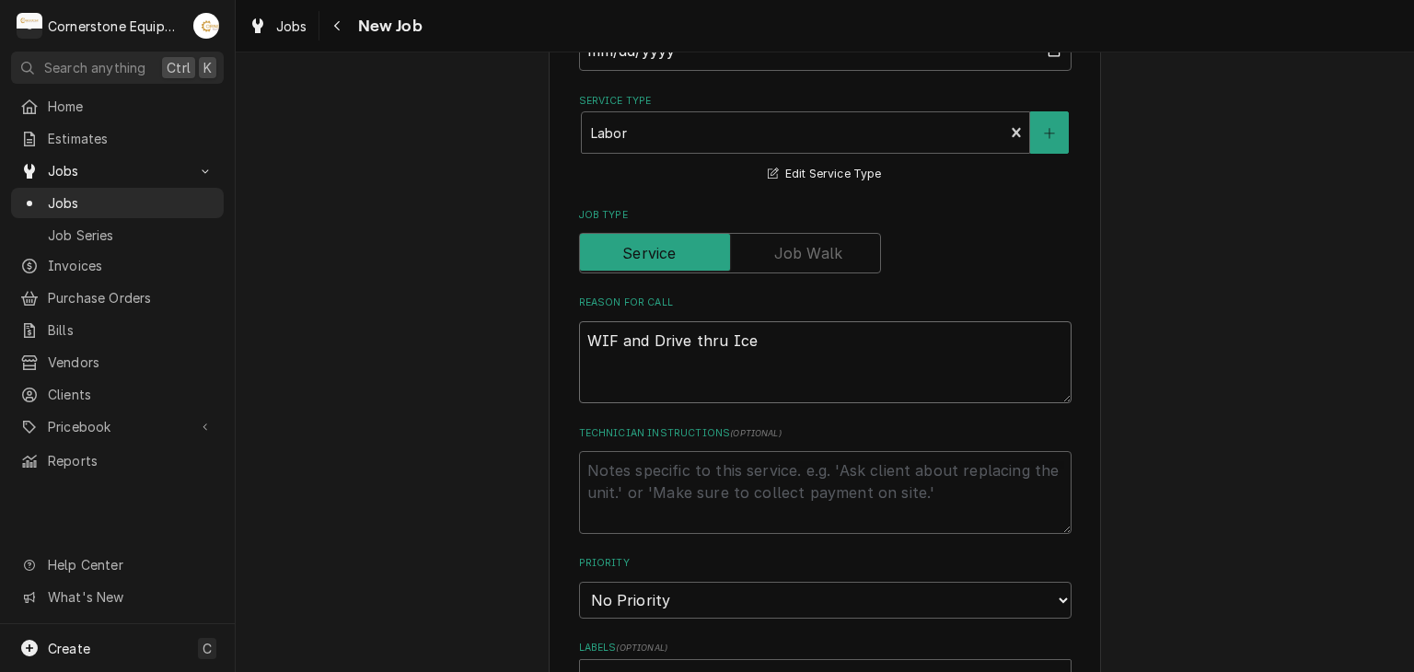
type textarea "WIF and Drive thru Ice"
type textarea "x"
type textarea "WIF and Drive thru Ice M"
type textarea "x"
type textarea "WIF and Drive thru Ice Ma"
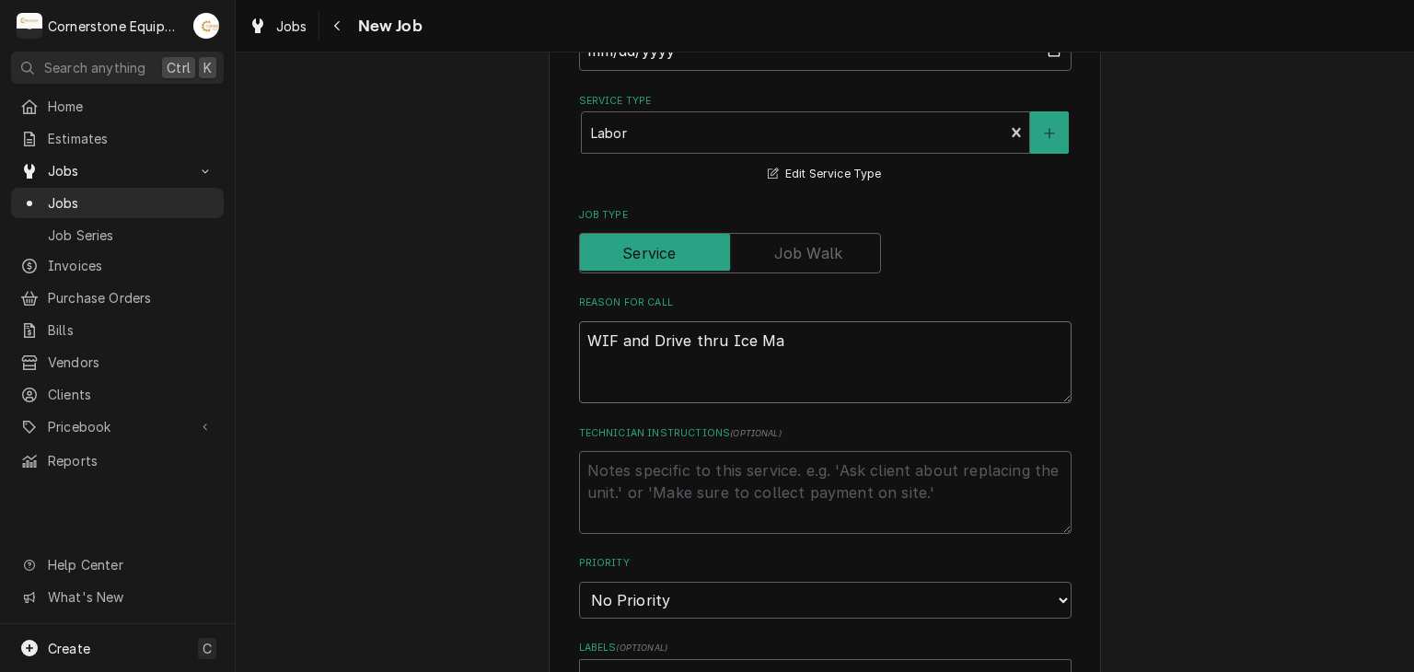
type textarea "x"
type textarea "WIF and Drive thru Ice Mak"
type textarea "x"
type textarea "WIF and Drive thru Ice Make"
type textarea "x"
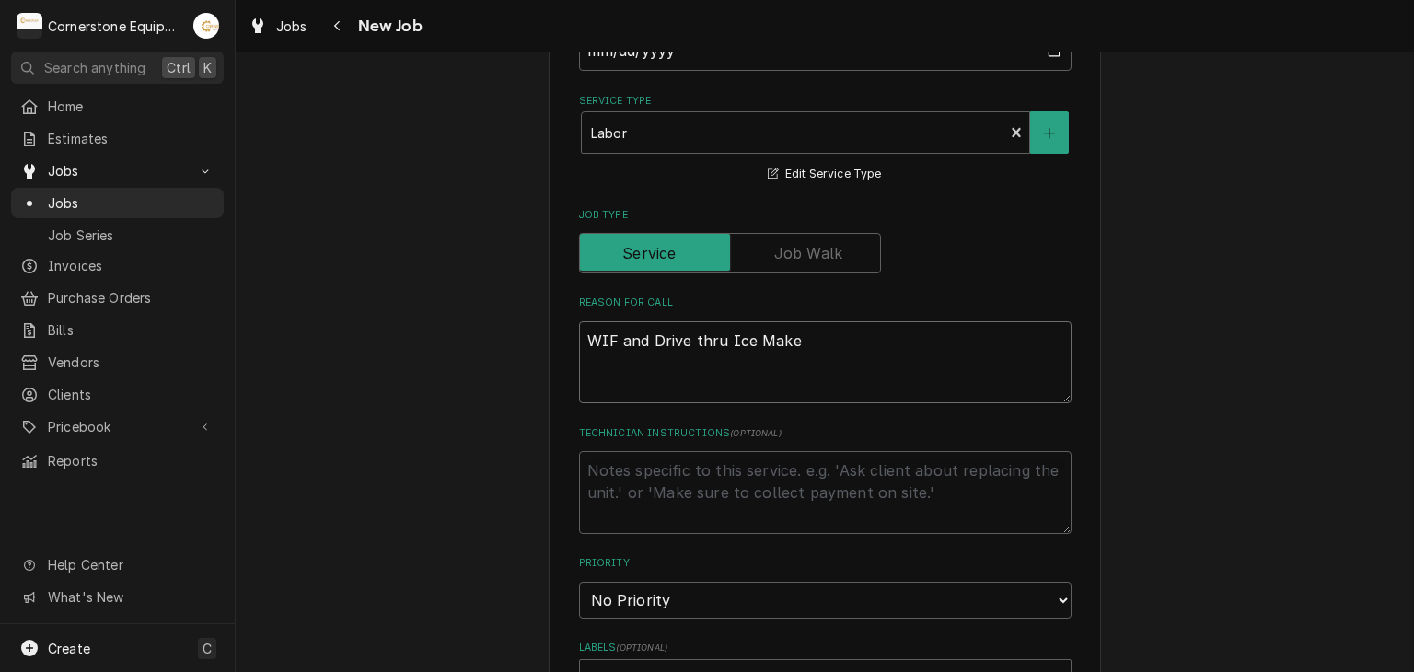
type textarea "WIF and Drive thru Ice Maker"
type textarea "x"
type textarea "WIF and Drive thru Ice Maker"
type textarea "x"
type textarea "WIF and Drive thru Ice Maker n"
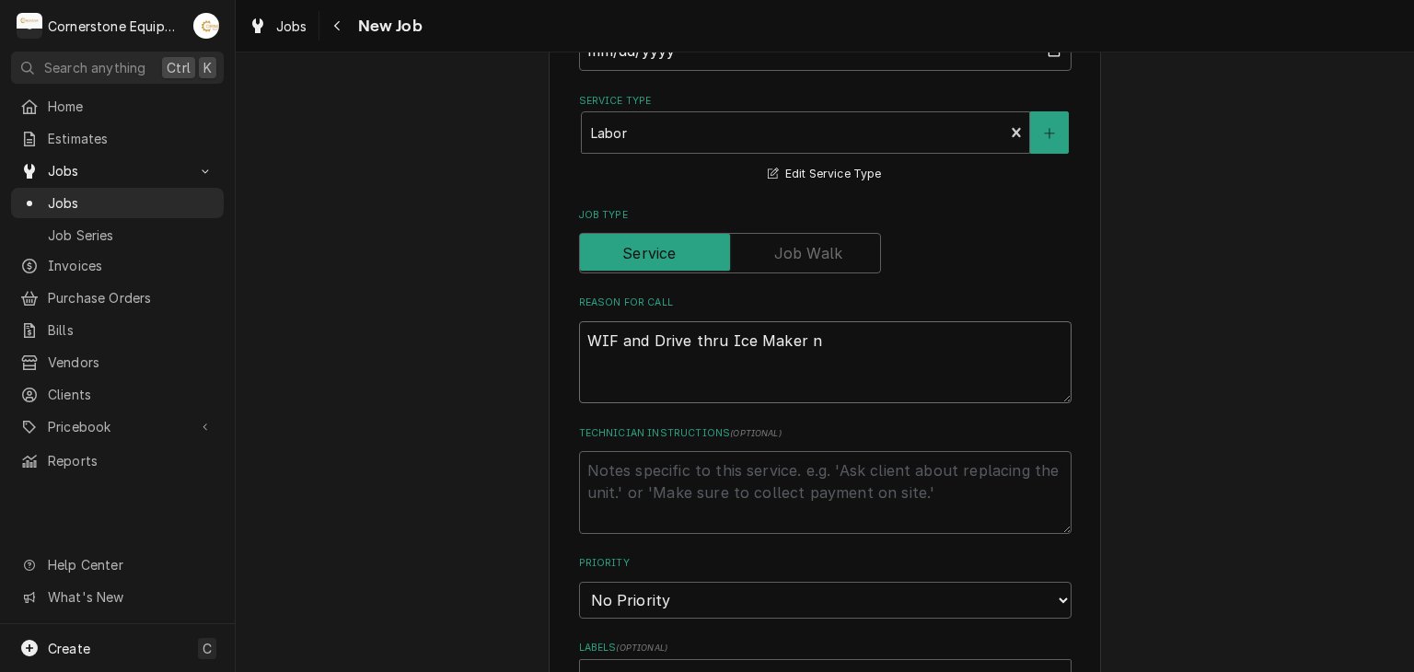
type textarea "x"
type textarea "WIF and Drive thru Ice Maker no"
type textarea "x"
type textarea "WIF and Drive thru Ice Maker not"
type textarea "x"
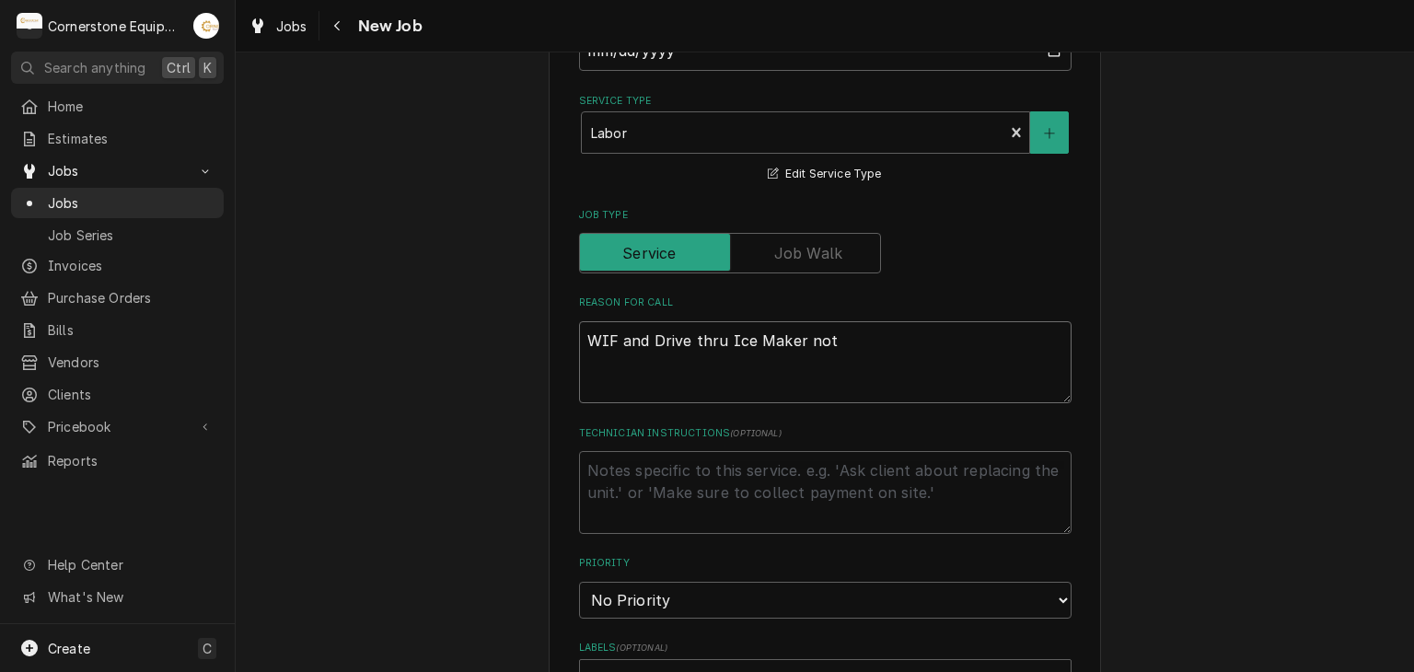
type textarea "WIF and Drive thru Ice Maker not"
type textarea "x"
type textarea "WIF and Drive thru Ice Maker not w"
type textarea "x"
type textarea "WIF and Drive thru Ice Maker not wo"
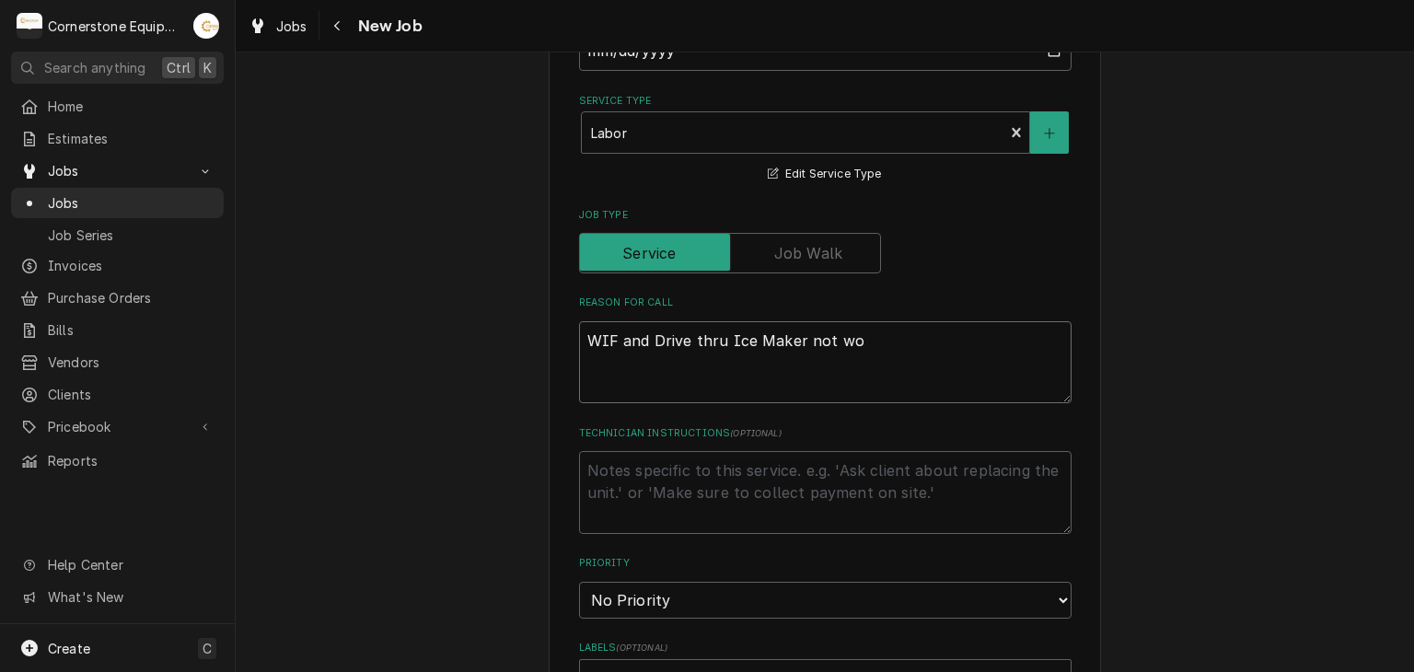
type textarea "x"
type textarea "WIF and Drive thru Ice Maker not wor"
type textarea "x"
type textarea "WIF and Drive thru Ice Maker not work"
type textarea "x"
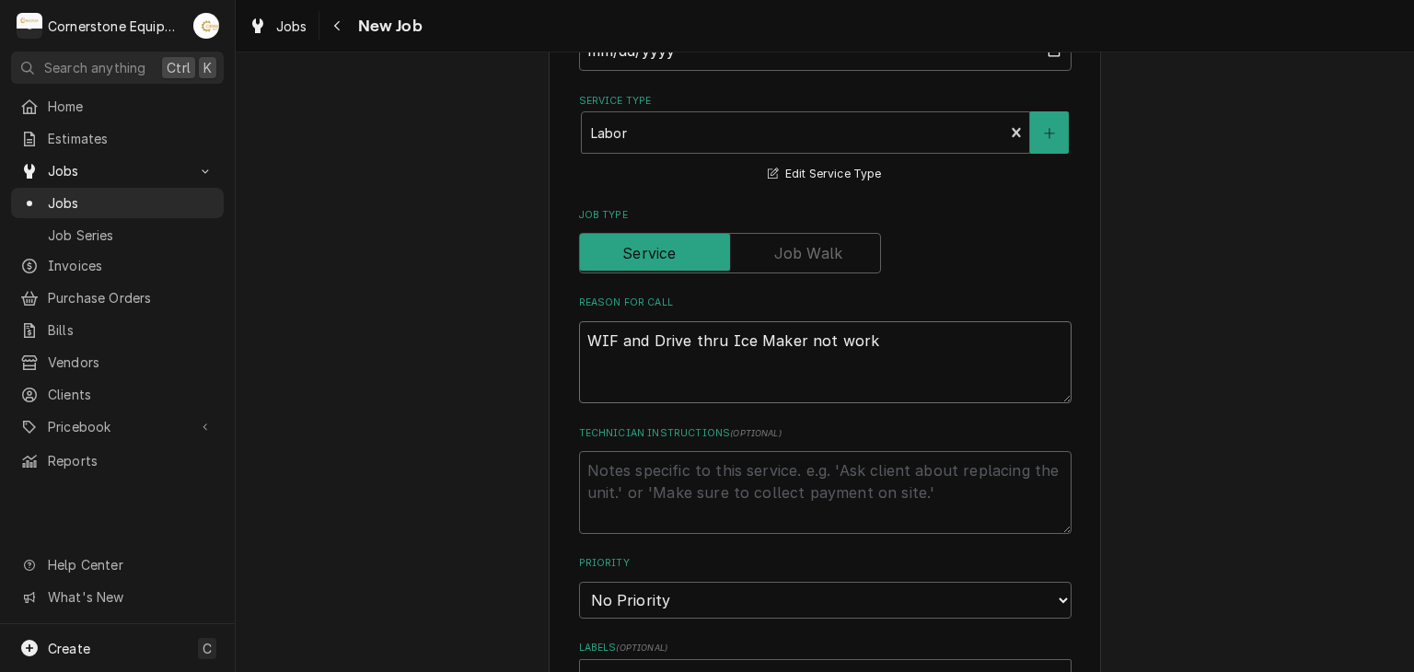
type textarea "WIF and Drive thru Ice Maker not worki"
type textarea "x"
type textarea "WIF and Drive thru Ice Maker not workin"
type textarea "x"
type textarea "WIF and Drive thru Ice Maker not working"
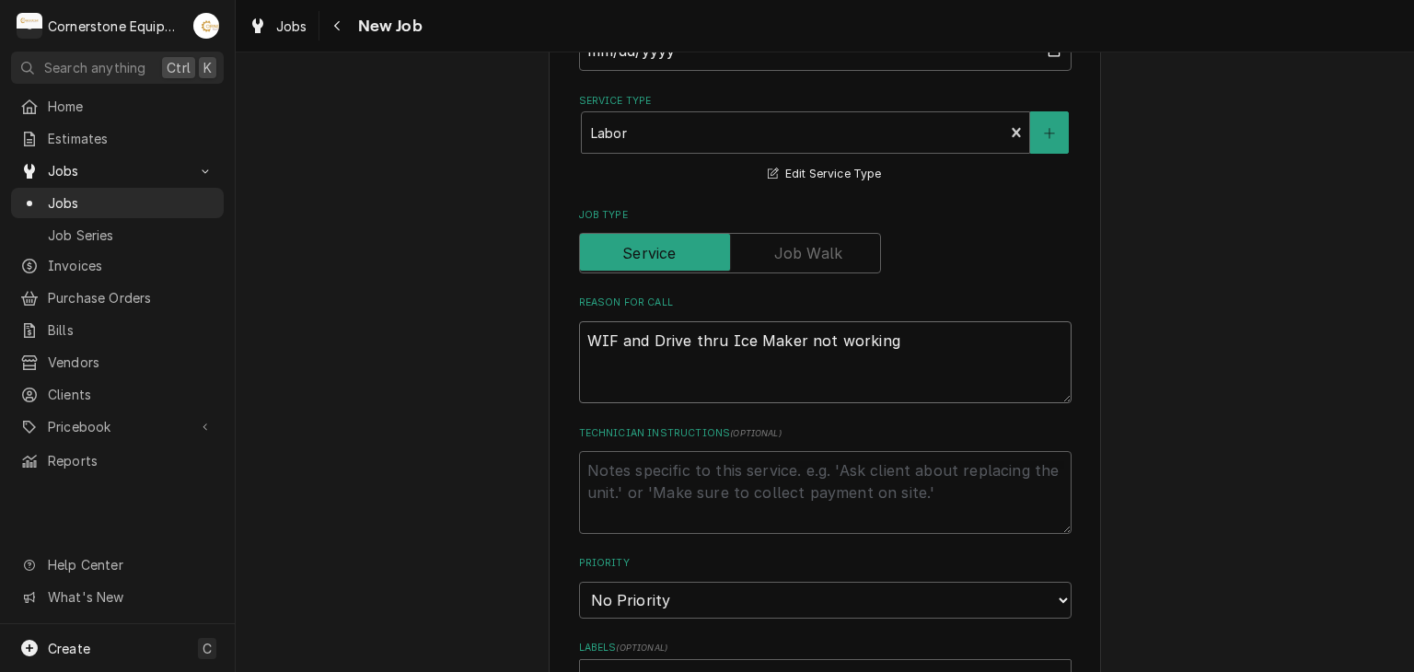
type textarea "x"
type textarea "WIF and Drive thru Ice Maker not working."
type textarea "x"
type textarea "WIF and Drive thru Ice Maker not working."
type textarea "x"
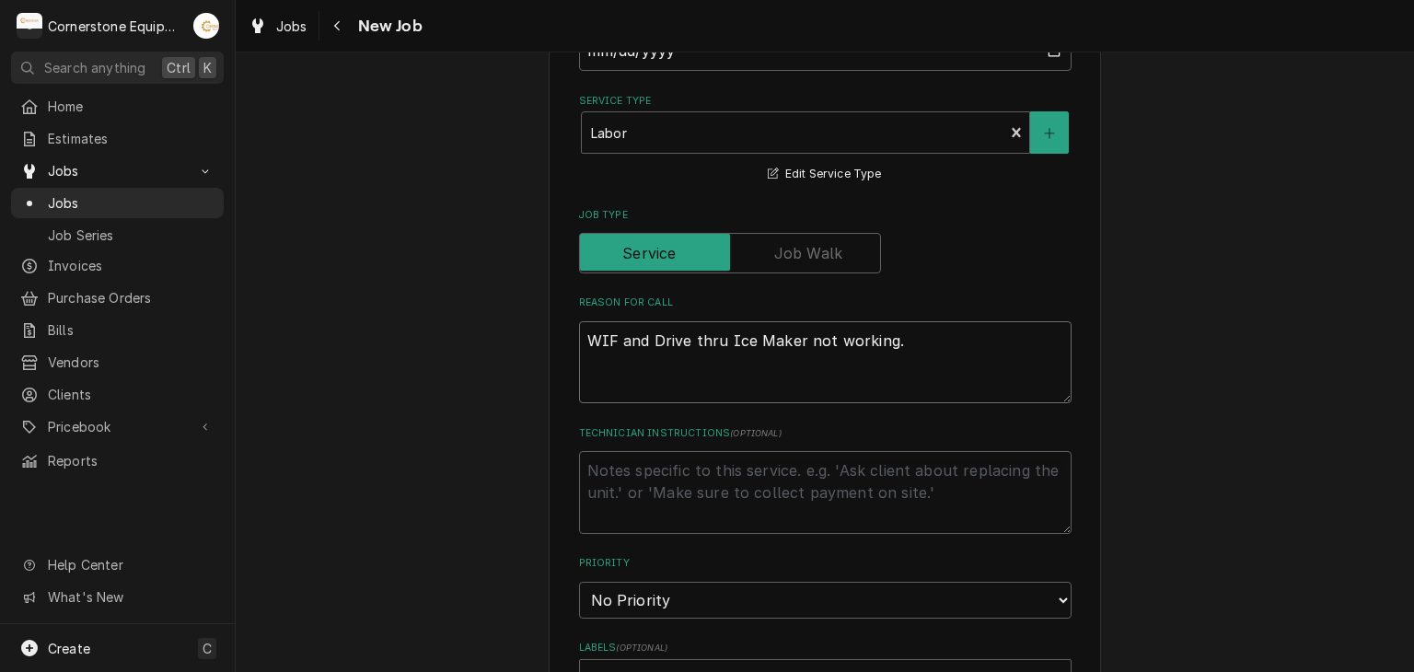
scroll to position [1105, 0]
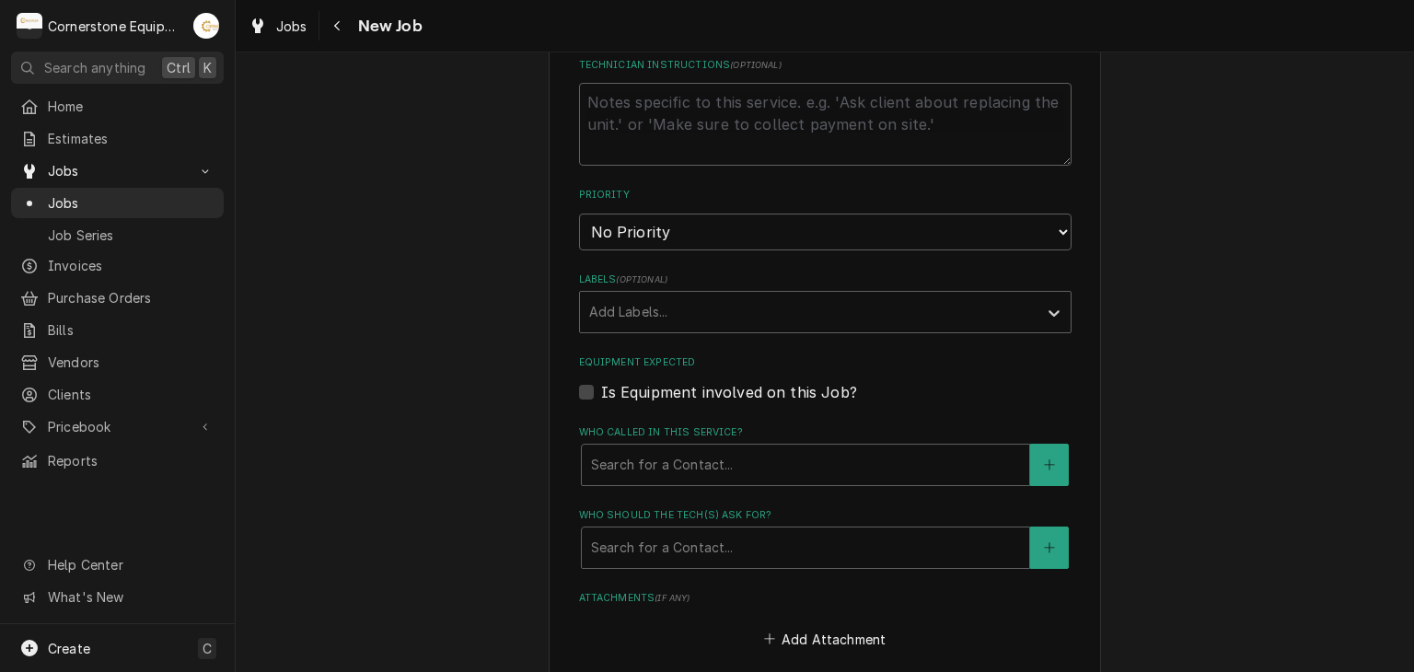
type textarea "WIF and Drive thru Ice Maker not working."
click at [626, 240] on select "No Priority Urgent High Medium Low" at bounding box center [825, 232] width 493 height 37
select select "2"
click at [579, 214] on select "No Priority Urgent High Medium Low" at bounding box center [825, 232] width 493 height 37
type textarea "x"
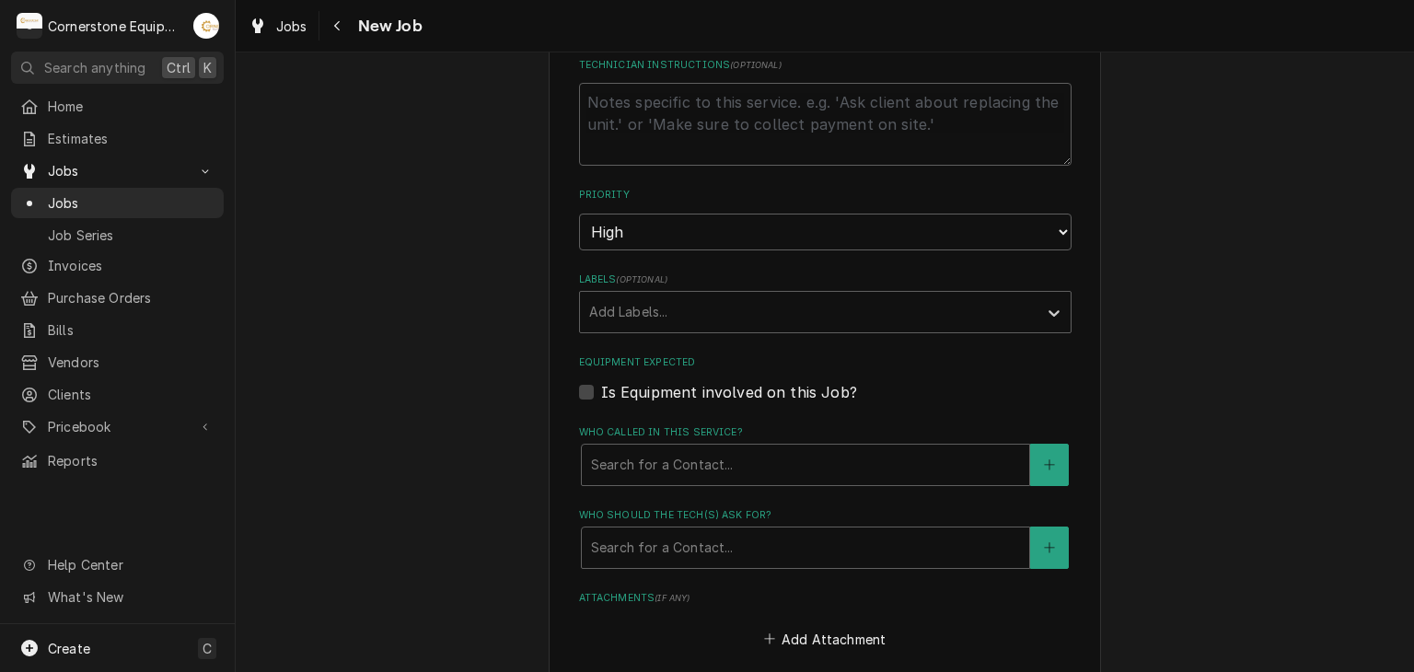
click at [650, 391] on label "Is Equipment involved on this Job?" at bounding box center [729, 392] width 256 height 22
click at [650, 391] on input "Equipment Expected" at bounding box center [847, 401] width 493 height 41
checkbox input "true"
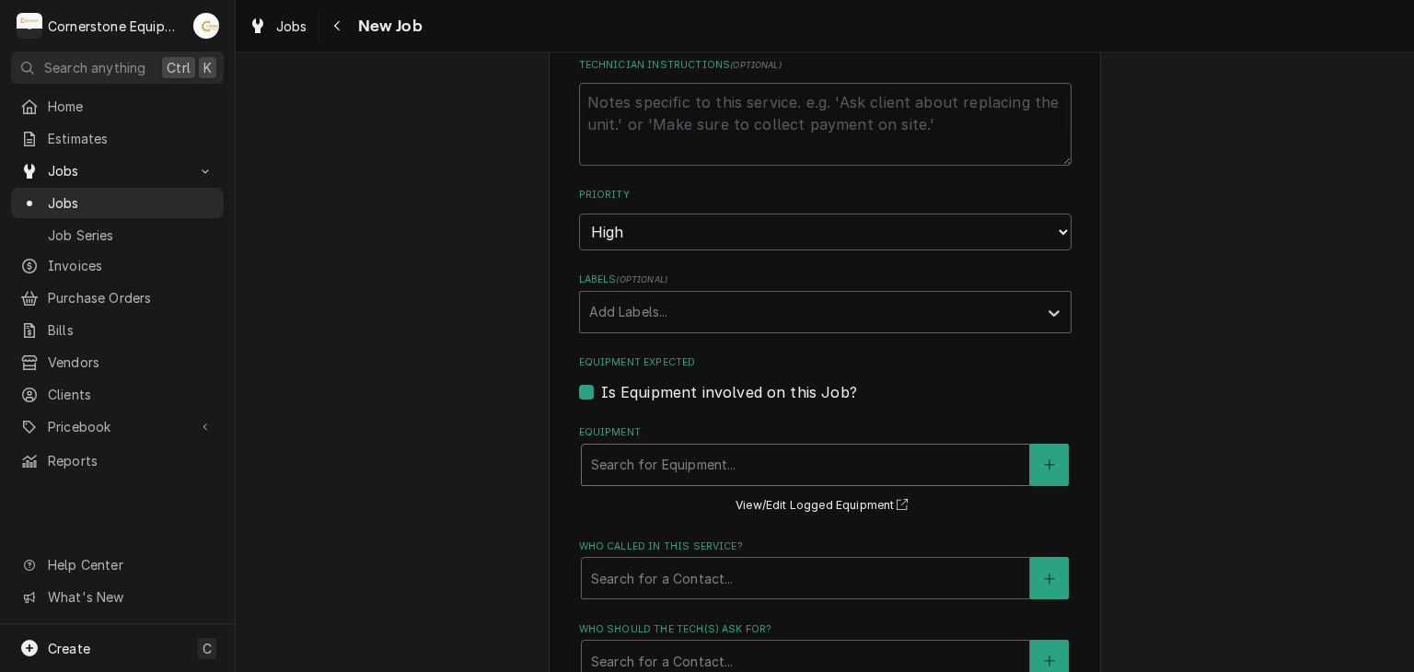
click at [656, 457] on div "Equipment" at bounding box center [805, 464] width 429 height 33
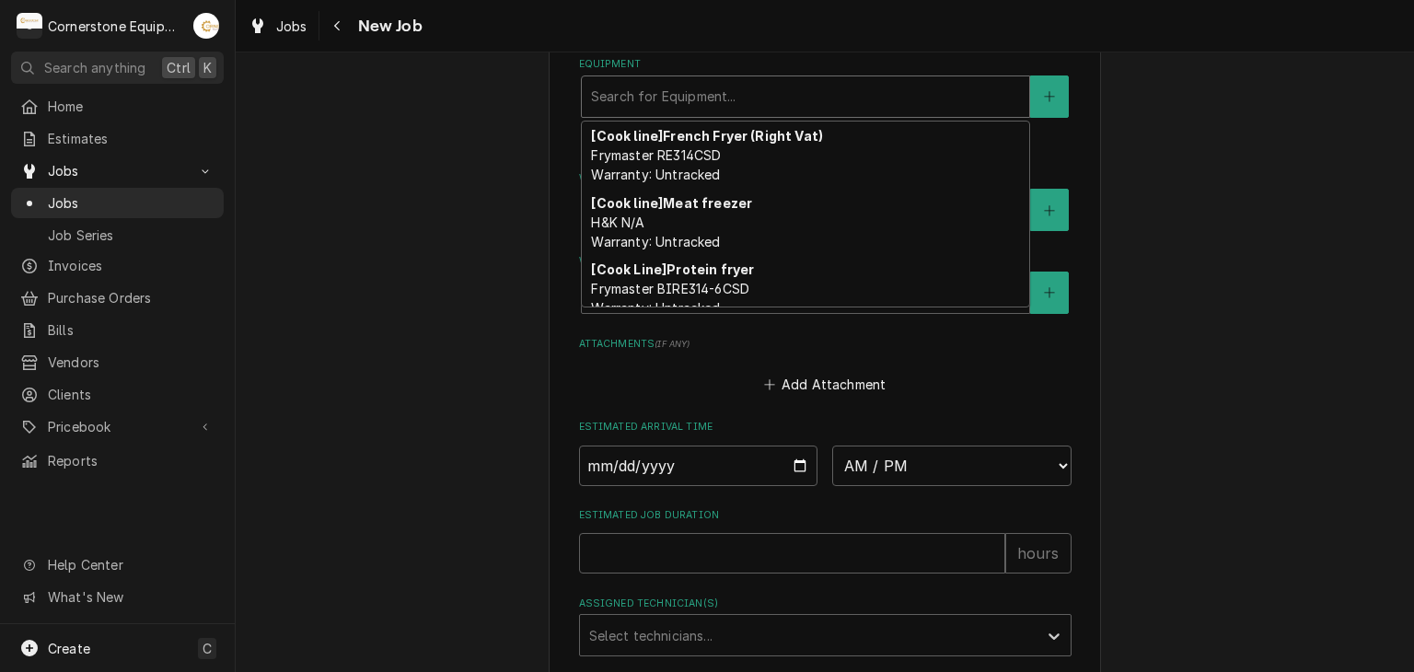
scroll to position [283, 0]
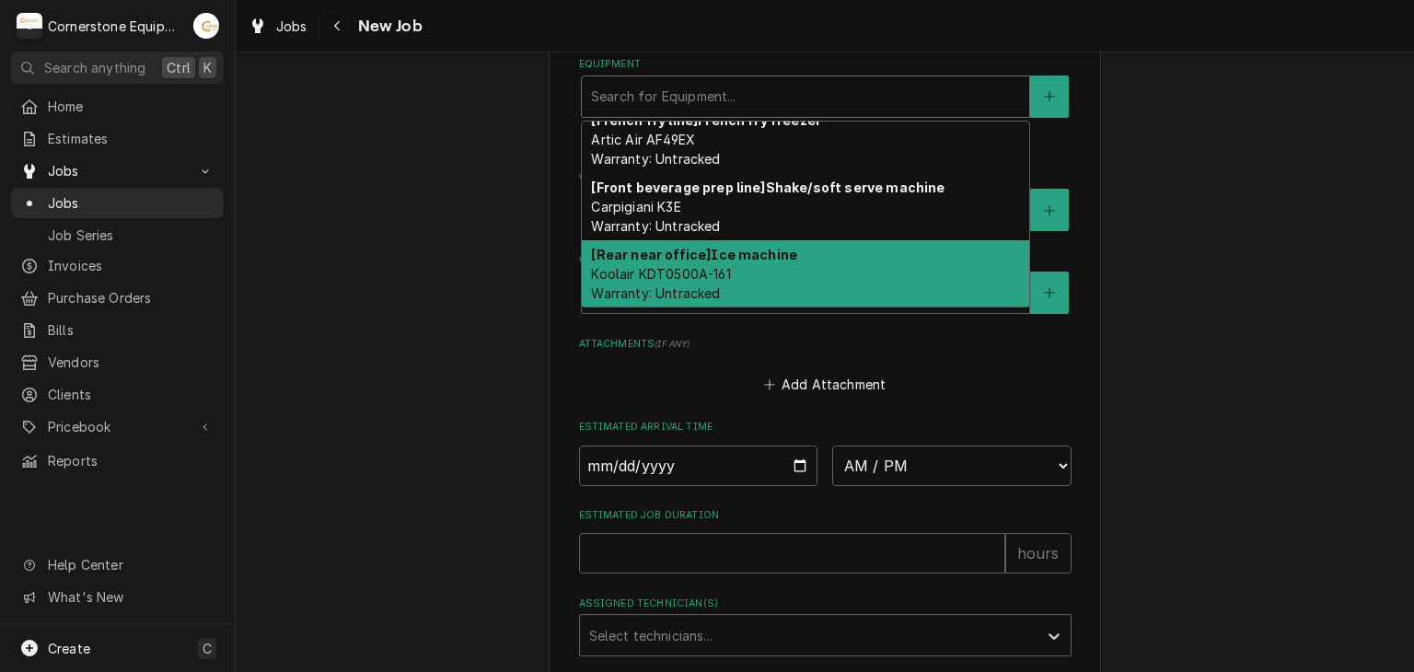
click at [773, 273] on div "[Rear near office] Ice machine Koolair KDT0500A-161 Warranty: Untracked" at bounding box center [806, 273] width 448 height 67
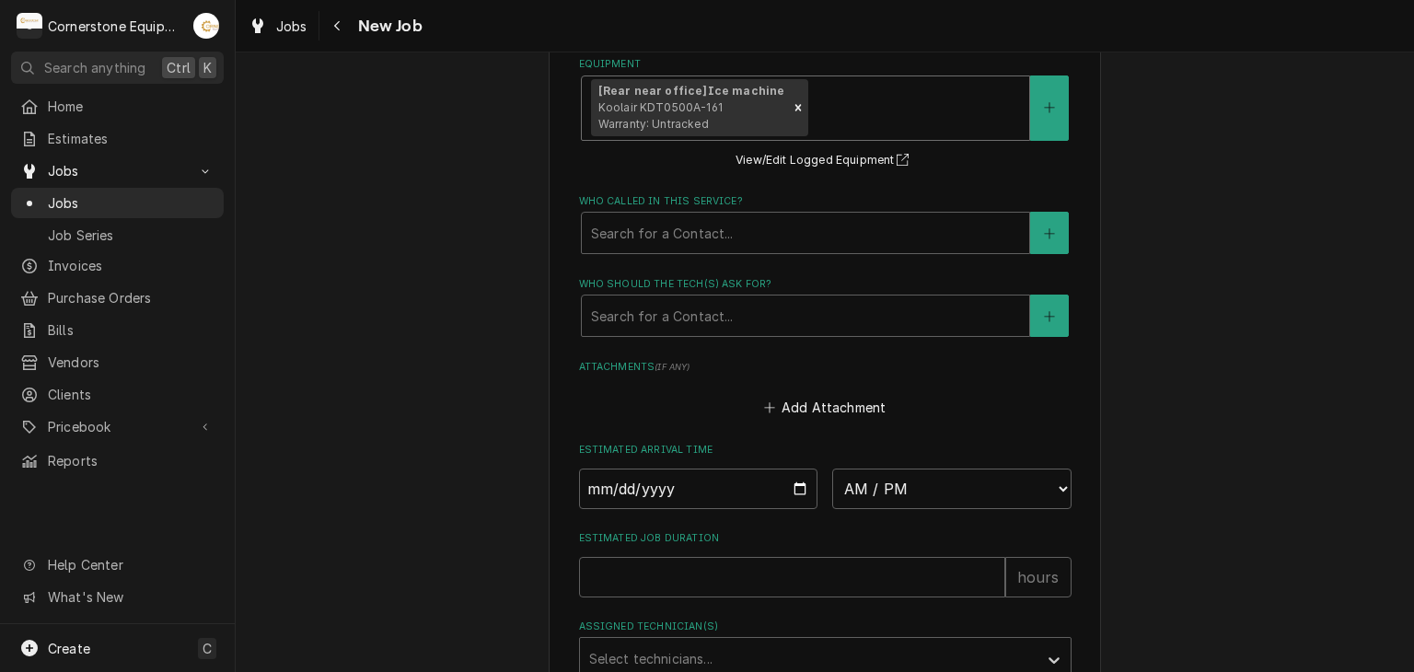
scroll to position [1105, 0]
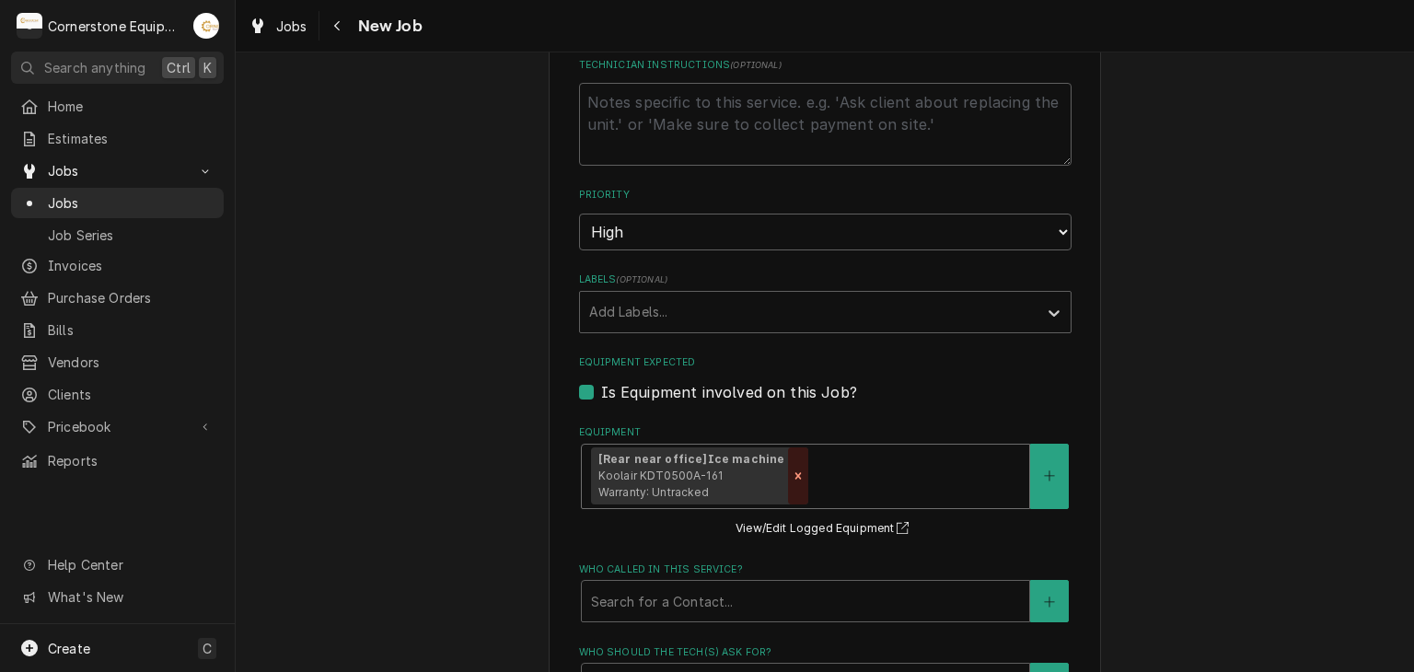
click at [788, 477] on div "Remove [object Object]" at bounding box center [798, 476] width 20 height 57
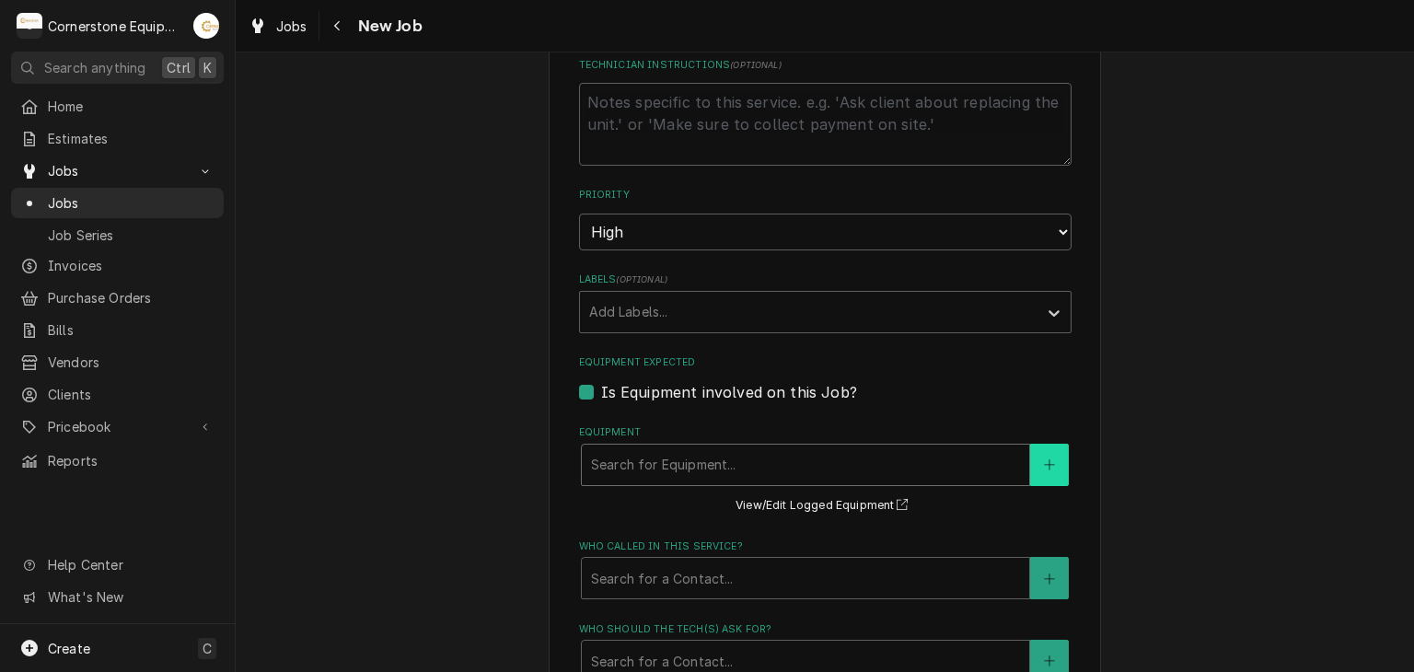
click at [1044, 460] on icon "Create New Equipment" at bounding box center [1049, 465] width 11 height 13
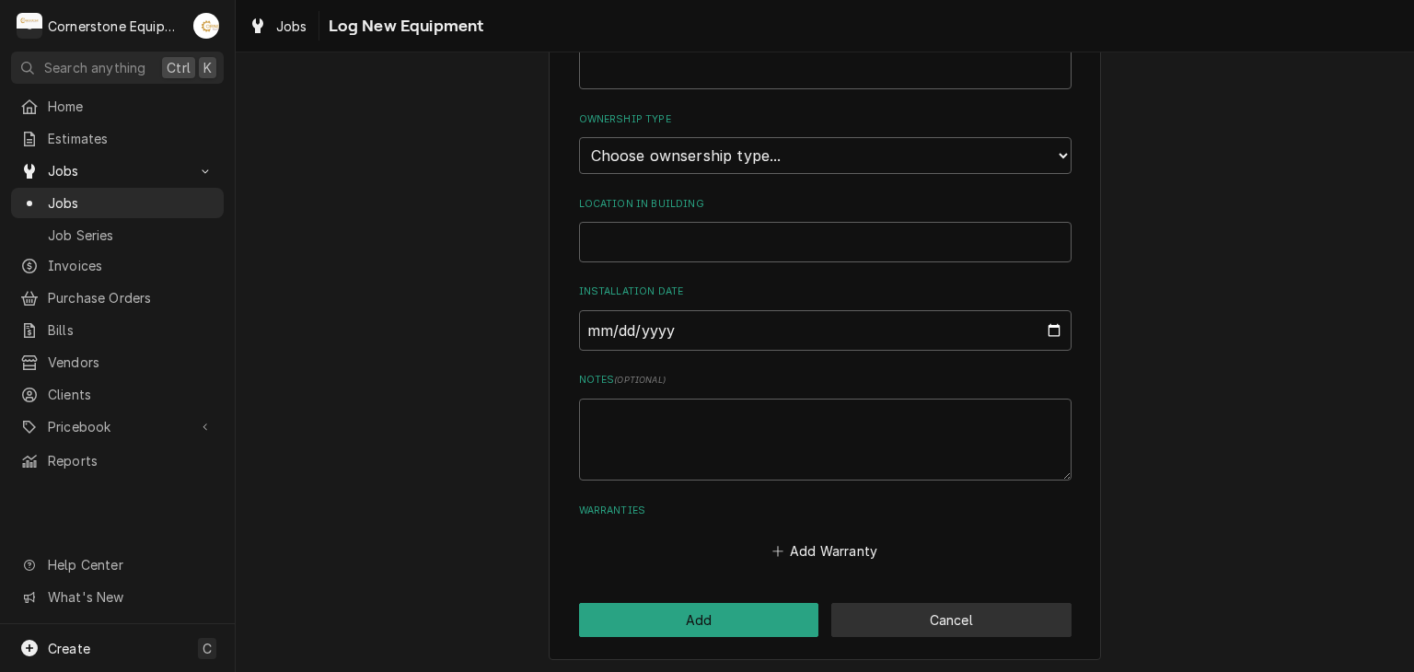
click at [901, 603] on button "Cancel" at bounding box center [951, 620] width 240 height 34
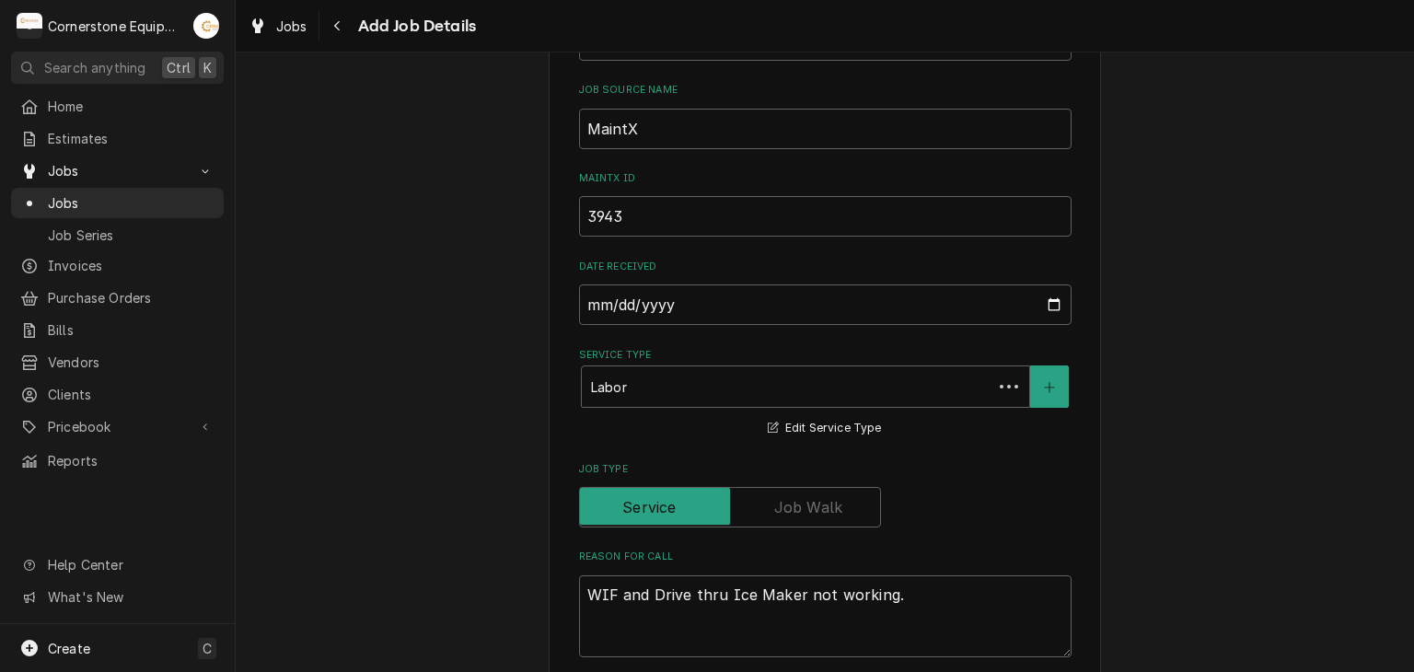
scroll to position [1105, 0]
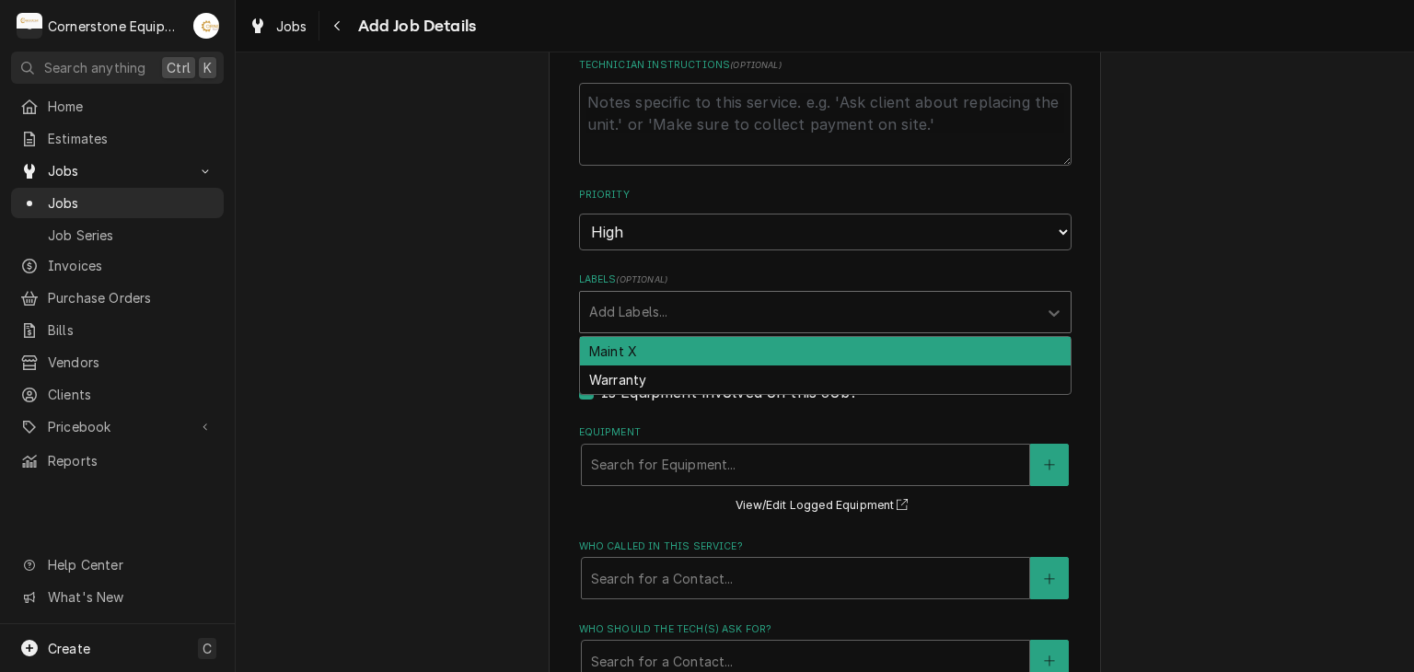
click at [723, 302] on div "Labels" at bounding box center [808, 312] width 439 height 33
click at [712, 296] on div "Labels" at bounding box center [808, 312] width 439 height 33
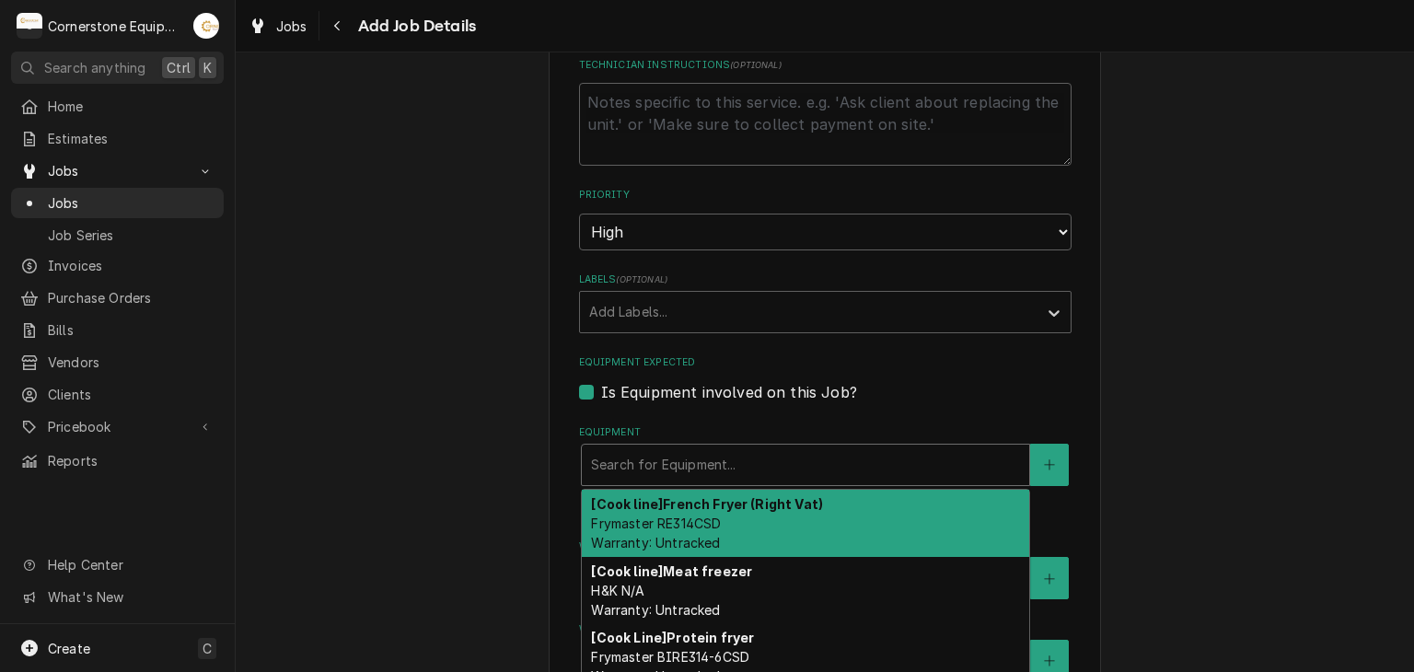
click at [689, 454] on div "Equipment" at bounding box center [805, 464] width 429 height 33
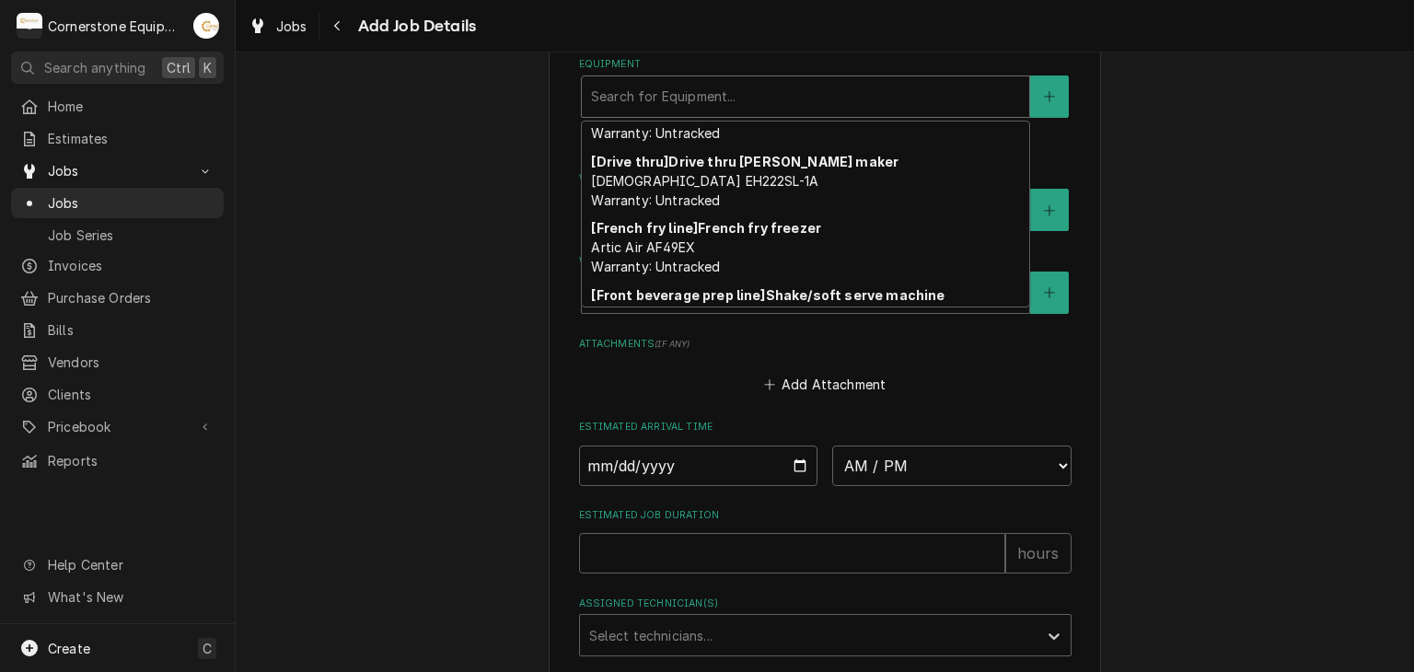
scroll to position [188, 0]
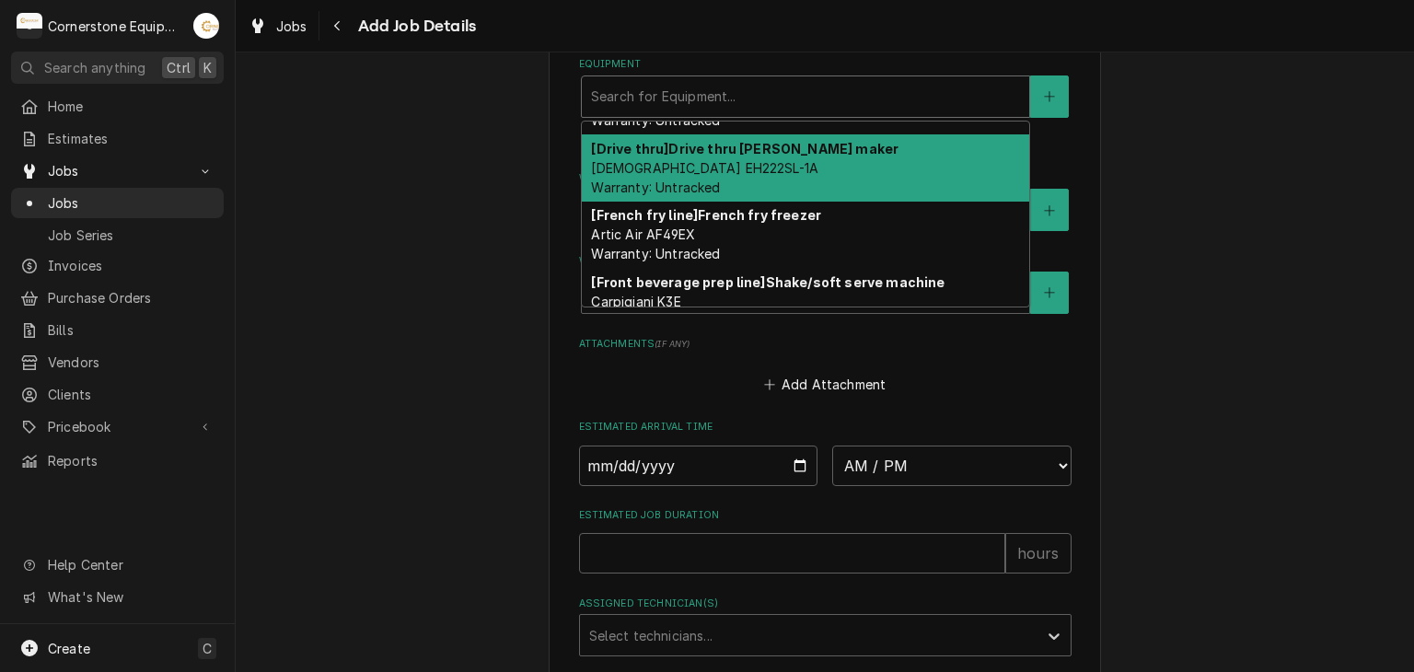
click at [895, 179] on div "[Drive thru] Drive thru Bev maker Scotsman EH222SL-1A Warranty: Untracked" at bounding box center [806, 167] width 448 height 67
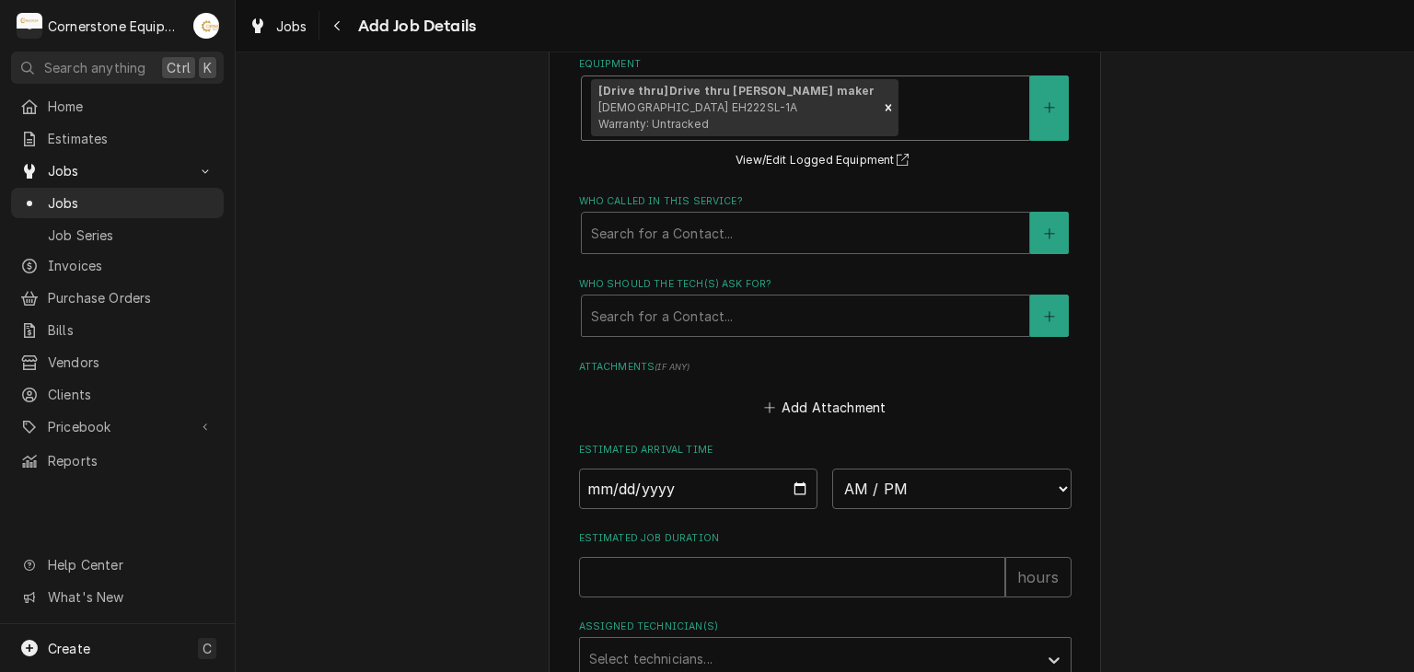
click at [925, 98] on div "Equipment" at bounding box center [961, 107] width 118 height 33
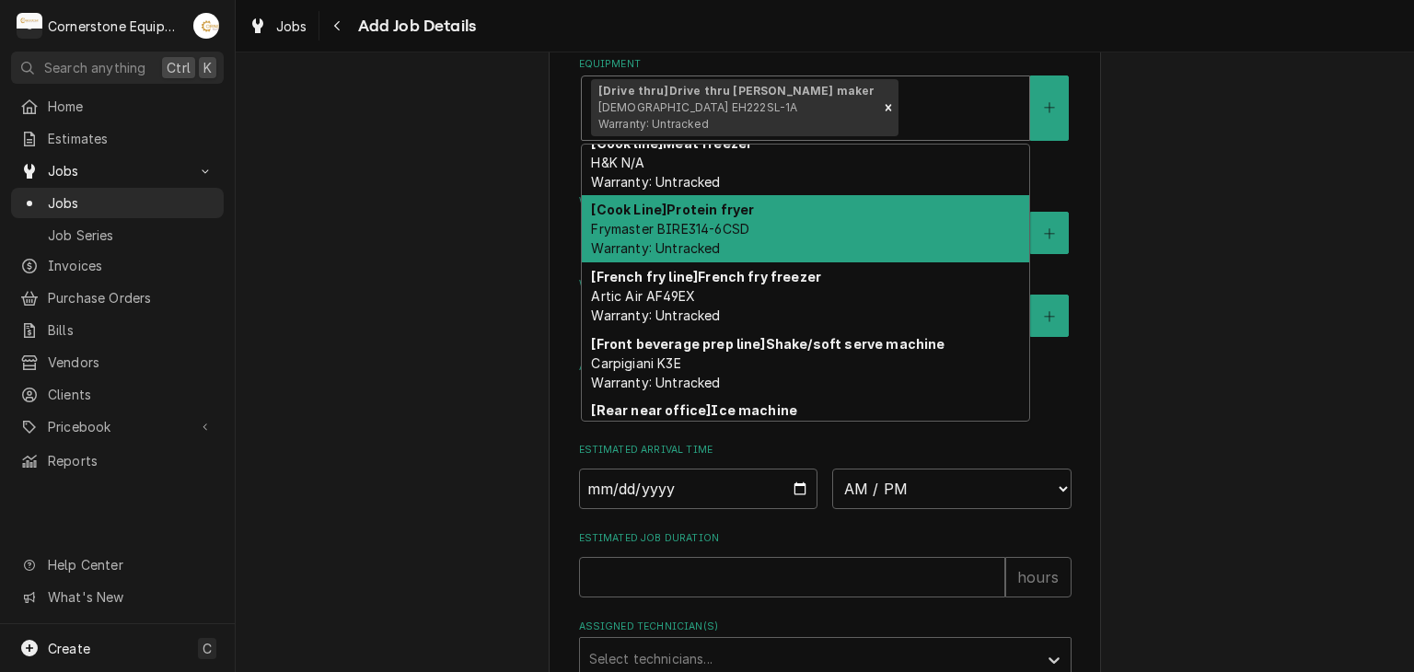
scroll to position [125, 0]
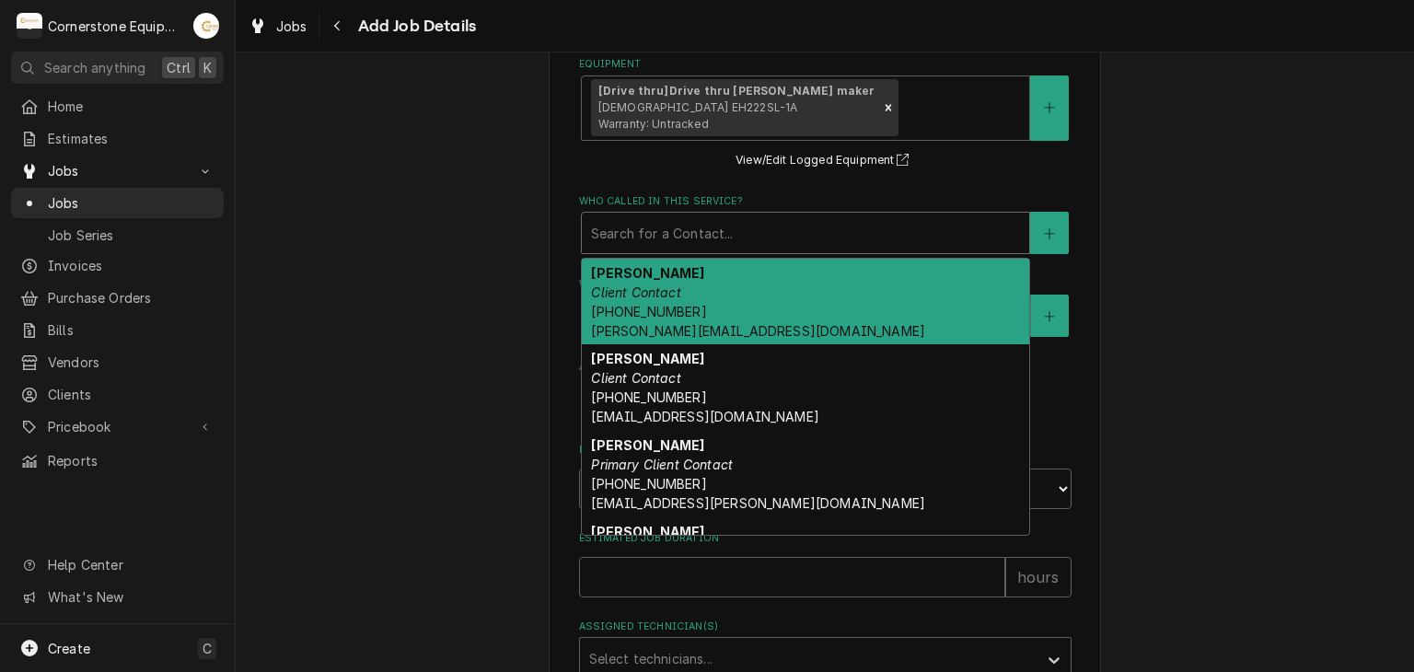
click at [869, 236] on div "Who called in this service?" at bounding box center [805, 232] width 429 height 33
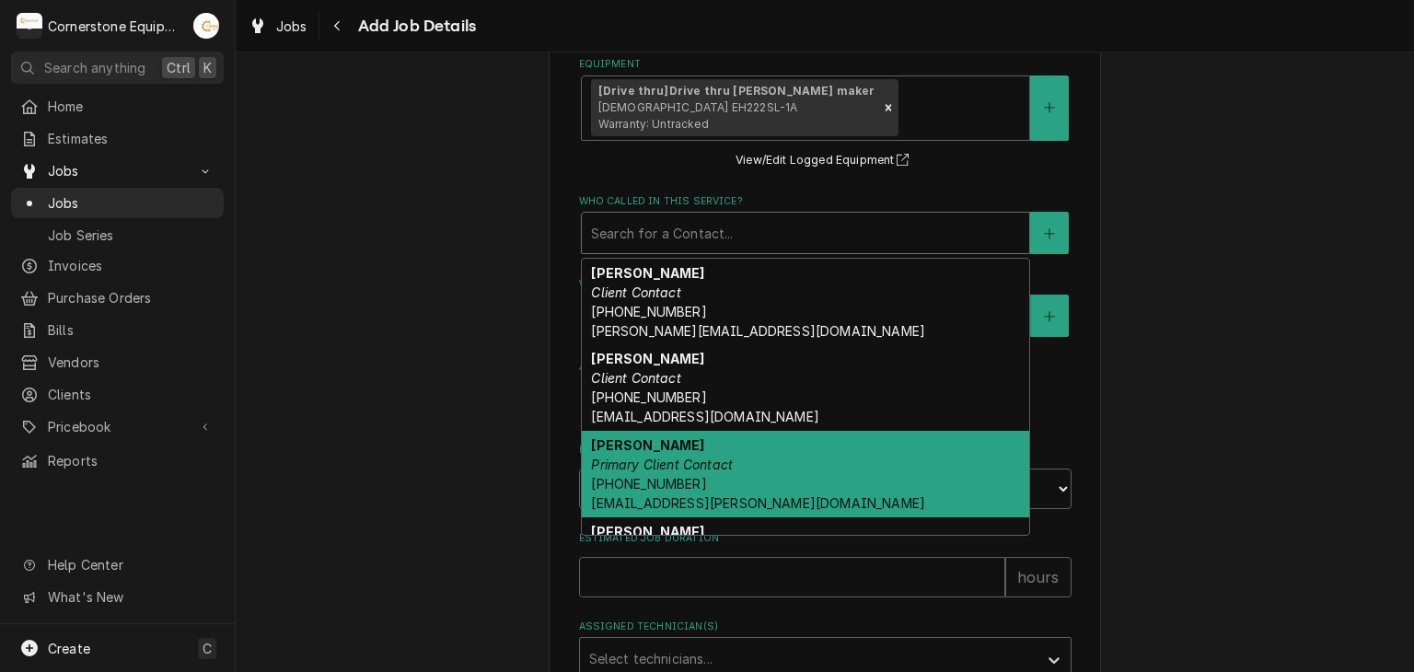
click at [770, 431] on div "Ashton Vazquez Primary Client Contact (346) 249-1763 ashton.vazquez@us.stores.m…" at bounding box center [806, 474] width 448 height 87
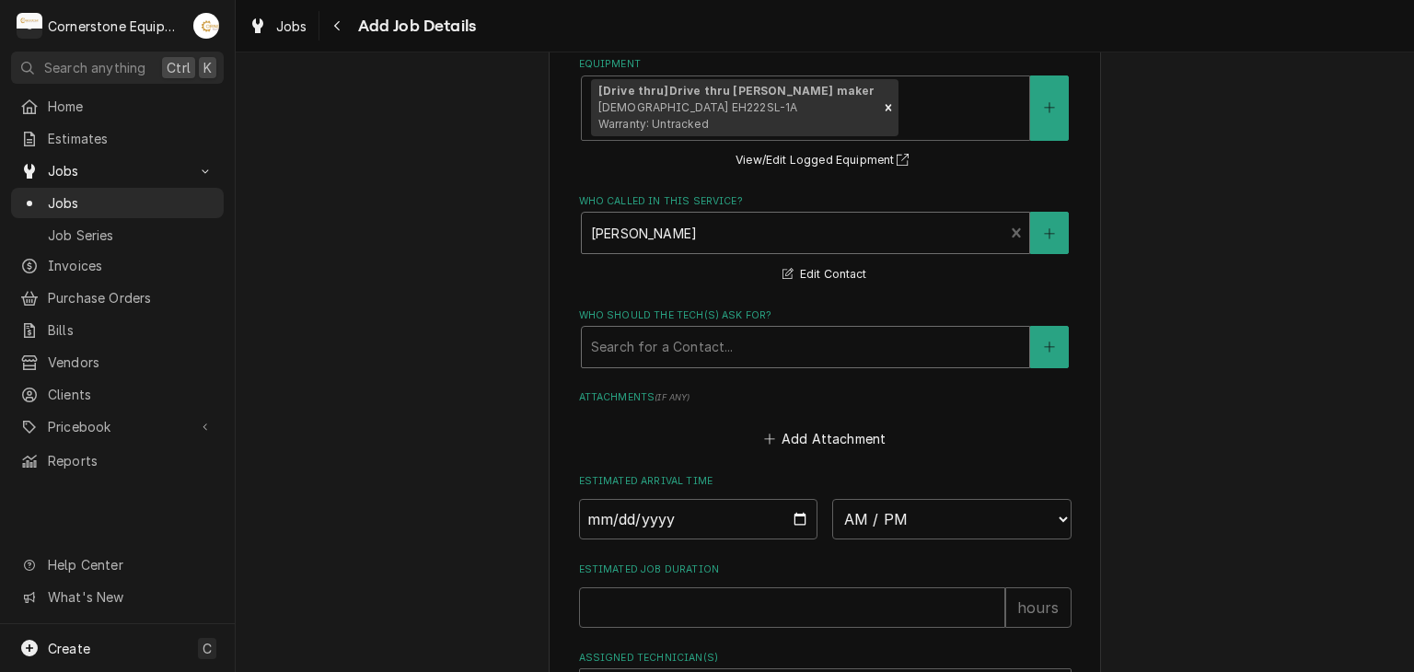
click at [770, 327] on div "Search for a Contact..." at bounding box center [806, 347] width 448 height 41
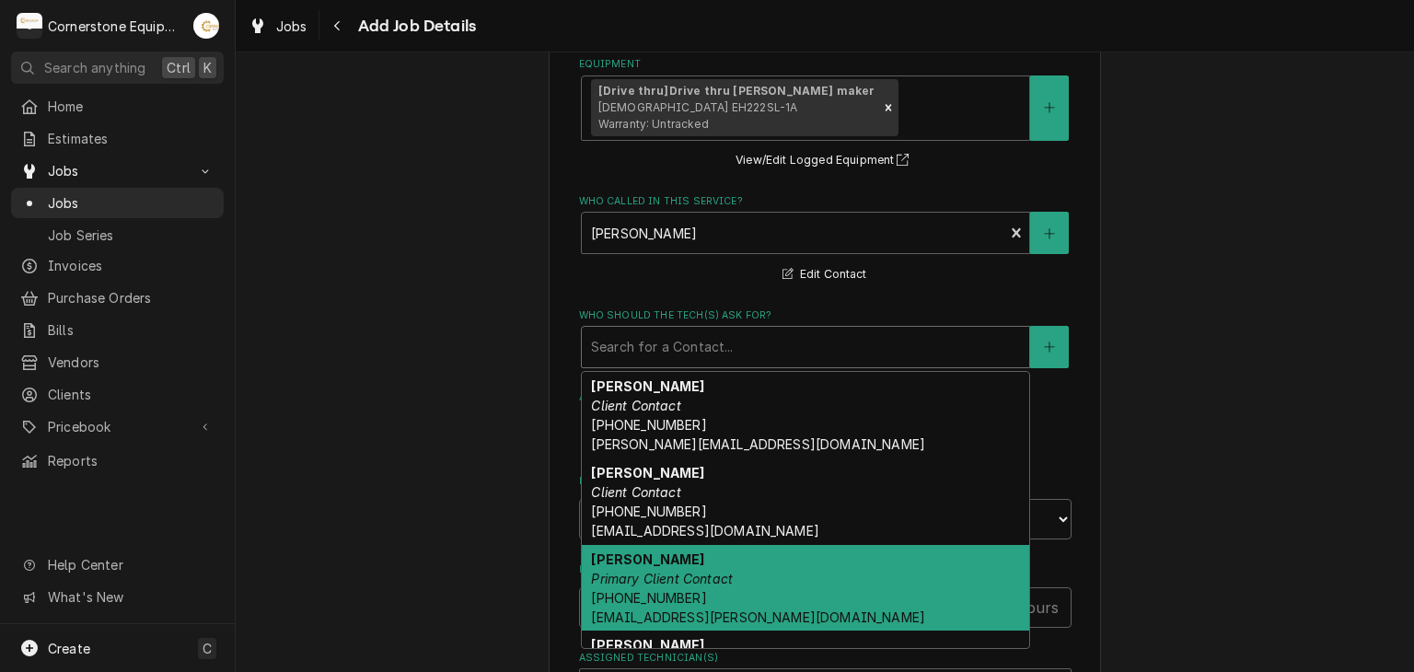
click at [705, 571] on em "Primary Client Contact" at bounding box center [662, 579] width 142 height 16
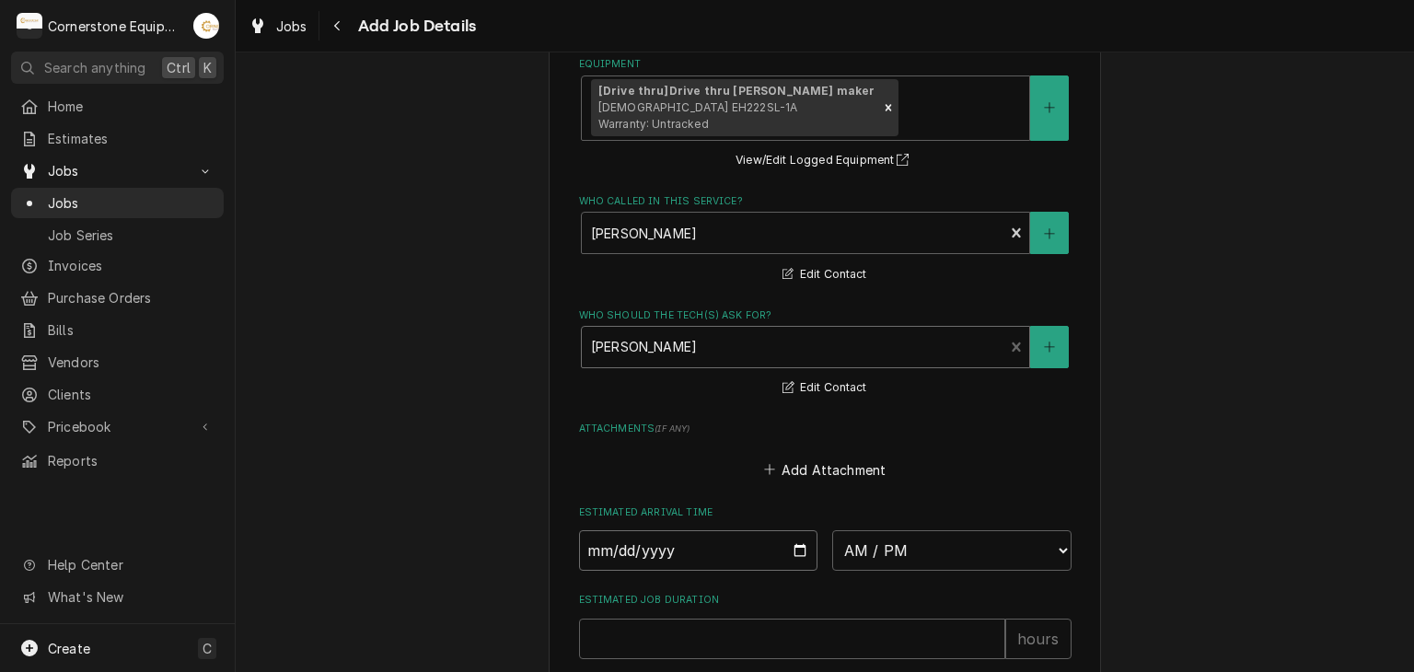
click at [797, 550] on input "Date" at bounding box center [698, 550] width 239 height 41
type textarea "x"
type input "[DATE]"
type textarea "x"
click at [902, 535] on select "AM / PM 6:00 AM 6:15 AM 6:30 AM 6:45 AM 7:00 AM 7:15 AM 7:30 AM 7:45 AM 8:00 AM…" at bounding box center [951, 550] width 239 height 41
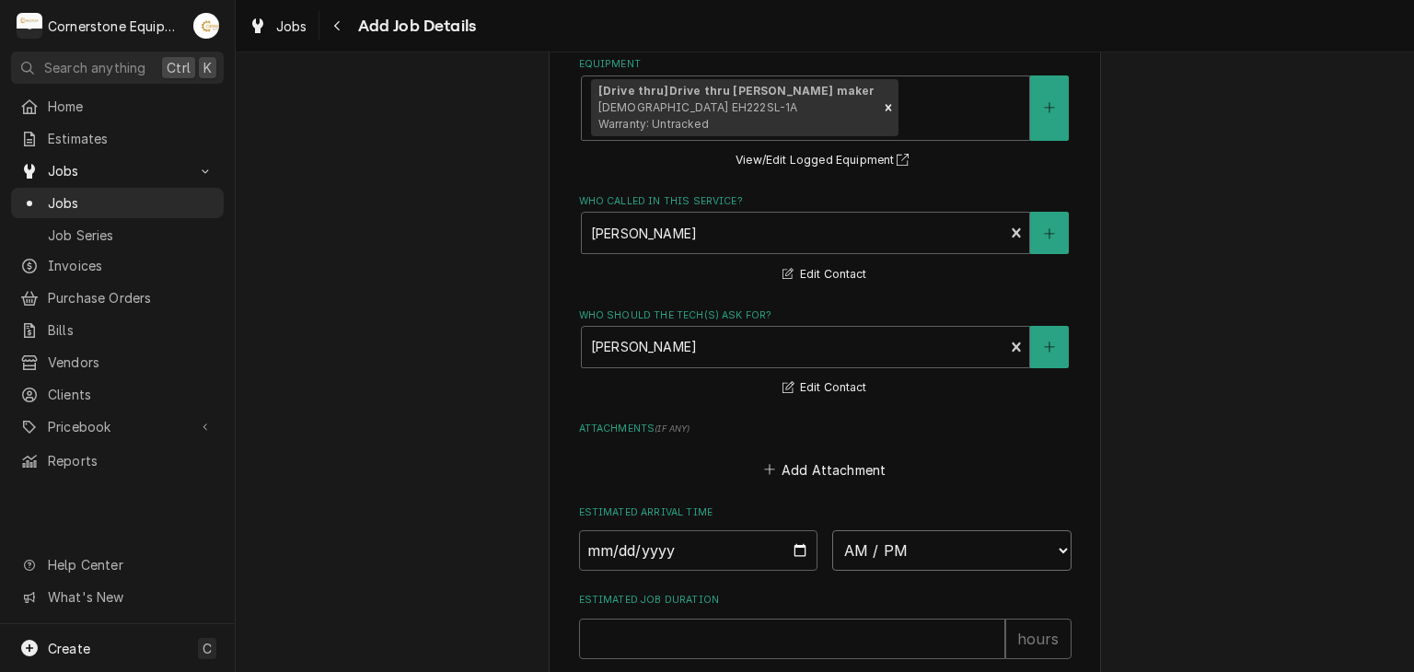
select select "02:00:00"
type textarea "x"
drag, startPoint x: 1002, startPoint y: 520, endPoint x: 993, endPoint y: 546, distance: 27.4
click at [998, 536] on div "Estimated Arrival Time 2025-09-19 AM / PM 6:00 AM 6:15 AM 6:30 AM 6:45 AM 7:00 …" at bounding box center [825, 538] width 493 height 65
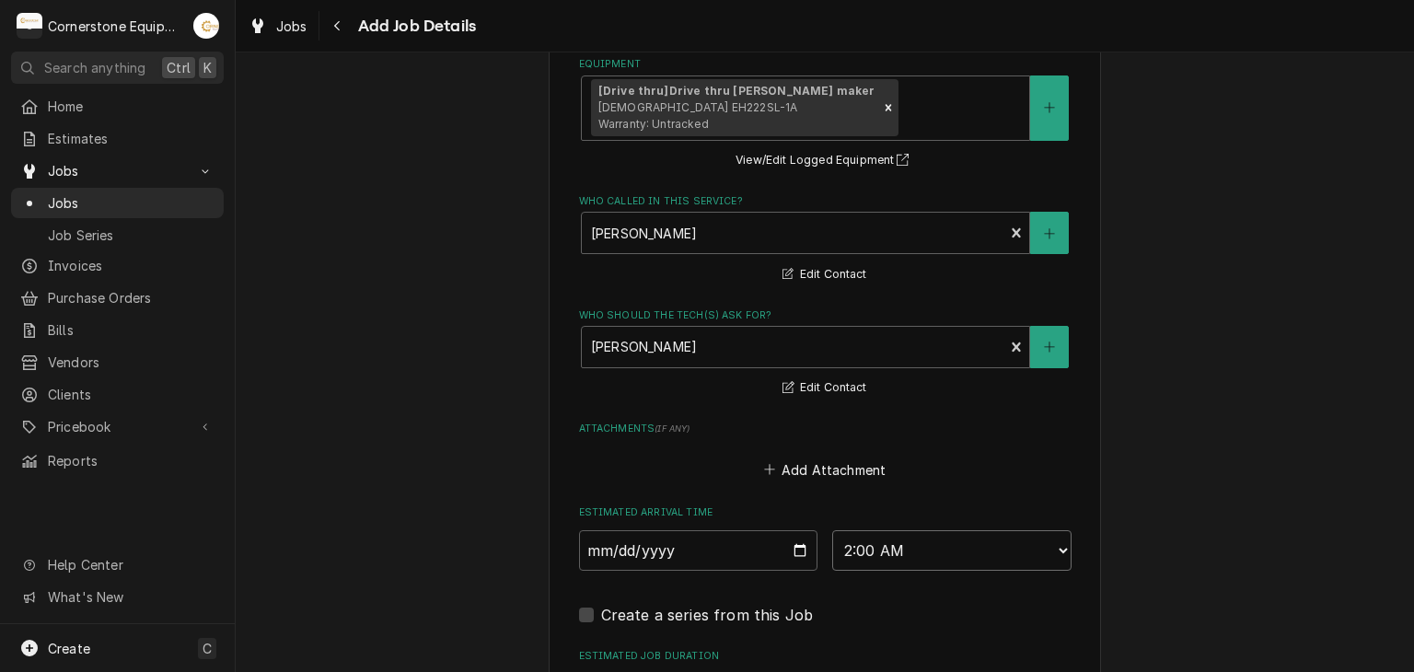
click at [993, 546] on select "AM / PM 6:00 AM 6:15 AM 6:30 AM 6:45 AM 7:00 AM 7:15 AM 7:30 AM 7:45 AM 8:00 AM…" at bounding box center [951, 550] width 239 height 41
select select "13:15:00"
click at [832, 530] on select "AM / PM 6:00 AM 6:15 AM 6:30 AM 6:45 AM 7:00 AM 7:15 AM 7:30 AM 7:45 AM 8:00 AM…" at bounding box center [951, 550] width 239 height 41
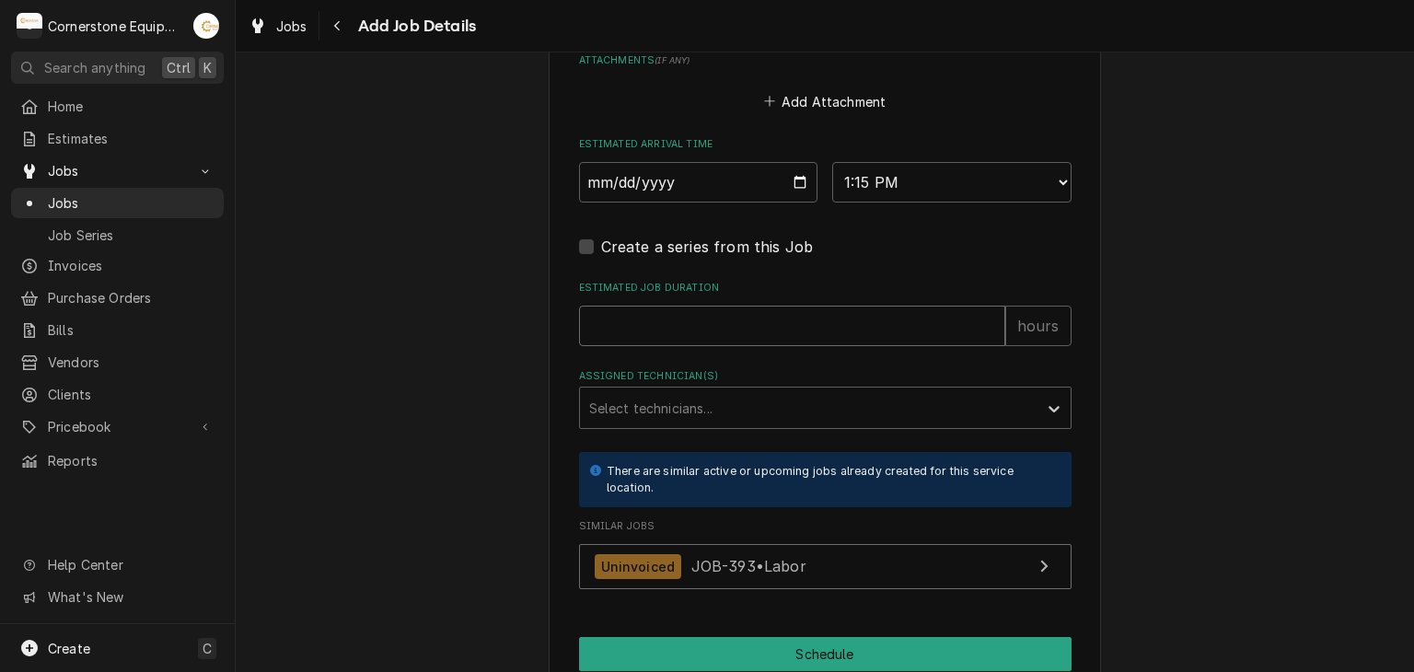
click at [704, 321] on input "Estimated Job Duration" at bounding box center [792, 326] width 426 height 41
type textarea "x"
type input "4"
type textarea "x"
type input "4"
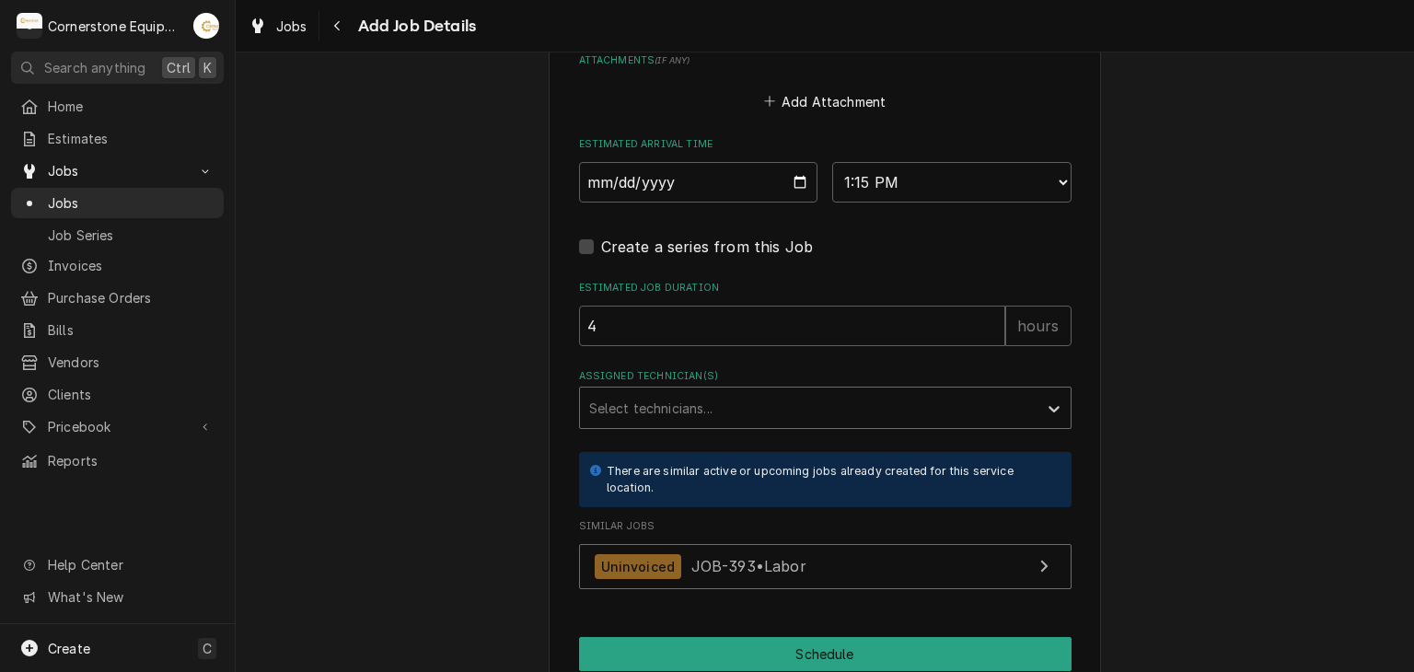
click at [666, 391] on div "Assigned Technician(s)" at bounding box center [808, 407] width 439 height 33
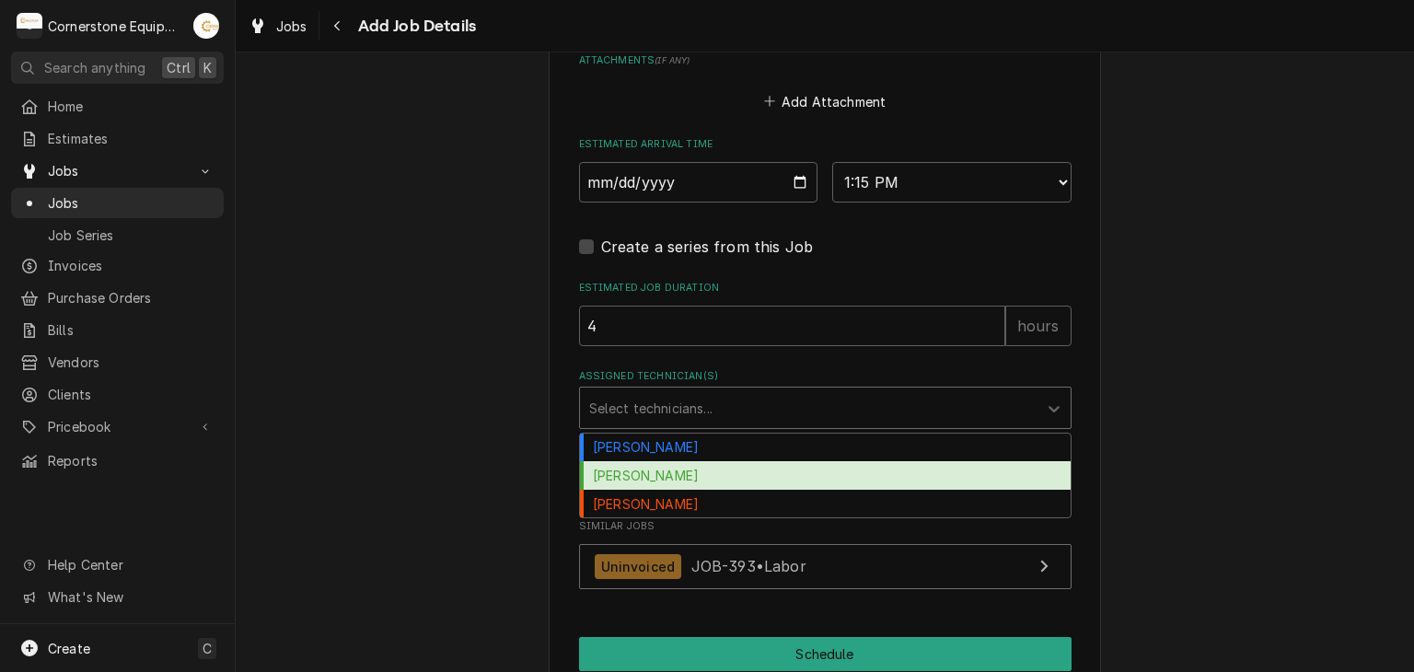
click at [658, 468] on div "Matthew Pennington" at bounding box center [825, 475] width 491 height 29
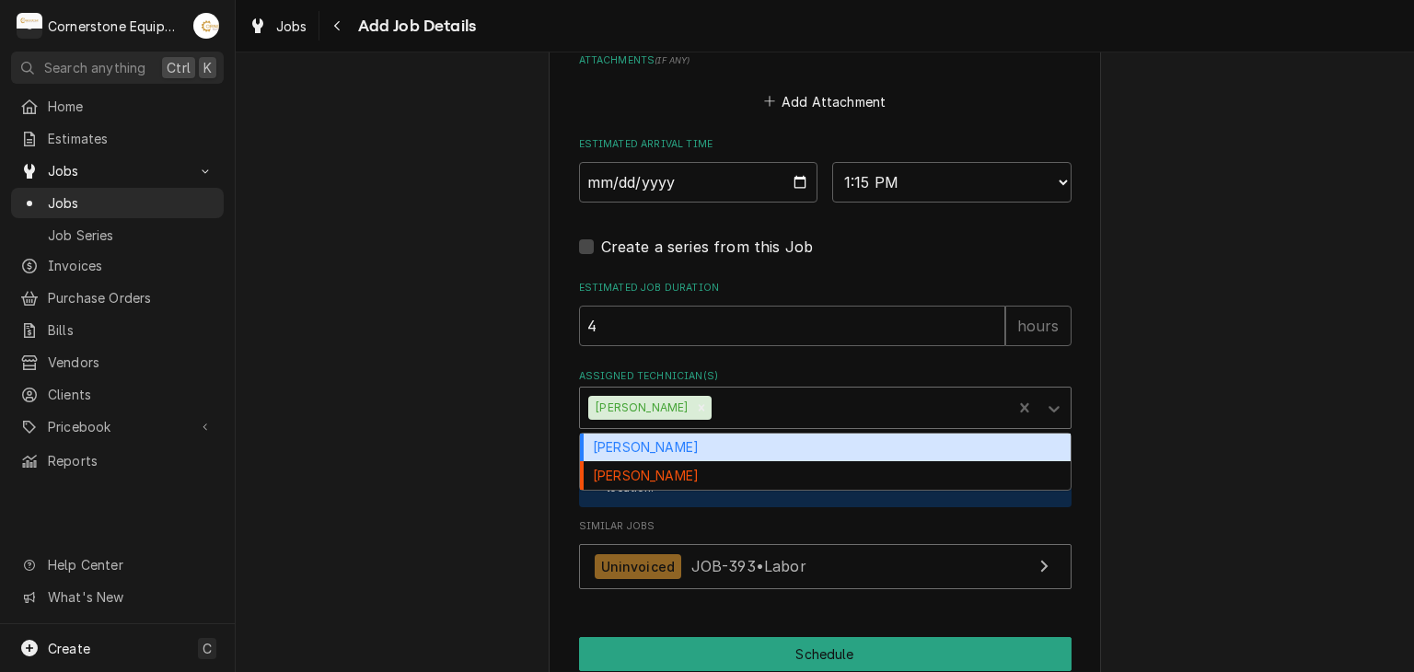
click at [738, 395] on div "Assigned Technician(s)" at bounding box center [858, 407] width 287 height 33
click at [731, 434] on div "Andrew Buigues" at bounding box center [825, 448] width 491 height 29
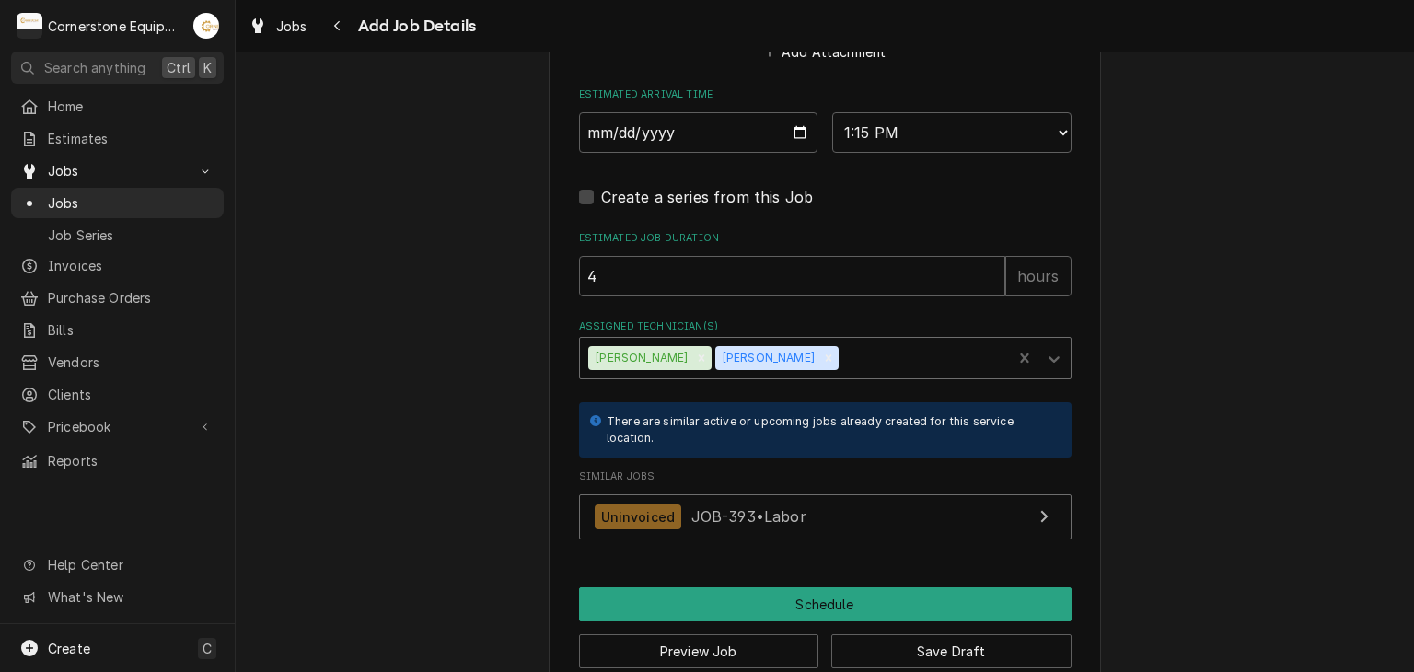
scroll to position [1919, 0]
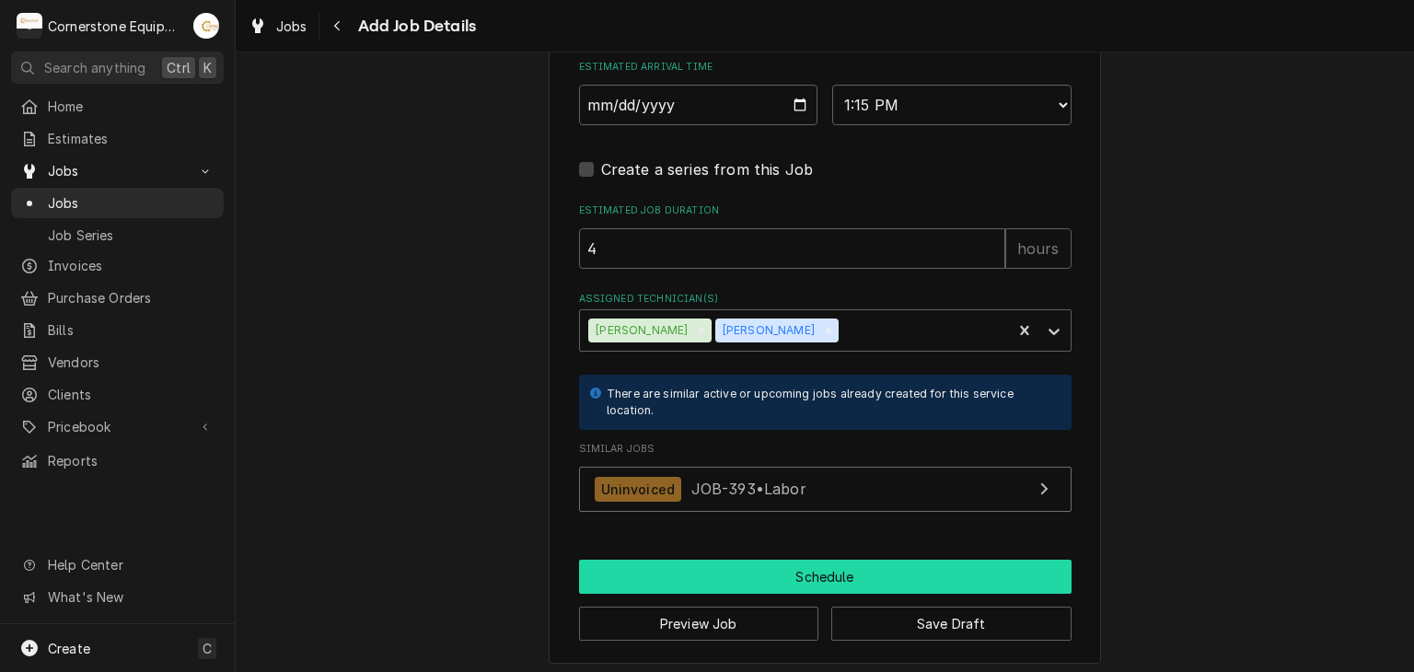
click at [766, 564] on button "Schedule" at bounding box center [825, 577] width 493 height 34
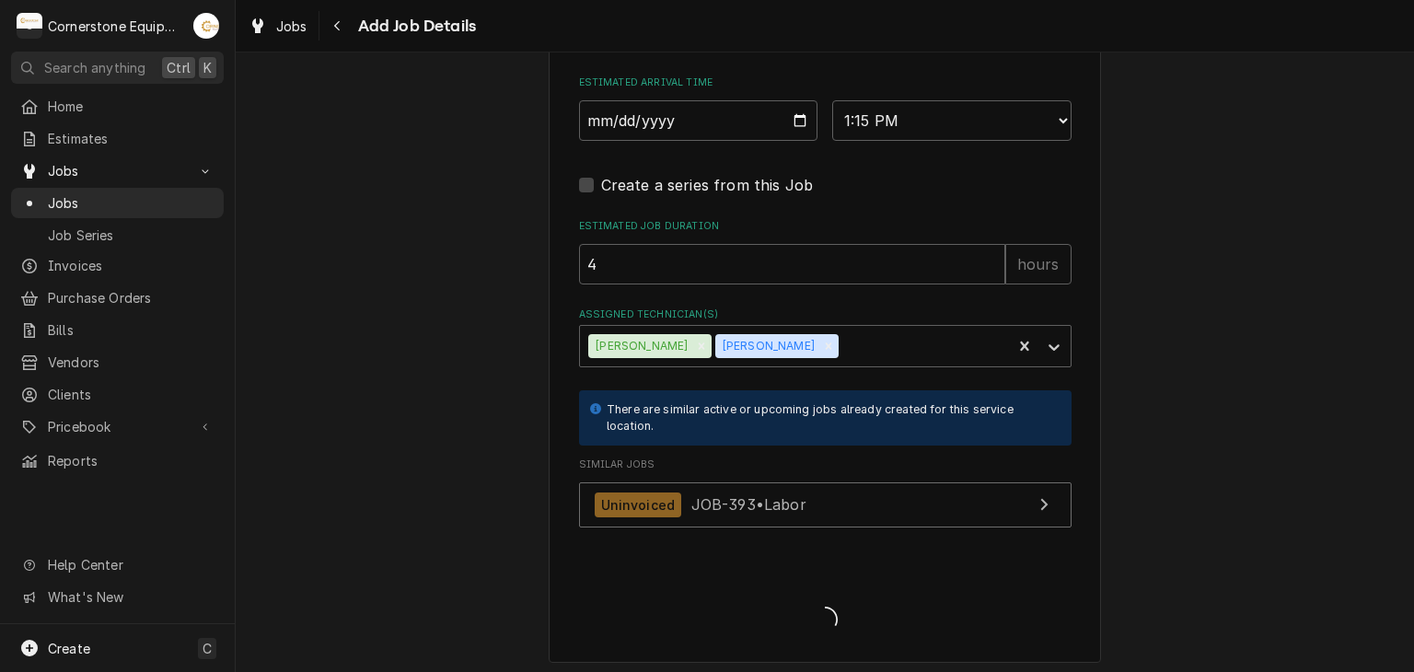
type textarea "x"
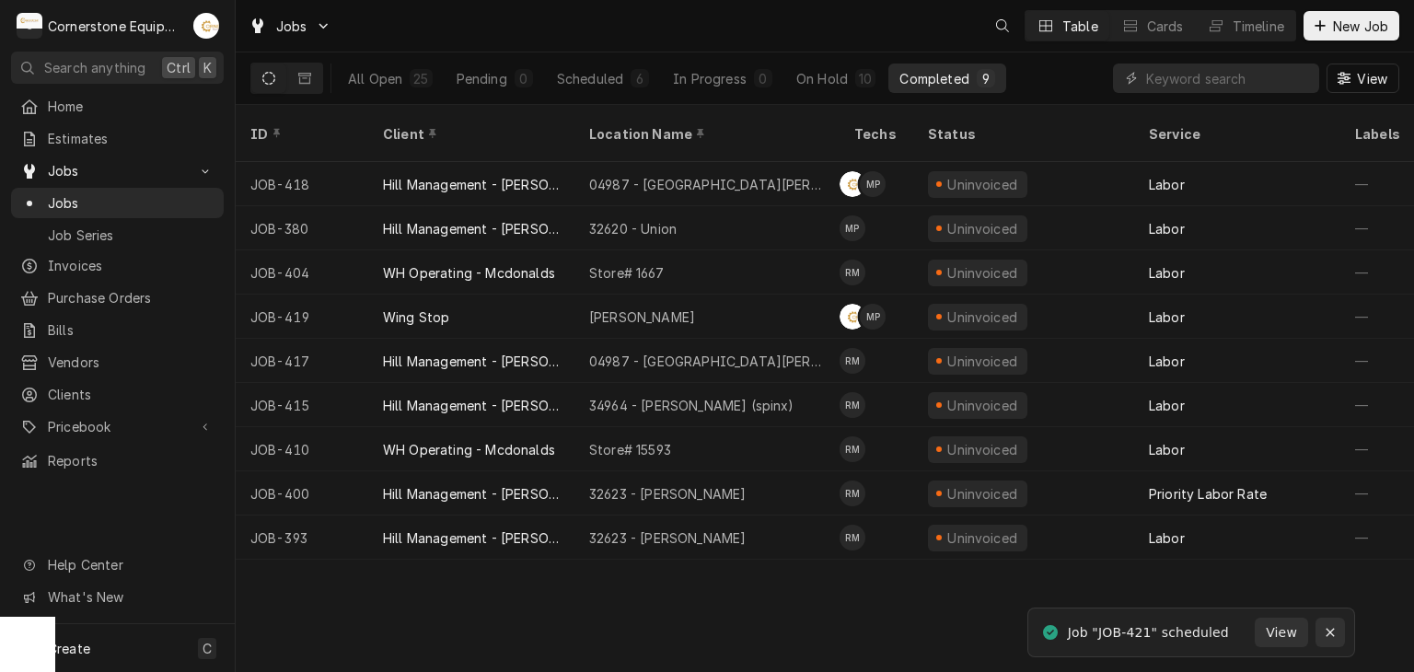
click at [1324, 638] on icon "Notifications alt+T" at bounding box center [1330, 632] width 13 height 13
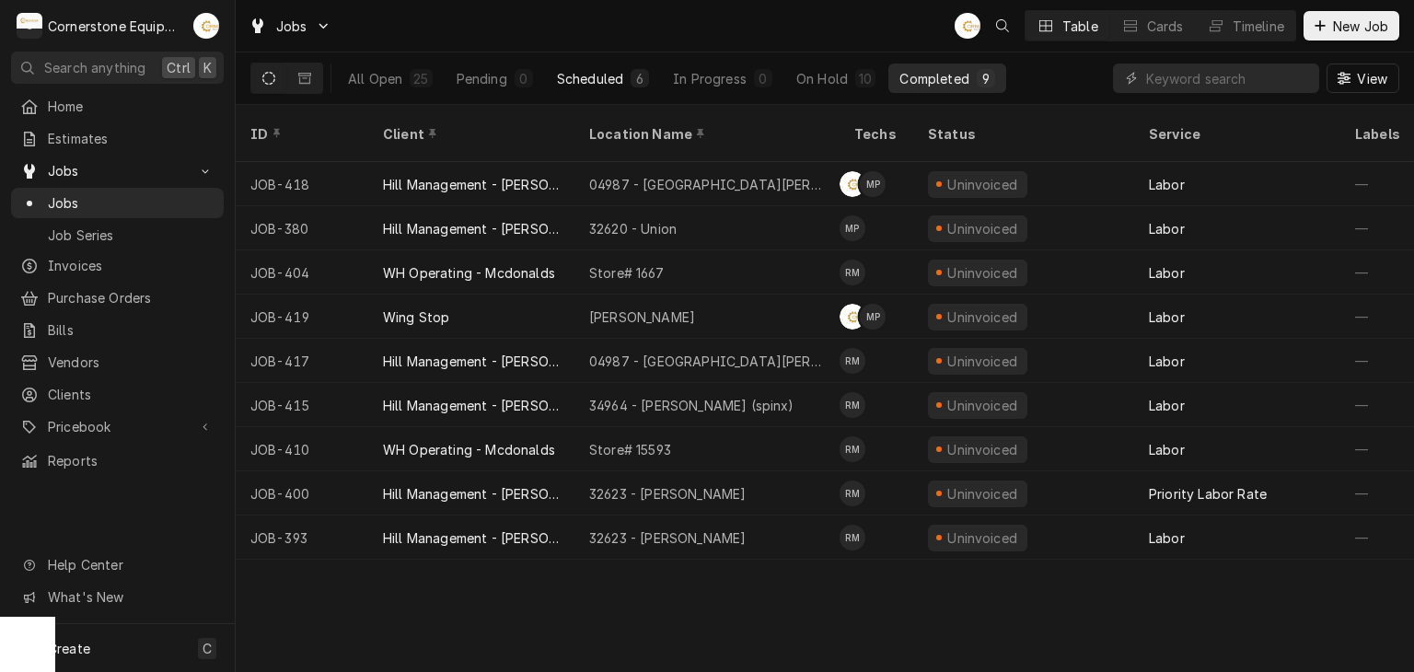
click at [647, 65] on button "Scheduled 6" at bounding box center [603, 78] width 114 height 29
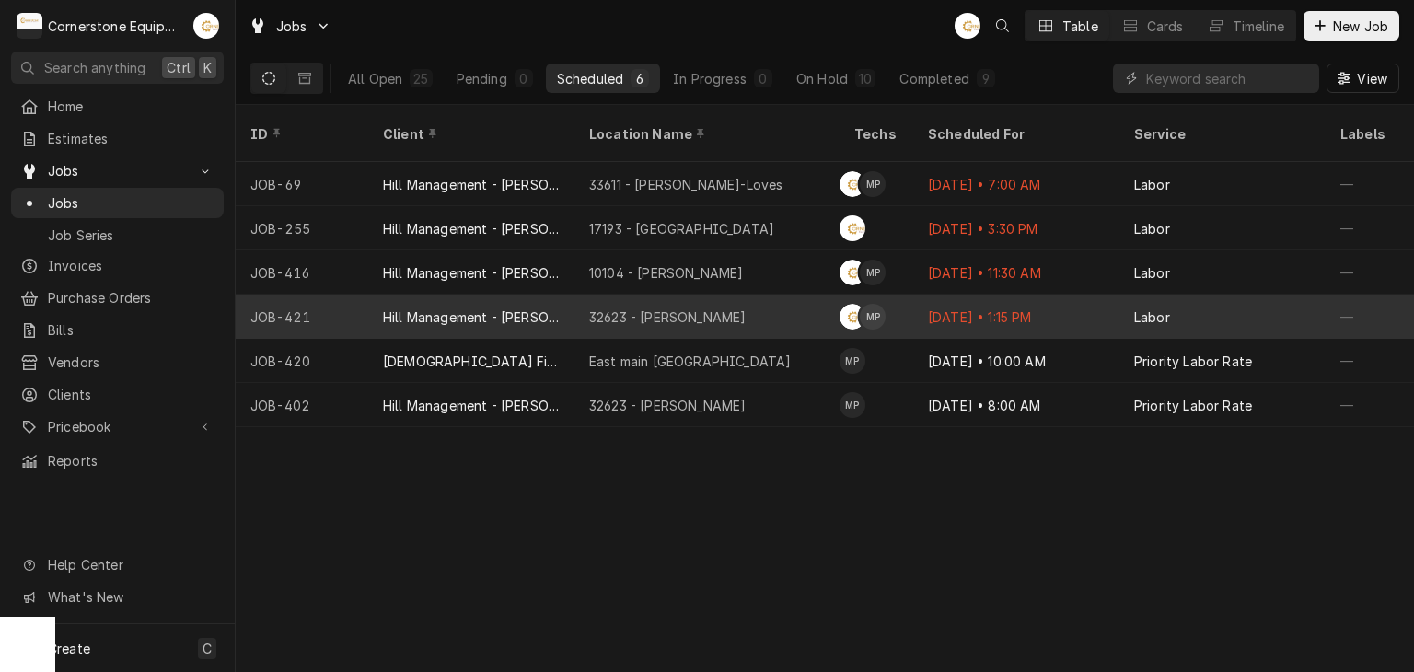
click at [702, 295] on div "32623 - [PERSON_NAME]" at bounding box center [707, 317] width 265 height 44
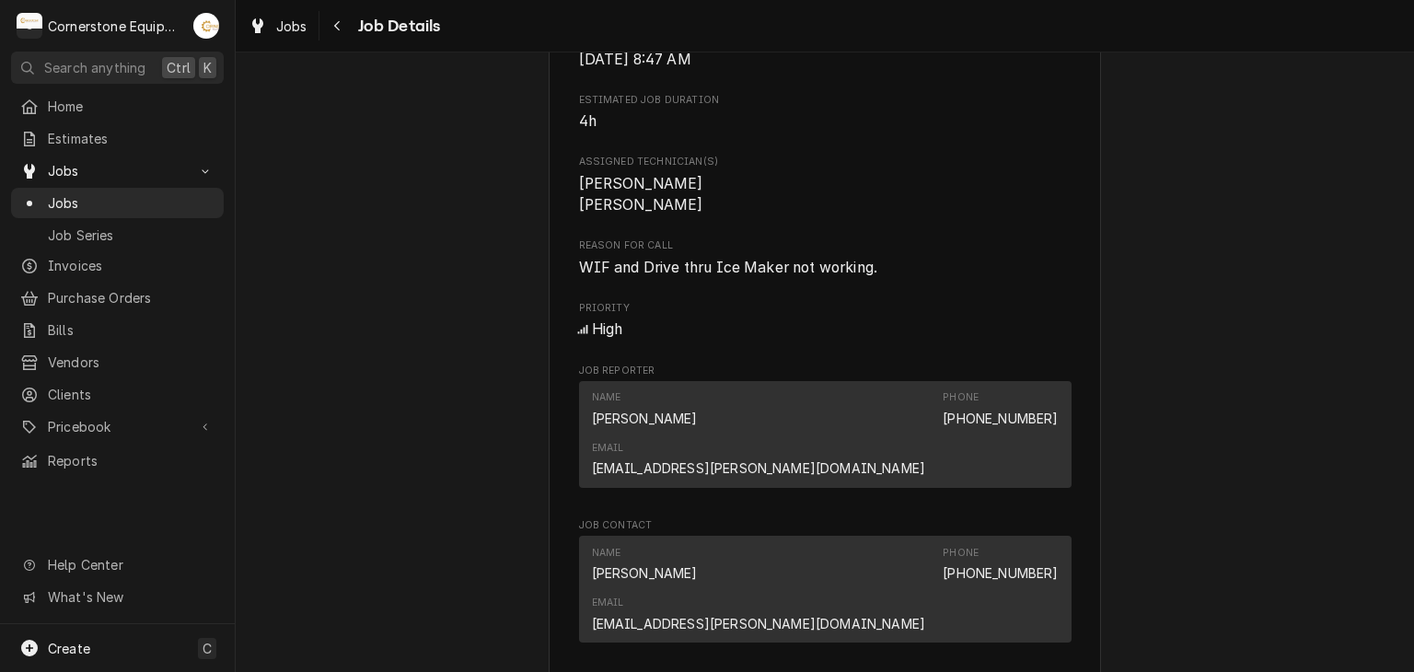
scroll to position [1105, 0]
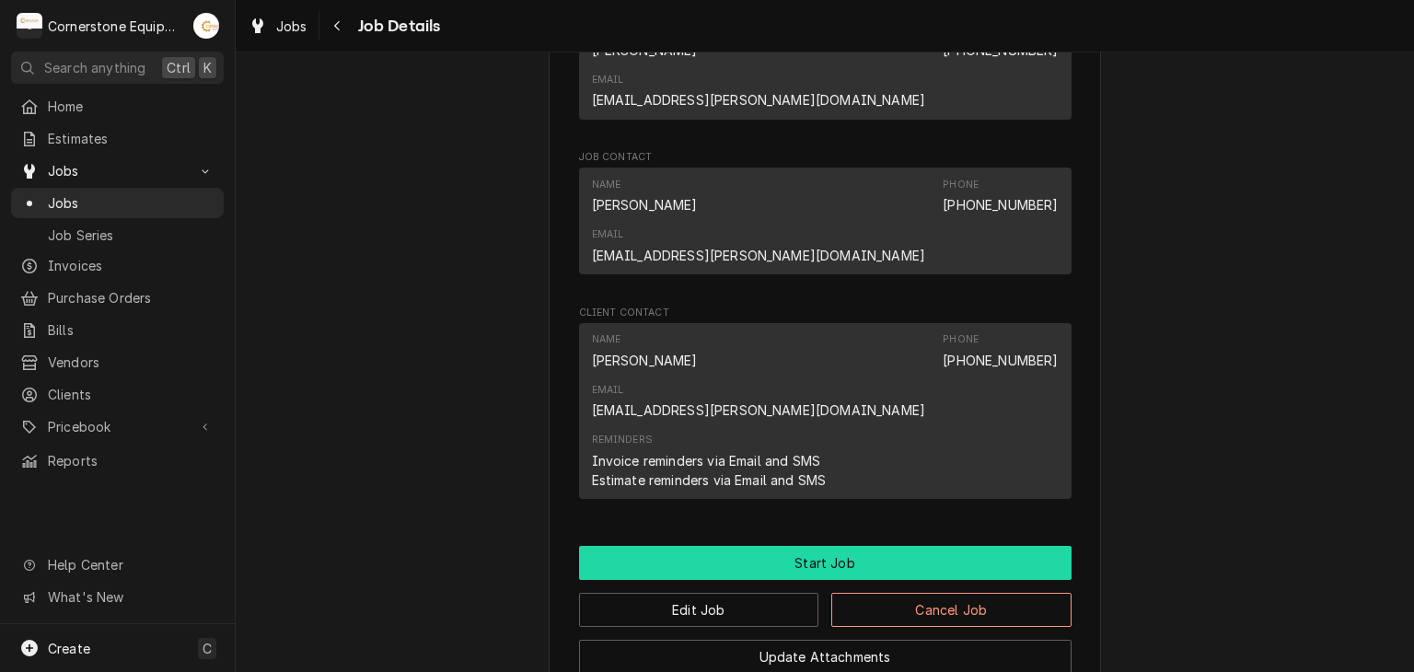
click at [729, 546] on button "Start Job" at bounding box center [825, 563] width 493 height 34
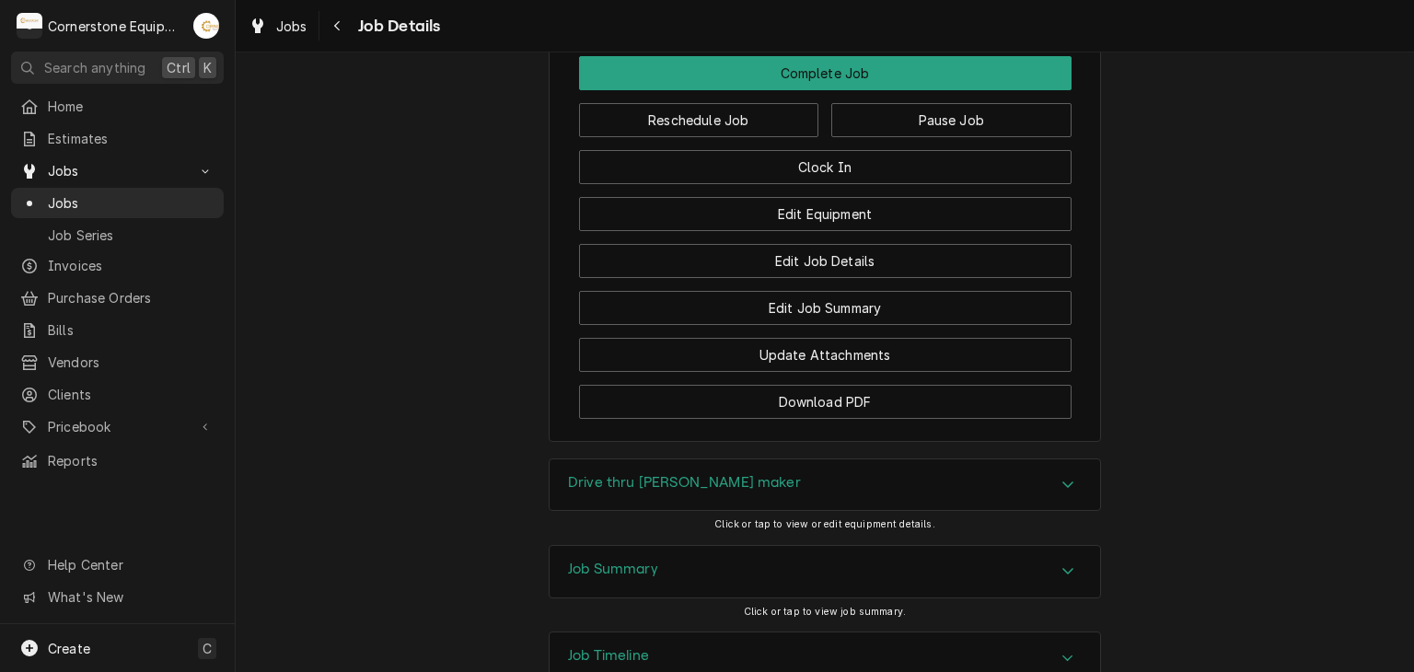
scroll to position [1289, 0]
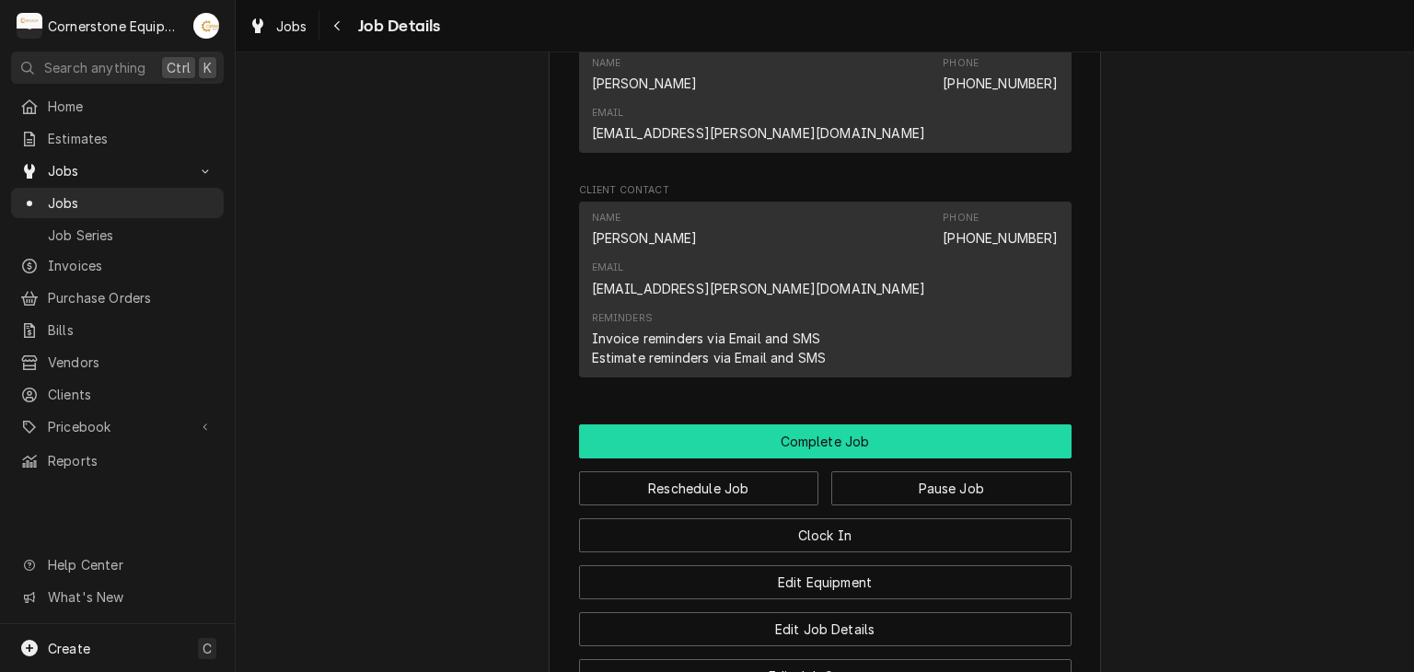
click at [785, 424] on button "Complete Job" at bounding box center [825, 441] width 493 height 34
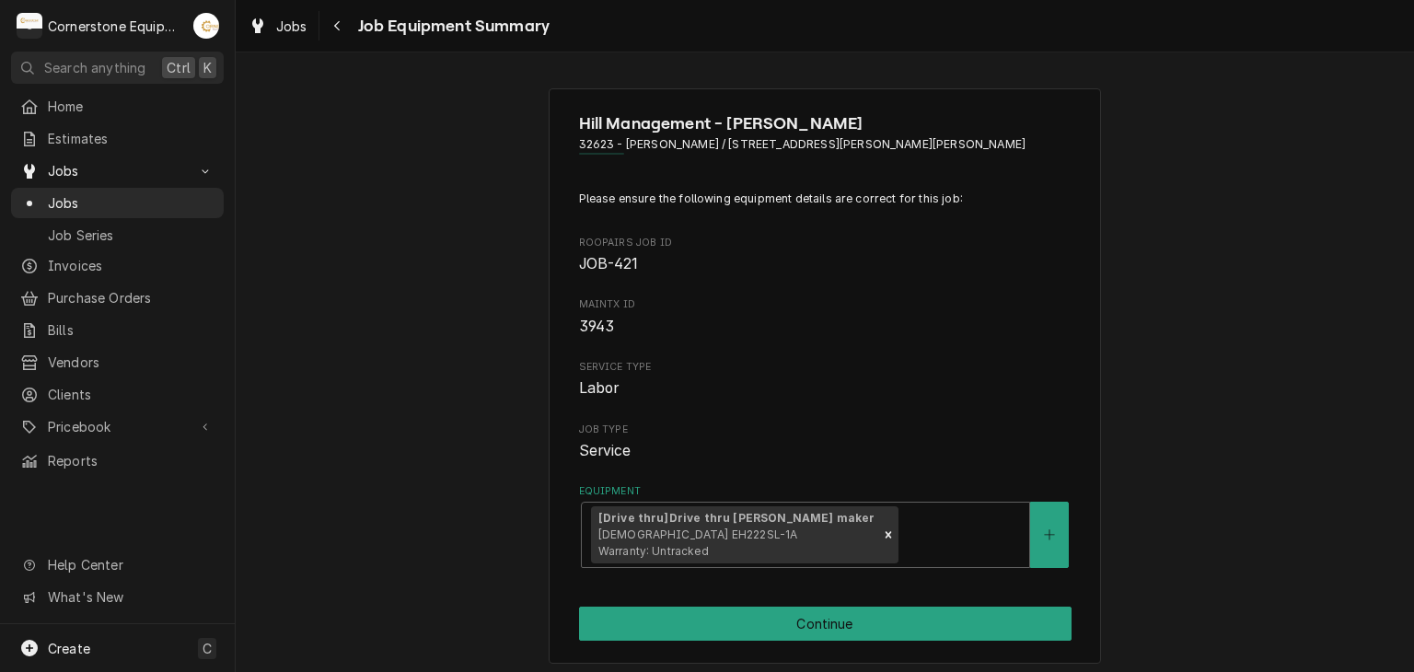
scroll to position [368, 0]
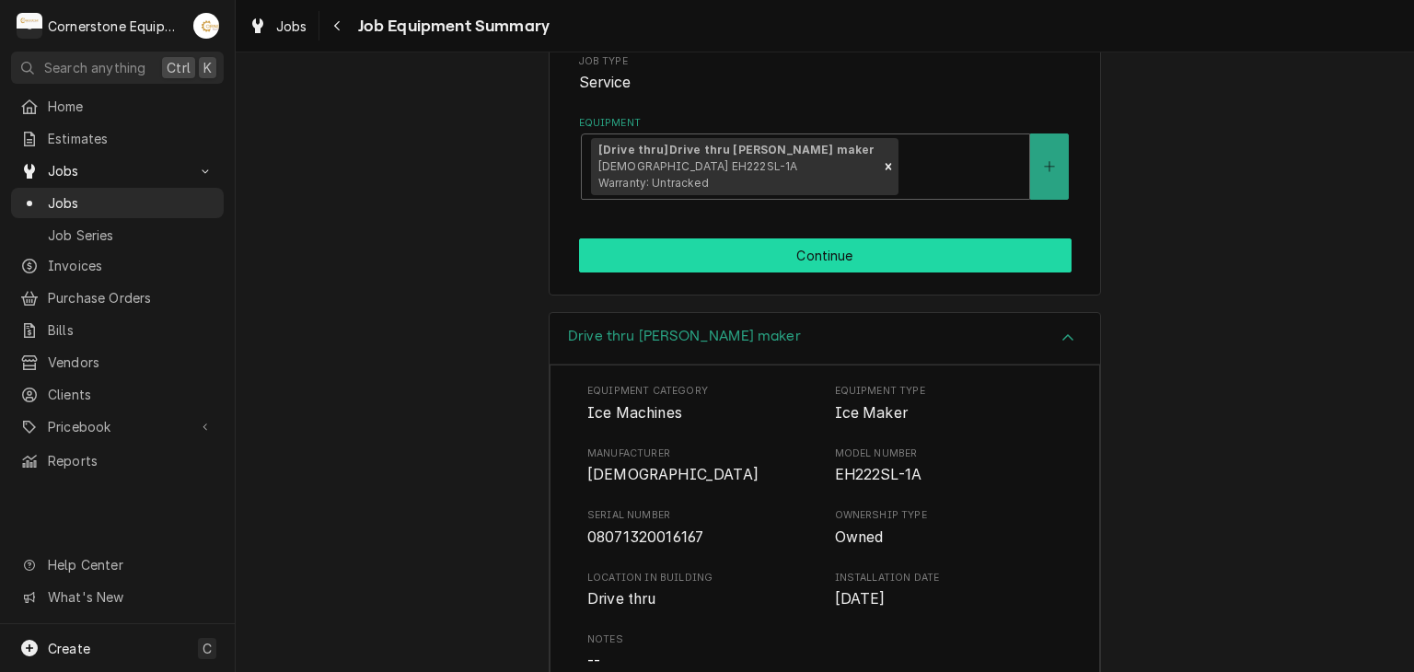
click at [791, 262] on button "Continue" at bounding box center [825, 255] width 493 height 34
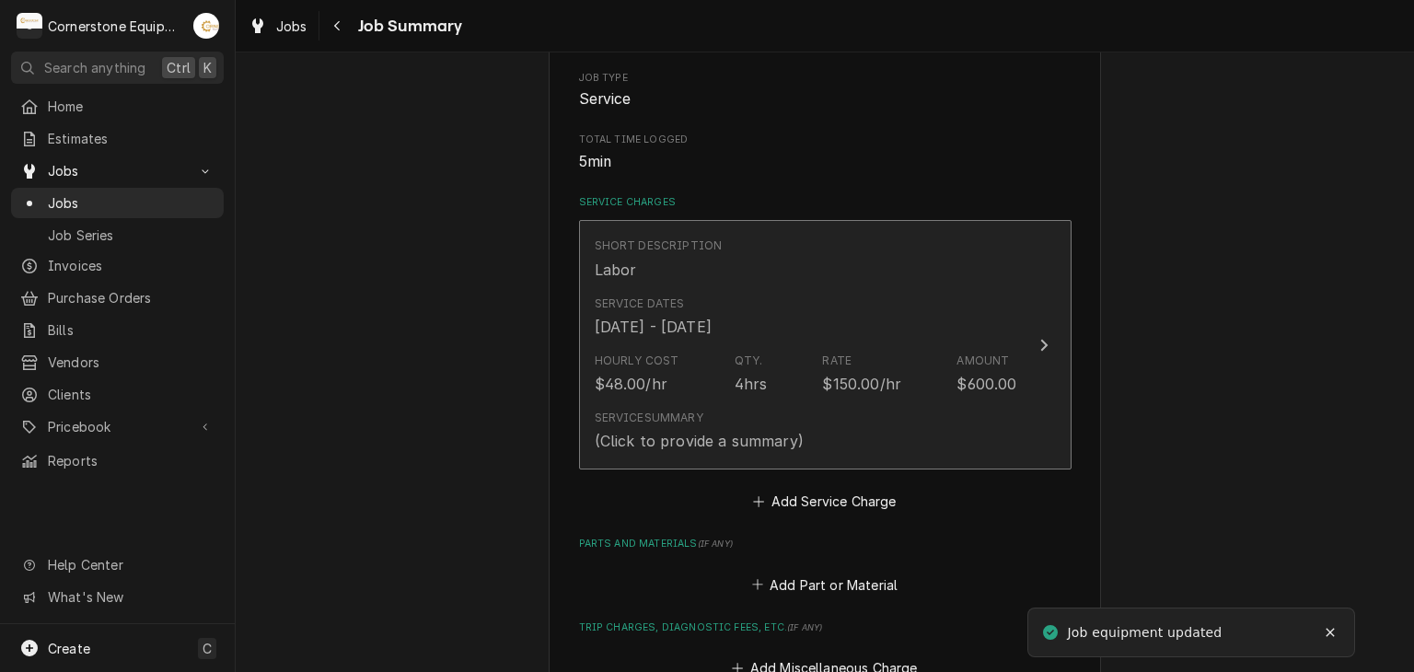
click at [788, 358] on div "Hourly Cost $48.00/hr Qty. 4hrs Rate $150.00/hr Amount $600.00" at bounding box center [806, 373] width 423 height 57
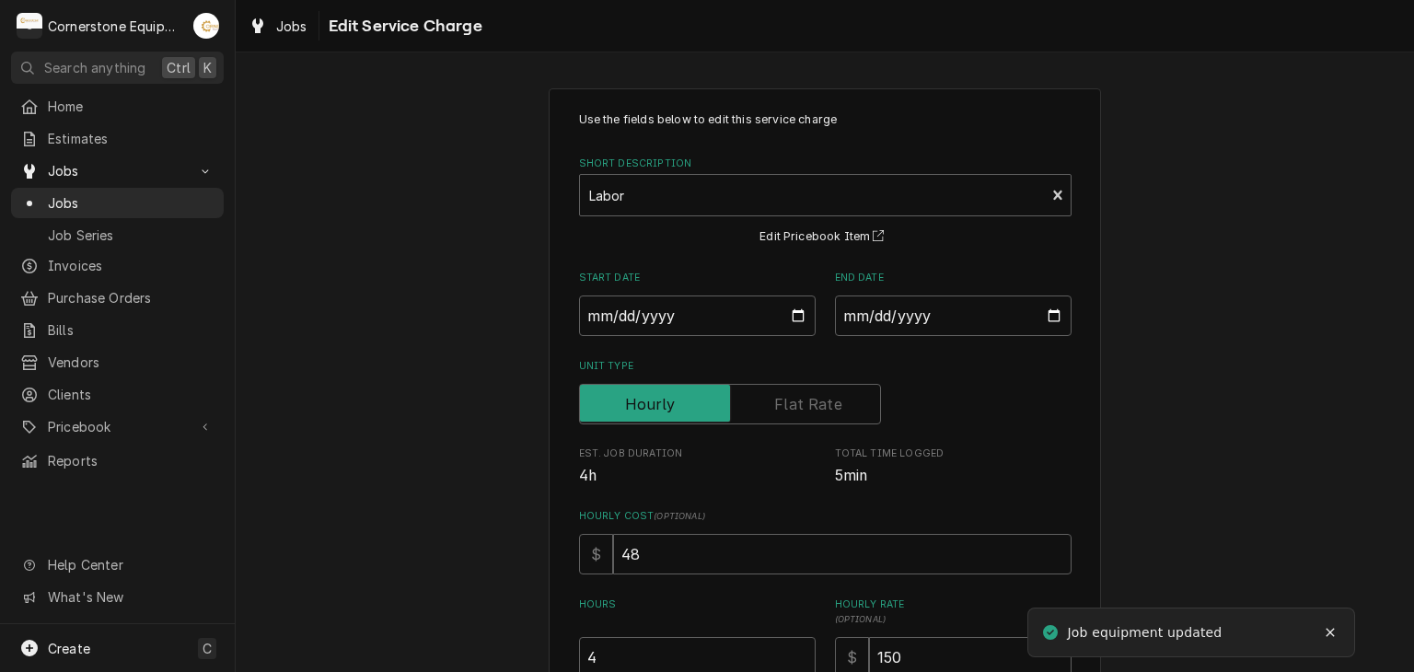
scroll to position [366, 0]
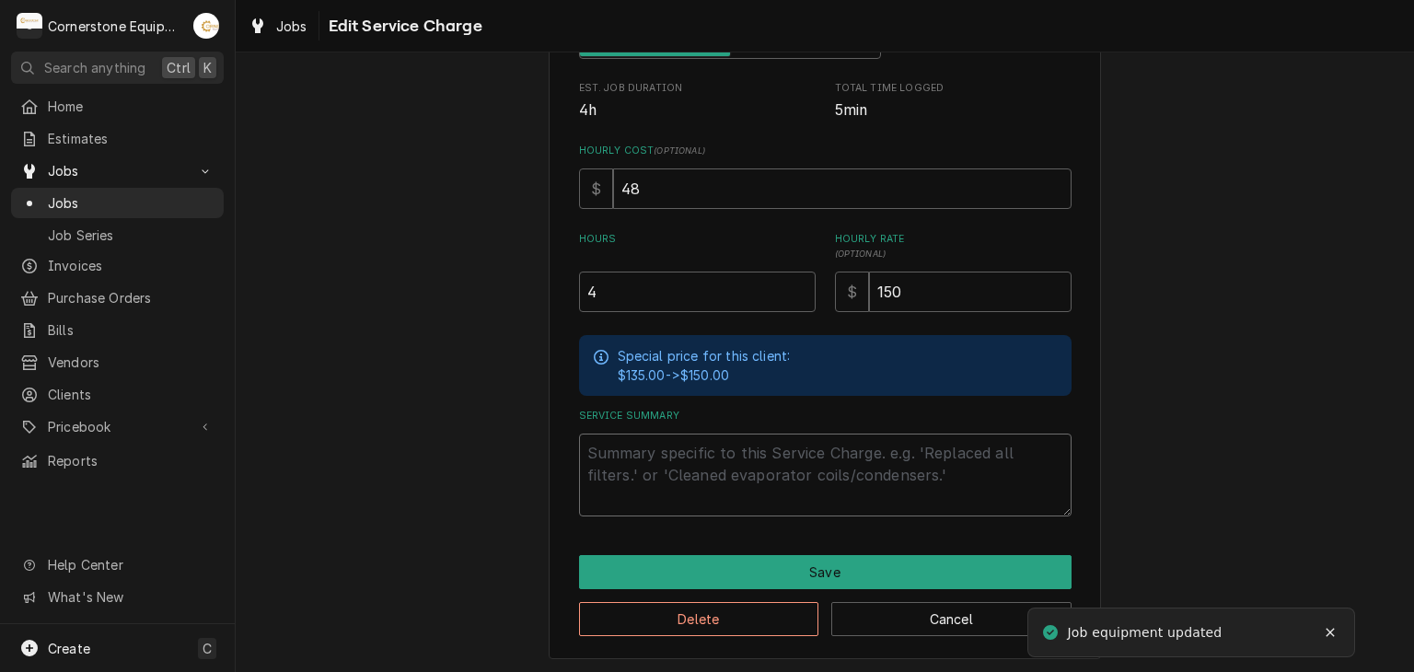
click at [668, 491] on textarea "Service Summary" at bounding box center [825, 475] width 493 height 83
drag, startPoint x: 668, startPoint y: 491, endPoint x: 636, endPoint y: 470, distance: 38.6
click at [636, 470] on textarea "Service Summary" at bounding box center [825, 475] width 493 height 83
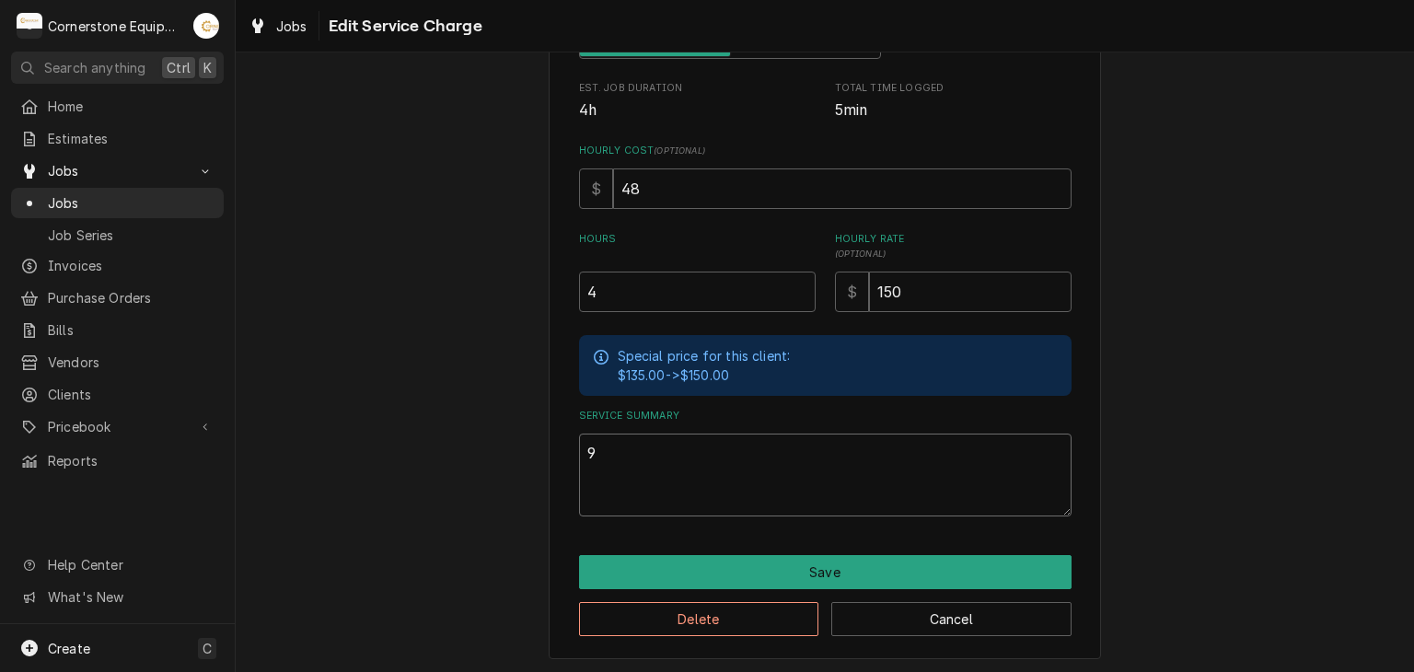
type textarea "x"
type textarea "9"
type textarea "x"
type textarea "9/"
type textarea "x"
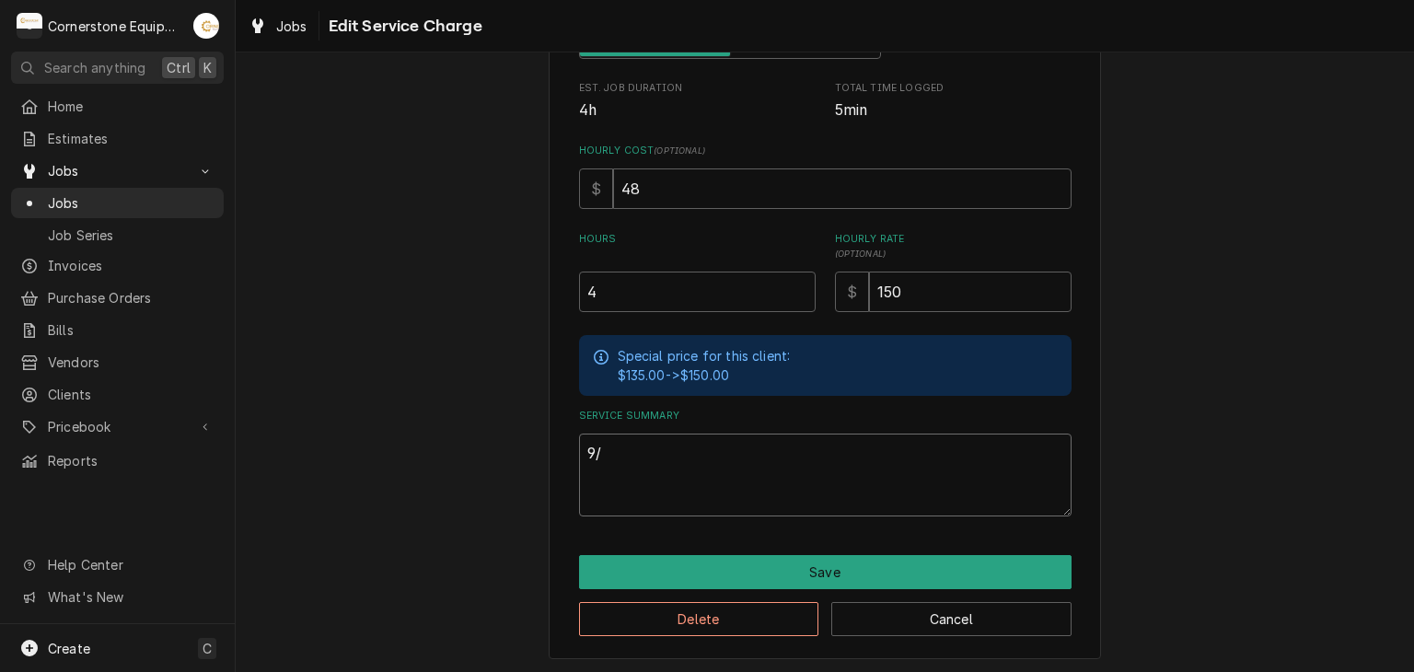
type textarea "9/1"
type textarea "x"
type textarea "9/19"
type textarea "x"
type textarea "9/19/"
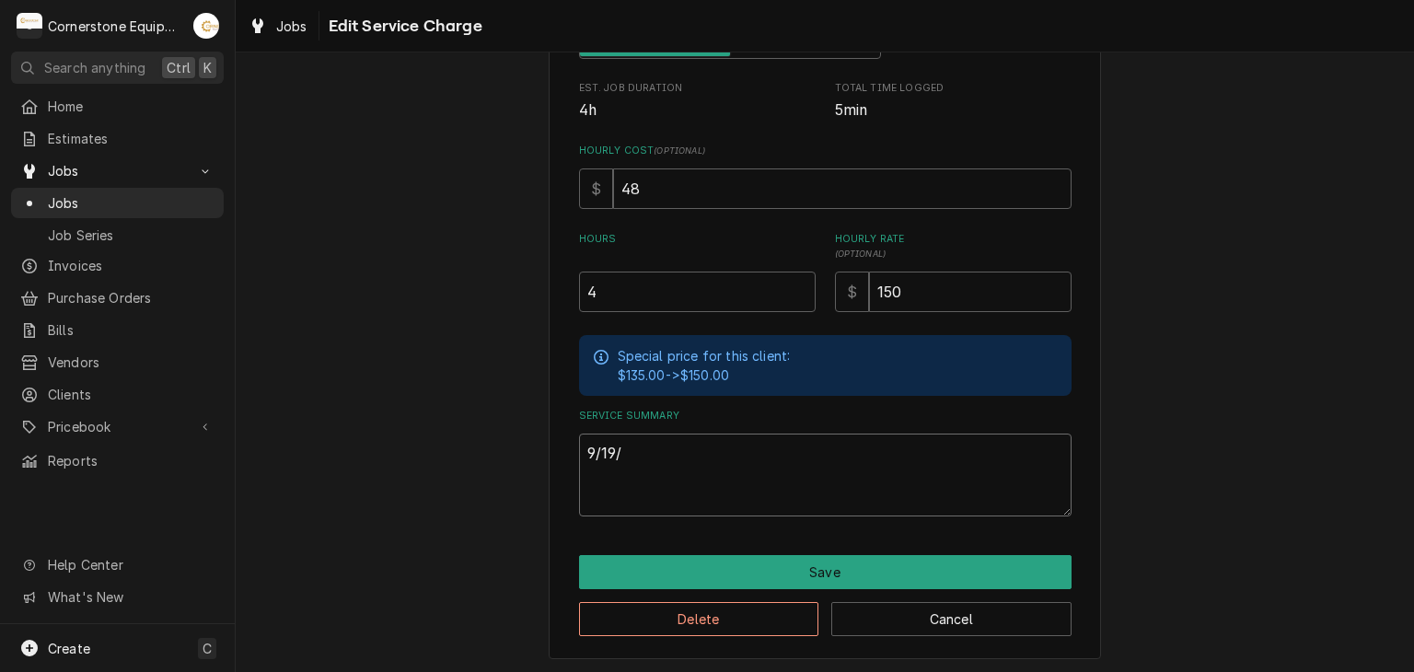
type textarea "x"
type textarea "9/19/2"
type textarea "x"
type textarea "9/19/25"
type textarea "x"
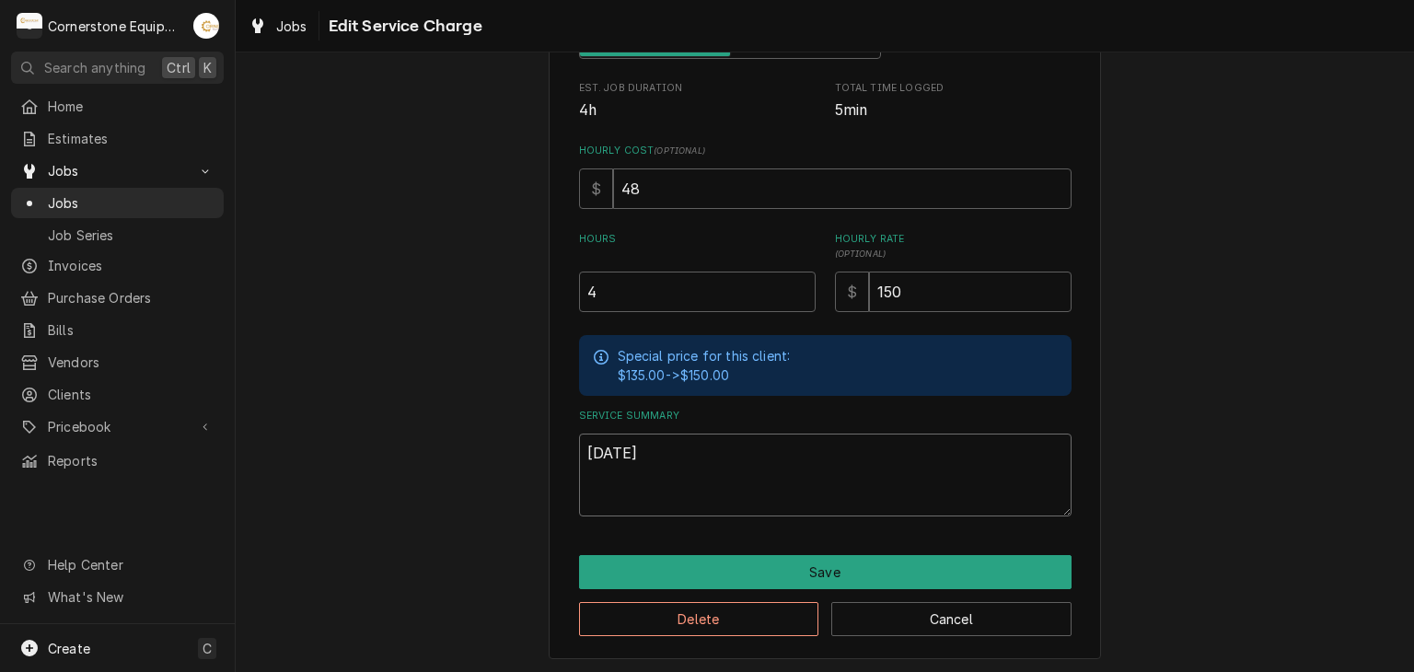
type textarea "9/19/25"
type textarea "x"
type textarea "9/19/25 A"
type textarea "x"
type textarea "9/19/25 AS"
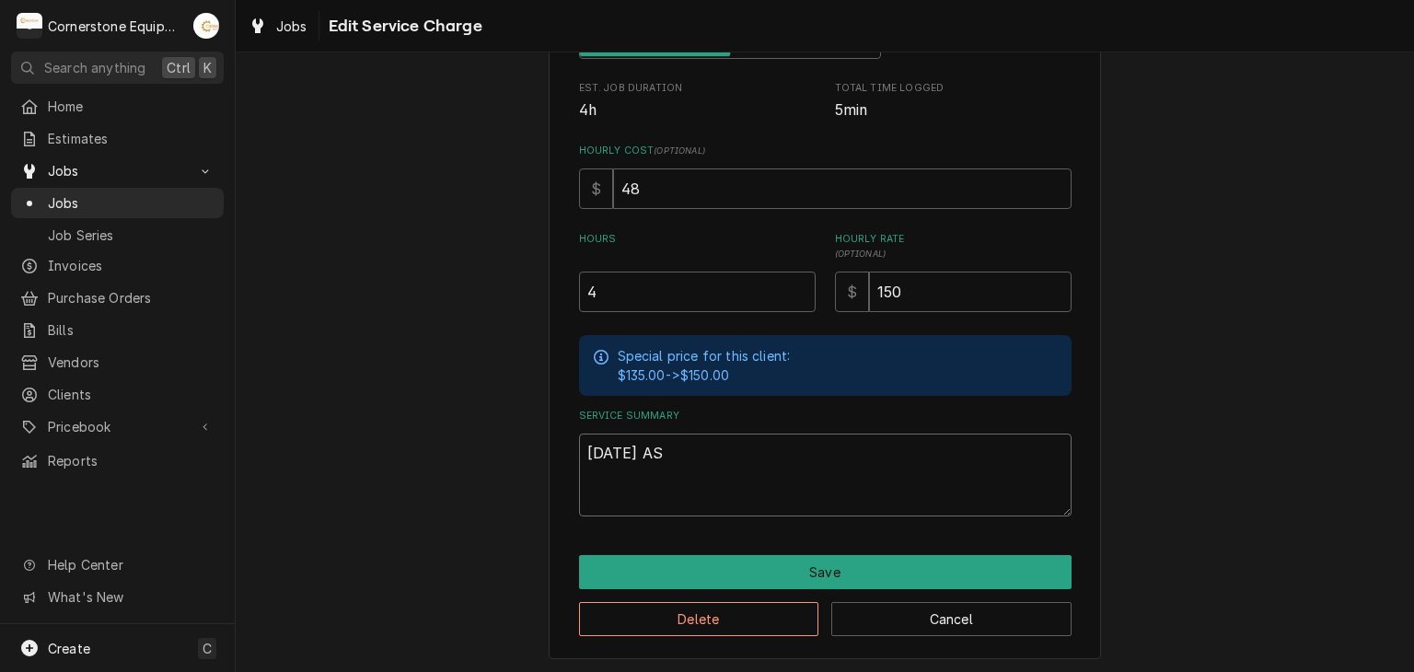
type textarea "x"
type textarea "9/19/25 ASB"
type textarea "x"
type textarea "9/19/25 ASB"
type textarea "x"
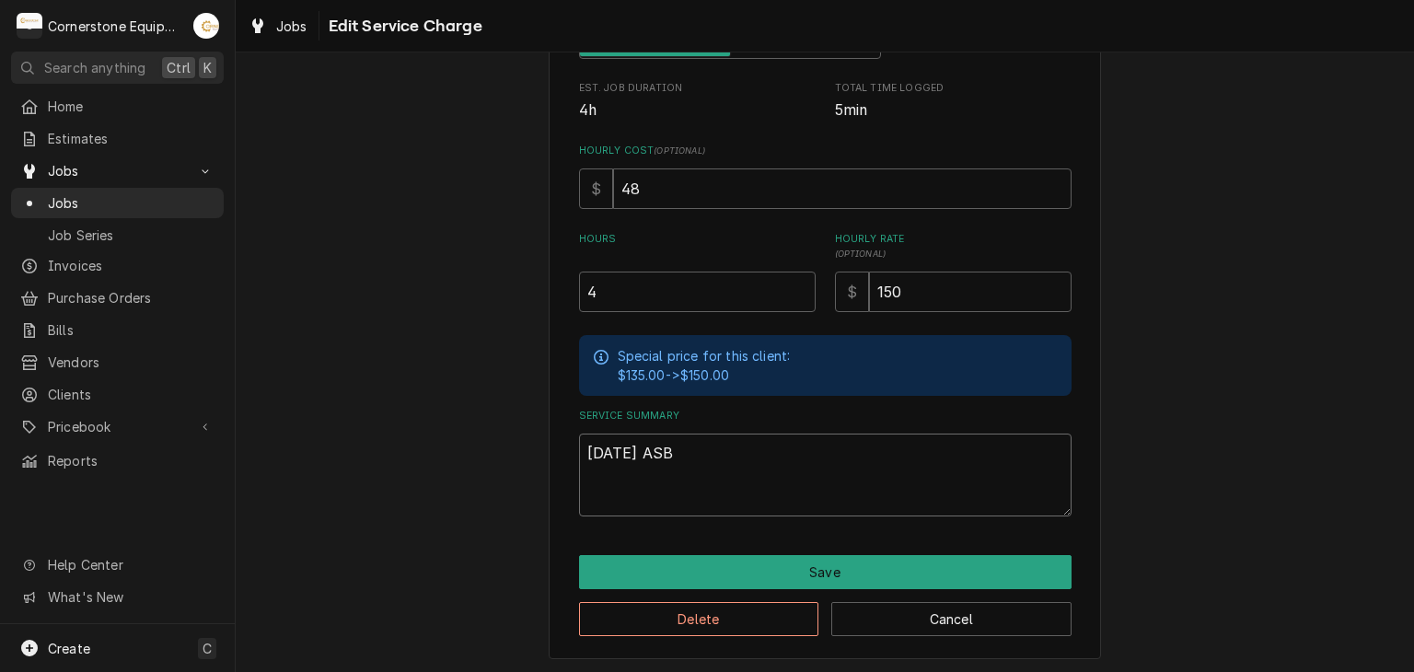
type textarea "9/19/25 ASB M"
type textarea "x"
type textarea "9/19/25 ASB MP"
type textarea "x"
type textarea "9/19/25 ASB M"
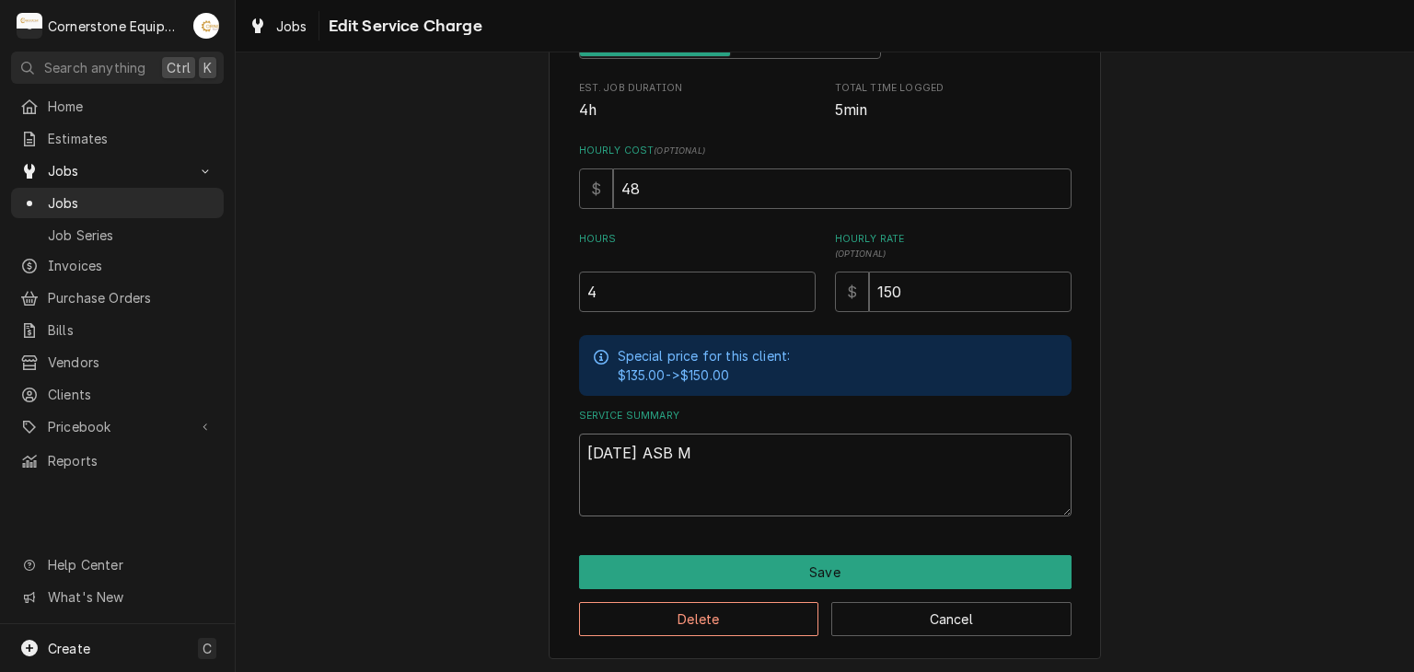
type textarea "x"
type textarea "9/19/25 ASB MD"
type textarea "x"
type textarea "9/19/25 ASB MDP"
type textarea "x"
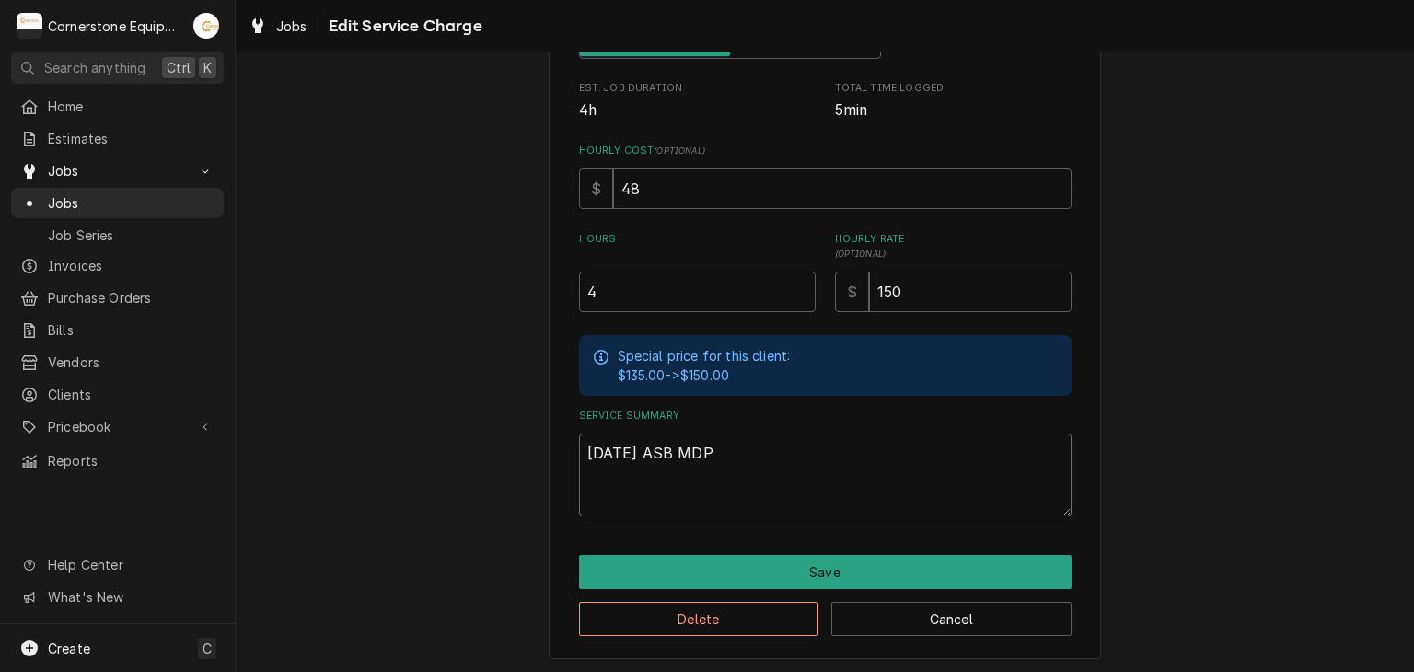
type textarea "9/19/25 ASB MDP"
type textarea "x"
type textarea "9/19/25 ASB MDP -"
type textarea "x"
type textarea "9/19/25 ASB MDP -"
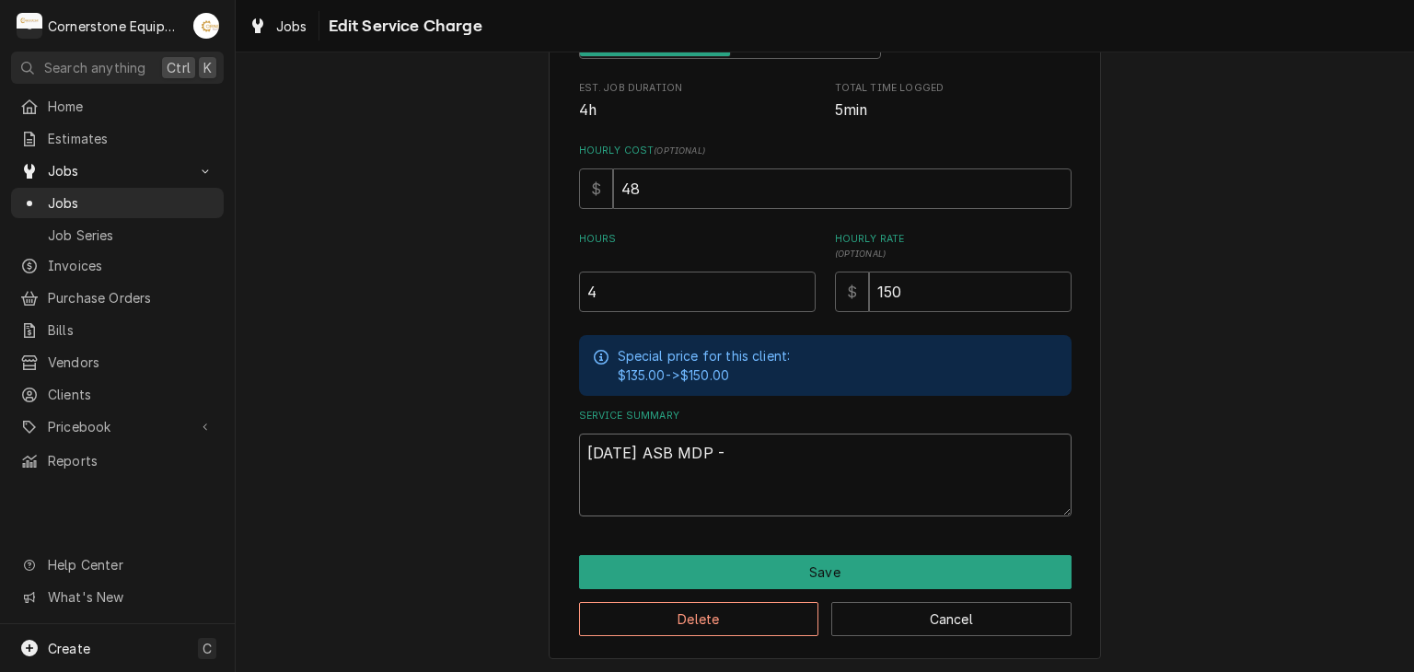
paste textarea "Upon arrival, found the evaporator on the walk-in freezer iced over. Set the sy…"
type textarea "x"
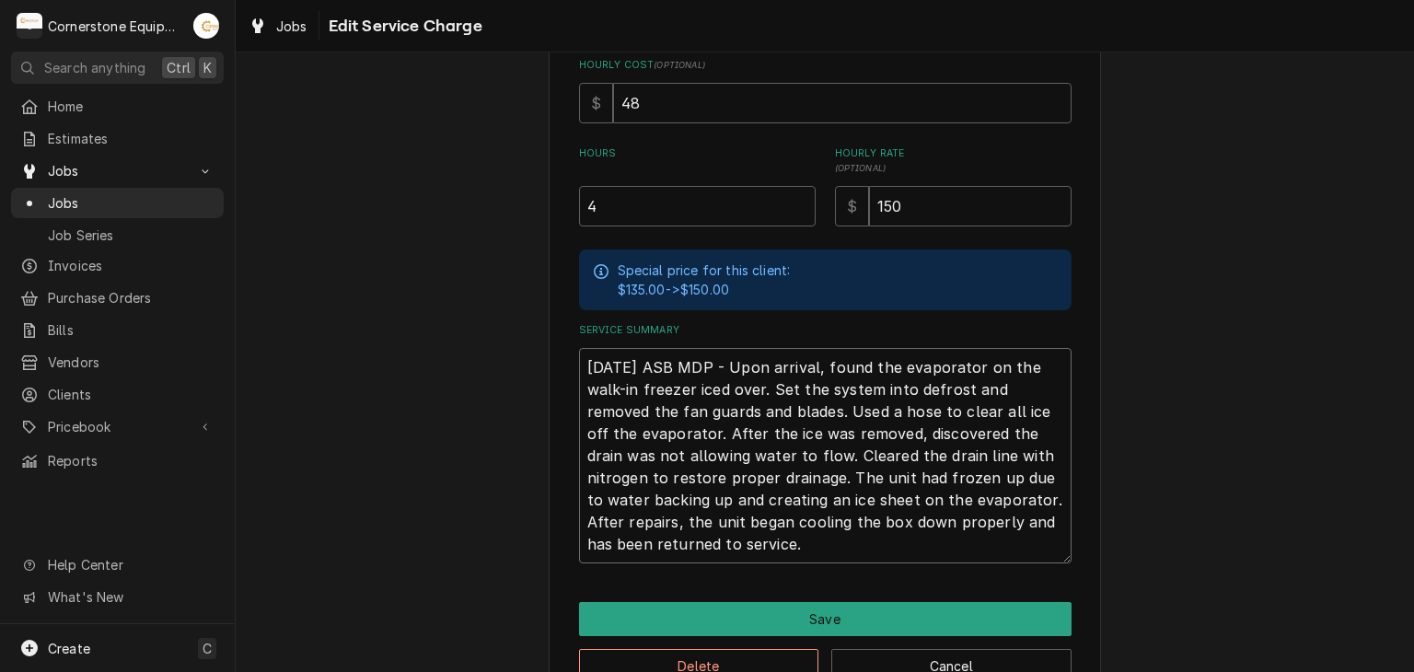
scroll to position [498, 0]
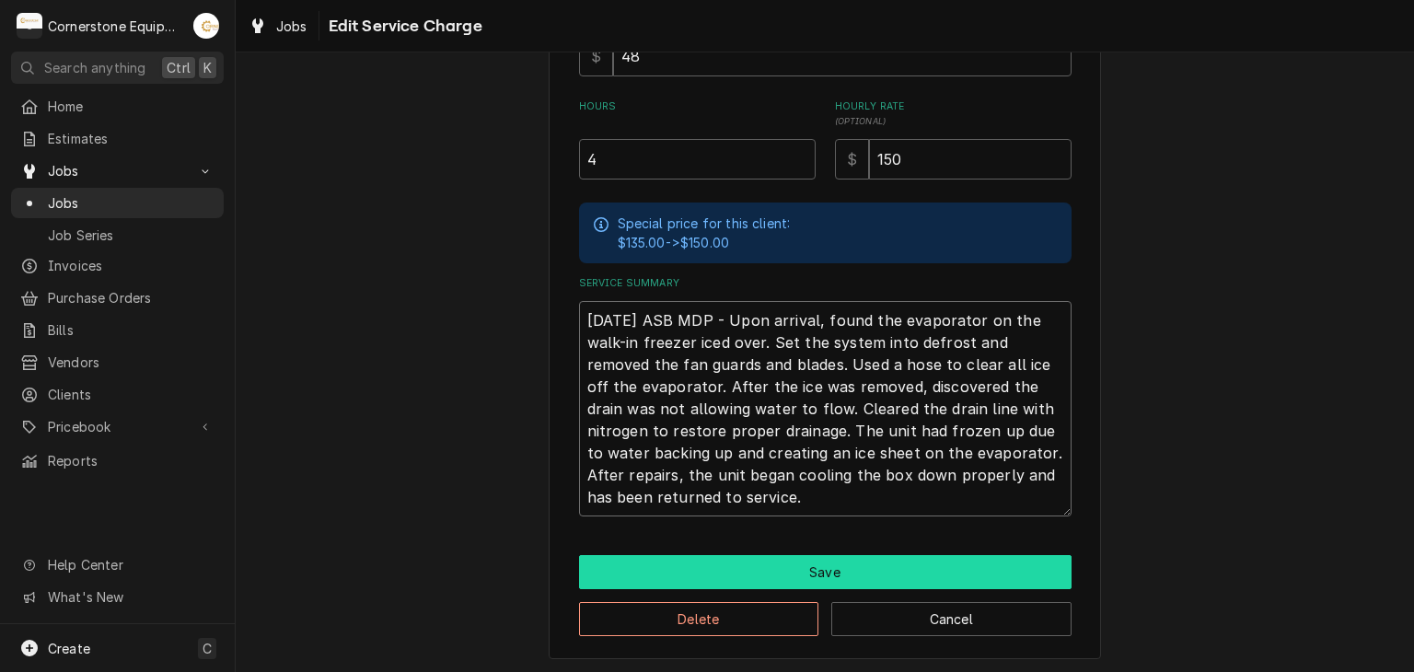
type textarea "9/19/25 ASB MDP - Upon arrival, found the evaporator on the walk-in freezer ice…"
click at [707, 567] on button "Save" at bounding box center [825, 572] width 493 height 34
type textarea "x"
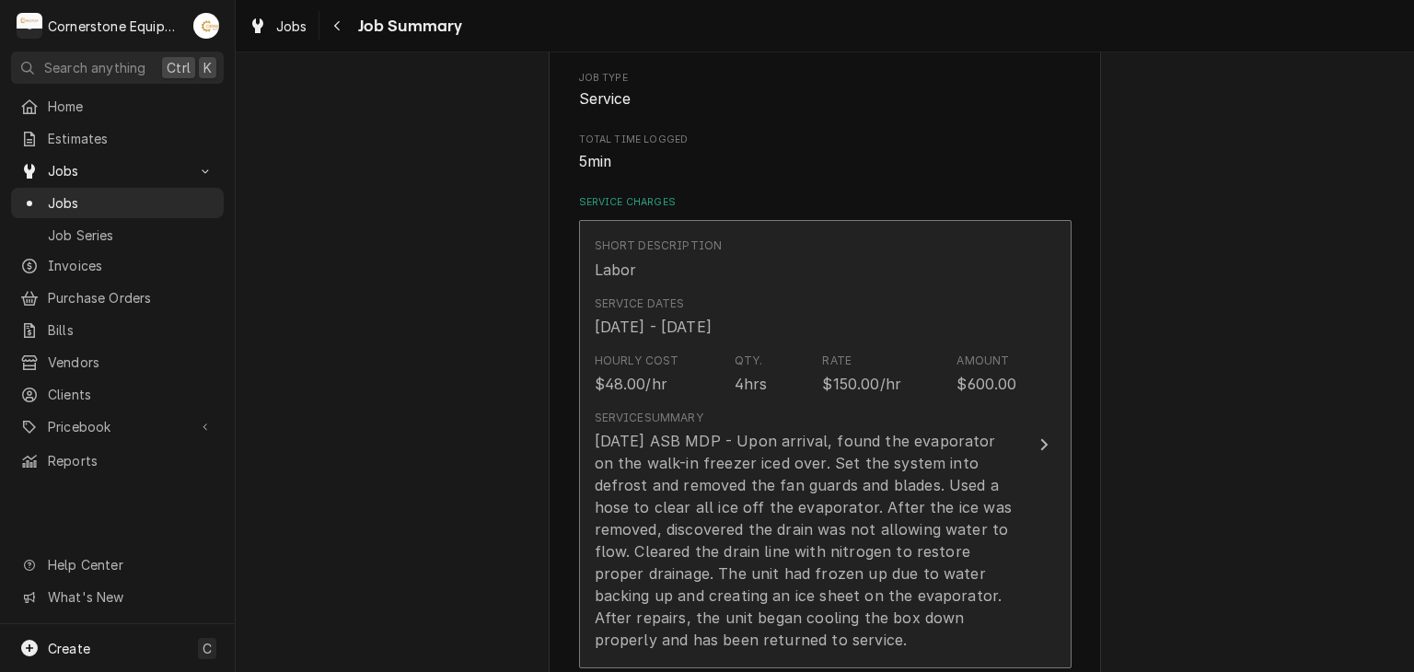
scroll to position [737, 0]
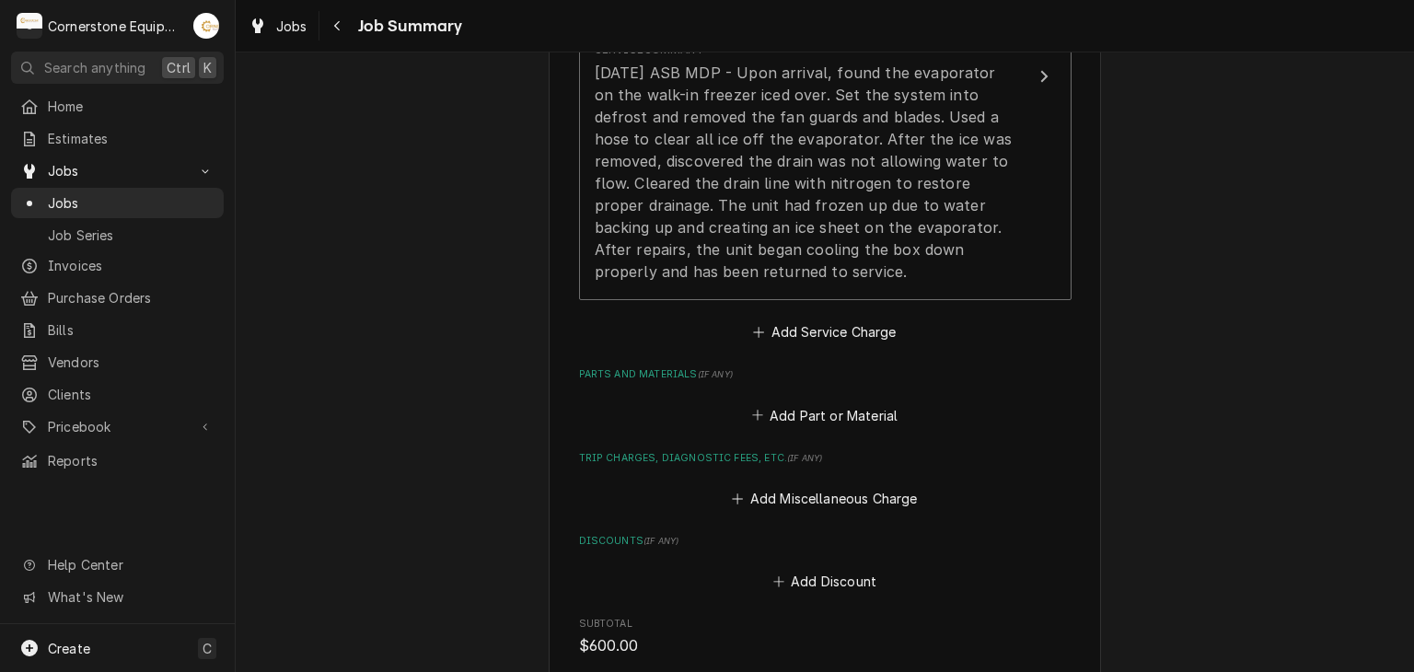
click at [746, 427] on div "Add Part or Material" at bounding box center [825, 411] width 493 height 36
click at [757, 417] on icon "Parts and Materials" at bounding box center [757, 415] width 11 height 13
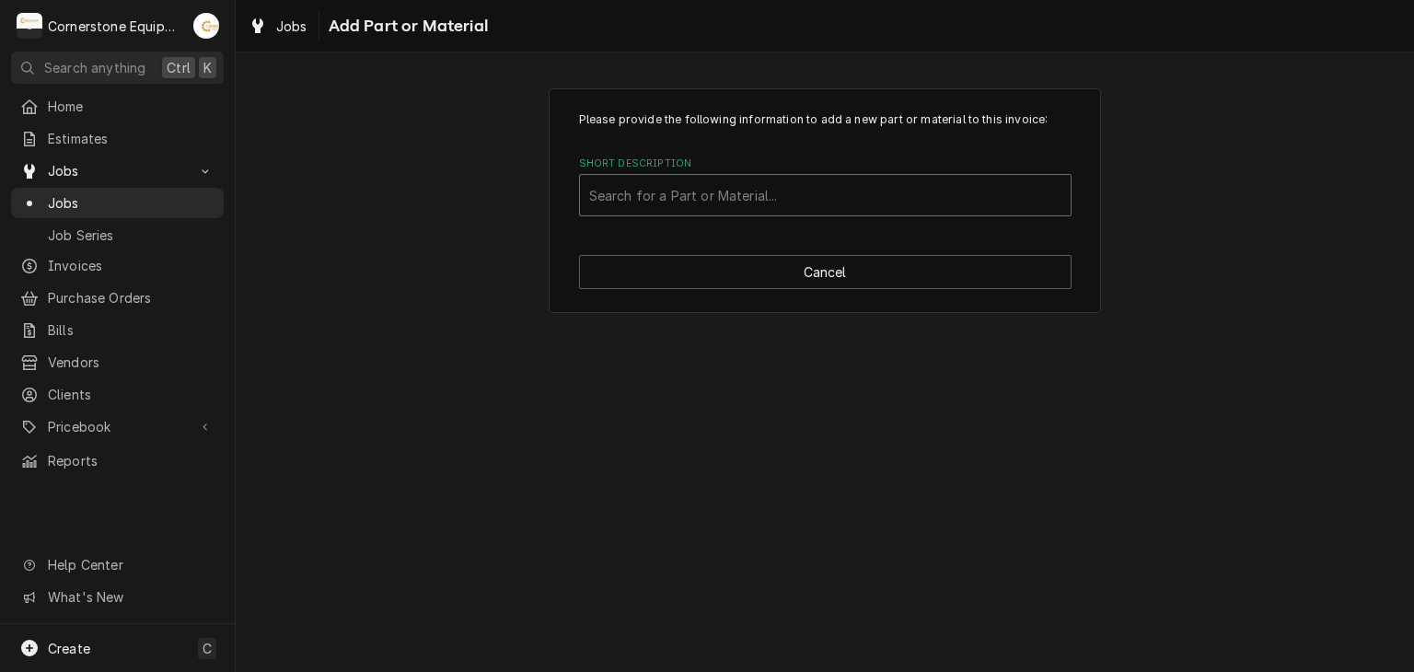
click at [714, 211] on div "Short Description" at bounding box center [825, 195] width 472 height 33
type input "misc"
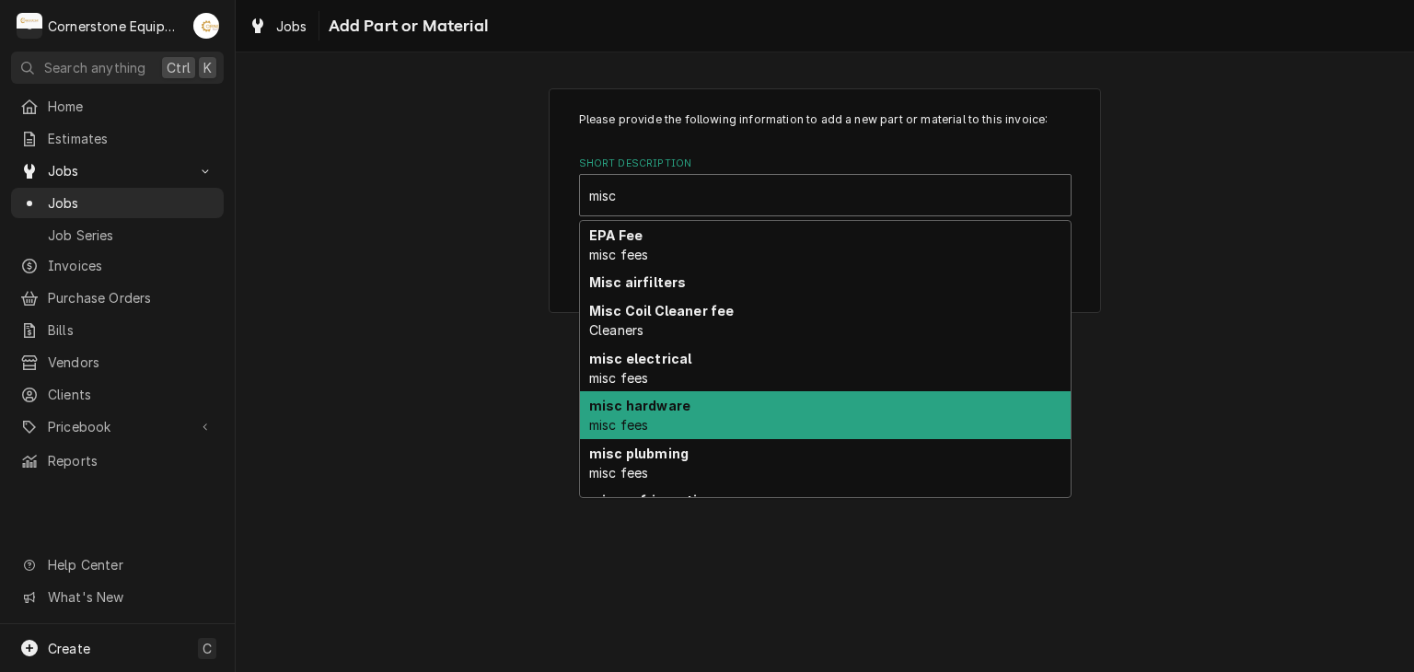
click at [677, 411] on strong "misc hardware" at bounding box center [639, 406] width 101 height 16
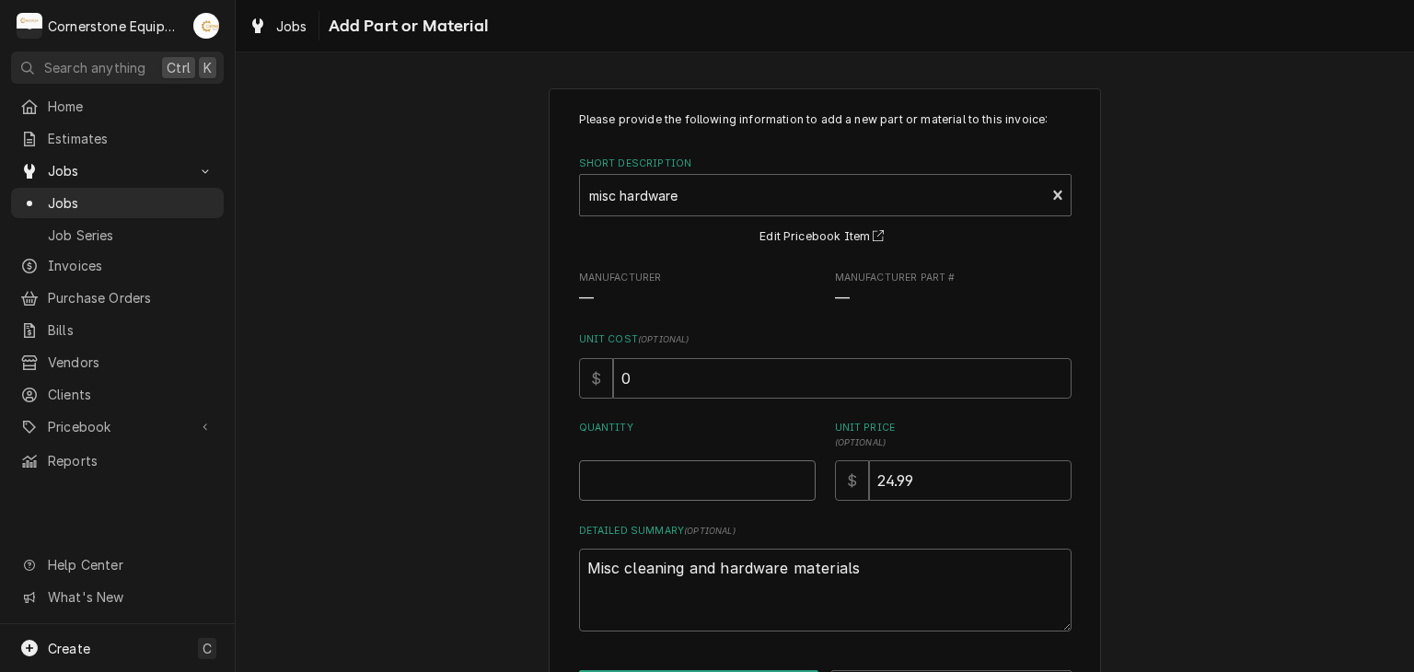
click at [697, 497] on input "Quantity" at bounding box center [697, 480] width 237 height 41
type textarea "x"
type input "1"
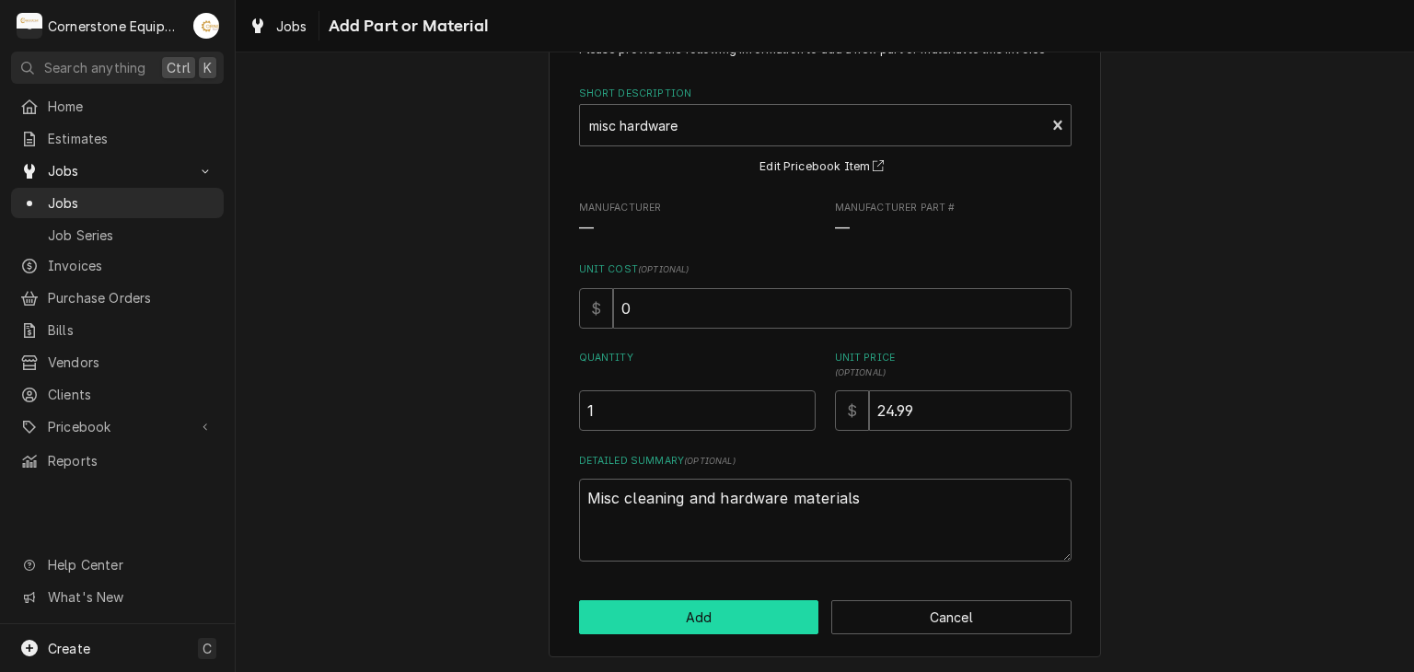
click at [670, 603] on button "Add" at bounding box center [699, 617] width 240 height 34
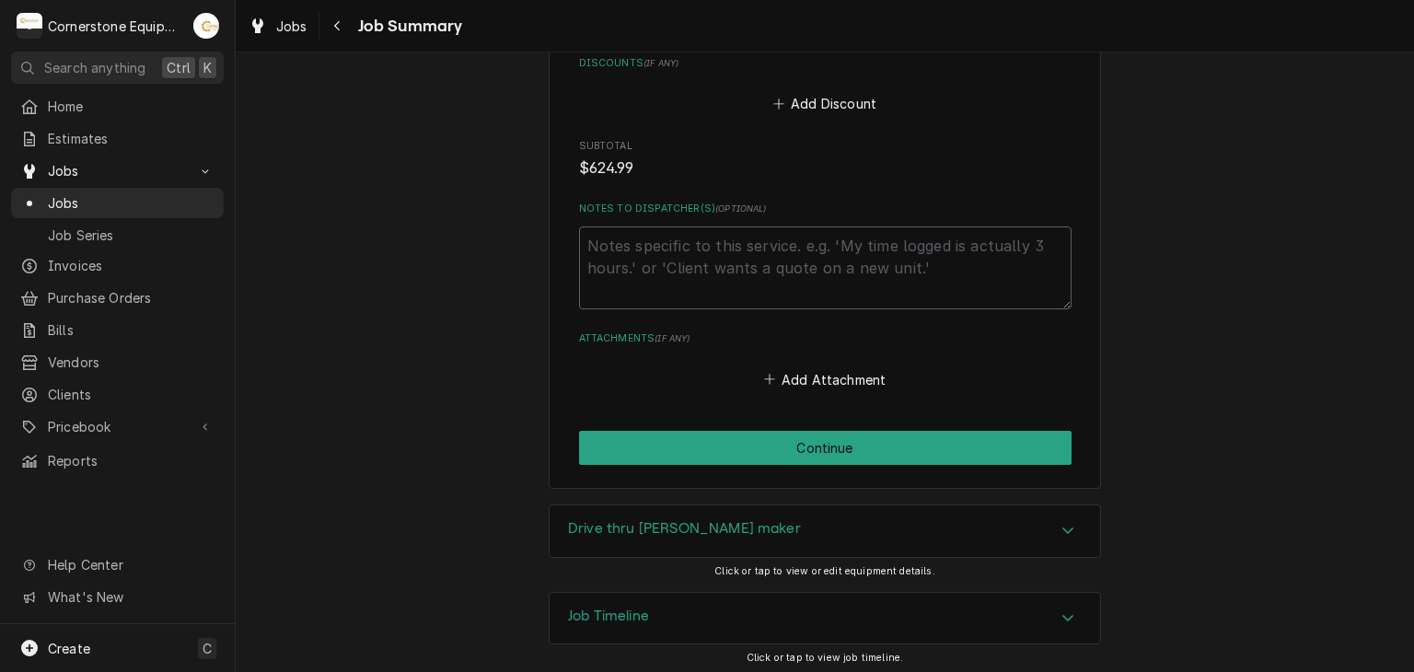
scroll to position [1105, 0]
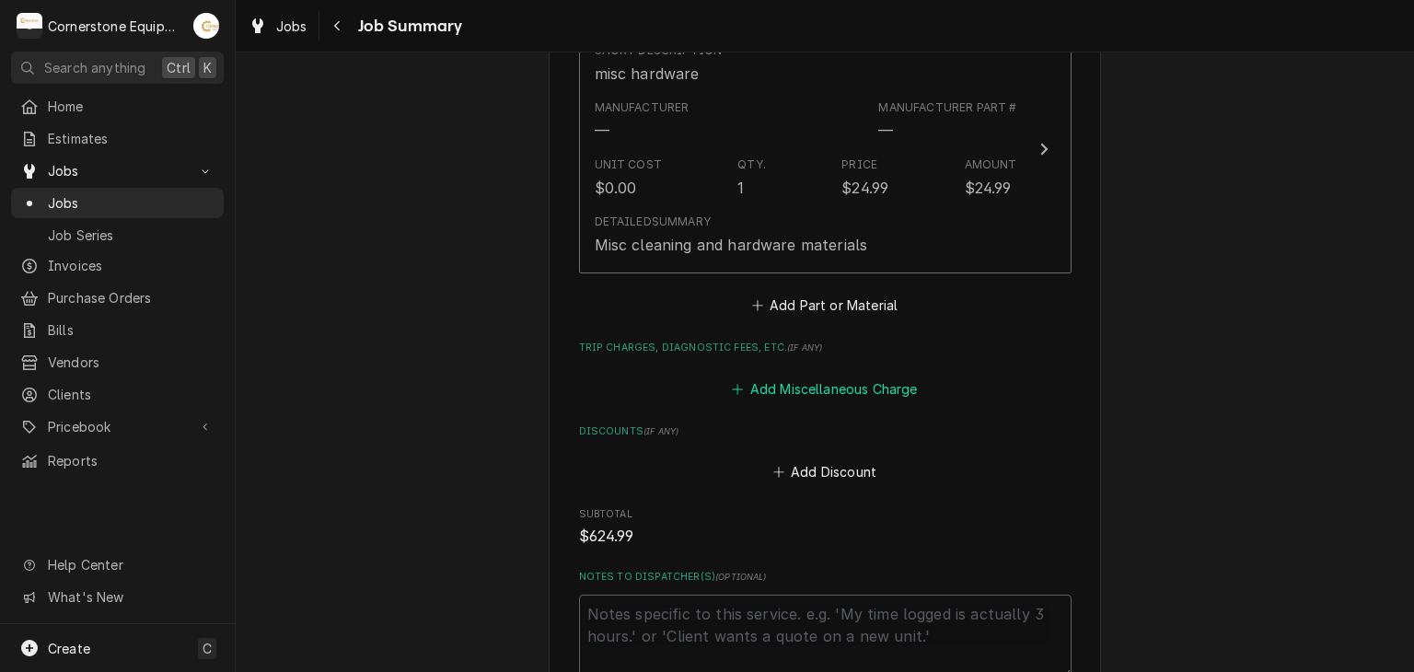
click at [799, 378] on button "Add Miscellaneous Charge" at bounding box center [825, 389] width 192 height 26
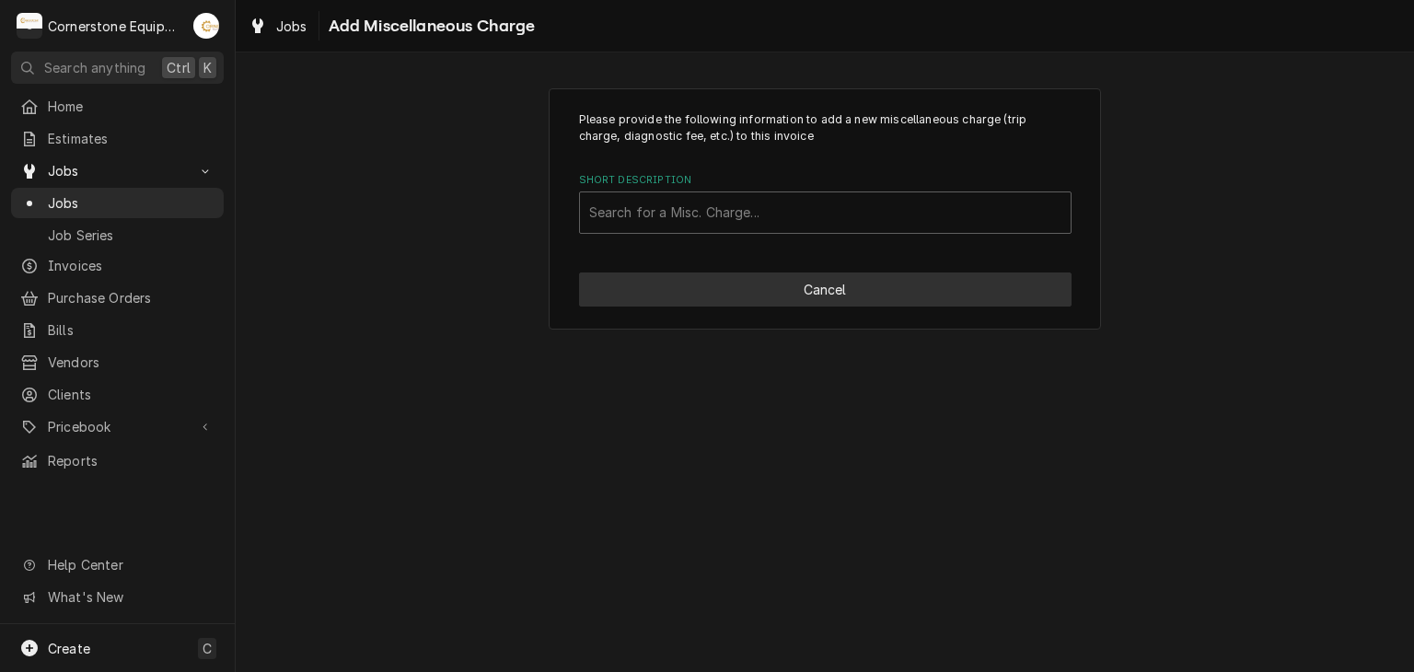
click at [843, 274] on button "Cancel" at bounding box center [825, 290] width 493 height 34
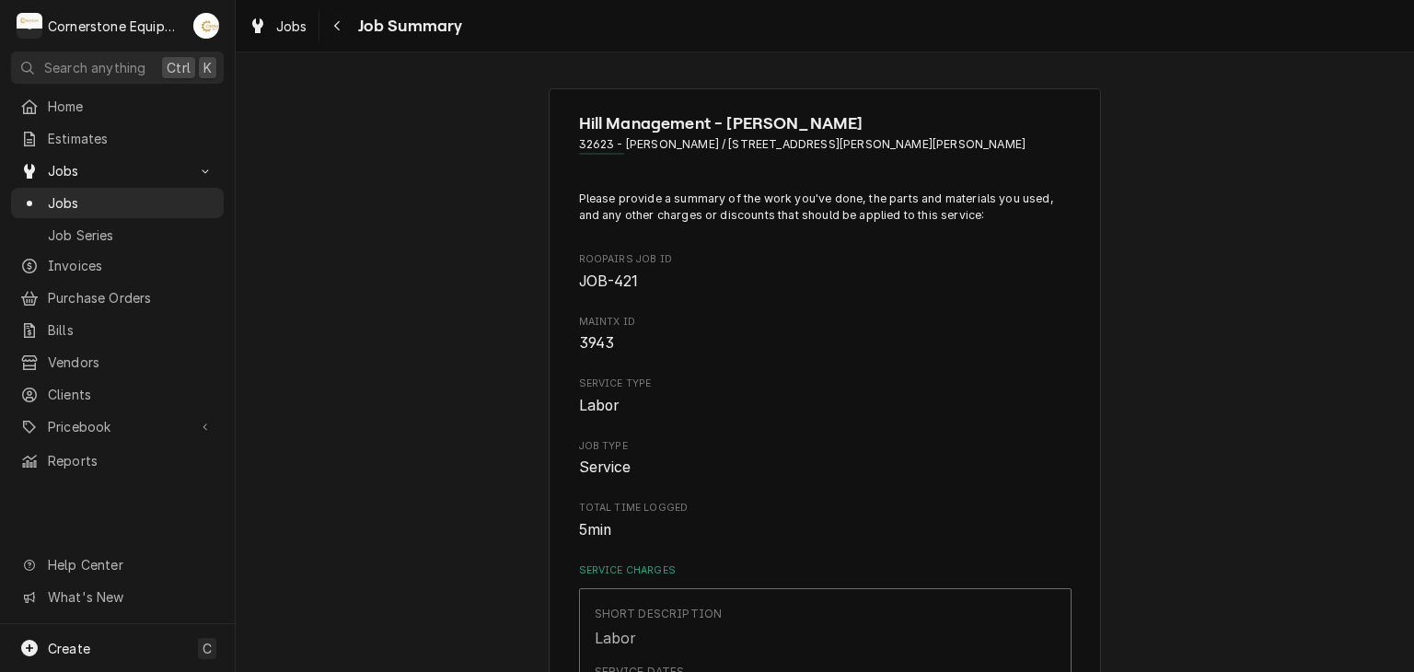
scroll to position [1127, 0]
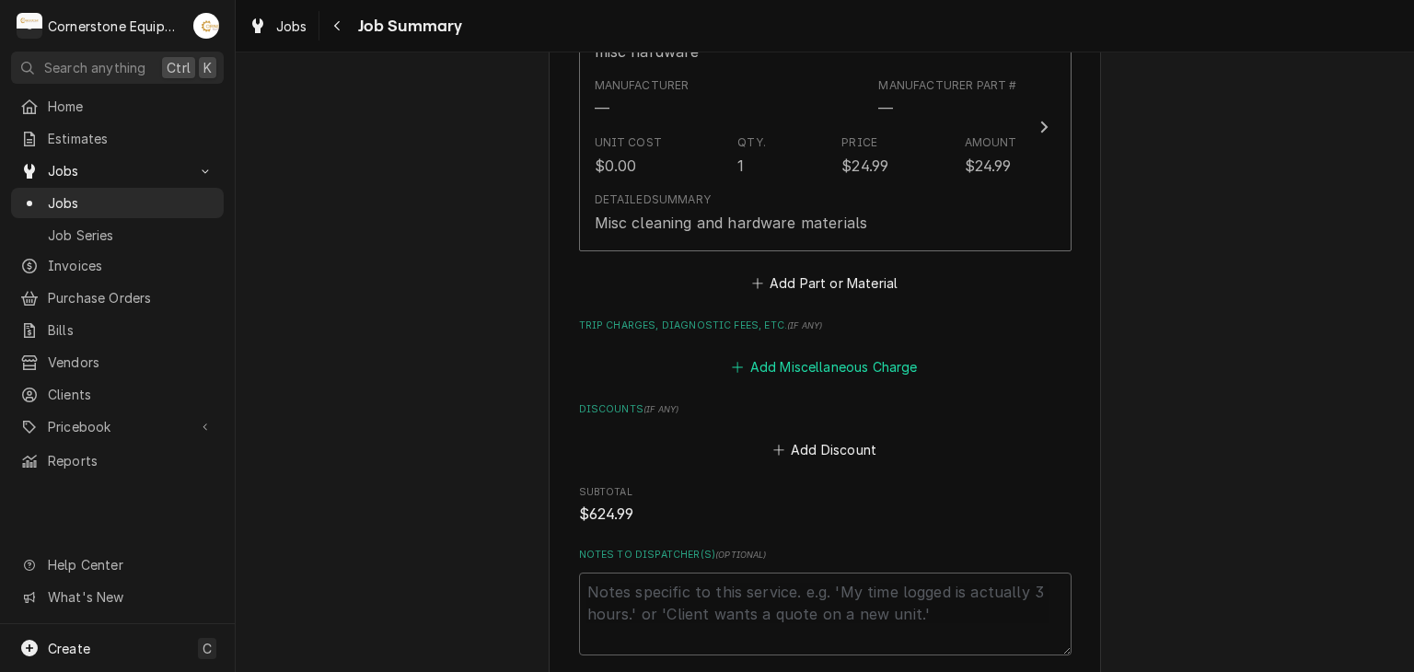
click at [814, 372] on button "Add Miscellaneous Charge" at bounding box center [825, 367] width 192 height 26
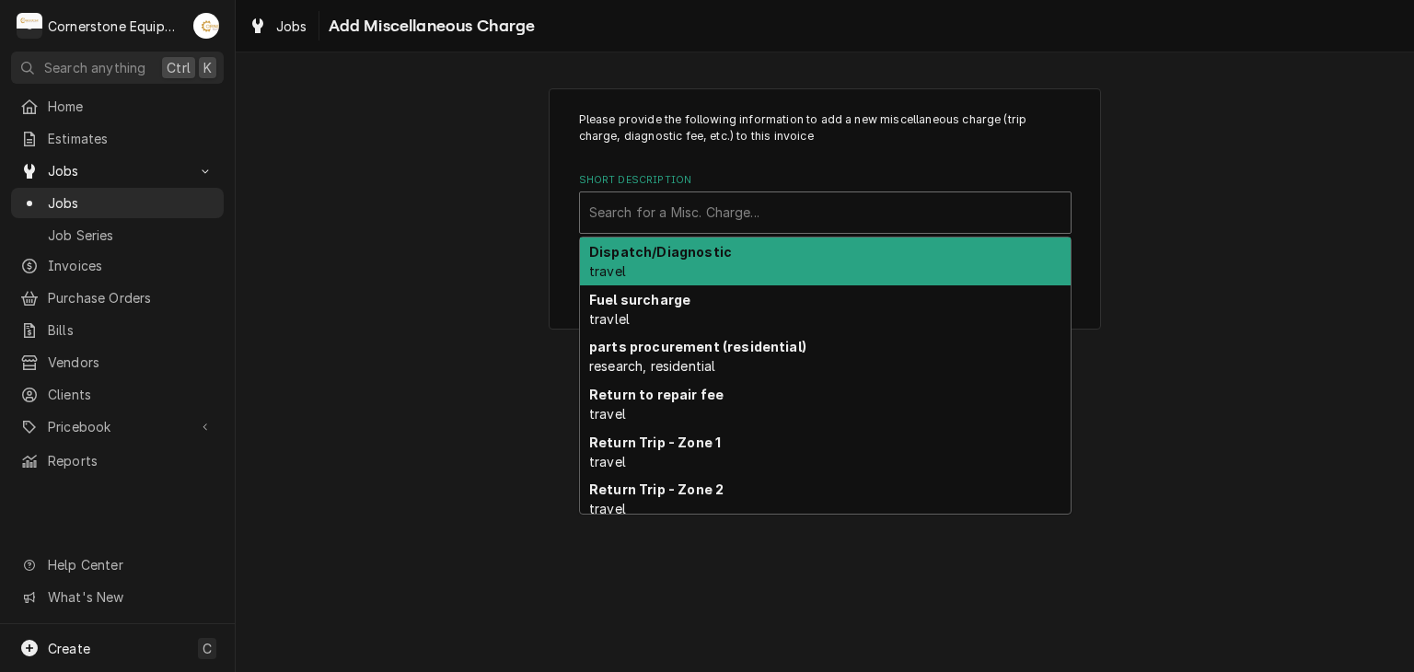
click at [705, 203] on div "Short Description" at bounding box center [825, 212] width 472 height 33
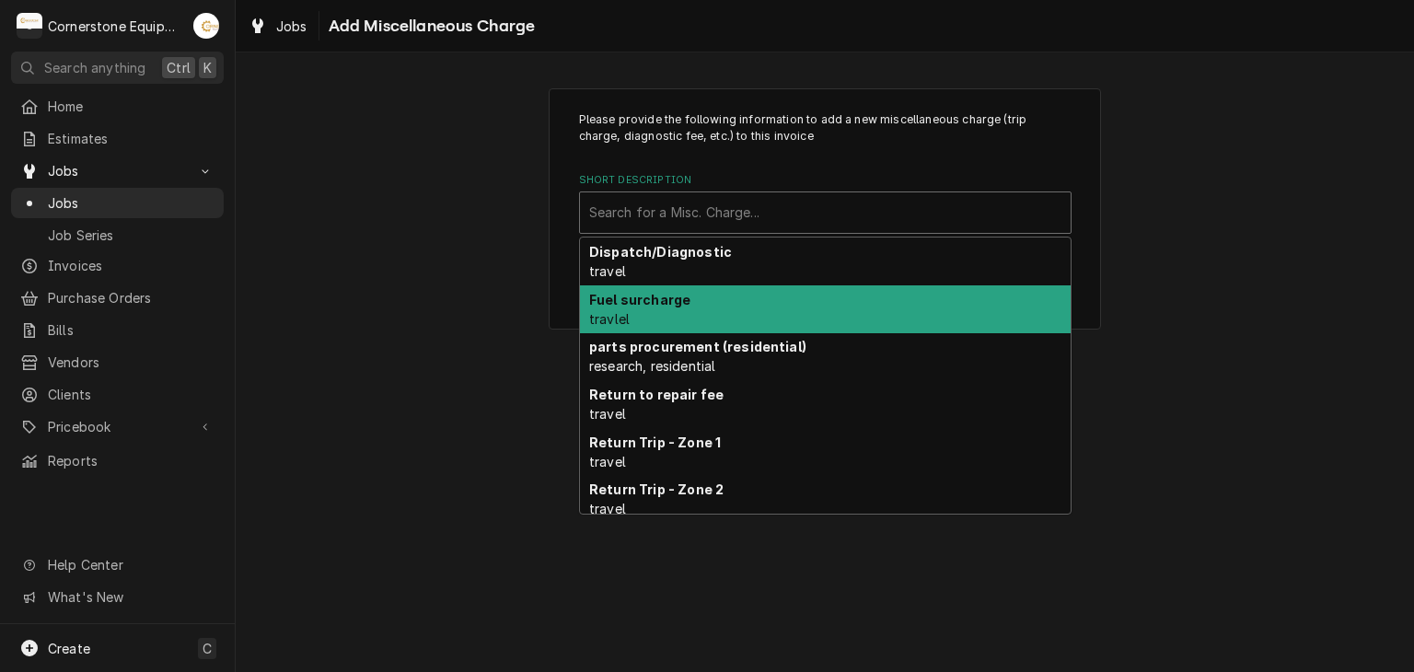
click at [675, 285] on div "Fuel surcharge travlel" at bounding box center [825, 309] width 491 height 48
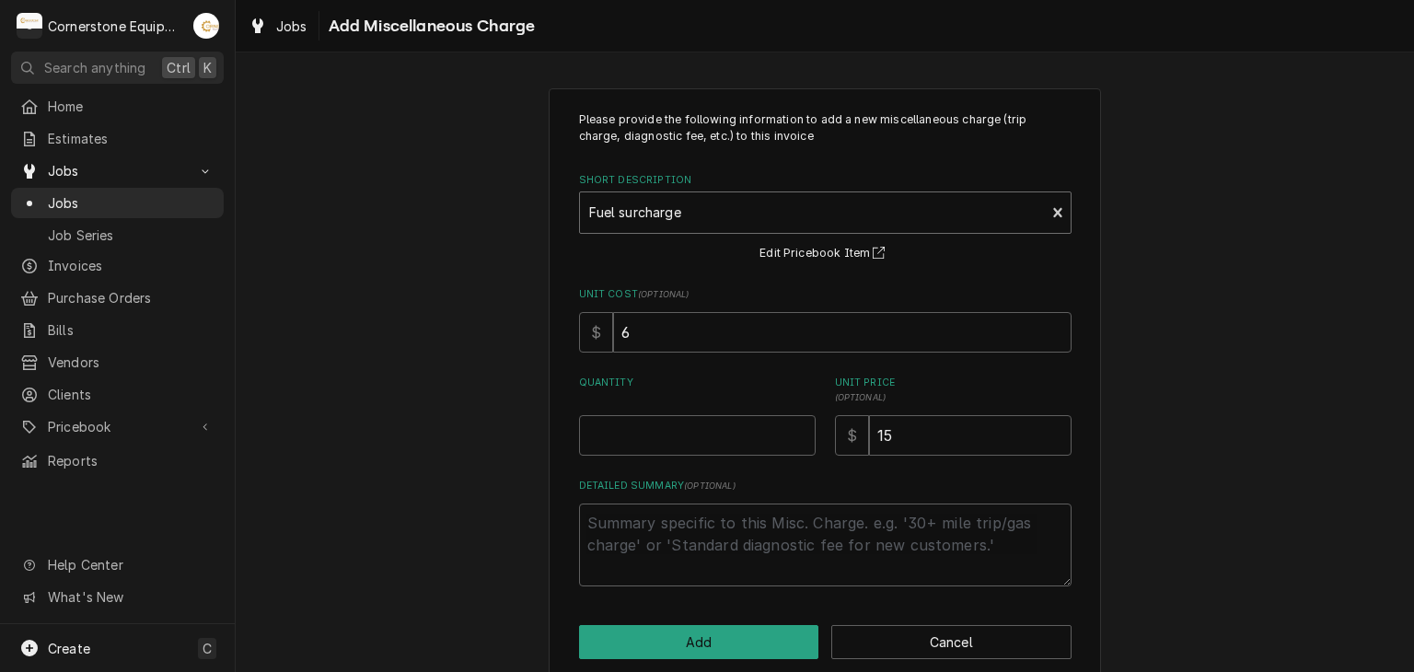
click at [689, 199] on div "Short Description" at bounding box center [813, 212] width 448 height 33
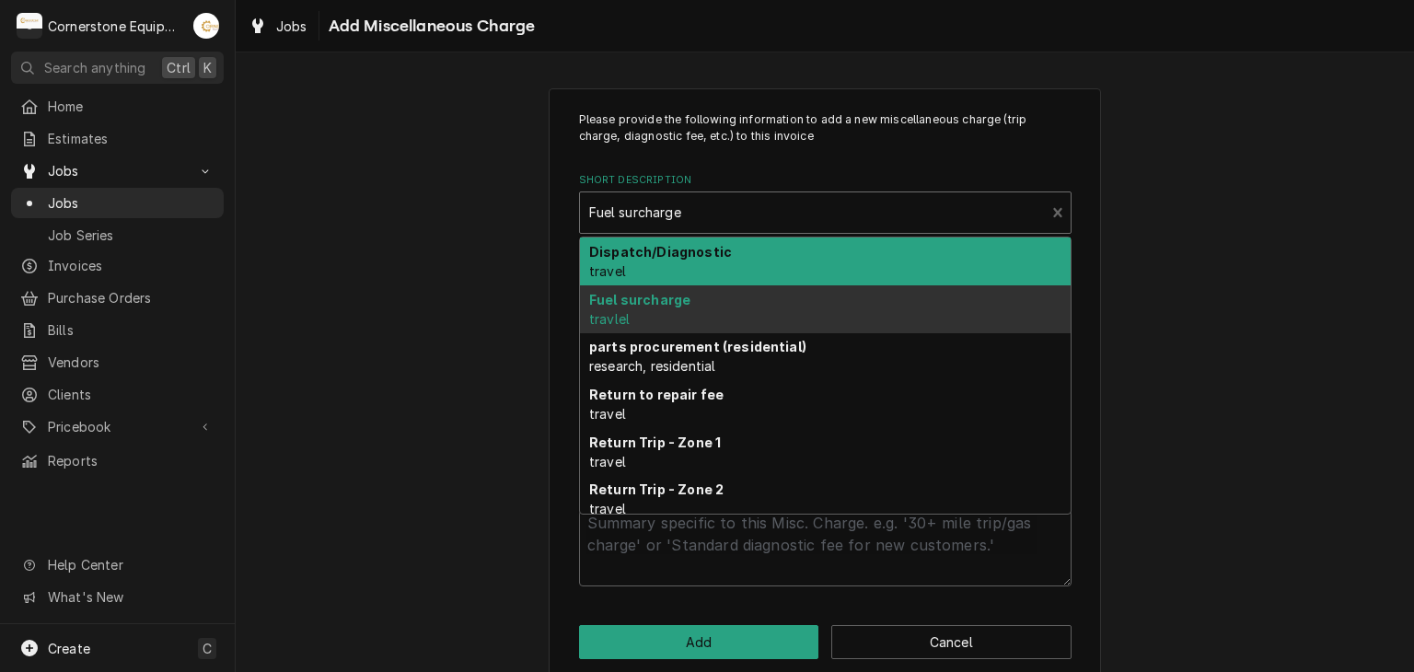
click at [767, 271] on div "Dispatch/Diagnostic travel" at bounding box center [825, 262] width 491 height 48
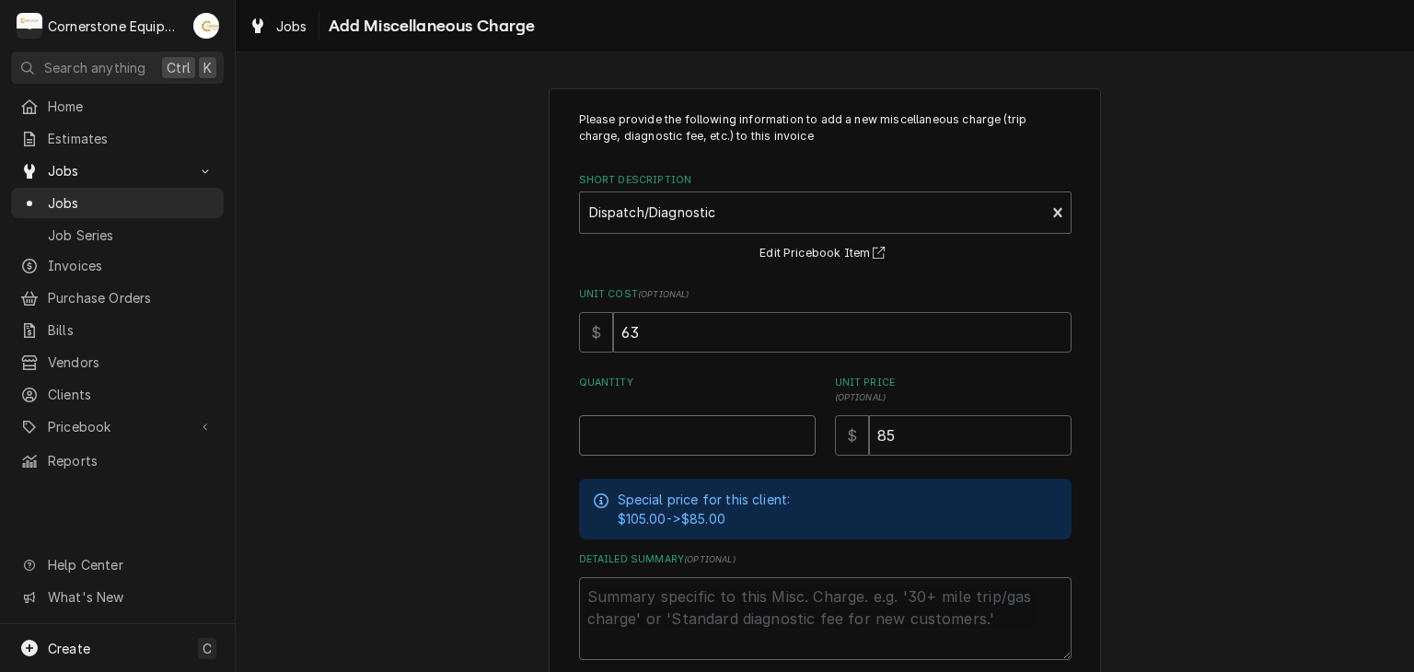
click at [654, 428] on input "Quantity" at bounding box center [697, 435] width 237 height 41
type textarea "x"
type input "1"
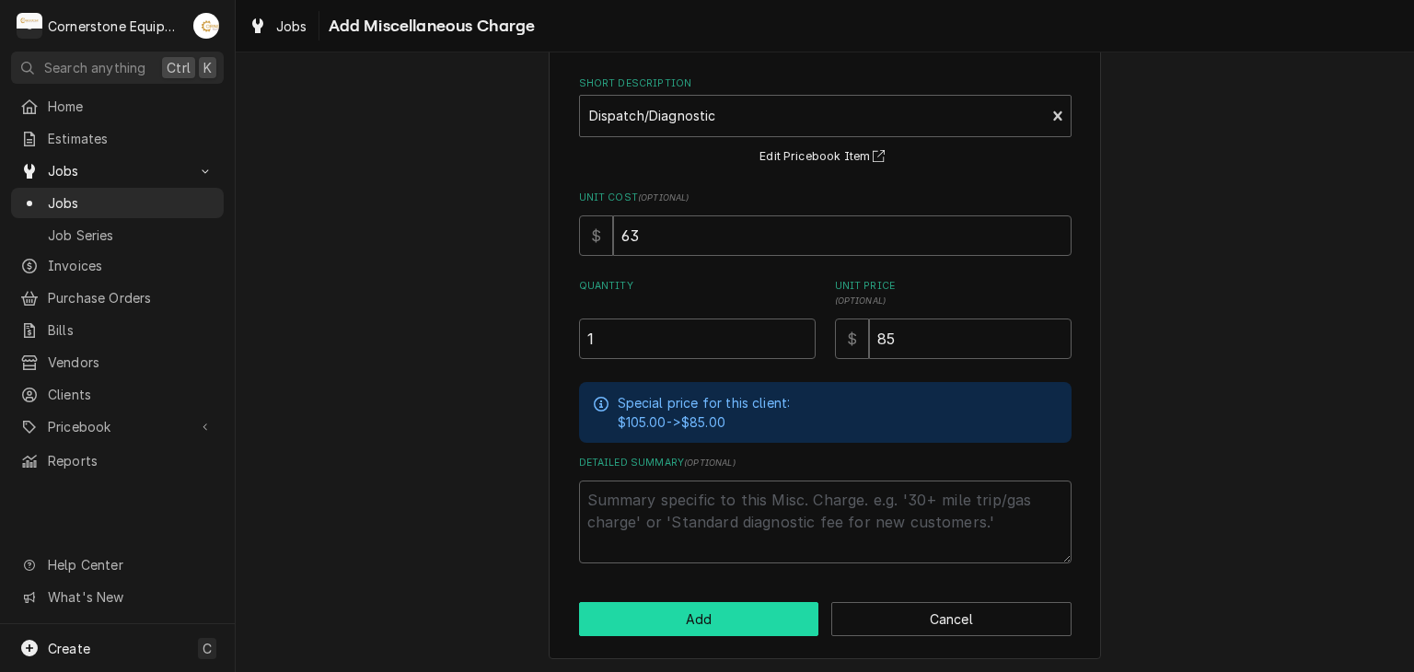
drag, startPoint x: 690, startPoint y: 589, endPoint x: 696, endPoint y: 605, distance: 16.9
click at [692, 596] on div "Please provide the following information to add a new miscellaneous charge (tri…" at bounding box center [825, 326] width 552 height 668
click at [696, 606] on button "Add" at bounding box center [699, 619] width 240 height 34
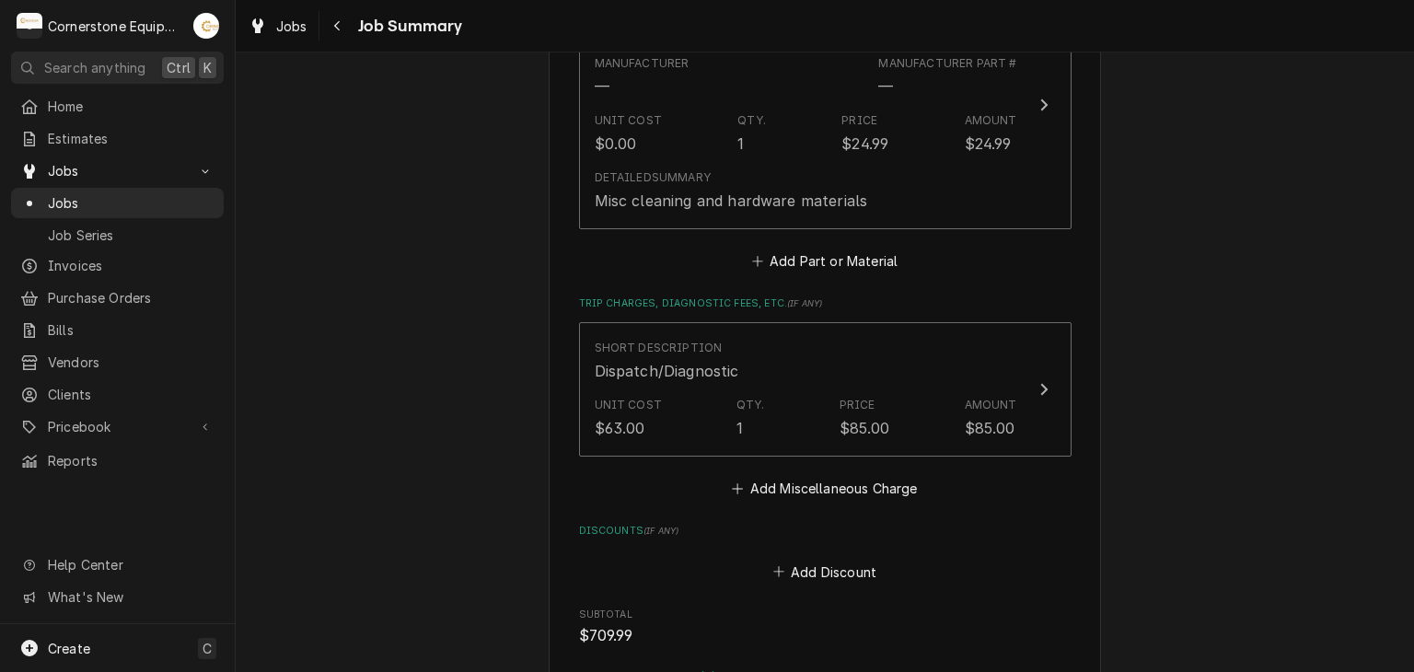
scroll to position [1517, 0]
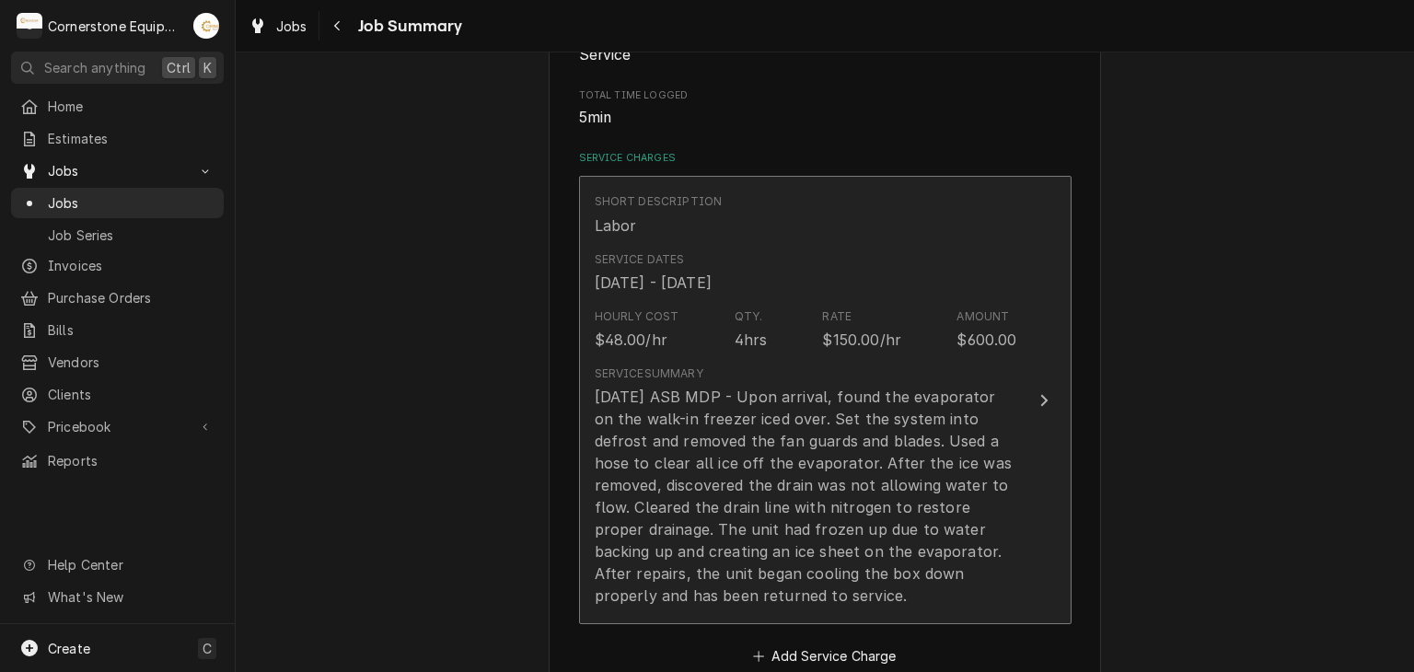
click at [820, 377] on div "Service Summary 9/19/25 ASB MDP - Upon arrival, found the evaporator on the wal…" at bounding box center [806, 486] width 423 height 241
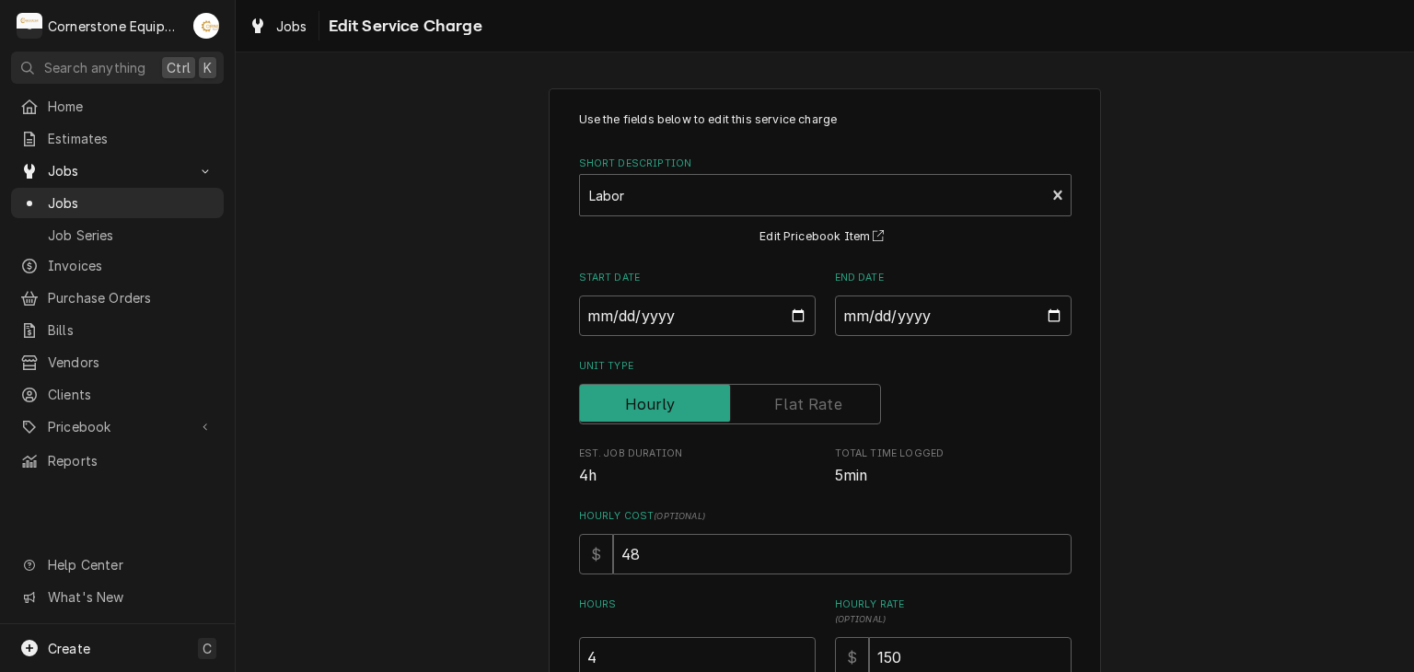
scroll to position [368, 0]
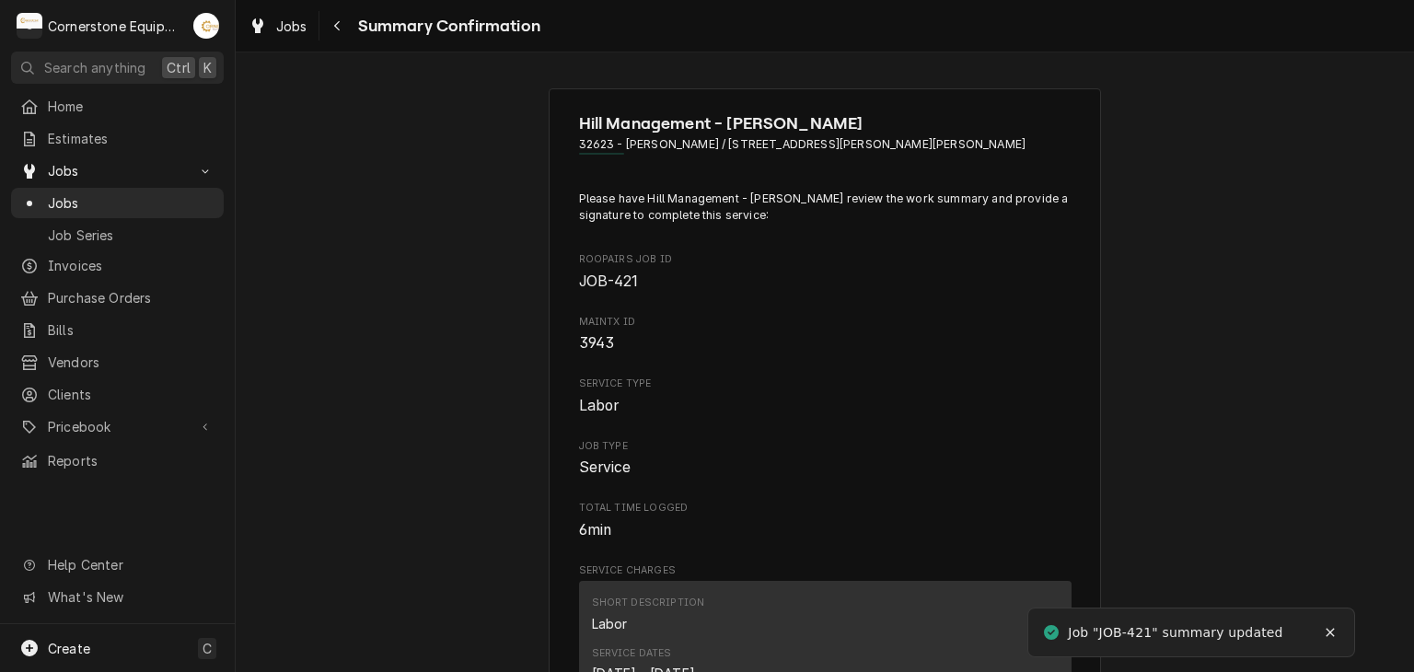
scroll to position [368, 0]
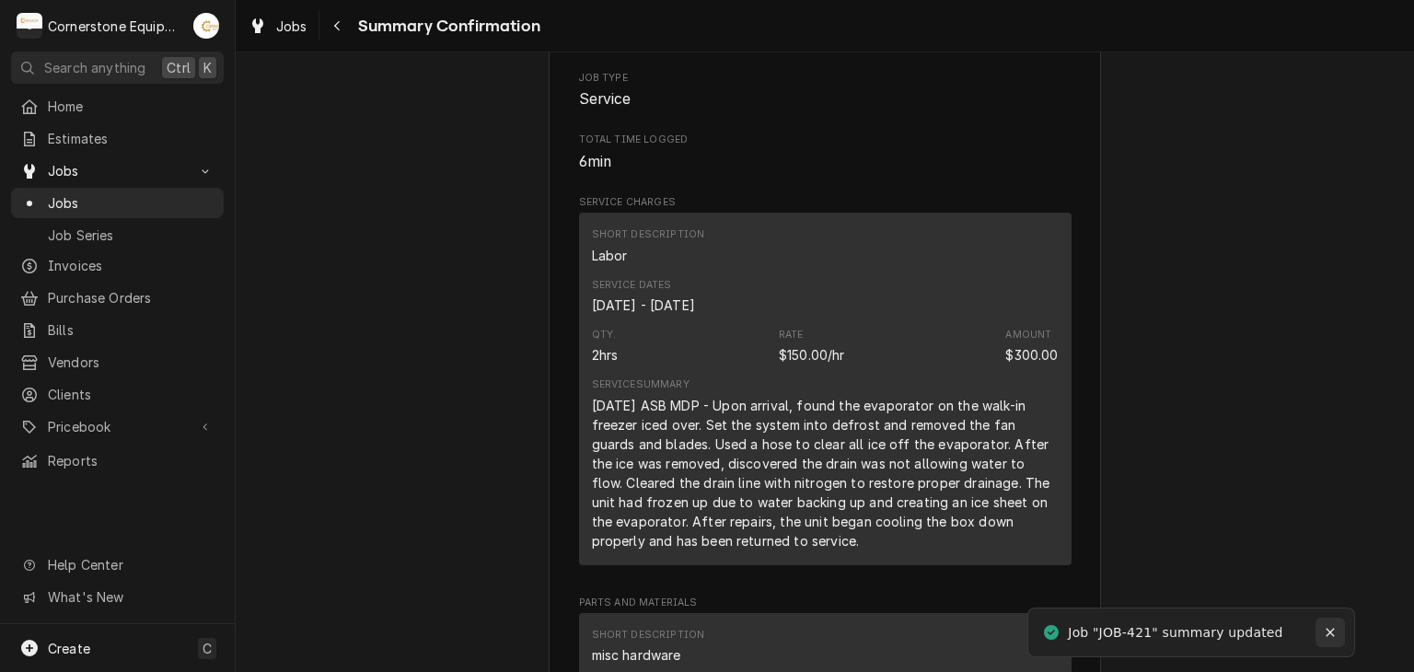
click at [1330, 626] on icon "Notifications alt+T" at bounding box center [1330, 632] width 13 height 13
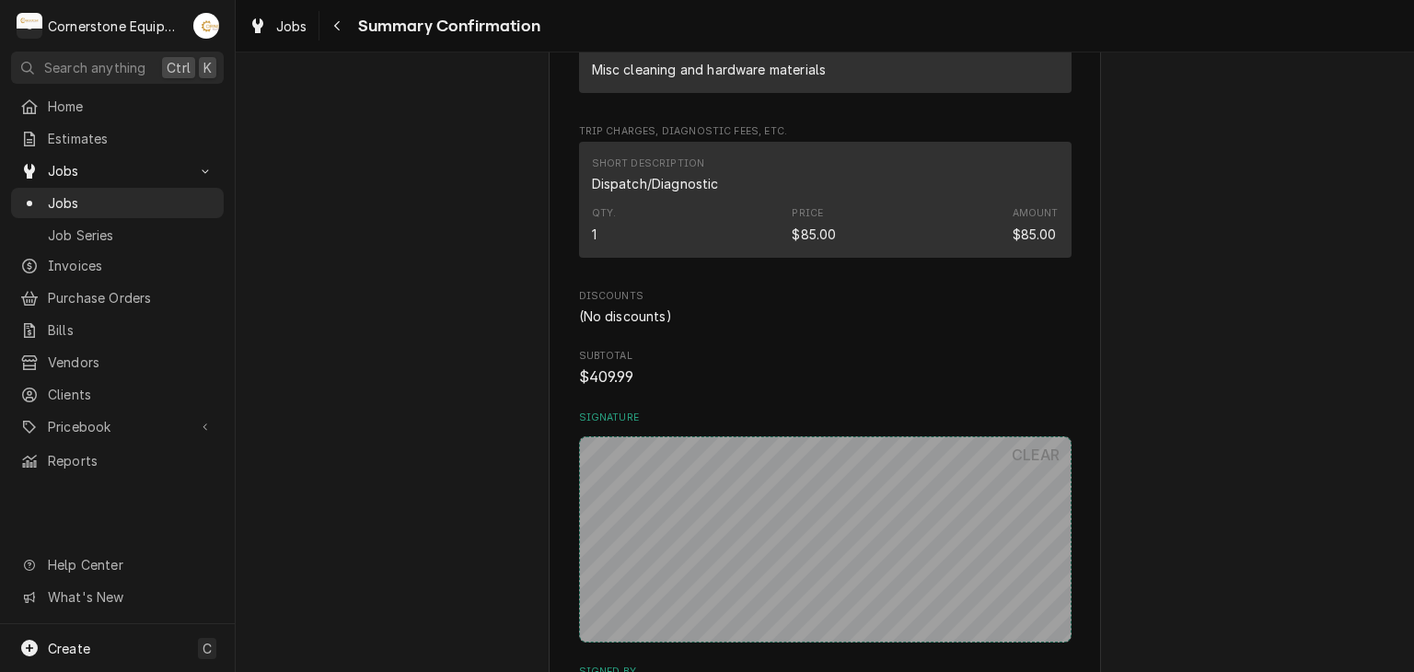
scroll to position [1473, 0]
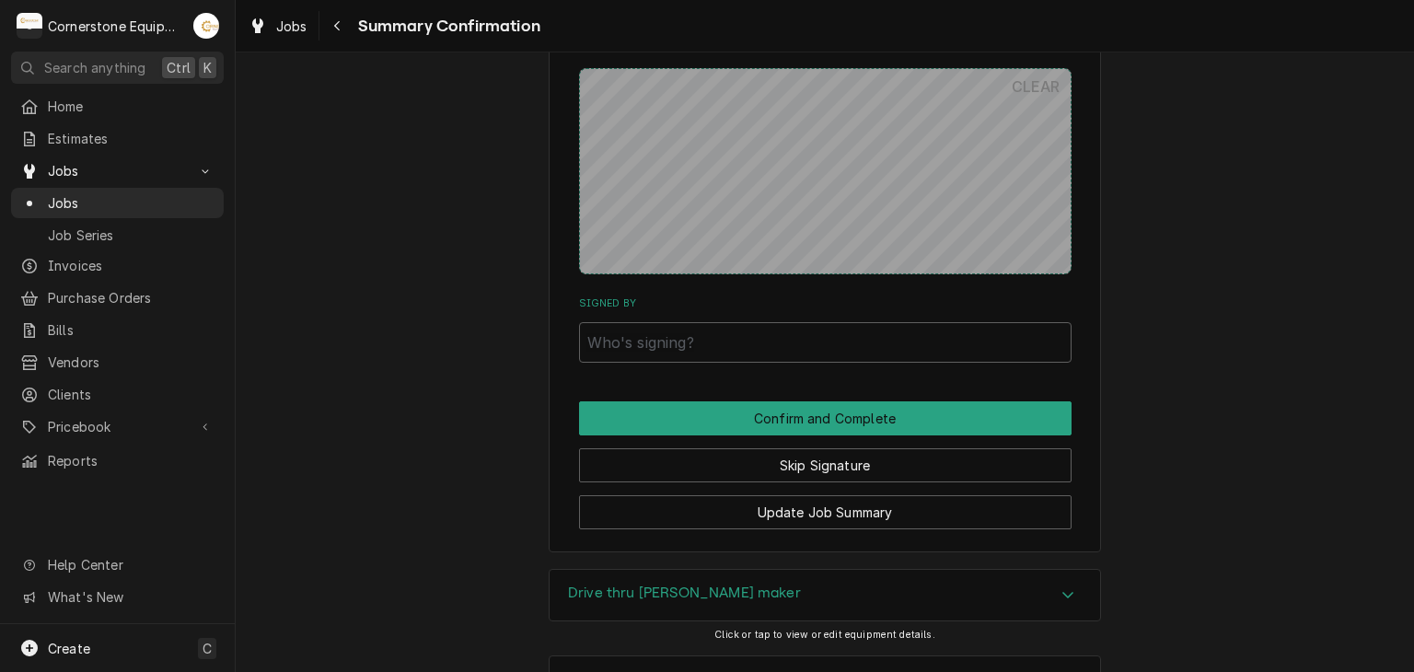
click at [845, 489] on div "Update Job Summary" at bounding box center [825, 505] width 493 height 47
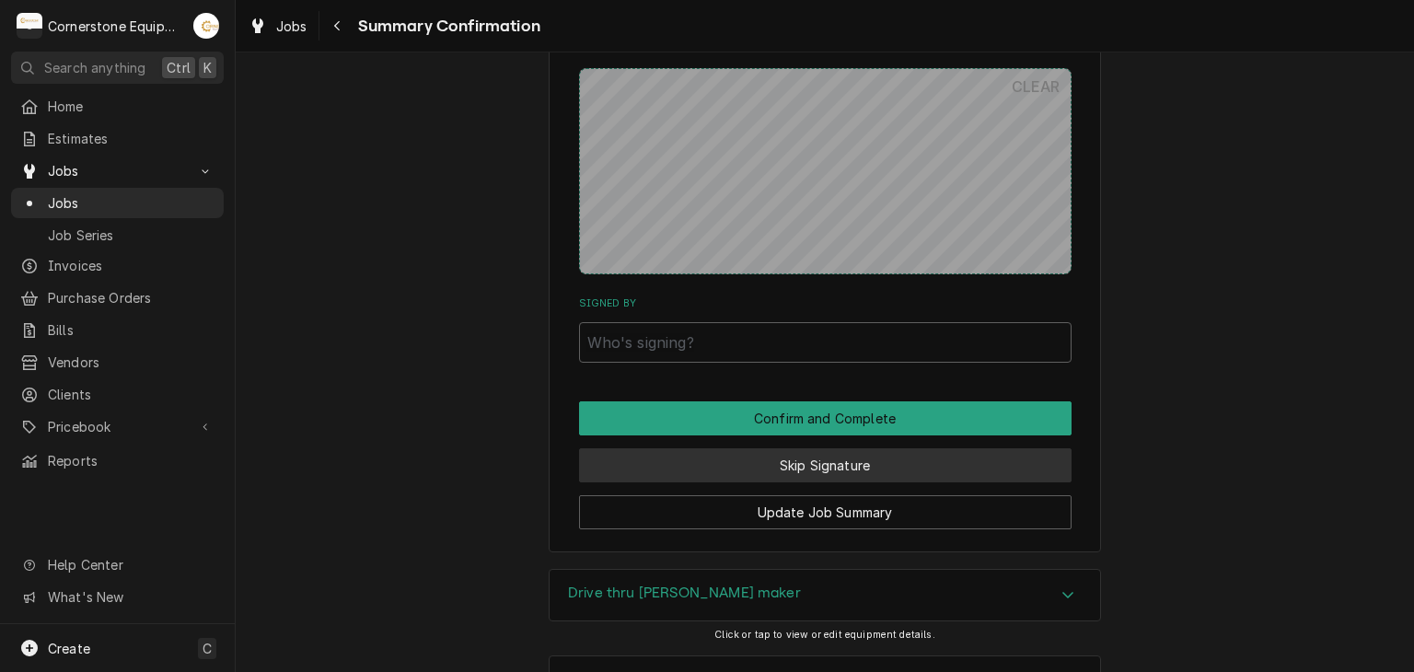
click at [845, 464] on button "Skip Signature" at bounding box center [825, 465] width 493 height 34
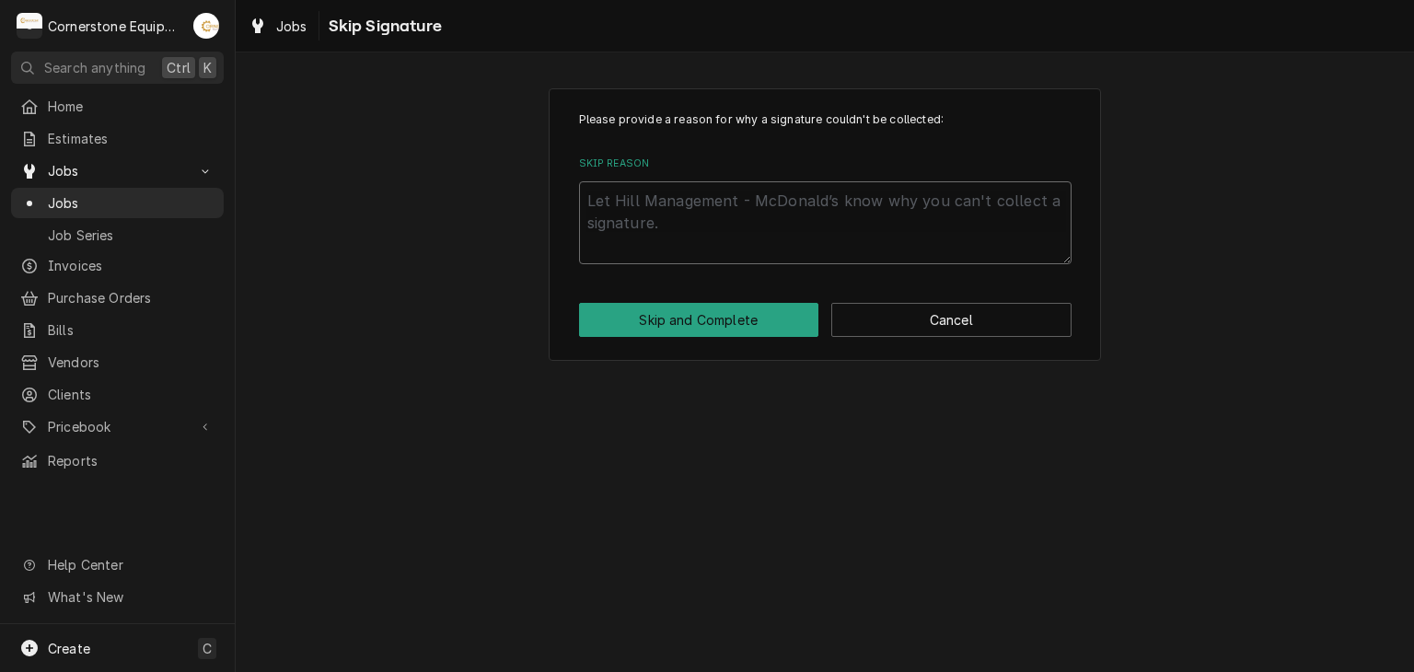
click at [692, 197] on textarea "Skip Reason" at bounding box center [825, 222] width 493 height 83
type textarea "x"
type textarea "A"
type textarea "x"
type textarea "Ap"
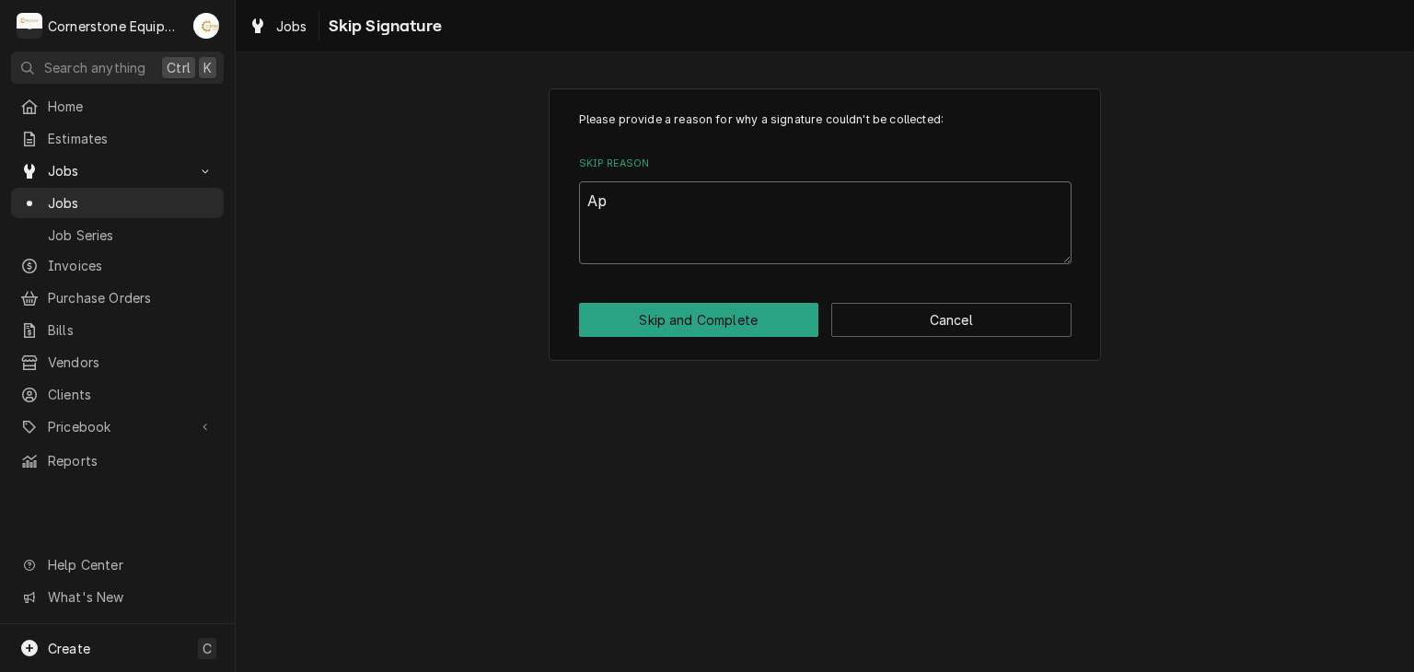
type textarea "x"
type textarea "App"
type textarea "x"
type textarea "Appr"
type textarea "x"
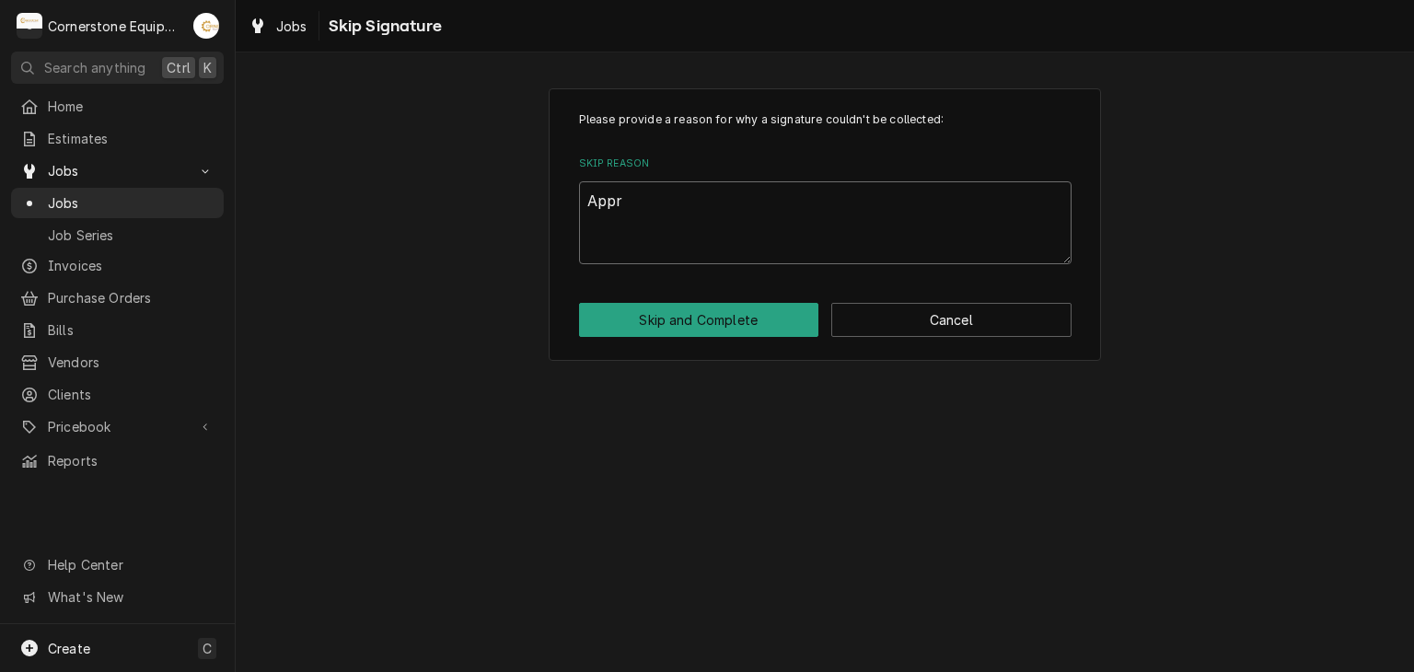
type textarea "Appro"
type textarea "x"
type textarea "Approv"
type textarea "x"
type textarea "Approve"
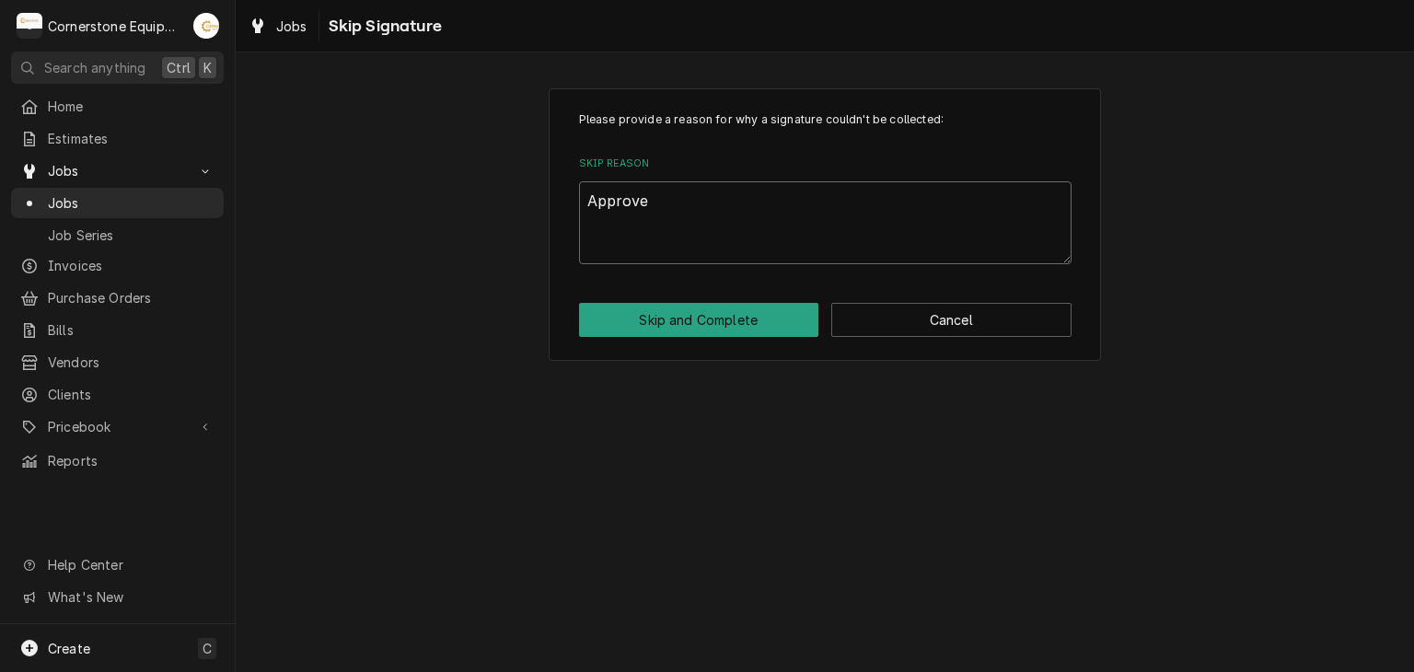
type textarea "x"
type textarea "Approved"
type textarea "x"
type textarea "Approved"
type textarea "x"
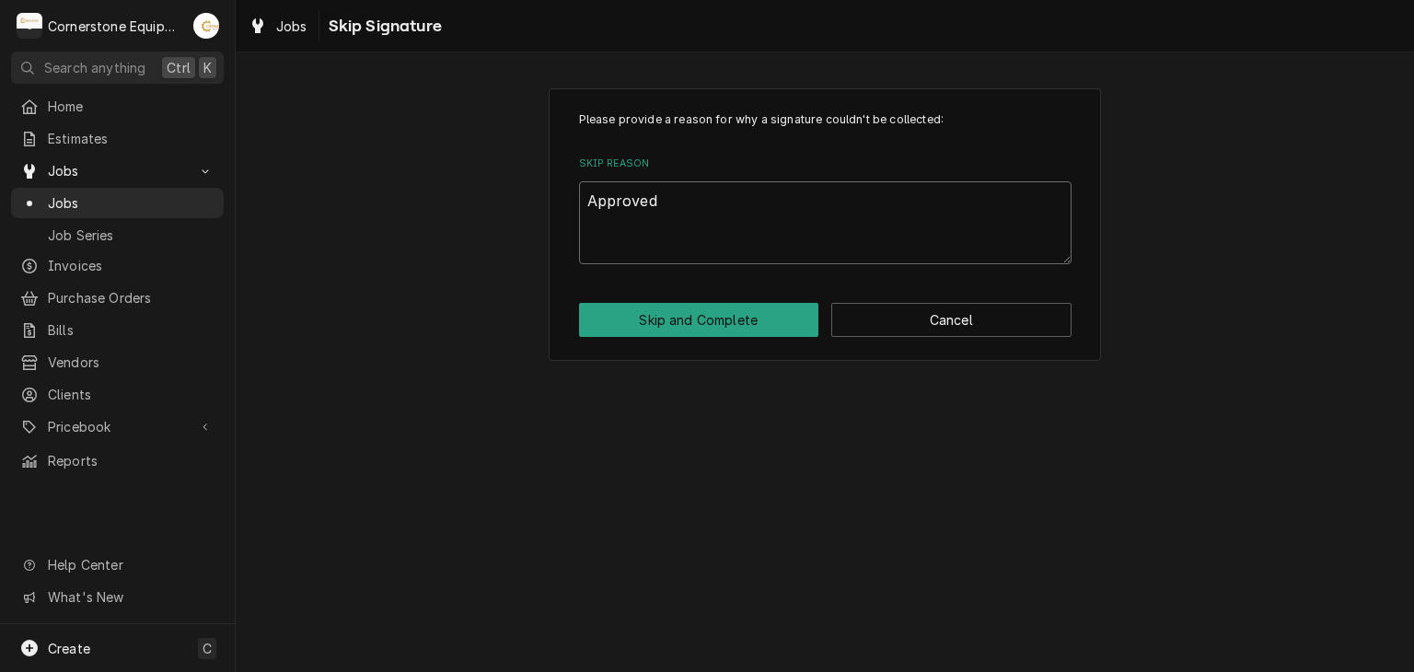
type textarea "Approved b"
type textarea "x"
type textarea "Approved by"
type textarea "x"
type textarea "Approved by"
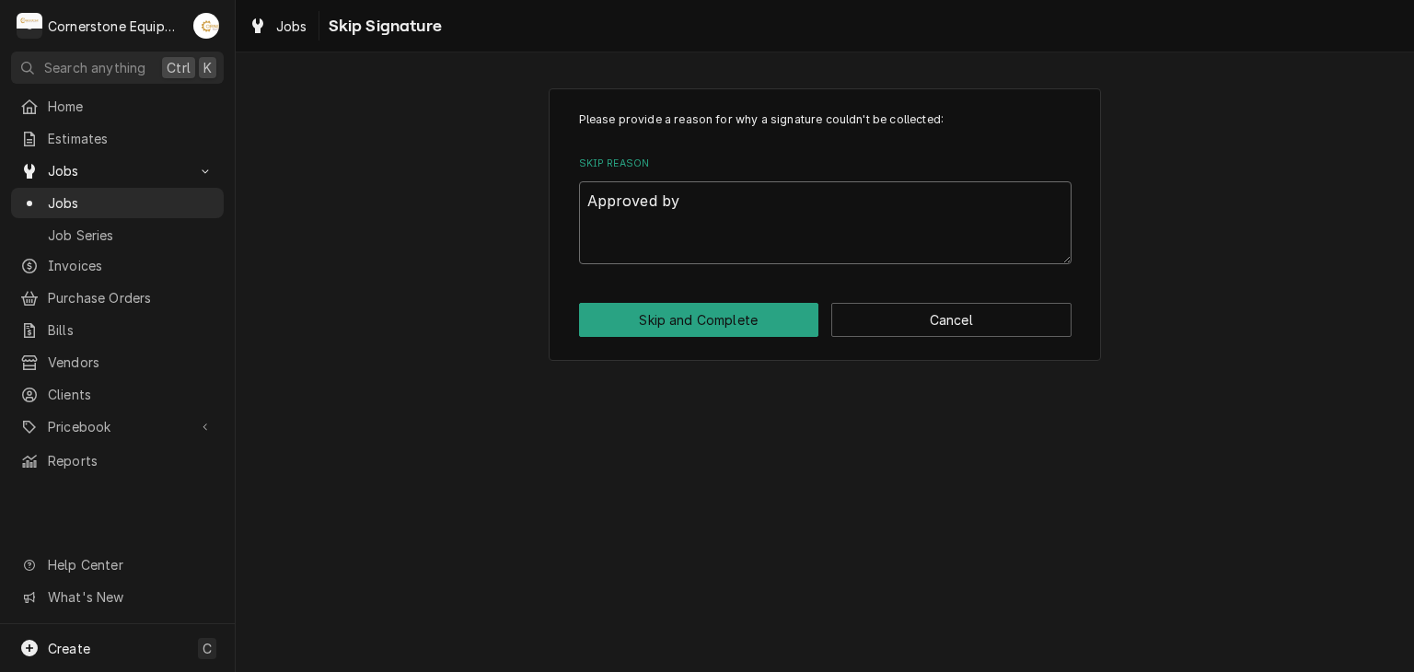
type textarea "x"
type textarea "Approved by a"
type textarea "x"
type textarea "Approved by an"
type textarea "x"
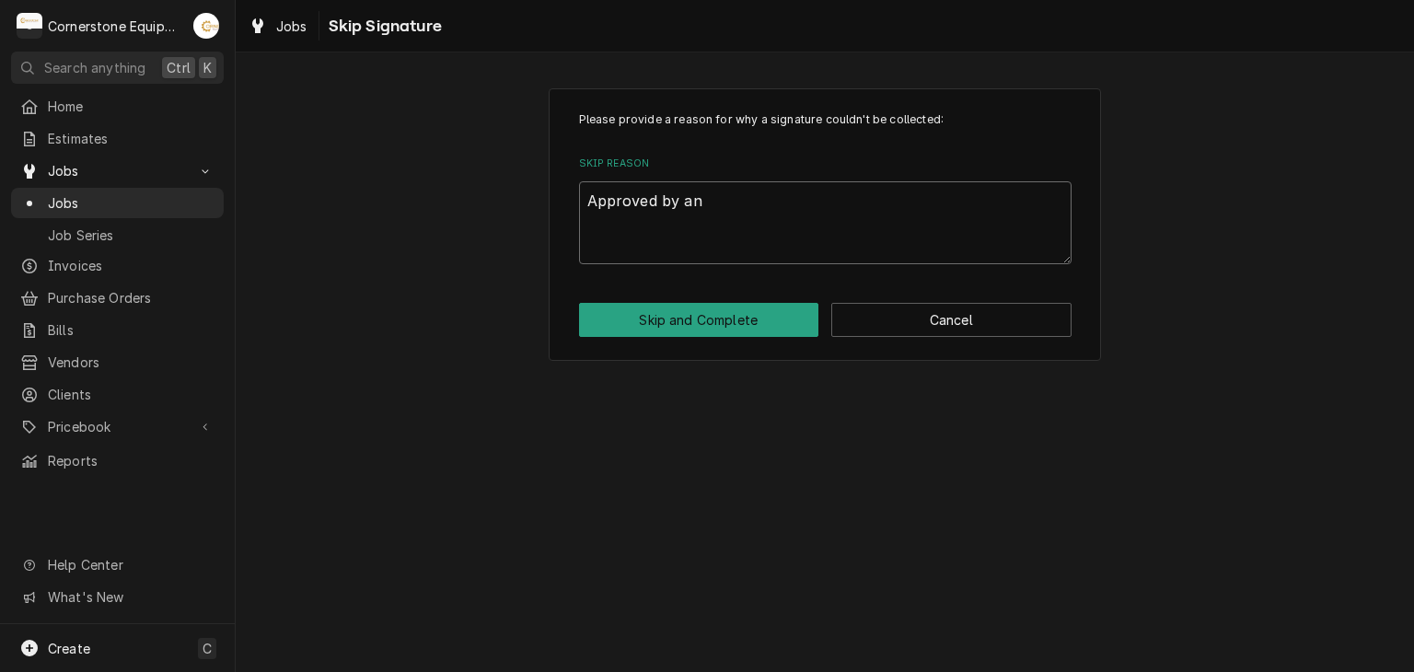
type textarea "Approved by and"
type textarea "x"
type textarea "Approved by andr"
type textarea "x"
type textarea "Approved by andre"
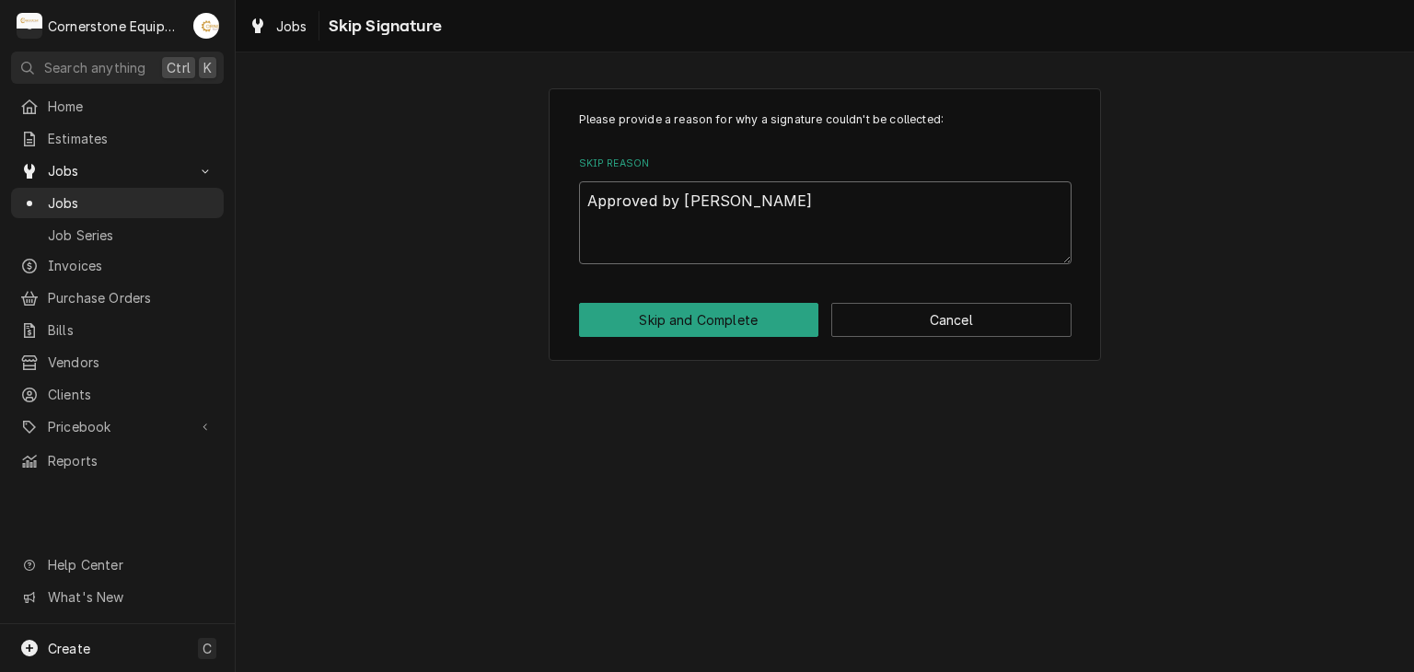
type textarea "x"
type textarea "Approved by andrew"
click at [725, 324] on button "Skip and Complete" at bounding box center [699, 320] width 240 height 34
type textarea "x"
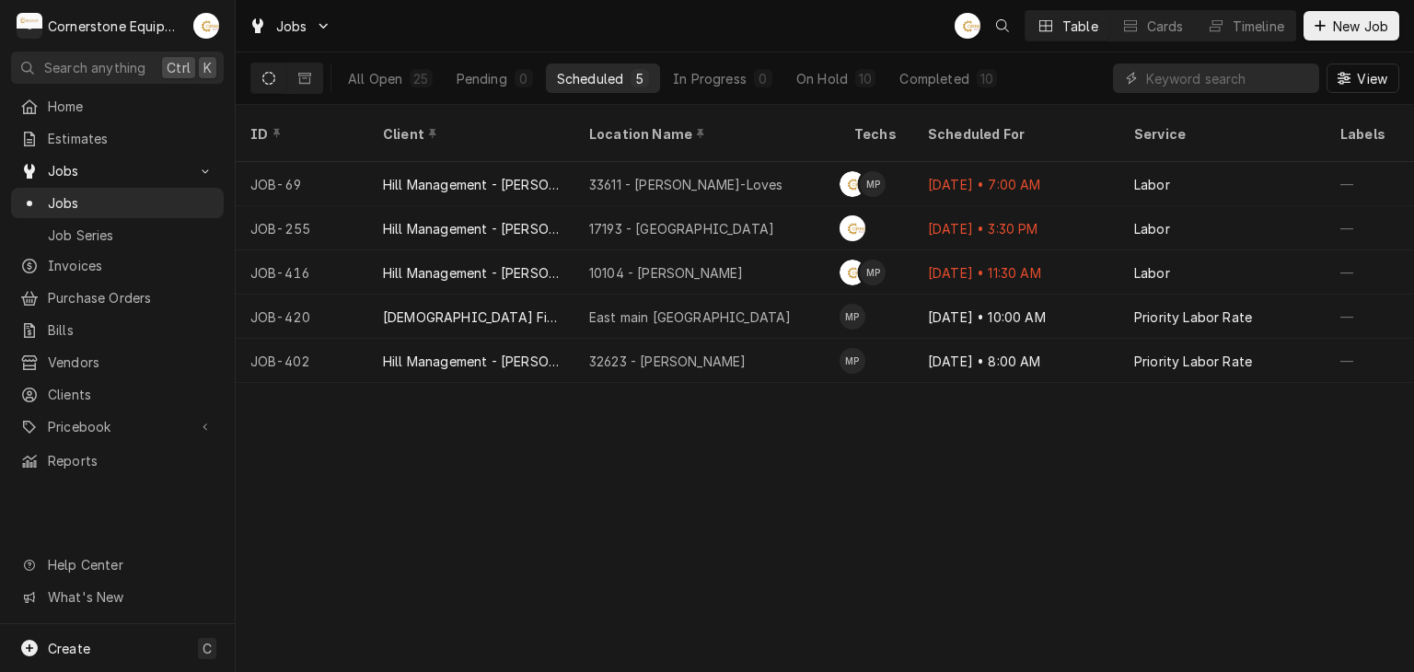
click at [1337, 633] on div "ID Client Location Name Techs Scheduled For Service Labels Job Type Priority So…" at bounding box center [825, 388] width 1179 height 567
click at [1328, 16] on button "New Job" at bounding box center [1352, 25] width 96 height 29
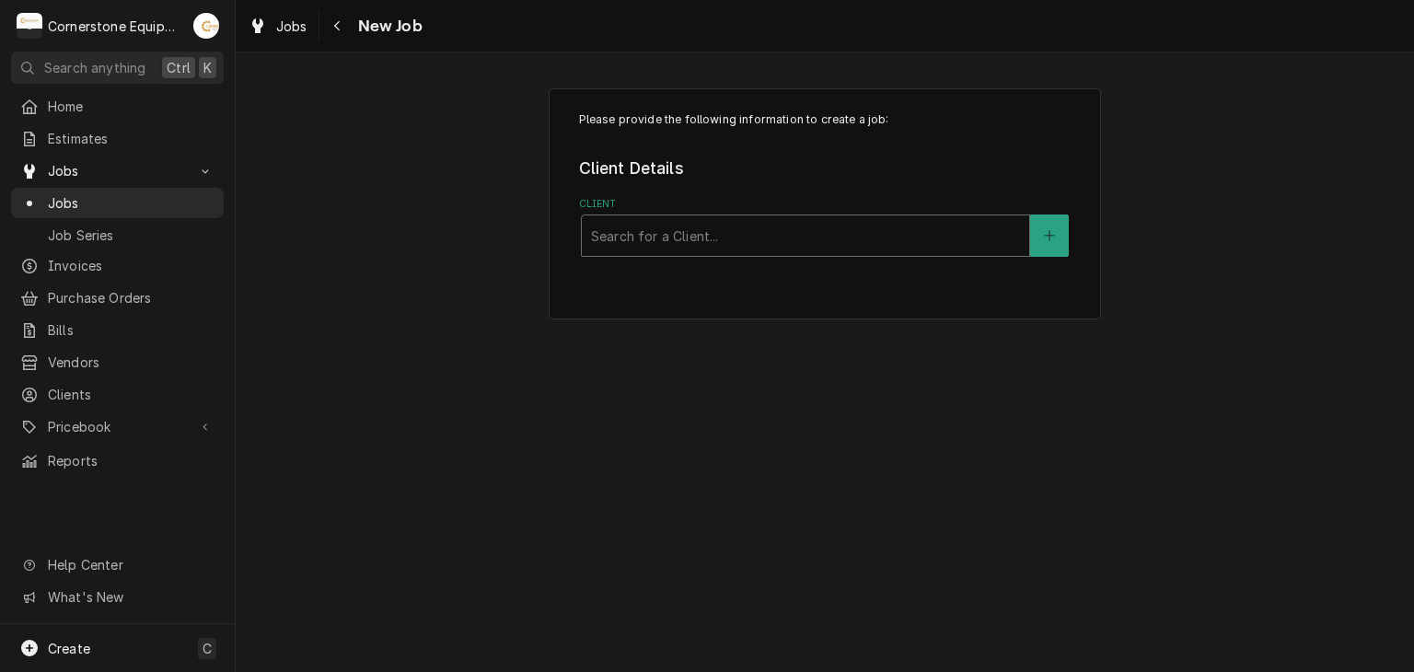
drag, startPoint x: 699, startPoint y: 207, endPoint x: 683, endPoint y: 231, distance: 28.6
click at [698, 209] on label "Client" at bounding box center [825, 204] width 493 height 15
click at [682, 231] on div "Client" at bounding box center [805, 235] width 429 height 33
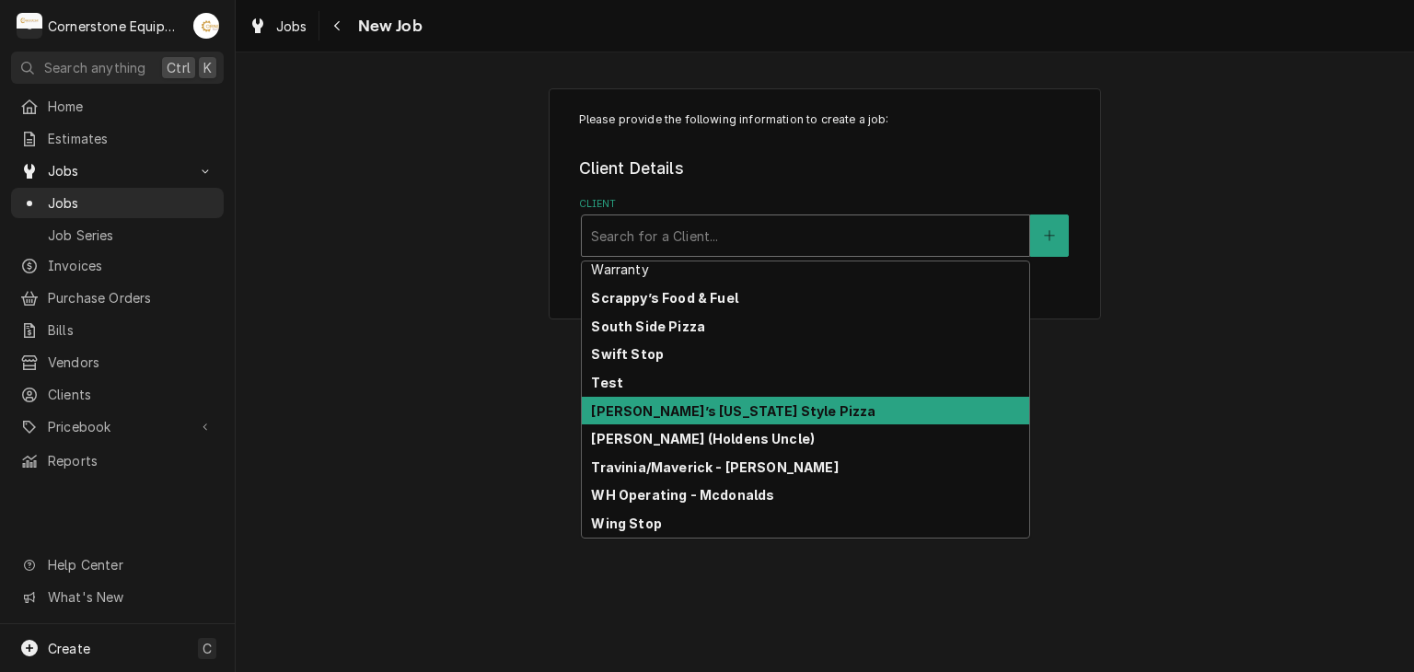
scroll to position [372, 0]
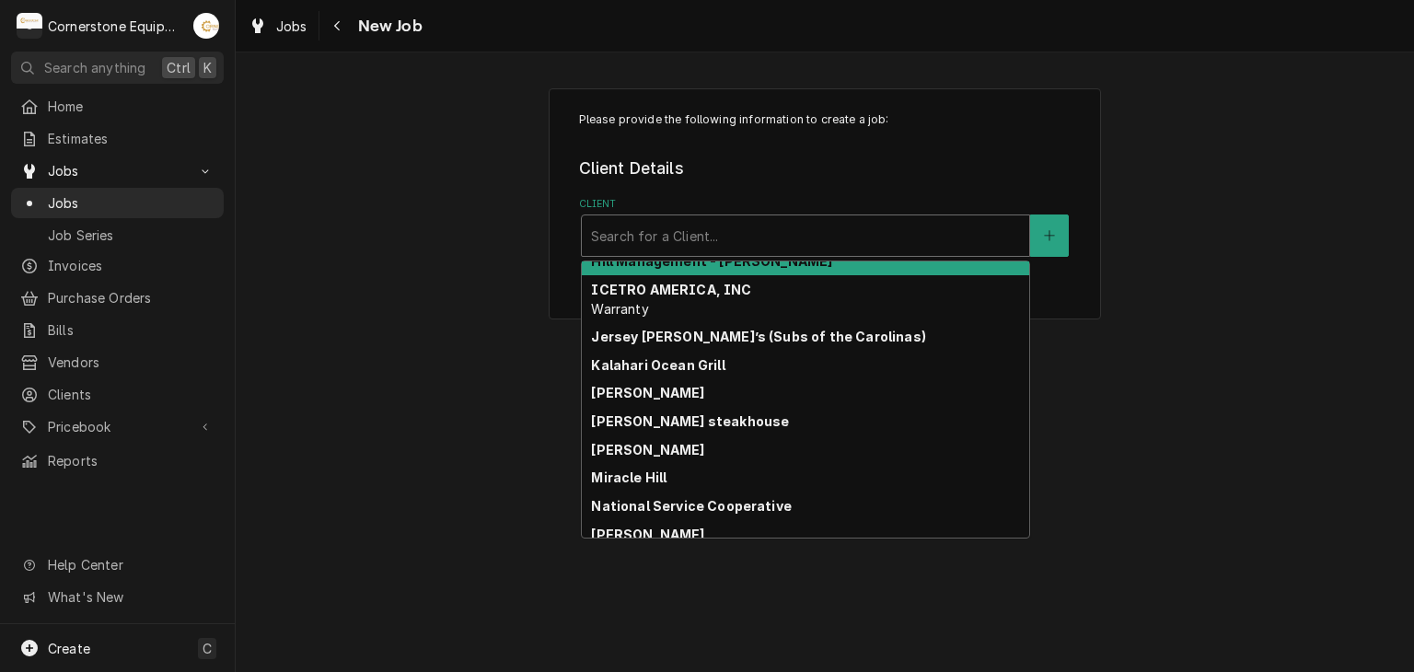
click at [747, 269] on div "Hill Management - [PERSON_NAME]" at bounding box center [806, 261] width 448 height 29
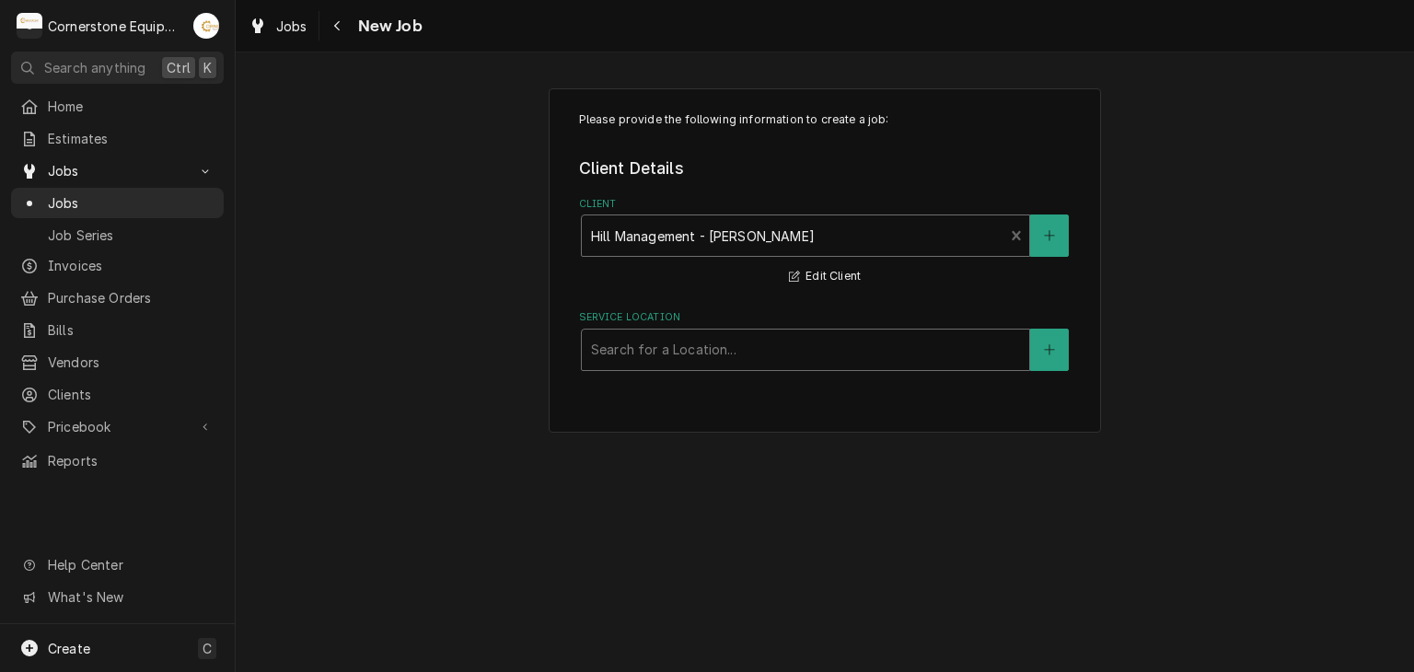
click at [709, 358] on div "Service Location" at bounding box center [805, 349] width 429 height 33
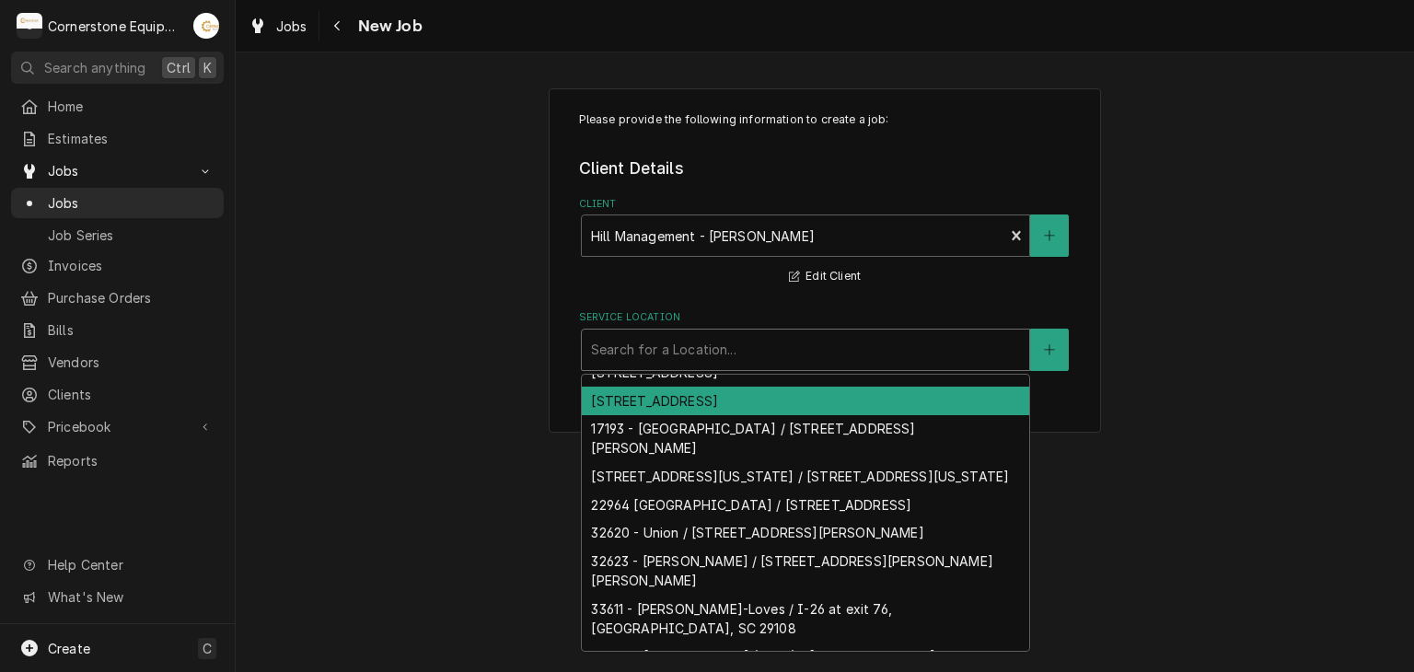
scroll to position [0, 0]
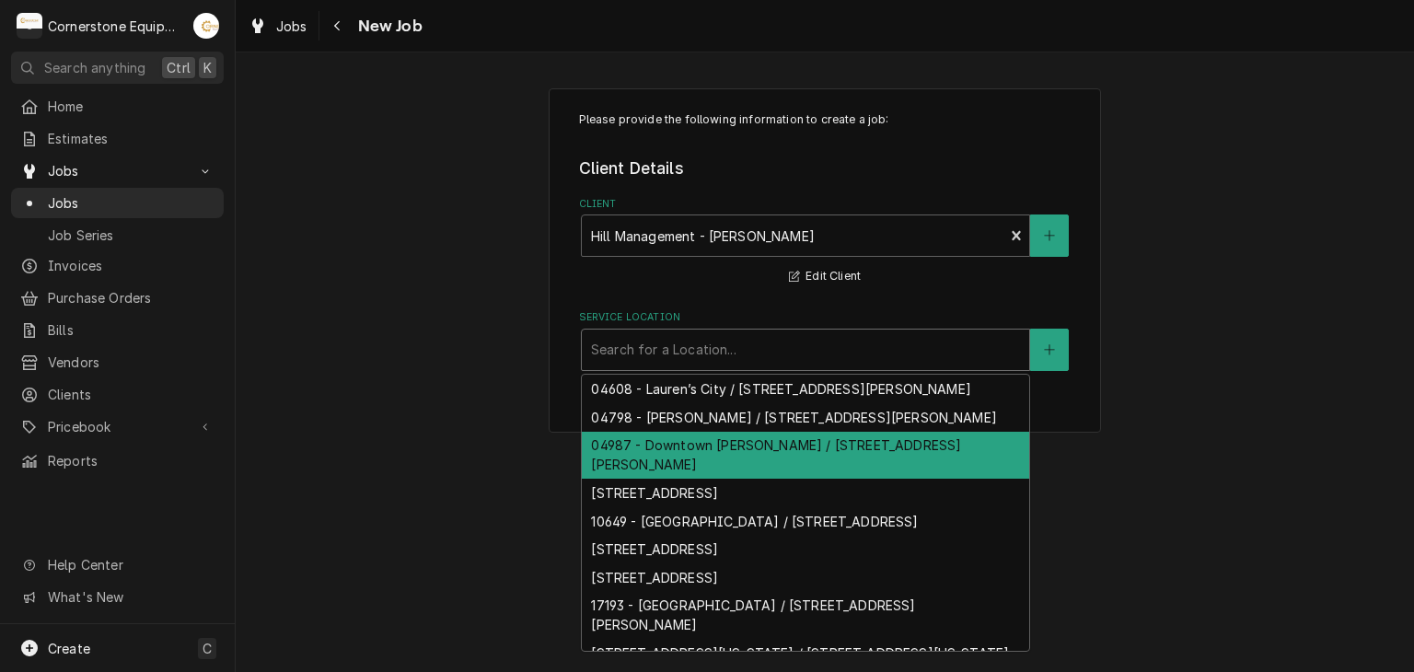
click at [703, 436] on div "04987 - Downtown [PERSON_NAME] / [STREET_ADDRESS][PERSON_NAME]" at bounding box center [806, 456] width 448 height 48
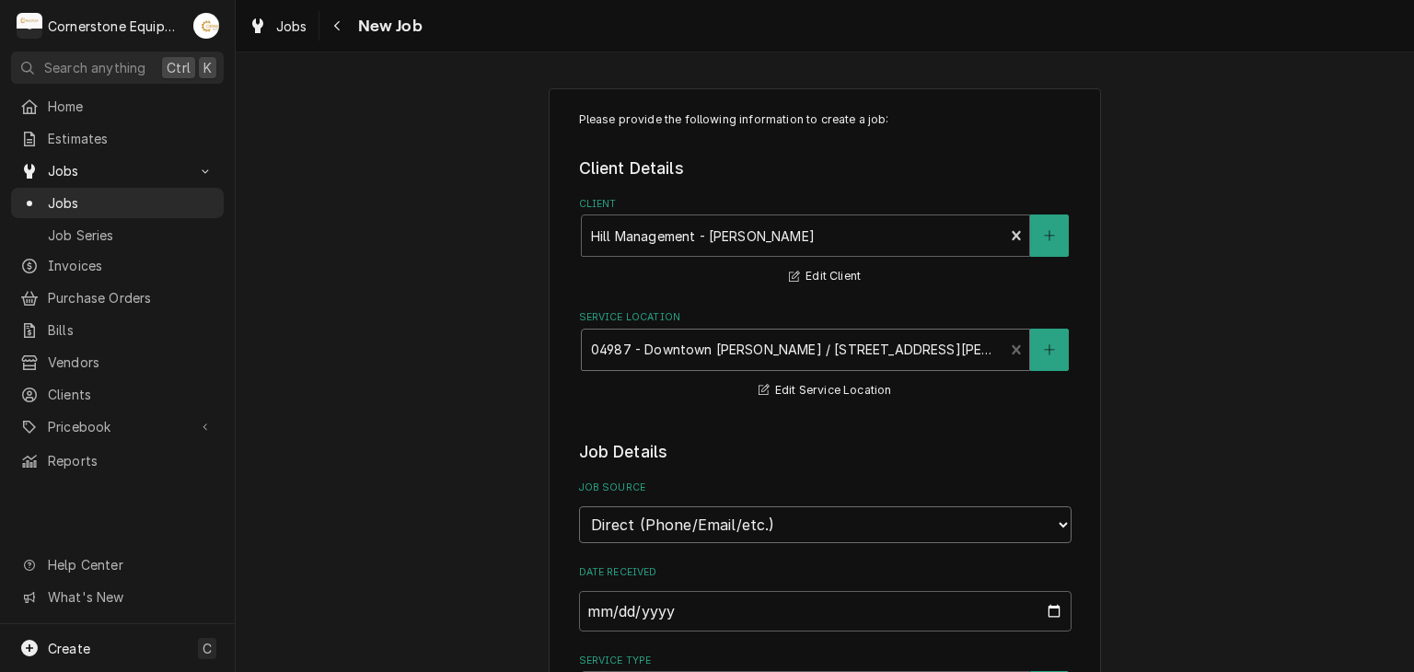
drag, startPoint x: 681, startPoint y: 514, endPoint x: 681, endPoint y: 536, distance: 22.1
click at [682, 516] on select "Direct (Phone/Email/etc.) Other" at bounding box center [825, 524] width 493 height 37
click at [667, 531] on select "Direct (Phone/Email/etc.) Other" at bounding box center [825, 524] width 493 height 37
select select "100"
click at [661, 599] on input "Job Source Name" at bounding box center [825, 611] width 493 height 41
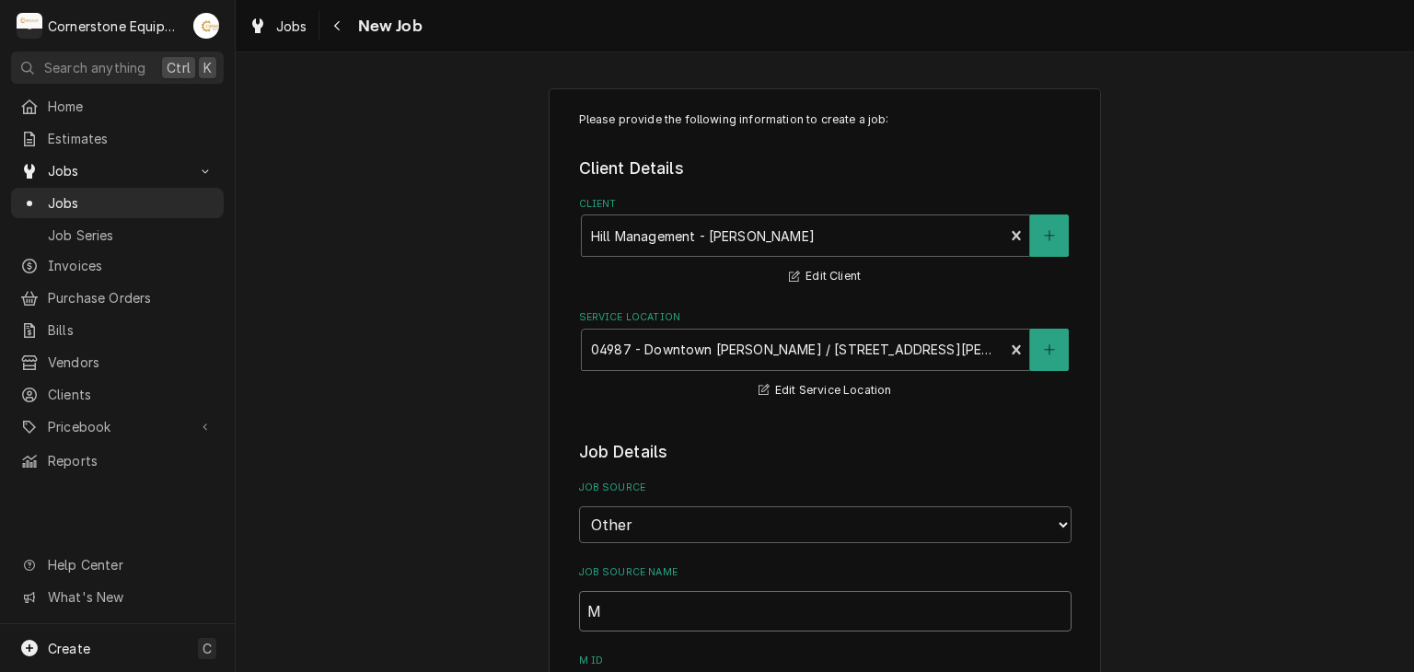
type textarea "x"
type input "M"
type textarea "x"
type input "Ma"
type textarea "x"
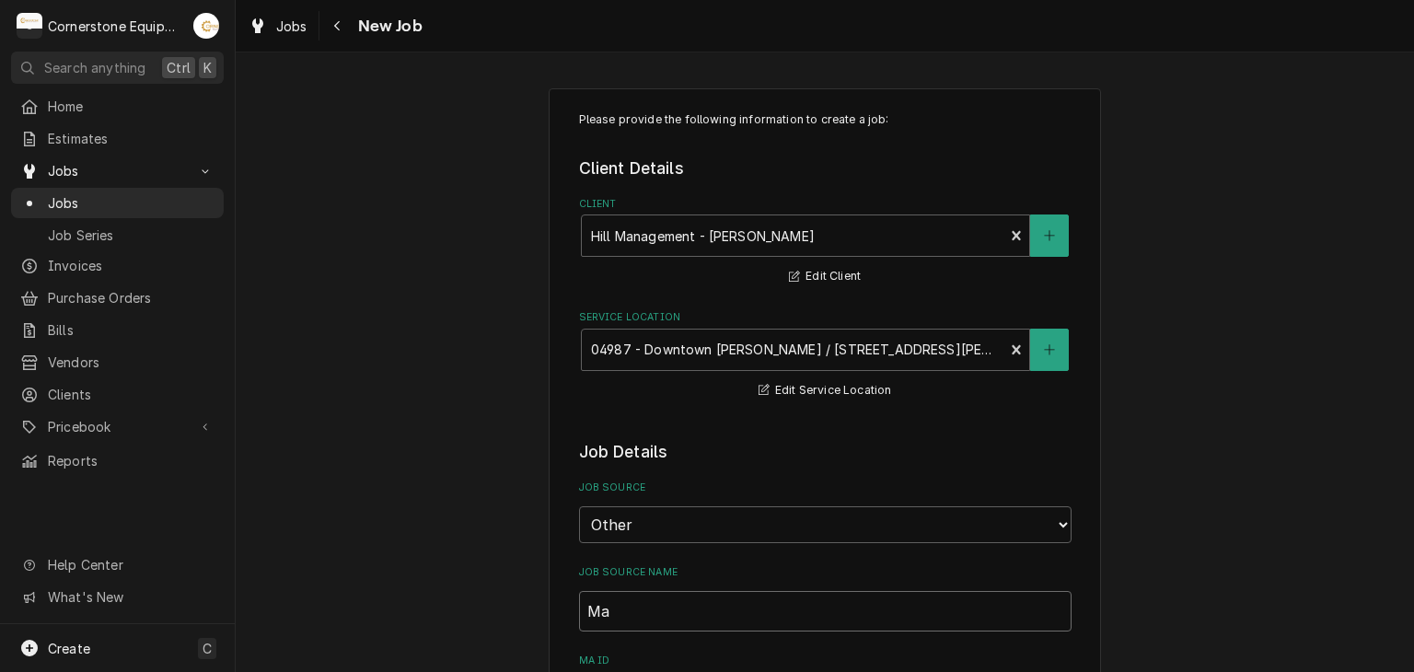
type input "[PERSON_NAME]"
type textarea "x"
type input "Ma"
type textarea "x"
type input "Mai"
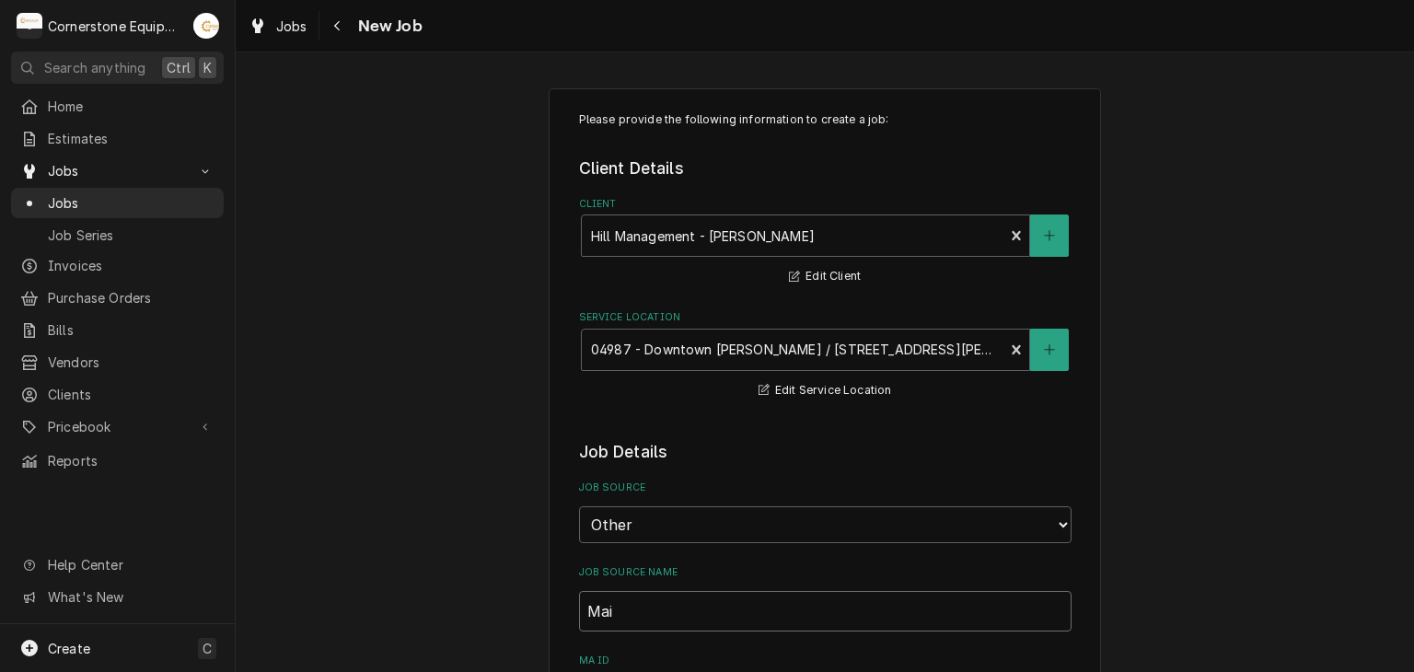
type textarea "x"
type input "Main"
type textarea "x"
type input "Mainn"
type textarea "x"
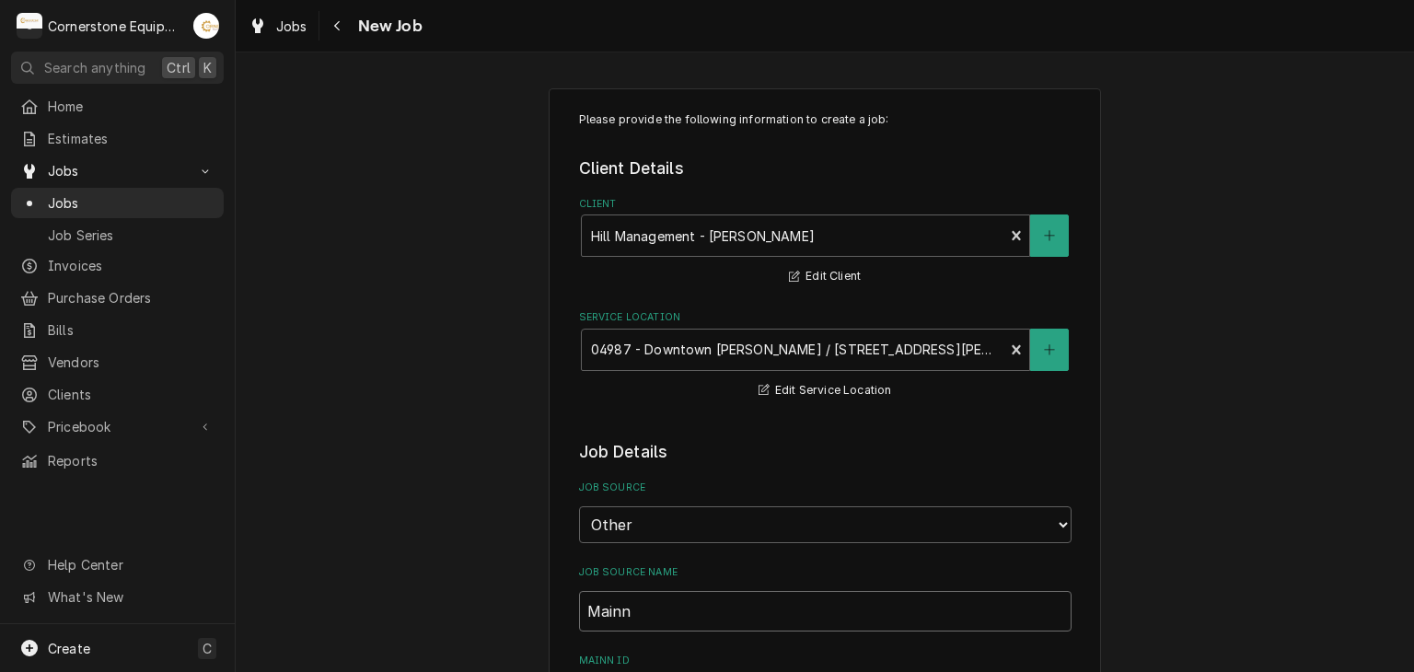
type input "Main"
type textarea "x"
type input "Maint"
type textarea "x"
type input "Maint"
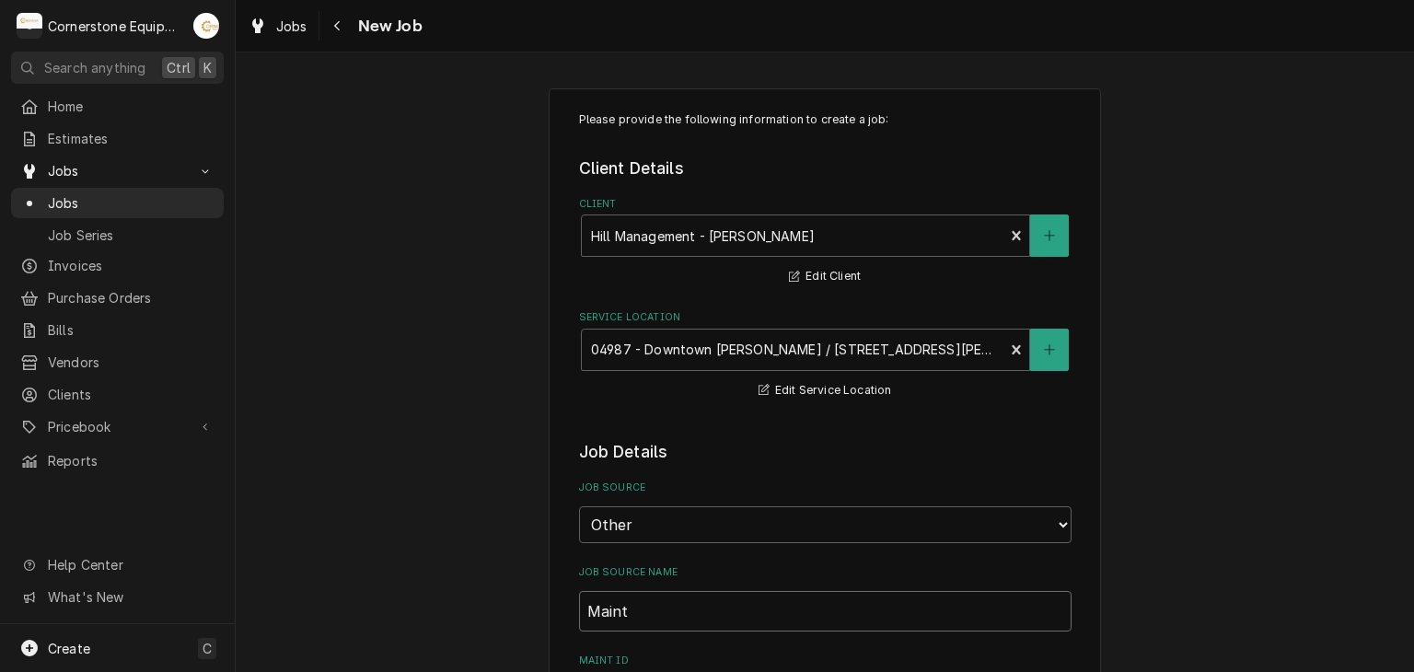
type textarea "x"
type input "Maint"
type textarea "x"
type input "MaintX"
type textarea "x"
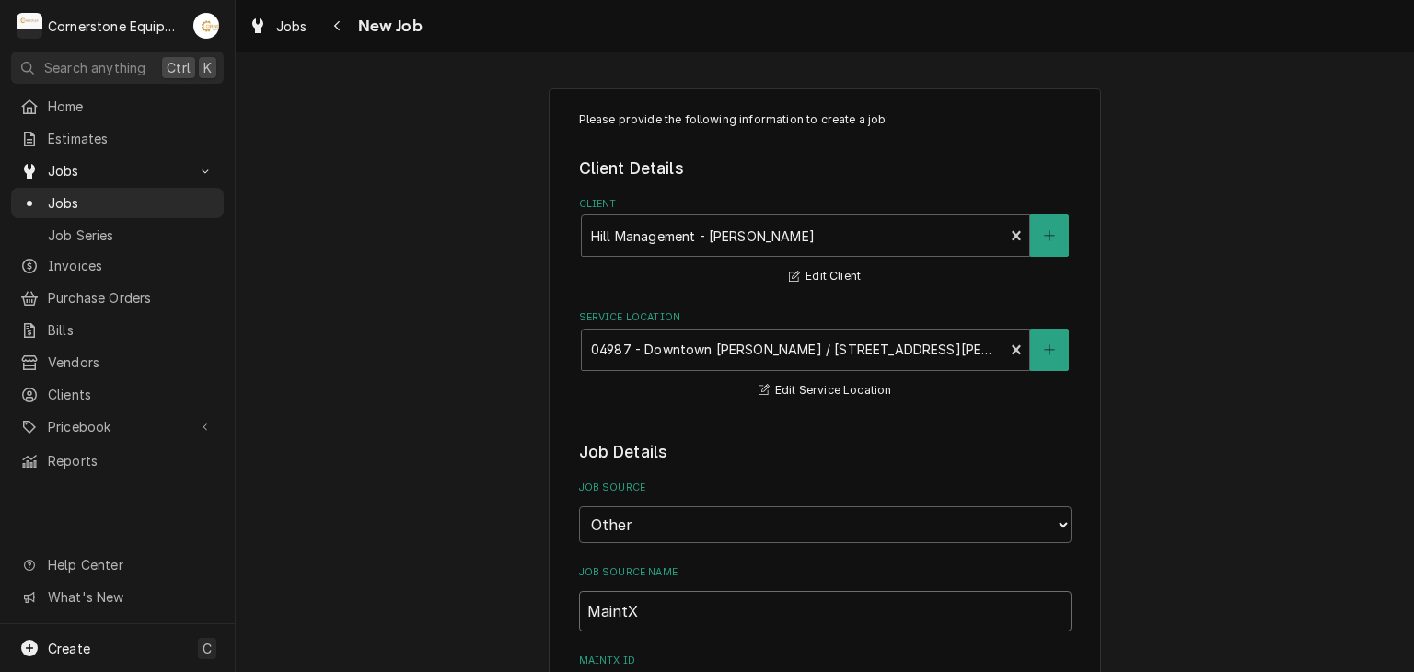
type input "MaintX"
type textarea "x"
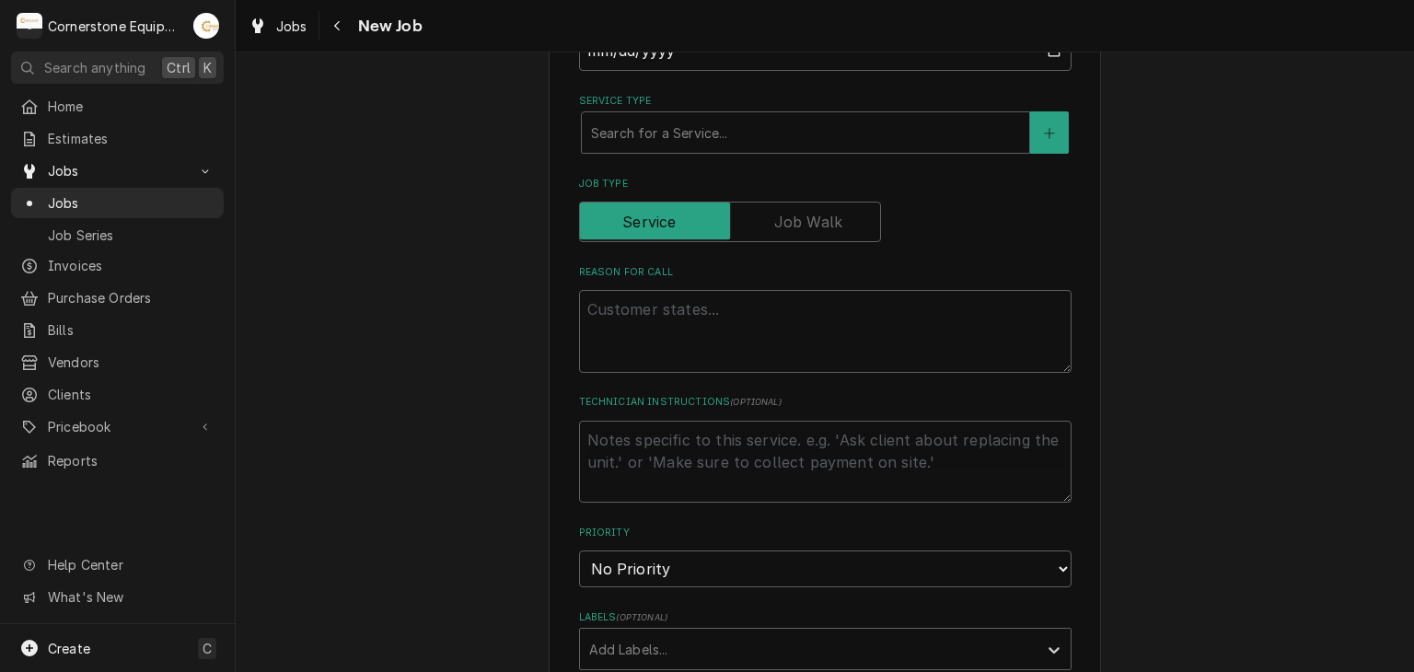
scroll to position [368, 0]
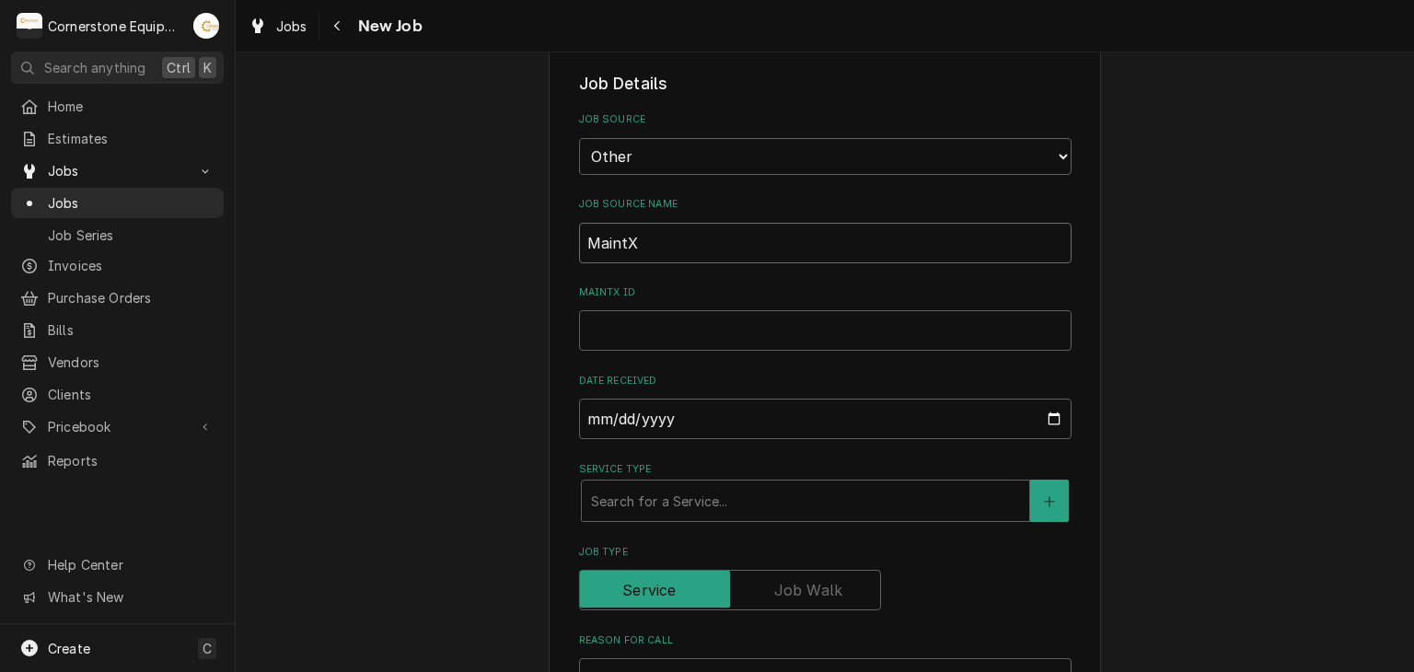
type input "MaintX"
click at [634, 339] on input "MaintX ID" at bounding box center [825, 330] width 493 height 41
type textarea "x"
type input "3"
type textarea "x"
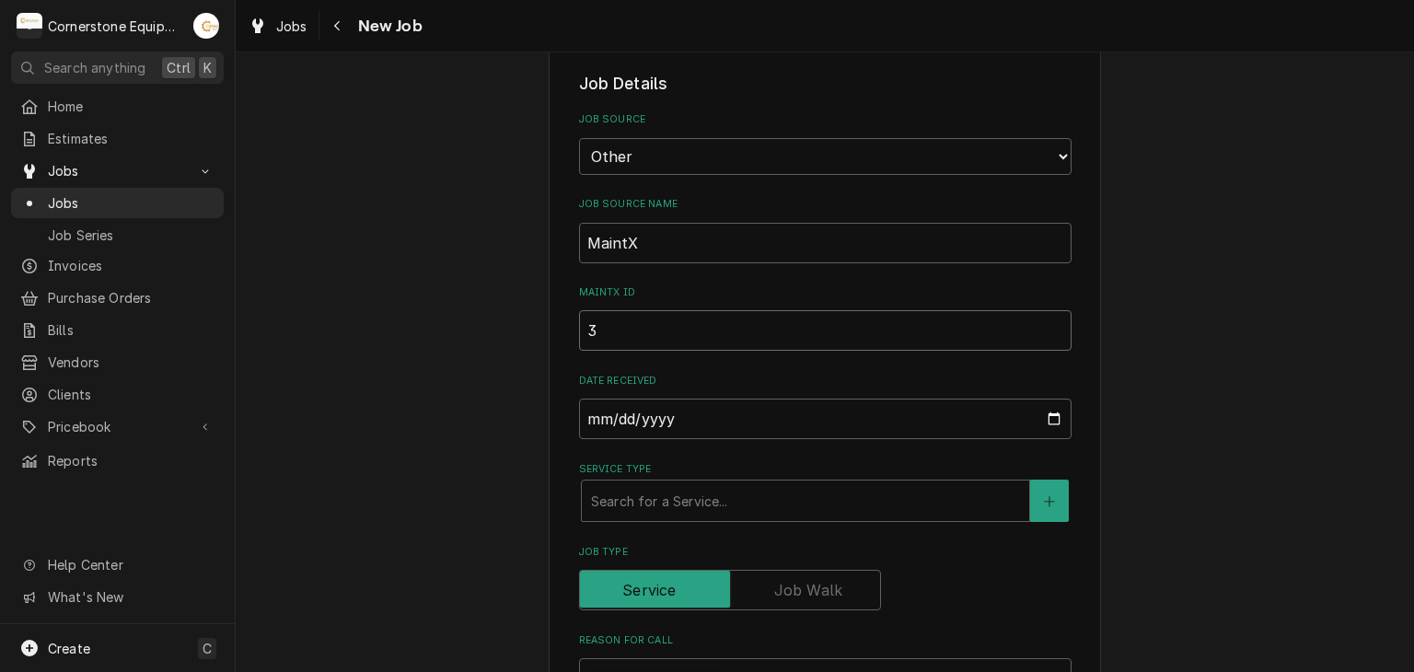
type input "39"
type textarea "x"
type input "394"
type textarea "x"
type input "3944"
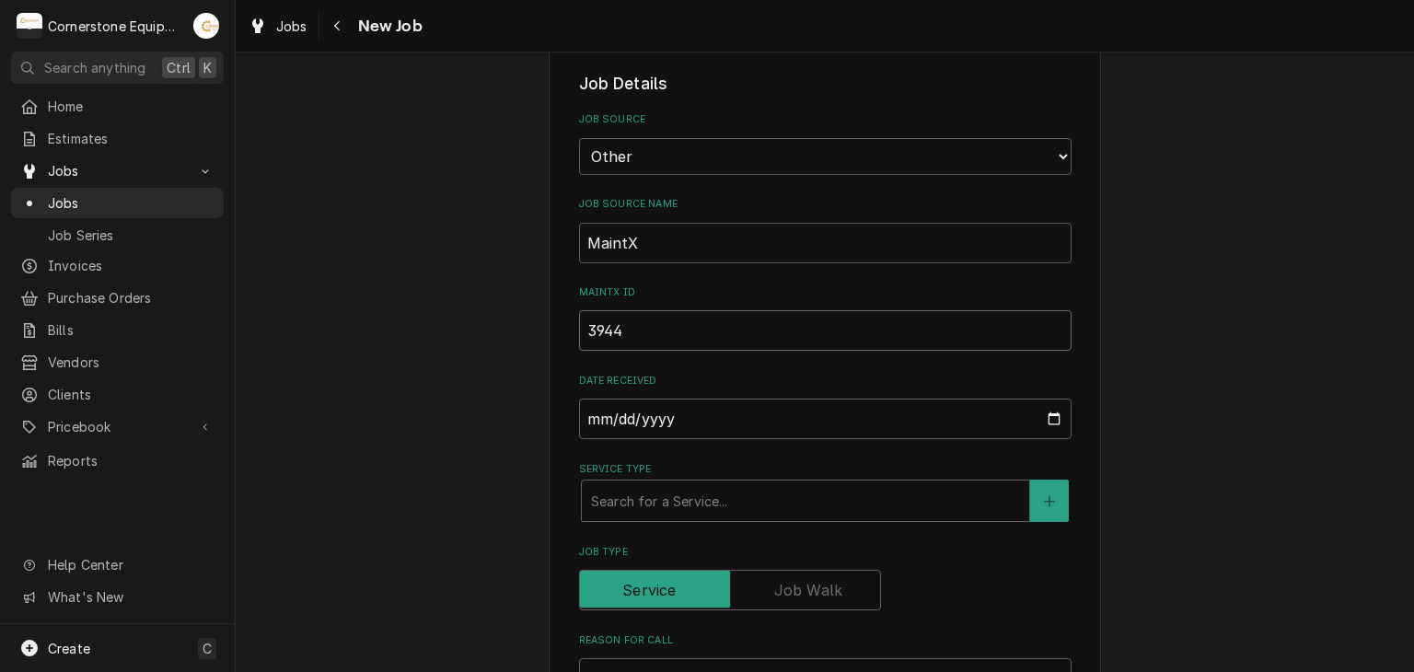
type textarea "x"
type input "3944"
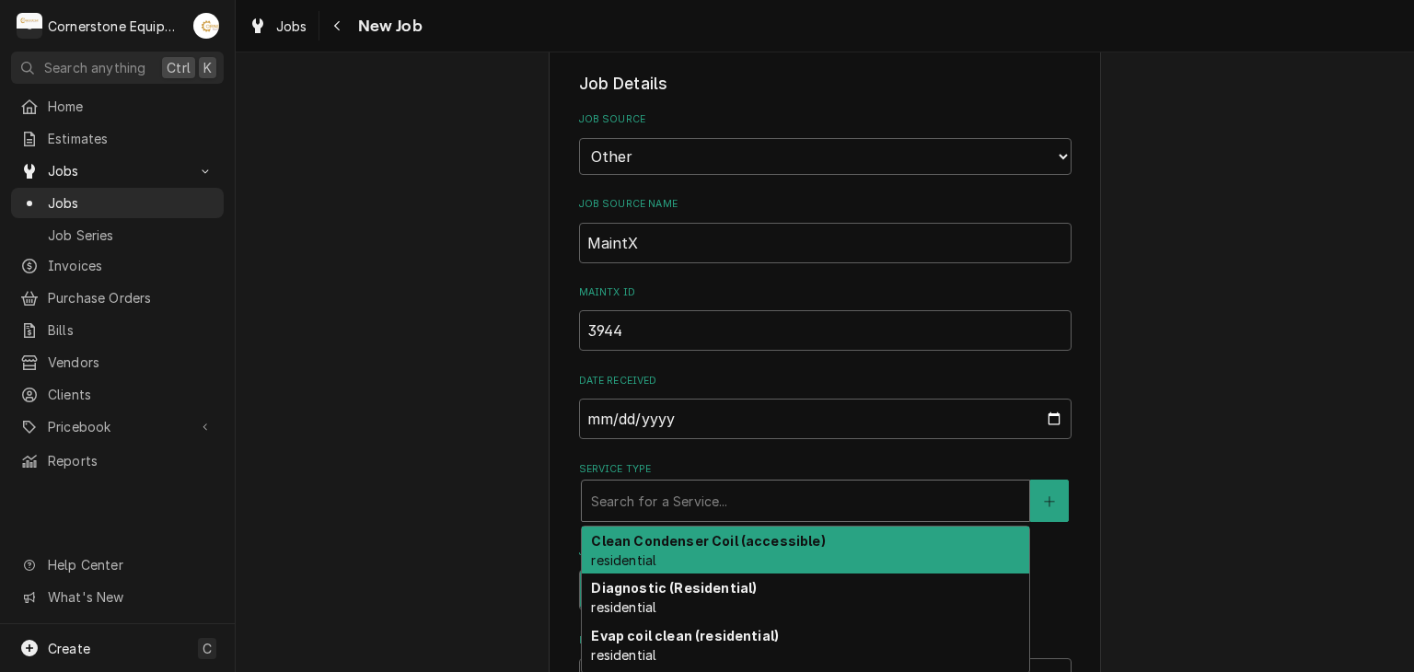
click at [666, 484] on div "Service Type" at bounding box center [805, 500] width 429 height 33
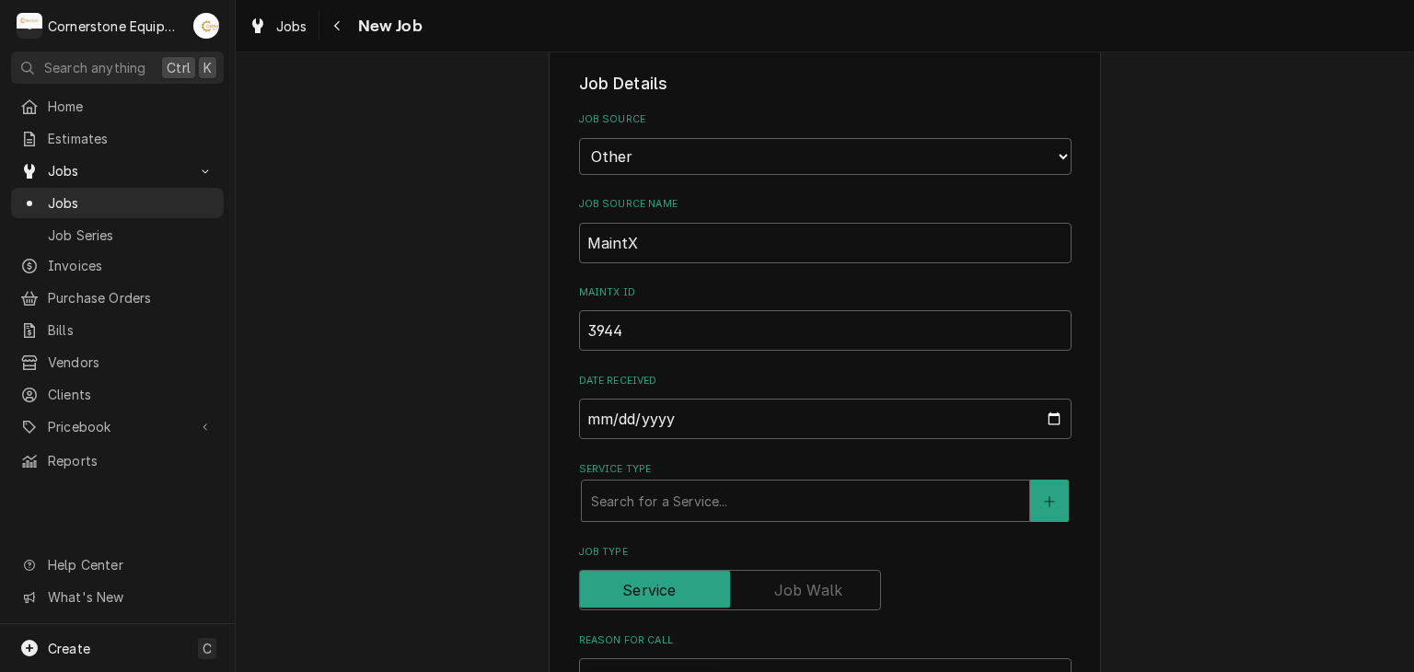
scroll to position [737, 0]
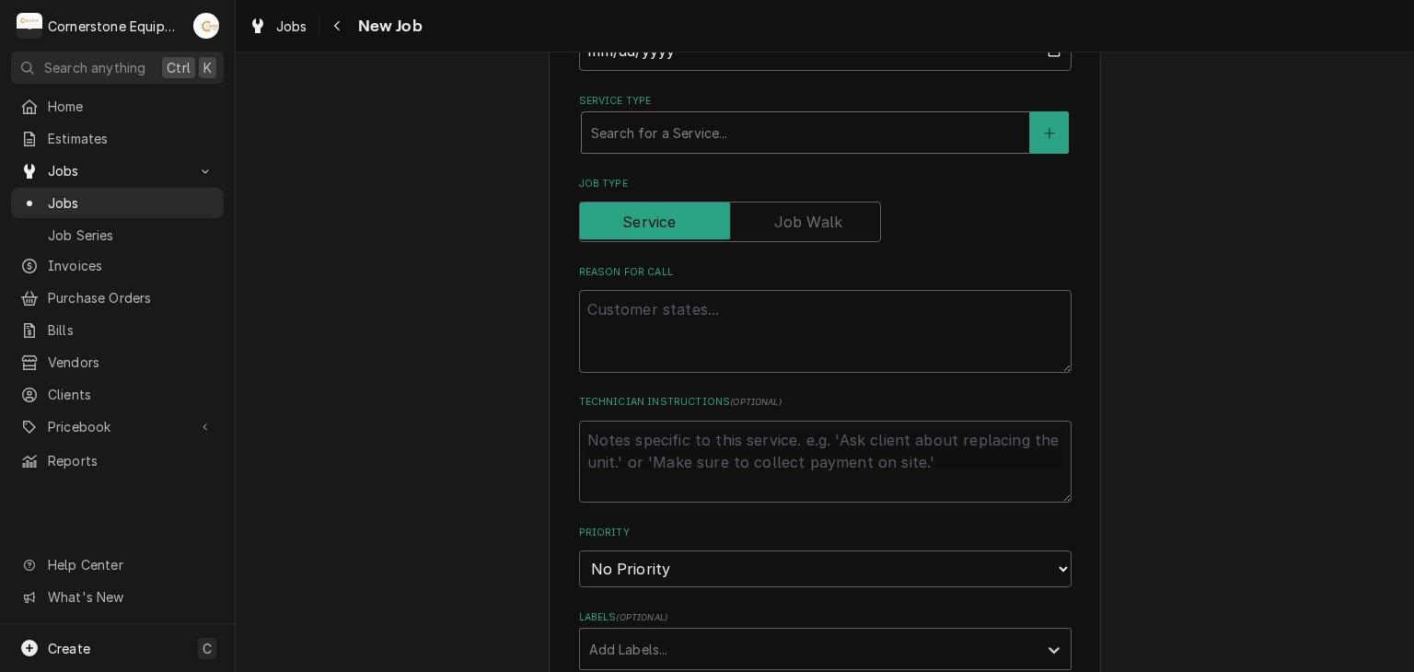
click at [645, 116] on div "Service Type" at bounding box center [805, 132] width 429 height 33
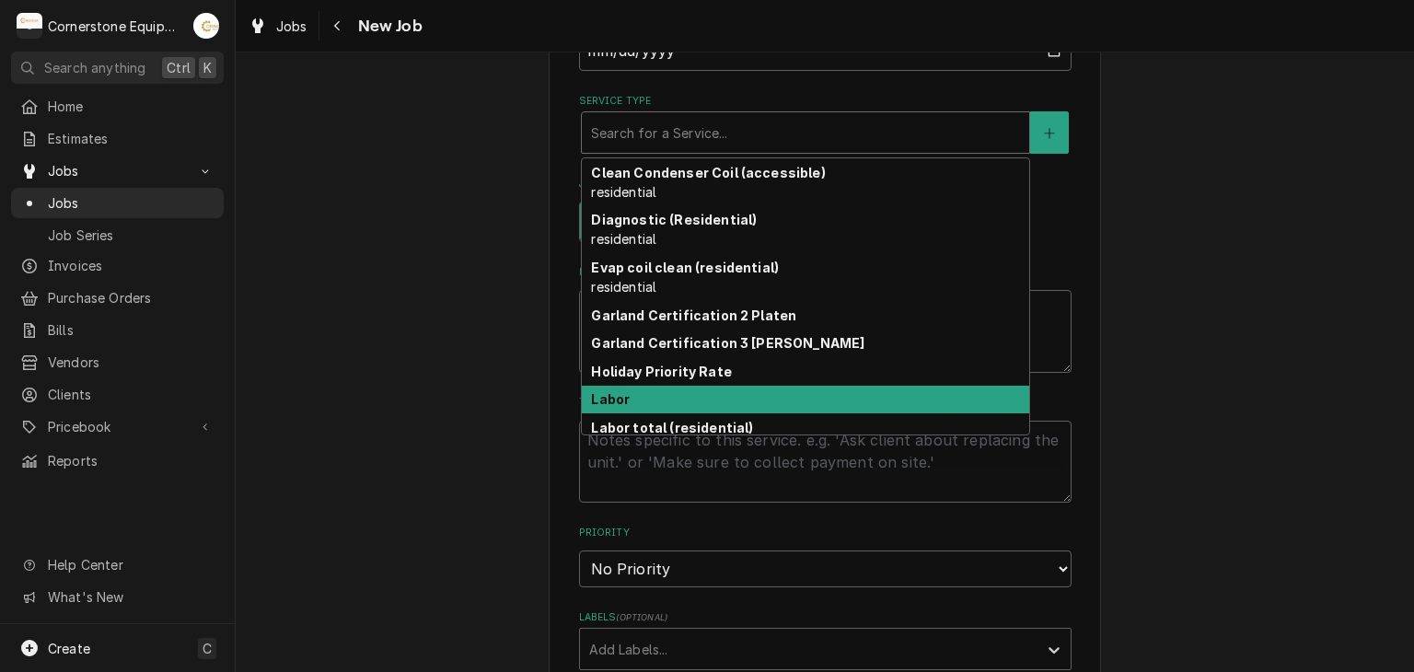
click at [639, 394] on div "Labor" at bounding box center [806, 400] width 448 height 29
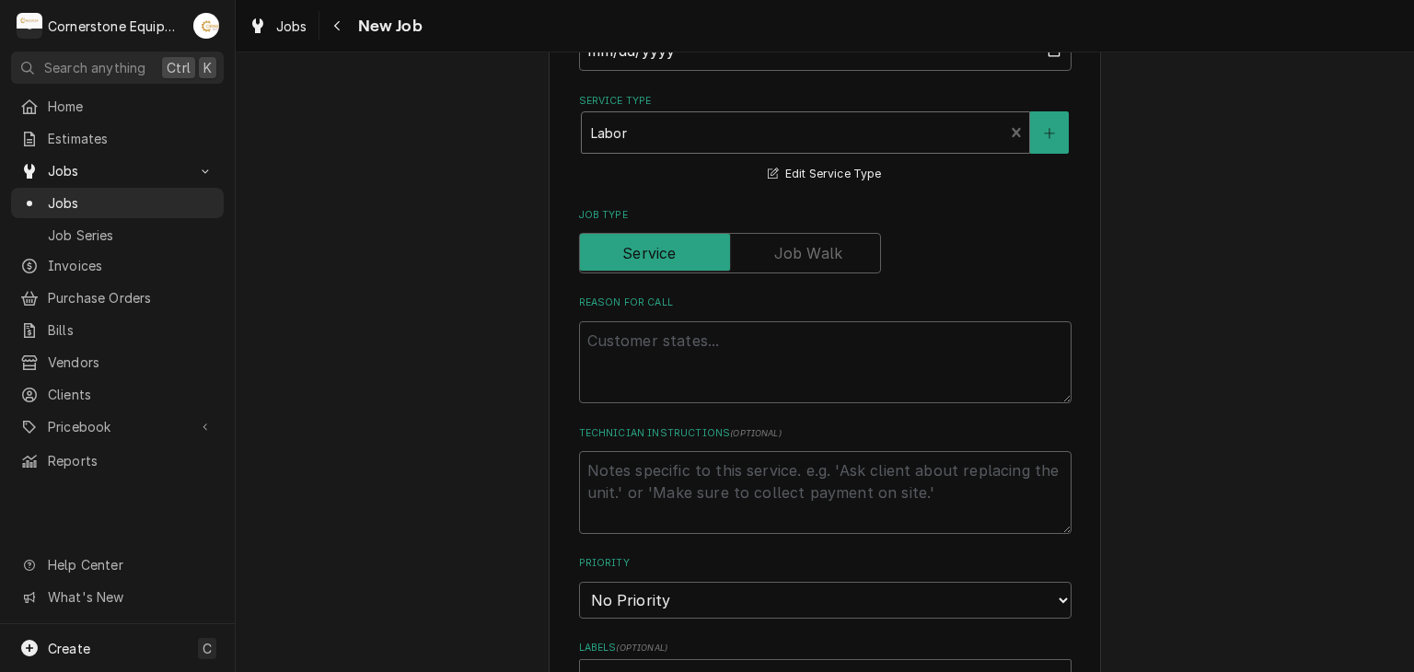
click at [431, 292] on div "Please provide the following information to create a job: Client Details Client…" at bounding box center [825, 387] width 1179 height 2104
click at [686, 389] on textarea "Reason For Call" at bounding box center [825, 362] width 493 height 83
type textarea "x"
type textarea "H"
type textarea "x"
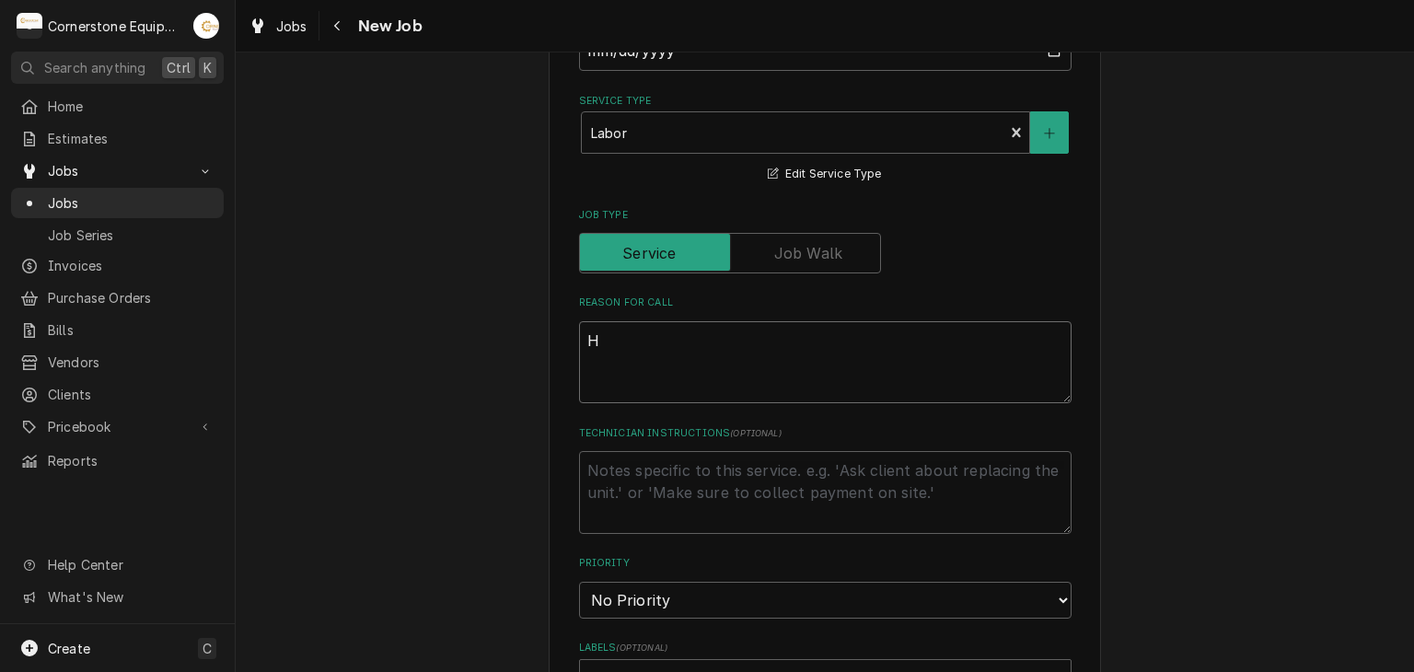
type textarea "HV"
type textarea "x"
type textarea "HVA"
type textarea "x"
type textarea "HVAC"
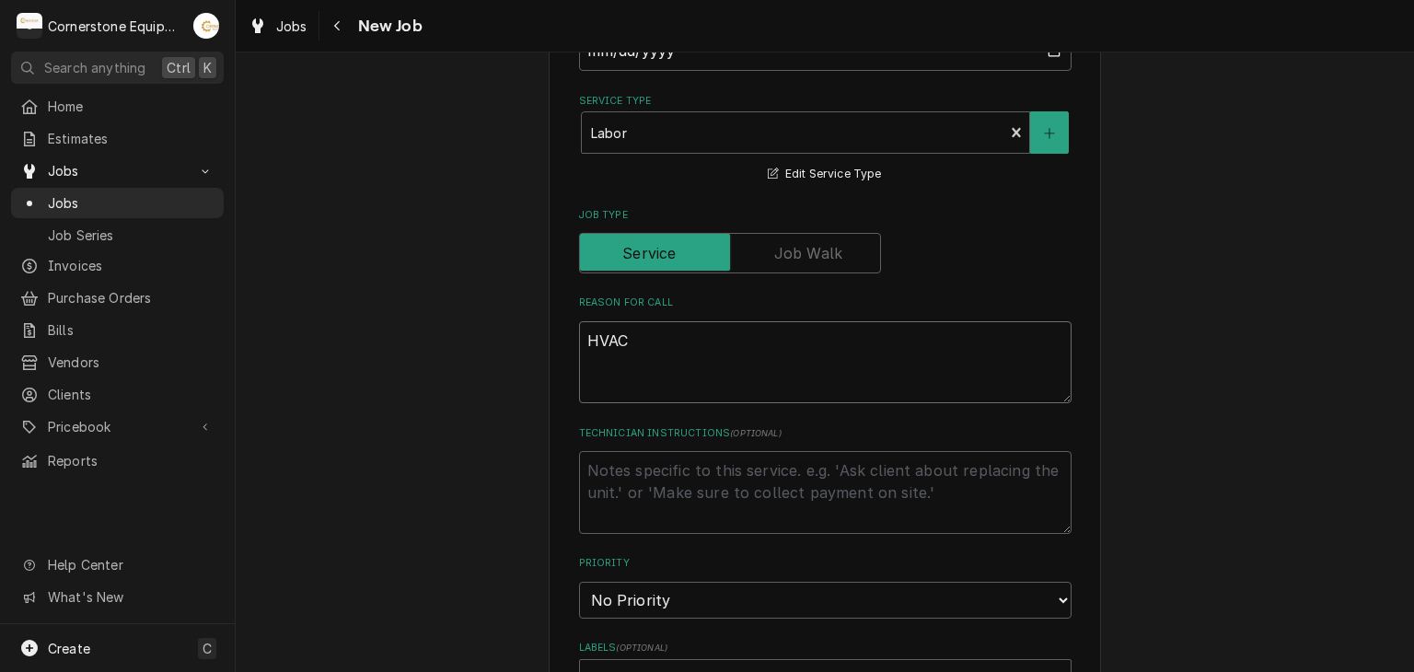
type textarea "x"
type textarea "HVAC"
type textarea "x"
type textarea "HVAC k"
type textarea "x"
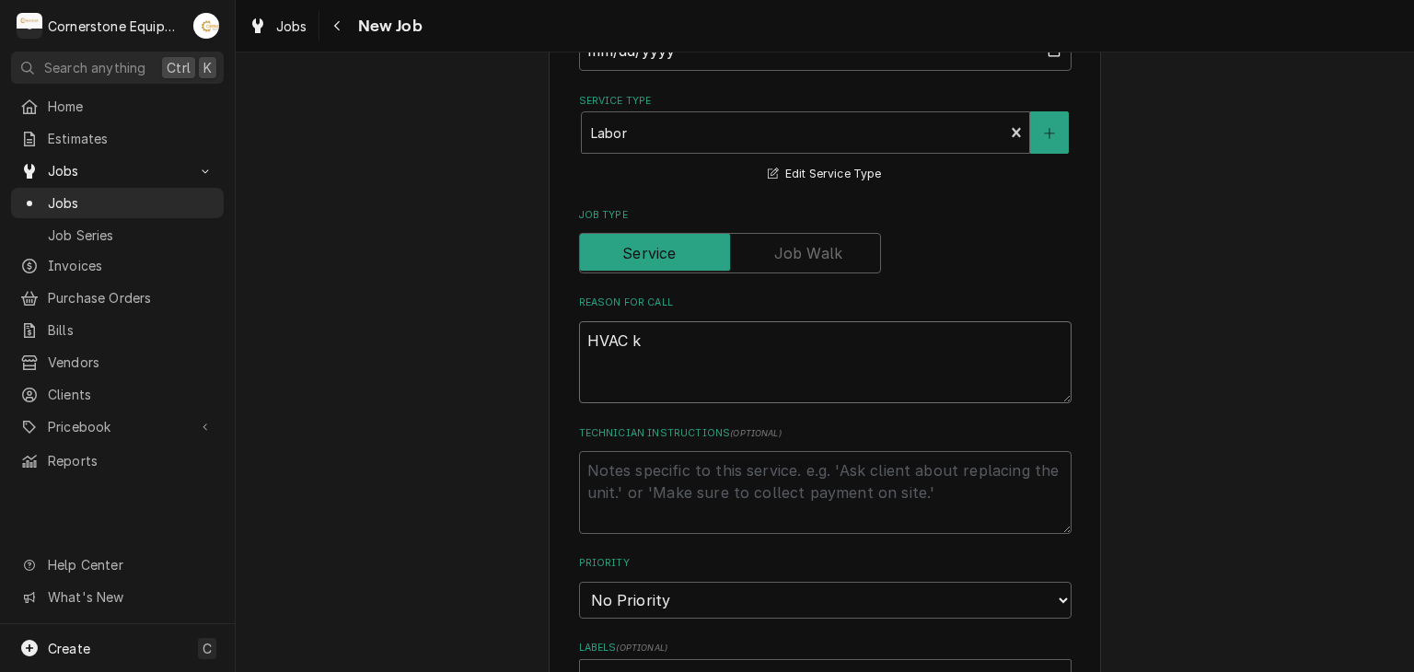
type textarea "HVAC ki"
type textarea "x"
type textarea "HVAC kit"
type textarea "x"
type textarea "HVAC kitc"
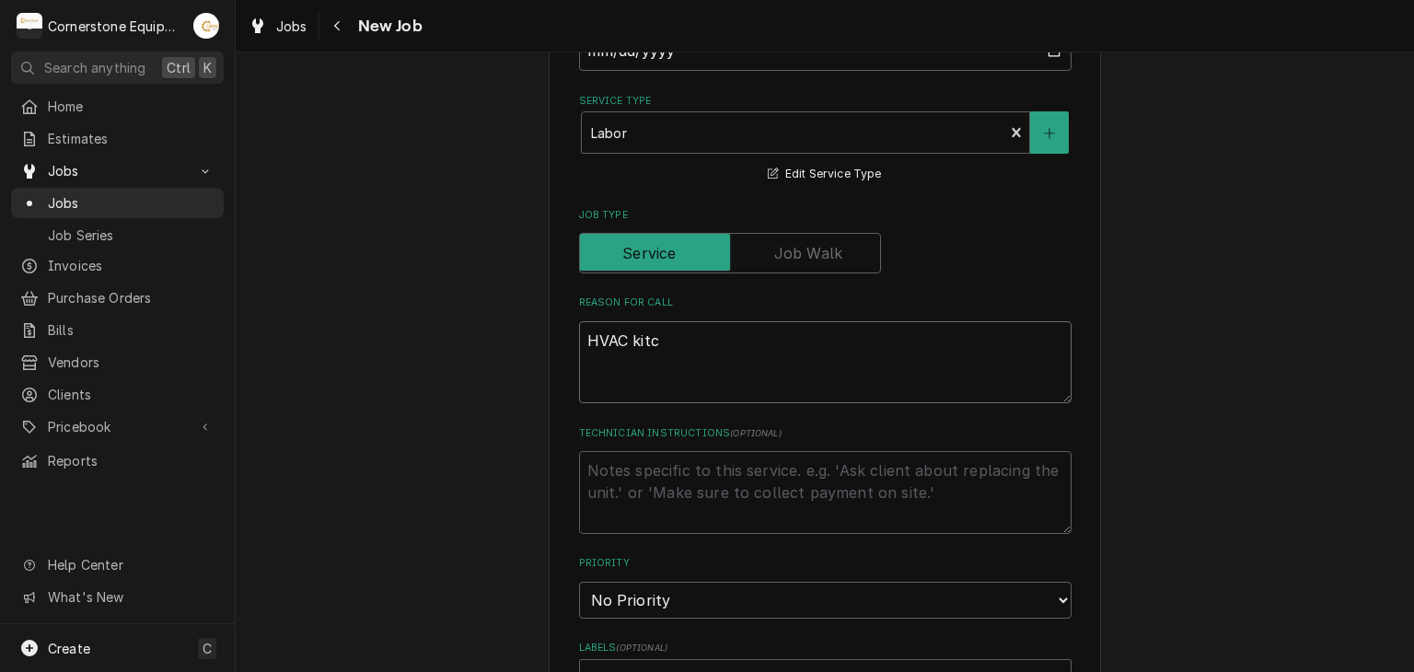
type textarea "x"
type textarea "HVAC kitch"
type textarea "x"
type textarea "HVAC kitche"
type textarea "x"
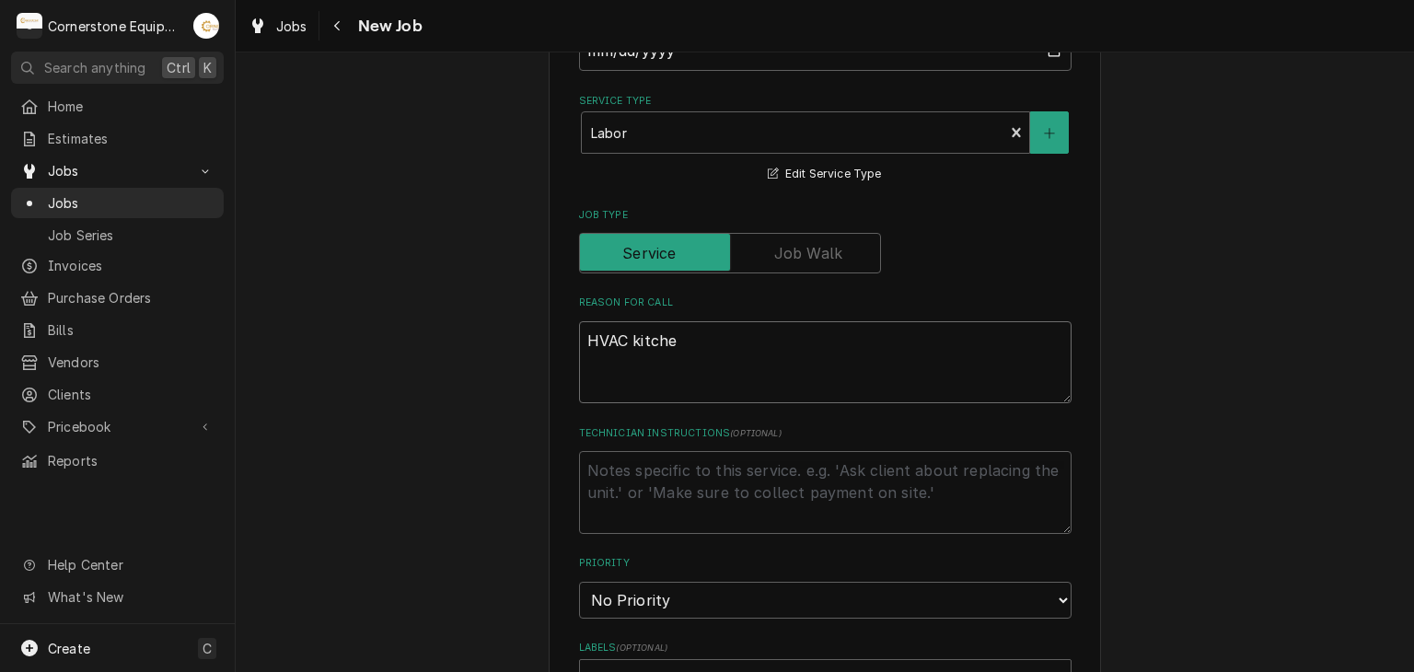
type textarea "HVAC kitchen"
type textarea "x"
type textarea "HVAC kitchen"
type textarea "x"
type textarea "HVAC kitchen u"
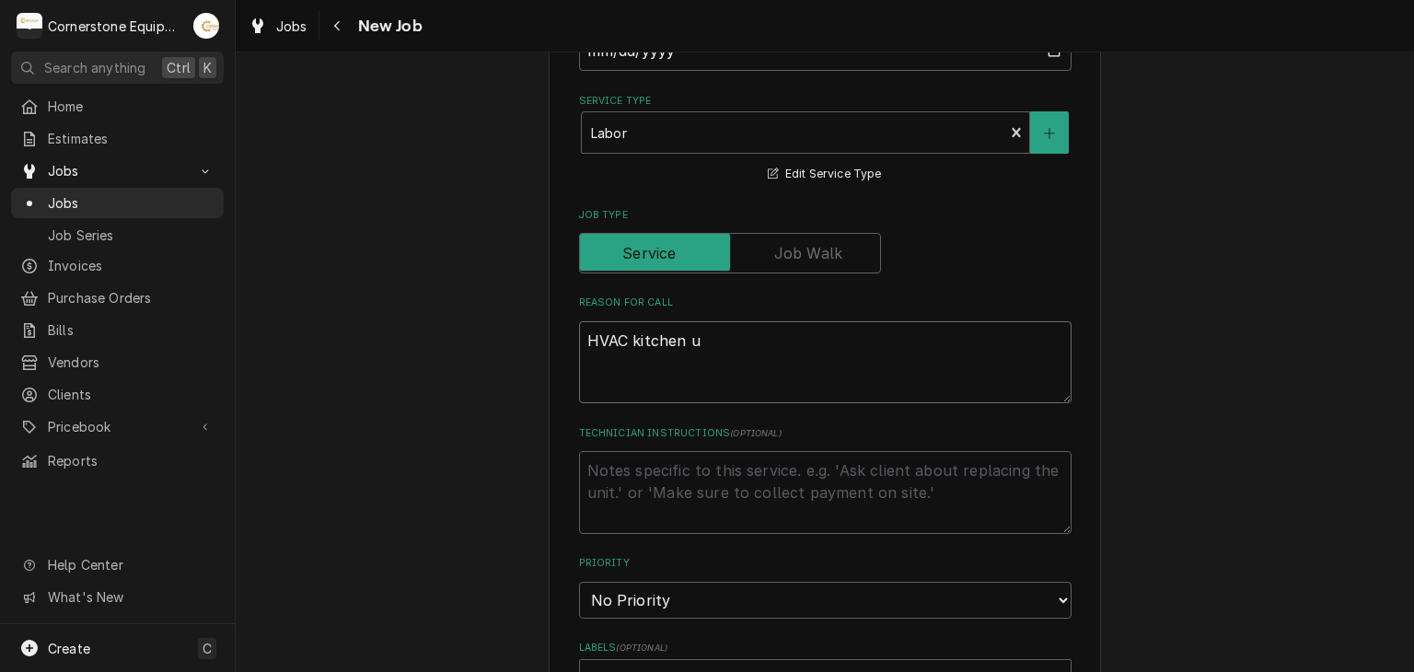
type textarea "x"
type textarea "HVAC kitchen un"
type textarea "x"
type textarea "HVAC kitchen uni"
type textarea "x"
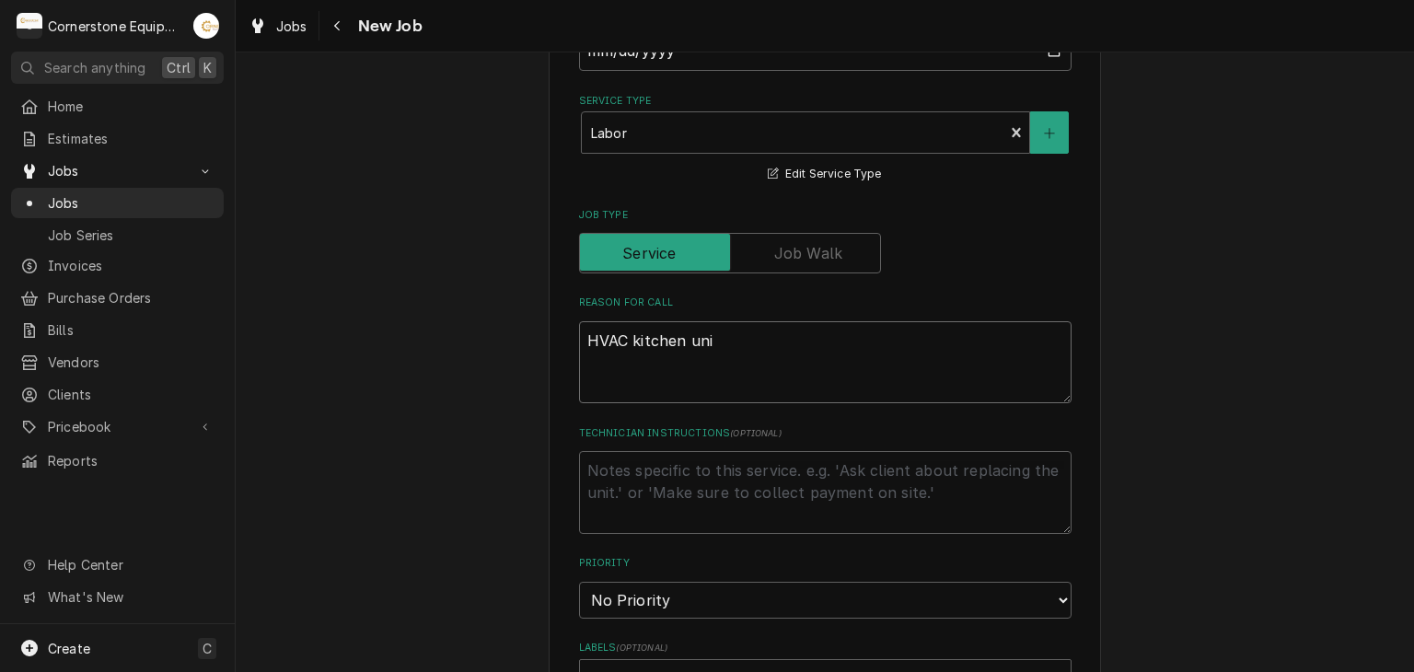
type textarea "HVAC kitchen unit"
type textarea "x"
type textarea "HVAC kitchen unit"
type textarea "x"
type textarea "HVAC kitchen unit w"
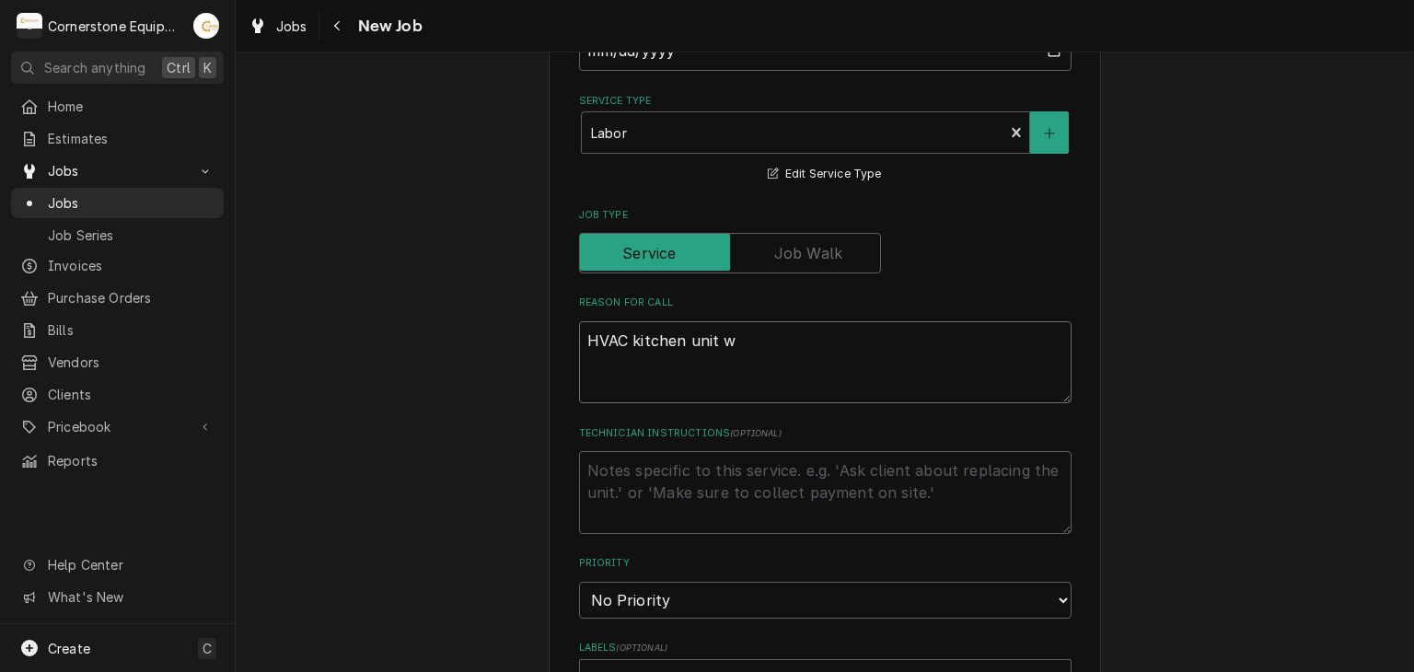
type textarea "x"
type textarea "HVAC kitchen unit wa"
type textarea "x"
type textarea "HVAC kitchen unit was"
type textarea "x"
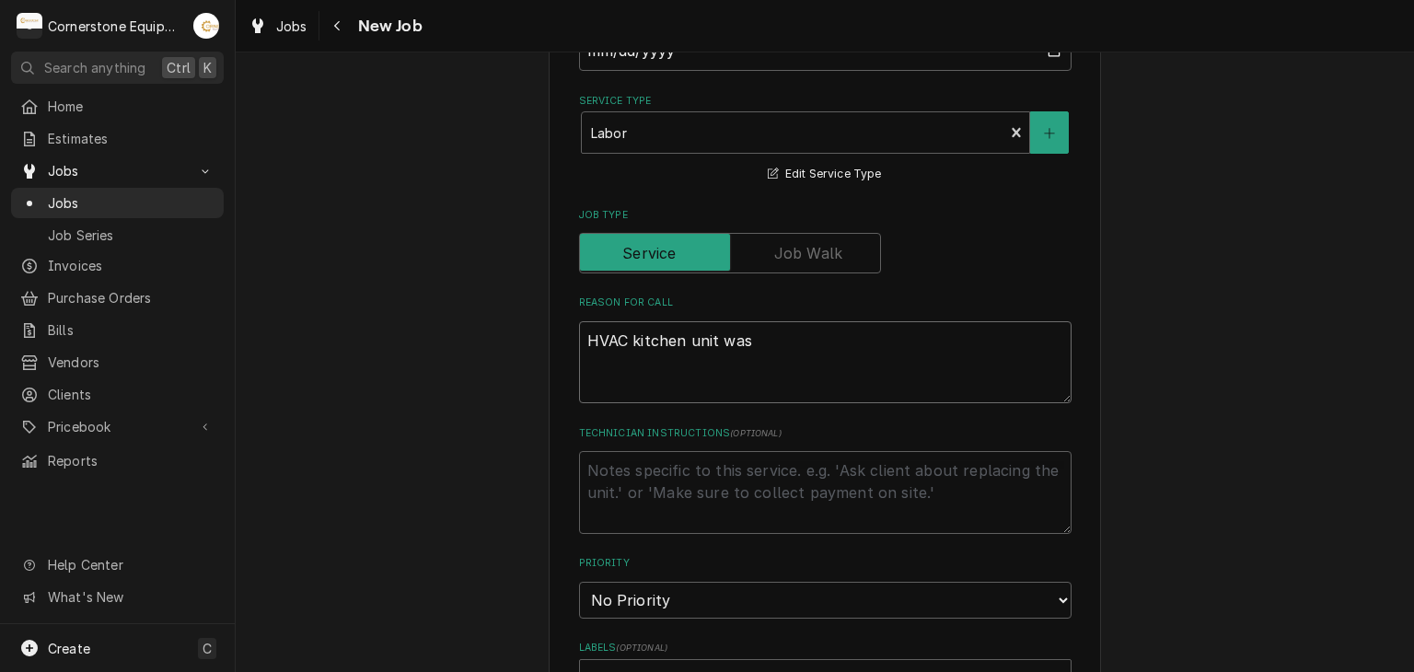
type textarea "HVAC kitchen unit was"
type textarea "x"
type textarea "HVAC kitchen unit was i"
type textarea "x"
type textarea "HVAC kitchen unit was ic"
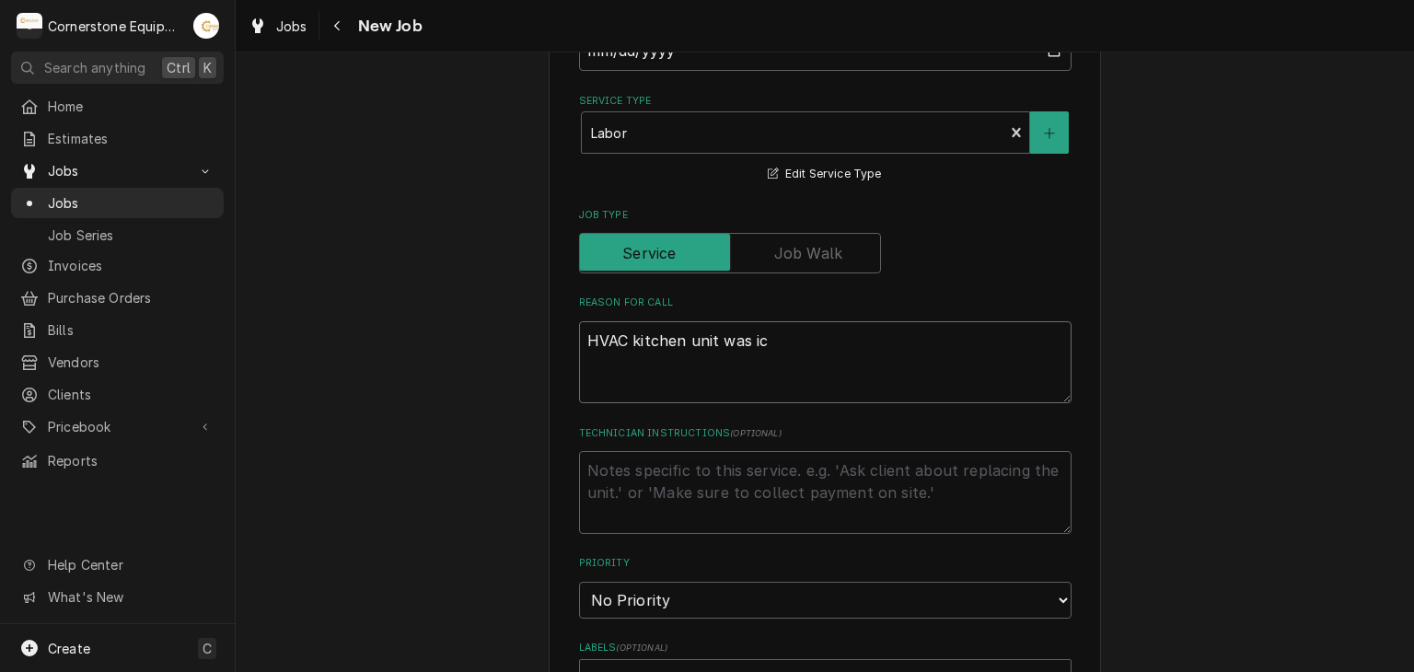
type textarea "x"
type textarea "HVAC kitchen unit was ice"
type textarea "x"
type textarea "HVAC kitchen unit was iced"
type textarea "x"
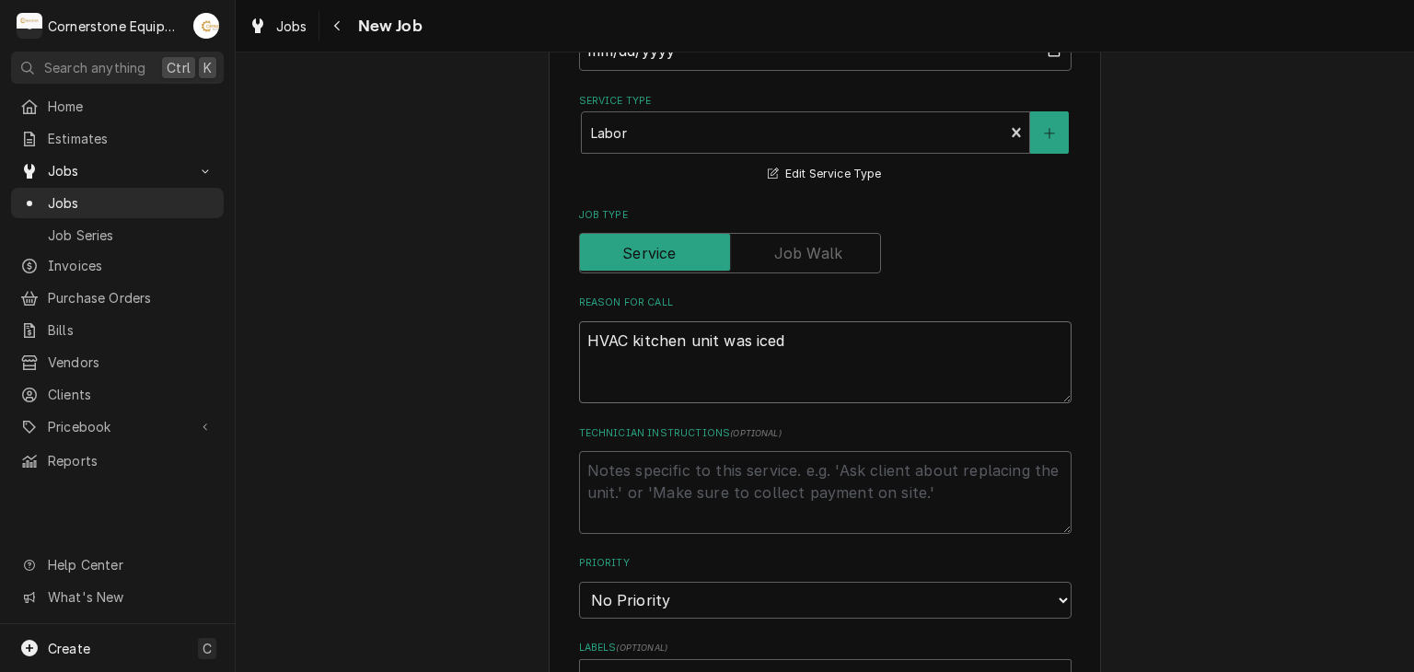
type textarea "HVAC kitchen unit was iced"
type textarea "x"
type textarea "HVAC kitchen unit was iced o"
type textarea "x"
type textarea "HVAC kitchen unit was iced ov"
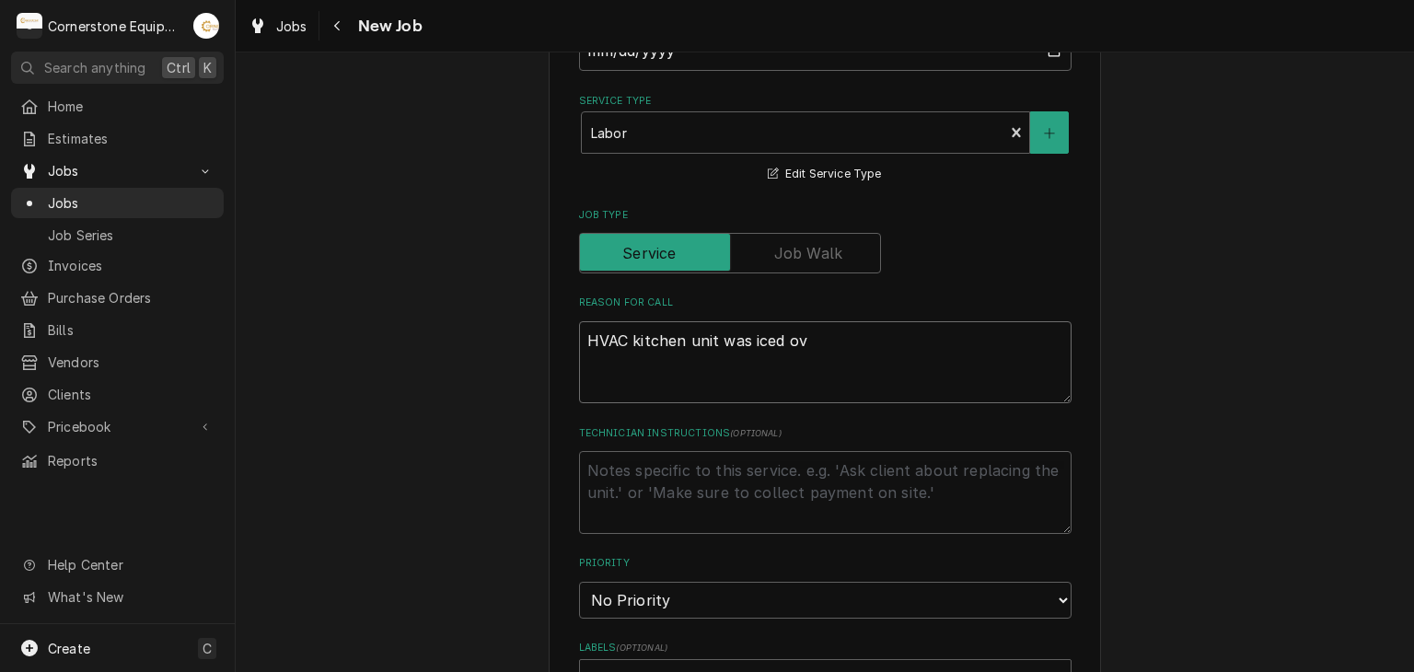
type textarea "x"
type textarea "HVAC kitchen unit was iced ove"
type textarea "x"
type textarea "HVAC kitchen unit was iced over"
type textarea "x"
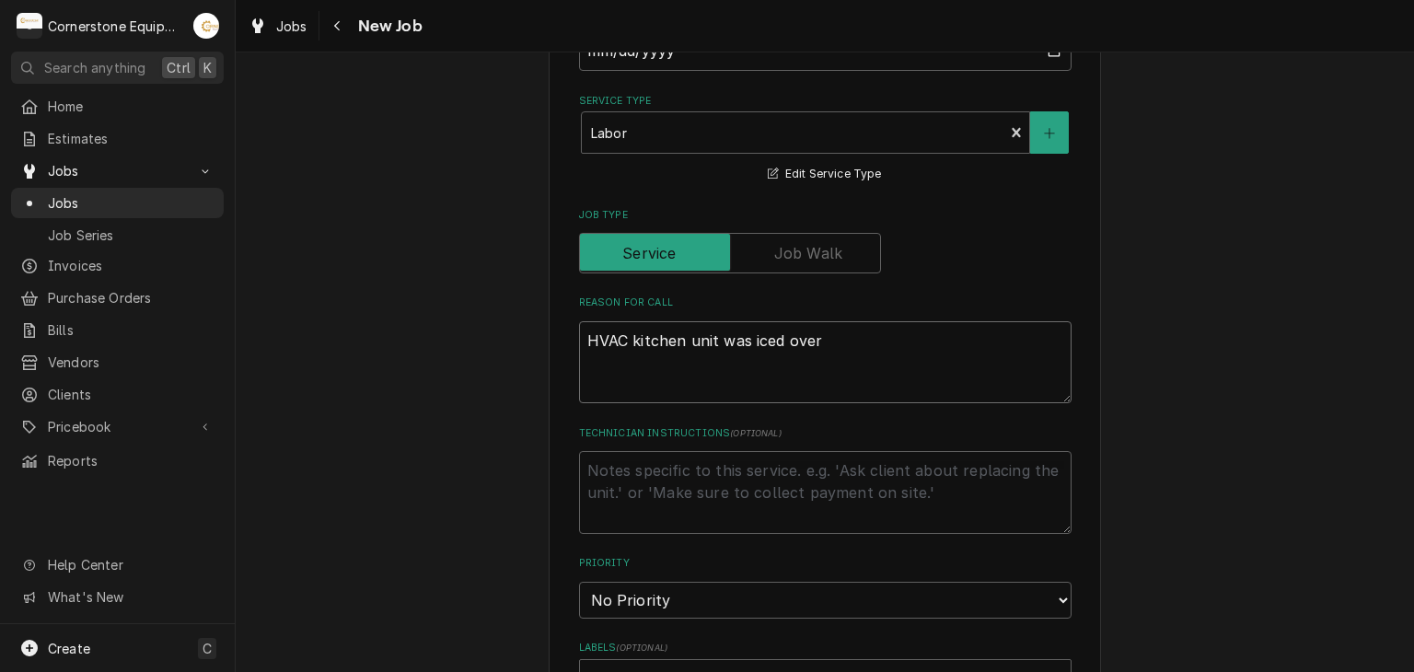
type textarea "HVAC kitchen unit was iced over"
click at [625, 492] on textarea "Technician Instructions ( optional )" at bounding box center [825, 492] width 493 height 83
drag, startPoint x: 610, startPoint y: 582, endPoint x: 605, endPoint y: 601, distance: 20.1
click at [608, 596] on select "No Priority Urgent High Medium Low" at bounding box center [825, 600] width 493 height 37
select select "2"
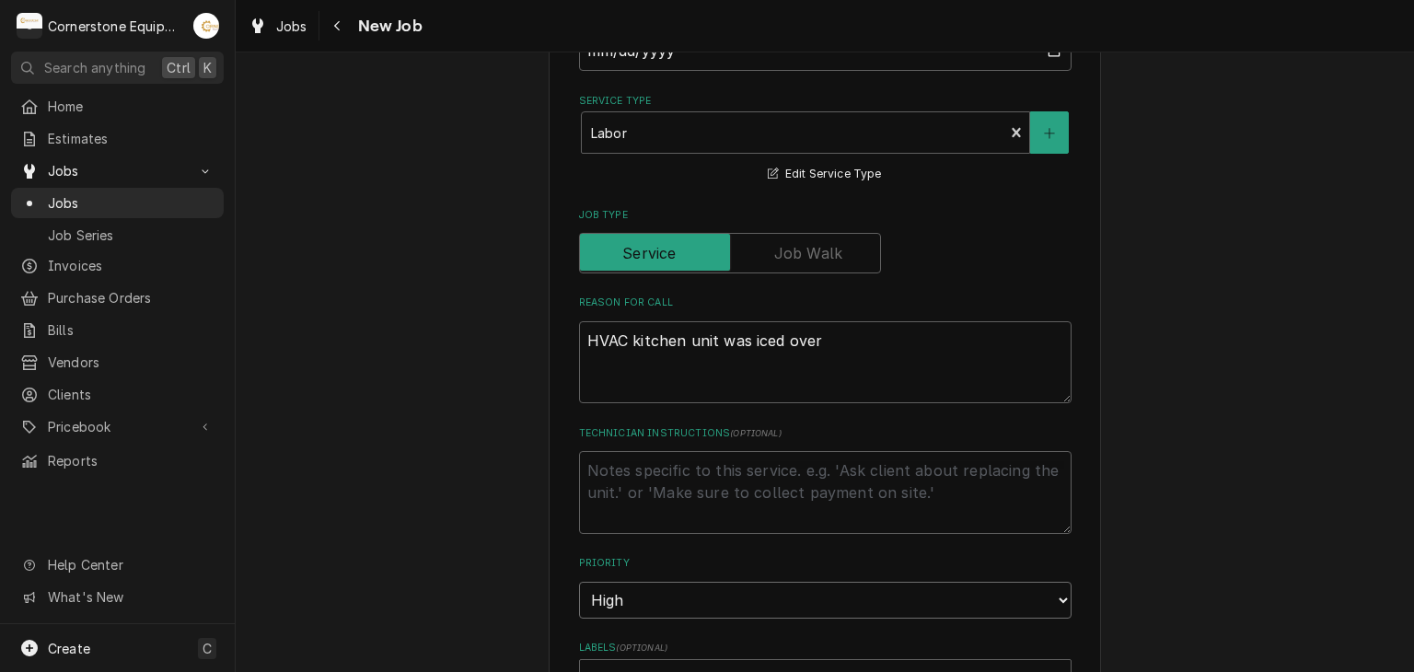
click at [579, 582] on select "No Priority Urgent High Medium Low" at bounding box center [825, 600] width 493 height 37
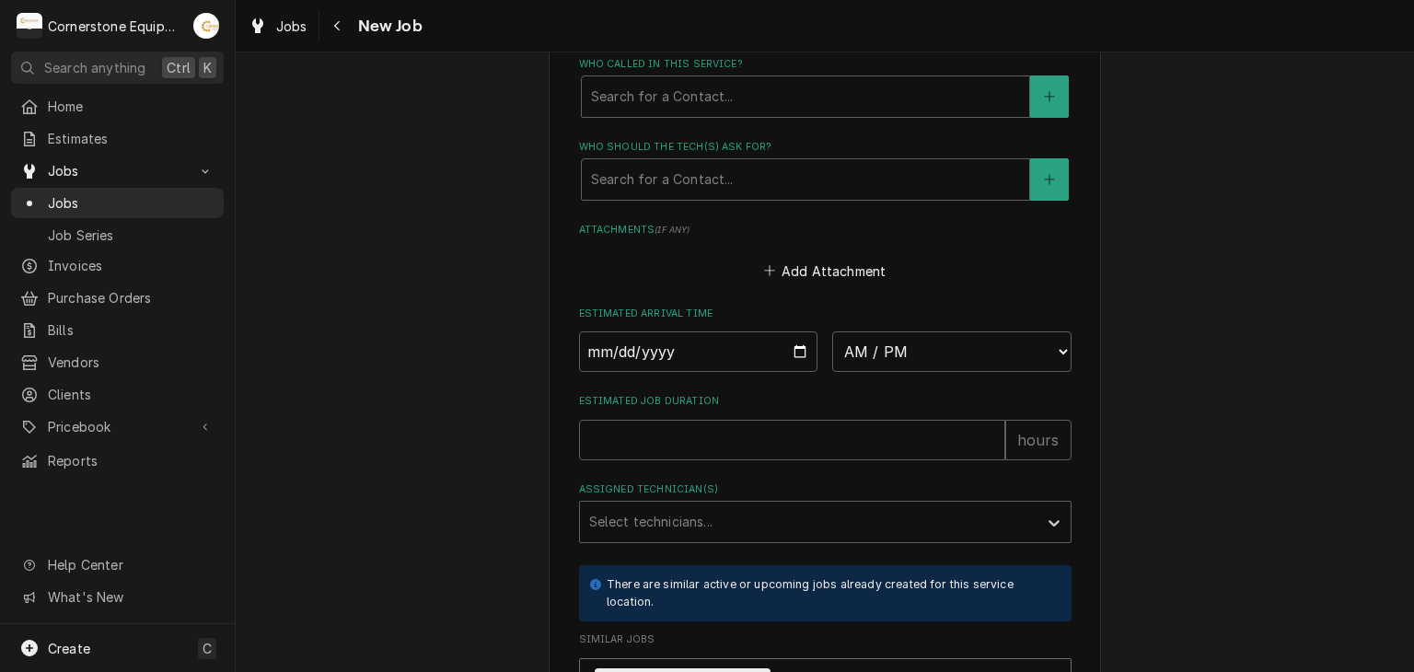
scroll to position [1105, 0]
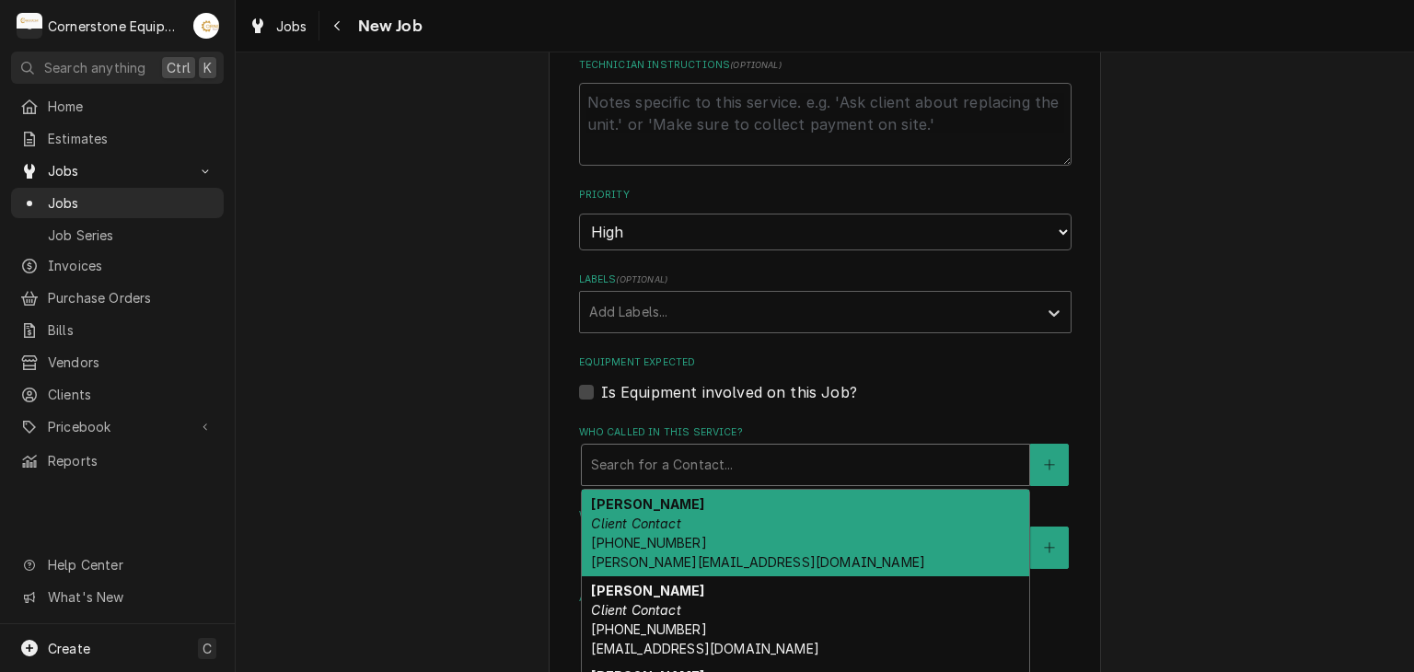
click at [641, 462] on div "Who called in this service?" at bounding box center [805, 464] width 429 height 33
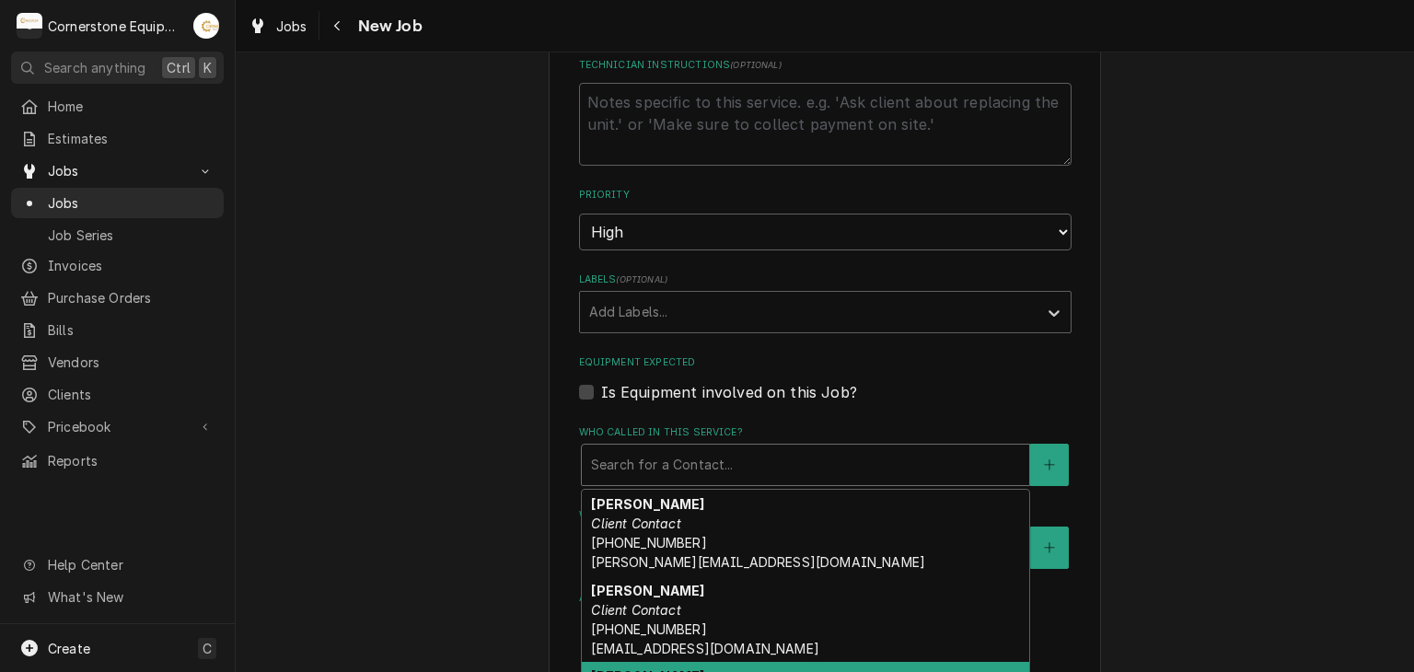
click at [647, 668] on strong "Ashton Vazquez" at bounding box center [647, 676] width 113 height 16
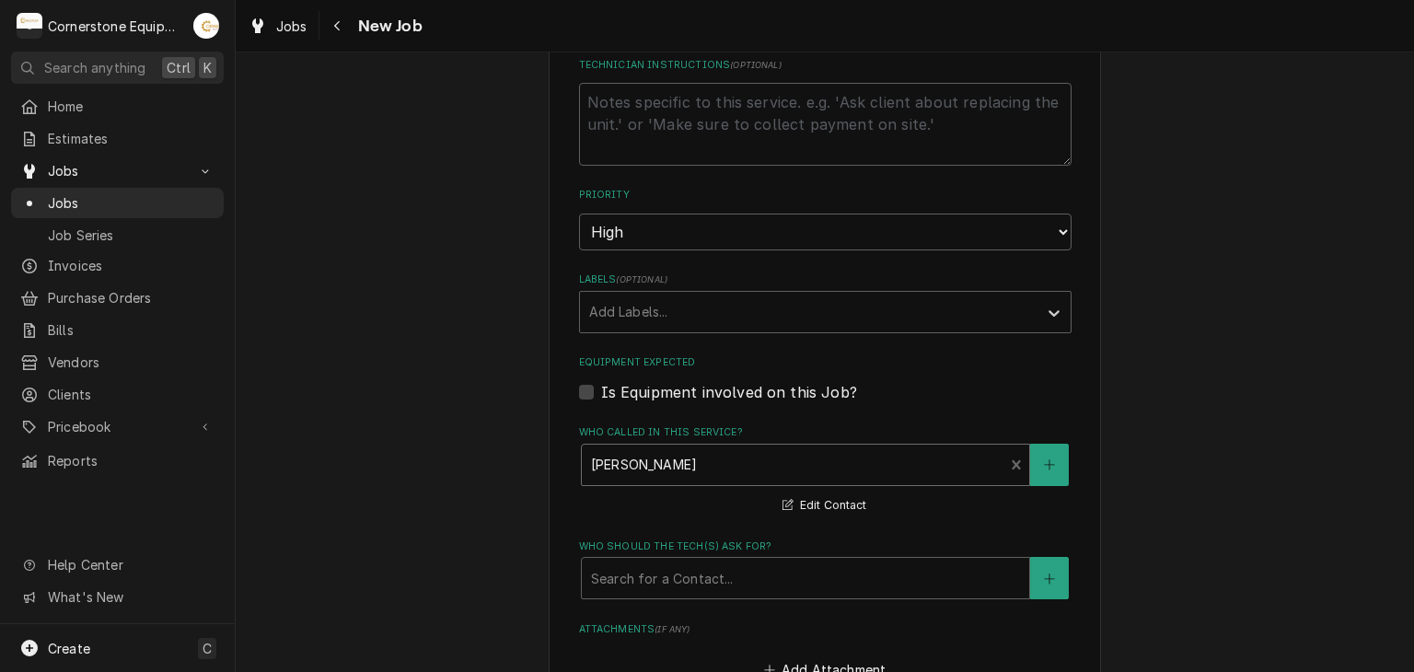
scroll to position [1473, 0]
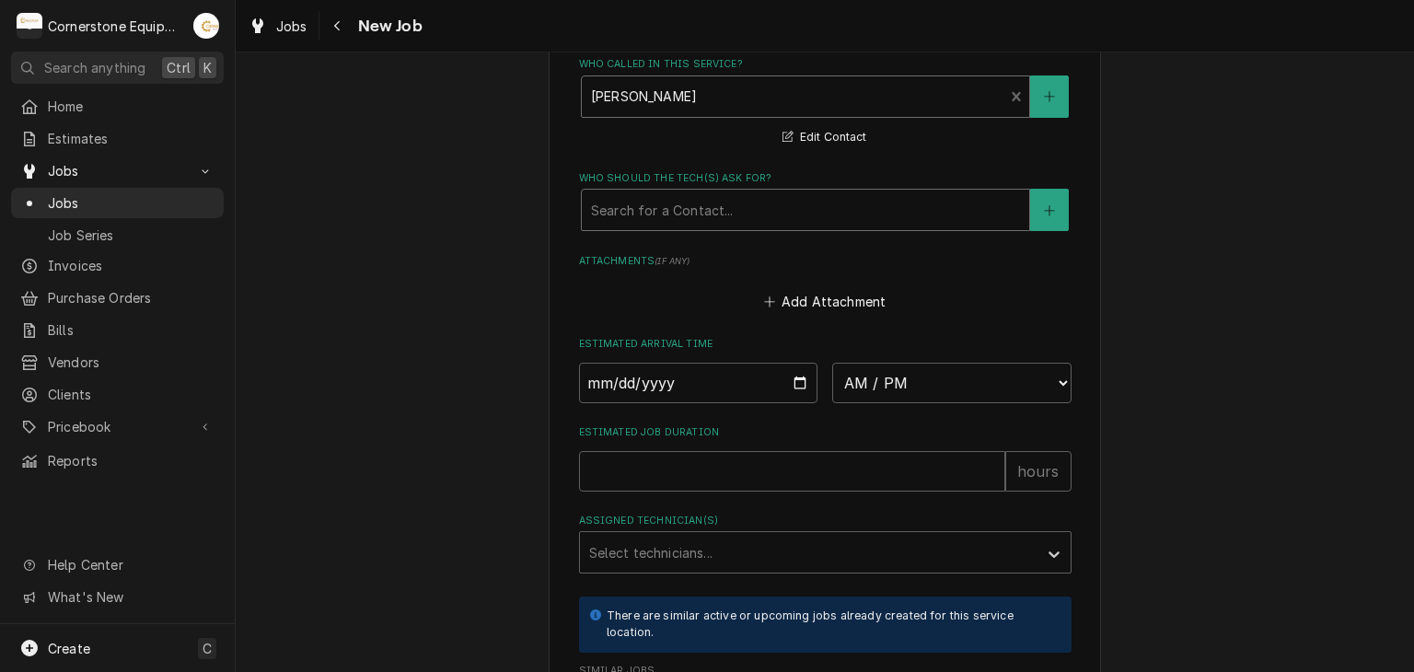
click at [657, 222] on div "Search for a Contact..." at bounding box center [806, 210] width 448 height 41
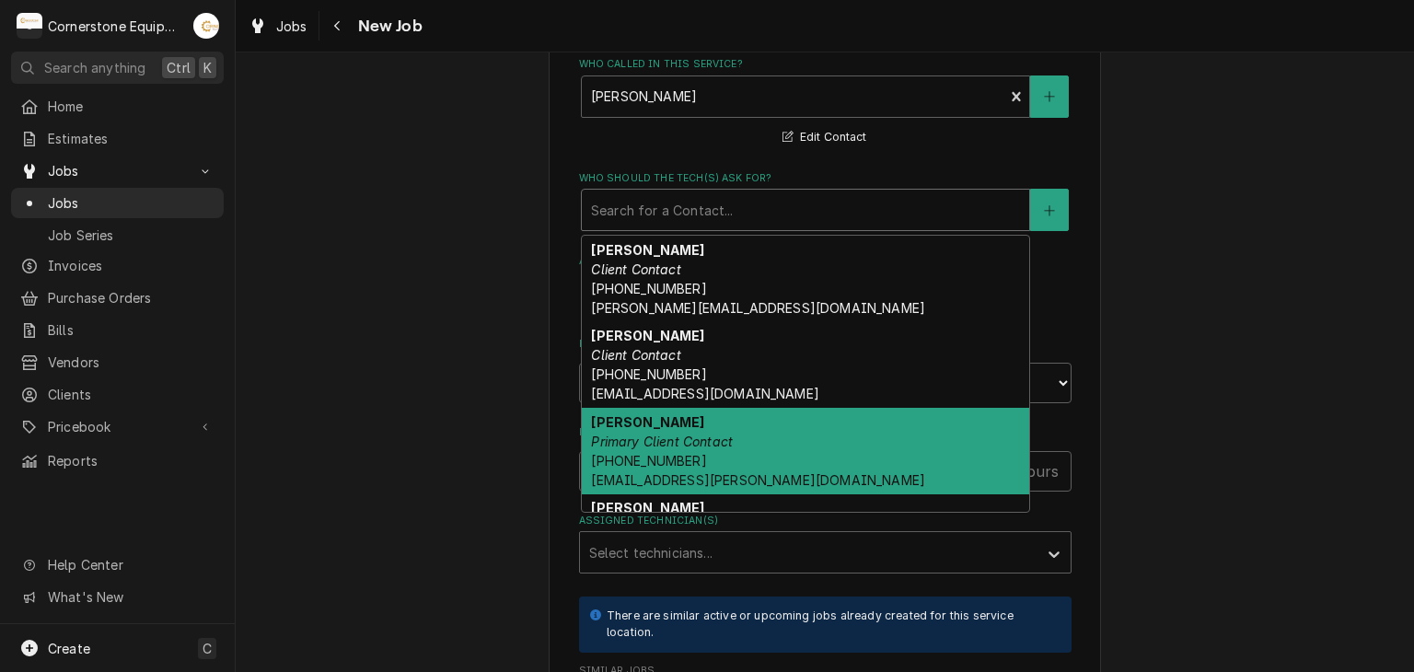
click at [628, 470] on span "(346) 249-1763 ashton.vazquez@us.stores.mcd.com" at bounding box center [758, 470] width 334 height 35
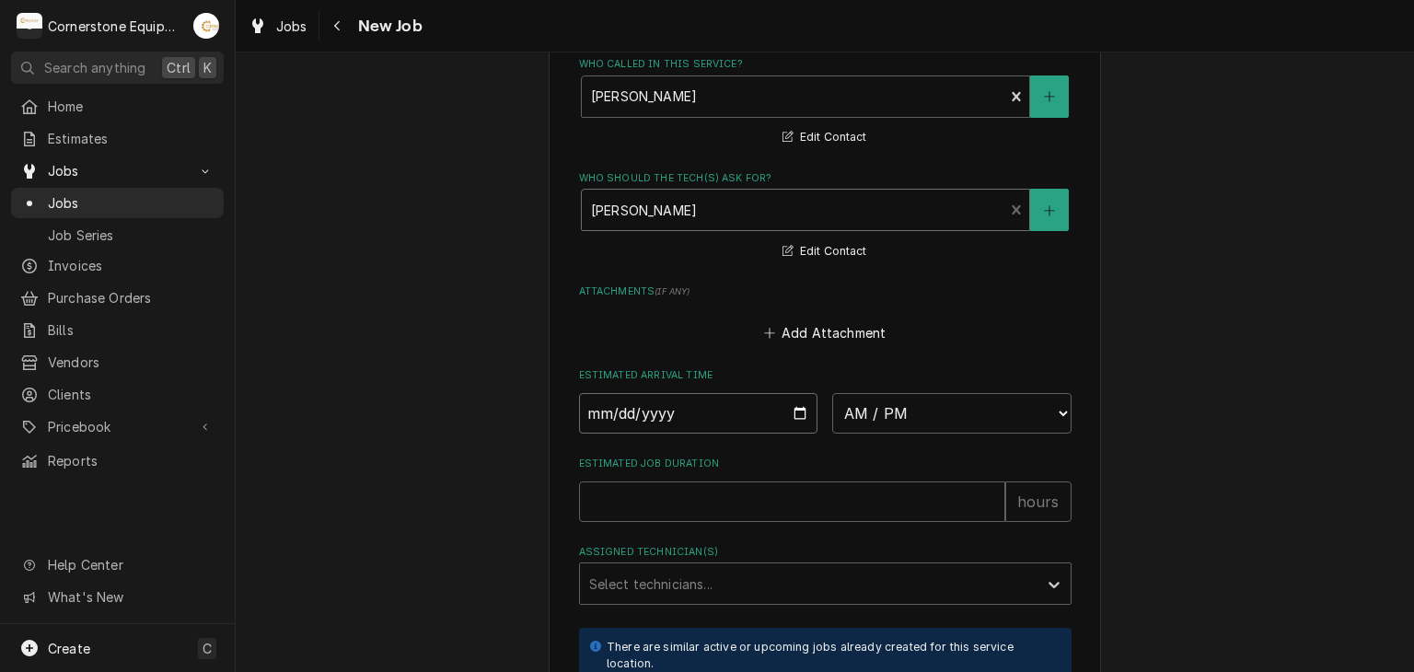
click at [796, 419] on input "Date" at bounding box center [698, 413] width 239 height 41
click at [778, 411] on input "Date" at bounding box center [698, 413] width 239 height 41
click at [792, 400] on input "Date" at bounding box center [698, 413] width 239 height 41
type textarea "x"
type input "2025-09-18"
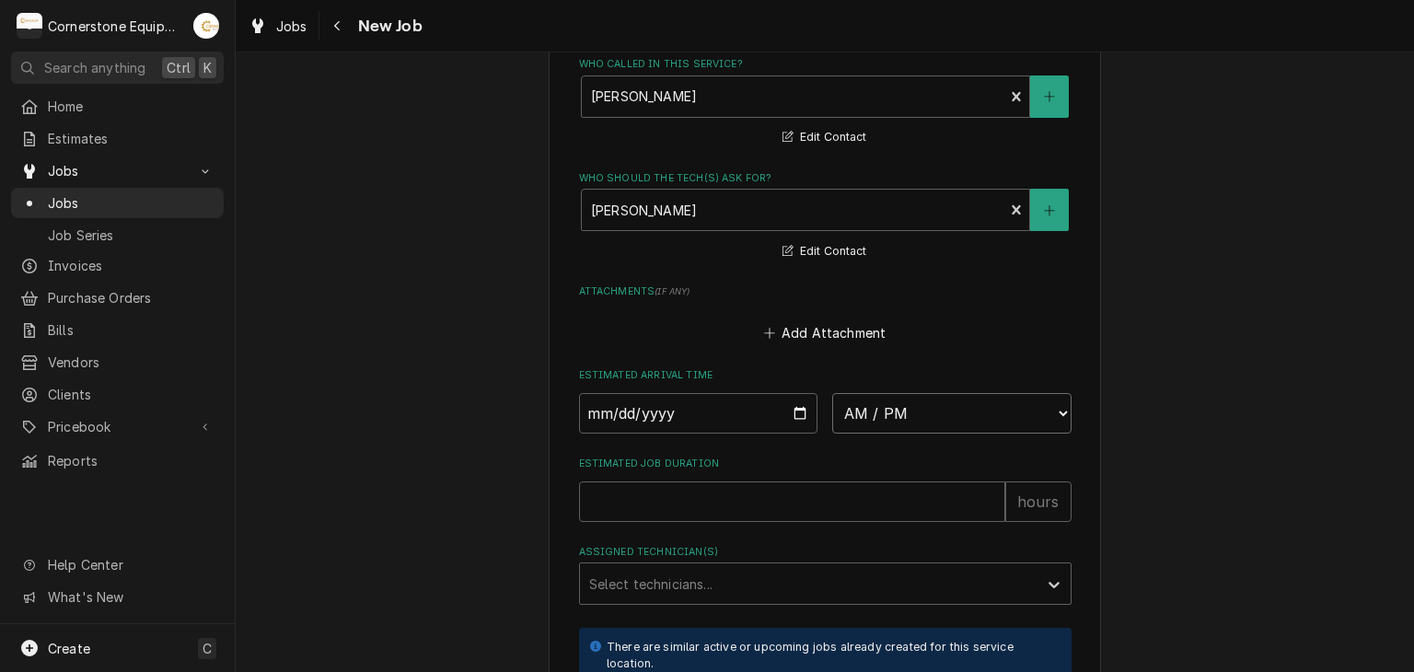
click at [851, 415] on select "AM / PM 6:00 AM 6:15 AM 6:30 AM 6:45 AM 7:00 AM 7:15 AM 7:30 AM 7:45 AM 8:00 AM…" at bounding box center [951, 413] width 239 height 41
type textarea "x"
select select "14:00:00"
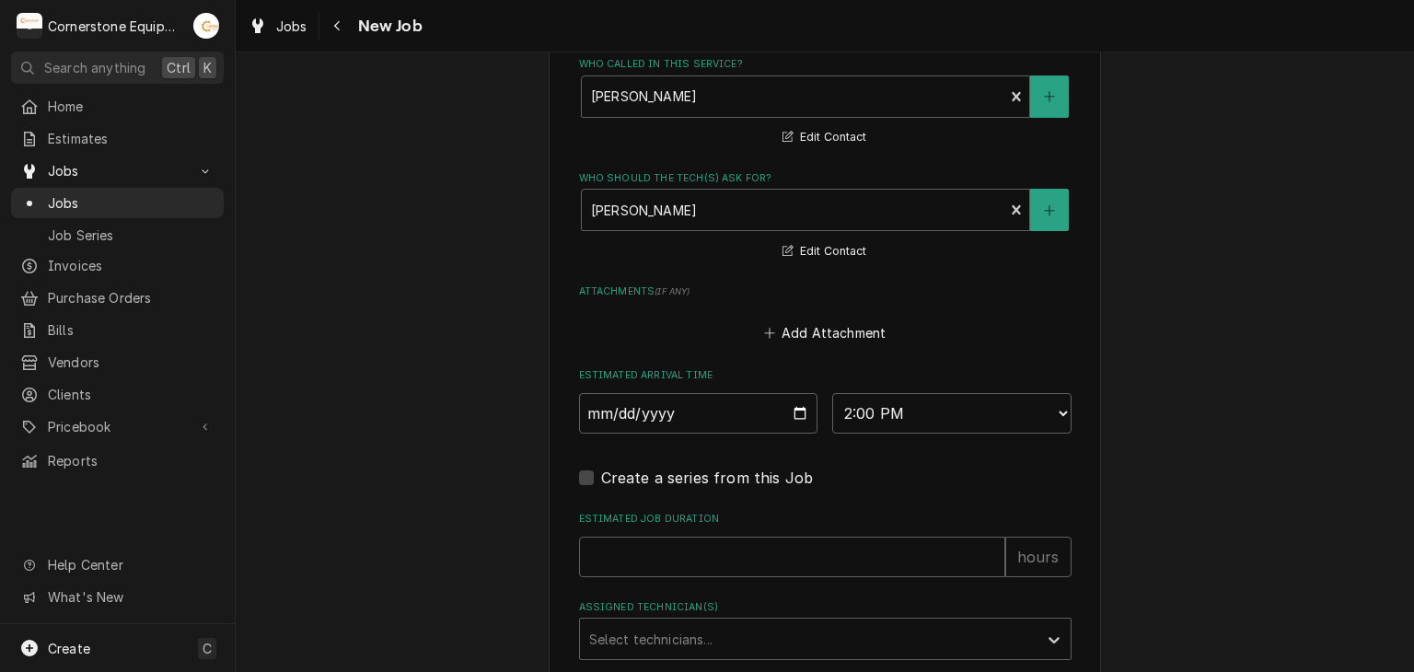
click at [678, 567] on input "Estimated Job Duration" at bounding box center [792, 557] width 426 height 41
type textarea "x"
type input "4"
type textarea "x"
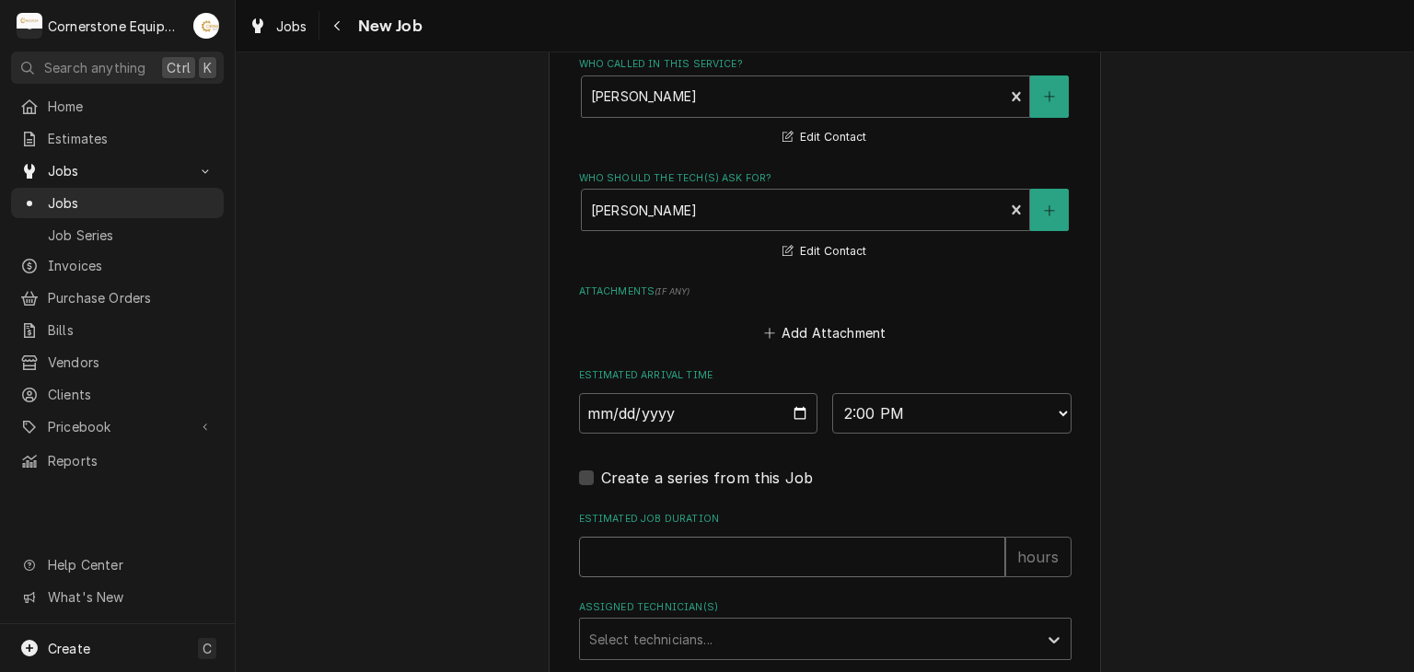
type textarea "x"
type input "2"
type textarea "x"
type input "3"
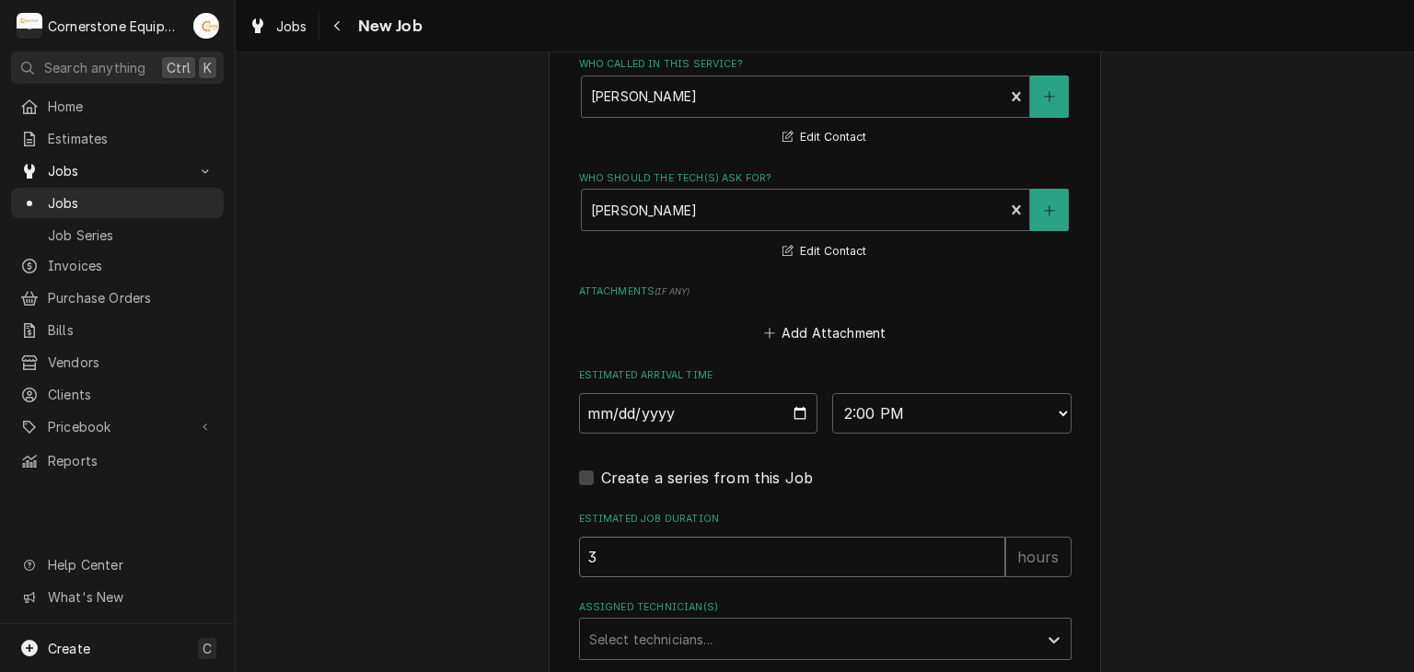
type textarea "x"
type input "3"
click at [651, 627] on div "Assigned Technician(s)" at bounding box center [808, 638] width 439 height 33
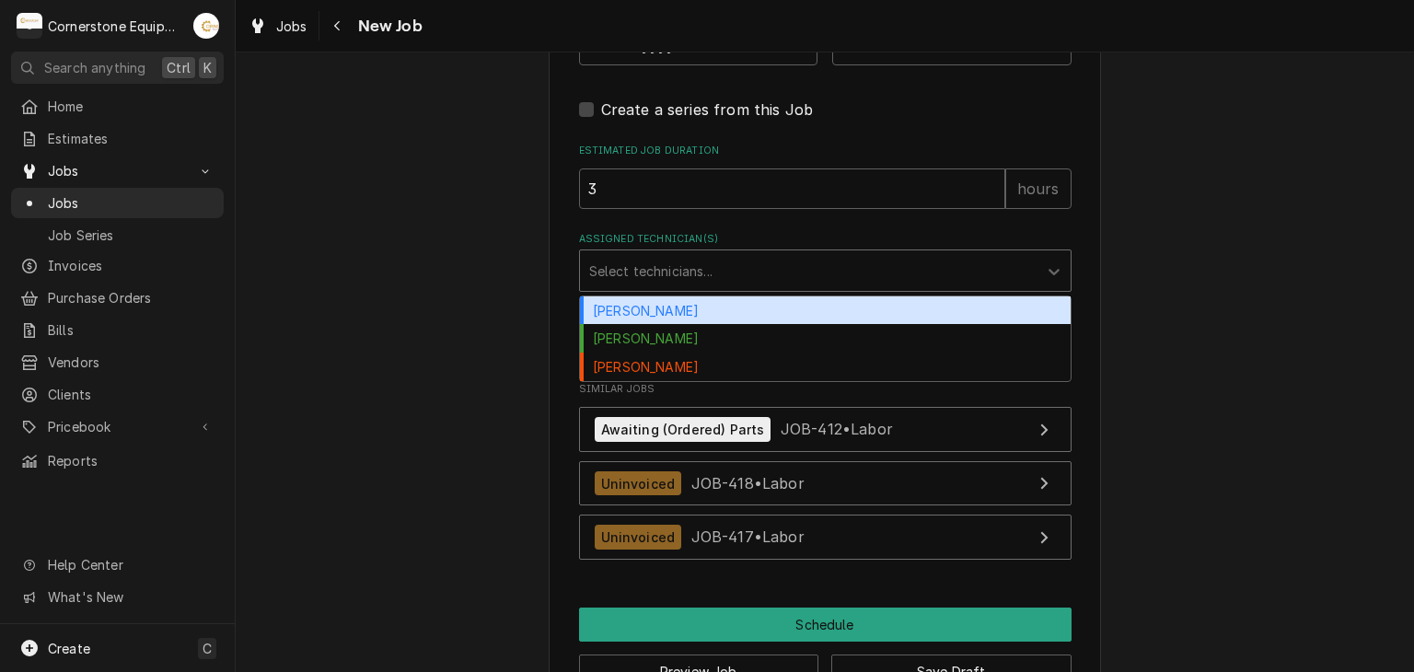
click at [620, 310] on div "Andrew Buigues" at bounding box center [825, 310] width 491 height 29
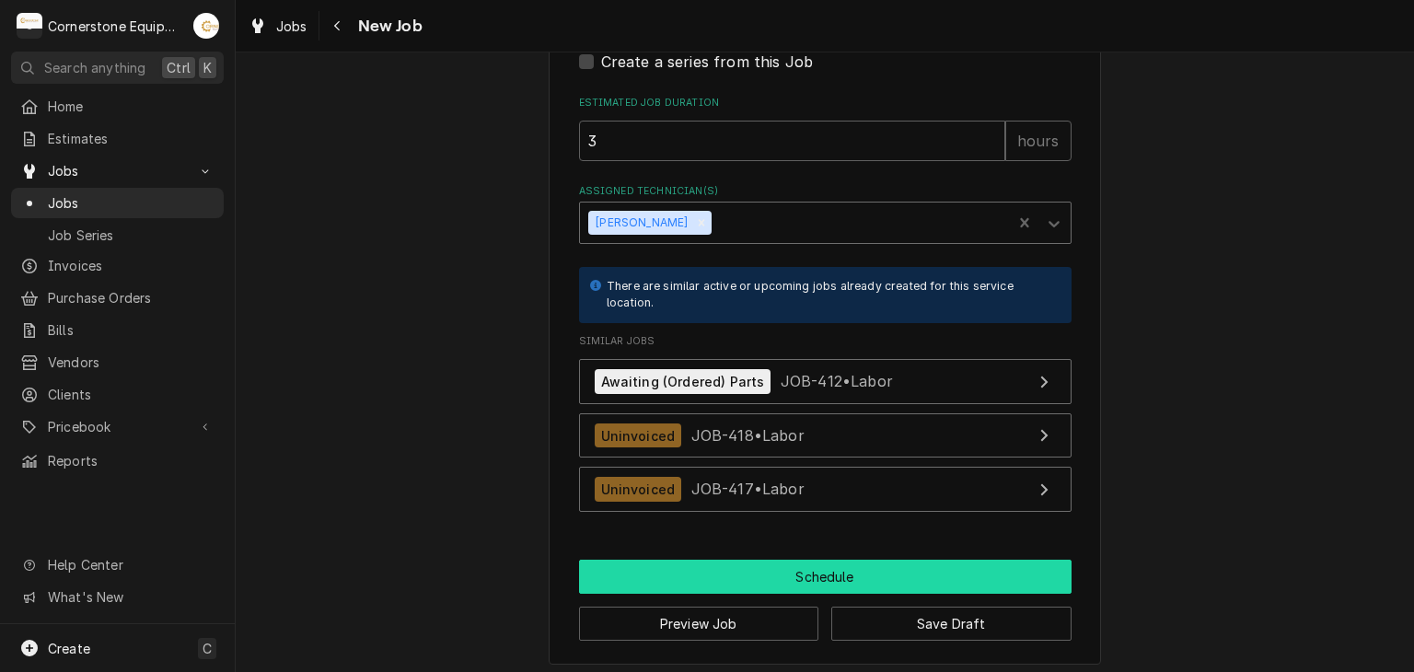
click at [786, 560] on button "Schedule" at bounding box center [825, 577] width 493 height 34
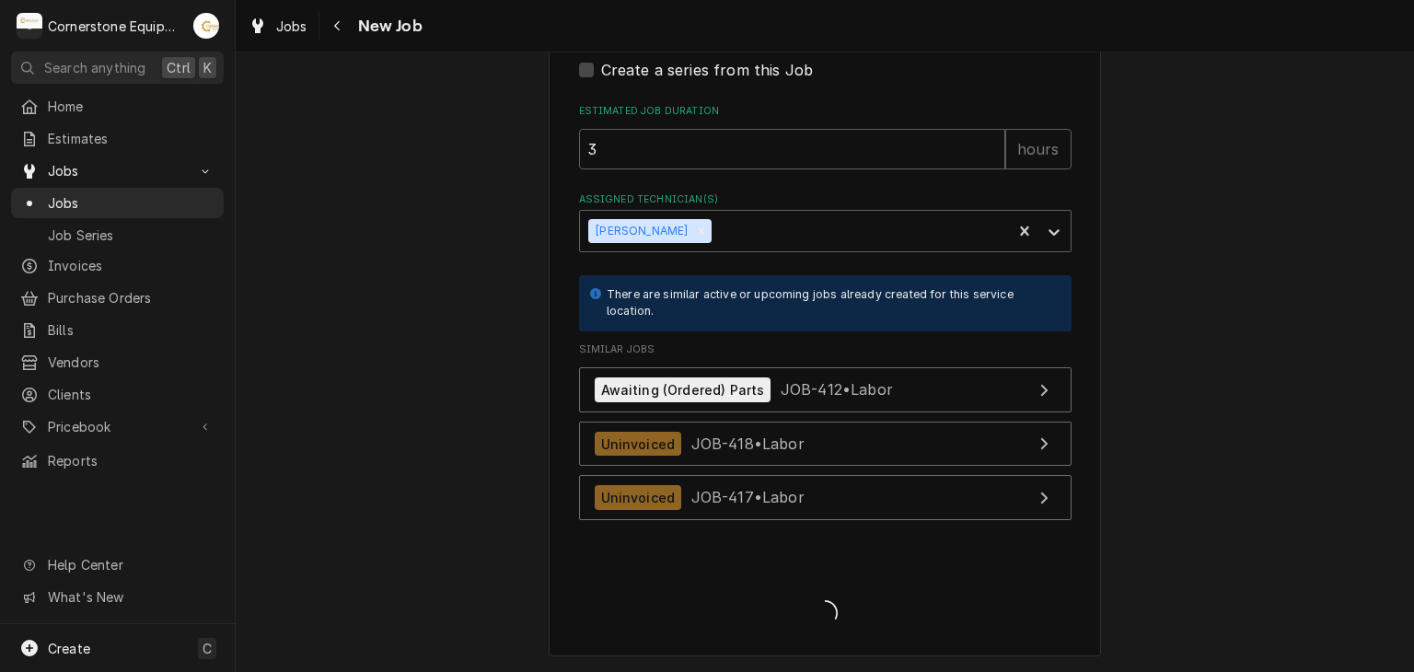
scroll to position [1875, 0]
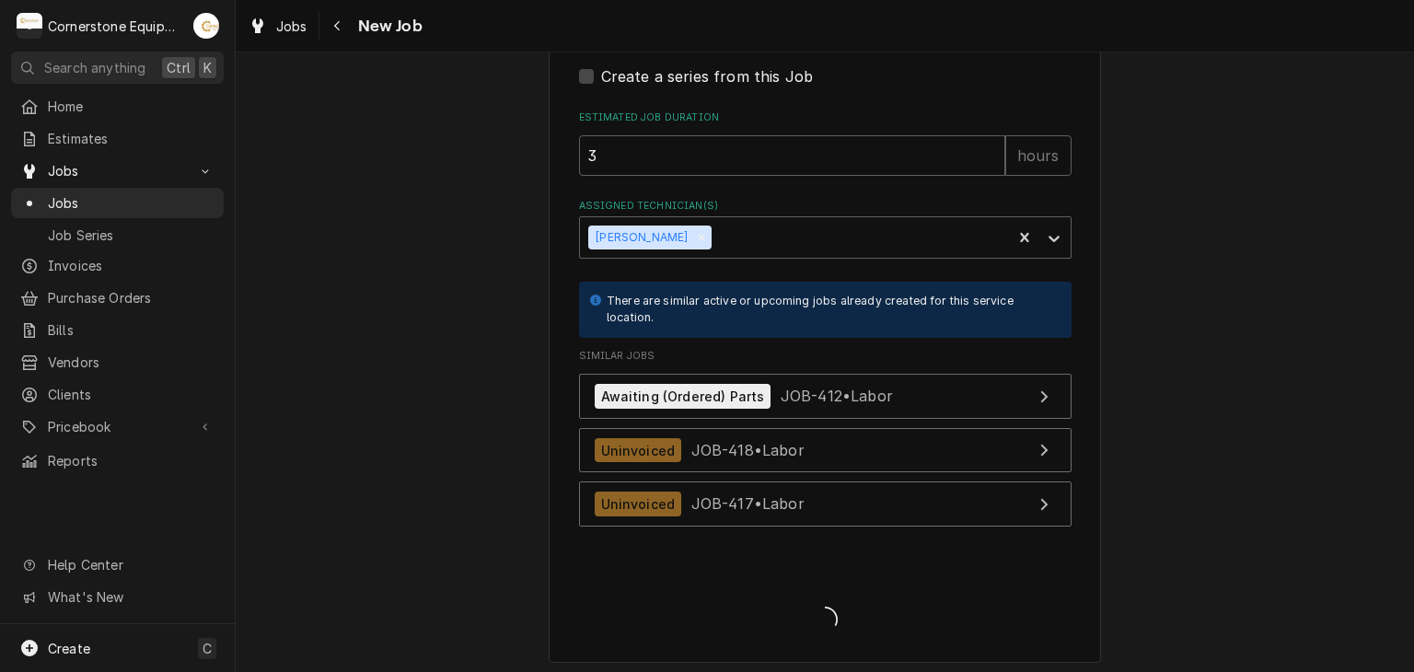
type textarea "x"
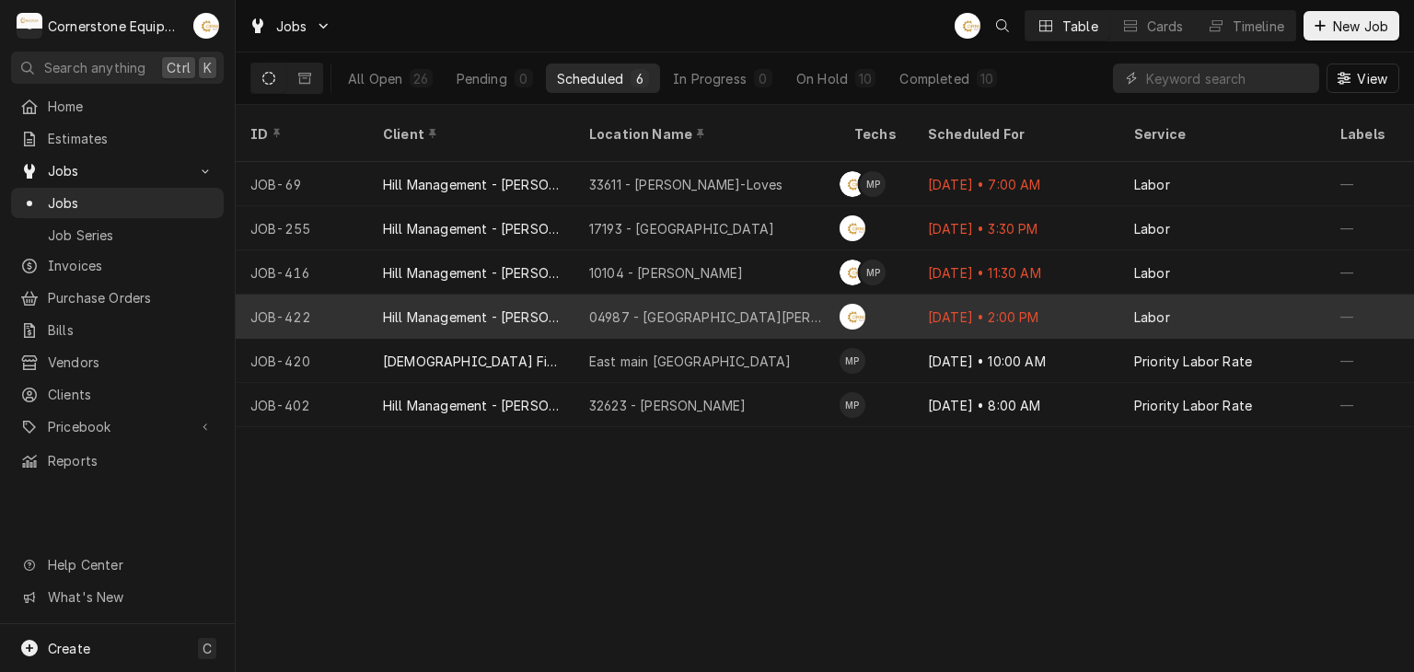
click at [618, 308] on div "04987 - [GEOGRAPHIC_DATA][PERSON_NAME]" at bounding box center [707, 317] width 236 height 19
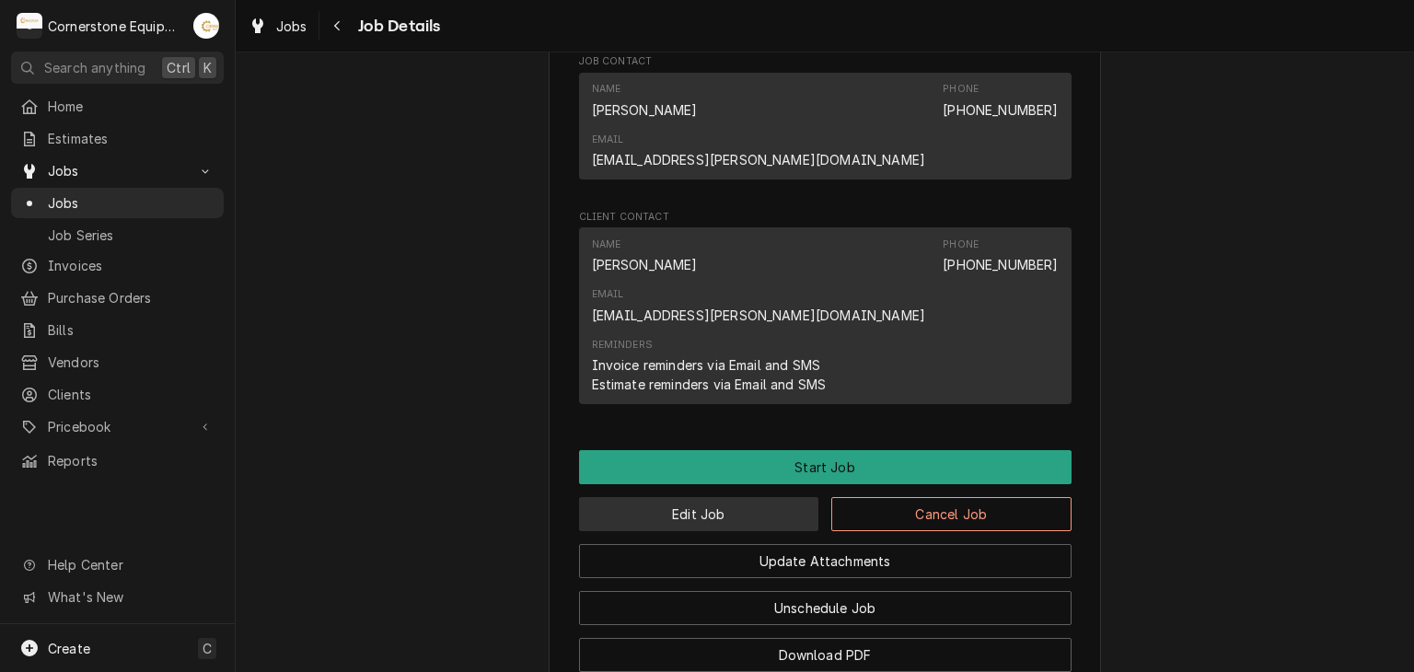
scroll to position [1260, 0]
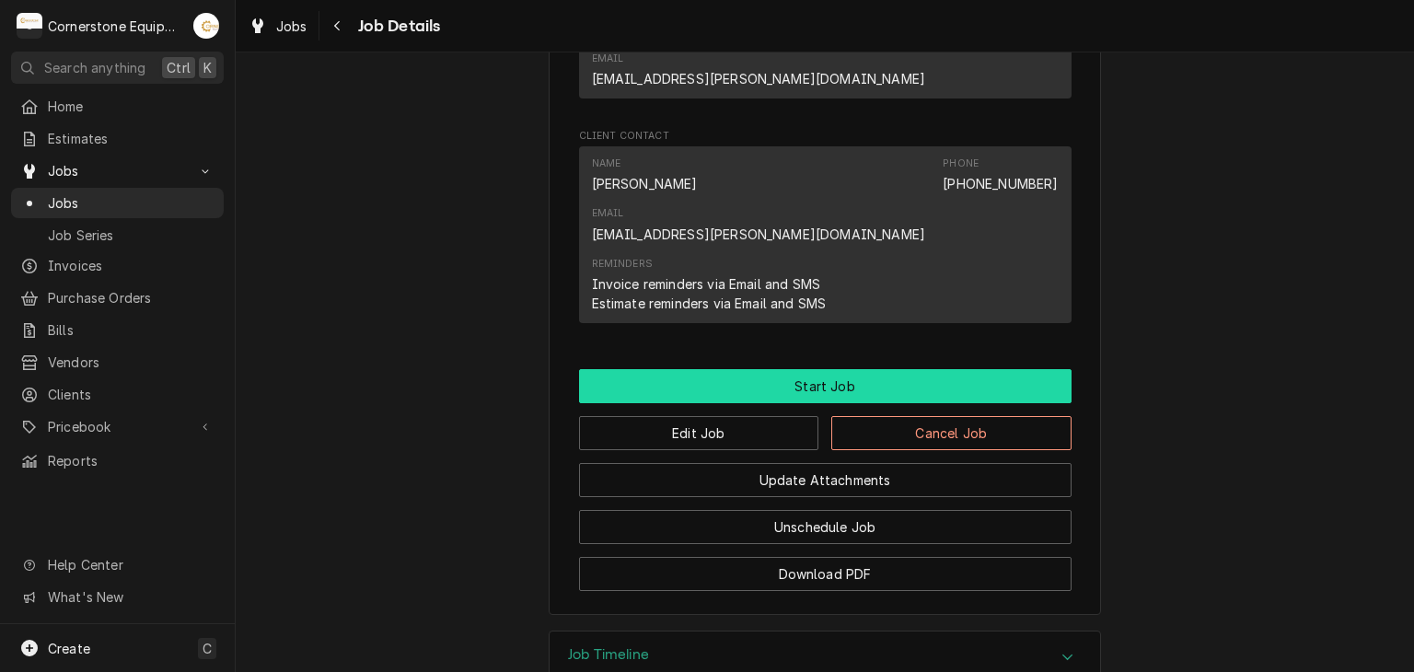
click at [753, 369] on button "Start Job" at bounding box center [825, 386] width 493 height 34
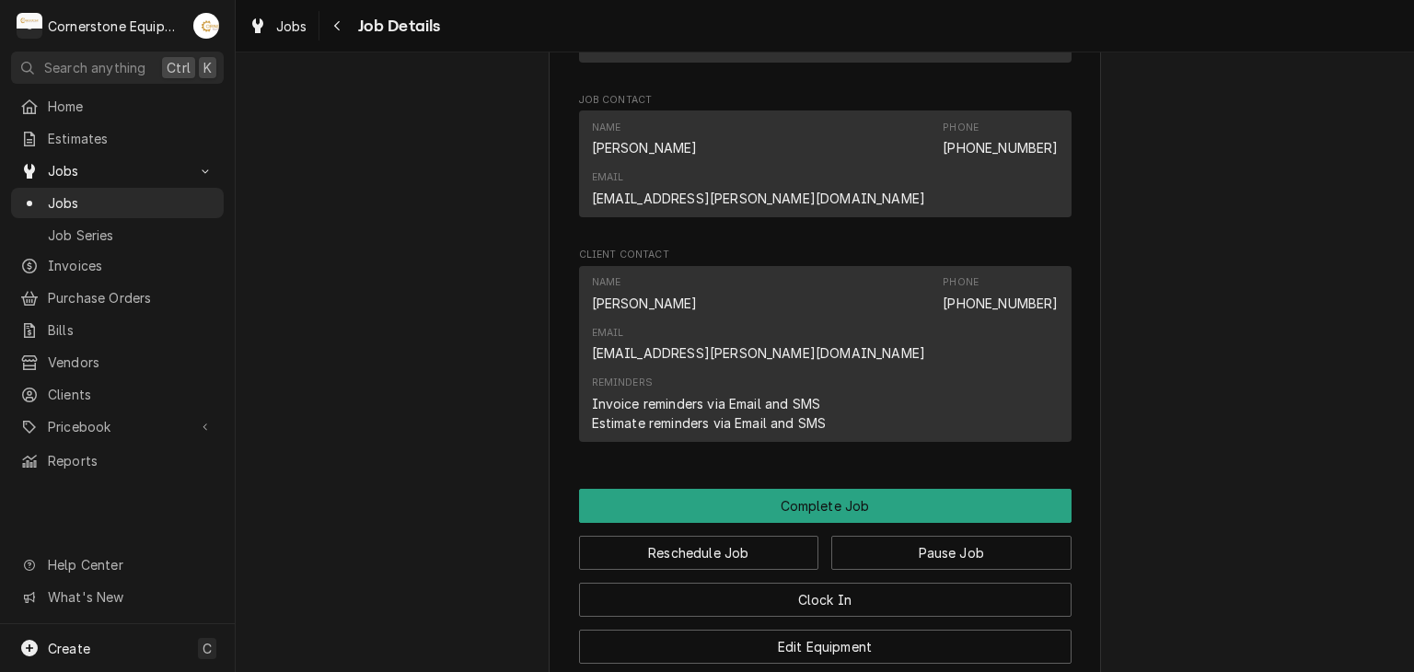
scroll to position [1180, 0]
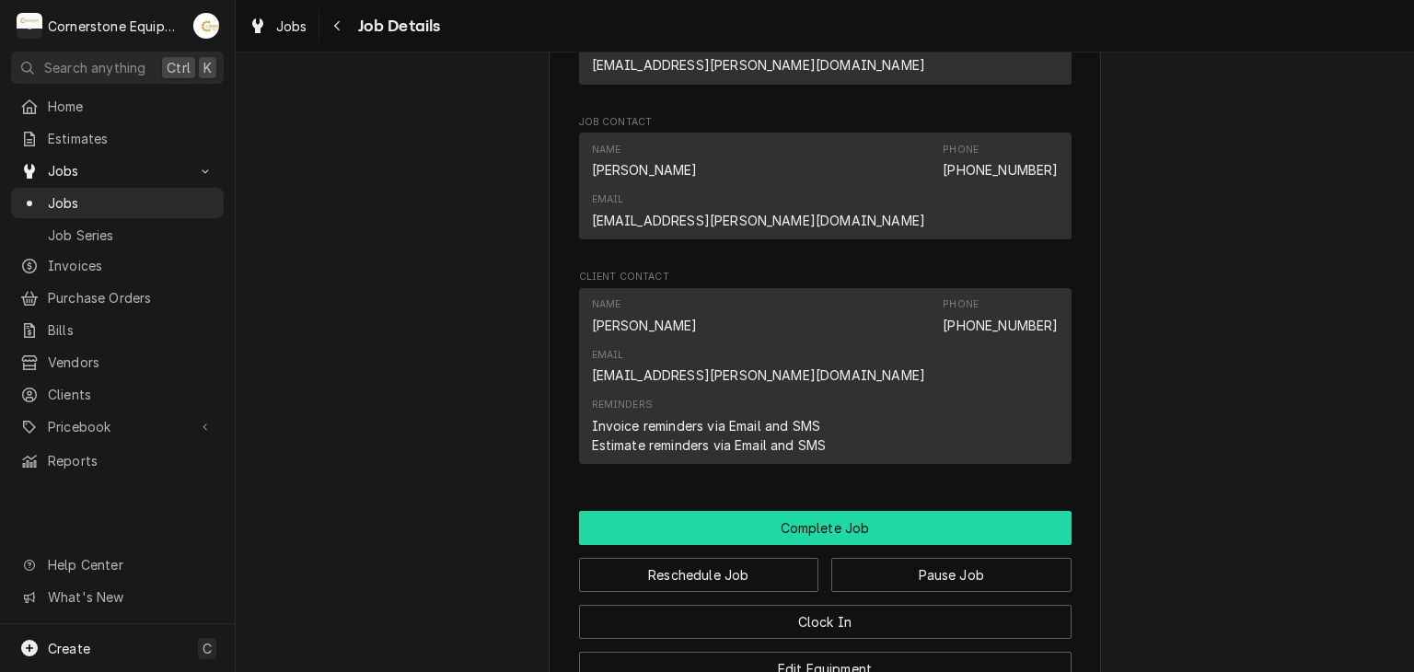
click at [795, 511] on button "Complete Job" at bounding box center [825, 528] width 493 height 34
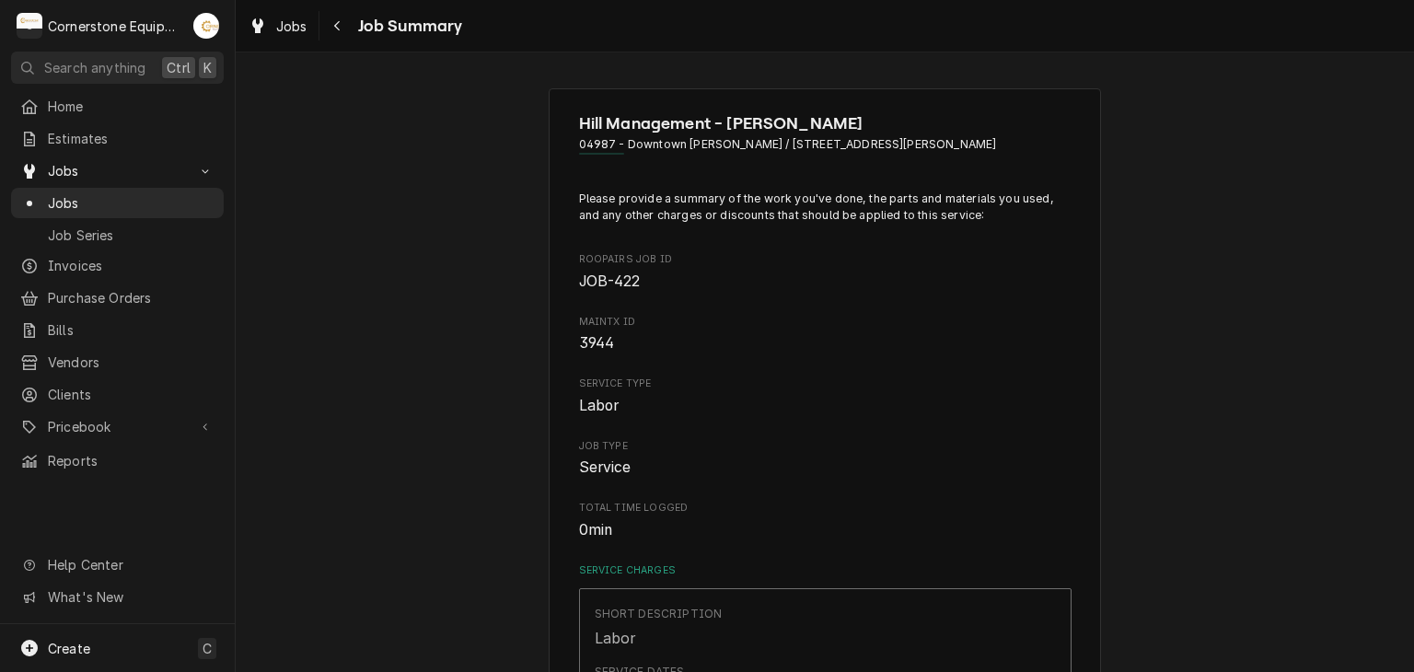
scroll to position [368, 0]
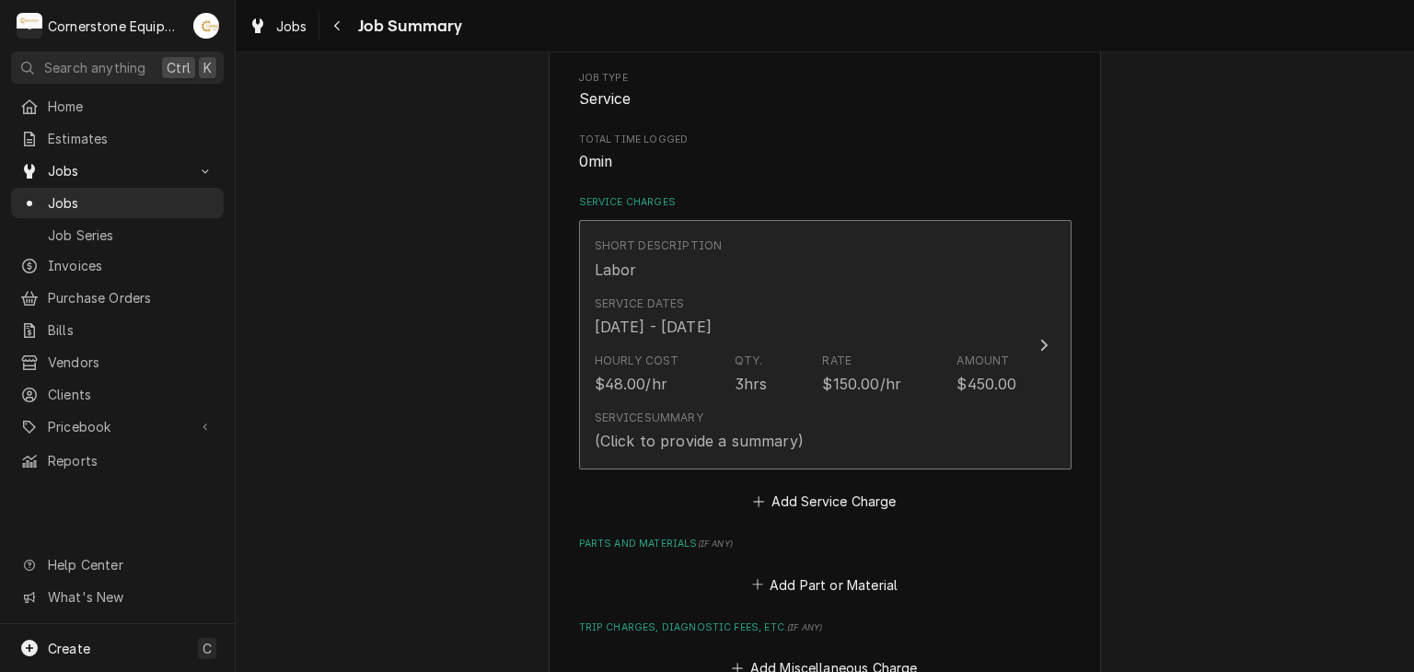
click at [788, 357] on div "Hourly Cost $48.00/hr Qty. 3hrs Rate $150.00/hr Amount $450.00" at bounding box center [806, 373] width 423 height 57
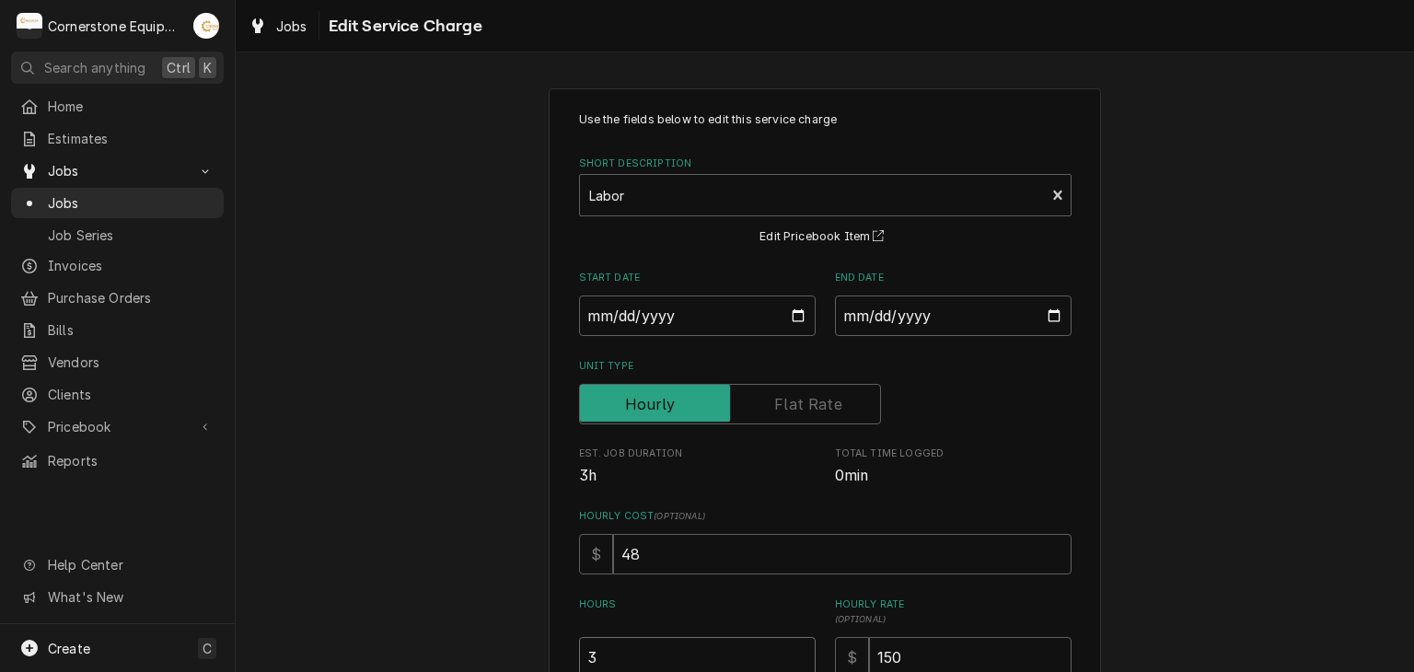
click at [617, 637] on input "3" at bounding box center [697, 657] width 237 height 41
type textarea "x"
type input "4"
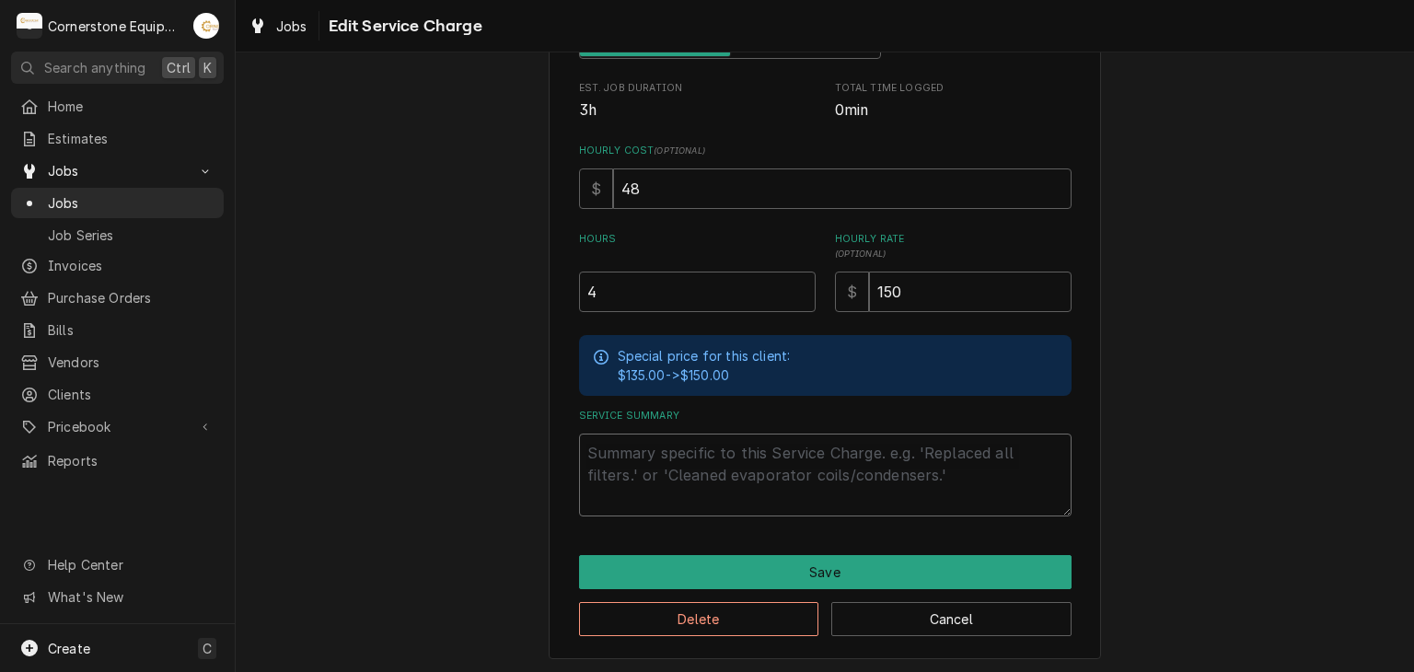
click at [675, 476] on textarea "Service Summary" at bounding box center [825, 475] width 493 height 83
type textarea "x"
type textarea "9"
type textarea "x"
type textarea "9-"
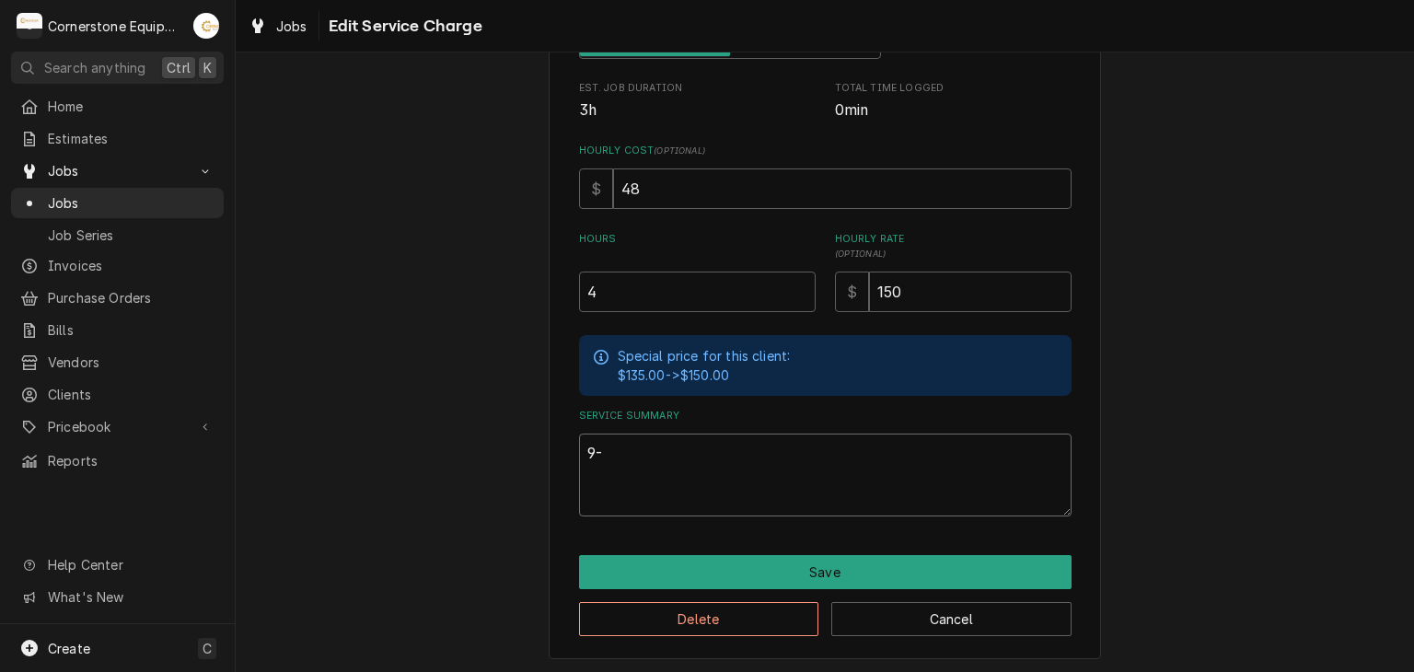
type textarea "x"
type textarea "9"
type textarea "x"
type textarea "9/"
type textarea "x"
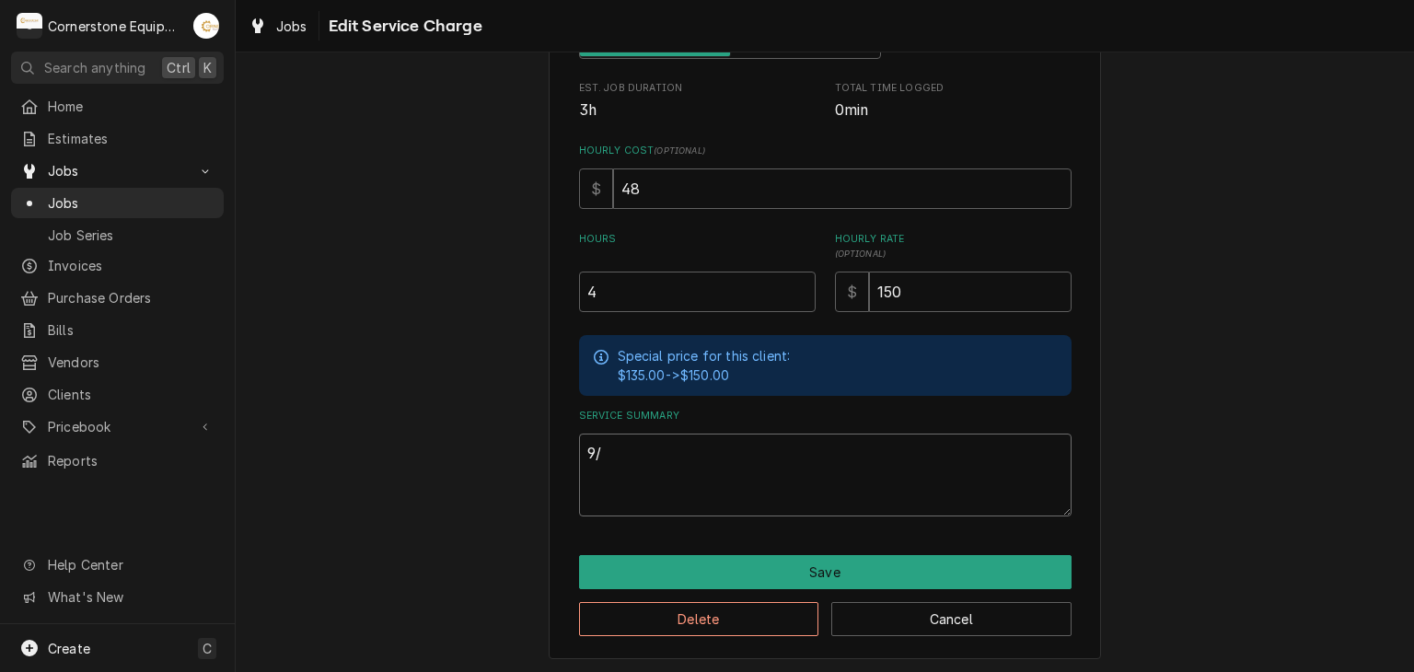
type textarea "9/1"
type textarea "x"
type textarea "9/18"
type textarea "x"
type textarea "9/18/"
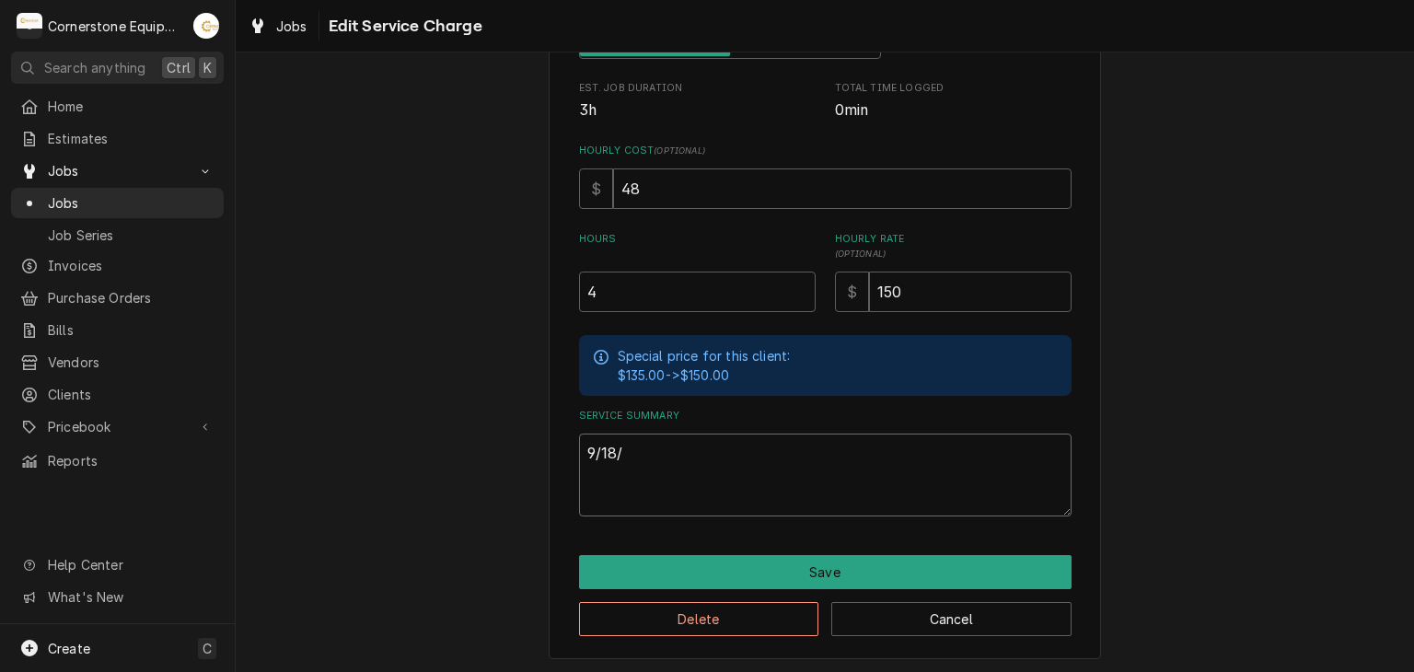
type textarea "x"
type textarea "9/18/2"
type textarea "x"
type textarea "[DATE]"
type textarea "x"
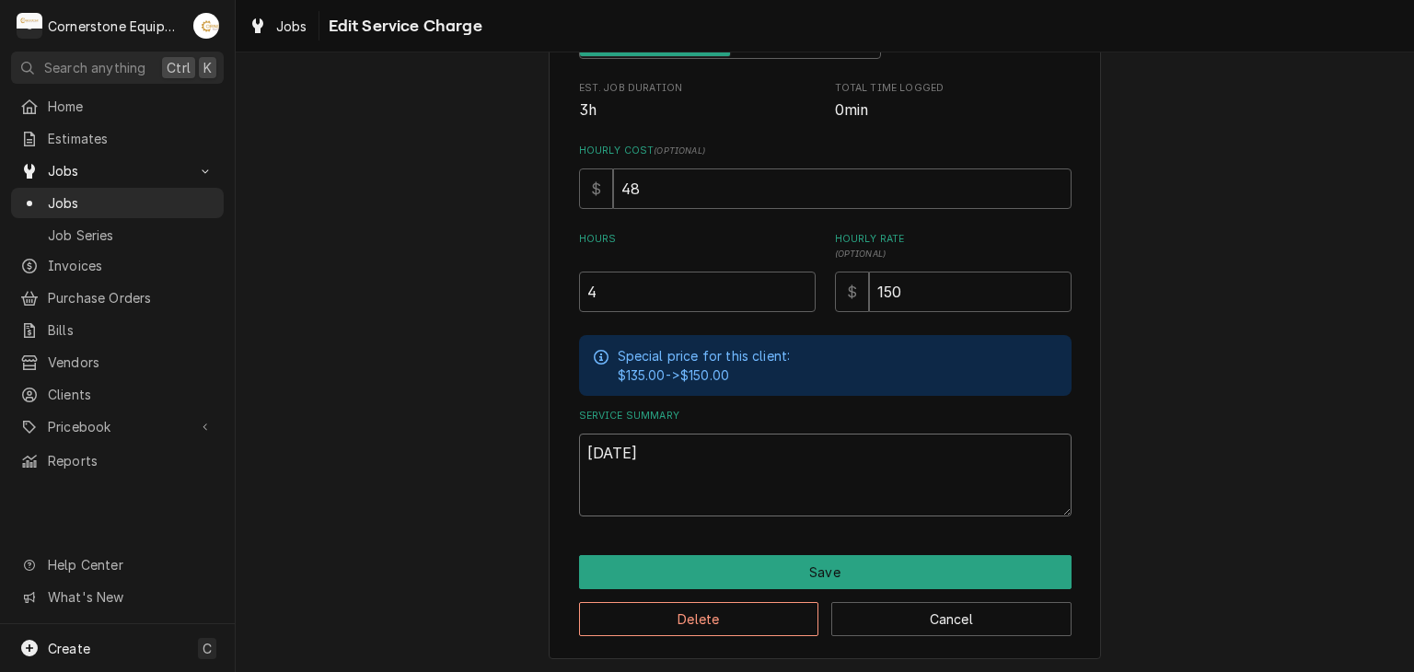
type textarea "9/18/2"
type textarea "x"
type textarea "[DATE]"
type textarea "x"
type textarea "9/18/25v"
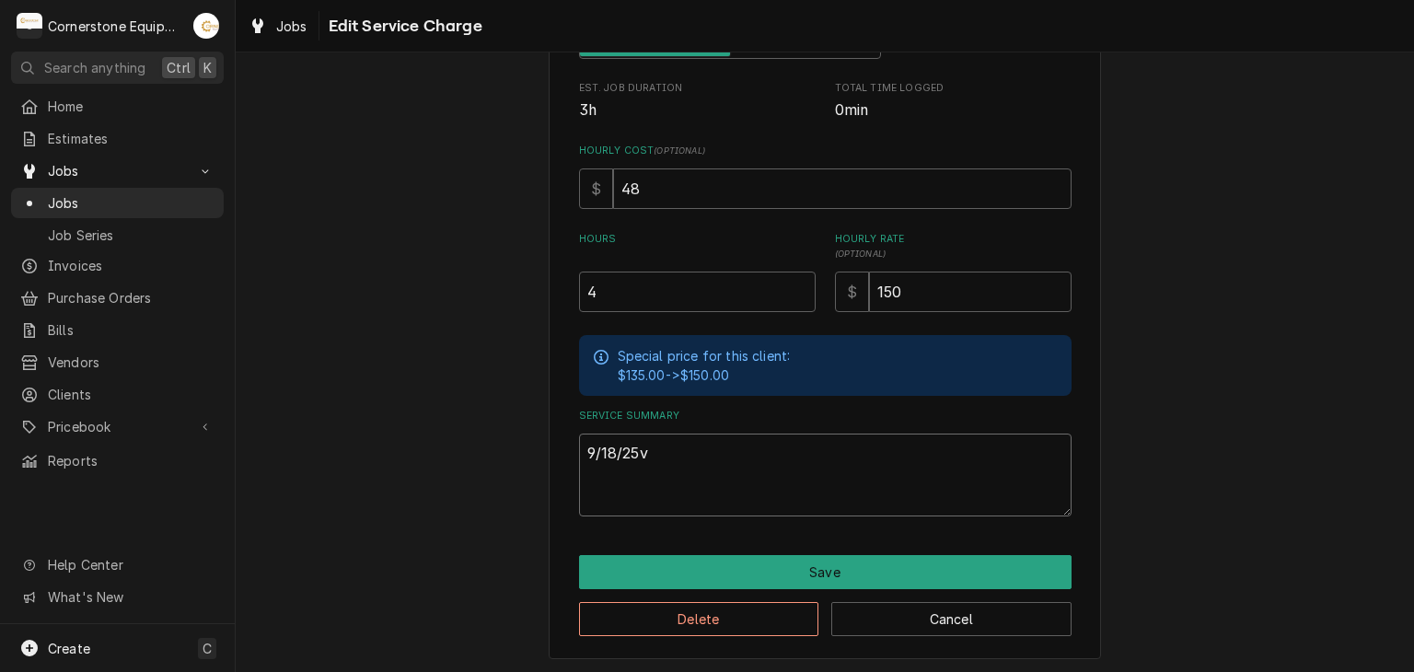
type textarea "x"
type textarea "9/18/25v="
type textarea "x"
type textarea "9/18/25v="
type textarea "x"
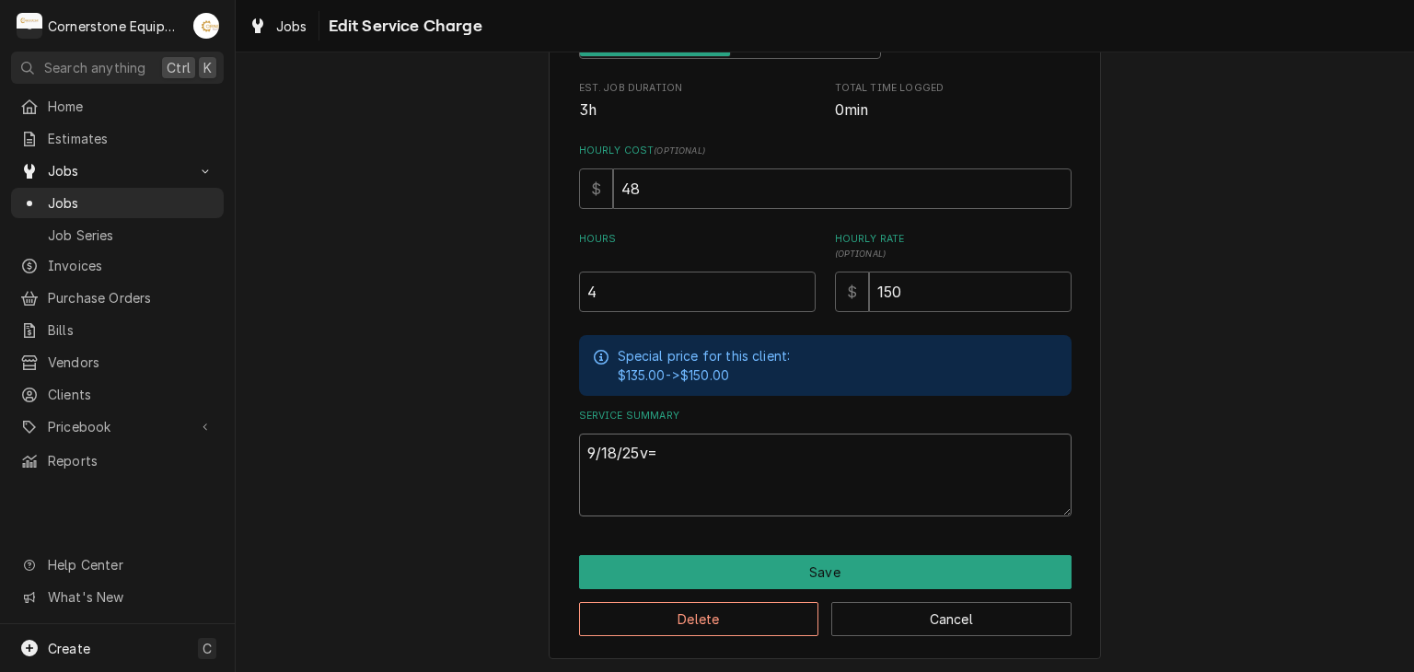
type textarea "9/18/25v="
type textarea "x"
type textarea "9/18/25v"
type textarea "x"
type textarea "[DATE]"
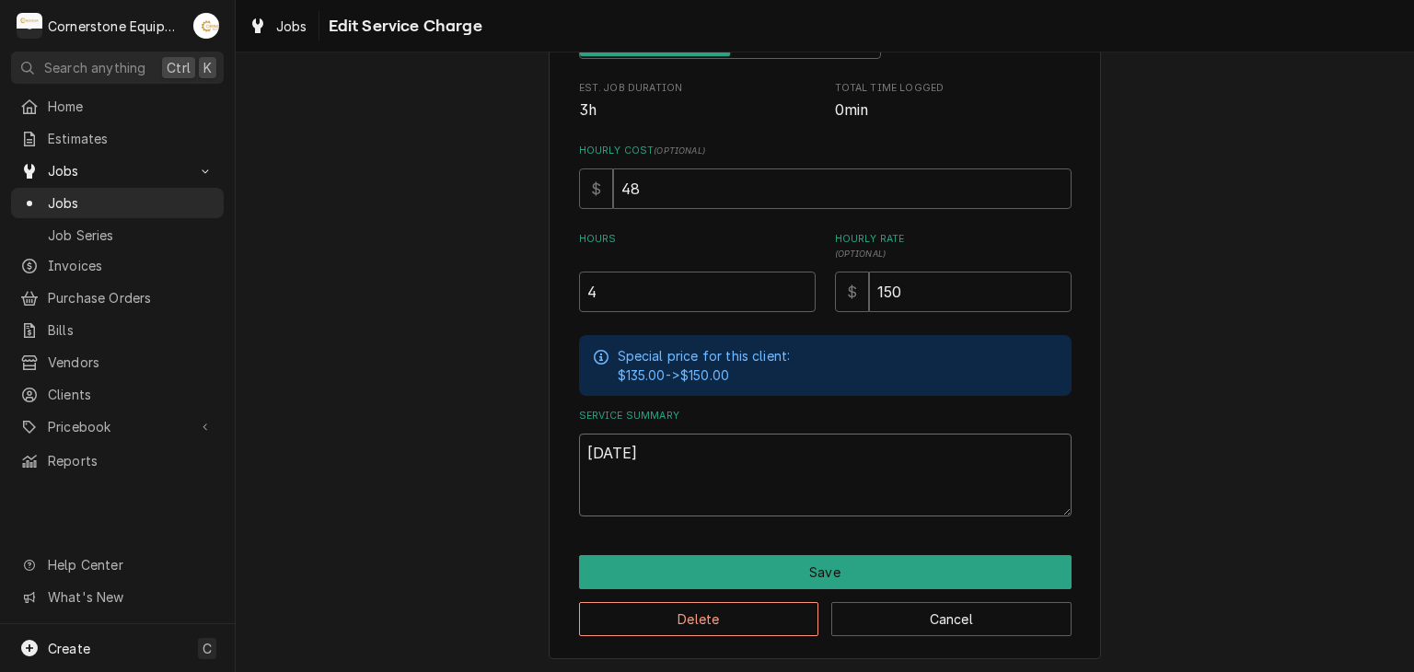
type textarea "x"
type textarea "9/18/2"
type textarea "x"
type textarea "9/18/25"
type textarea "x"
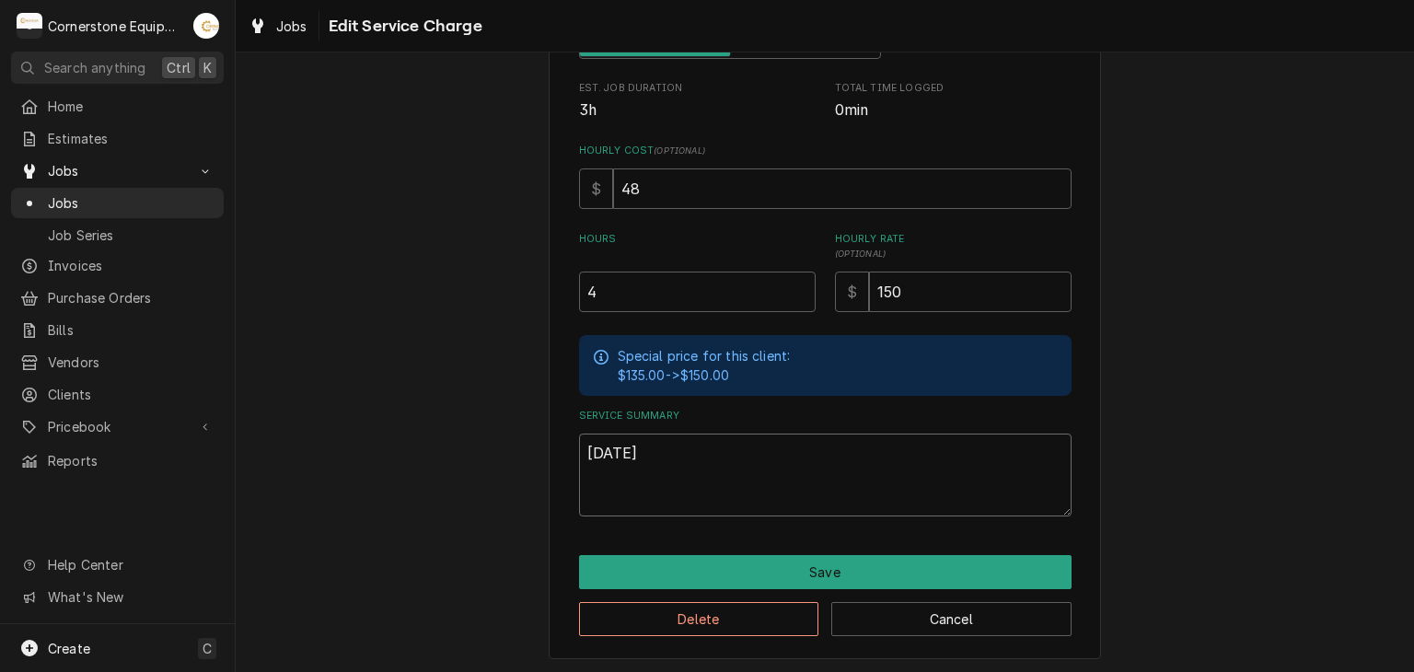
type textarea "9/18/25"
type textarea "x"
type textarea "9/18/25 M"
type textarea "x"
type textarea "9/18/25 MD"
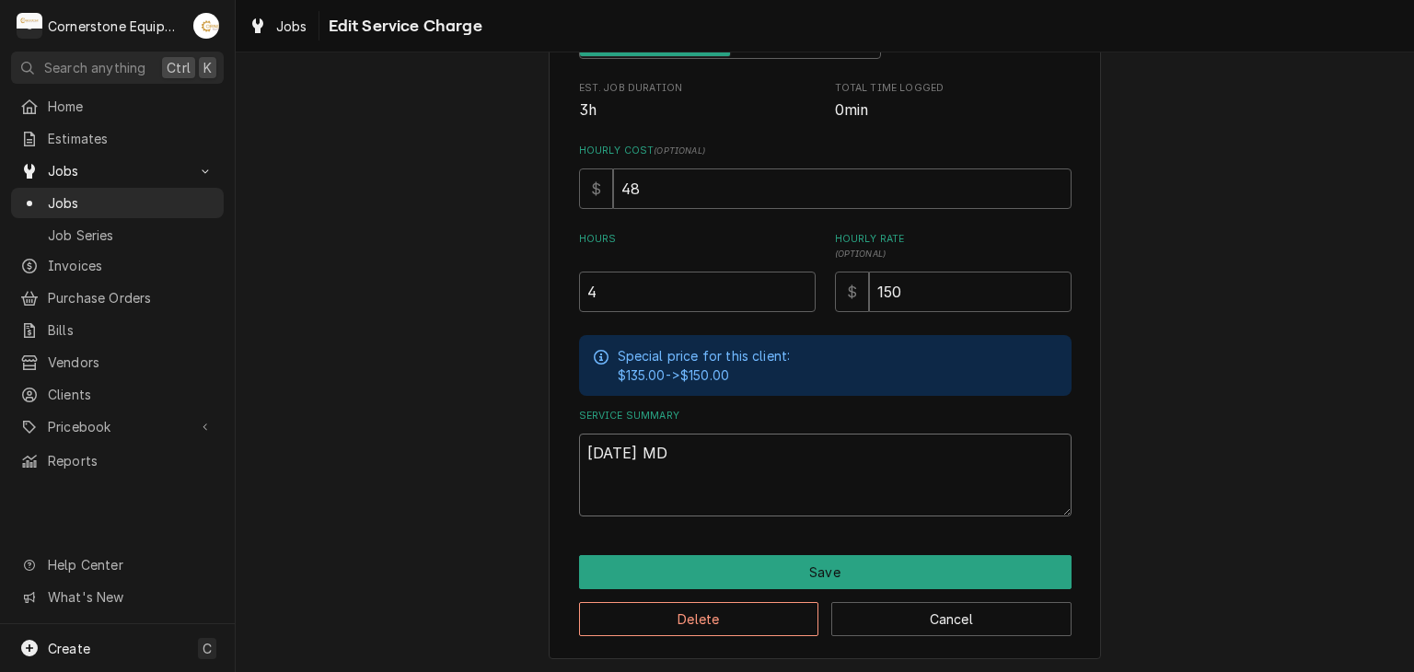
type textarea "x"
type textarea "9/18/25 MDP"
type textarea "x"
type textarea "9/18/25 MDP"
type textarea "x"
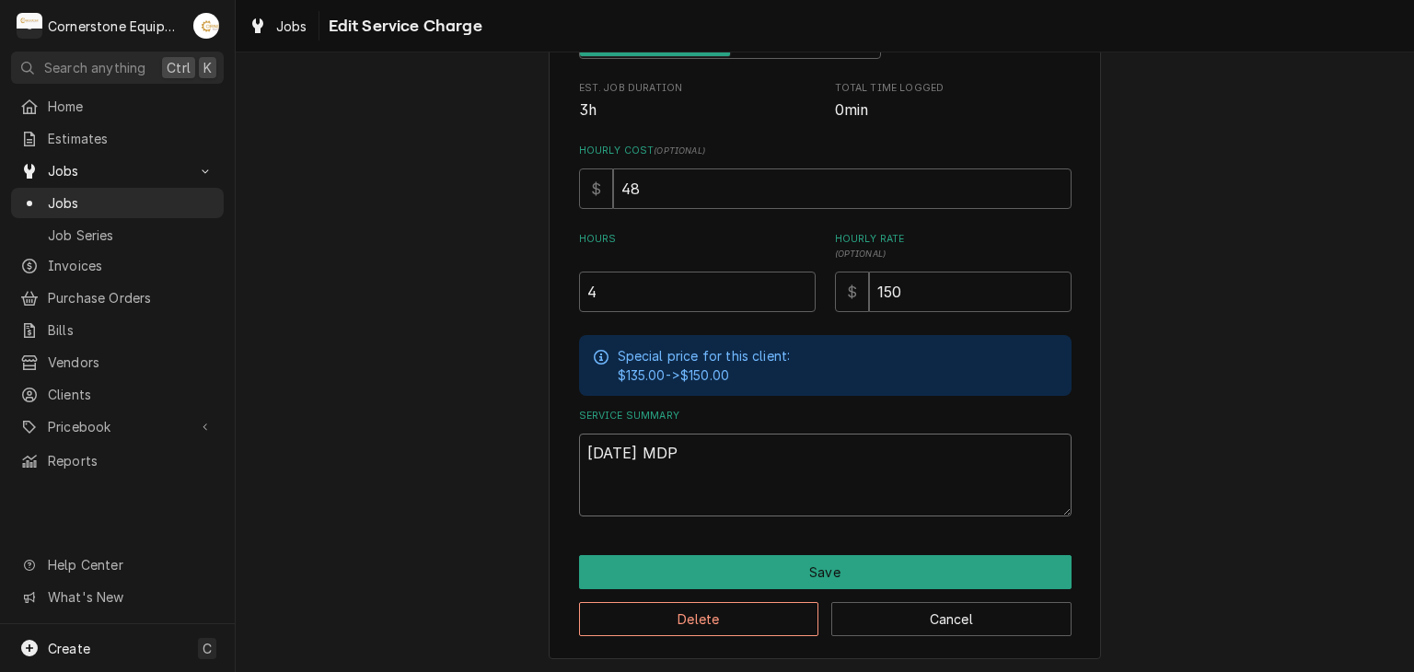
type textarea "9/18/25 MDP -"
type textarea "x"
type textarea "9/18/25 MDP -"
paste textarea "Upon arrival, found that the kitchen unit had iced over. Removed panels and set…"
type textarea "x"
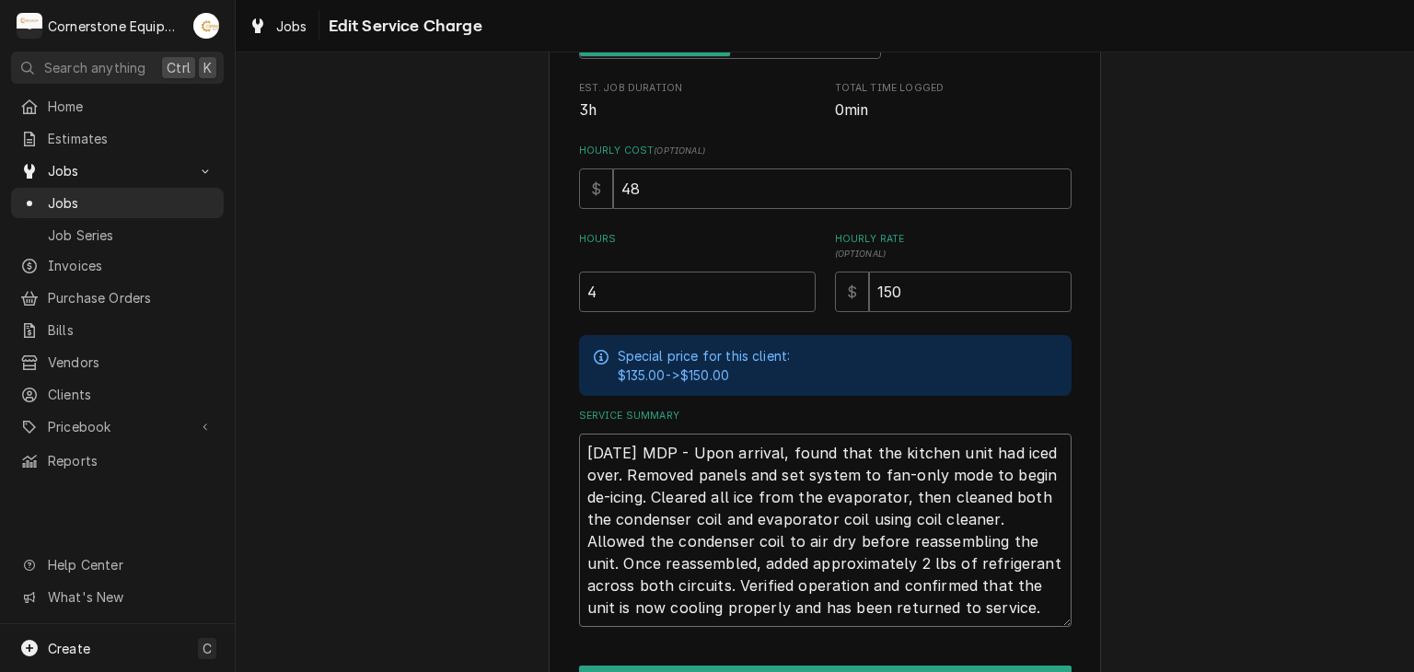
scroll to position [22, 0]
type textarea "[DATE] MDP - Upon arrival, found that the kitchen unit had iced over. Removed p…"
click at [700, 666] on button "Save" at bounding box center [825, 683] width 493 height 34
type textarea "x"
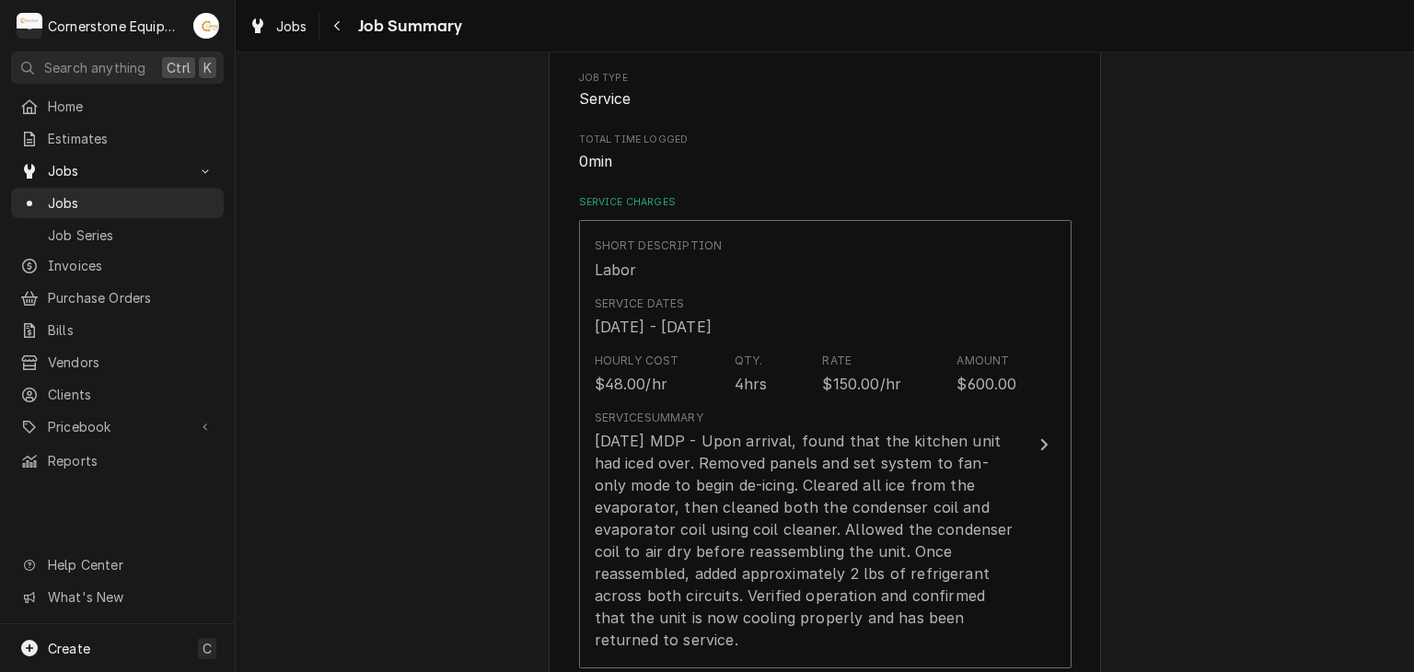
scroll to position [737, 0]
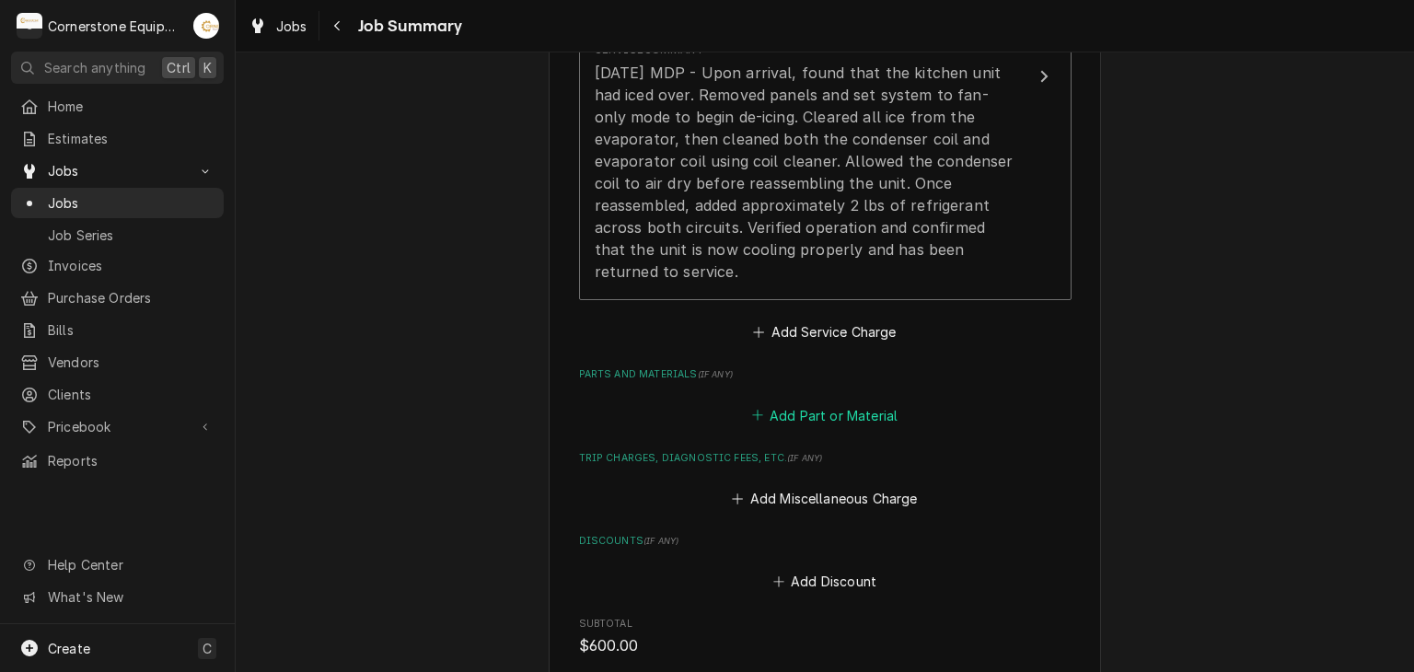
click at [800, 420] on button "Add Part or Material" at bounding box center [825, 415] width 152 height 26
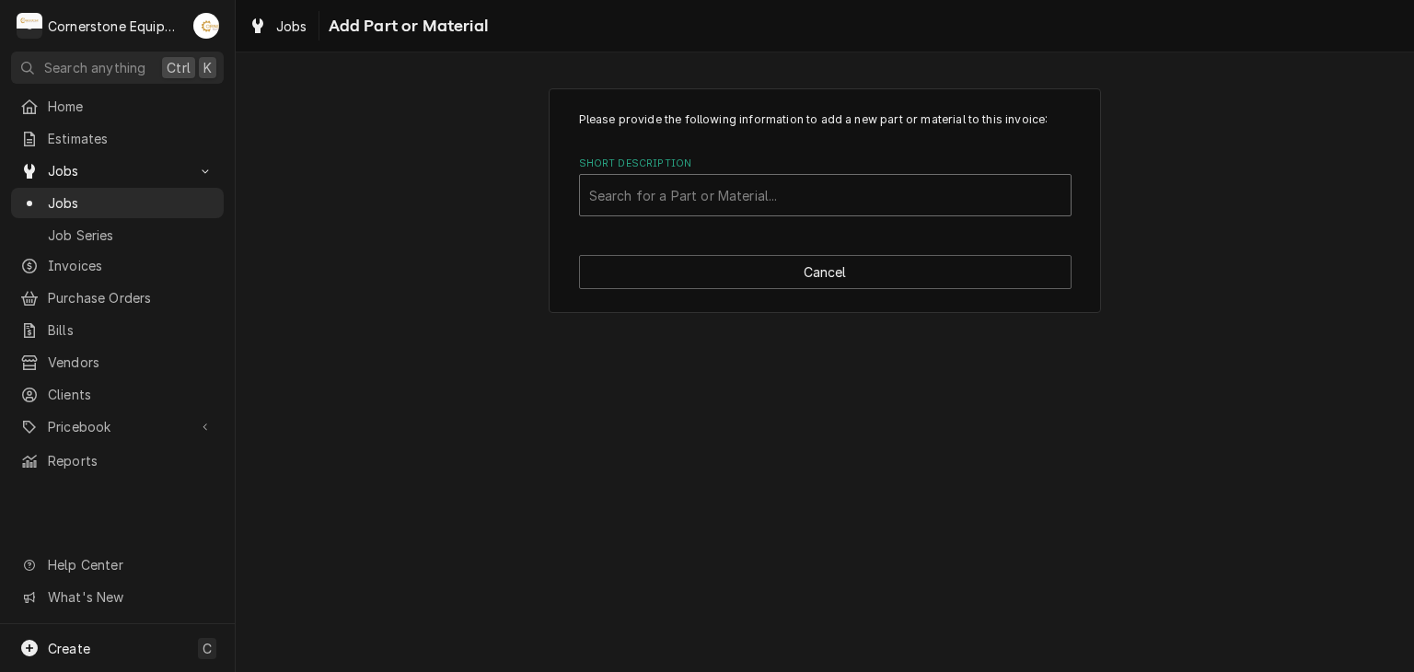
click at [725, 189] on div "Short Description" at bounding box center [825, 195] width 472 height 33
type input "c"
type input "venom"
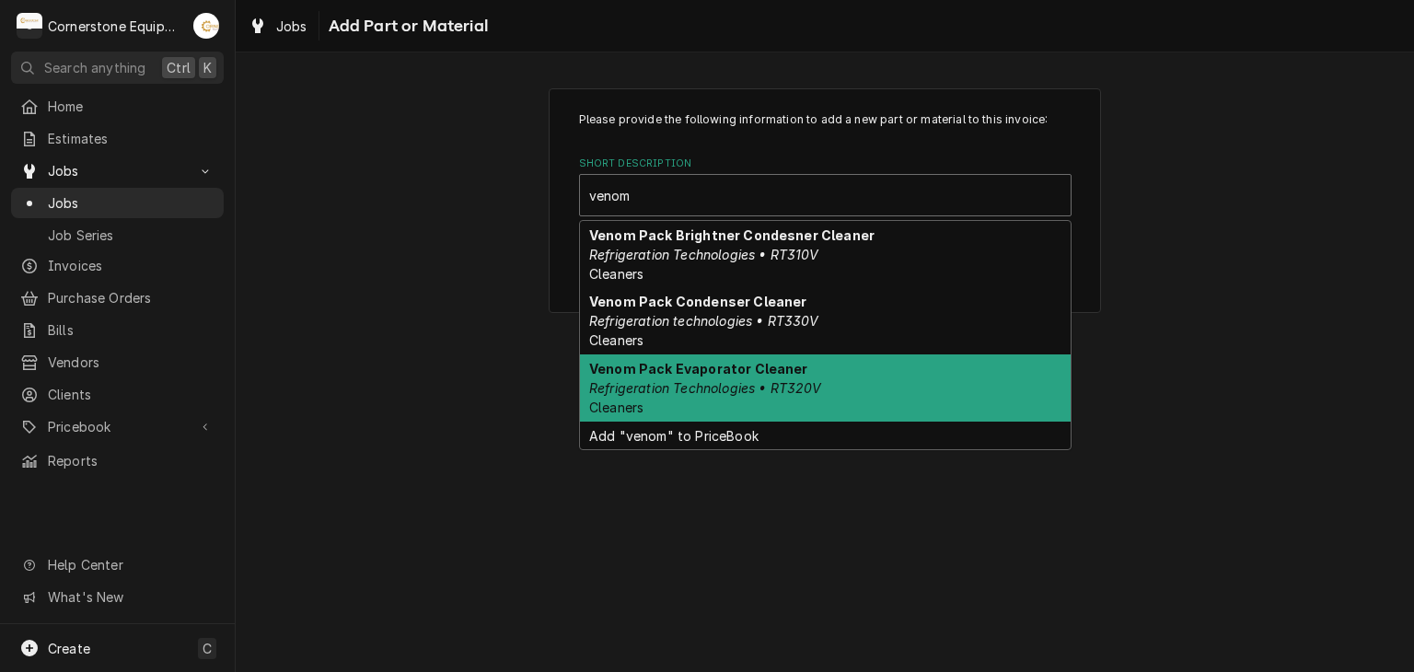
click at [712, 357] on div "Venom Pack Evaporator Cleaner Refrigeration Technologies • RT320V Cleaners" at bounding box center [825, 388] width 491 height 67
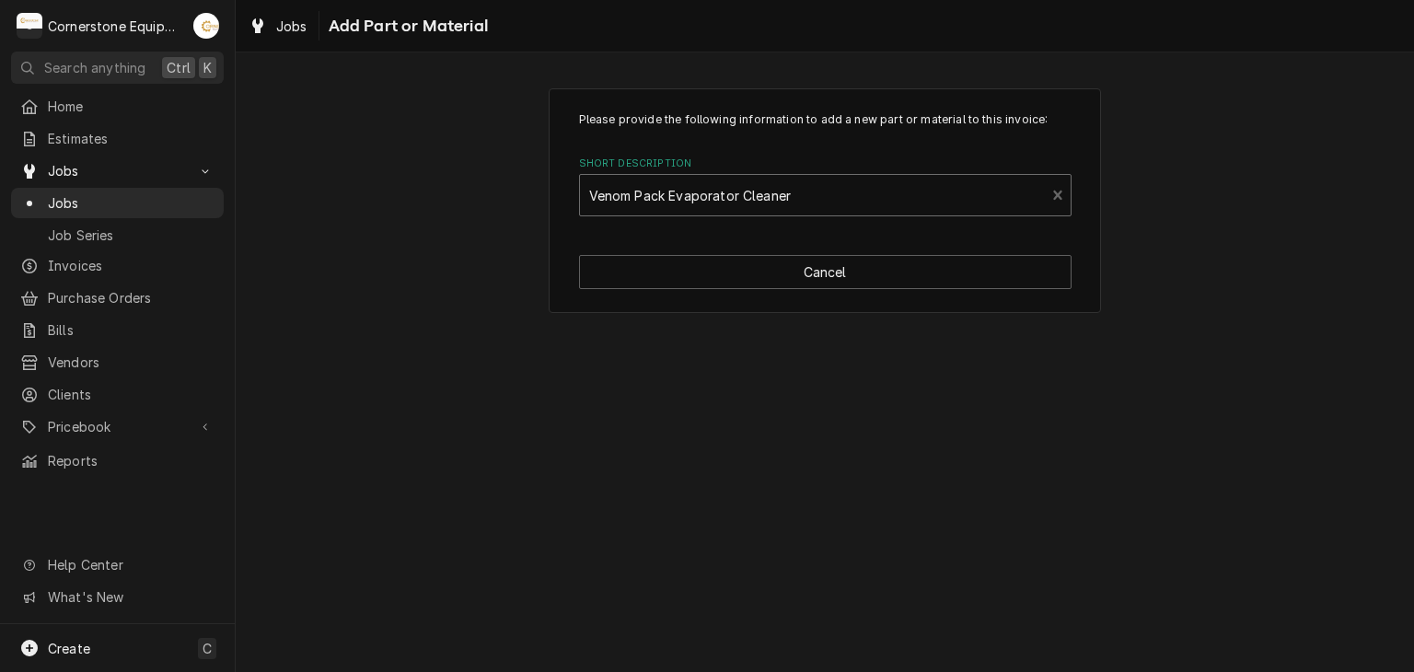
type textarea "x"
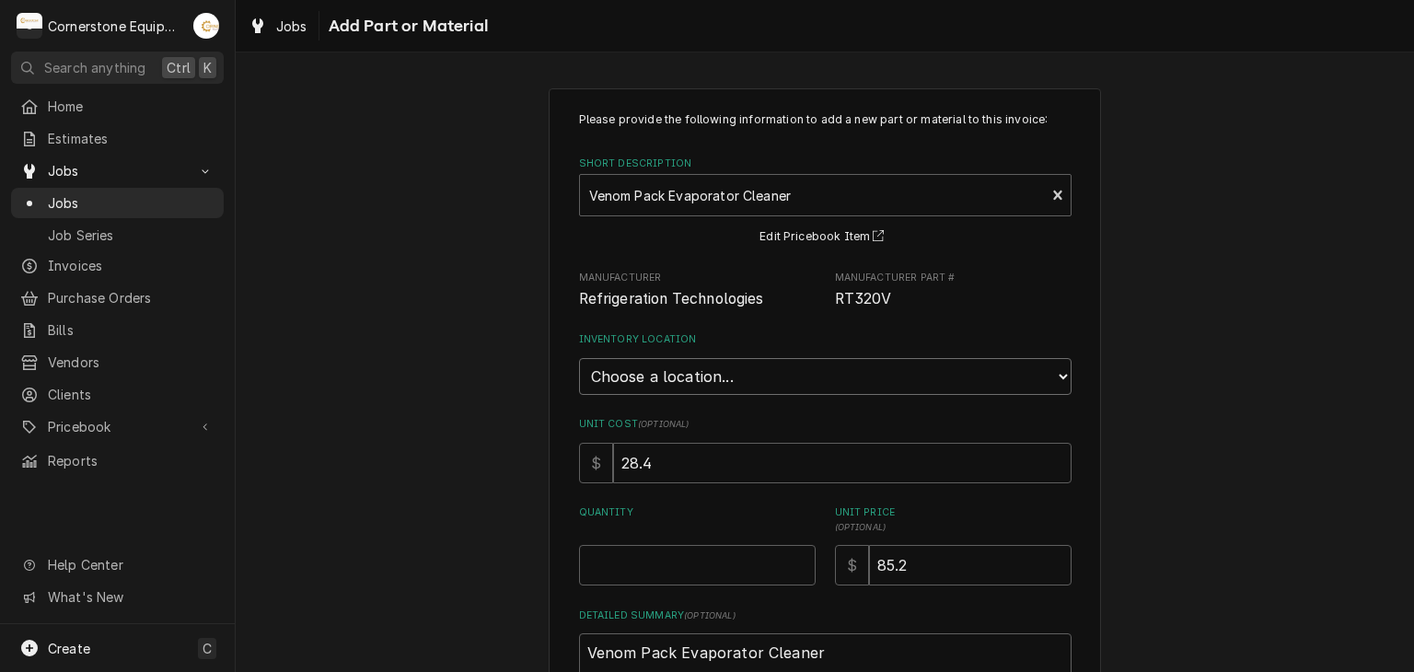
click at [703, 388] on select "Choose a location... Truck 101 Truck 102 Truck 103 Warehouse H" at bounding box center [825, 376] width 493 height 37
select select "2835"
click at [579, 358] on select "Choose a location... Truck 101 Truck 102 Truck 103 Warehouse H" at bounding box center [825, 376] width 493 height 37
click at [676, 546] on input "Quantity" at bounding box center [697, 565] width 237 height 41
type textarea "x"
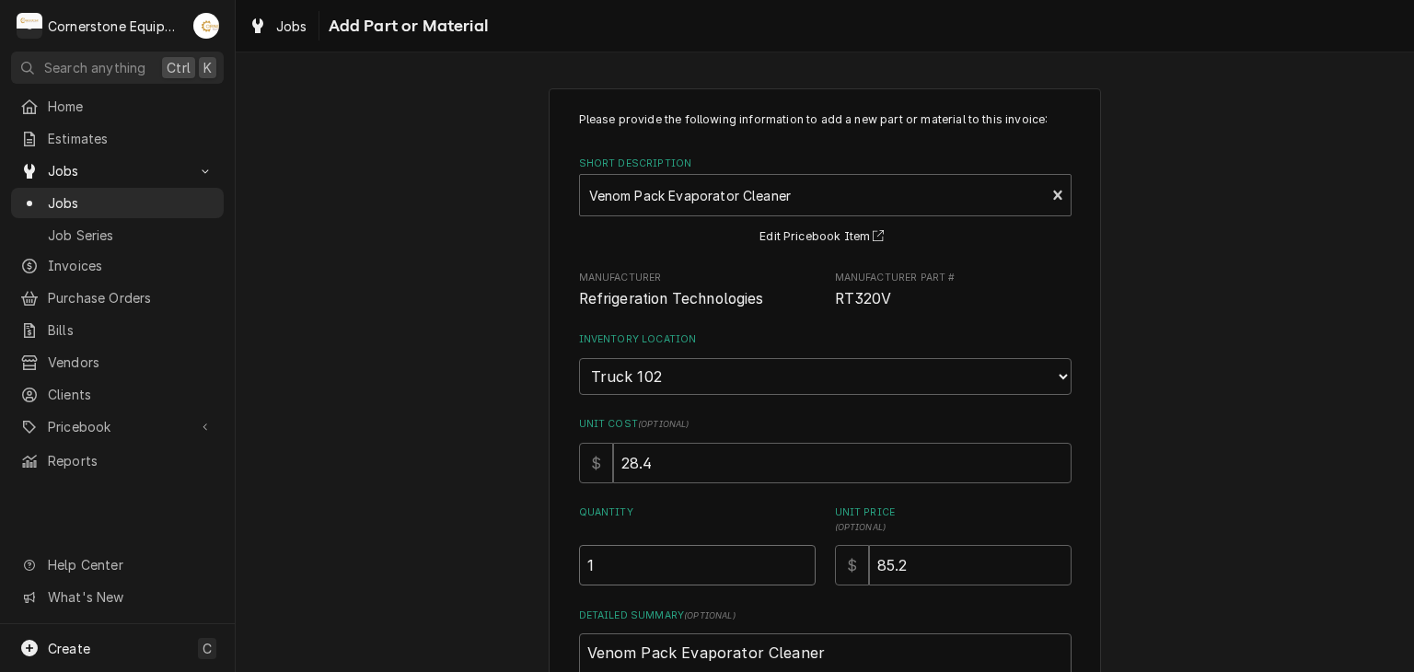
type input "1"
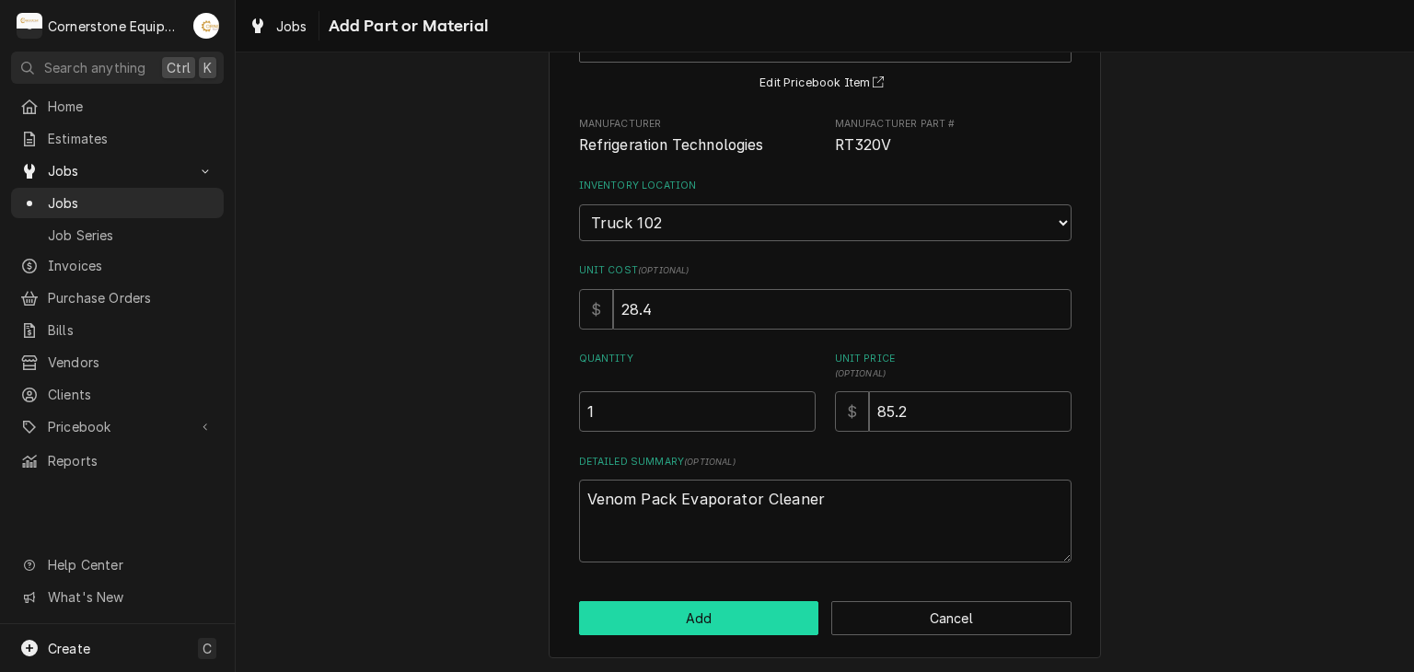
click at [740, 604] on button "Add" at bounding box center [699, 618] width 240 height 34
type textarea "x"
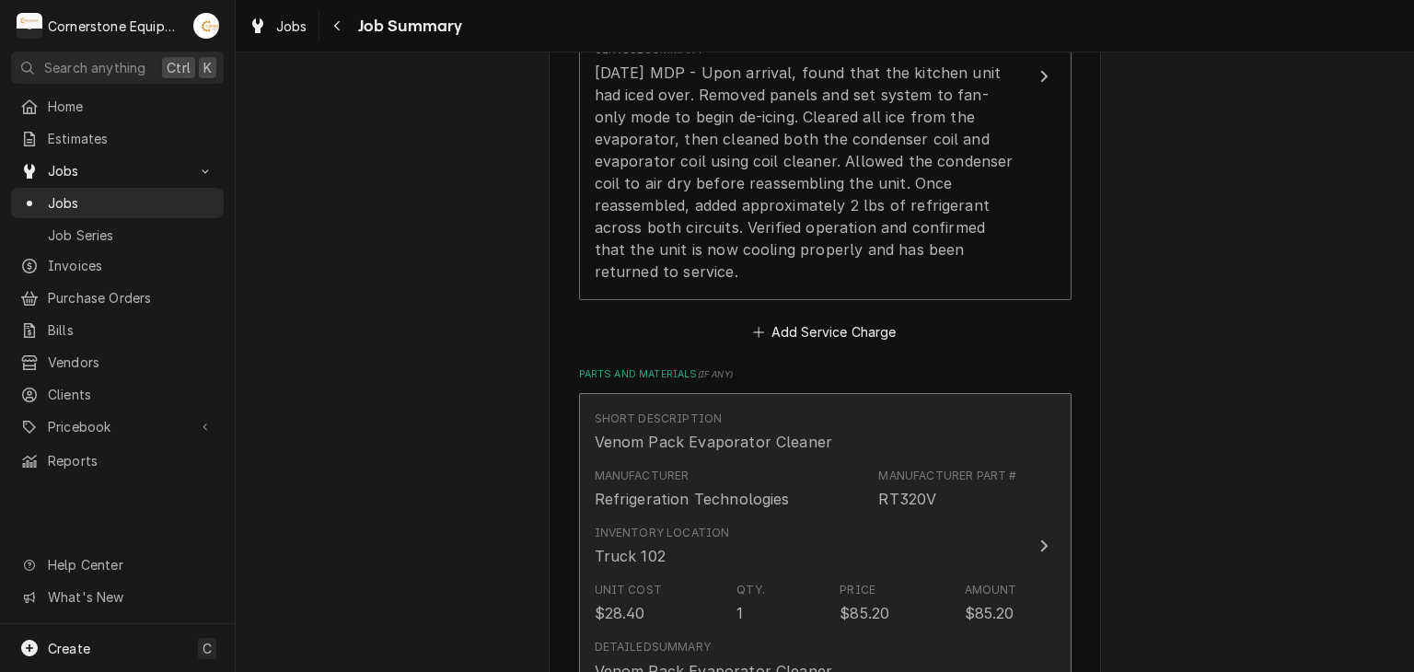
scroll to position [1105, 0]
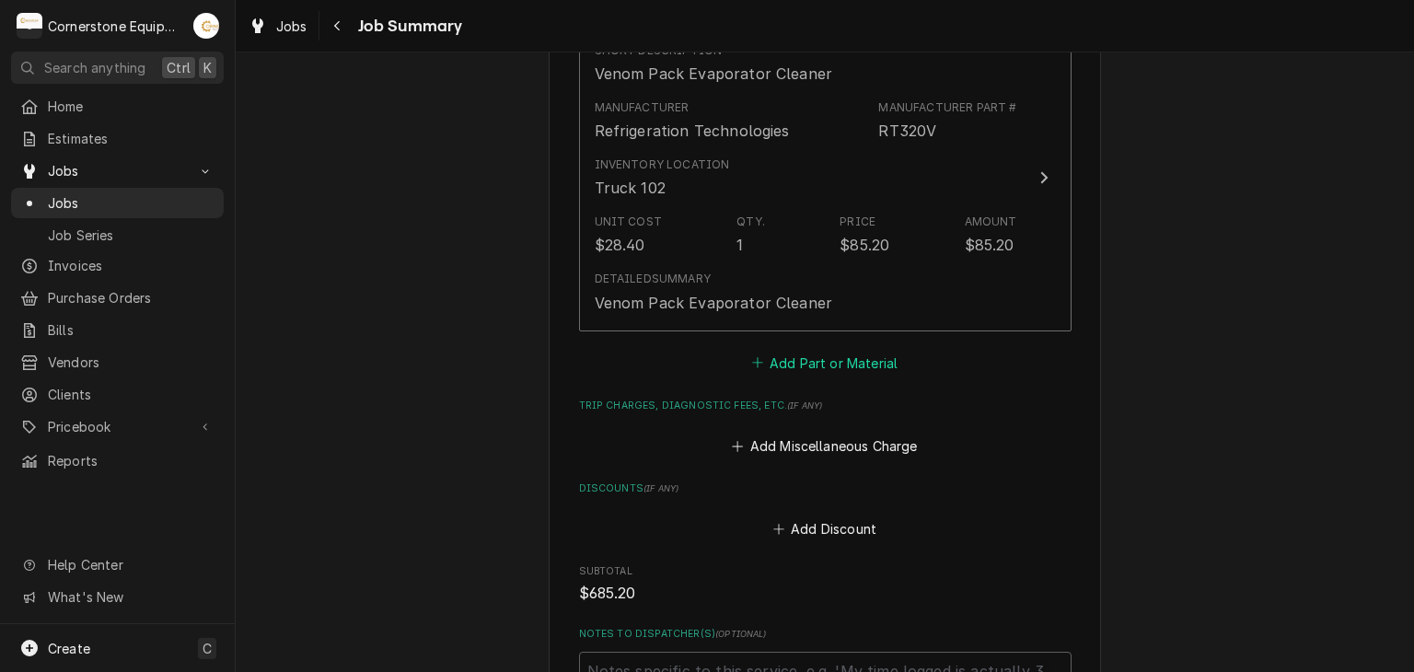
click at [806, 366] on button "Add Part or Material" at bounding box center [825, 363] width 152 height 26
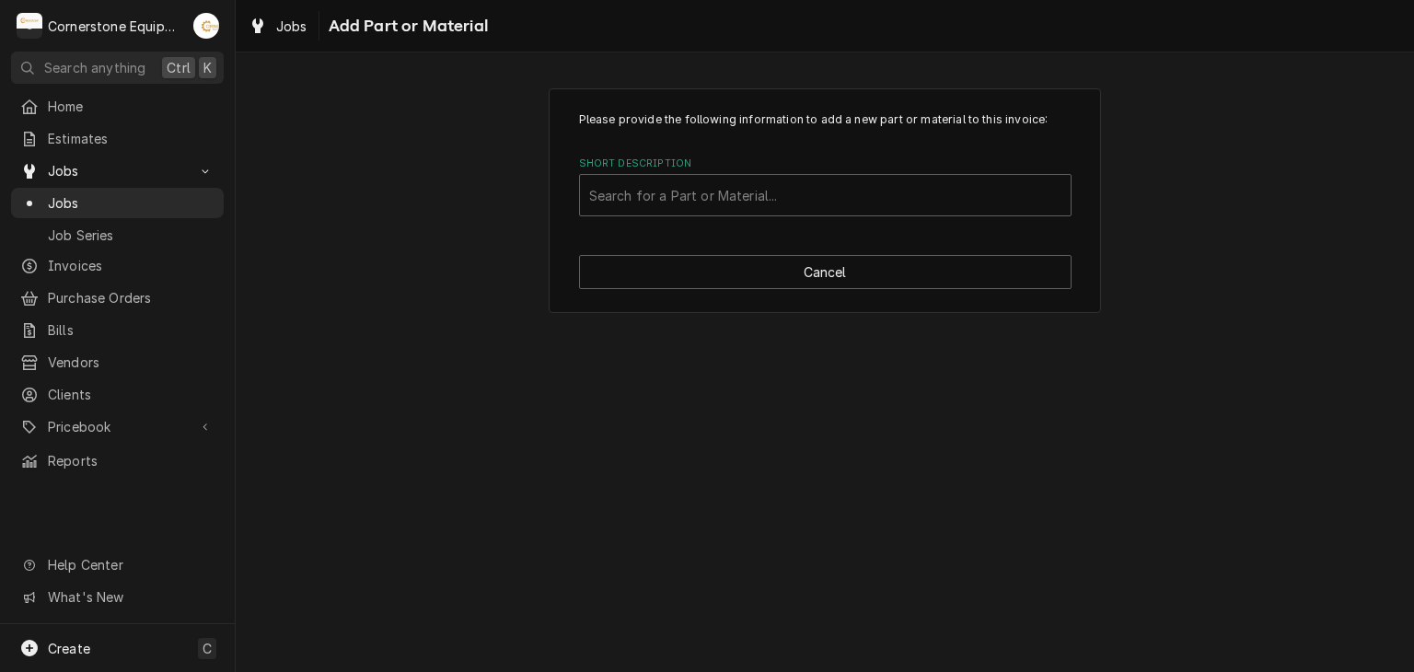
click at [742, 237] on div "Please provide the following information to add a new part or material to this …" at bounding box center [825, 200] width 552 height 225
click at [743, 218] on div "Please provide the following information to add a new part or material to this …" at bounding box center [825, 200] width 552 height 225
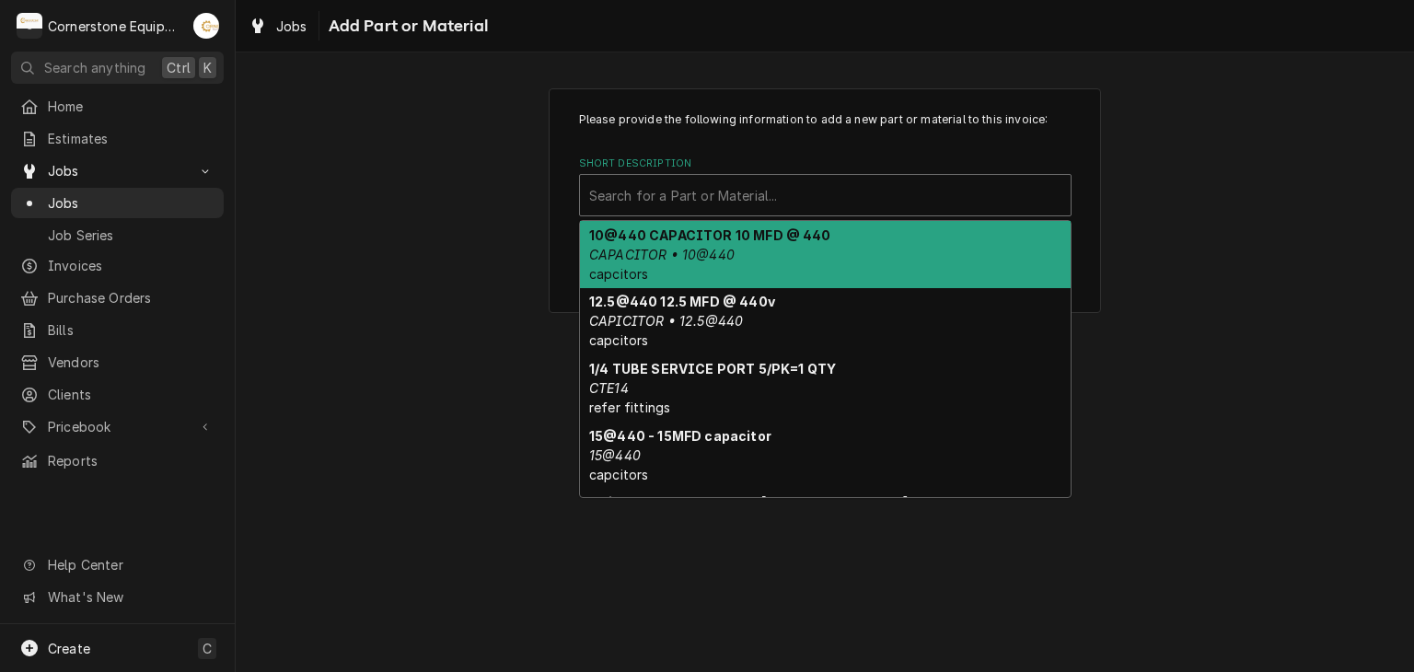
click at [744, 182] on div "Short Description" at bounding box center [825, 195] width 472 height 33
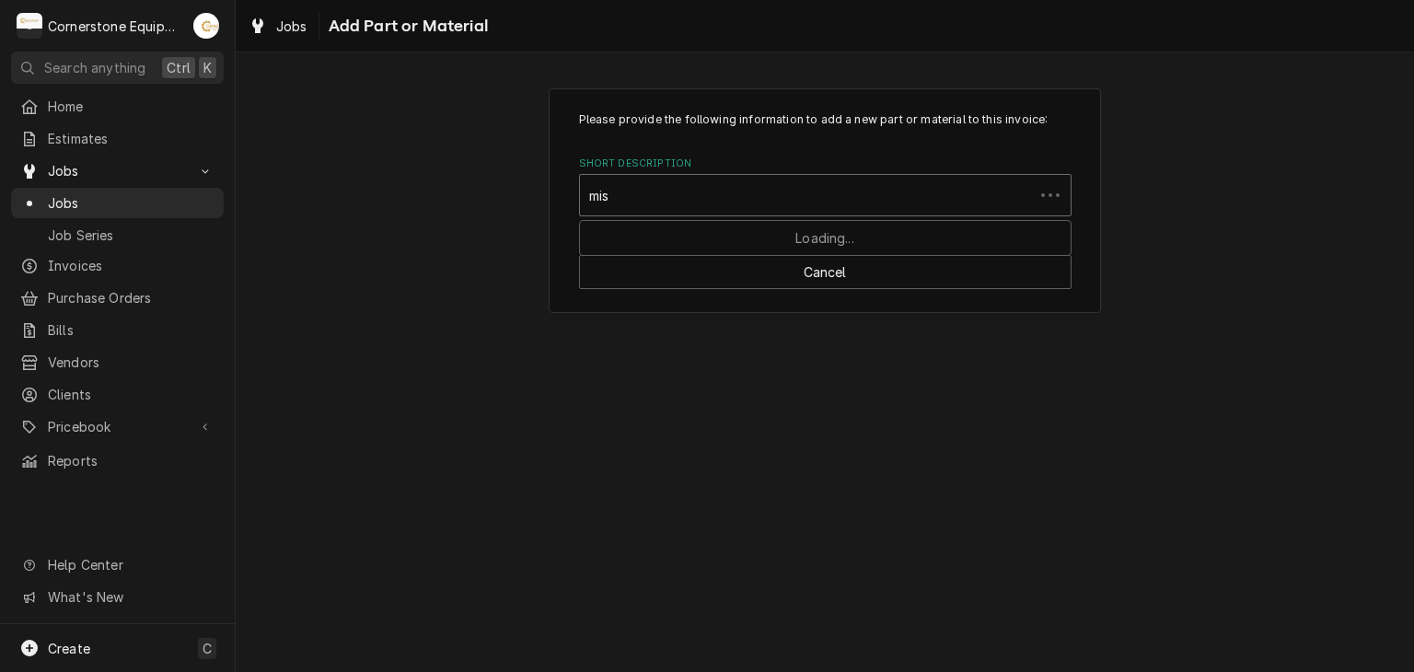
type input "misc"
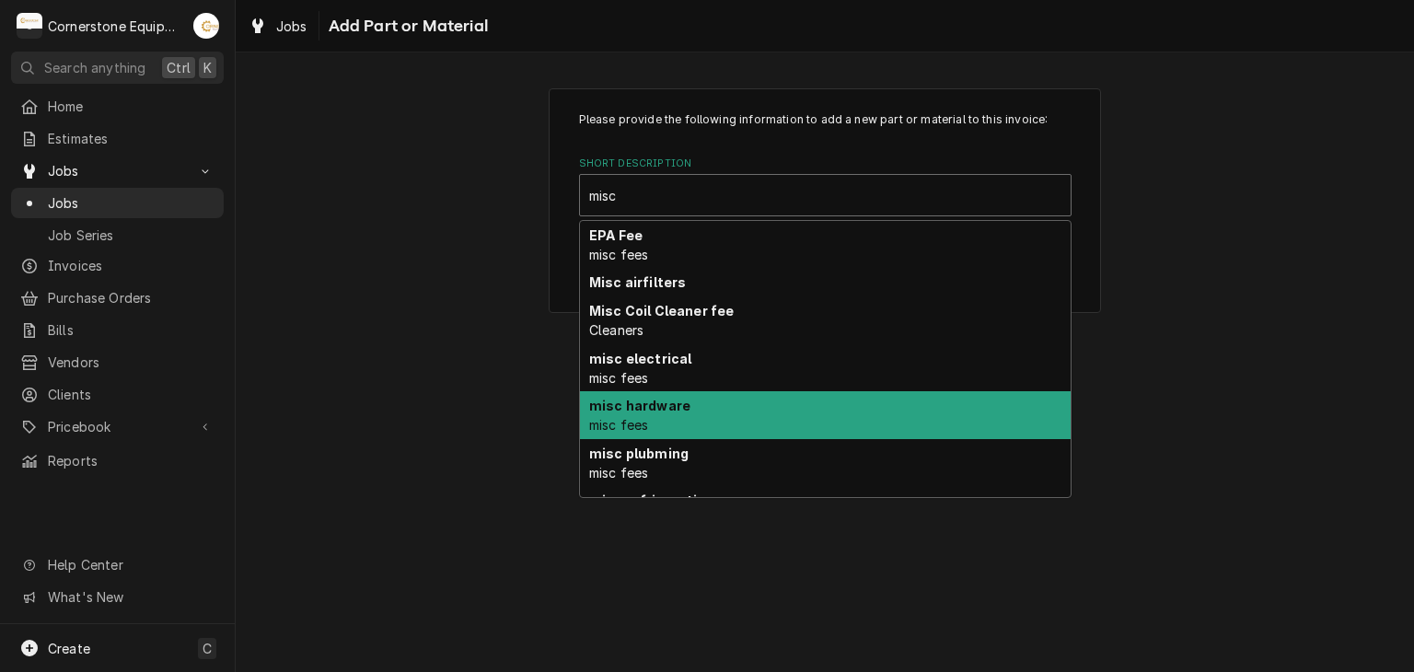
click at [690, 410] on div "misc hardware misc fees" at bounding box center [825, 415] width 491 height 48
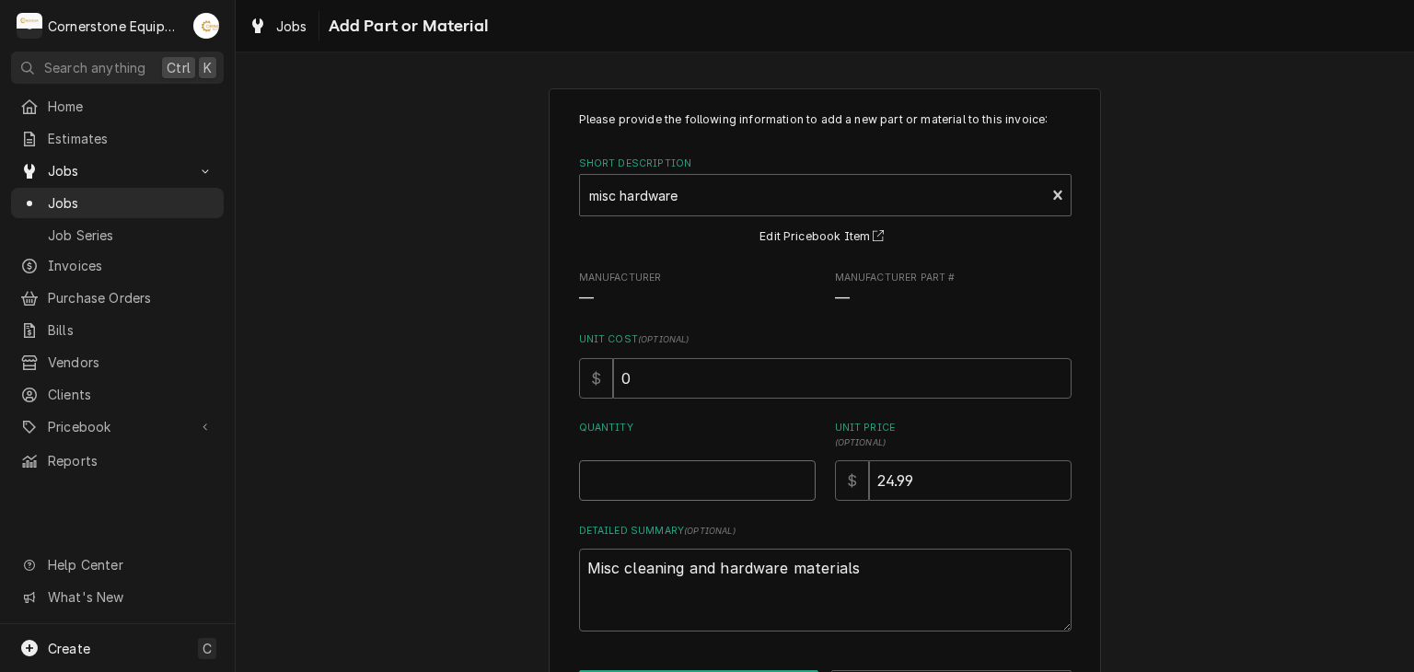
click at [680, 476] on input "Quantity" at bounding box center [697, 480] width 237 height 41
type textarea "x"
type input "1"
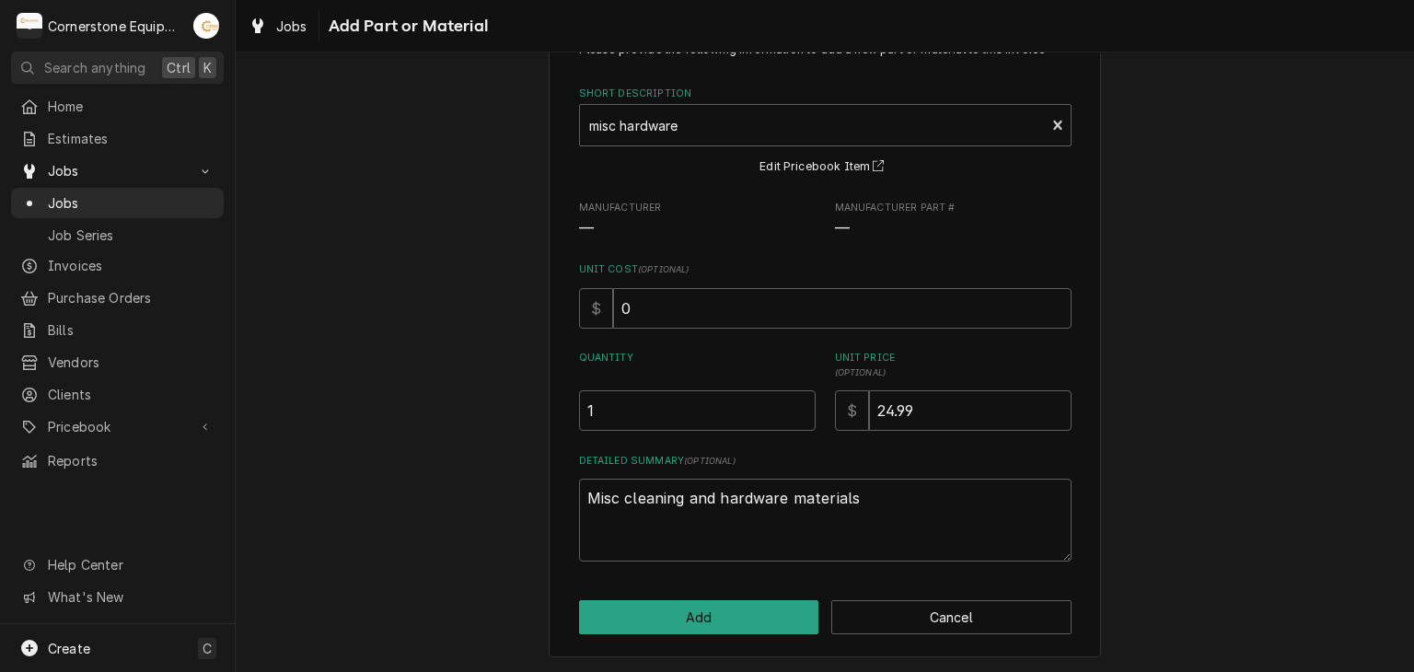
click at [717, 634] on div "Please provide the following information to add a new part or material to this …" at bounding box center [825, 338] width 552 height 640
click at [720, 620] on button "Add" at bounding box center [699, 617] width 240 height 34
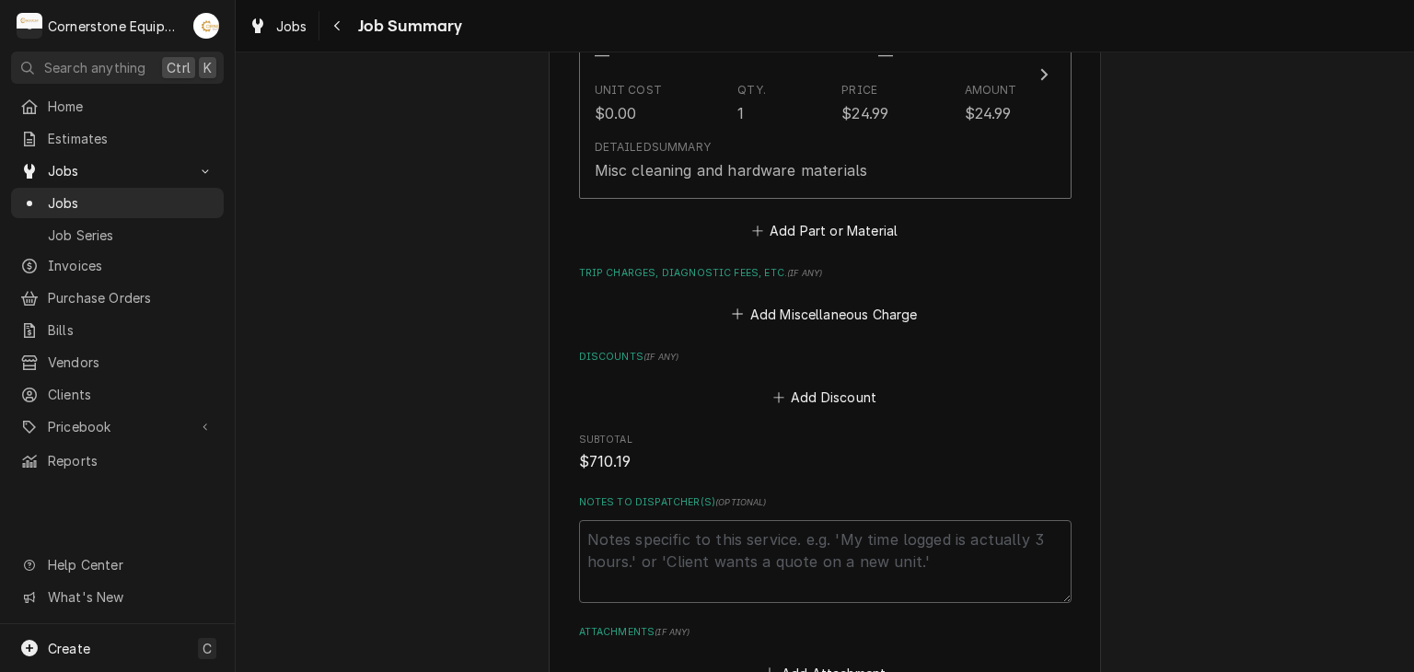
scroll to position [1127, 0]
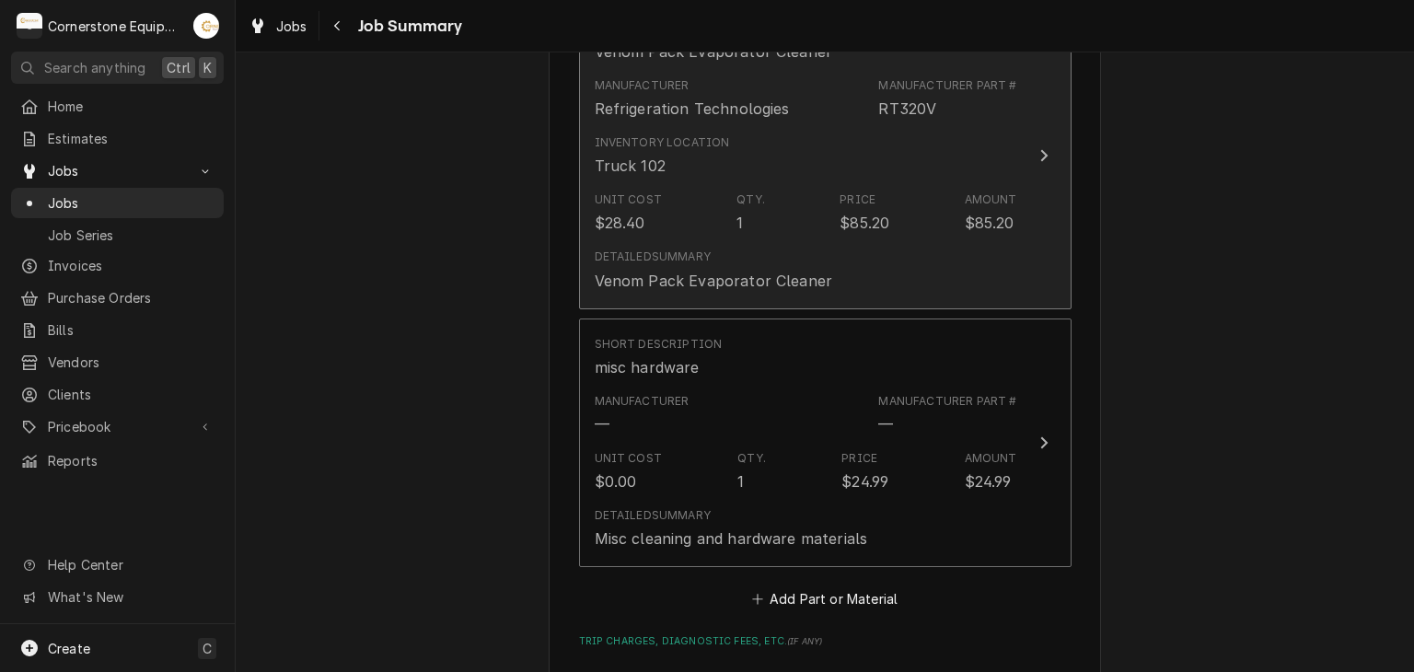
click at [944, 234] on div "Unit Cost $28.40 Qty. 1 Price $85.20 Amount $85.20" at bounding box center [806, 212] width 423 height 57
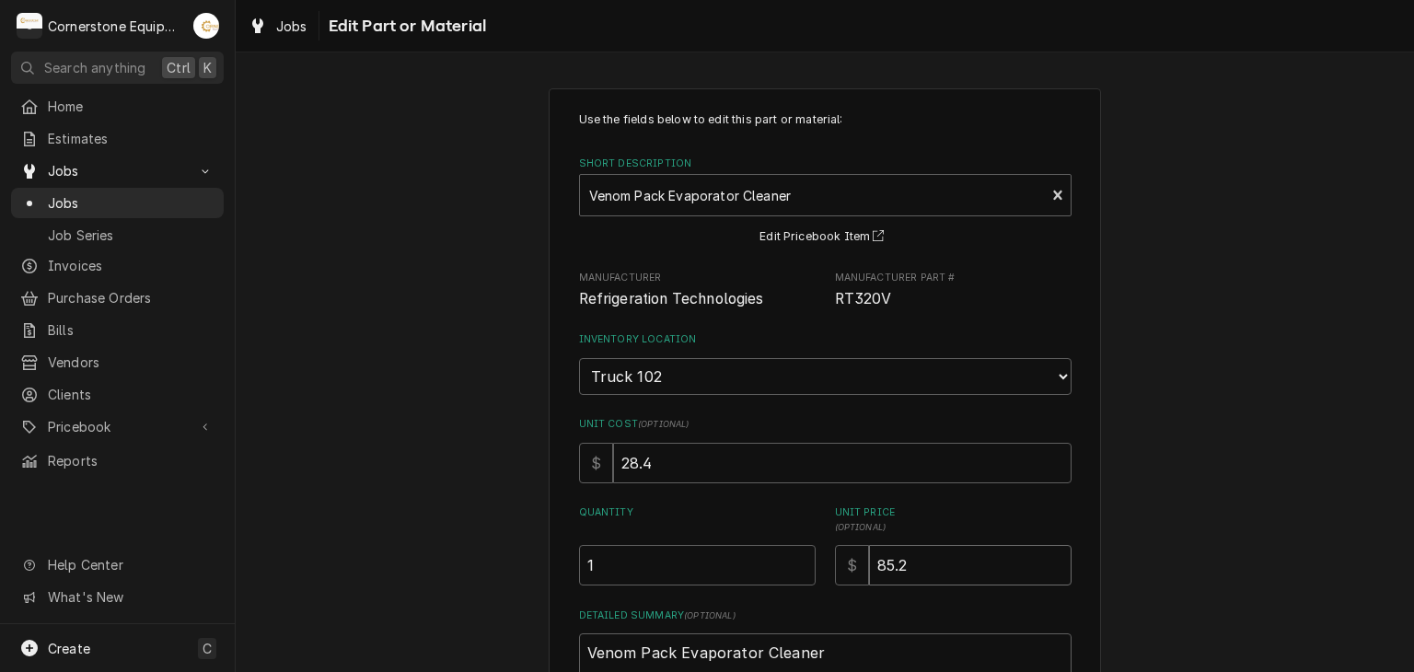
click at [924, 552] on input "85.2" at bounding box center [970, 565] width 203 height 41
type textarea "x"
type input "85.21"
type textarea "x"
type input "85.210"
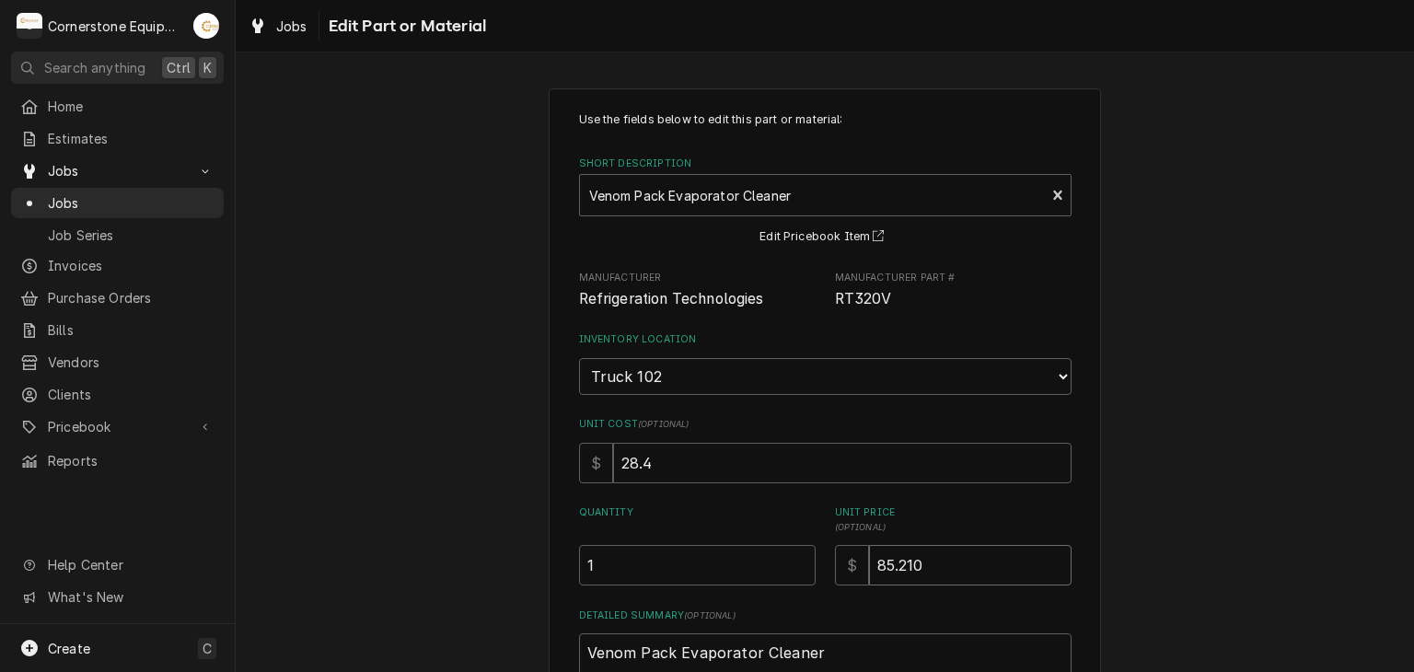
type textarea "x"
type input "85.2102"
type textarea "x"
type input "85.21024"
type textarea "x"
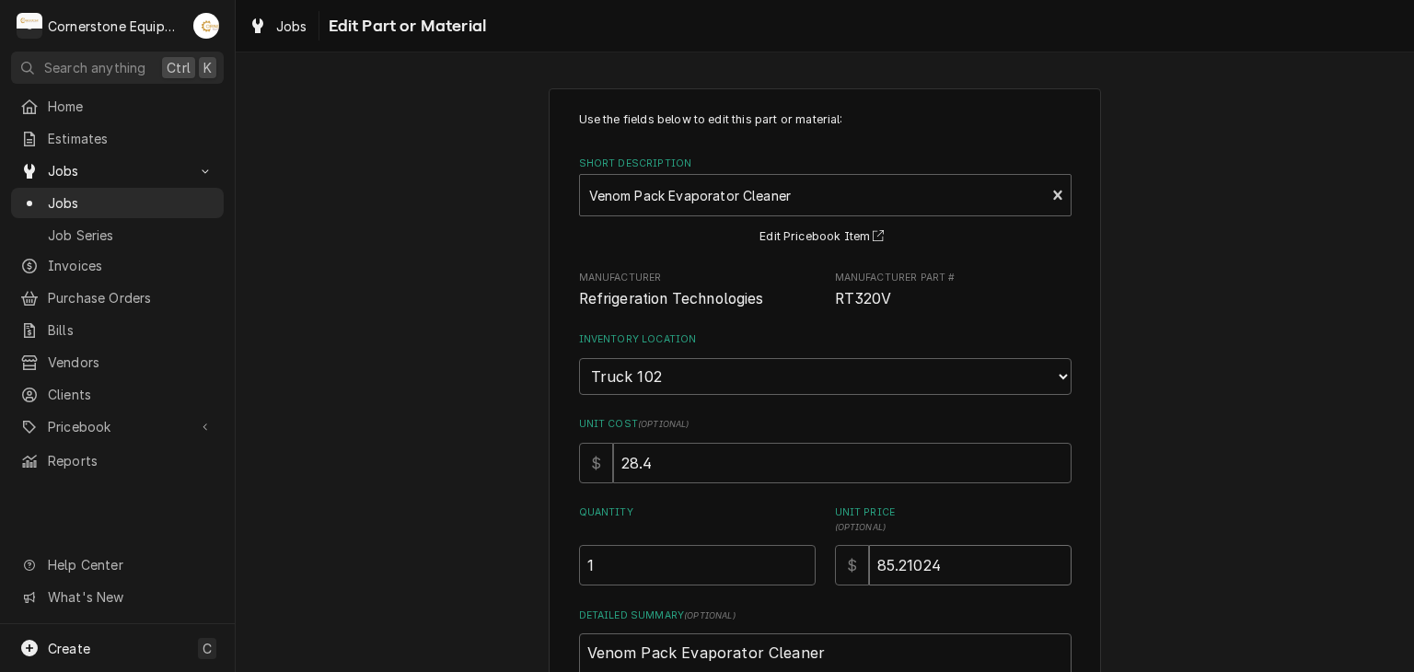
type input "85.210244"
type textarea "x"
type input "85.21024"
type textarea "x"
type input "85.2102"
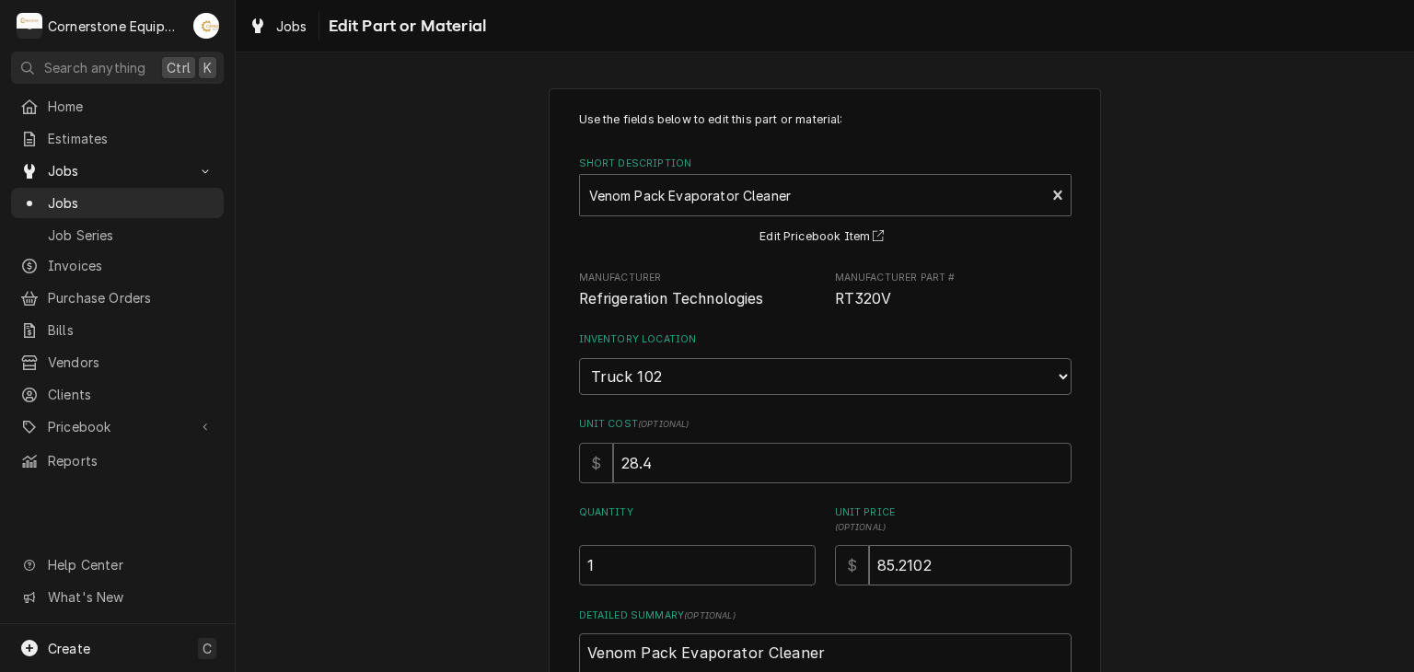
type textarea "x"
type input "85.210"
type textarea "x"
type input "85.21"
type textarea "x"
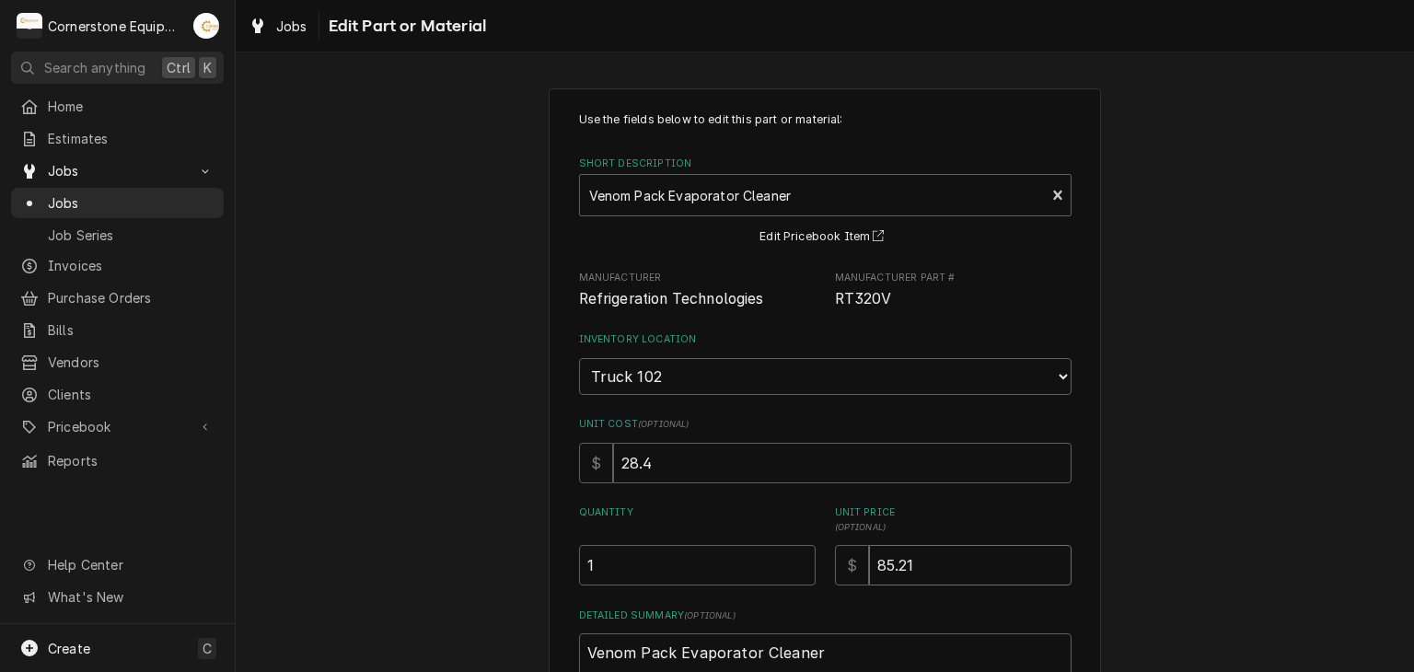
type input "85.2"
type textarea "x"
type input "85"
type textarea "x"
type input "8"
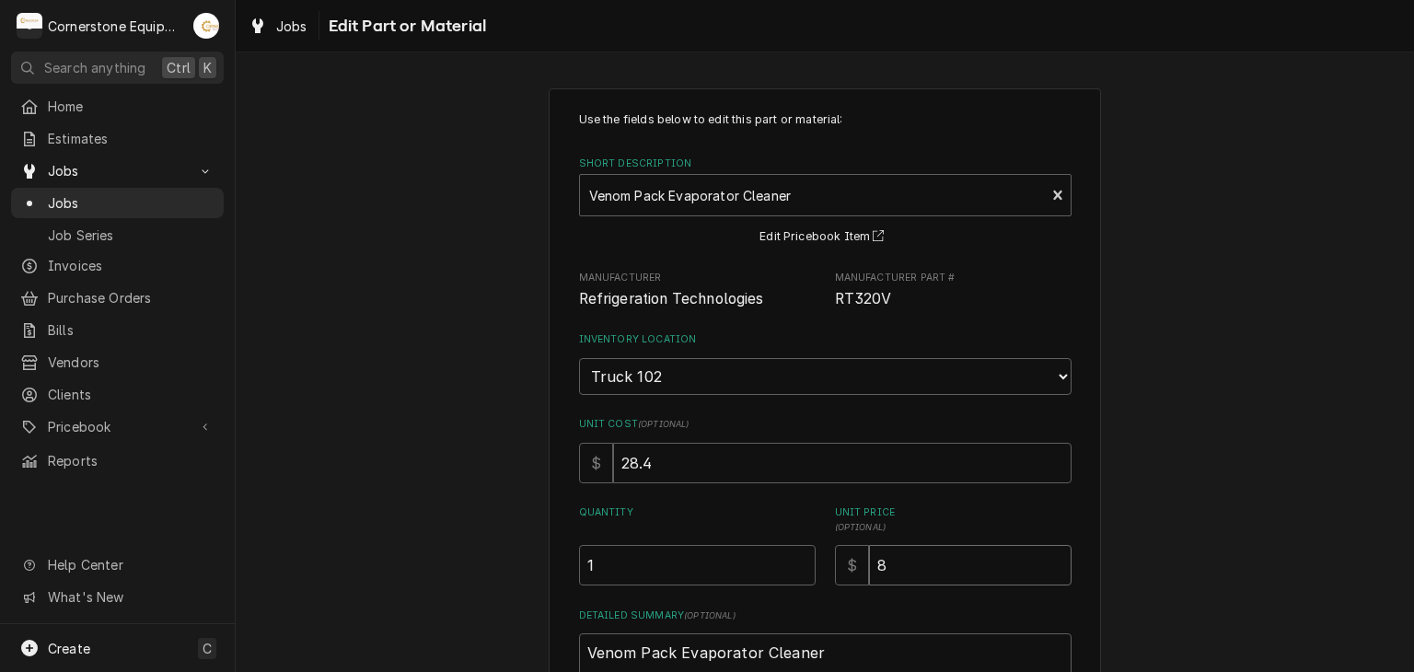
type textarea "x"
type input "1"
type textarea "x"
type input "10"
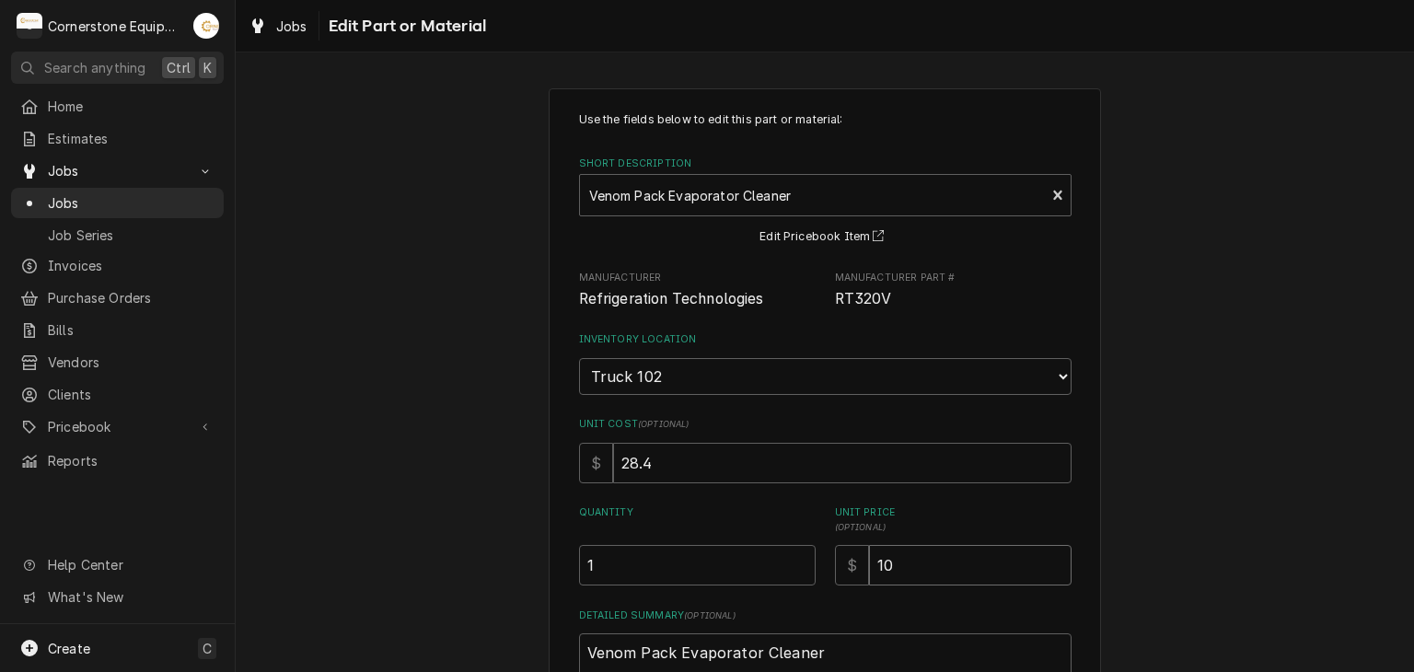
type textarea "x"
type input "102"
type textarea "x"
type input "102.4"
type textarea "x"
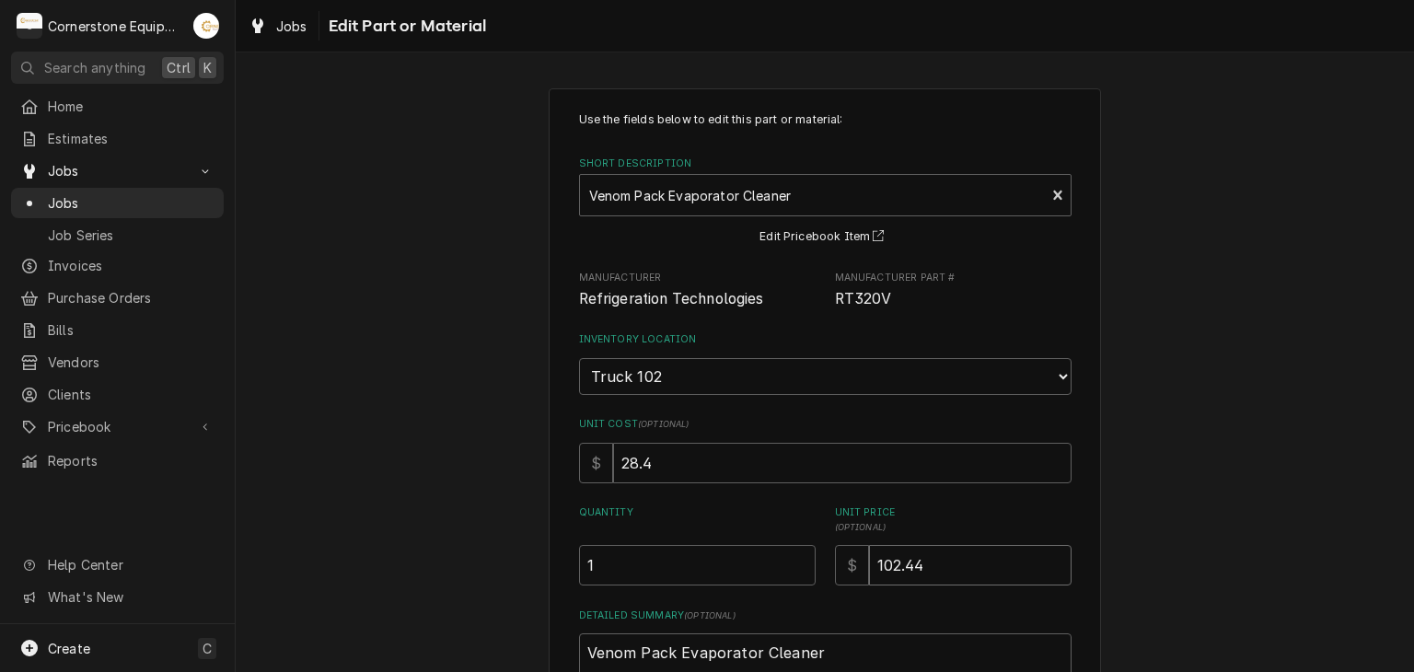
type input "102.44"
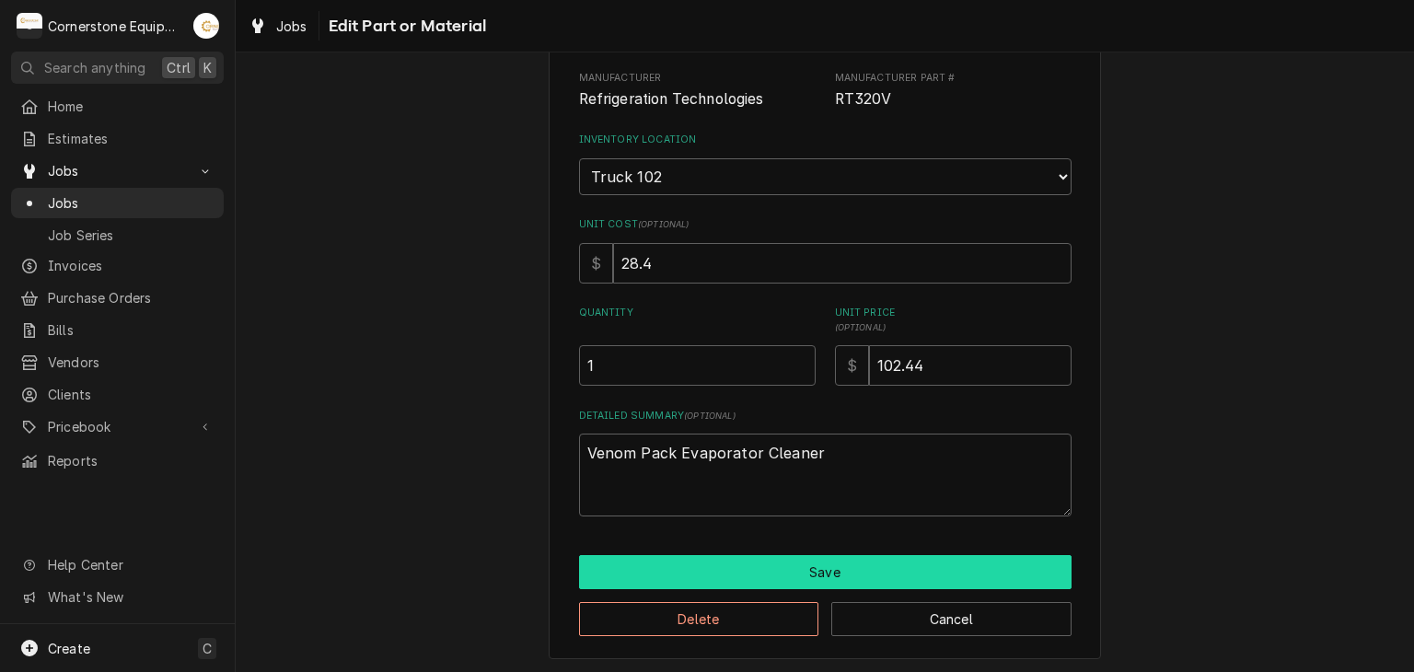
click at [863, 556] on button "Save" at bounding box center [825, 572] width 493 height 34
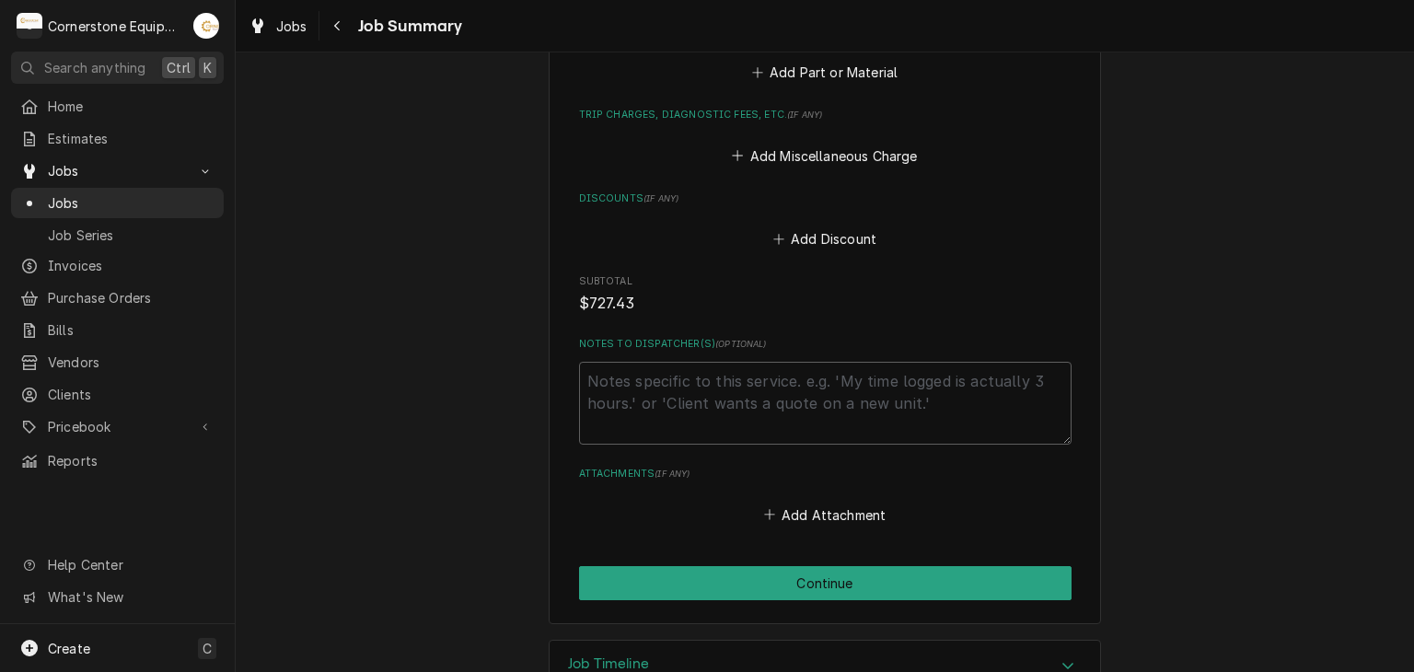
scroll to position [1706, 0]
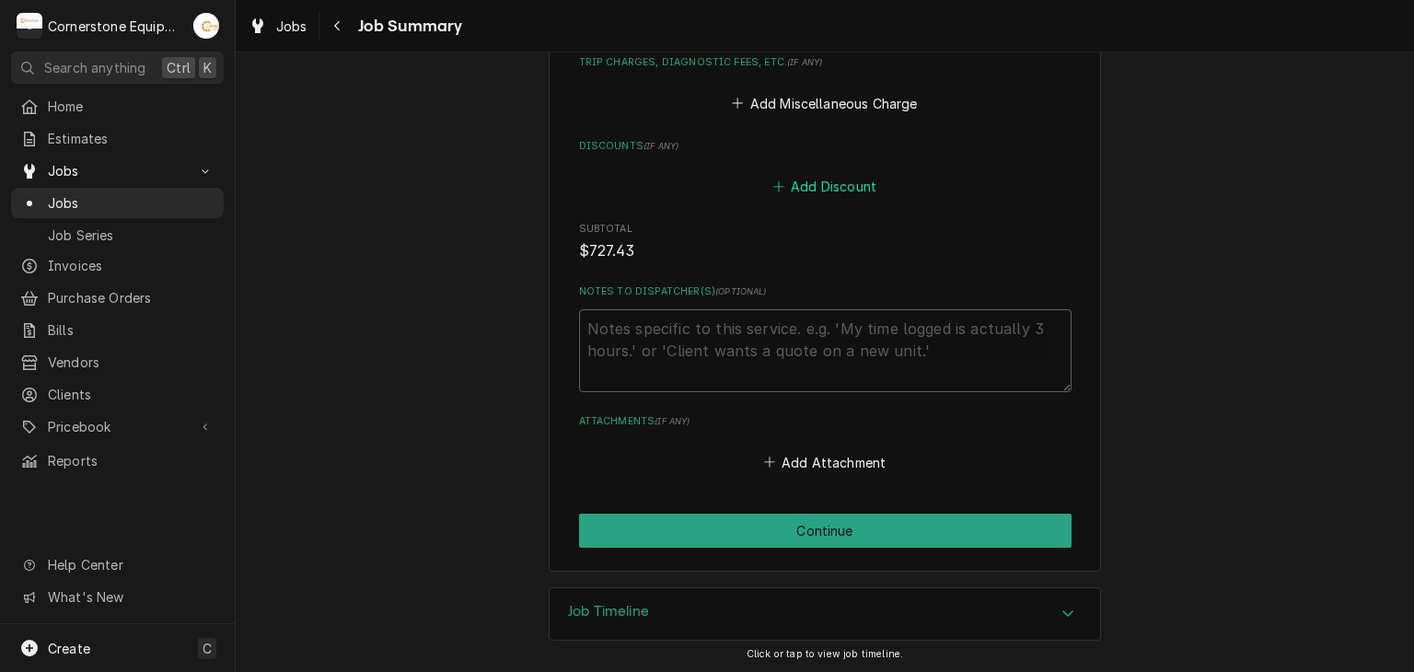
click at [819, 185] on button "Add Discount" at bounding box center [825, 187] width 110 height 26
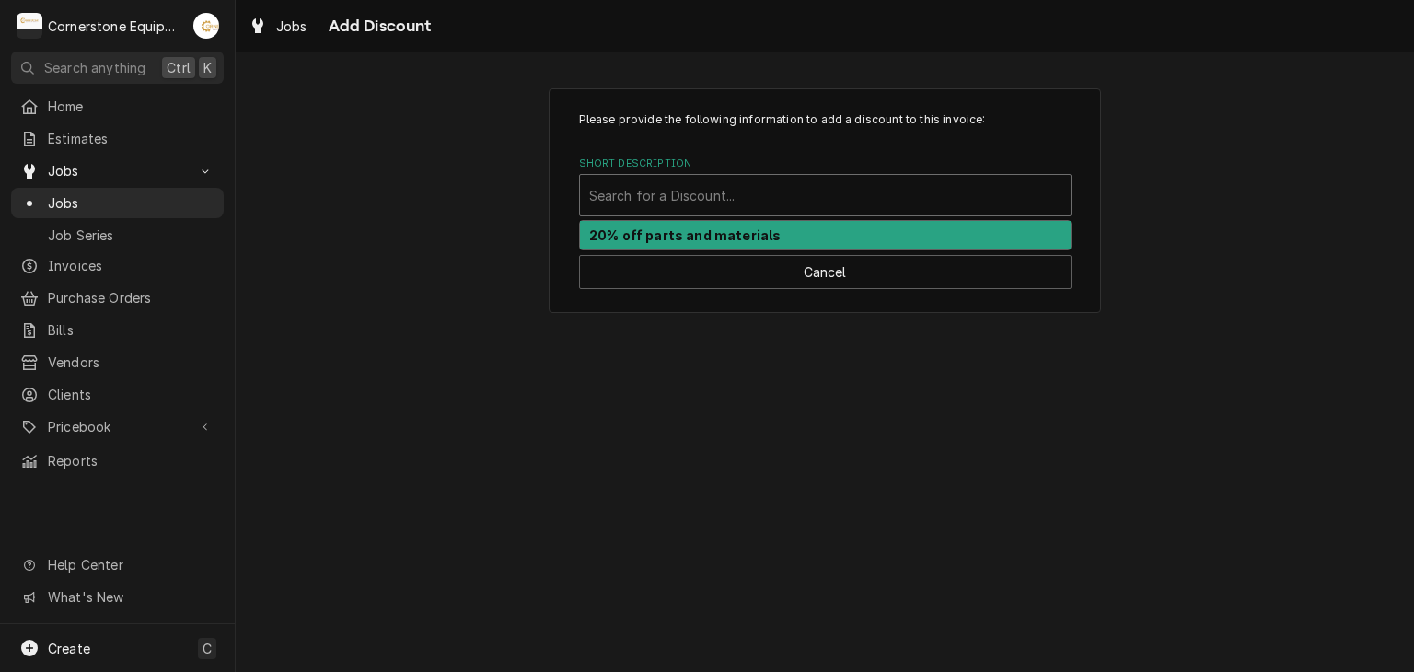
click at [841, 211] on div "Short Description" at bounding box center [825, 195] width 472 height 33
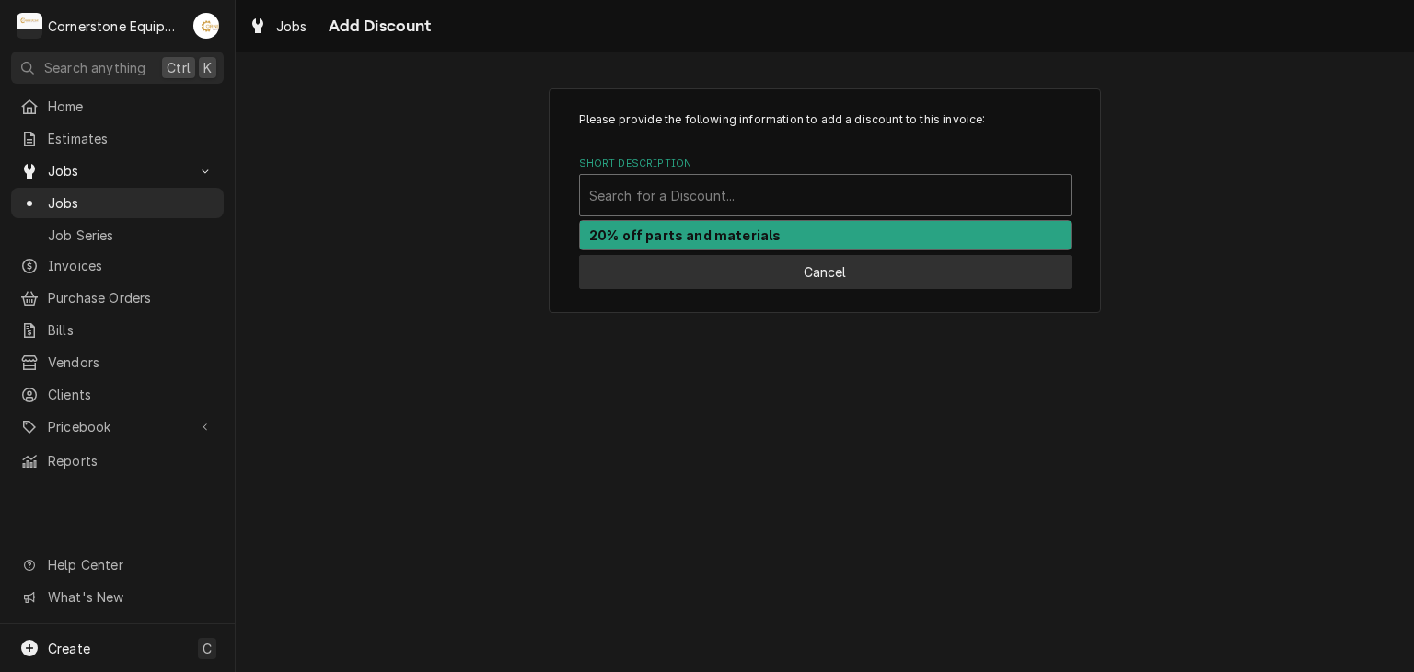
click at [807, 285] on button "Cancel" at bounding box center [825, 272] width 493 height 34
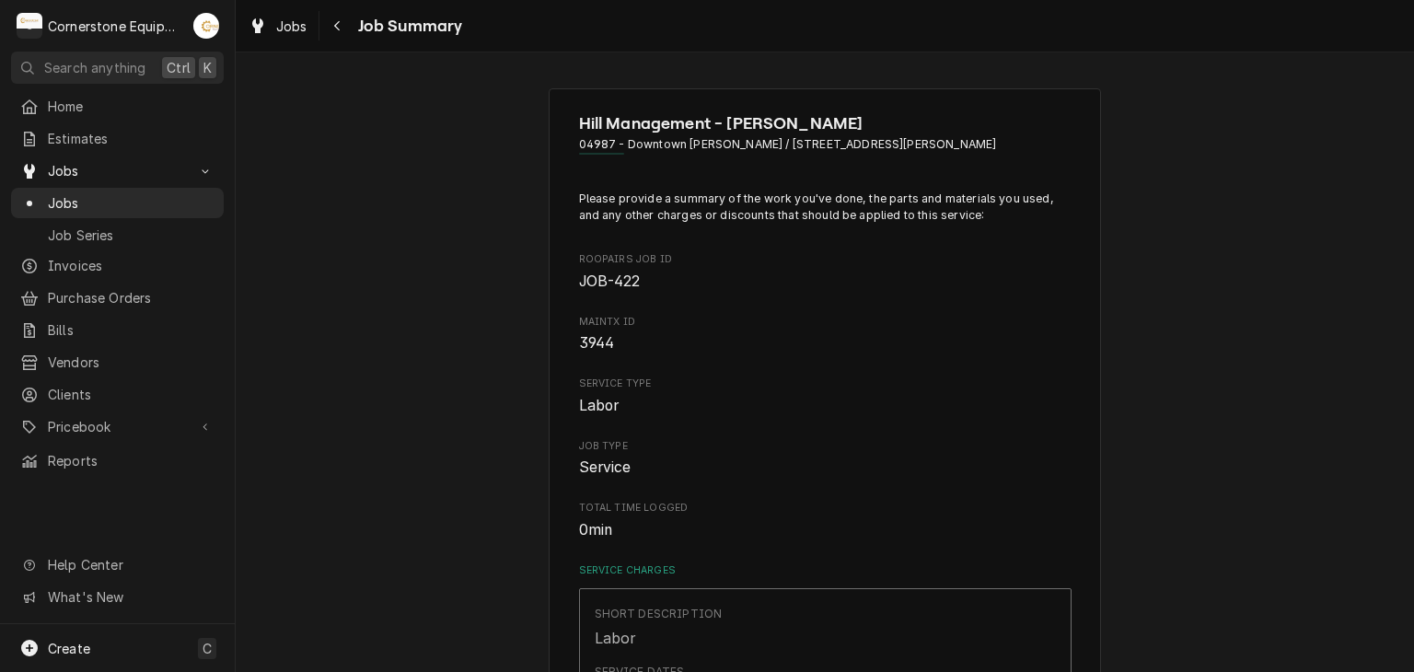
scroll to position [1702, 0]
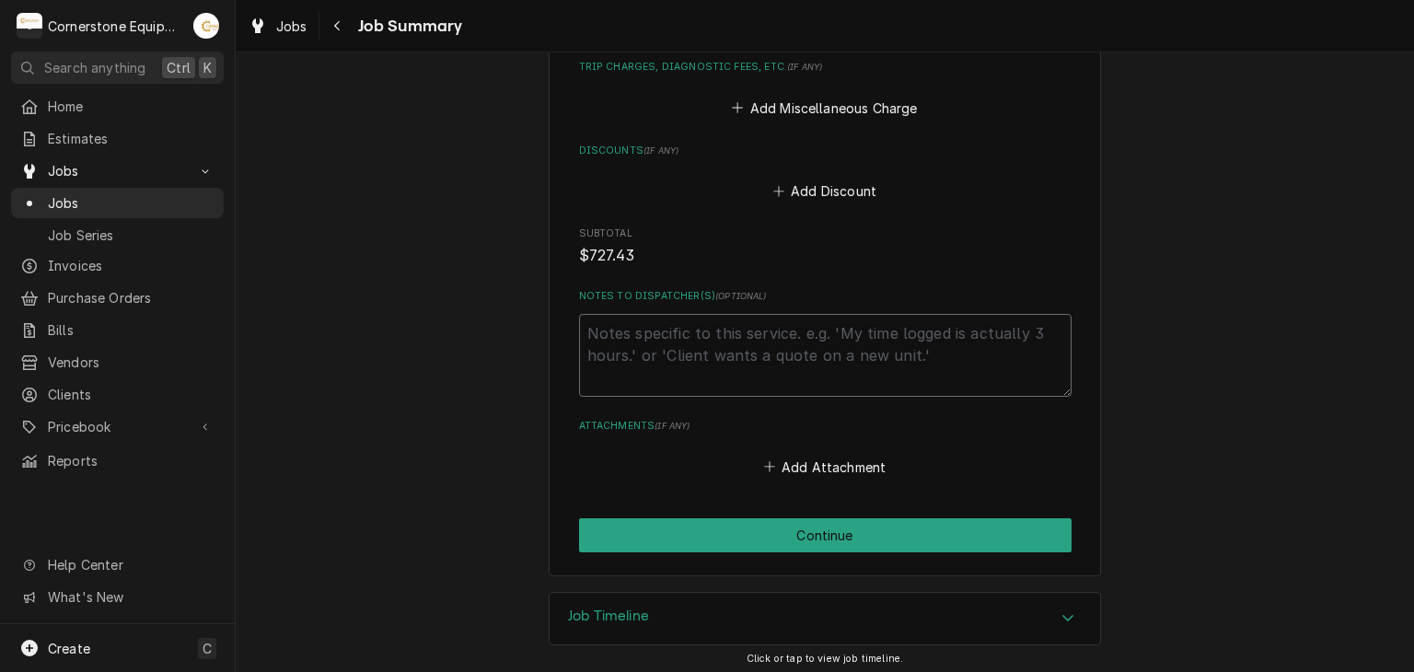
click at [801, 341] on textarea "Notes to Dispatcher(s) ( optional )" at bounding box center [825, 355] width 493 height 83
click at [826, 181] on button "Add Discount" at bounding box center [825, 192] width 110 height 26
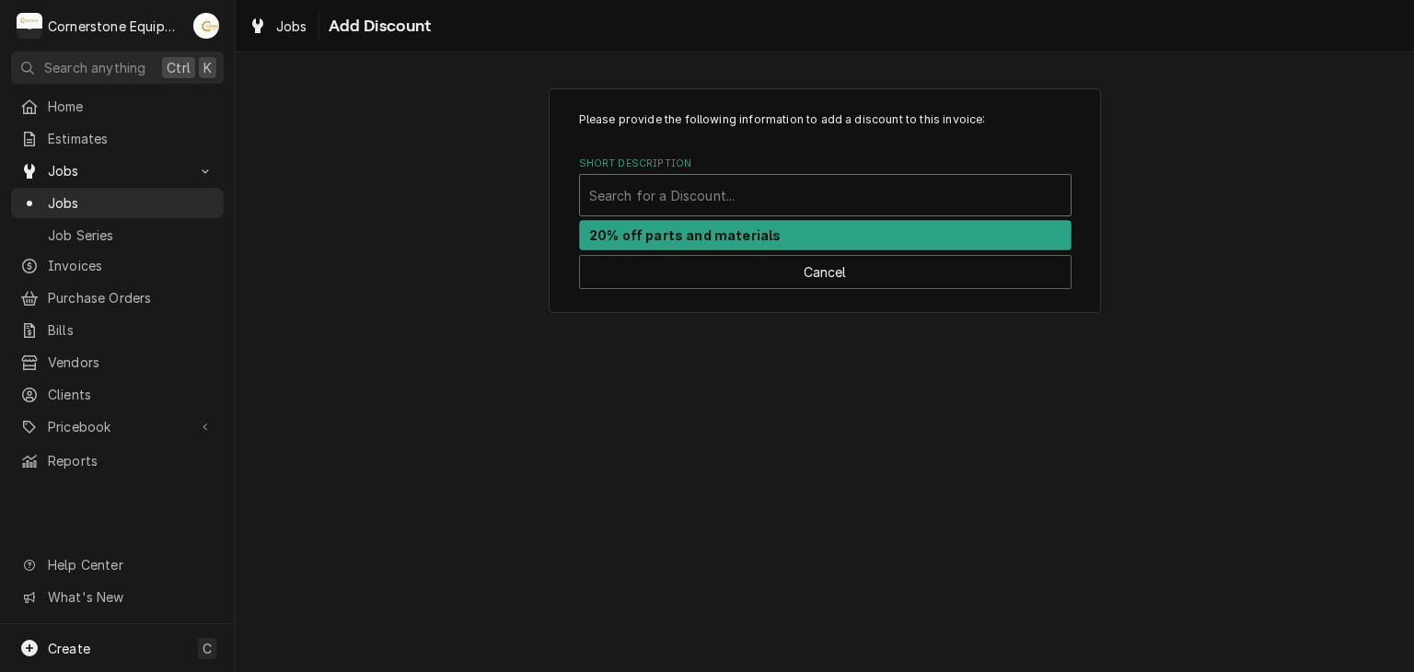
click at [687, 181] on div "Short Description" at bounding box center [825, 195] width 472 height 33
click at [674, 240] on strong "20% off parts and materials" at bounding box center [685, 235] width 192 height 16
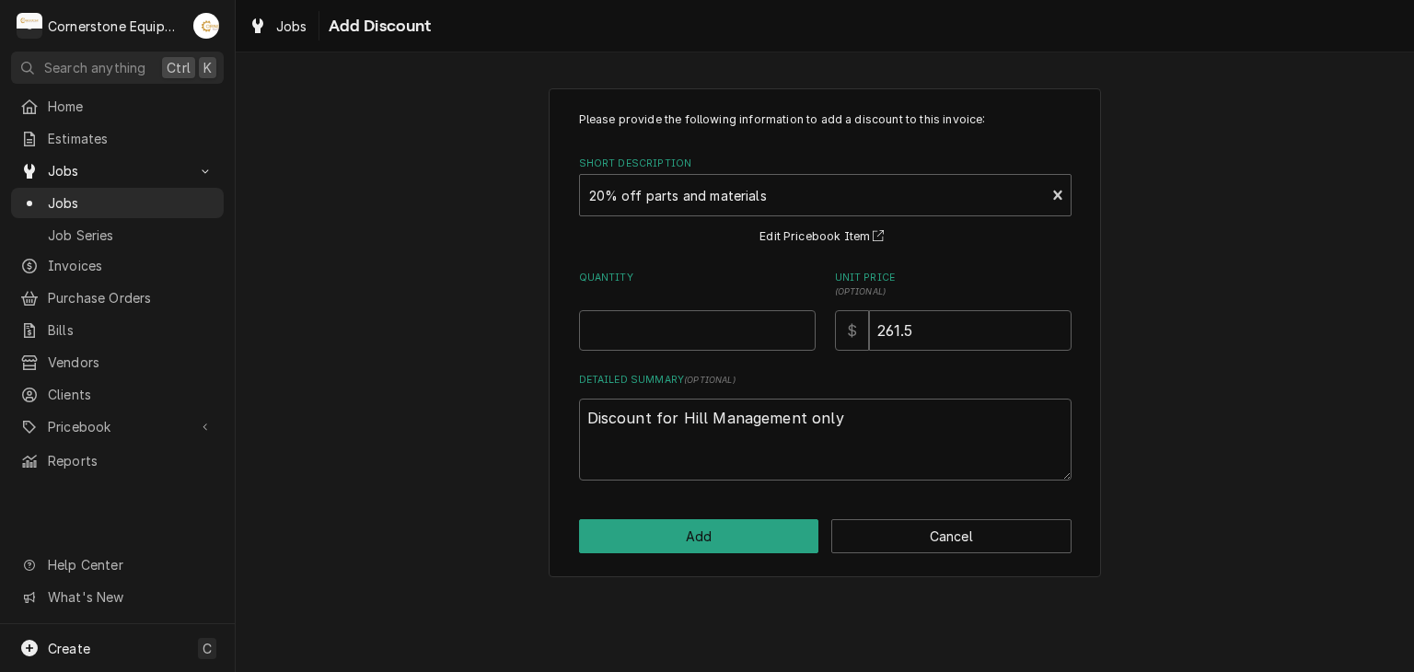
click at [865, 327] on div "$" at bounding box center [852, 330] width 34 height 41
click at [924, 323] on input "261.5" at bounding box center [970, 330] width 203 height 41
type textarea "x"
type input "261"
type textarea "x"
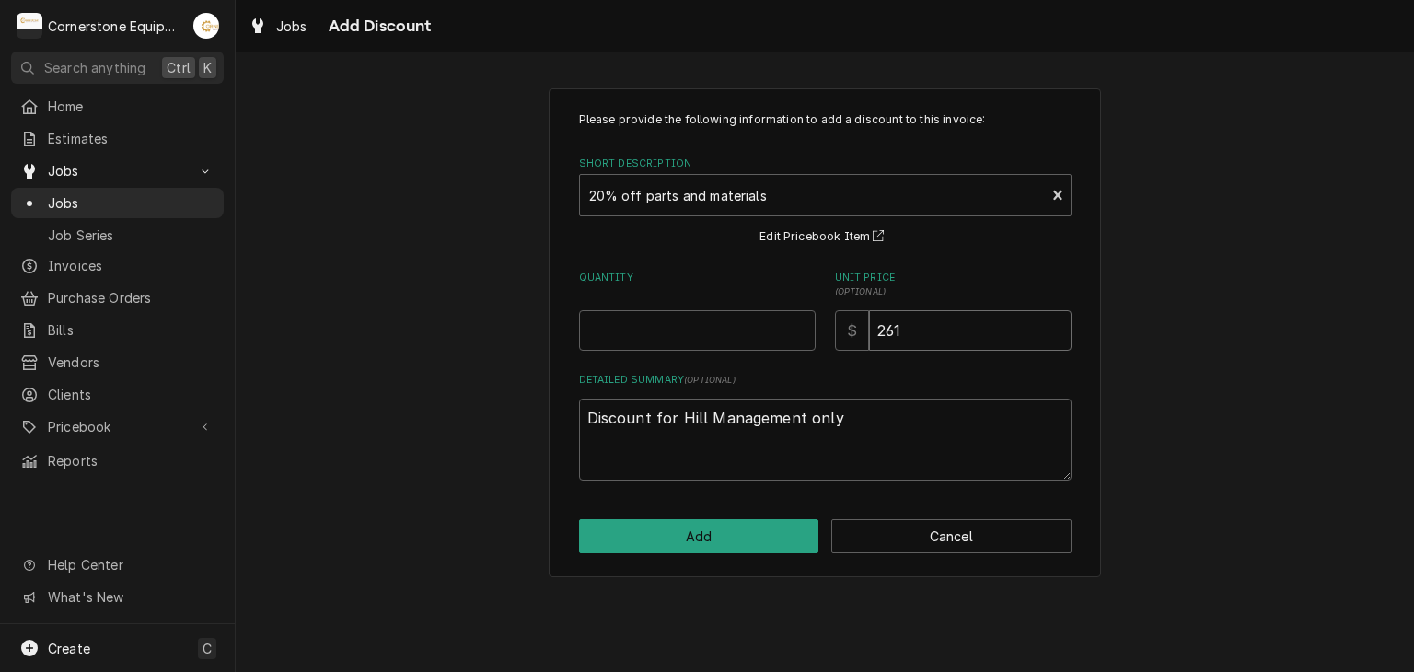
type input "26"
type textarea "x"
type input "2"
type textarea "x"
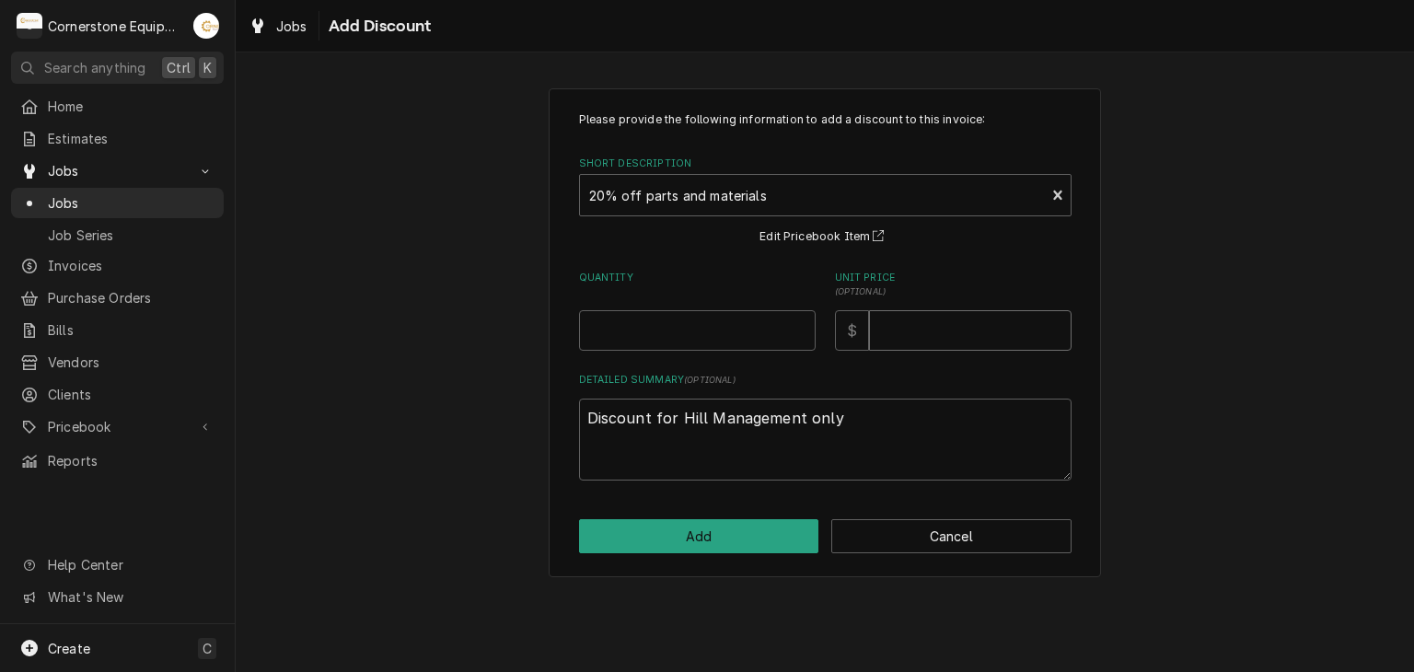
type input "2"
type textarea "x"
type input "20"
type textarea "x"
type input "20.4"
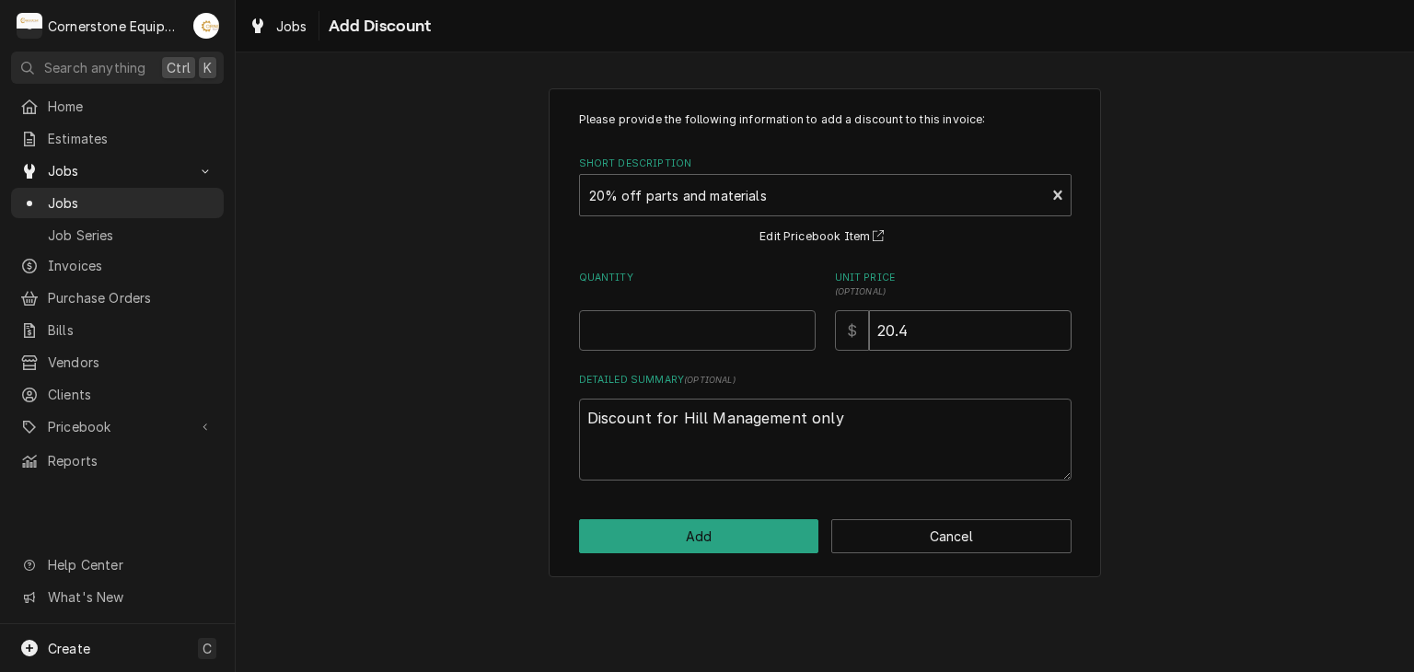
type textarea "x"
type input "20.44"
drag, startPoint x: 756, startPoint y: 299, endPoint x: 750, endPoint y: 311, distance: 13.2
click at [755, 299] on div "Quantity" at bounding box center [697, 311] width 237 height 80
click at [750, 311] on input "Quantity" at bounding box center [697, 330] width 237 height 41
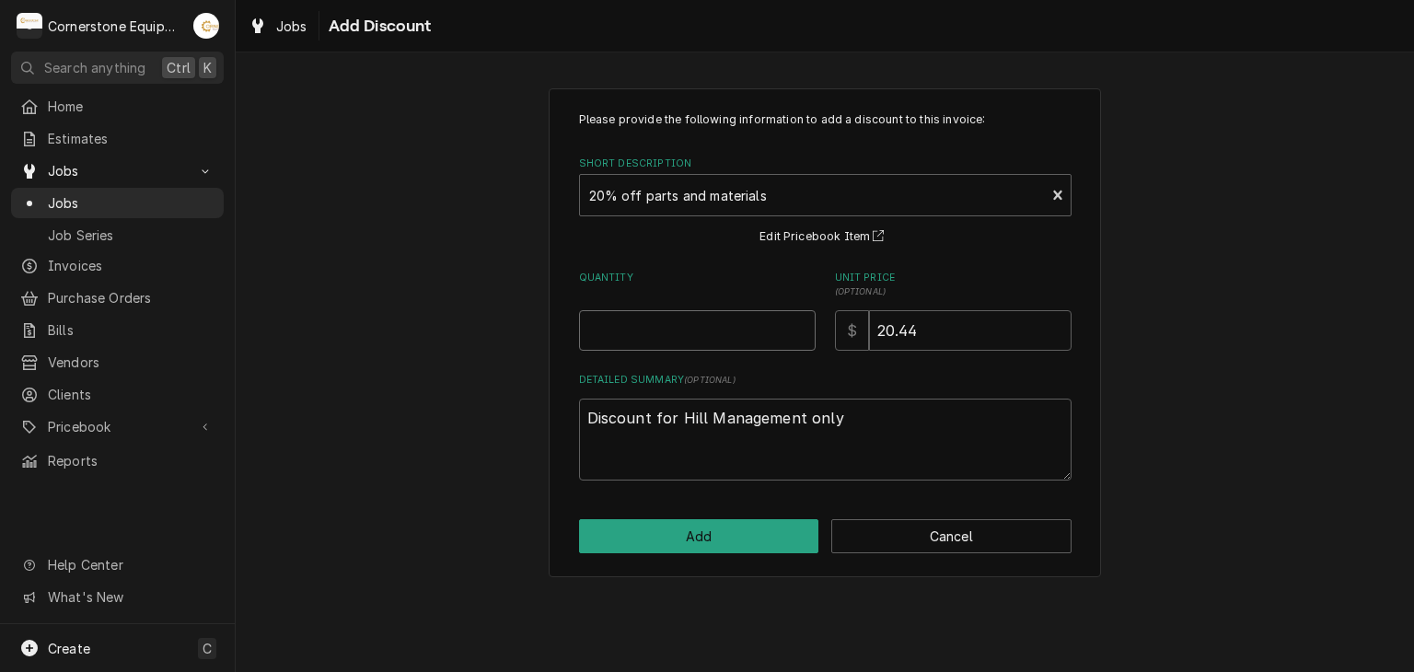
type textarea "x"
type input "1"
click at [672, 506] on div "Please provide the following information to add a discount to this invoice: Sho…" at bounding box center [825, 332] width 552 height 489
click at [670, 525] on button "Add" at bounding box center [699, 536] width 240 height 34
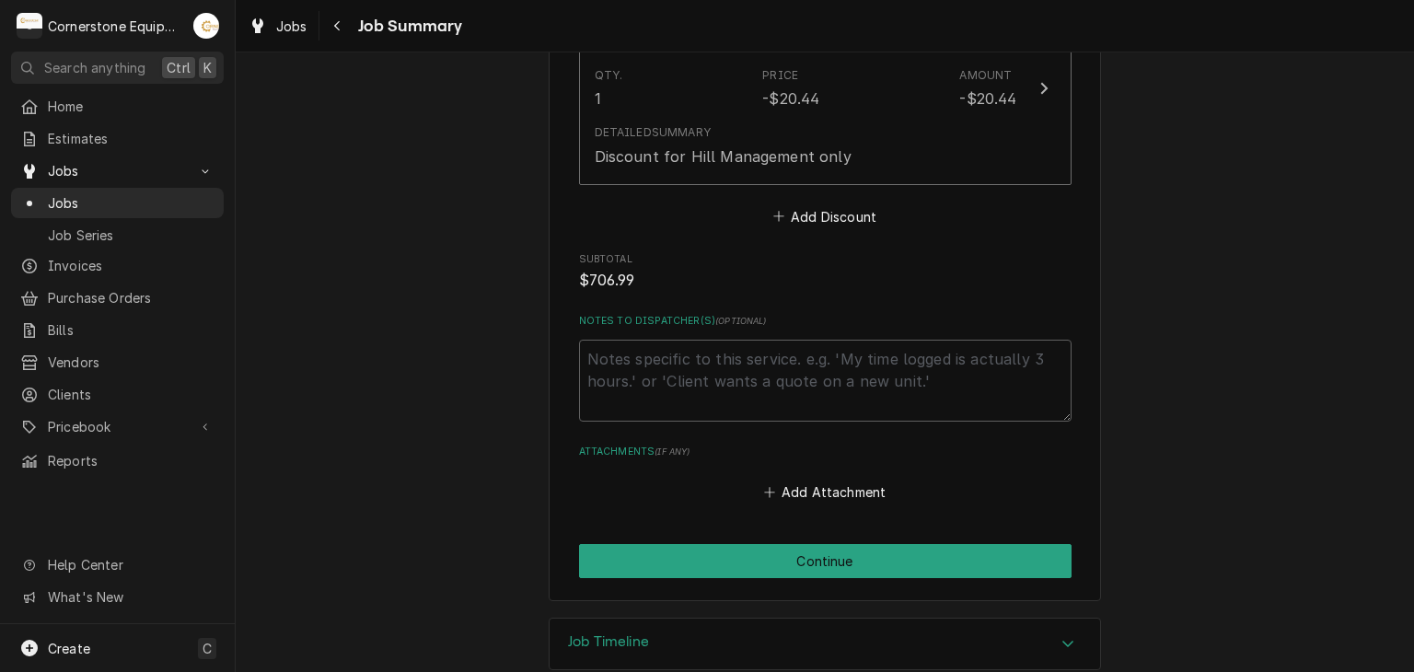
scroll to position [1908, 0]
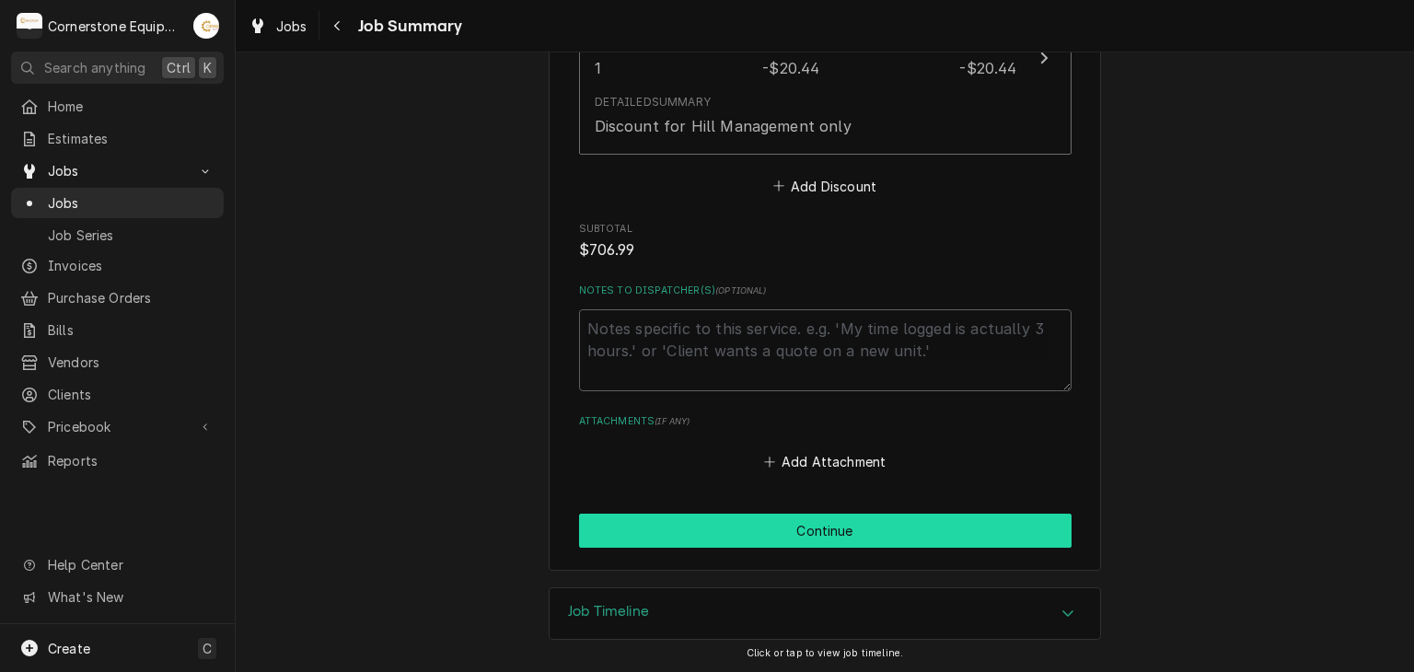
click at [744, 514] on button "Continue" at bounding box center [825, 531] width 493 height 34
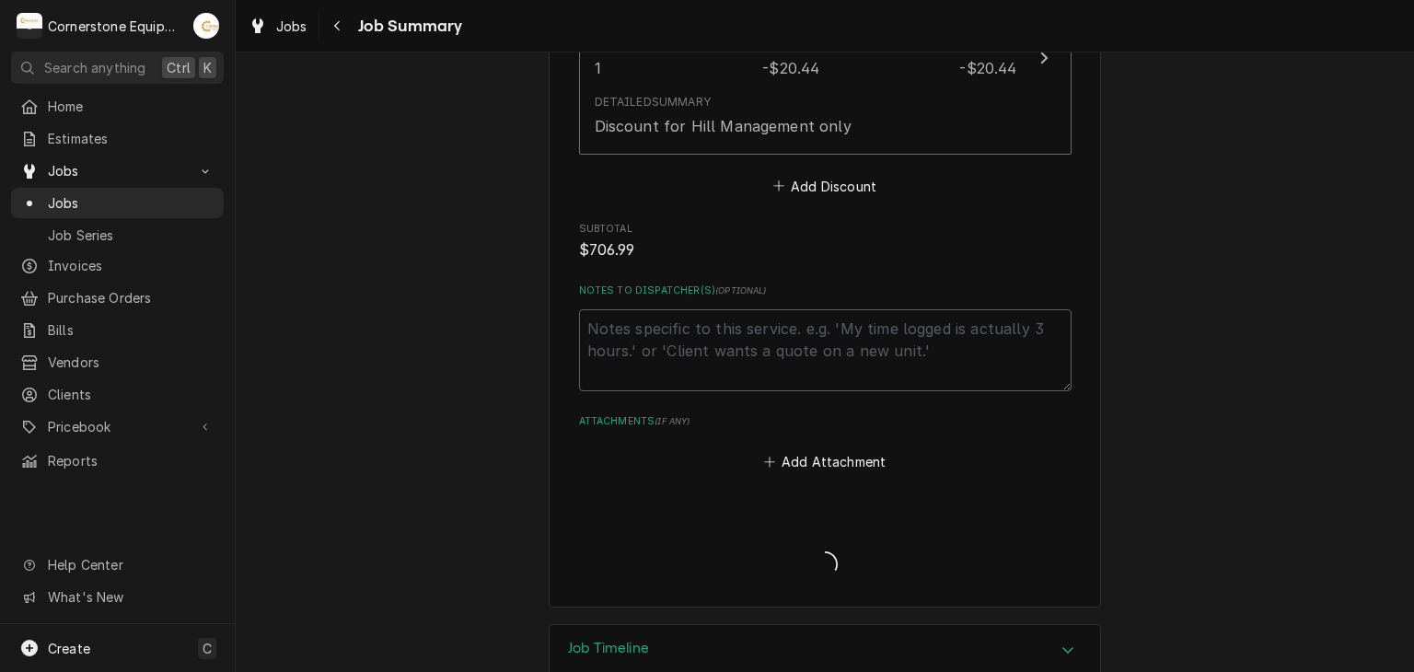
type textarea "x"
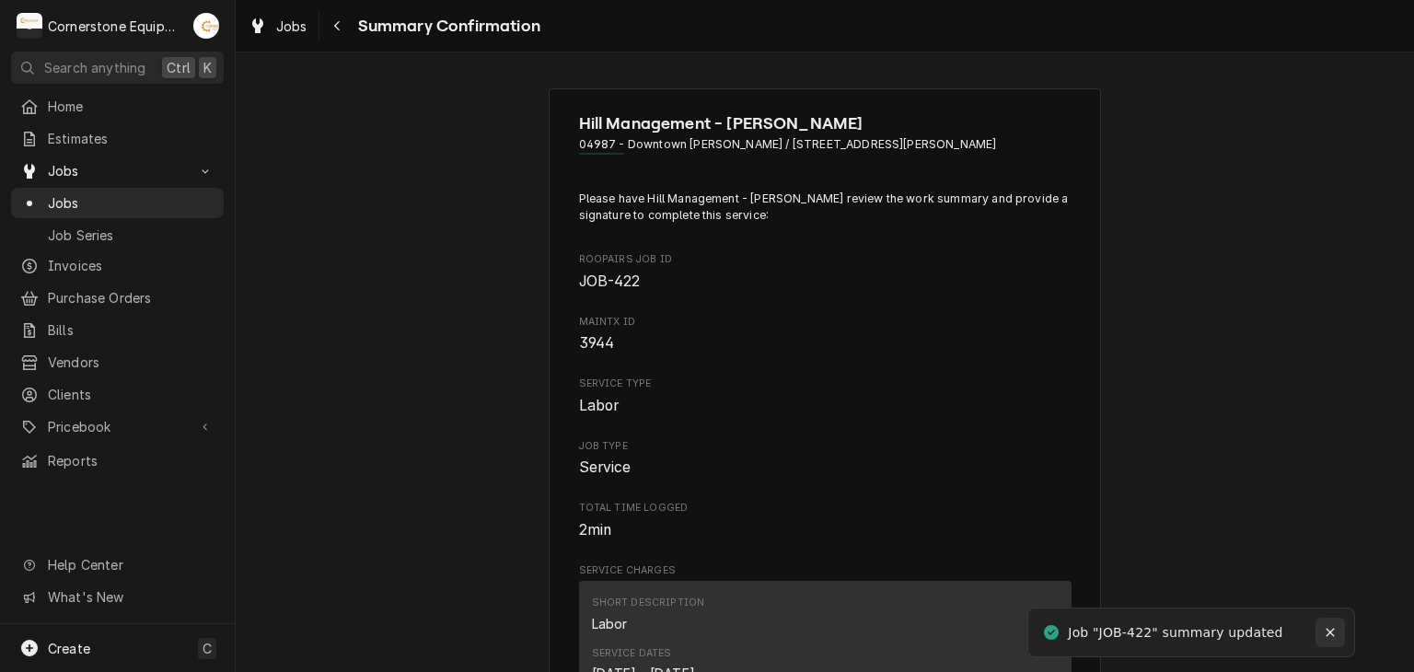
click at [1328, 630] on icon "Notifications alt+T" at bounding box center [1330, 633] width 8 height 8
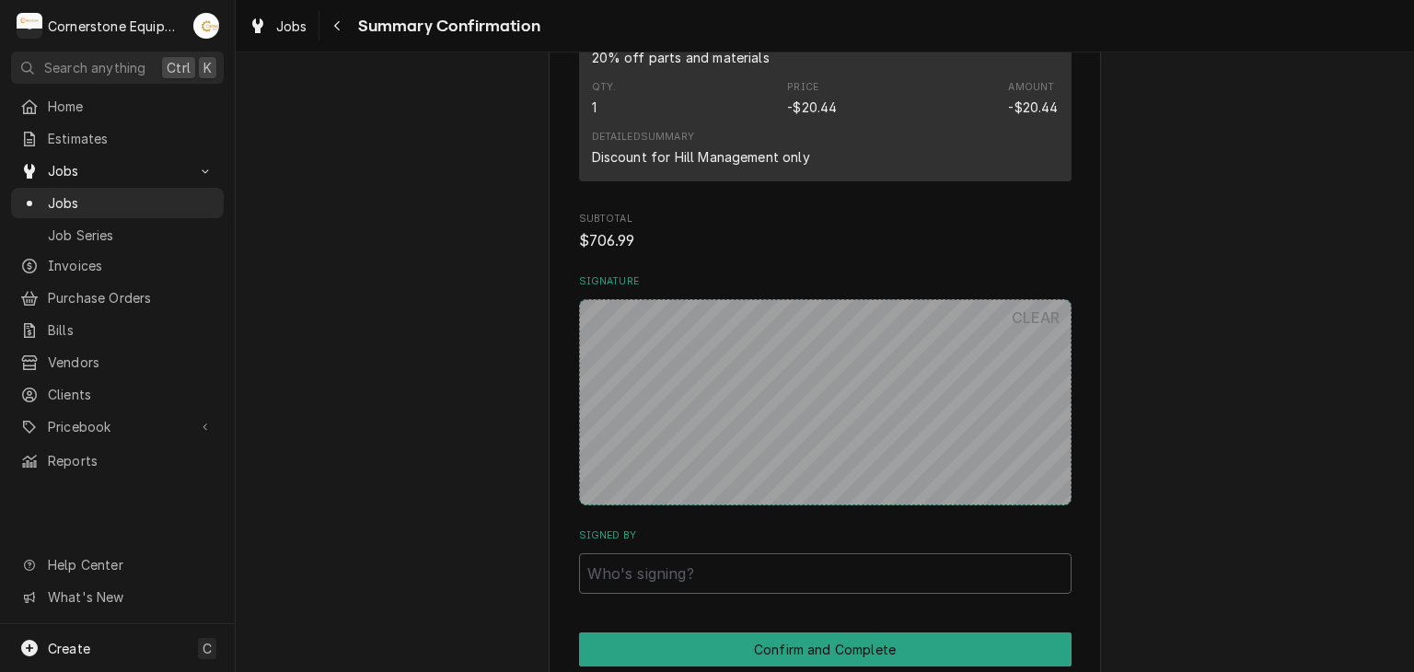
scroll to position [1761, 0]
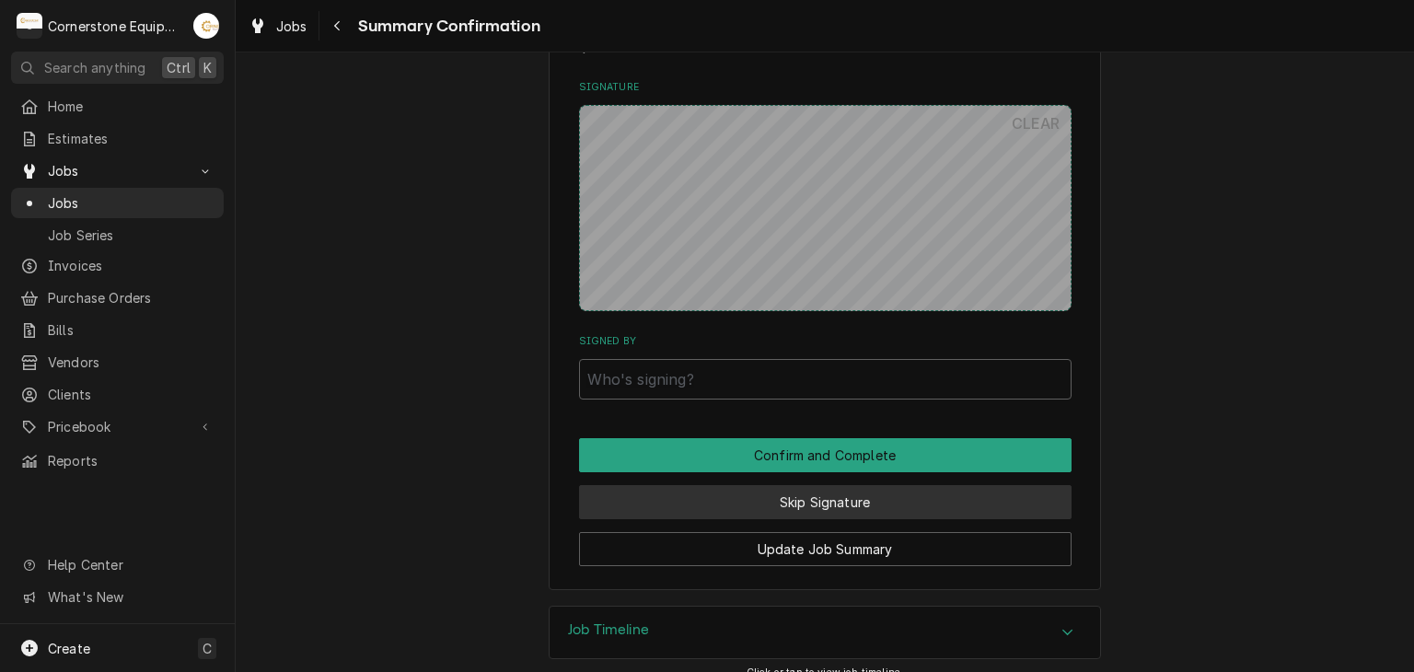
click at [831, 488] on button "Skip Signature" at bounding box center [825, 502] width 493 height 34
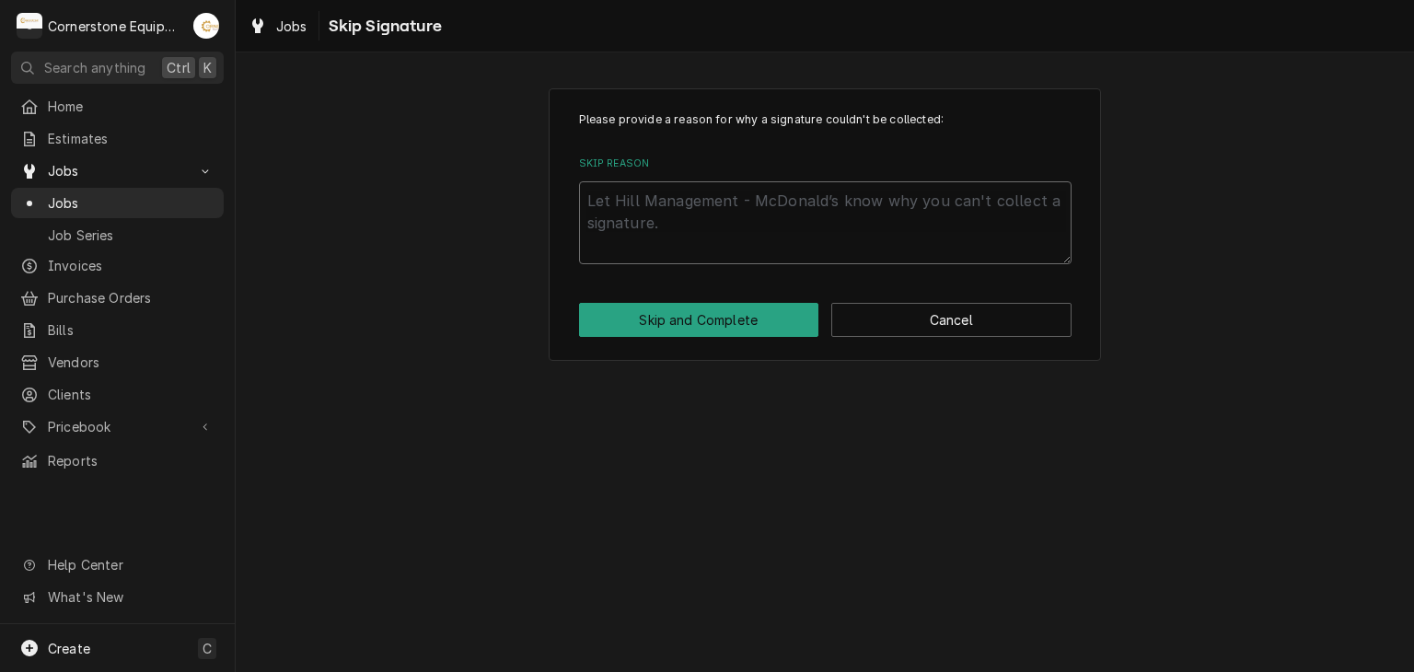
click at [750, 255] on textarea "Skip Reason" at bounding box center [825, 222] width 493 height 83
type textarea "x"
type textarea "A"
type textarea "x"
type textarea "Ap"
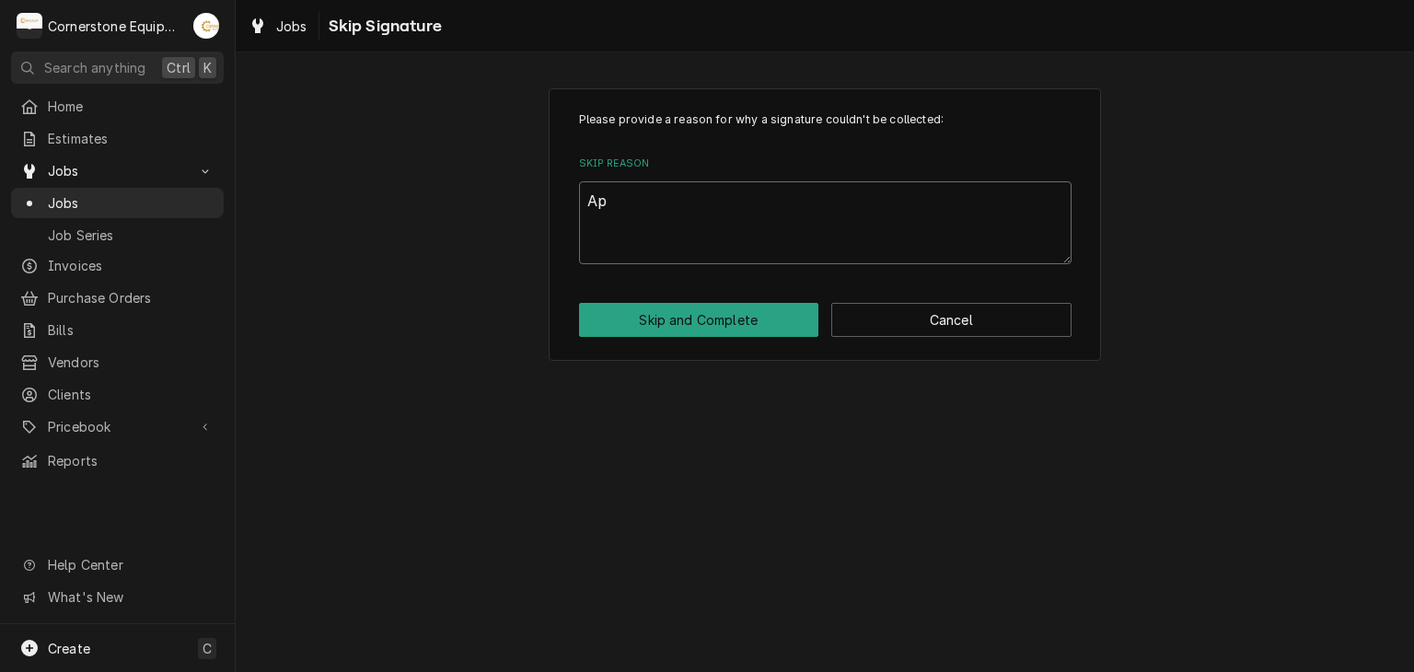
type textarea "x"
type textarea "App"
type textarea "x"
type textarea "Appr"
type textarea "x"
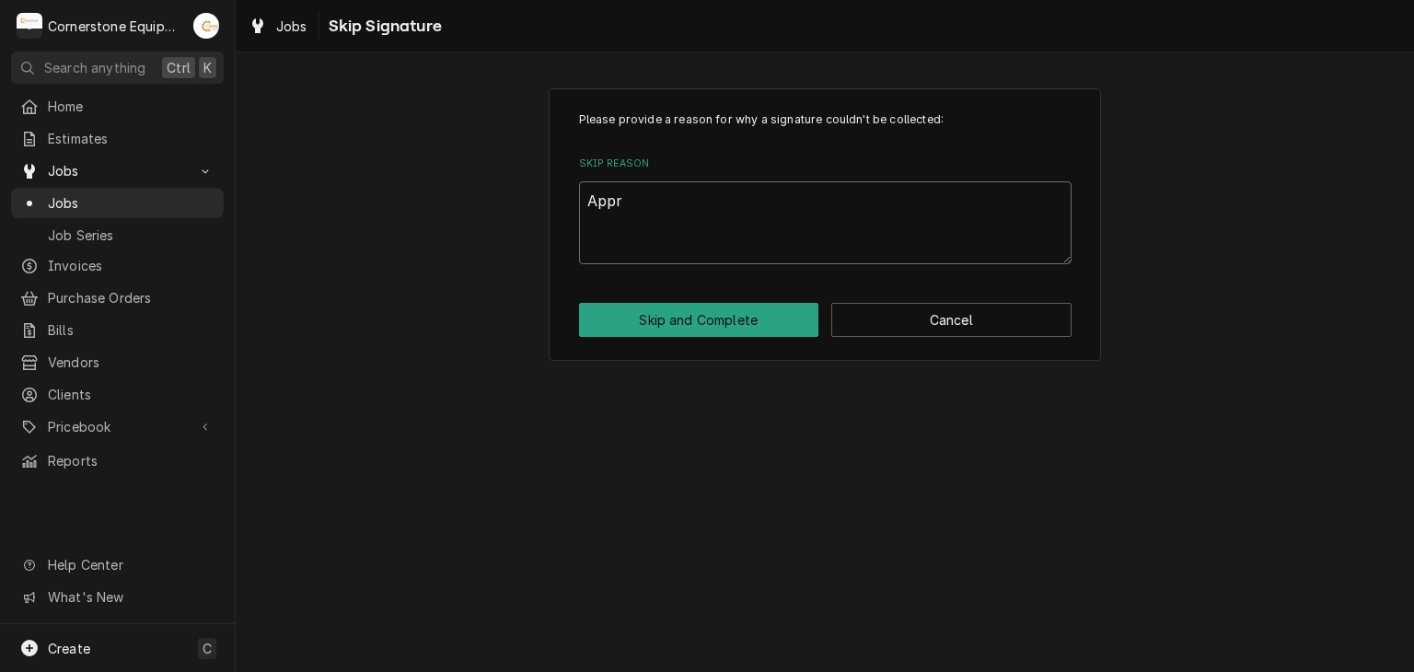
type textarea "Appro"
type textarea "x"
type textarea "Approv"
type textarea "x"
type textarea "Approve"
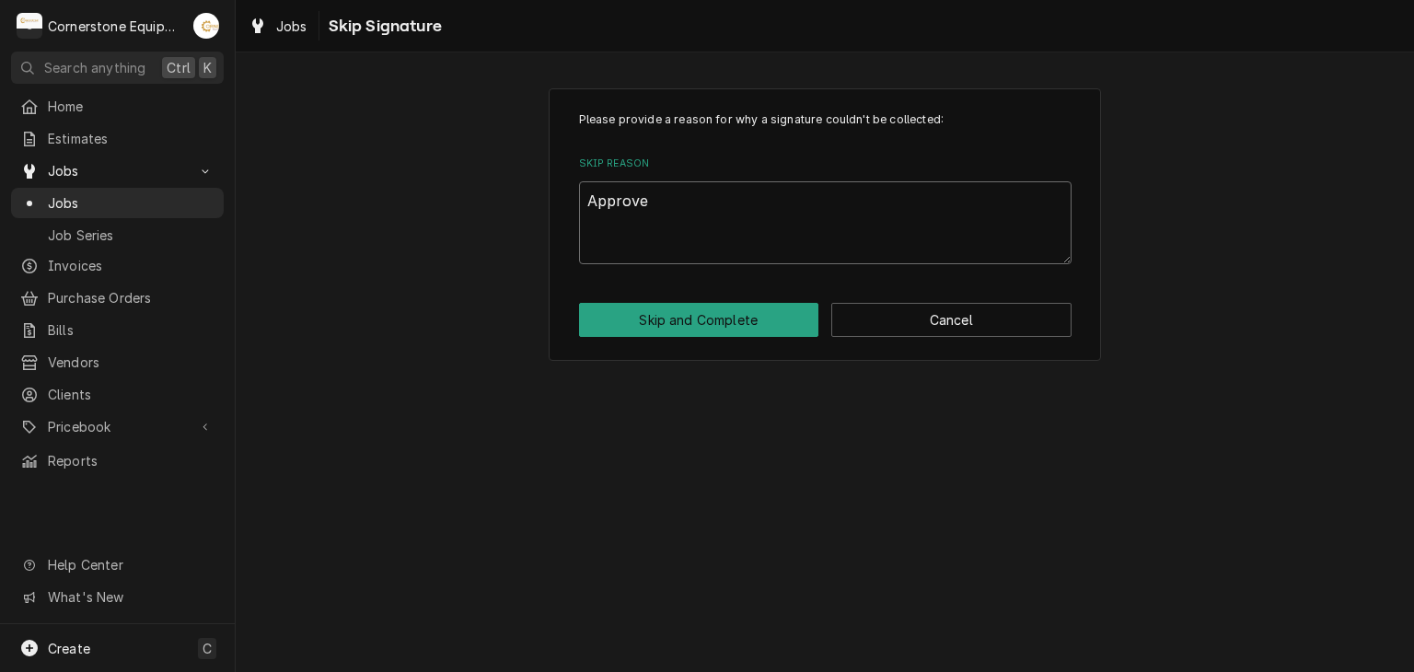
type textarea "x"
type textarea "Approved"
type textarea "x"
type textarea "Approved"
type textarea "x"
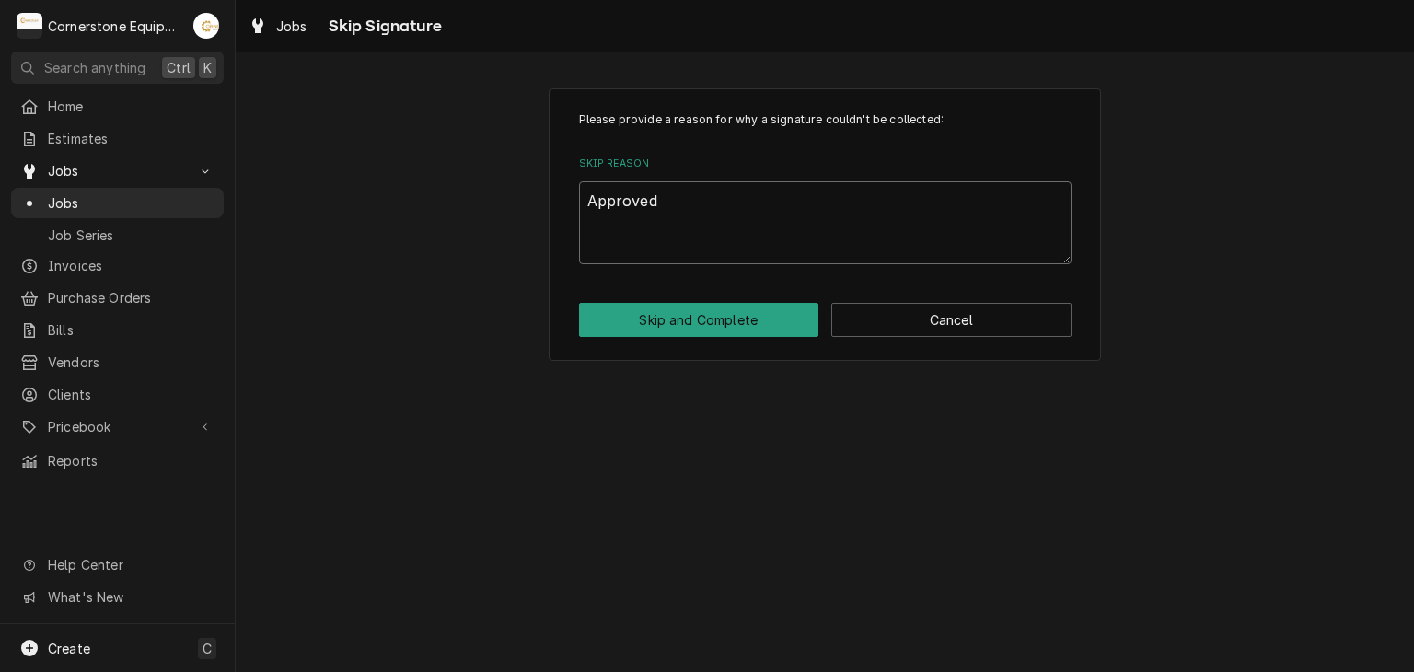
type textarea "Approved b"
type textarea "x"
type textarea "Approved by"
type textarea "x"
type textarea "Approved by"
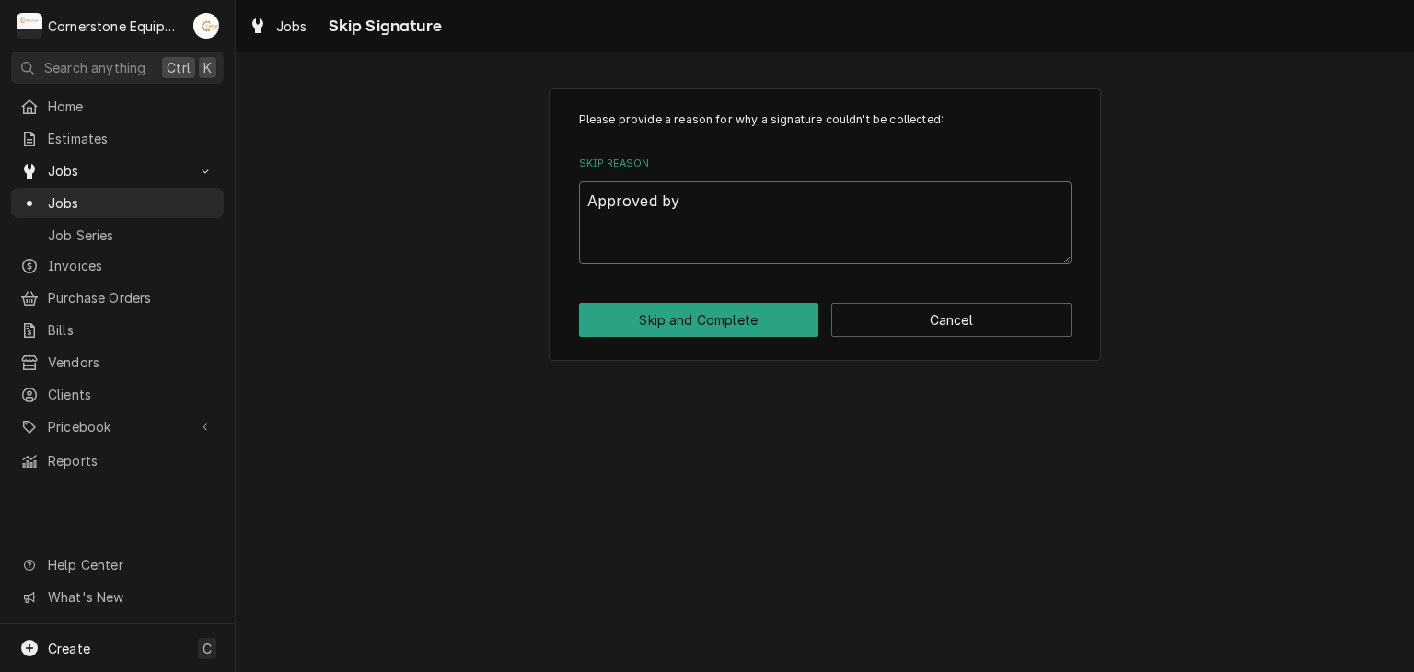
type textarea "x"
type textarea "Approved by A"
type textarea "x"
type textarea "Approved by An"
type textarea "x"
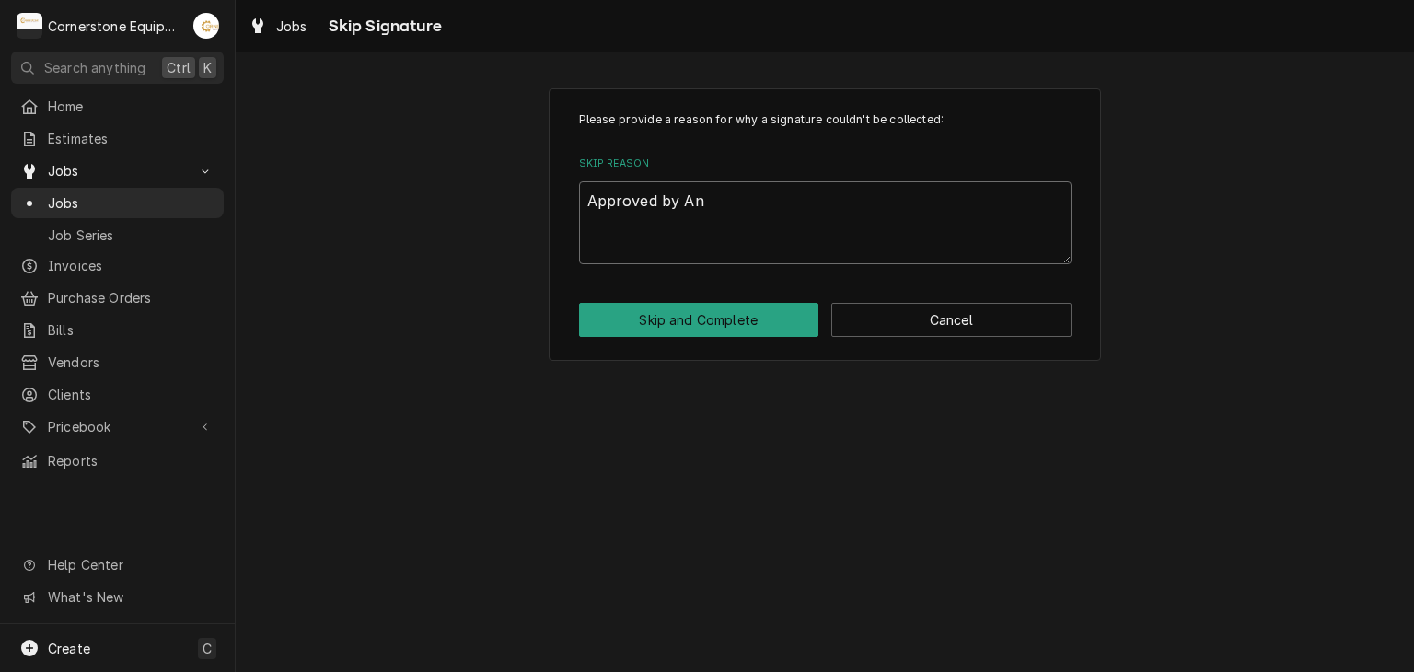
type textarea "Approved by And"
type textarea "x"
type textarea "Approved by [PERSON_NAME]"
type textarea "x"
type textarea "Approved by [PERSON_NAME]"
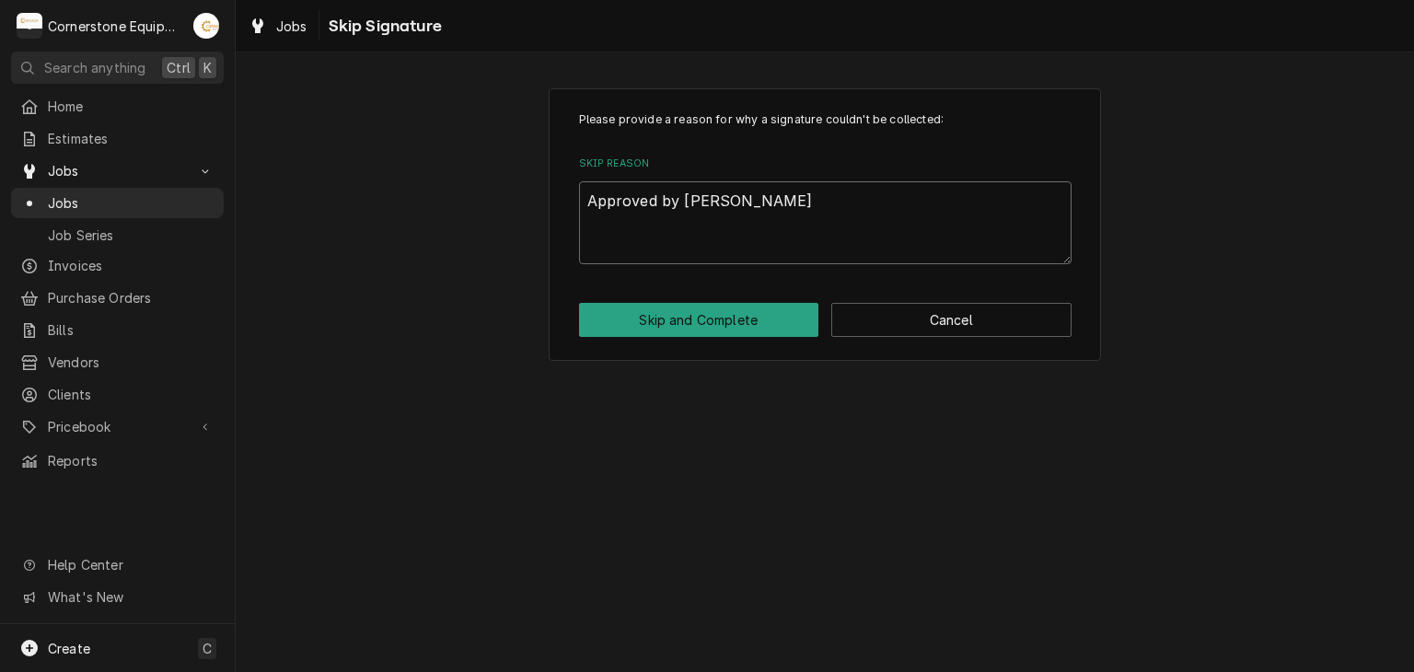
type textarea "x"
type textarea "Approved by [PERSON_NAME]"
click at [722, 309] on button "Skip and Complete" at bounding box center [699, 320] width 240 height 34
type textarea "x"
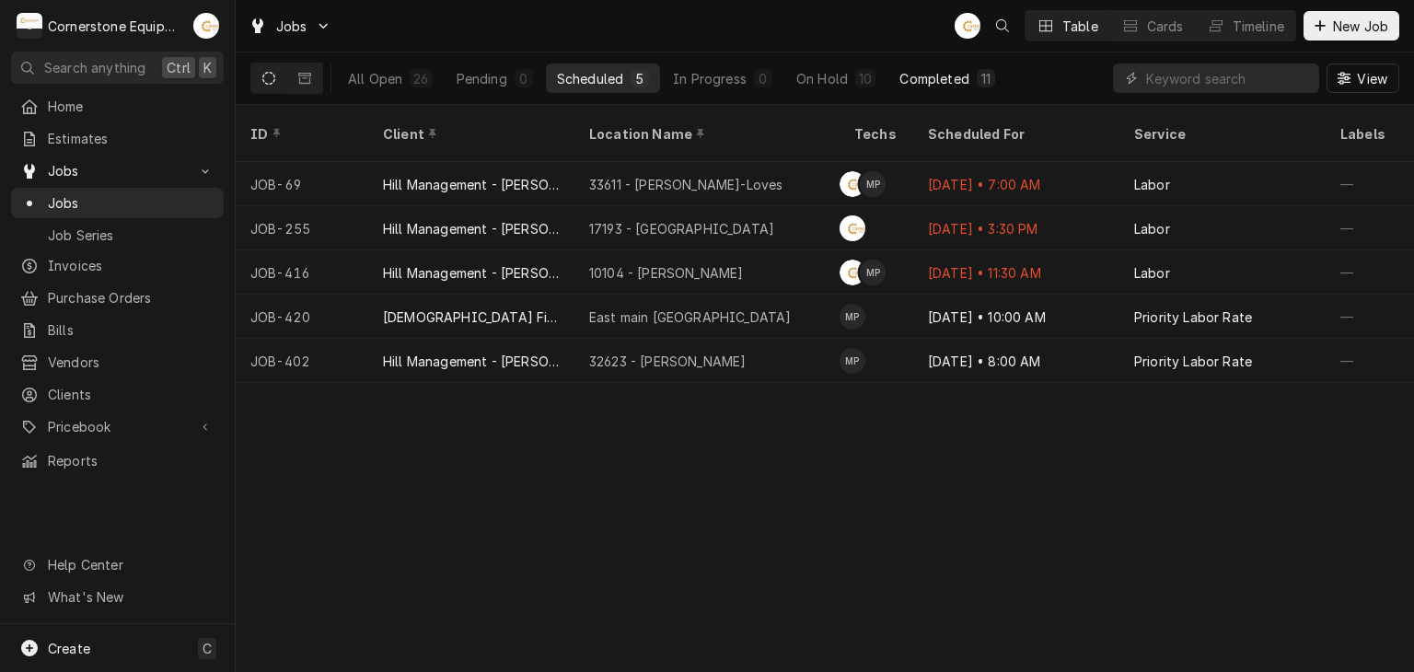
click at [921, 87] on button "Completed 11" at bounding box center [947, 78] width 117 height 29
